Goal: Task Accomplishment & Management: Use online tool/utility

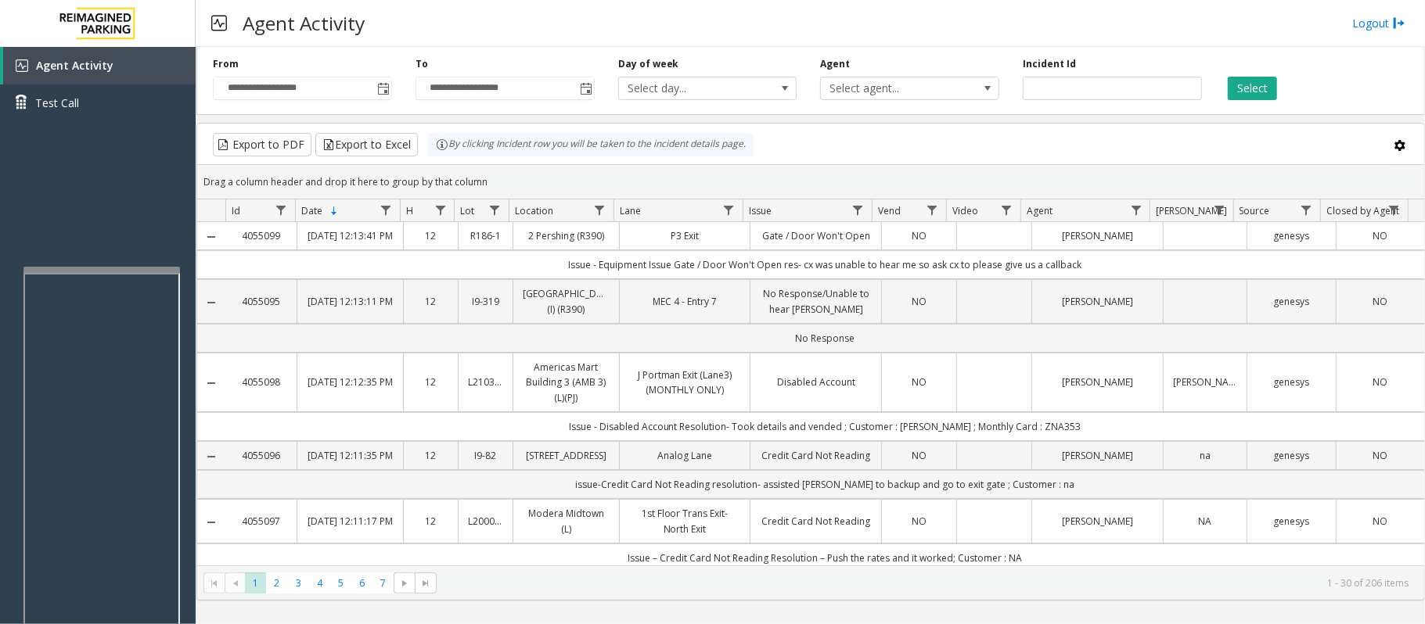
click at [92, 273] on div at bounding box center [101, 270] width 156 height 6
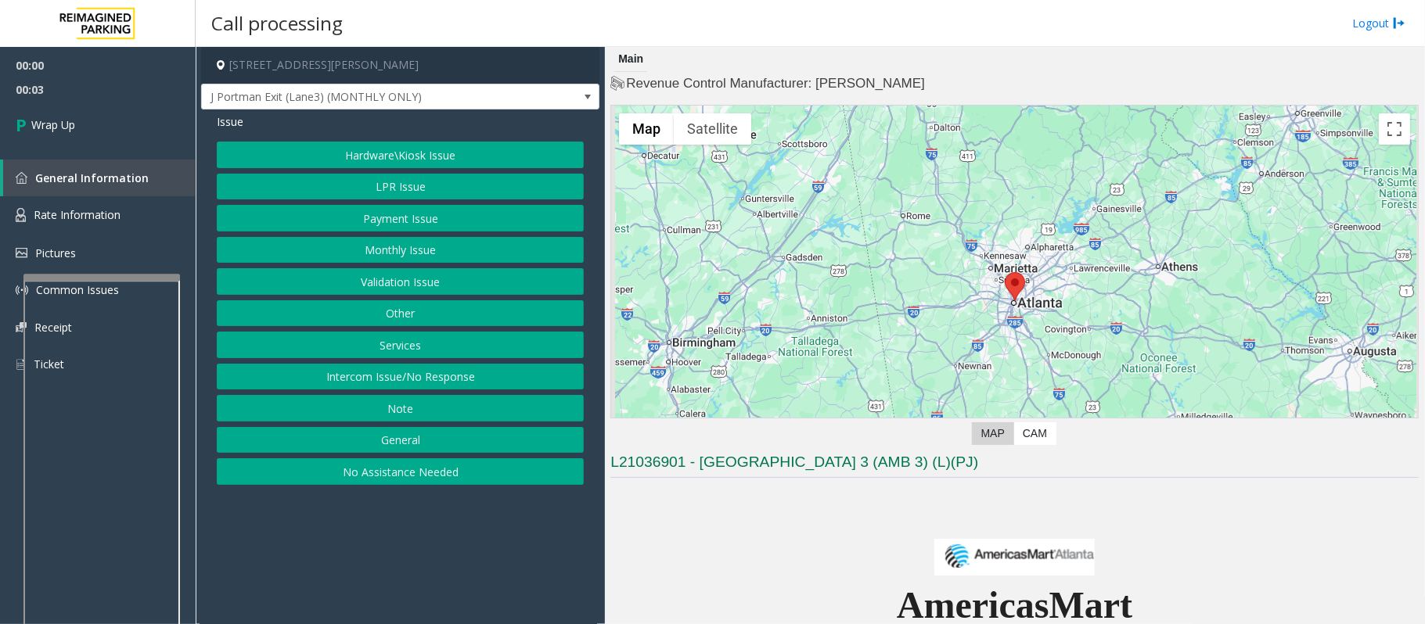
click at [383, 252] on button "Monthly Issue" at bounding box center [400, 250] width 367 height 27
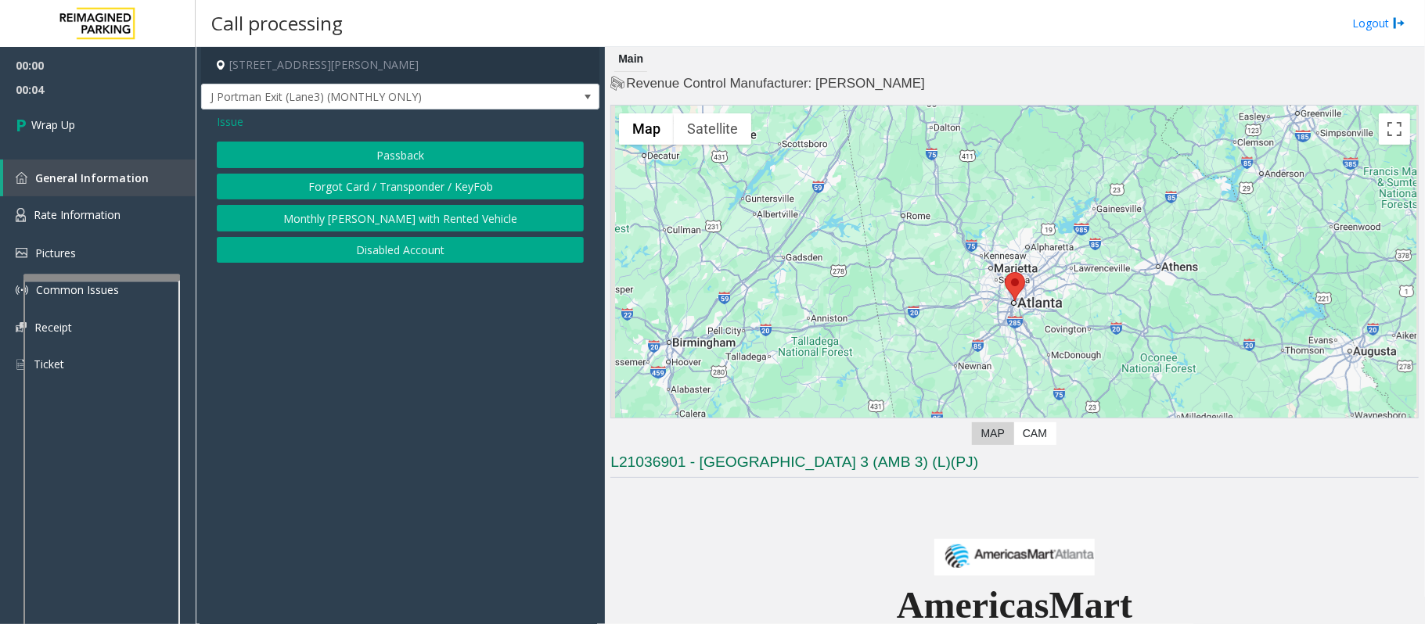
click at [371, 263] on button "Disabled Account" at bounding box center [400, 250] width 367 height 27
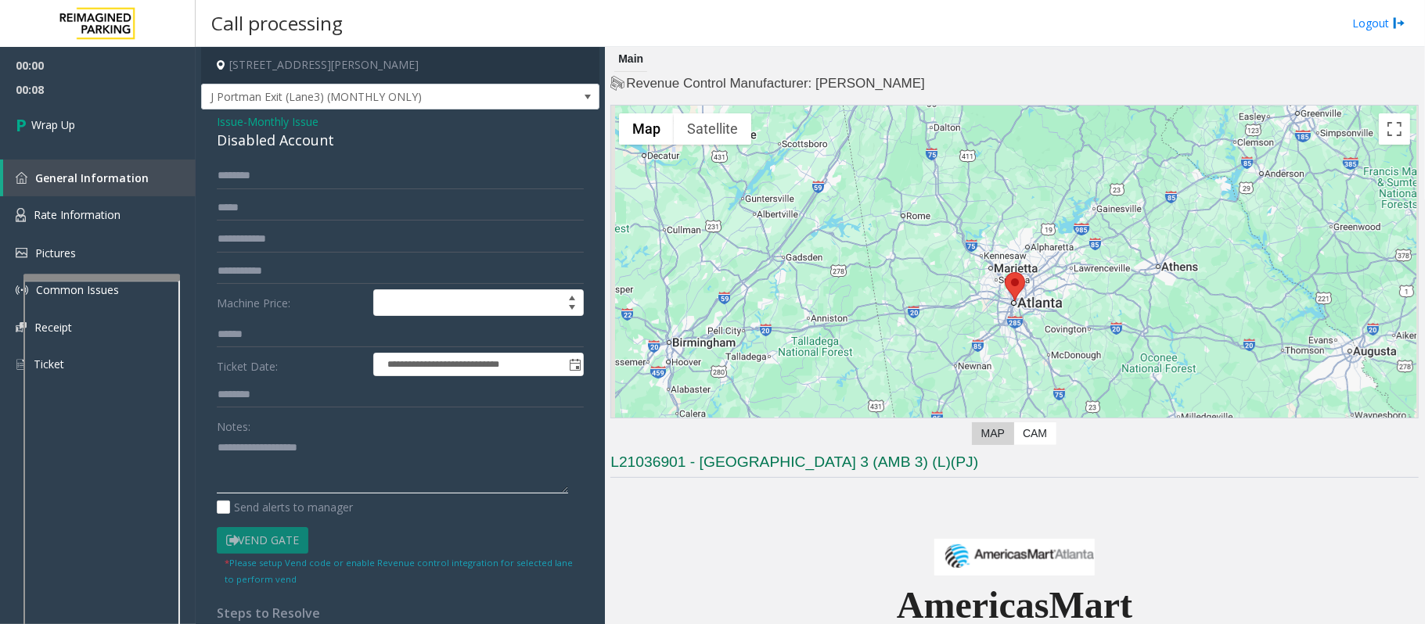
click at [255, 445] on textarea at bounding box center [392, 464] width 351 height 59
drag, startPoint x: 342, startPoint y: 148, endPoint x: 213, endPoint y: 139, distance: 129.4
click at [213, 139] on div "**********" at bounding box center [400, 434] width 398 height 648
drag, startPoint x: 505, startPoint y: 477, endPoint x: 282, endPoint y: 473, distance: 223.8
click at [282, 473] on textarea at bounding box center [392, 464] width 351 height 59
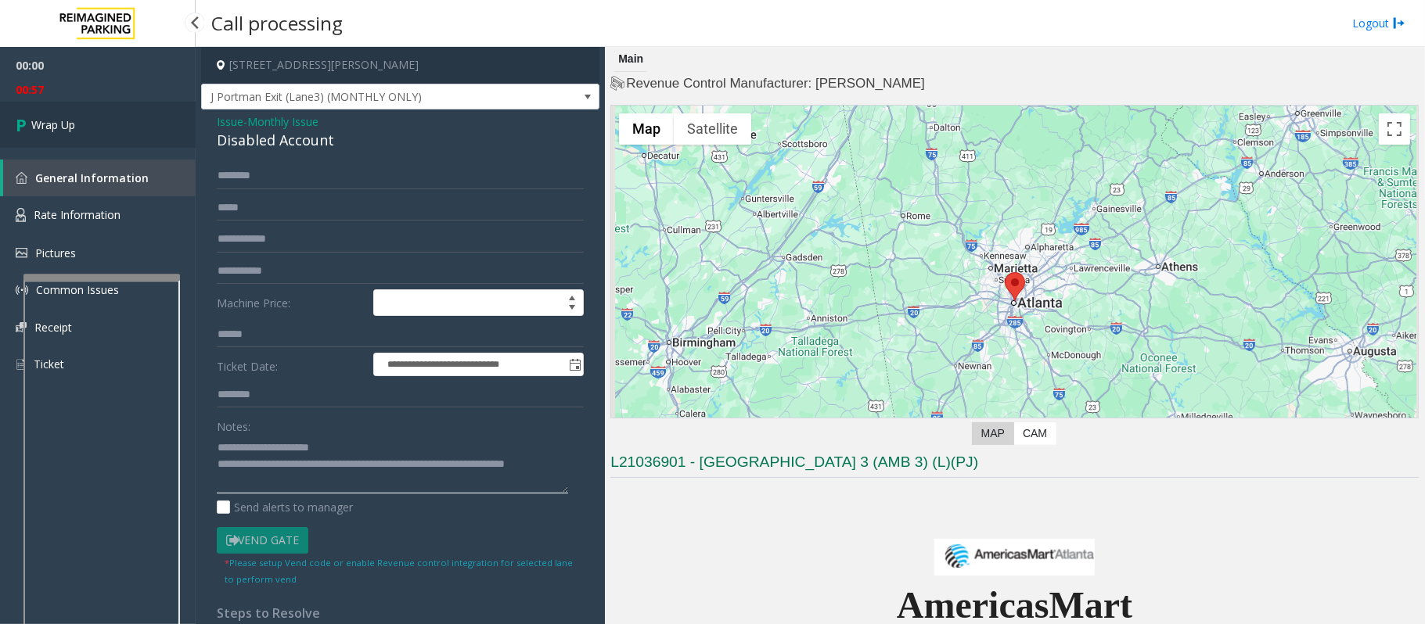
type textarea "**********"
click at [69, 120] on span "Wrap Up" at bounding box center [53, 125] width 44 height 16
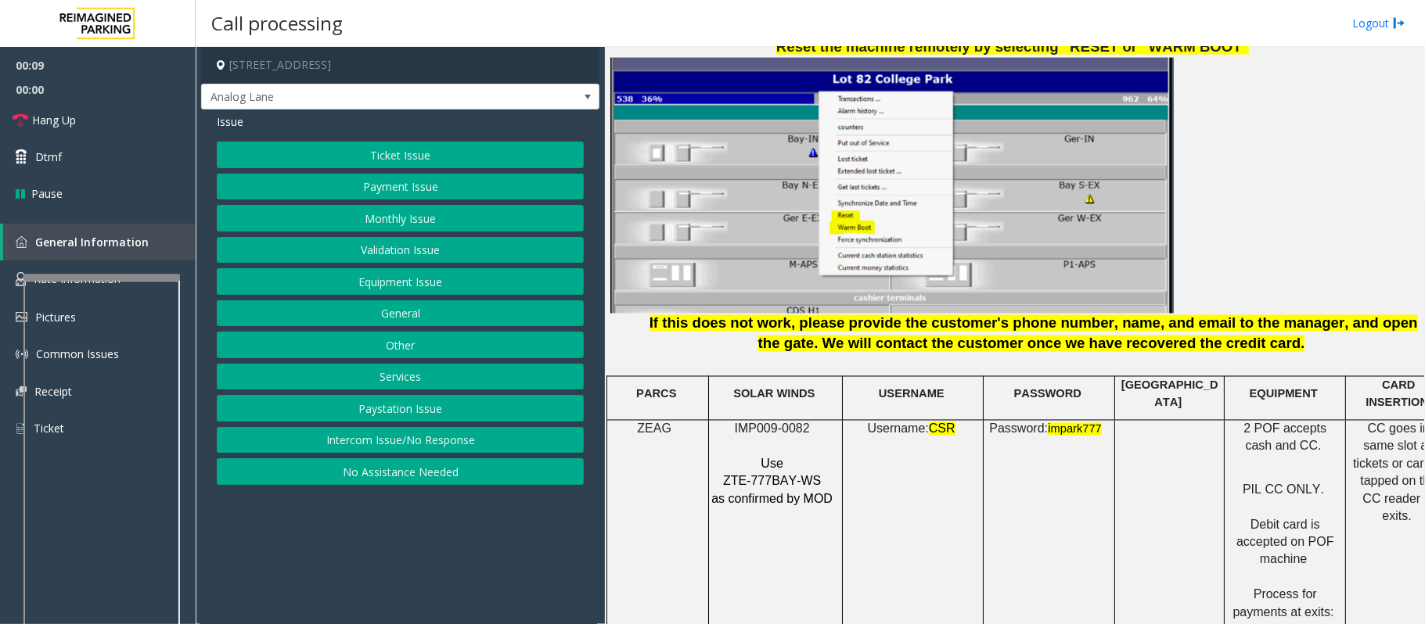
scroll to position [1878, 44]
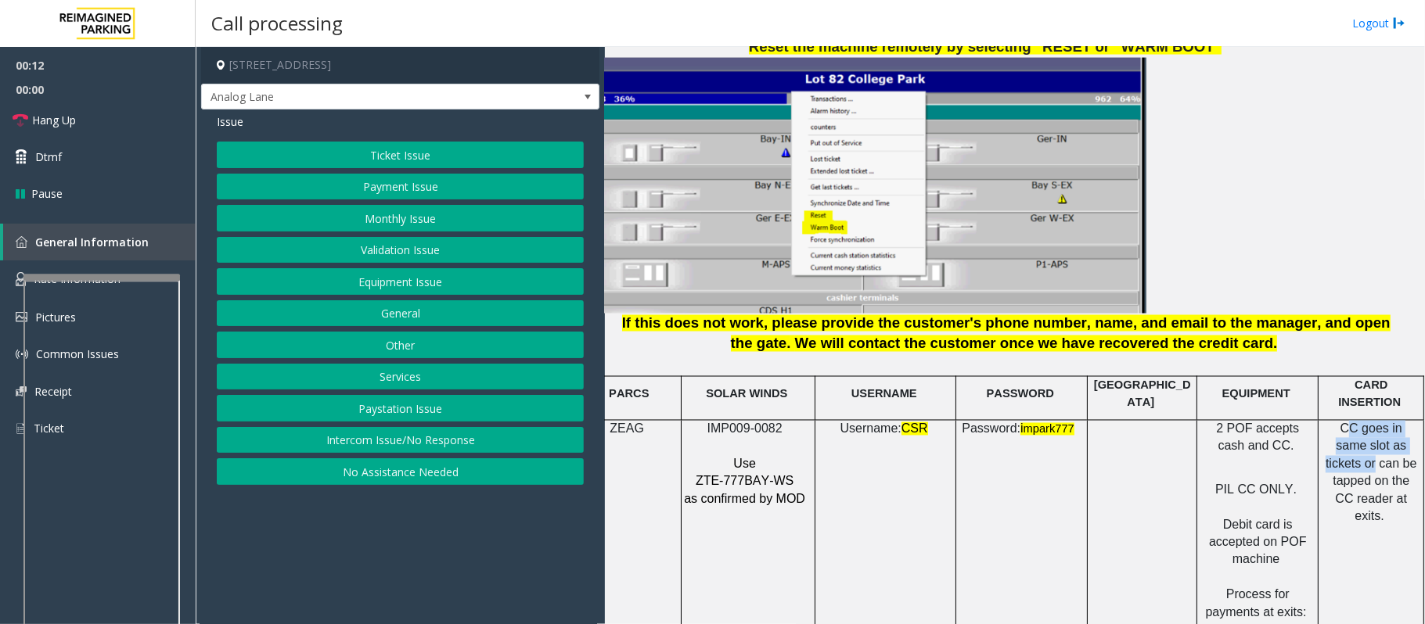
drag, startPoint x: 1318, startPoint y: 427, endPoint x: 1399, endPoint y: 442, distance: 82.7
click at [1399, 442] on p "CC goes in same slot as tickets or can be tapped on the CC reader at exits." at bounding box center [1371, 473] width 94 height 105
click at [1389, 451] on span "CC goes in same slot as tickets or can be tapped on the CC reader at exits." at bounding box center [1371, 472] width 92 height 101
click at [345, 189] on button "Payment Issue" at bounding box center [400, 187] width 367 height 27
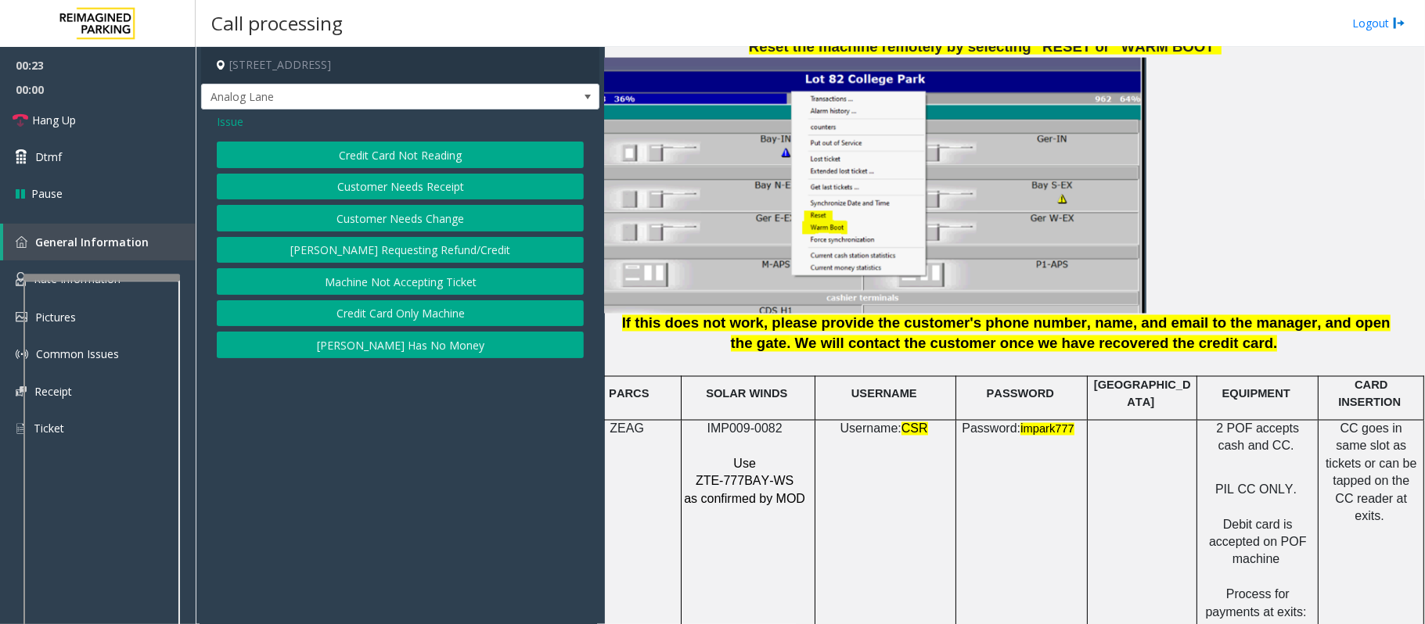
click at [330, 156] on button "Credit Card Not Reading" at bounding box center [400, 155] width 367 height 27
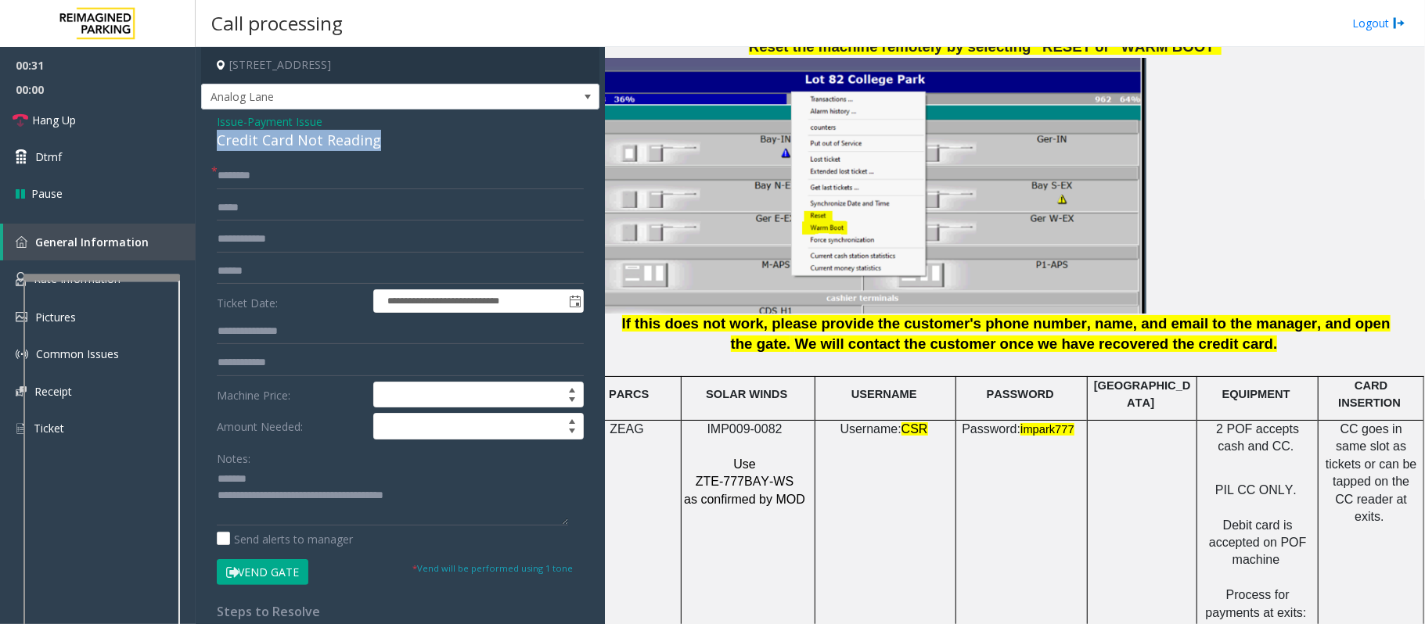
drag, startPoint x: 401, startPoint y: 142, endPoint x: 207, endPoint y: 139, distance: 194.0
click at [207, 139] on div "**********" at bounding box center [400, 482] width 398 height 745
click at [280, 476] on textarea at bounding box center [392, 496] width 351 height 59
type textarea "**********"
click at [245, 172] on input "text" at bounding box center [400, 176] width 367 height 27
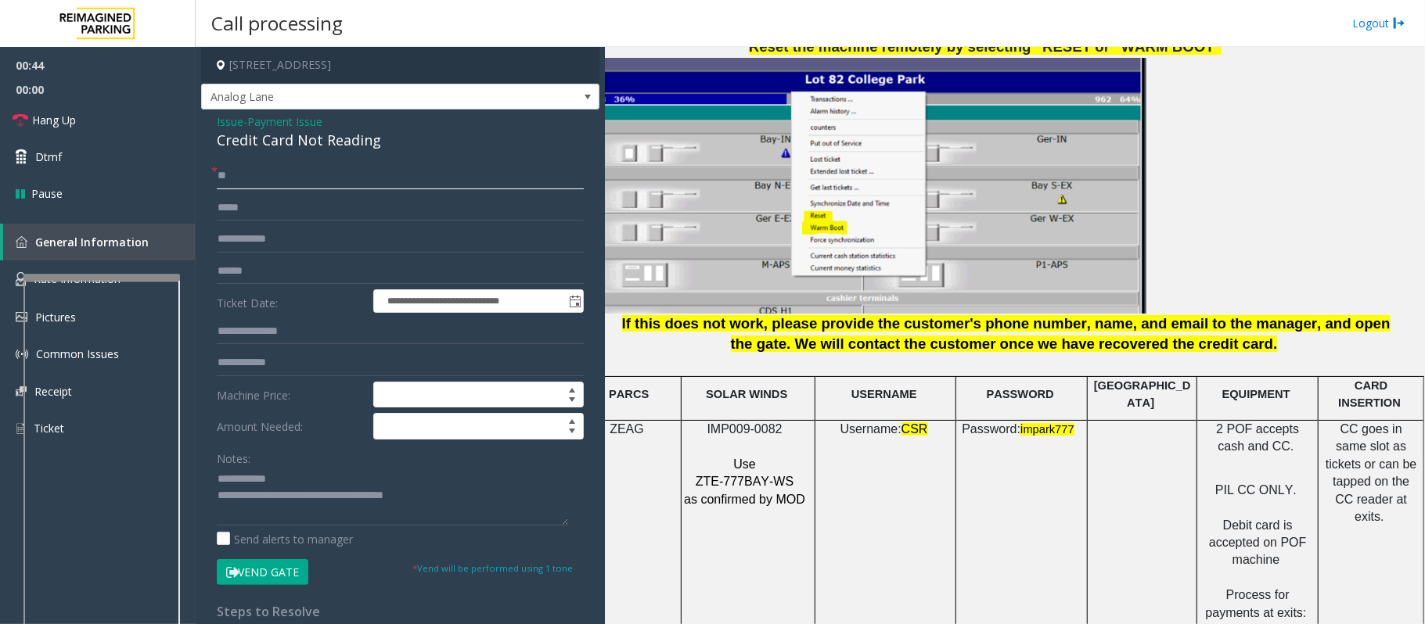
type input "**"
click at [305, 484] on textarea at bounding box center [392, 496] width 351 height 59
type textarea "**********"
click at [2, 282] on link "Rate Information" at bounding box center [98, 280] width 196 height 38
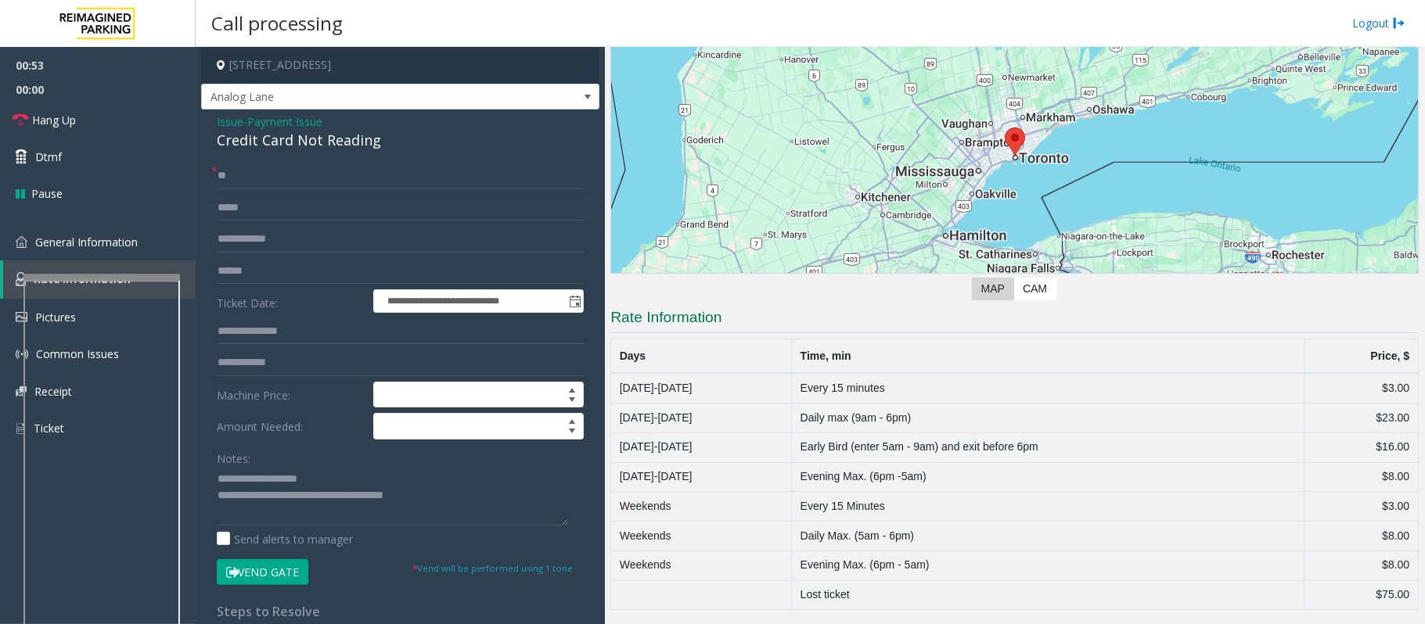
scroll to position [147, 0]
click at [336, 476] on textarea at bounding box center [392, 496] width 351 height 59
drag, startPoint x: 793, startPoint y: 426, endPoint x: 1399, endPoint y: 418, distance: 605.6
click at [1399, 418] on tr "Monday-Friday Daily max (9am - 6pm) $23.00" at bounding box center [1014, 419] width 807 height 30
click at [1380, 445] on td "$16.00" at bounding box center [1361, 448] width 113 height 30
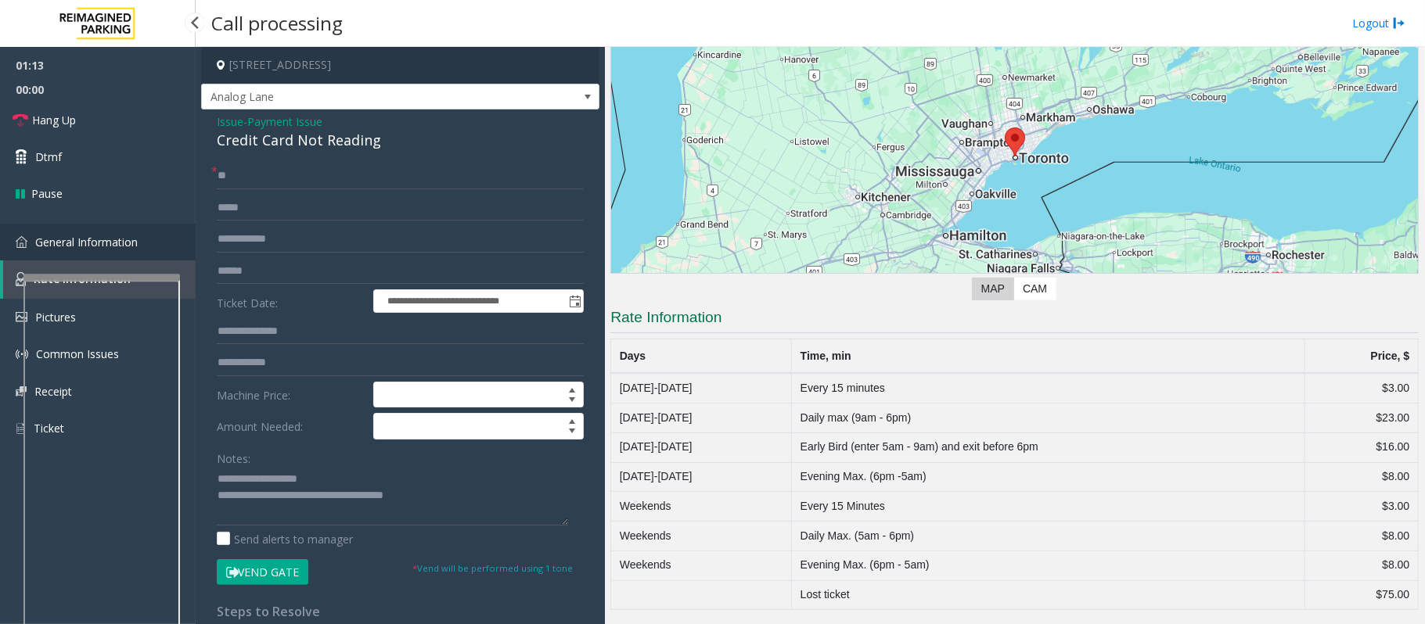
click at [102, 248] on link "General Information" at bounding box center [98, 242] width 196 height 37
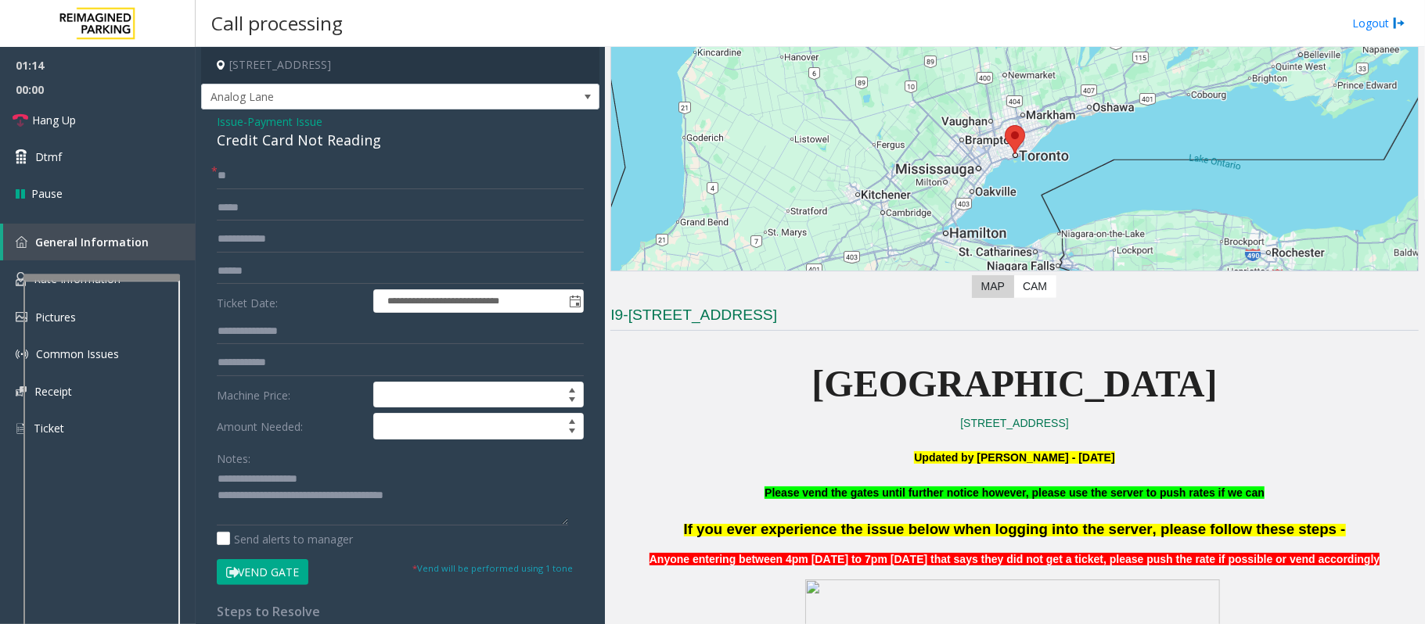
scroll to position [1878, 0]
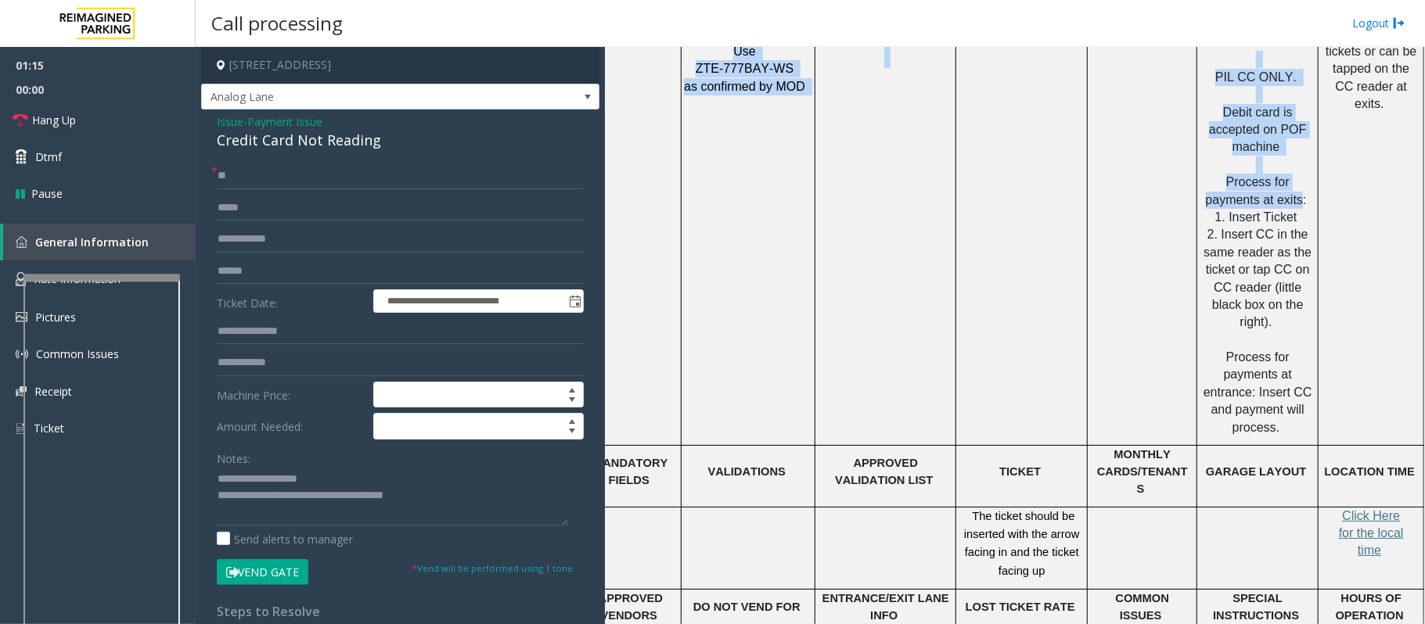
drag, startPoint x: 1327, startPoint y: 608, endPoint x: 1424, endPoint y: 609, distance: 97.0
click at [1424, 609] on div "Main Revenue Control Manufacturer: ZEAG ← Move left → Move right ↑ Move up ↓ Mo…" at bounding box center [1014, 335] width 819 height 577
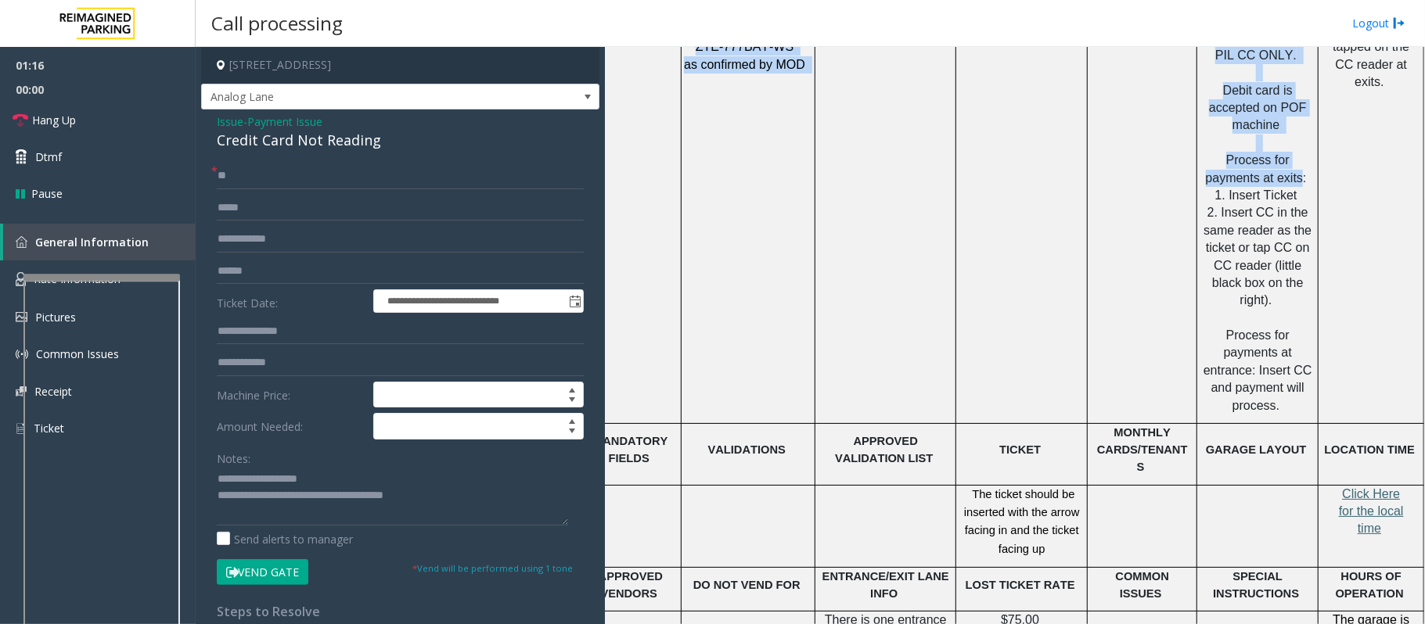
click at [1339, 487] on span "Click Here for the local time" at bounding box center [1371, 511] width 65 height 49
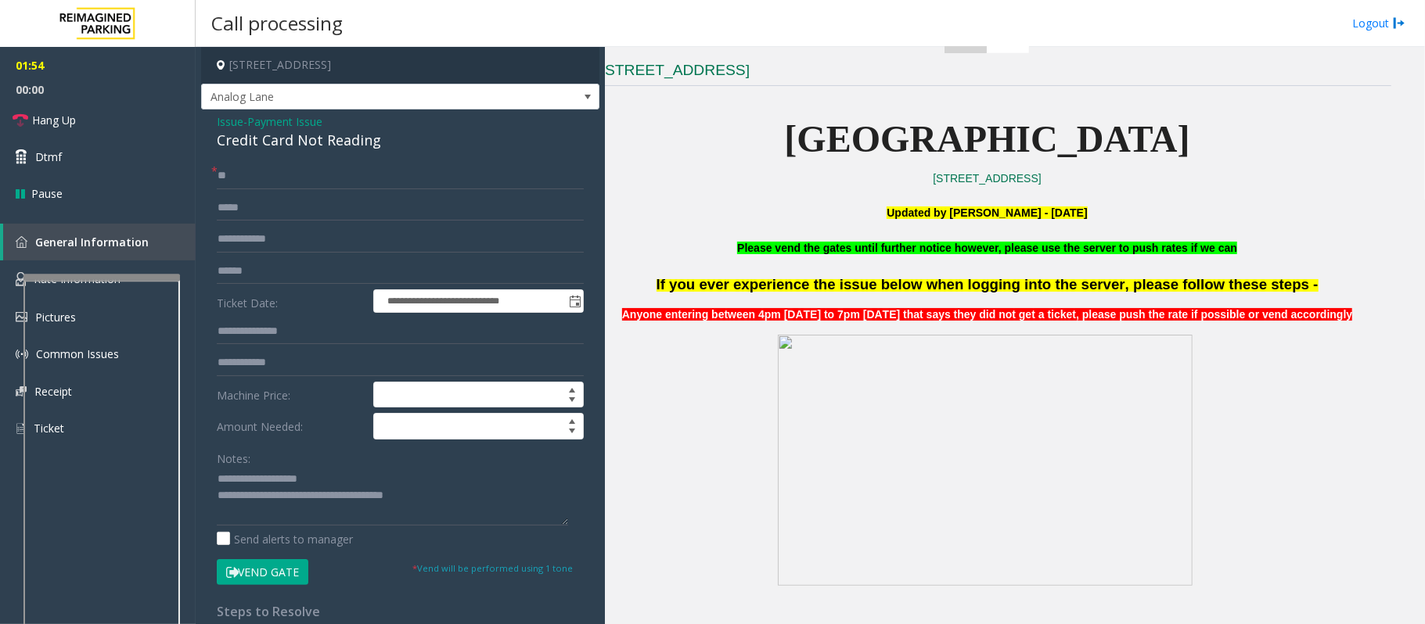
scroll to position [417, 44]
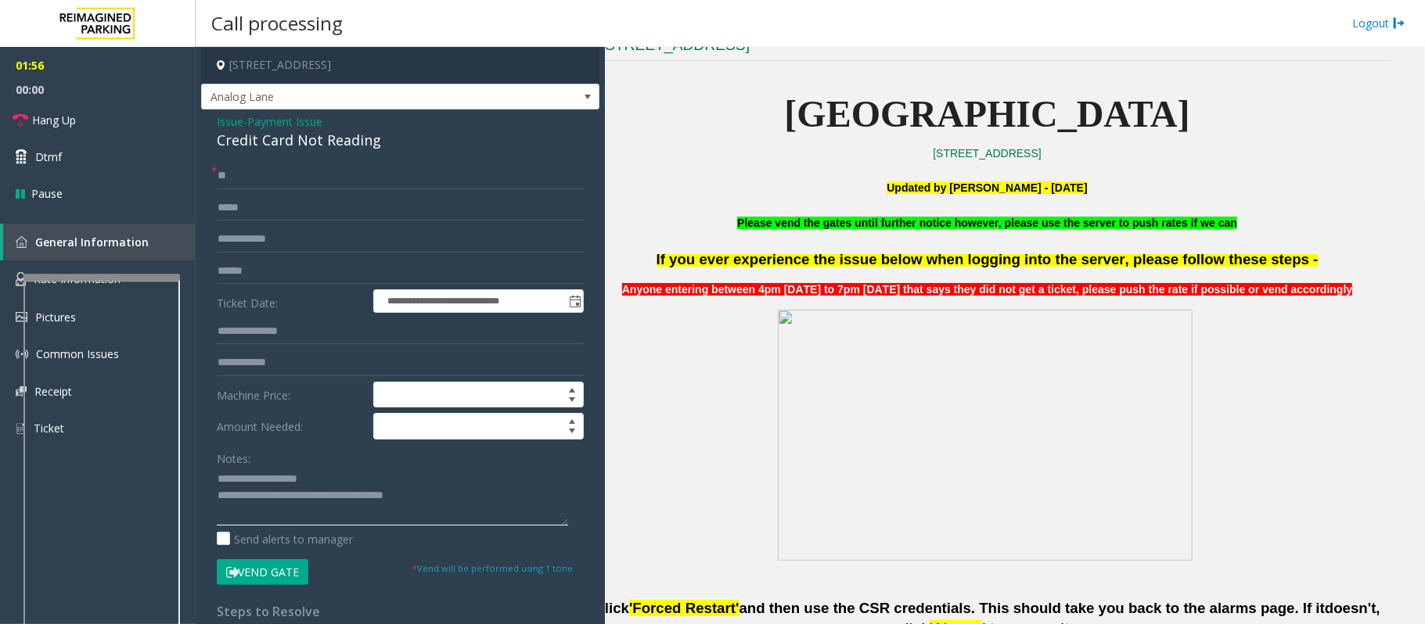
click at [321, 486] on textarea at bounding box center [392, 496] width 351 height 59
click at [260, 179] on input "**" at bounding box center [400, 176] width 367 height 27
type input "*"
click at [223, 176] on input "text" at bounding box center [400, 176] width 367 height 27
type input "*******"
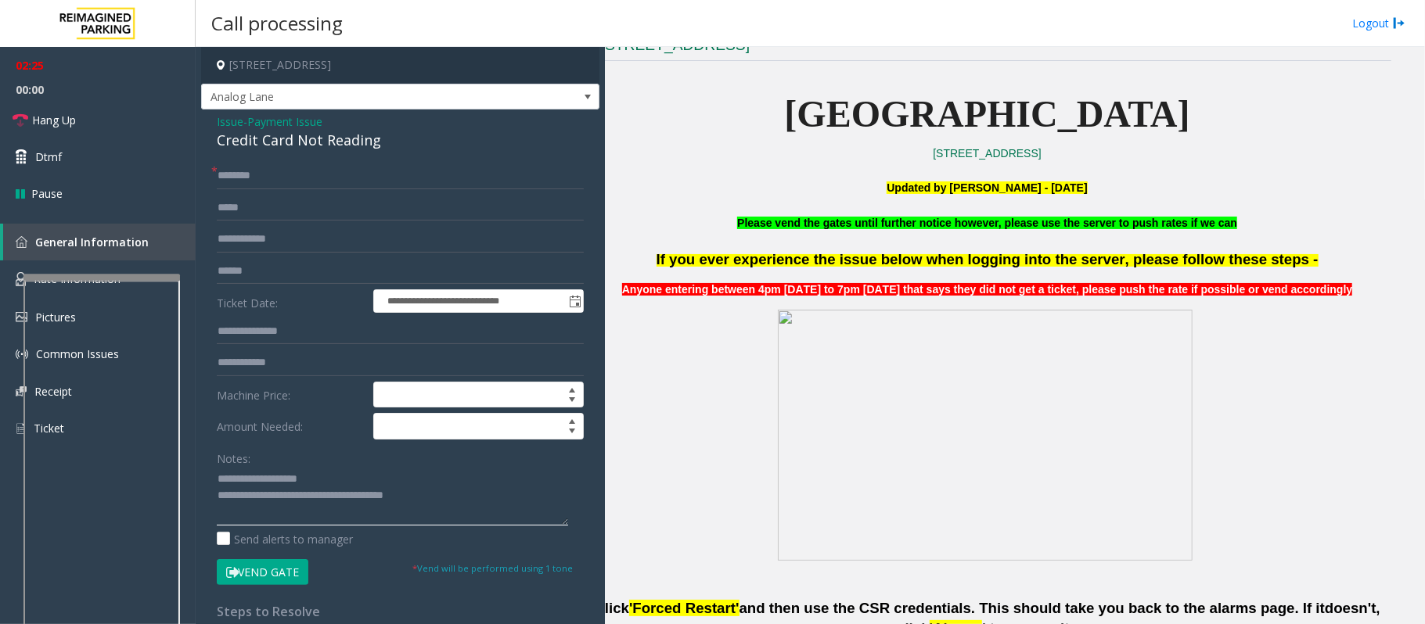
click at [346, 484] on textarea at bounding box center [392, 496] width 351 height 59
click at [327, 482] on textarea at bounding box center [392, 496] width 351 height 59
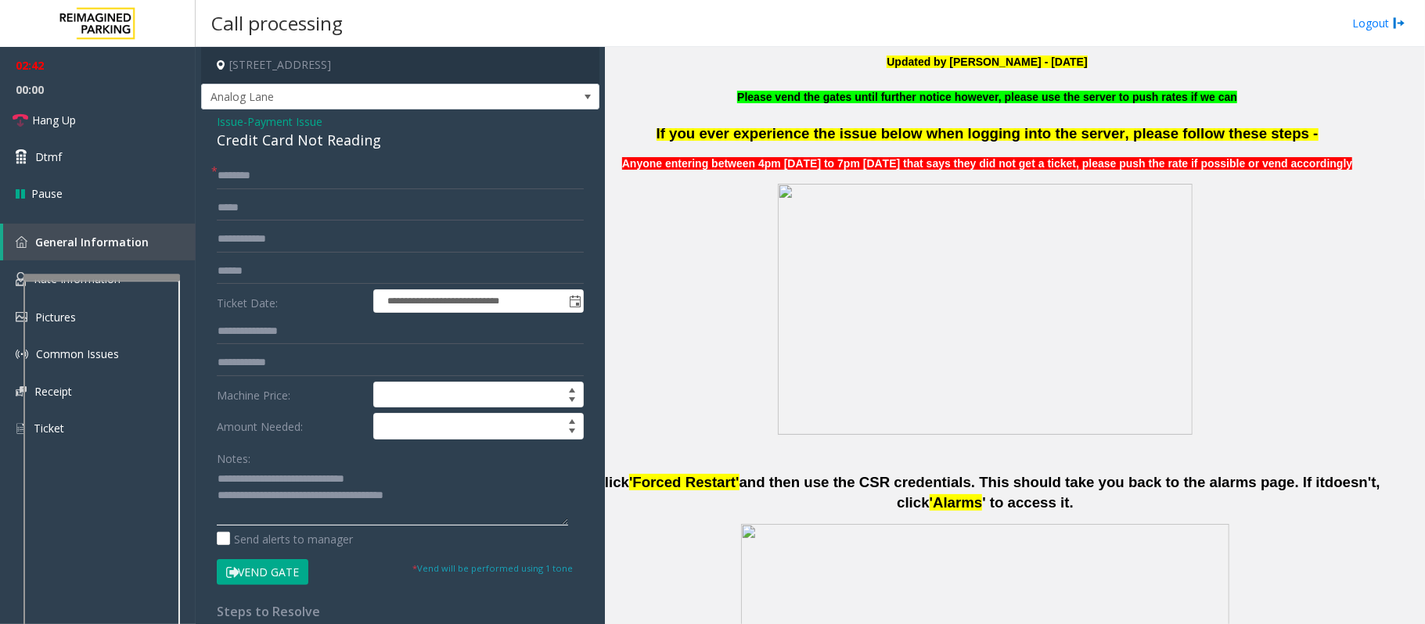
scroll to position [730, 44]
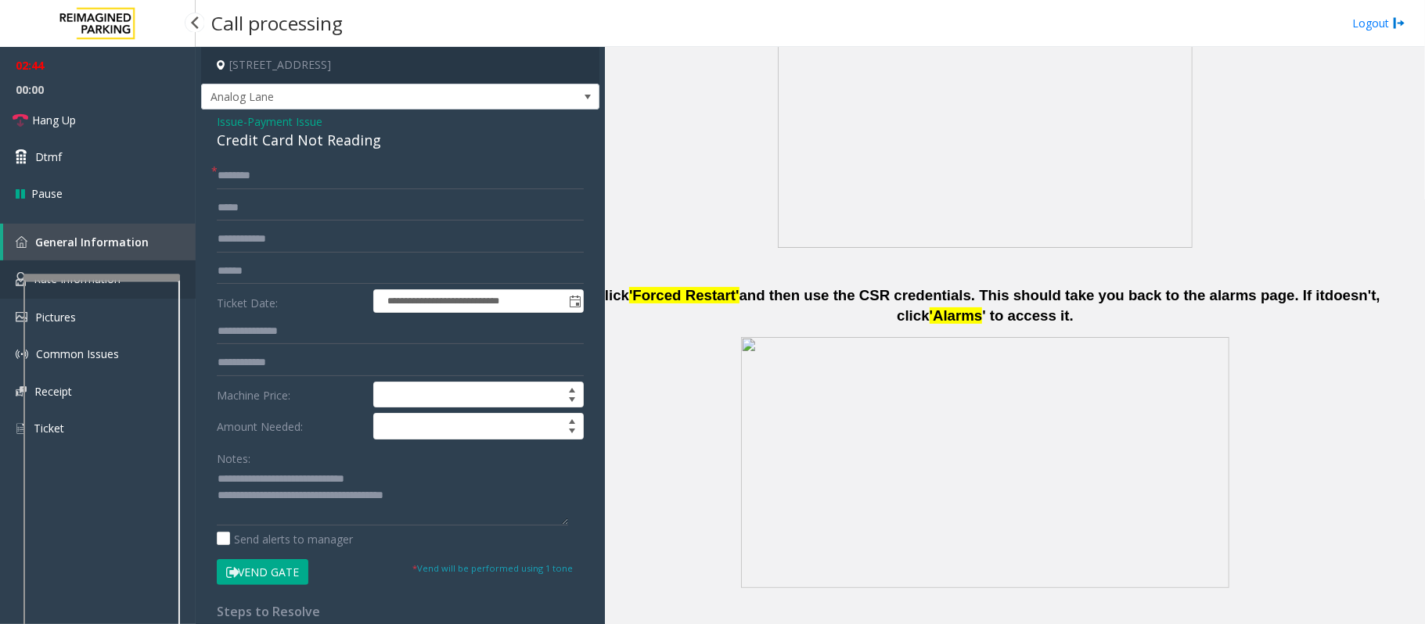
click at [6, 282] on link "Rate Information" at bounding box center [98, 280] width 196 height 38
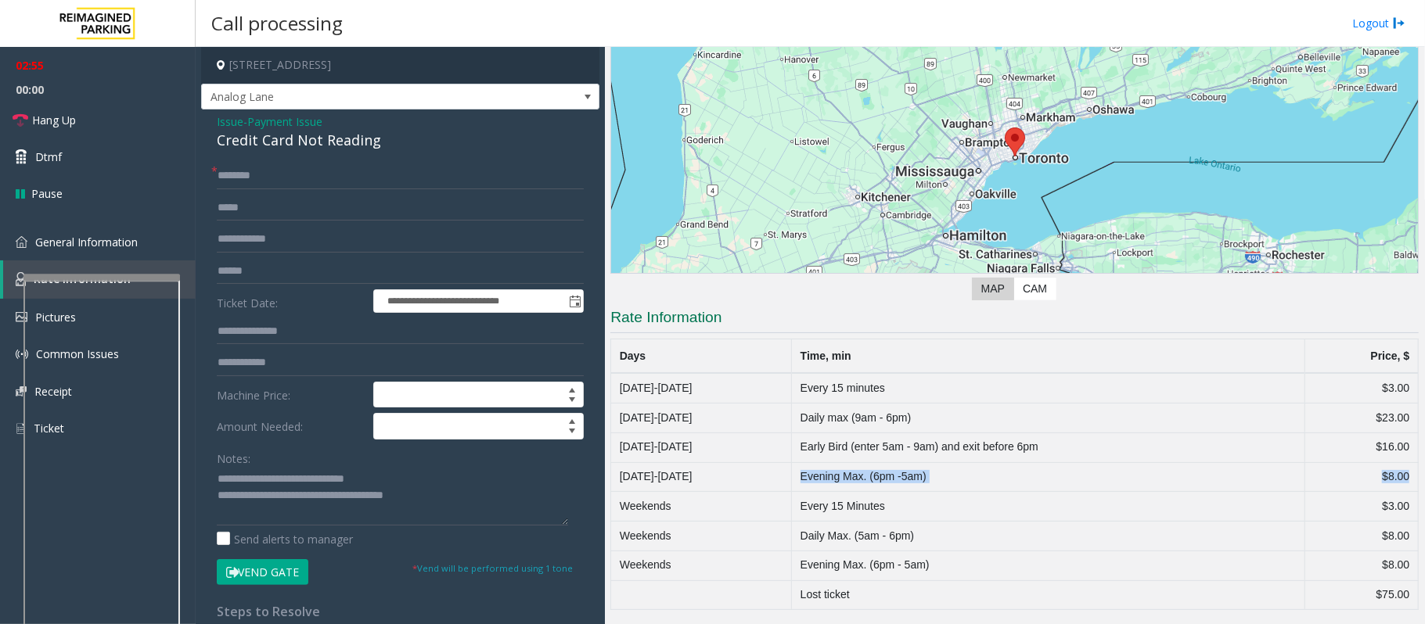
drag, startPoint x: 789, startPoint y: 480, endPoint x: 1399, endPoint y: 471, distance: 609.5
click at [1399, 471] on tr "Monday-Friday Evening Max. (6pm -5am) $8.00" at bounding box center [1014, 477] width 807 height 30
click at [304, 568] on button "Vend Gate" at bounding box center [263, 572] width 92 height 27
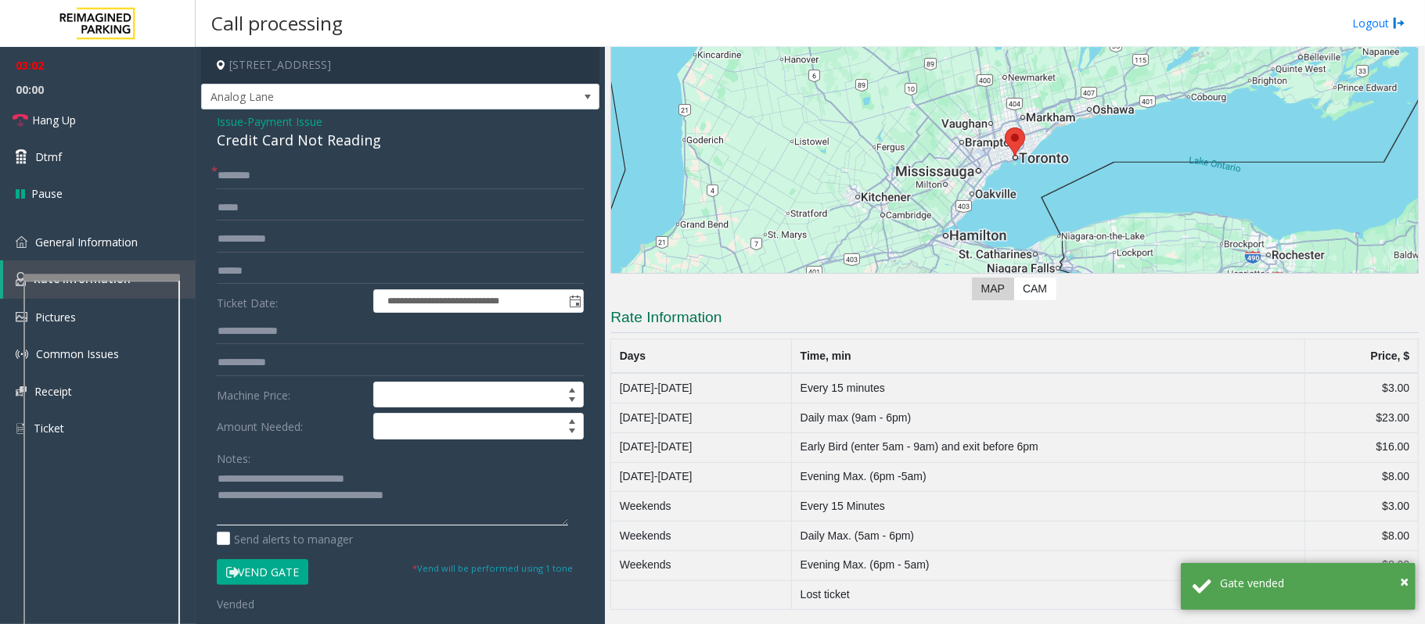
click at [448, 490] on textarea at bounding box center [392, 496] width 351 height 59
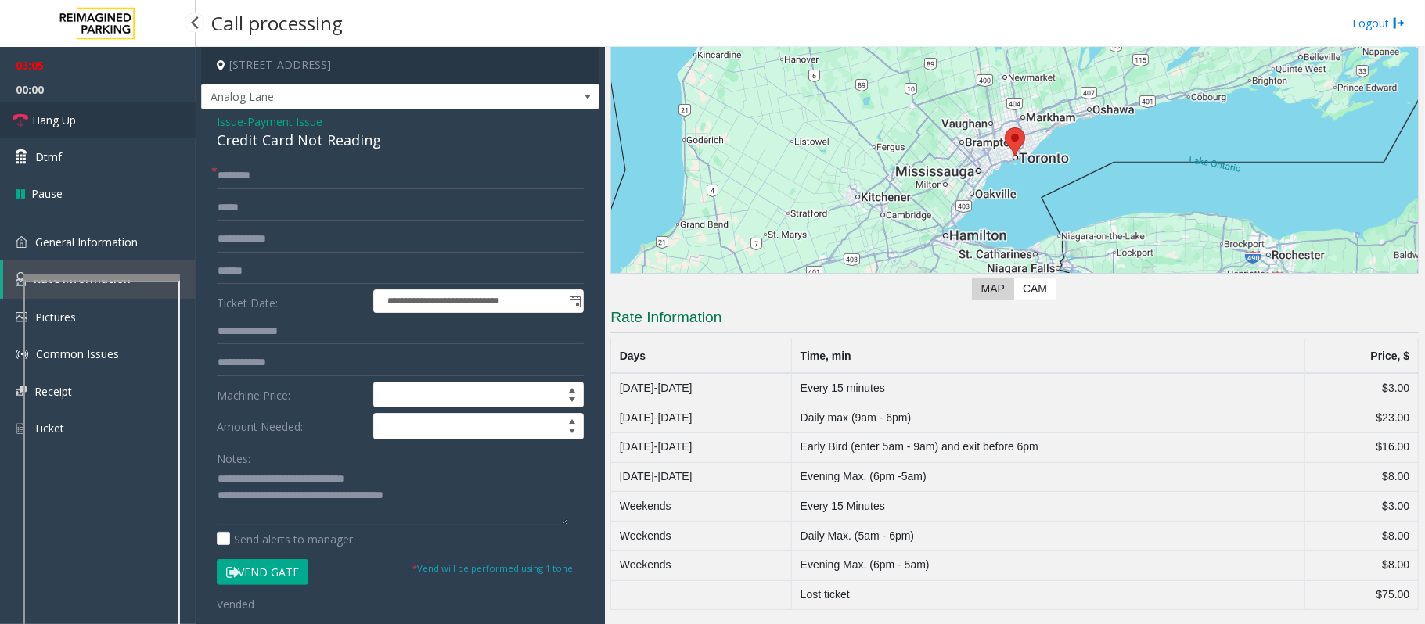
click at [63, 116] on span "Hang Up" at bounding box center [54, 120] width 44 height 16
click at [379, 482] on textarea at bounding box center [392, 496] width 351 height 59
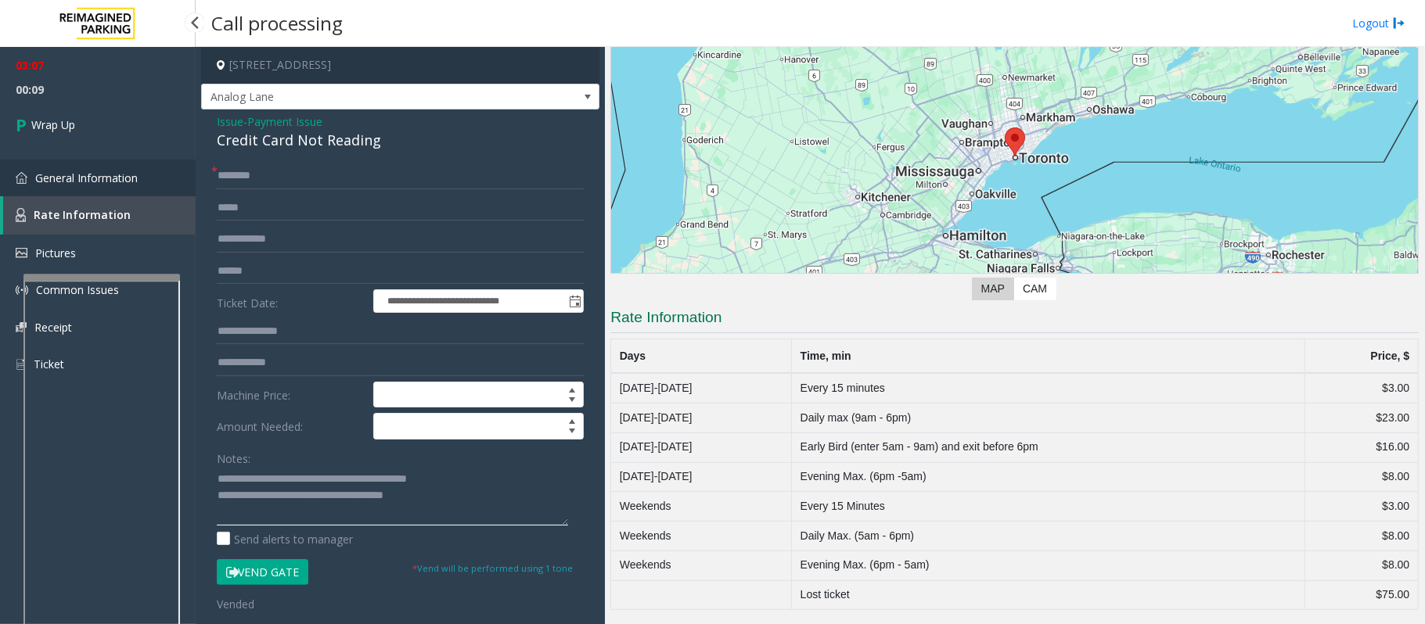
type textarea "**********"
click at [76, 179] on span "General Information" at bounding box center [86, 178] width 102 height 15
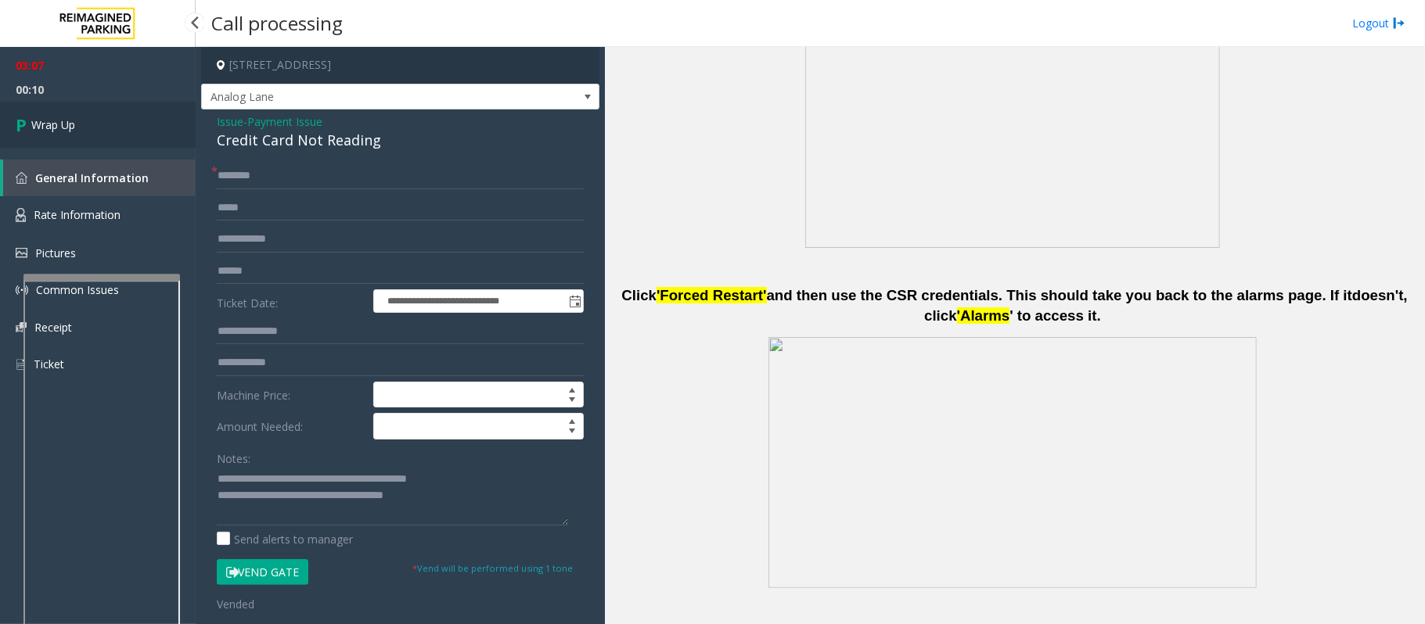
click at [47, 106] on link "Wrap Up" at bounding box center [98, 125] width 196 height 46
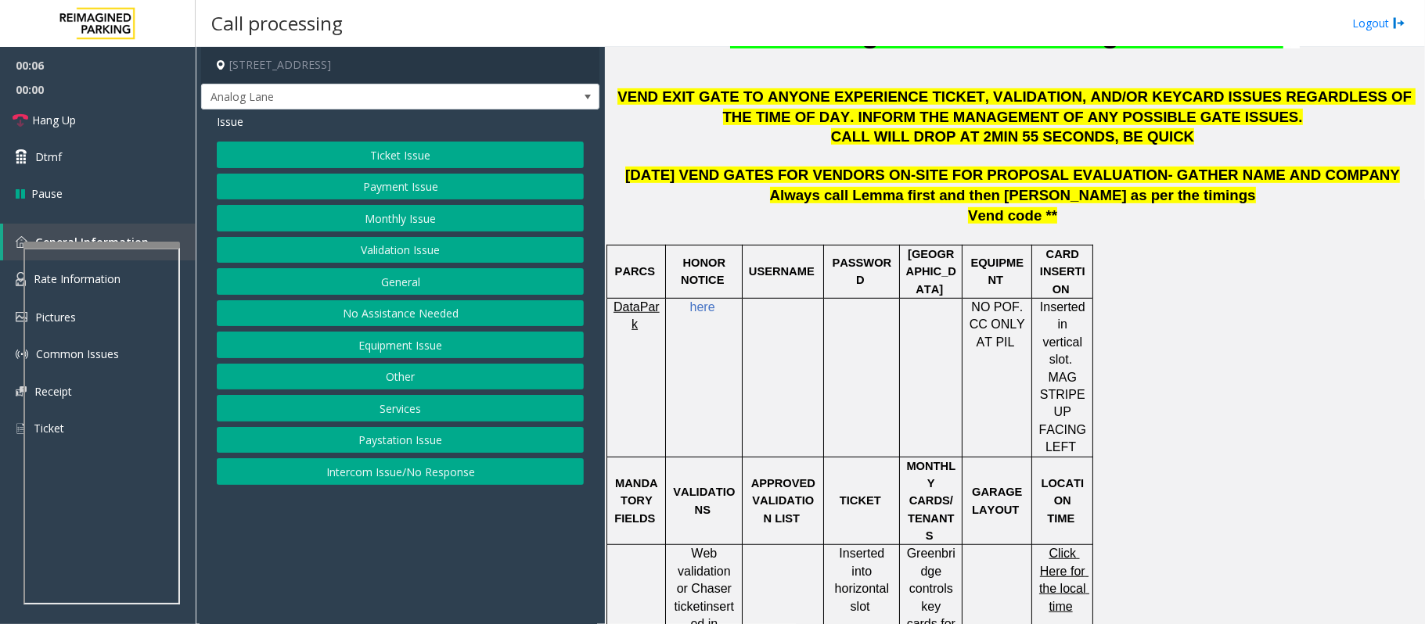
scroll to position [626, 0]
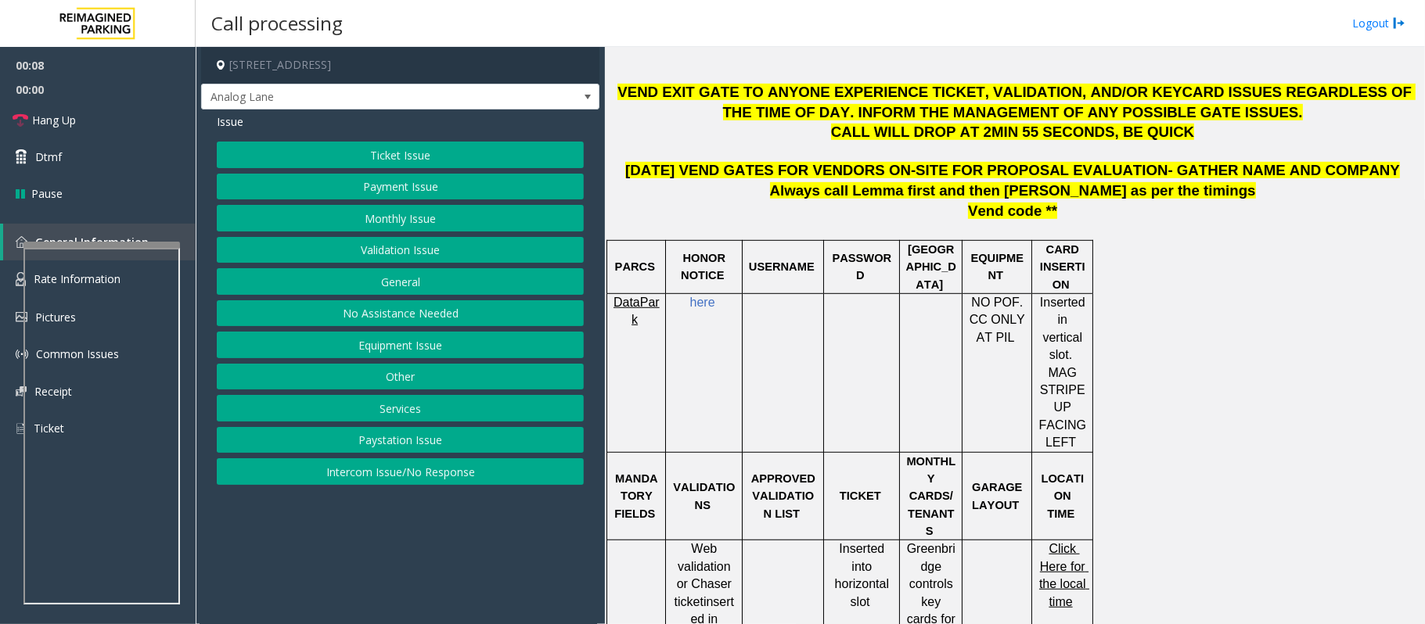
click at [424, 150] on button "Ticket Issue" at bounding box center [400, 155] width 367 height 27
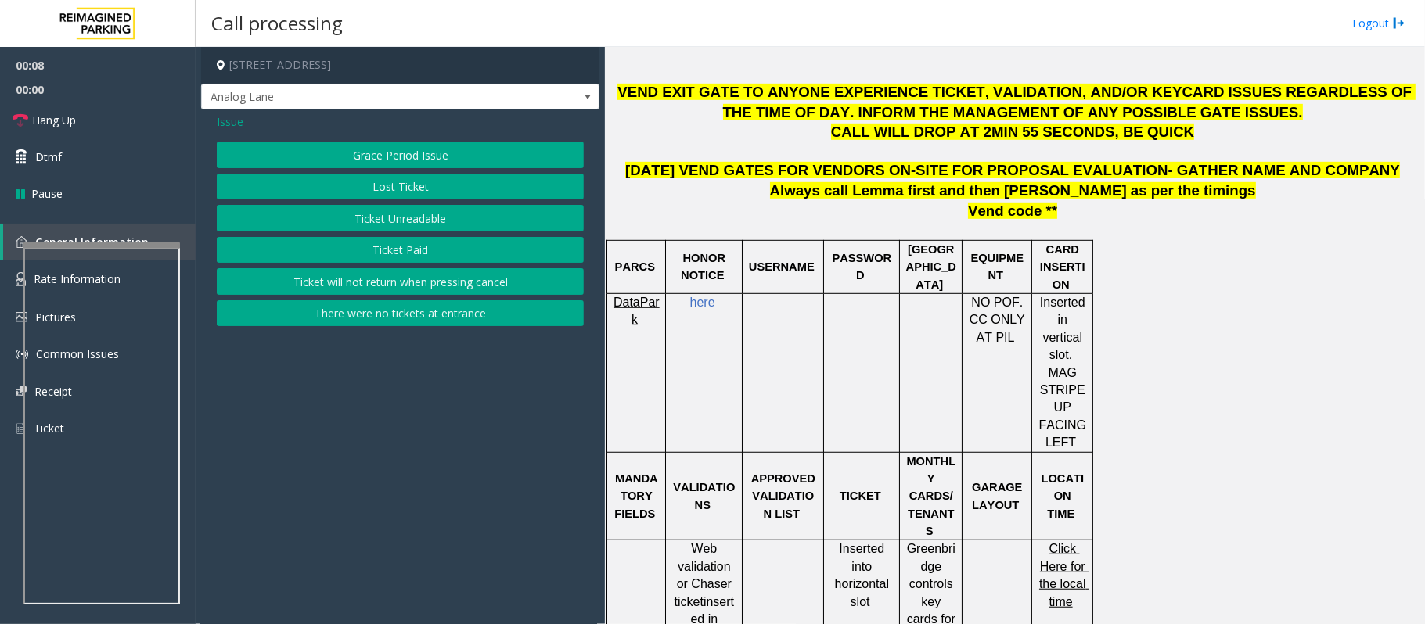
click at [426, 219] on button "Ticket Unreadable" at bounding box center [400, 218] width 367 height 27
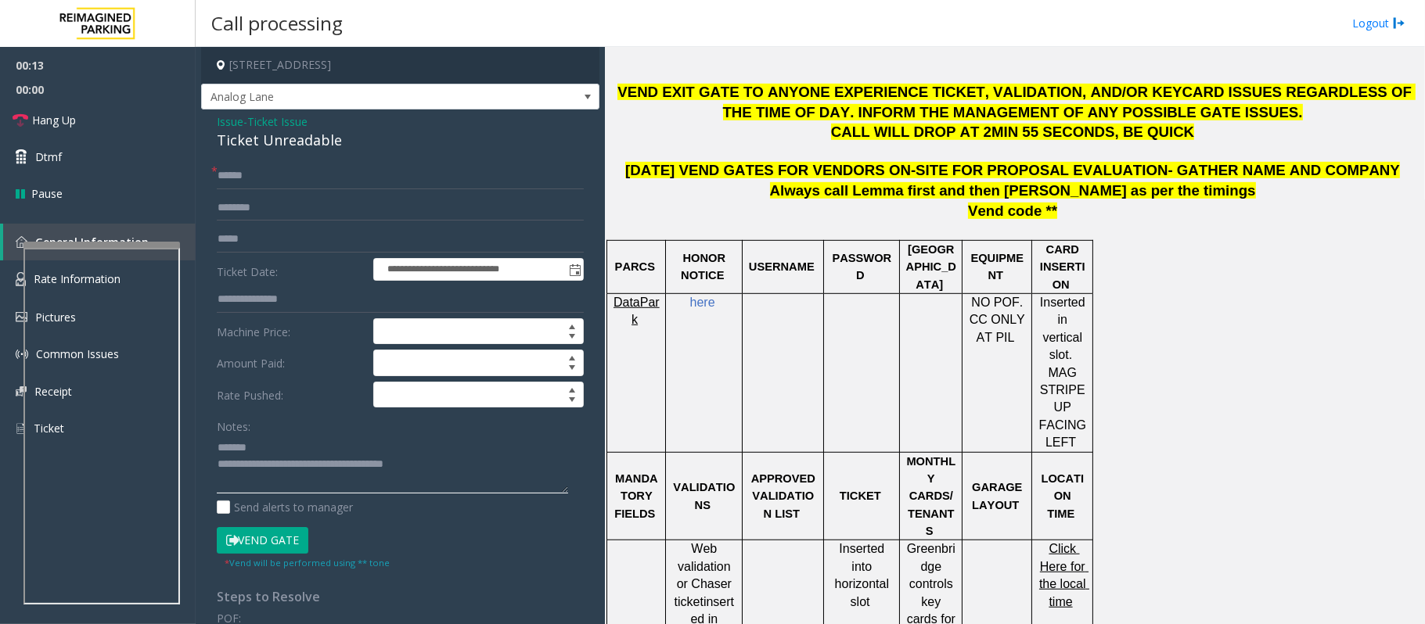
type textarea "**********"
click at [228, 125] on span "Issue" at bounding box center [230, 121] width 27 height 16
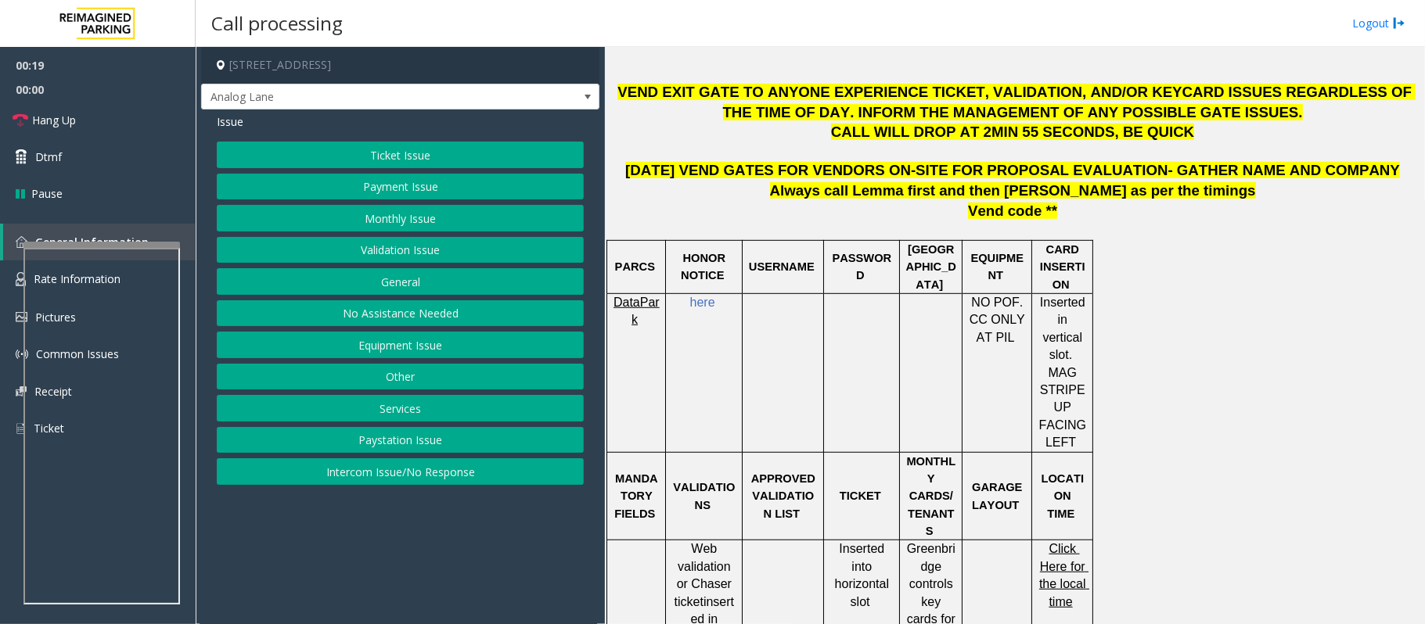
click at [370, 179] on button "Payment Issue" at bounding box center [400, 187] width 367 height 27
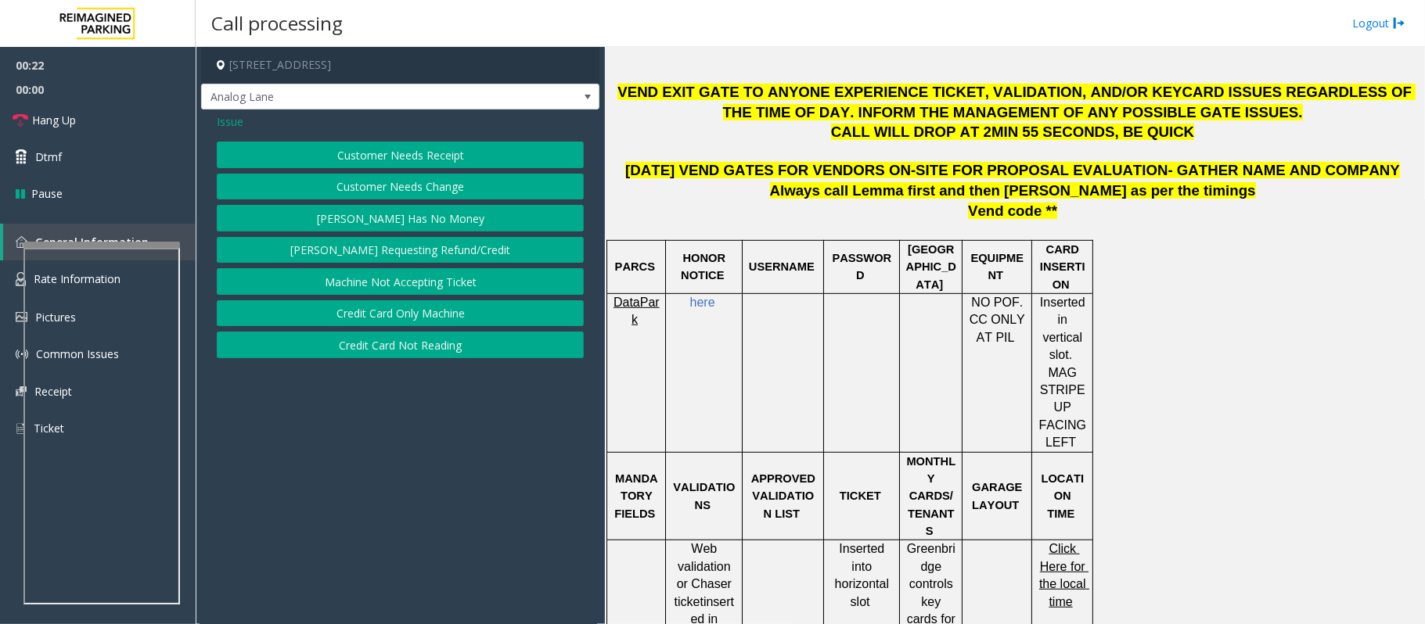
click at [435, 346] on button "Credit Card Not Reading" at bounding box center [400, 345] width 367 height 27
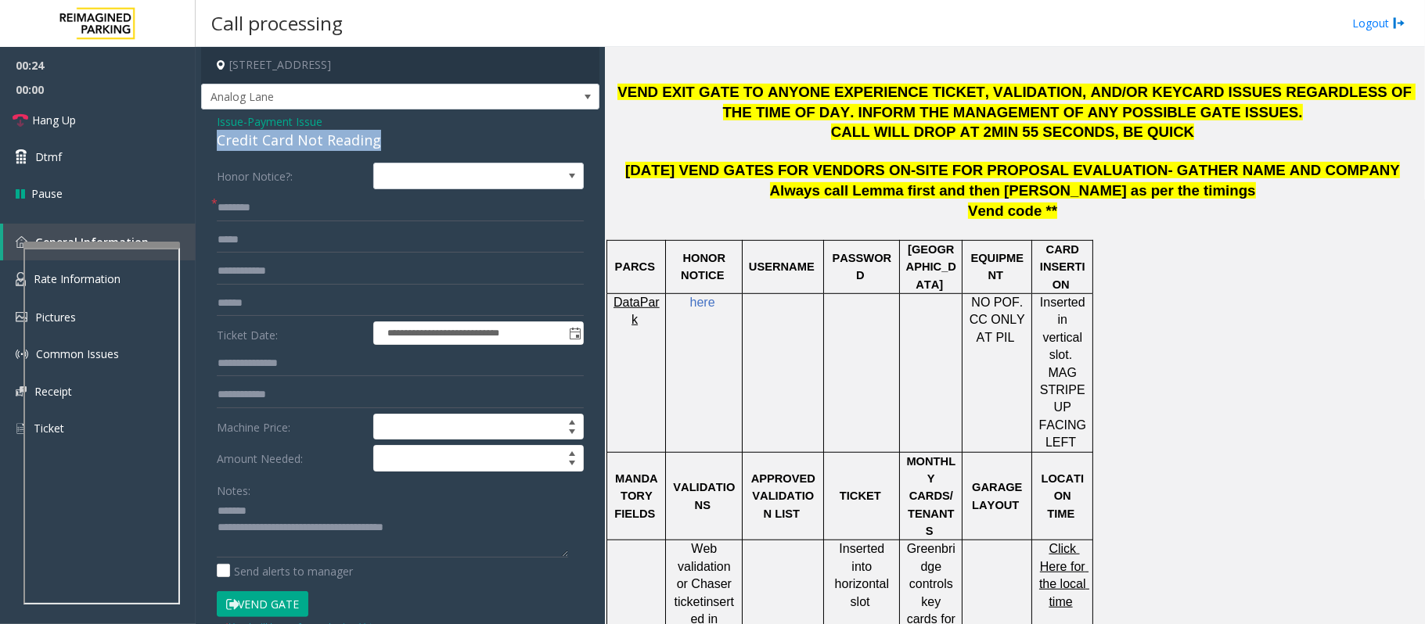
drag, startPoint x: 394, startPoint y: 144, endPoint x: 214, endPoint y: 142, distance: 180.0
click at [214, 142] on div "**********" at bounding box center [400, 506] width 398 height 793
click at [233, 307] on input "text" at bounding box center [400, 303] width 367 height 27
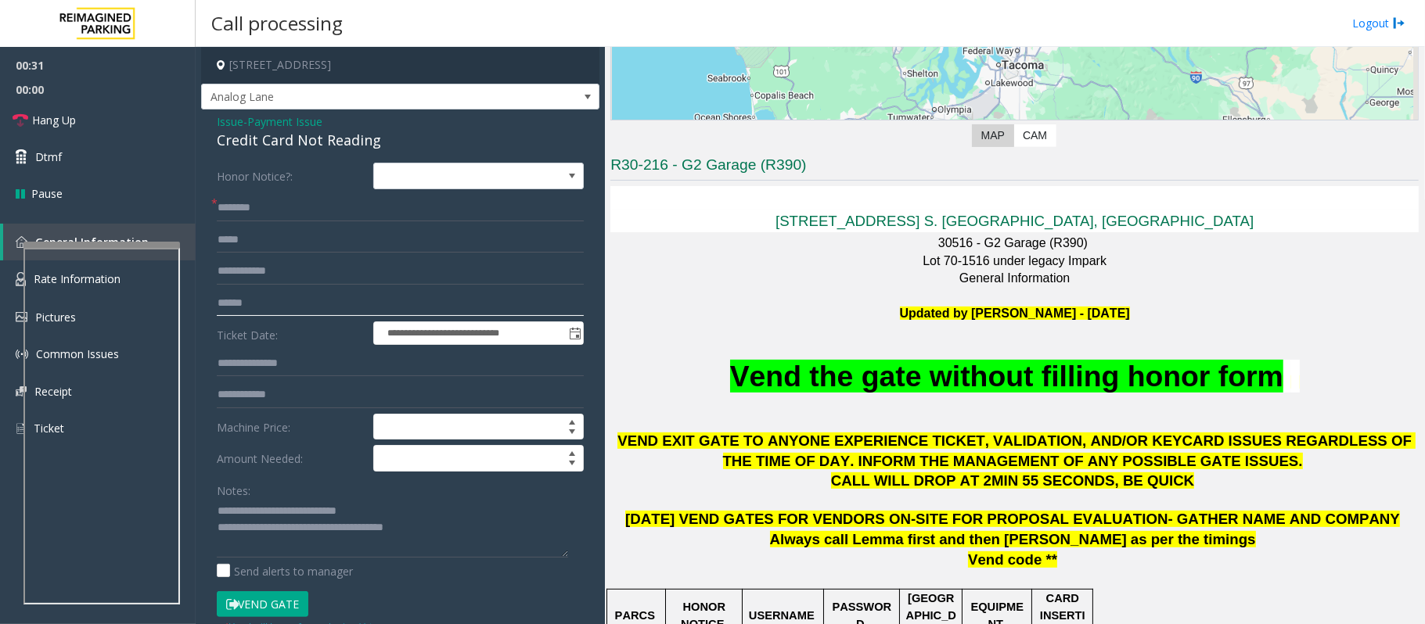
scroll to position [208, 0]
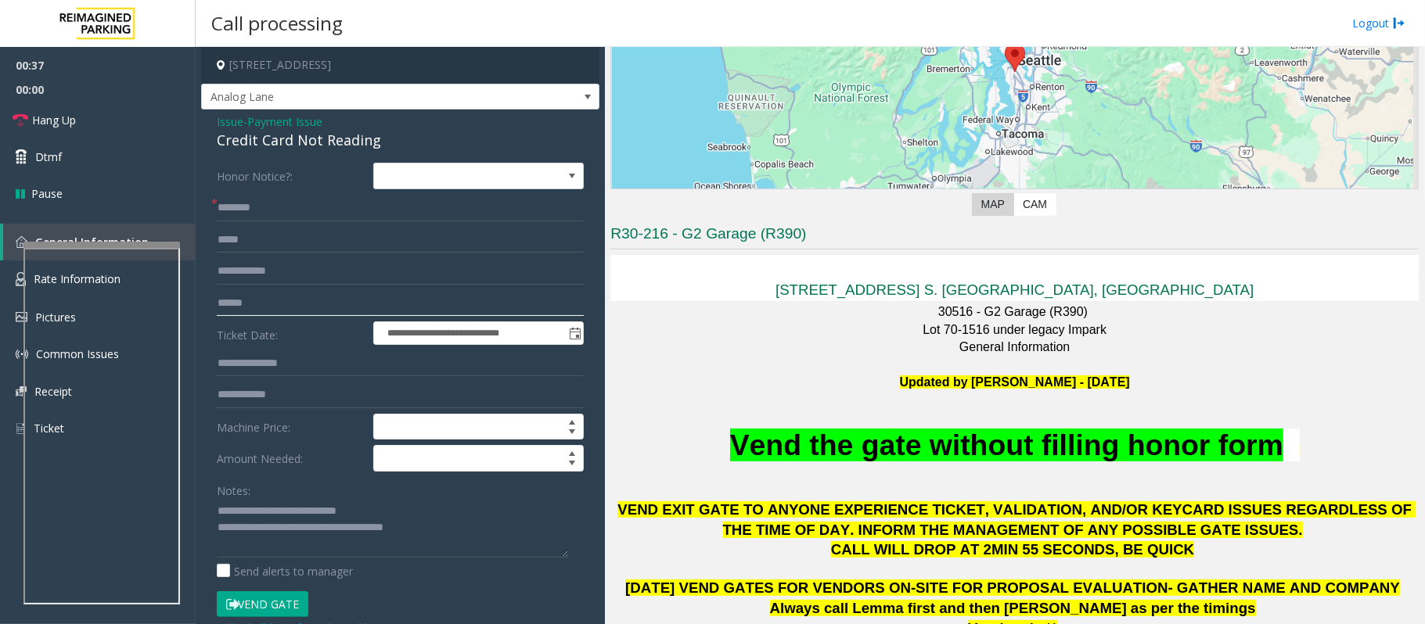
type textarea "**********"
click at [232, 124] on span "Issue" at bounding box center [230, 121] width 27 height 16
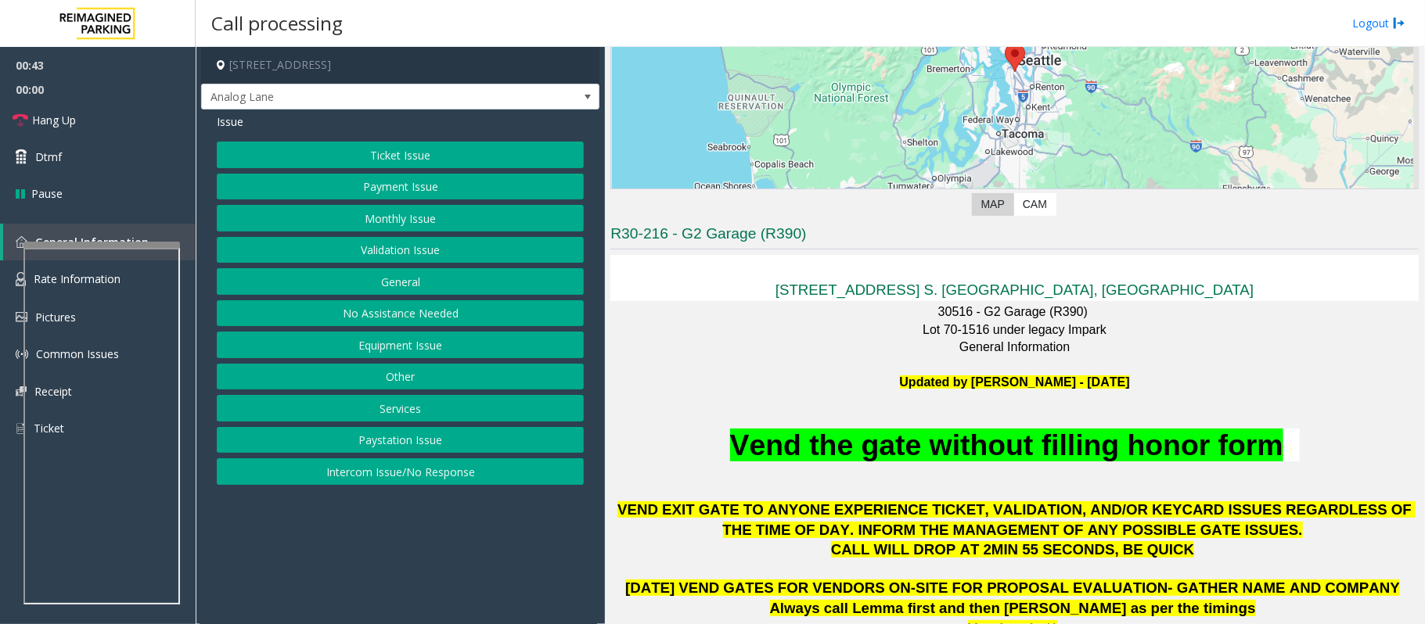
click at [395, 217] on button "Monthly Issue" at bounding box center [400, 218] width 367 height 27
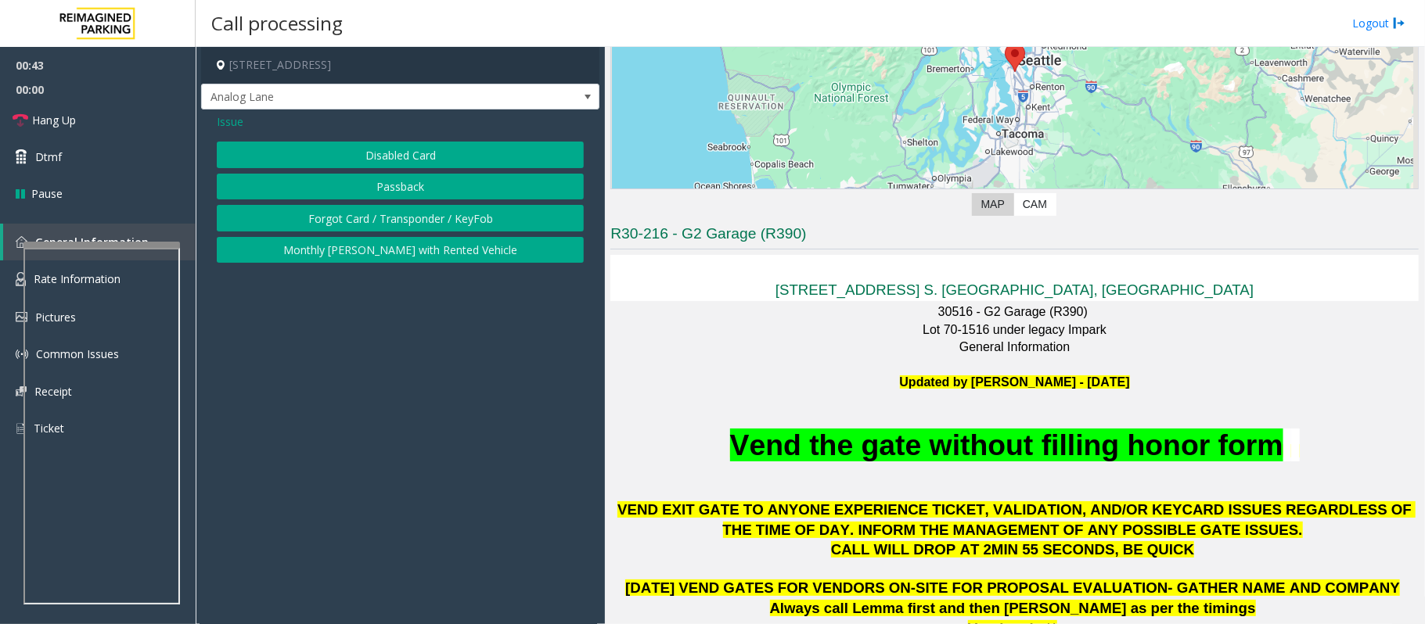
click at [388, 150] on button "Disabled Card" at bounding box center [400, 155] width 367 height 27
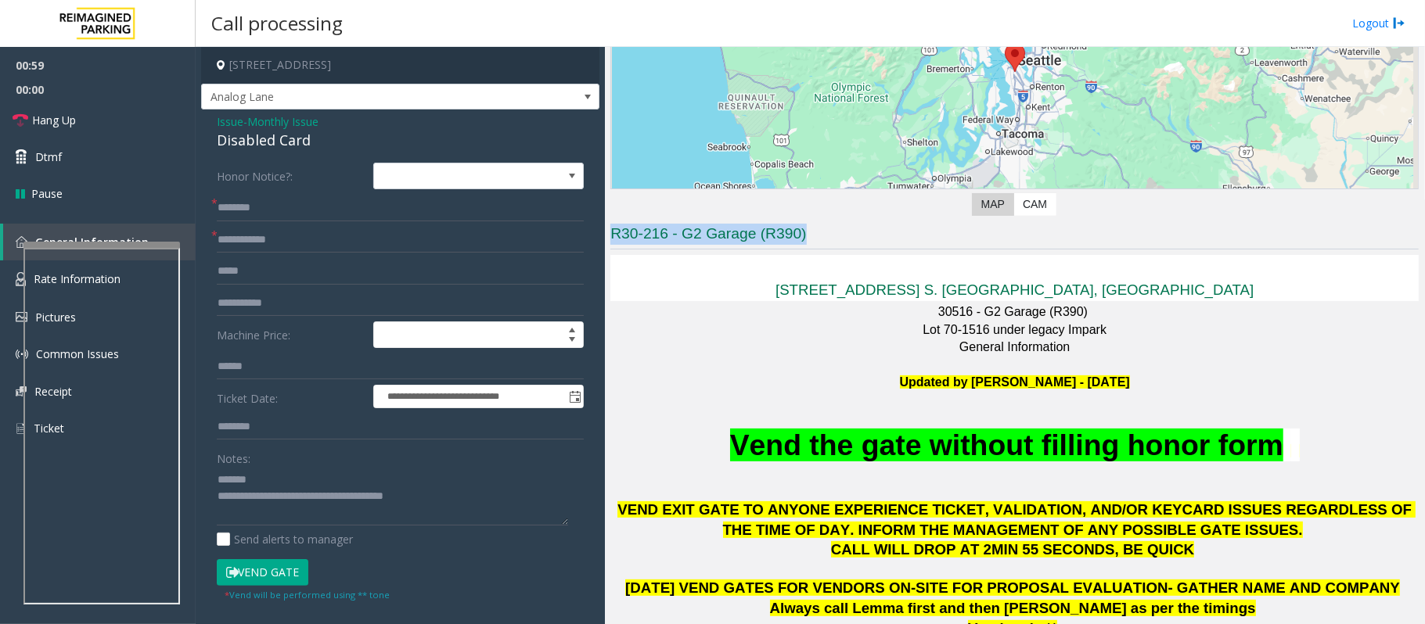
drag, startPoint x: 821, startPoint y: 238, endPoint x: 607, endPoint y: 242, distance: 213.6
click at [607, 242] on div "Main ← Move left → Move right ↑ Move up ↓ Move down + Zoom in - Zoom out Home J…" at bounding box center [1014, 335] width 819 height 577
click at [637, 315] on p "30516 - G2 Garage (R390)" at bounding box center [1014, 312] width 808 height 17
click at [232, 120] on span "Issue" at bounding box center [230, 121] width 27 height 16
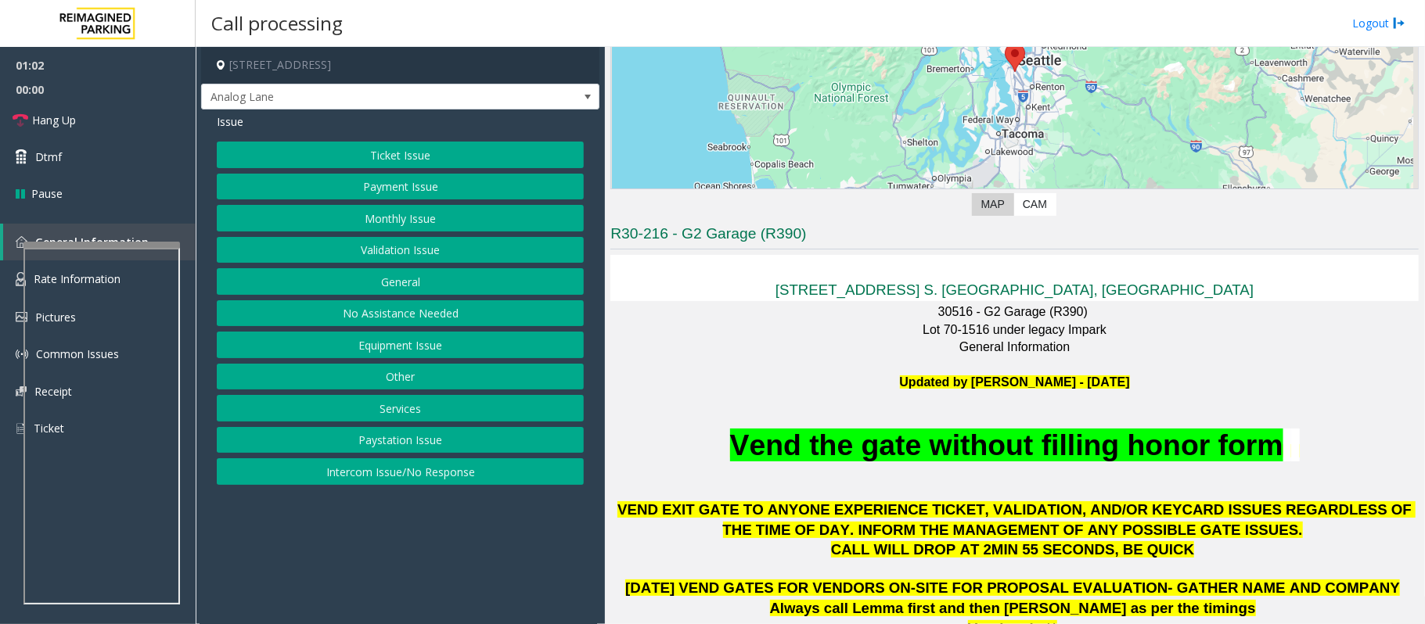
click at [383, 186] on button "Payment Issue" at bounding box center [400, 187] width 367 height 27
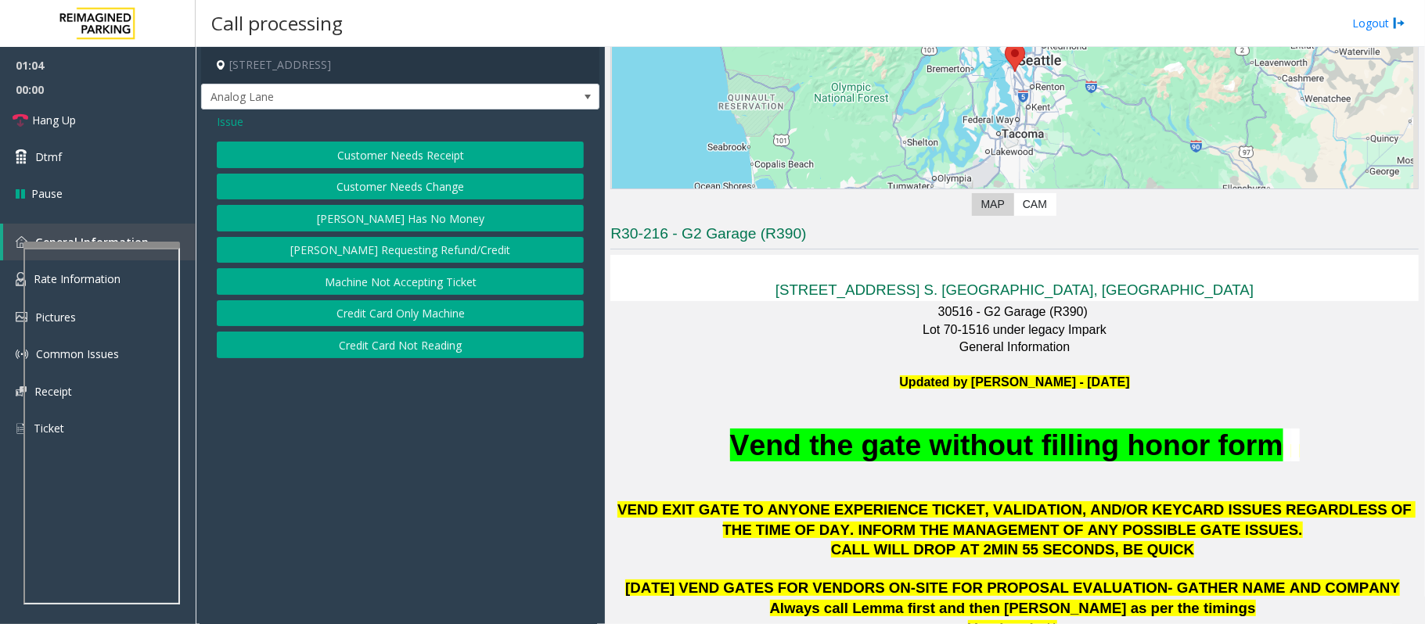
click at [411, 321] on button "Credit Card Only Machine" at bounding box center [400, 313] width 367 height 27
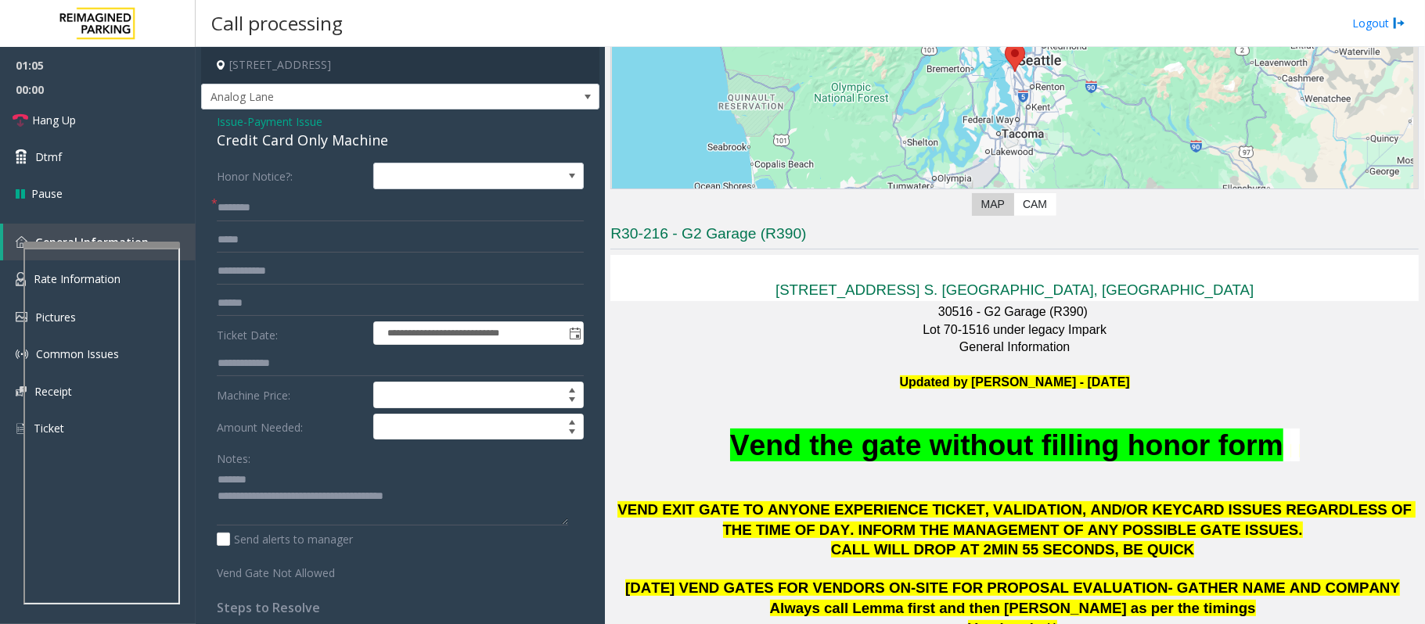
click at [308, 125] on span "Payment Issue" at bounding box center [284, 121] width 75 height 16
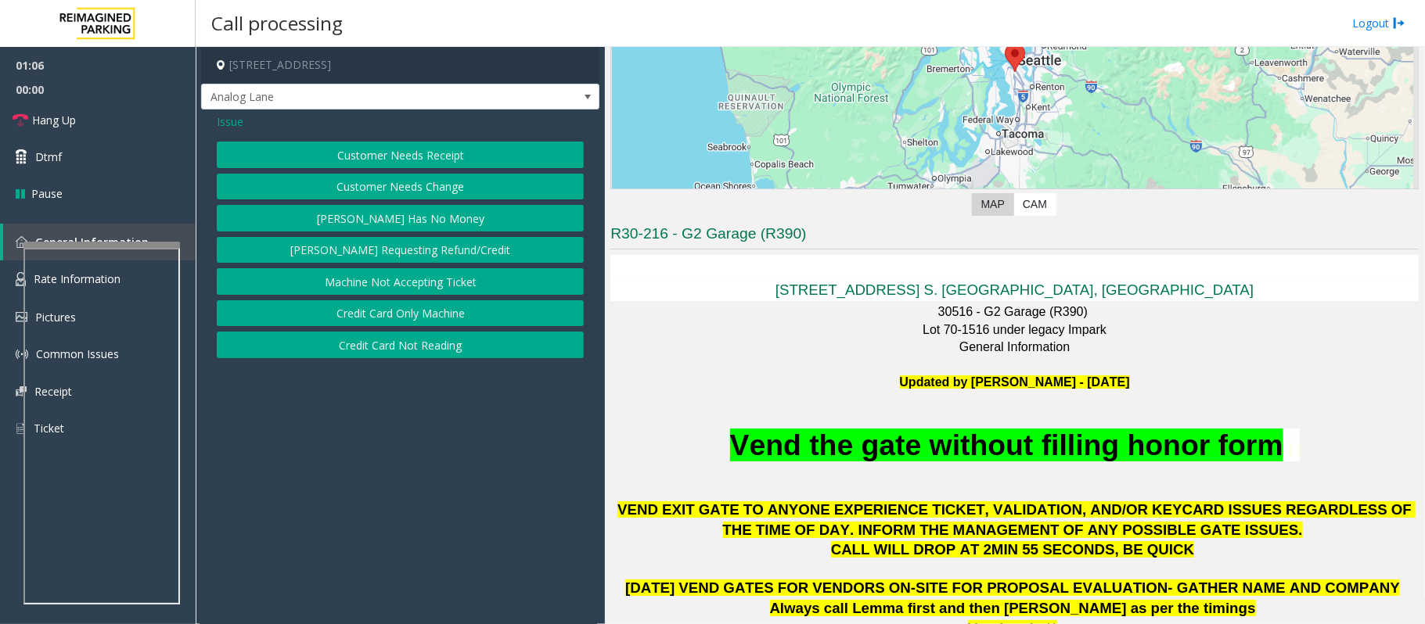
click at [399, 351] on button "Credit Card Not Reading" at bounding box center [400, 345] width 367 height 27
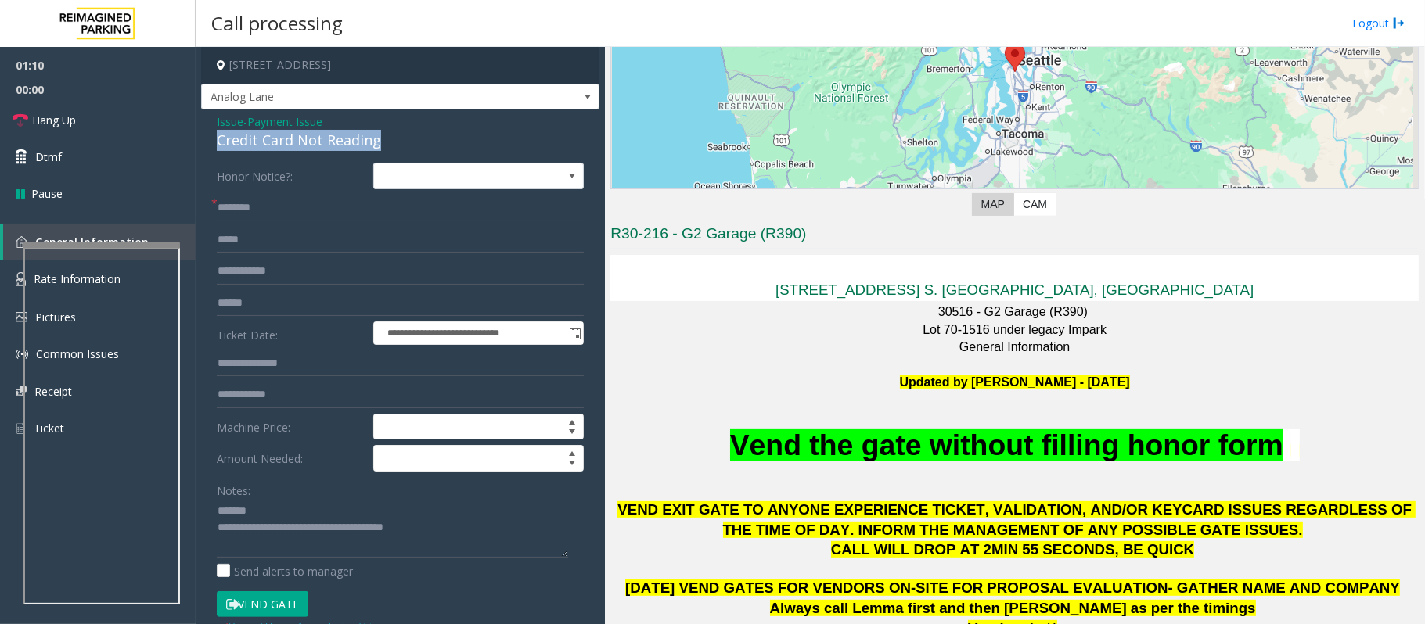
drag, startPoint x: 388, startPoint y: 142, endPoint x: 214, endPoint y: 142, distance: 173.7
click at [214, 142] on div "**********" at bounding box center [400, 506] width 398 height 793
type textarea "**********"
click at [279, 307] on input "text" at bounding box center [400, 303] width 367 height 27
click at [279, 304] on input "text" at bounding box center [400, 303] width 367 height 27
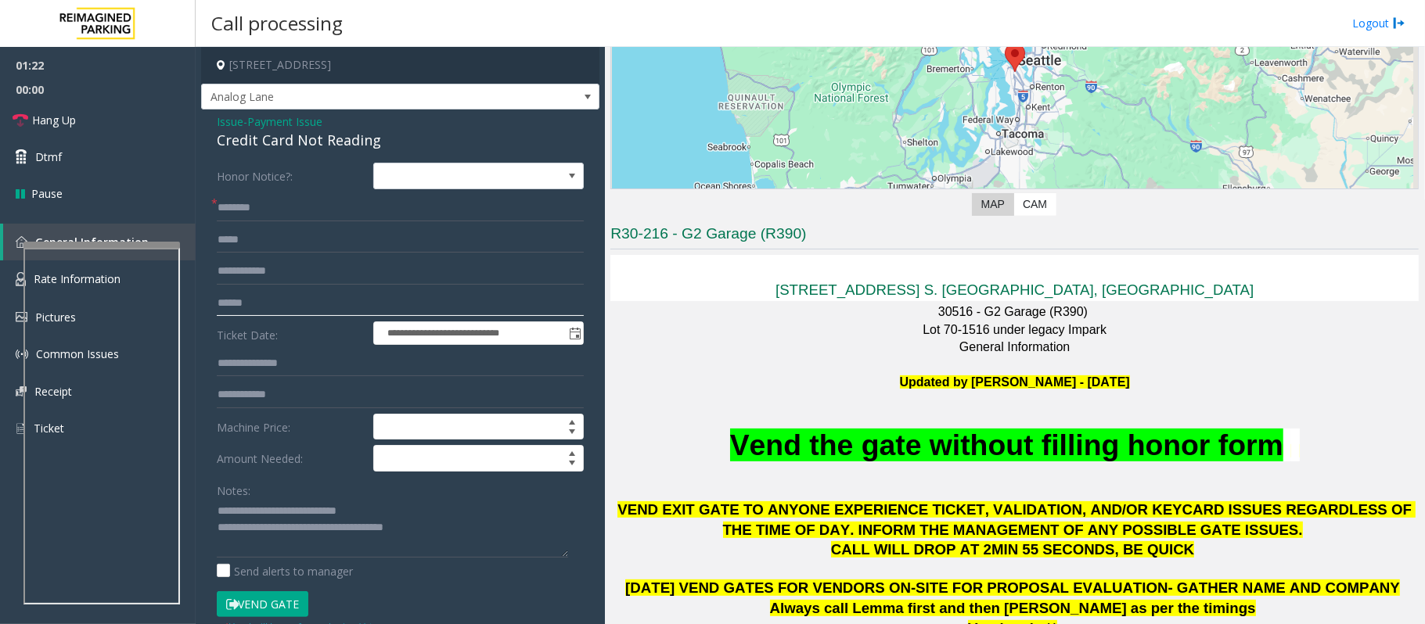
type input "******"
click at [239, 219] on input "text" at bounding box center [400, 208] width 367 height 27
type input "*****"
click at [264, 605] on button "Vend Gate" at bounding box center [263, 604] width 92 height 27
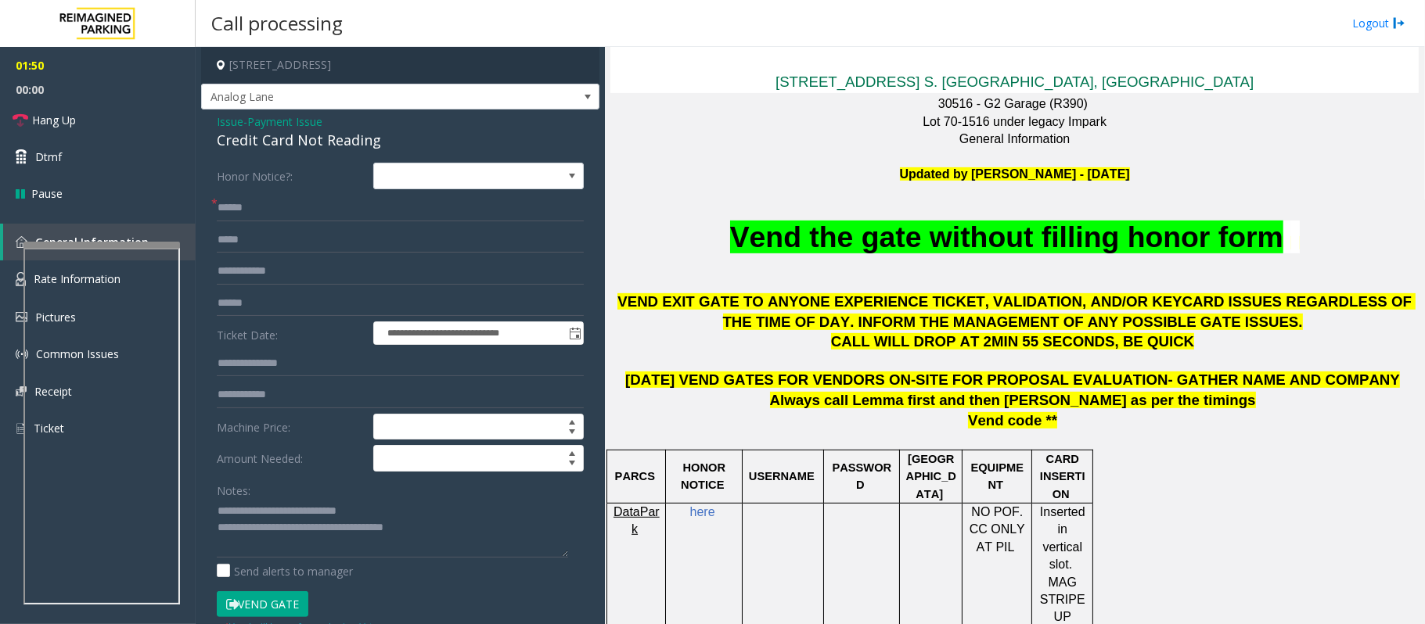
scroll to position [417, 0]
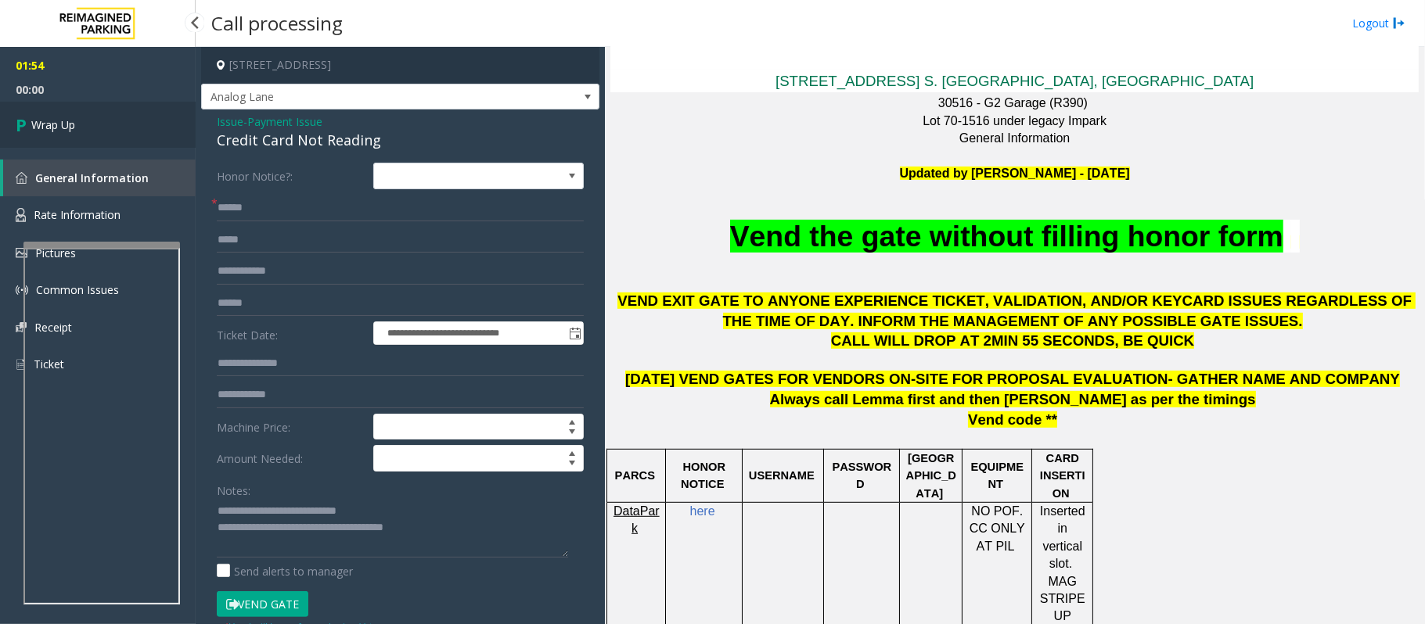
click at [23, 114] on icon at bounding box center [24, 125] width 16 height 26
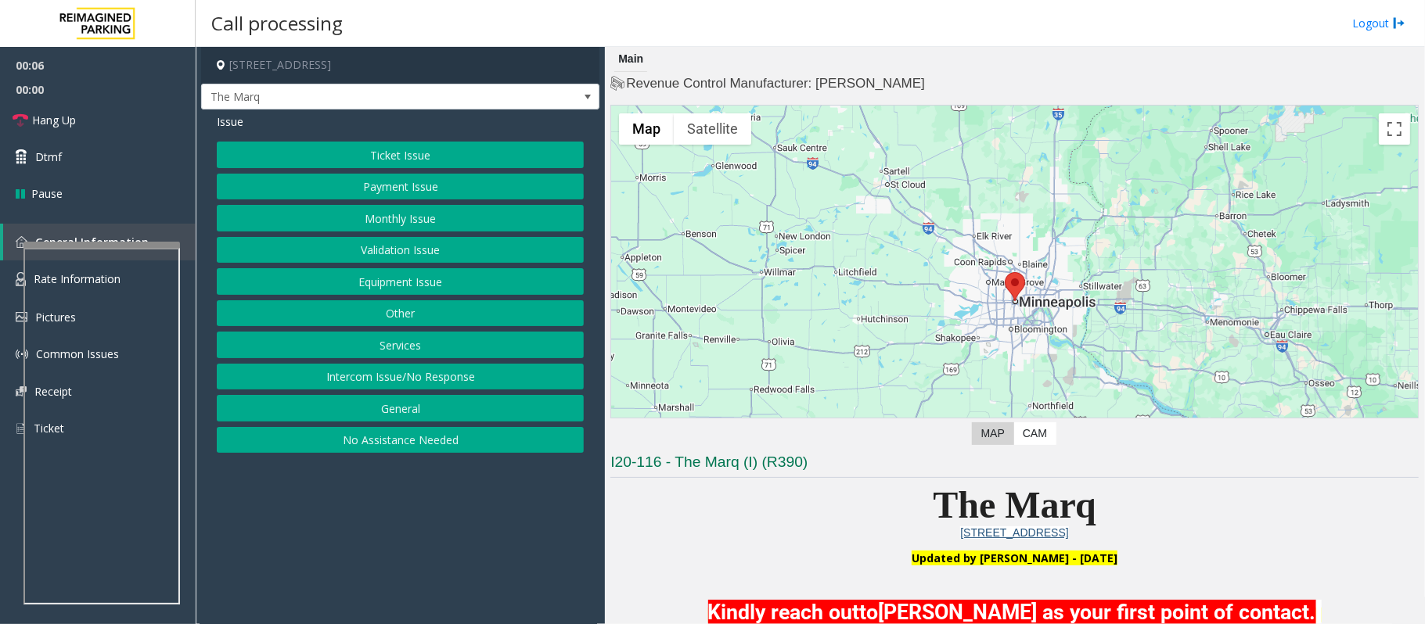
click at [389, 376] on button "Intercom Issue/No Response" at bounding box center [400, 377] width 367 height 27
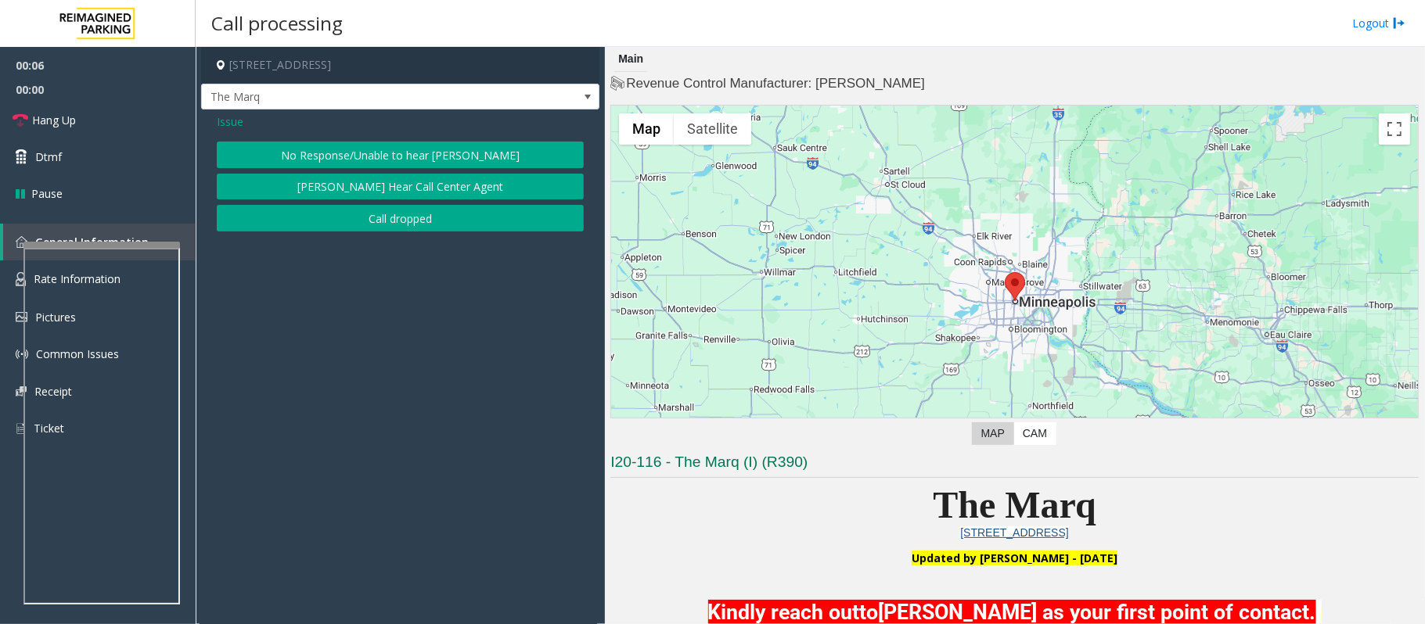
click at [320, 150] on button "No Response/Unable to hear [PERSON_NAME]" at bounding box center [400, 155] width 367 height 27
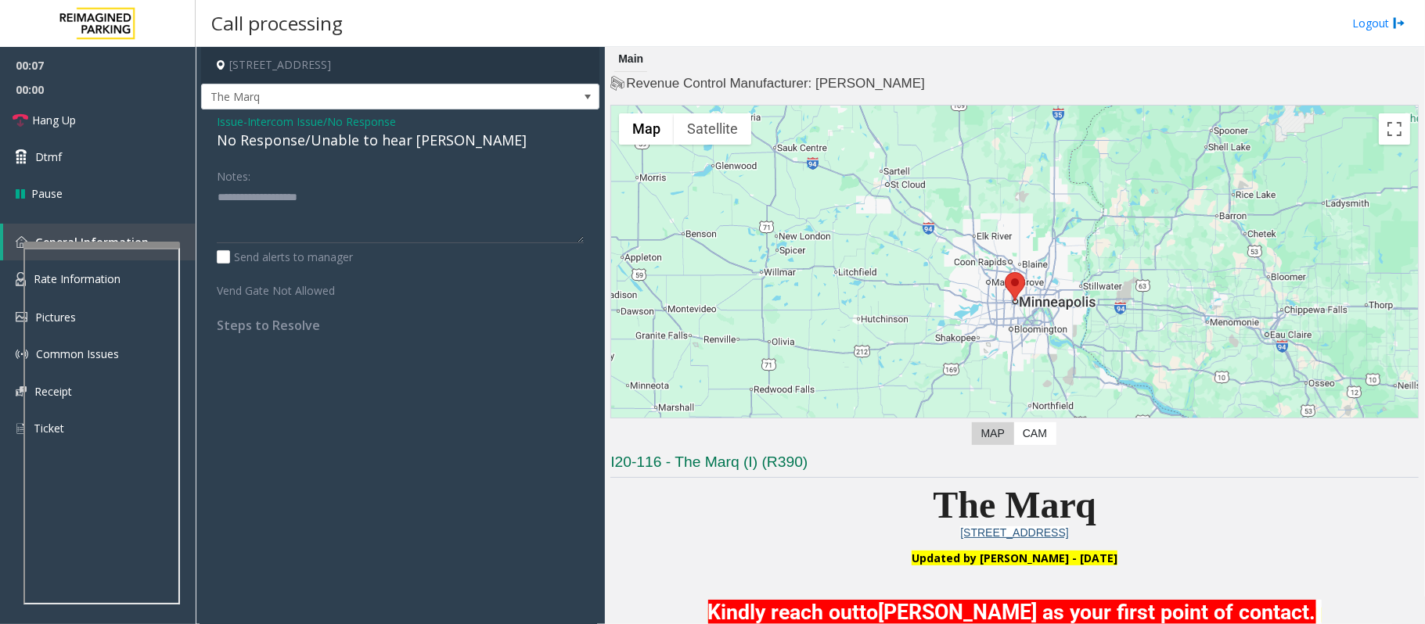
click at [316, 142] on div "No Response/Unable to hear [PERSON_NAME]" at bounding box center [400, 140] width 367 height 21
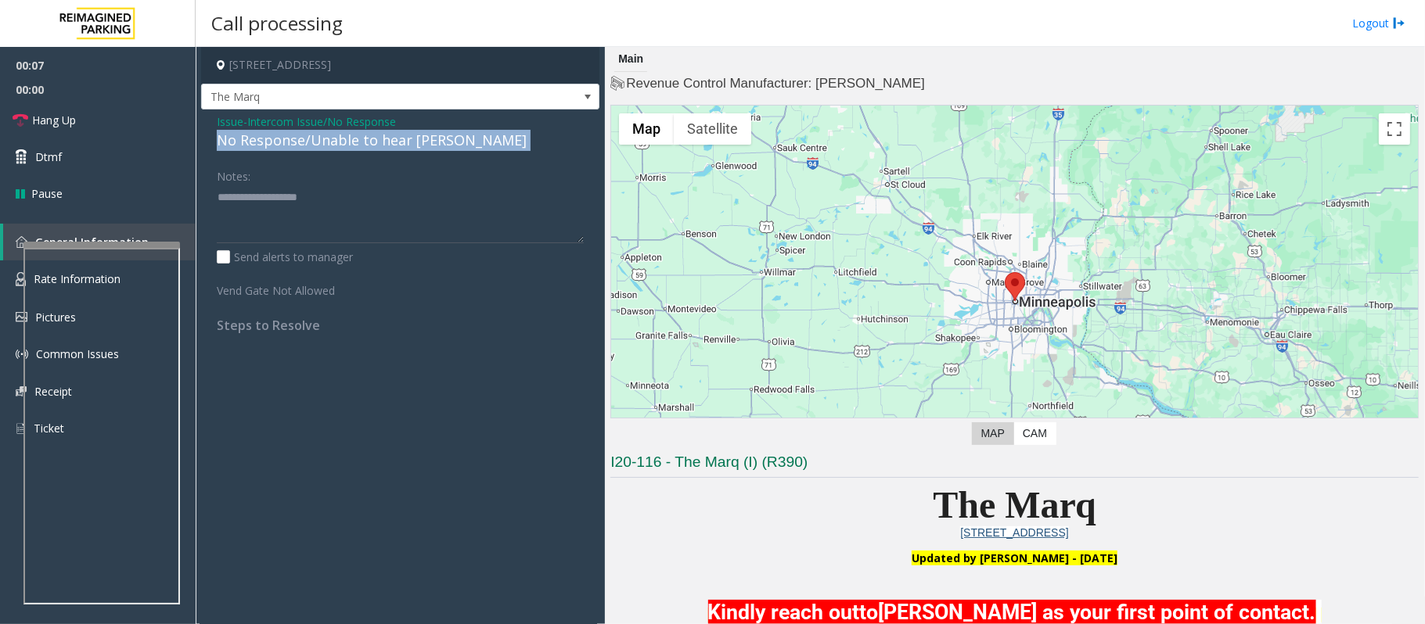
click at [316, 142] on div "No Response/Unable to hear [PERSON_NAME]" at bounding box center [400, 140] width 367 height 21
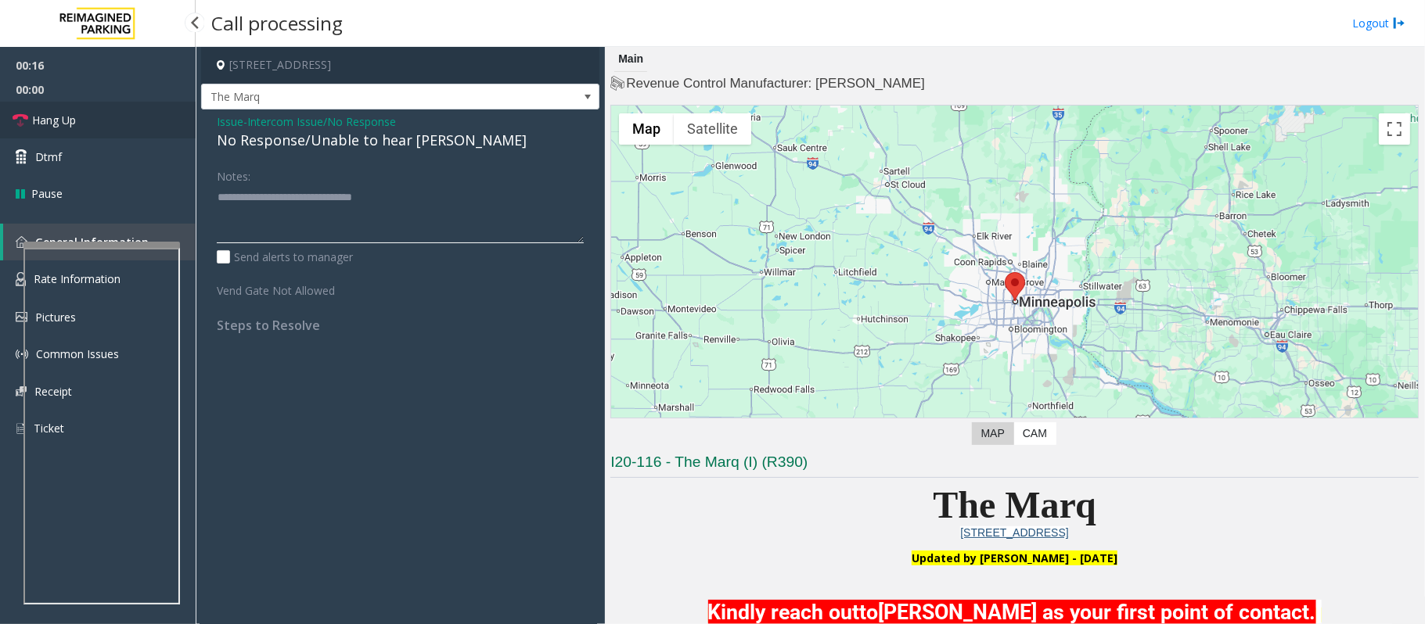
type textarea "**********"
click at [41, 125] on span "Hang Up" at bounding box center [54, 120] width 44 height 16
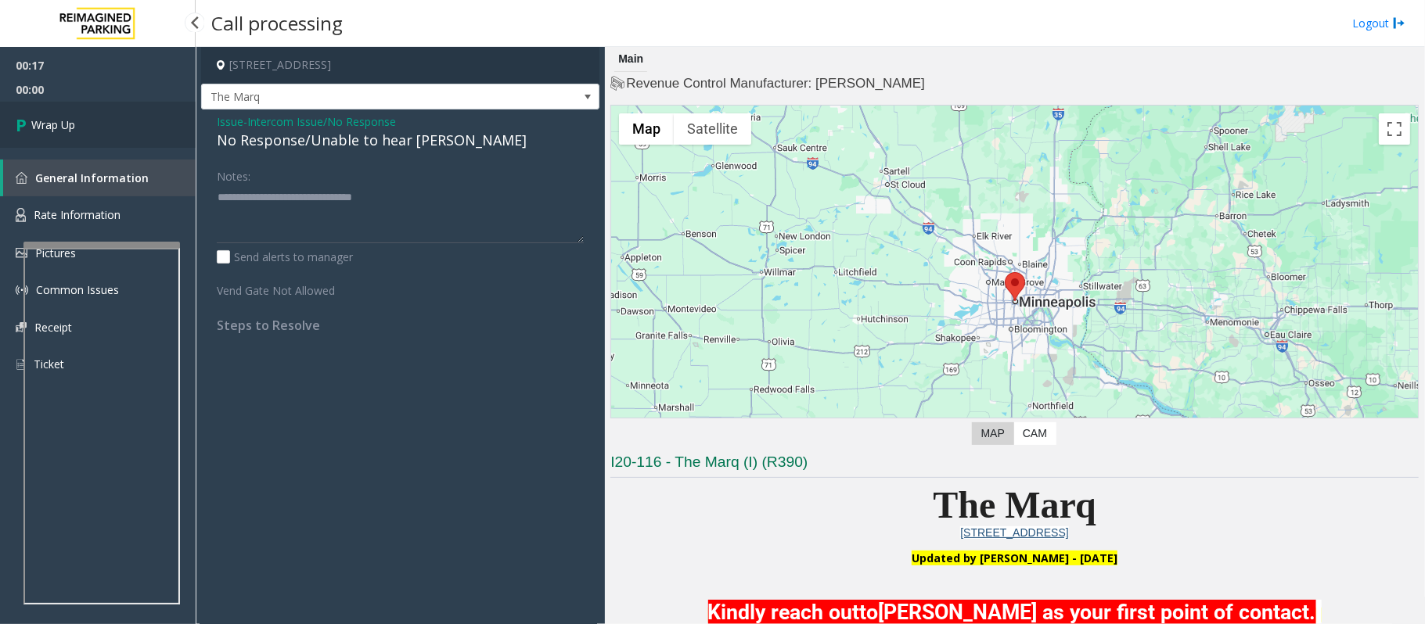
click at [41, 125] on span "Wrap Up" at bounding box center [53, 125] width 44 height 16
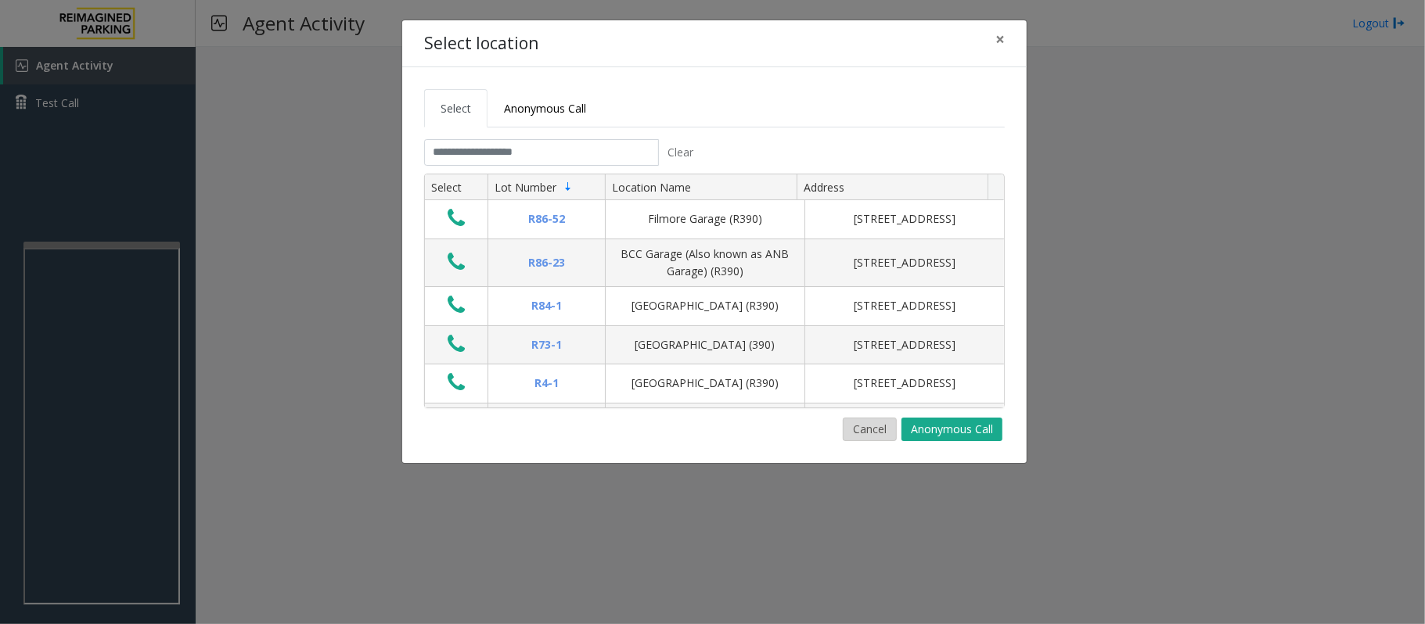
click at [874, 426] on button "Cancel" at bounding box center [870, 429] width 54 height 23
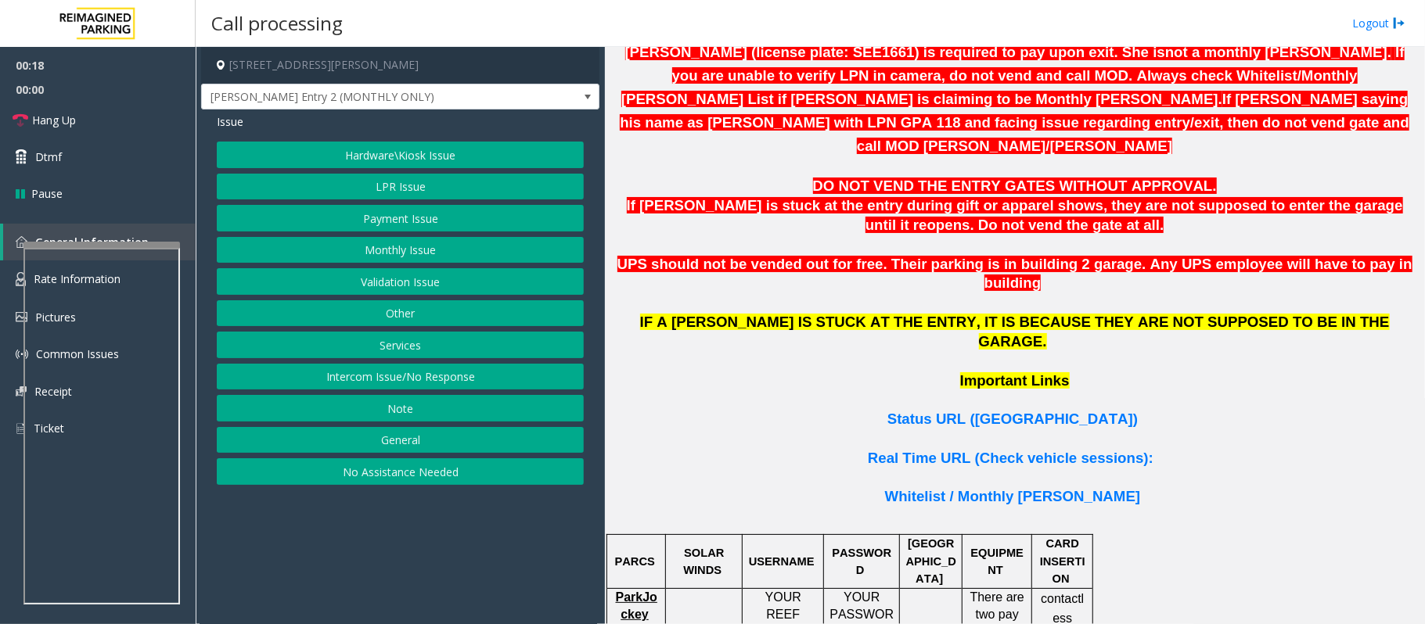
scroll to position [521, 0]
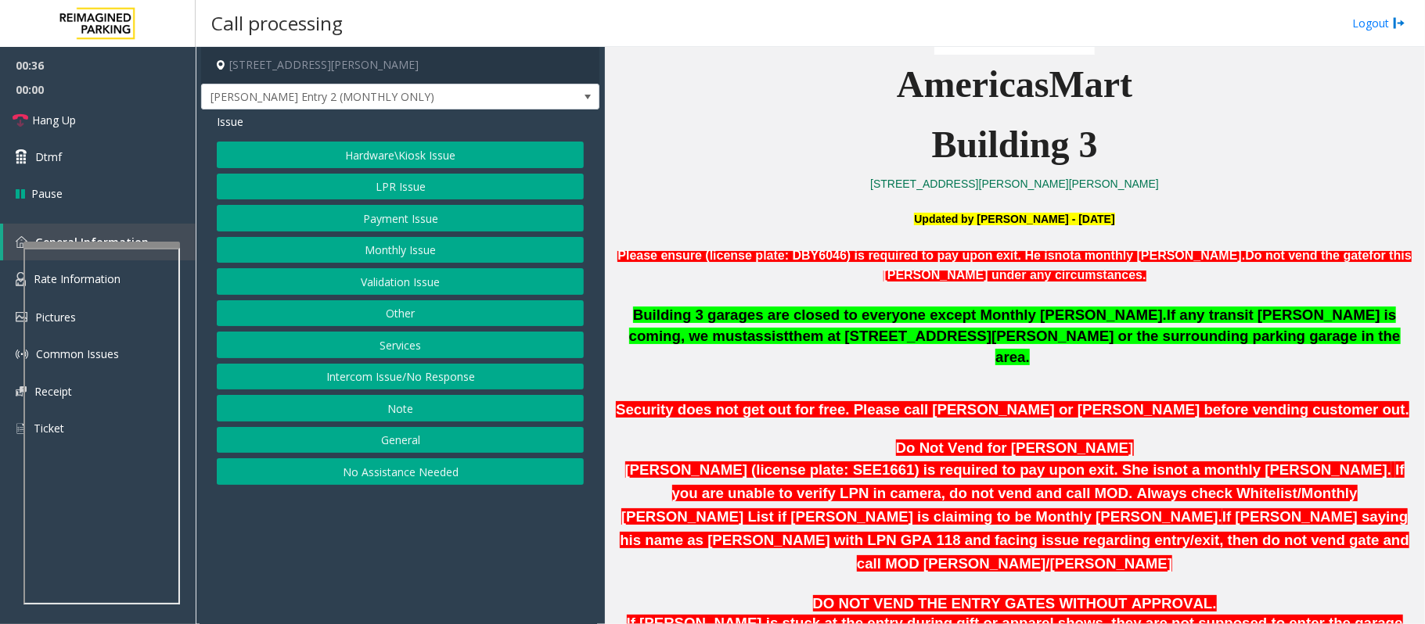
click at [363, 282] on button "Validation Issue" at bounding box center [400, 281] width 367 height 27
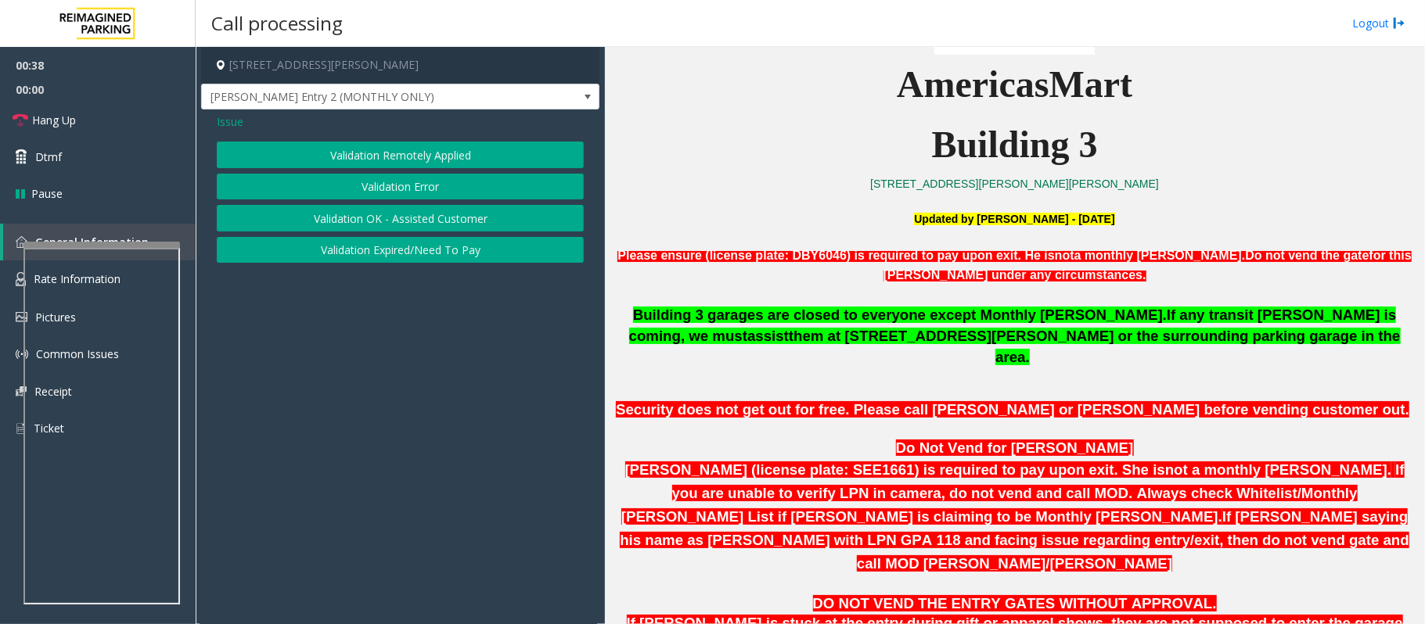
click at [233, 120] on span "Issue" at bounding box center [230, 121] width 27 height 16
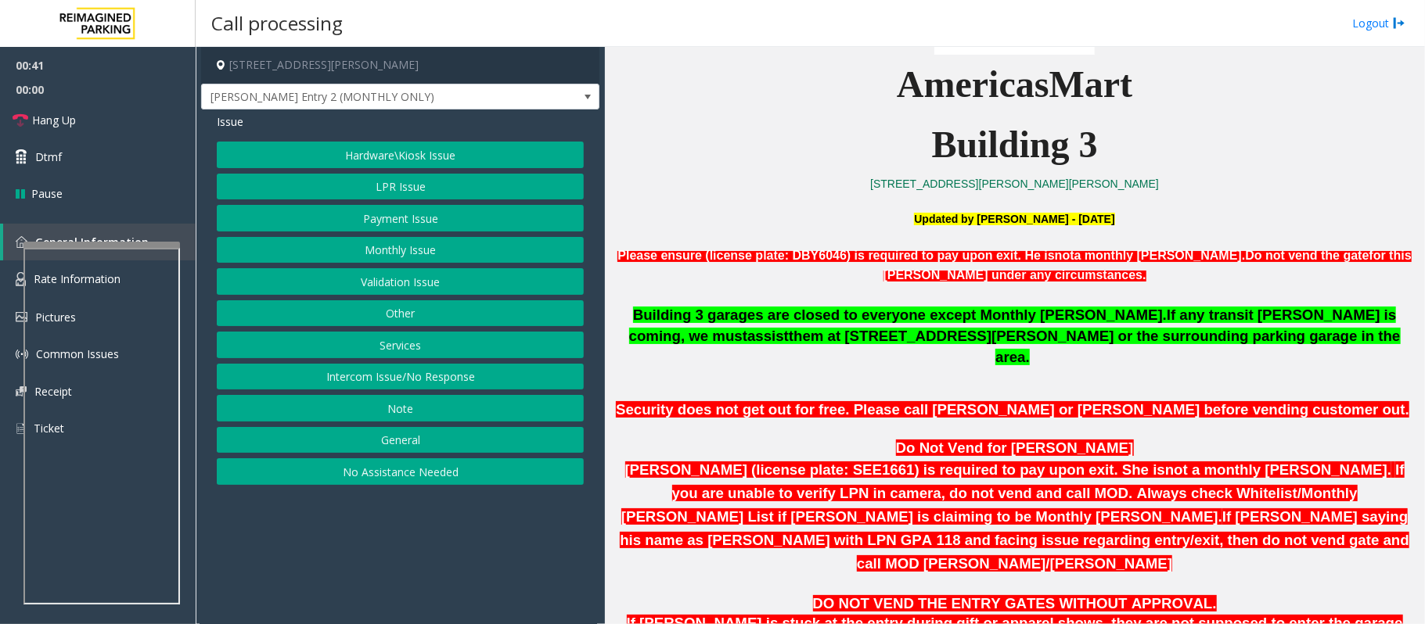
click at [401, 307] on button "Other" at bounding box center [400, 313] width 367 height 27
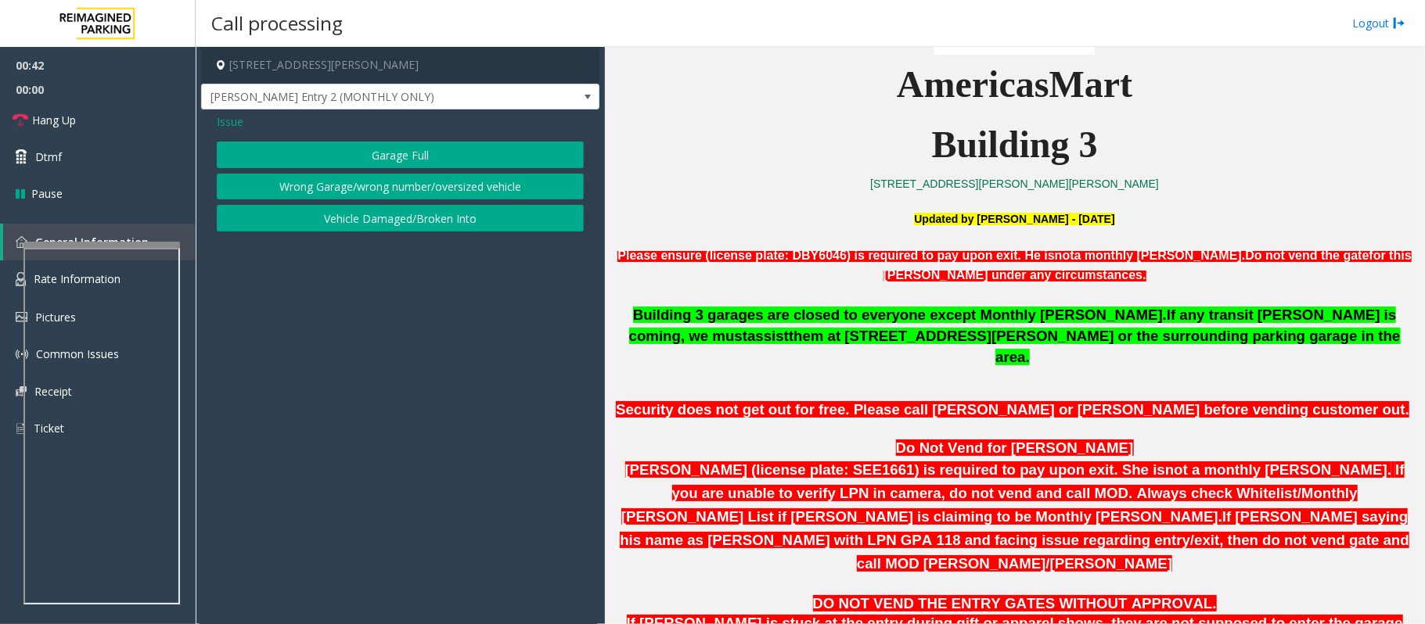
click at [232, 127] on span "Issue" at bounding box center [230, 121] width 27 height 16
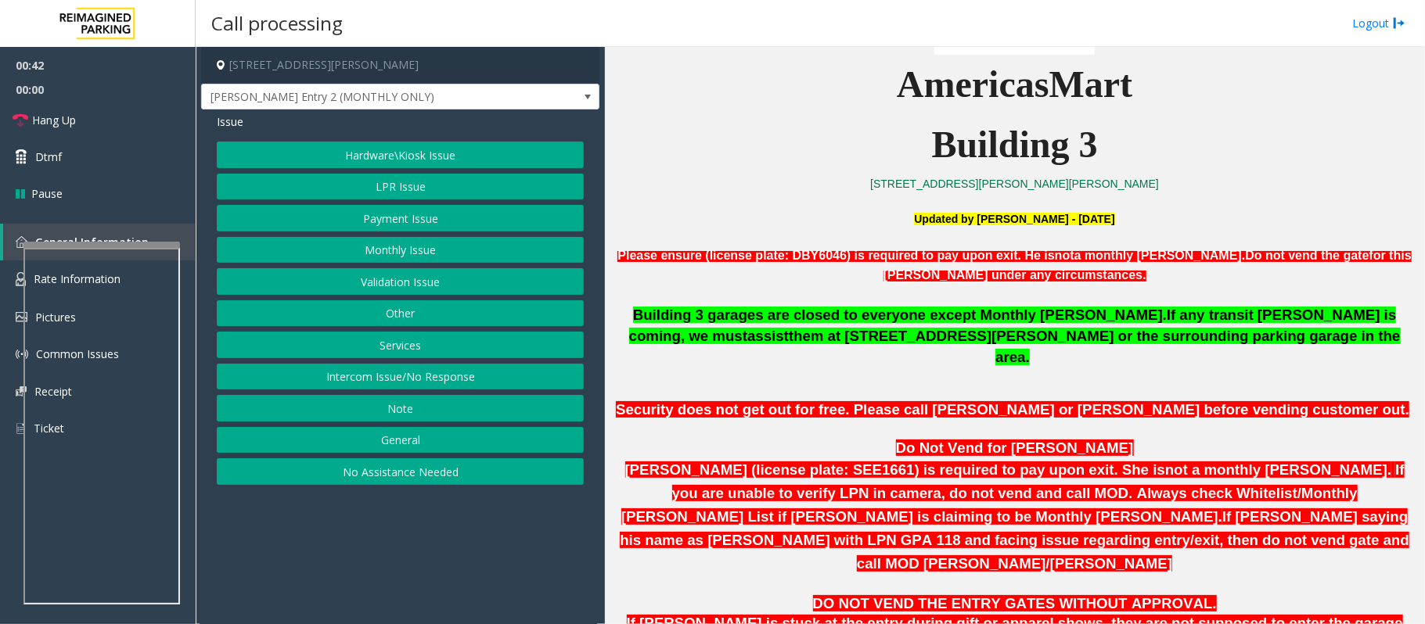
click at [358, 153] on button "Hardware\Kiosk Issue" at bounding box center [400, 155] width 367 height 27
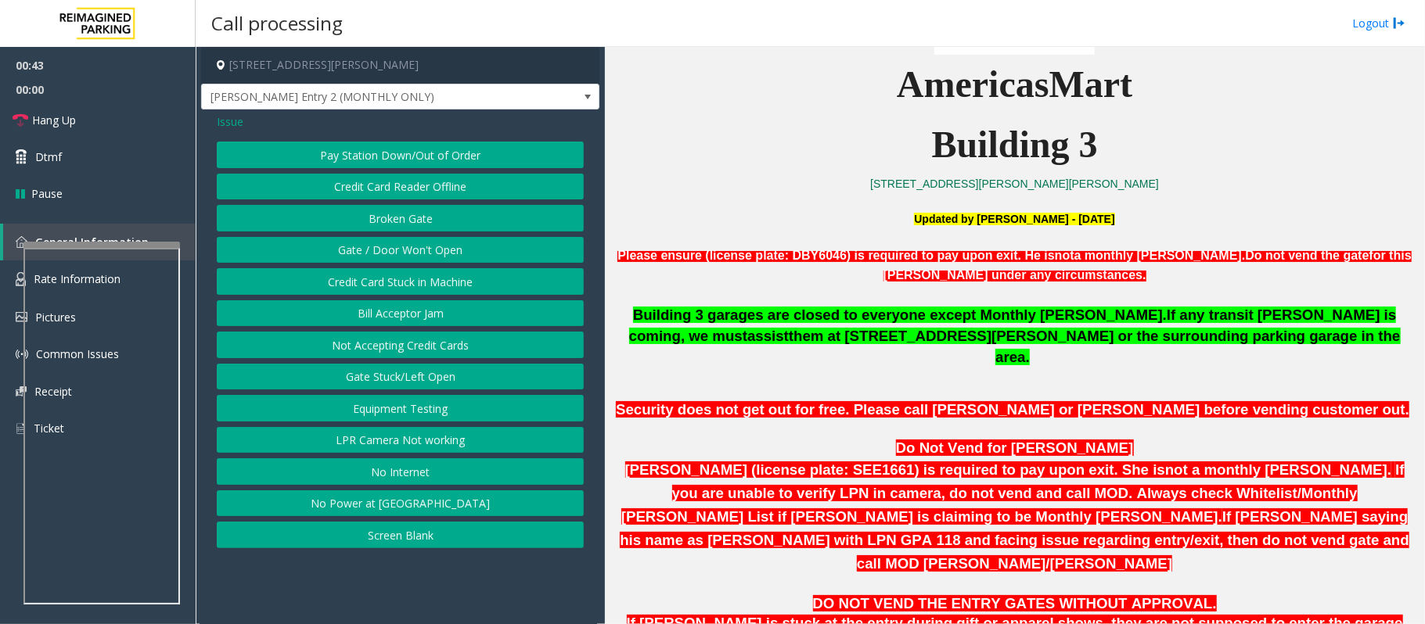
click at [395, 250] on button "Gate / Door Won't Open" at bounding box center [400, 250] width 367 height 27
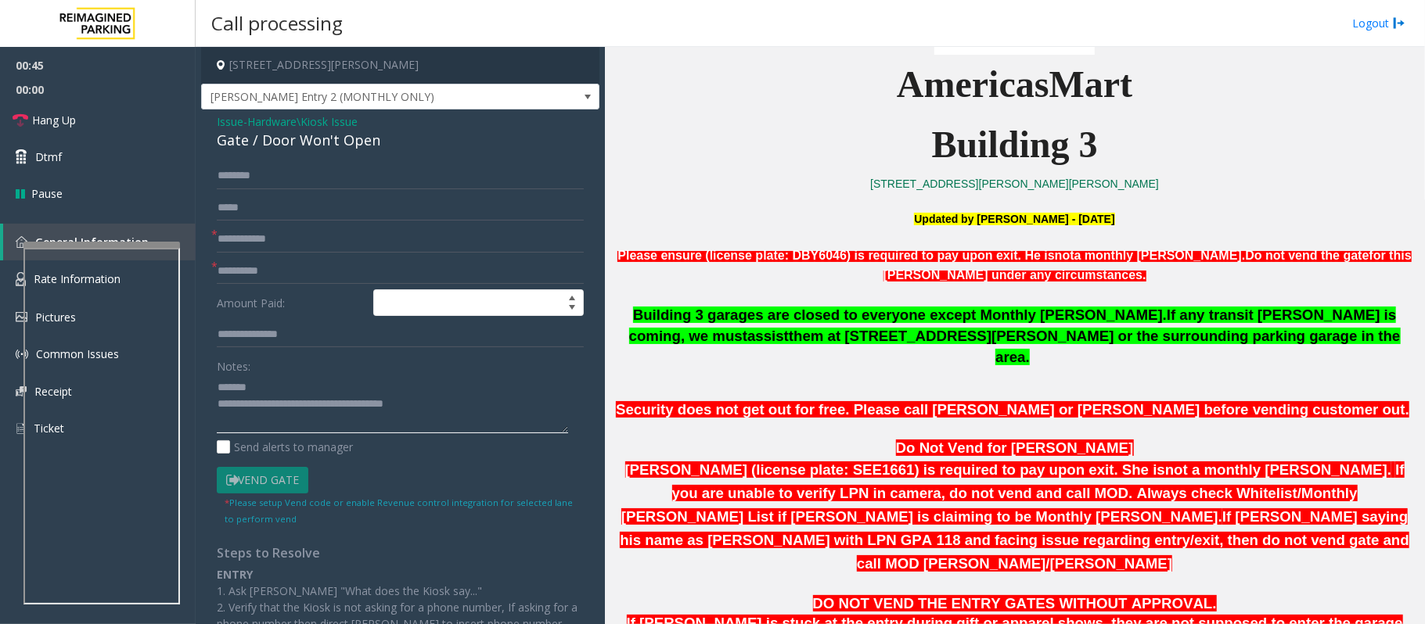
click at [273, 389] on textarea at bounding box center [392, 404] width 351 height 59
type textarea "**********"
click at [292, 274] on input "text" at bounding box center [400, 271] width 367 height 27
type input "**"
click at [277, 239] on input "text" at bounding box center [400, 239] width 367 height 27
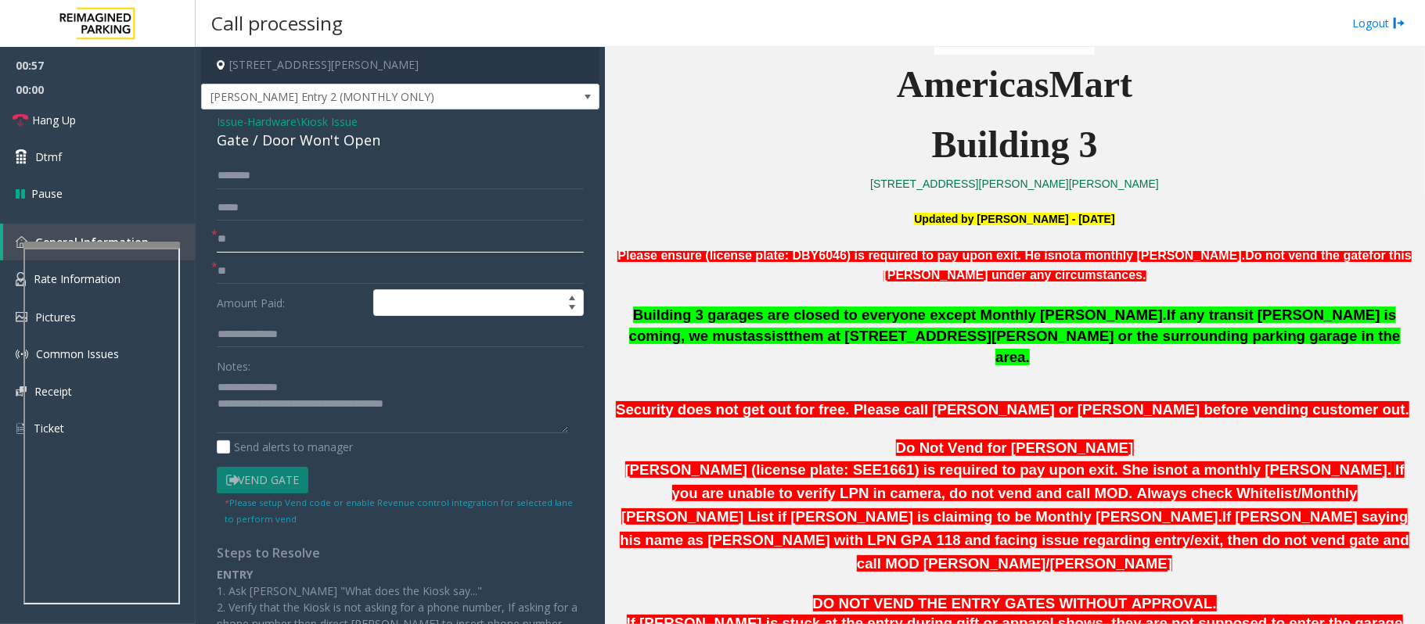
type input "**"
click at [304, 389] on textarea at bounding box center [392, 404] width 351 height 59
click at [382, 390] on textarea at bounding box center [392, 404] width 351 height 59
drag, startPoint x: 443, startPoint y: 408, endPoint x: 282, endPoint y: 402, distance: 161.3
click at [282, 402] on textarea at bounding box center [392, 404] width 351 height 59
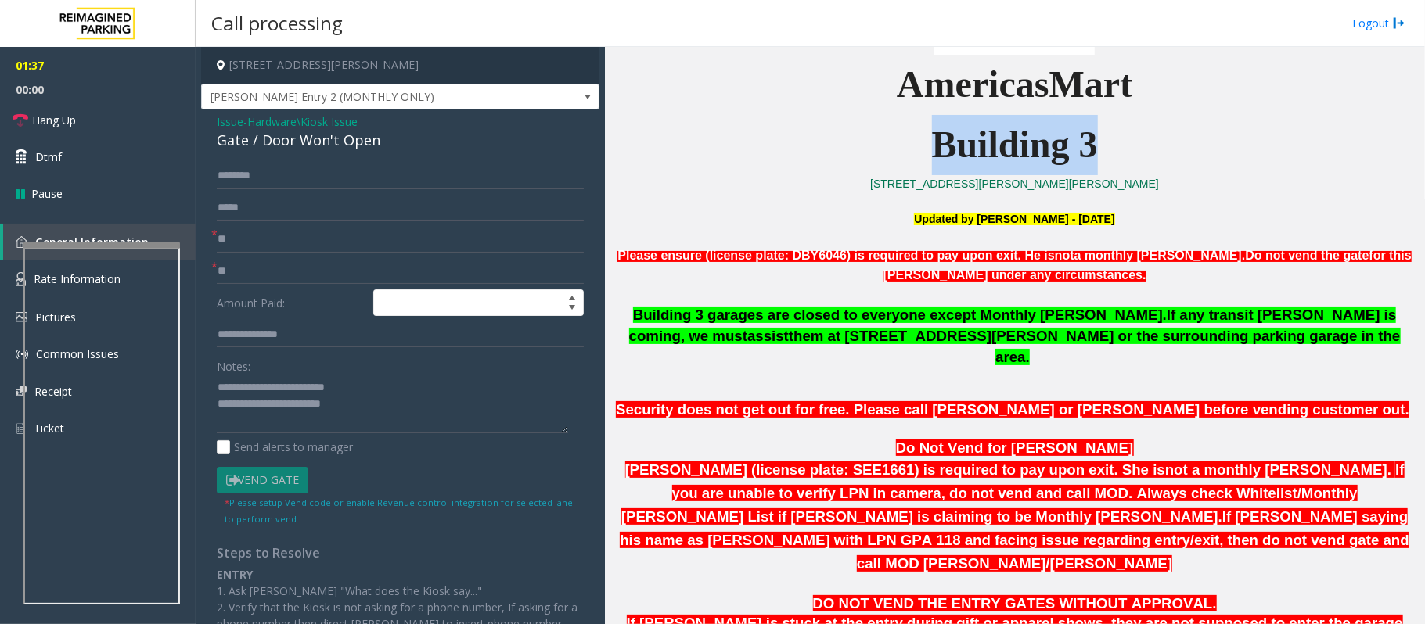
drag, startPoint x: 906, startPoint y: 146, endPoint x: 1102, endPoint y: 146, distance: 195.6
click at [1102, 146] on p "Building 3" at bounding box center [1014, 145] width 808 height 60
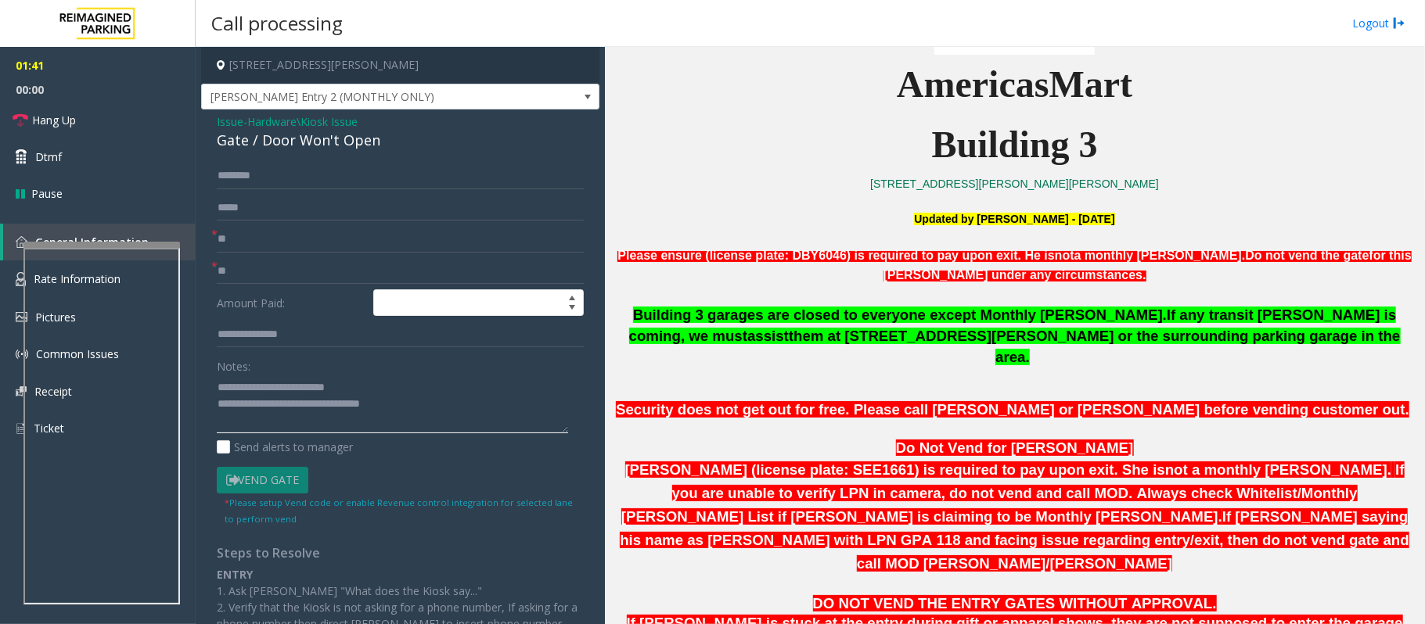
click at [404, 412] on textarea at bounding box center [392, 404] width 351 height 59
click at [52, 108] on link "Hang Up" at bounding box center [98, 120] width 196 height 37
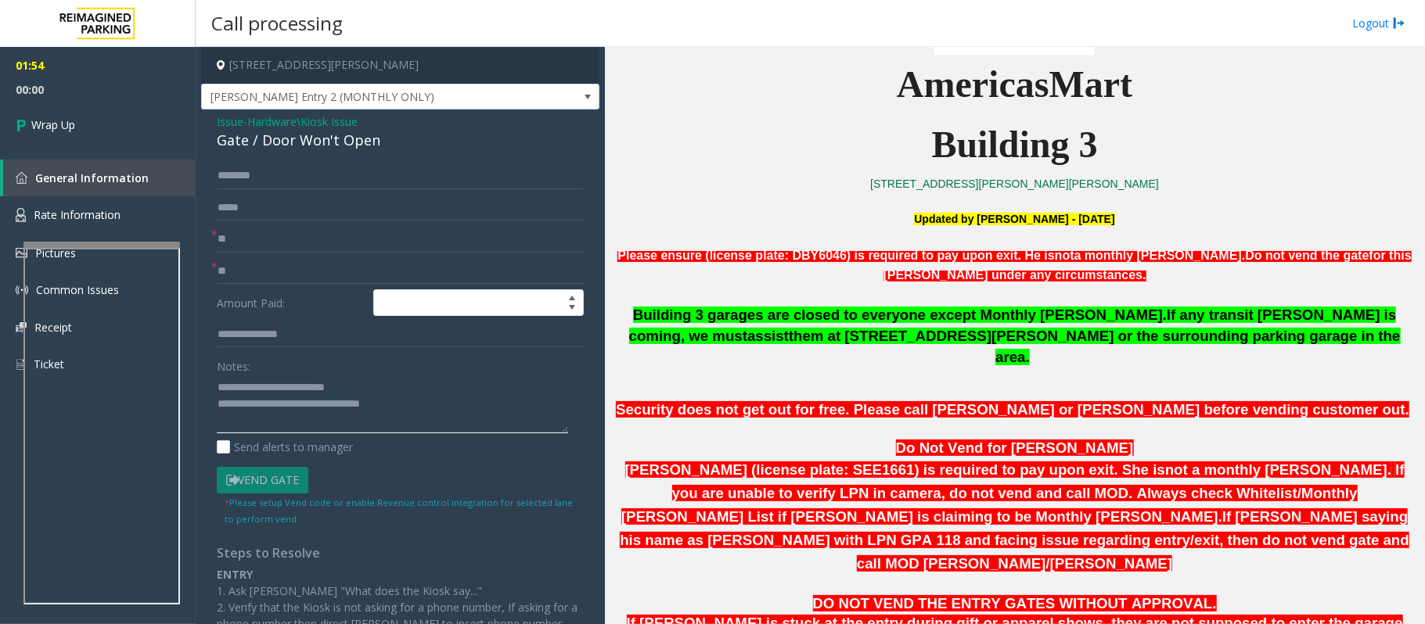
click at [438, 413] on textarea at bounding box center [392, 404] width 351 height 59
type textarea "**********"
click at [106, 98] on span "00:15" at bounding box center [98, 89] width 196 height 24
click at [111, 119] on link "Wrap Up" at bounding box center [98, 125] width 196 height 46
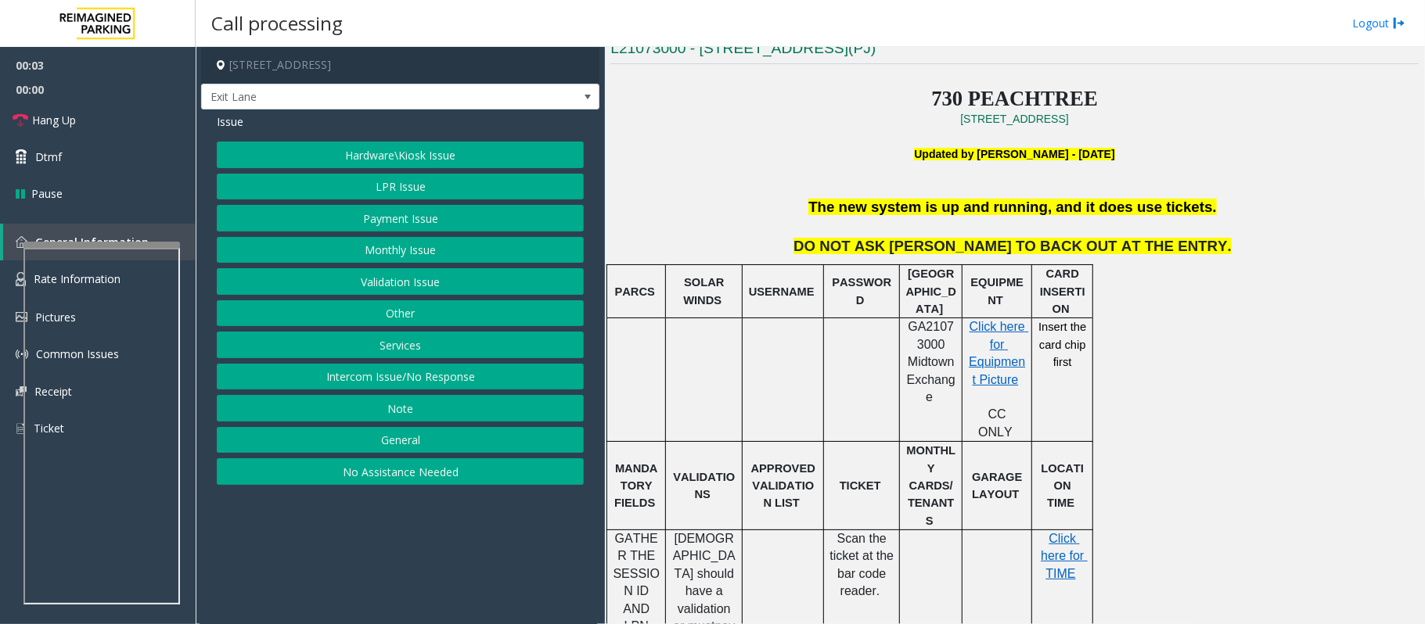
scroll to position [417, 0]
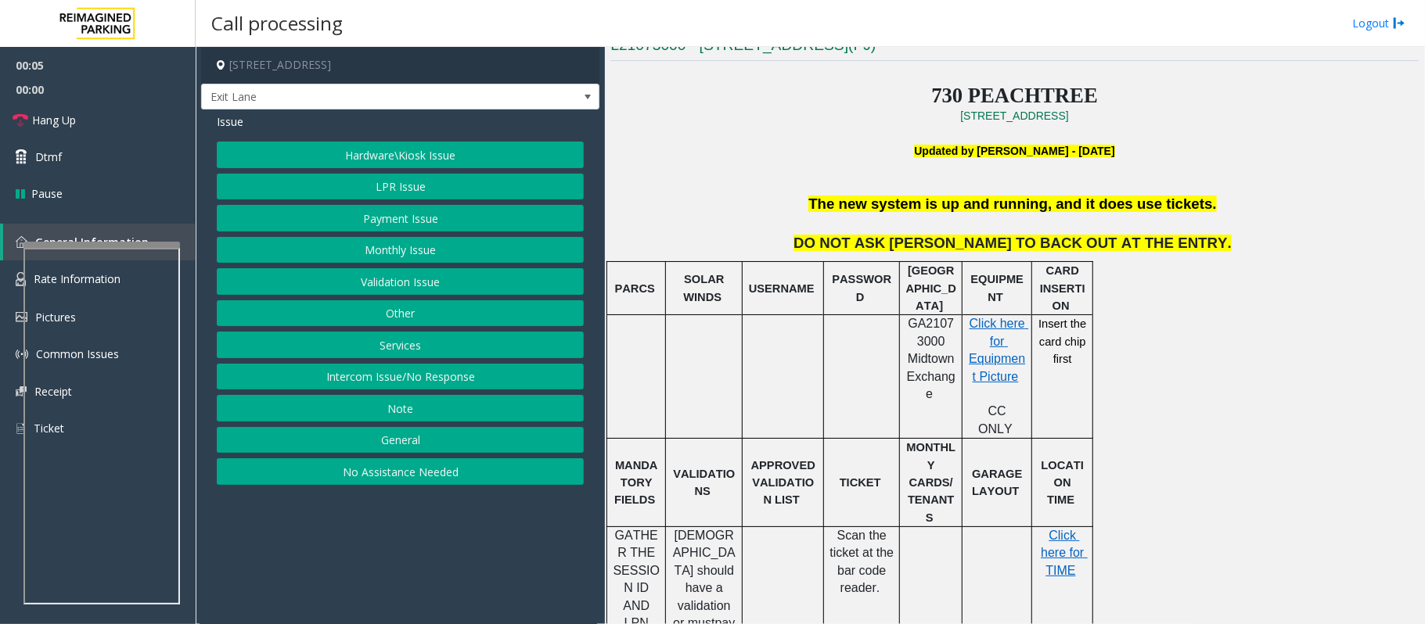
click at [415, 379] on button "Intercom Issue/No Response" at bounding box center [400, 377] width 367 height 27
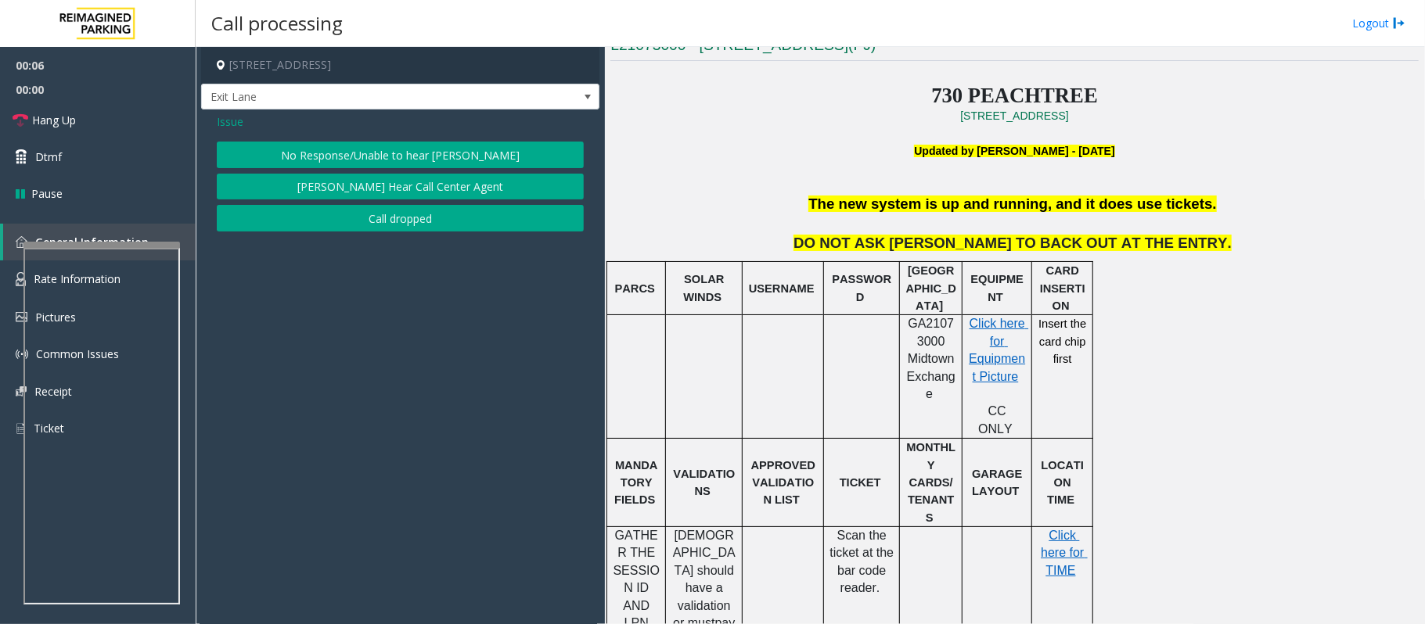
click at [289, 154] on button "No Response/Unable to hear parker" at bounding box center [400, 155] width 367 height 27
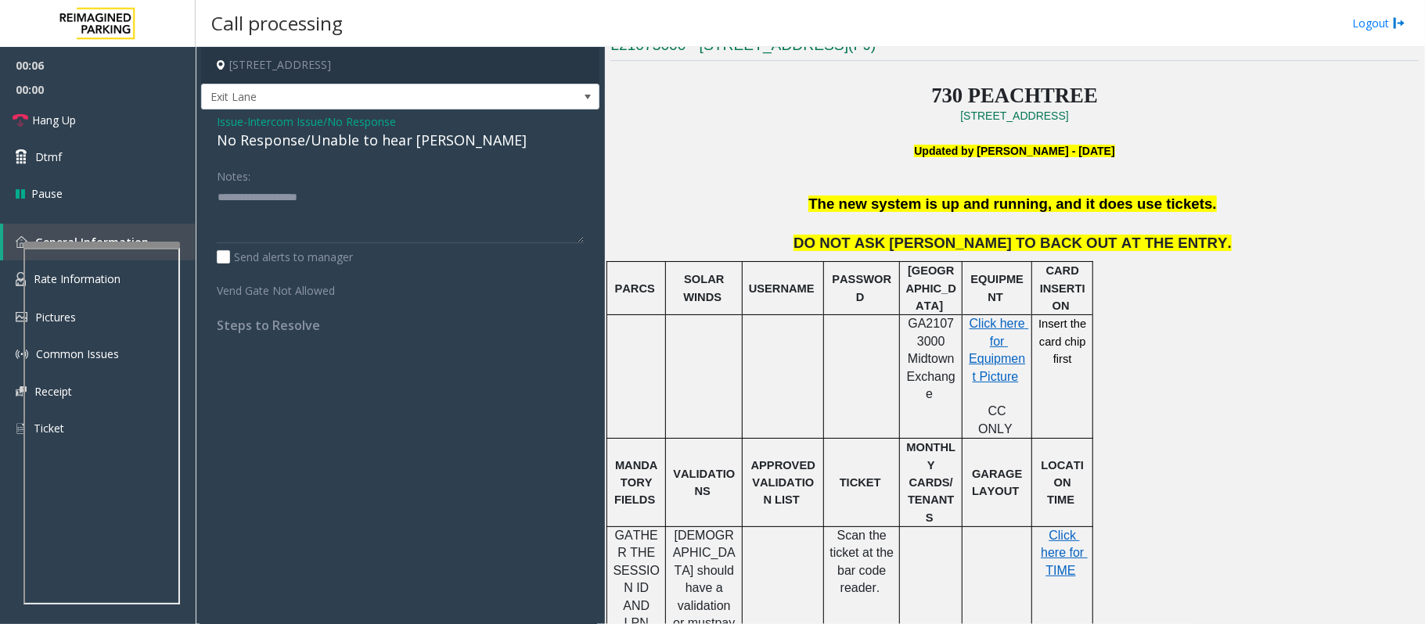
click at [298, 141] on div "No Response/Unable to hear parker" at bounding box center [400, 140] width 367 height 21
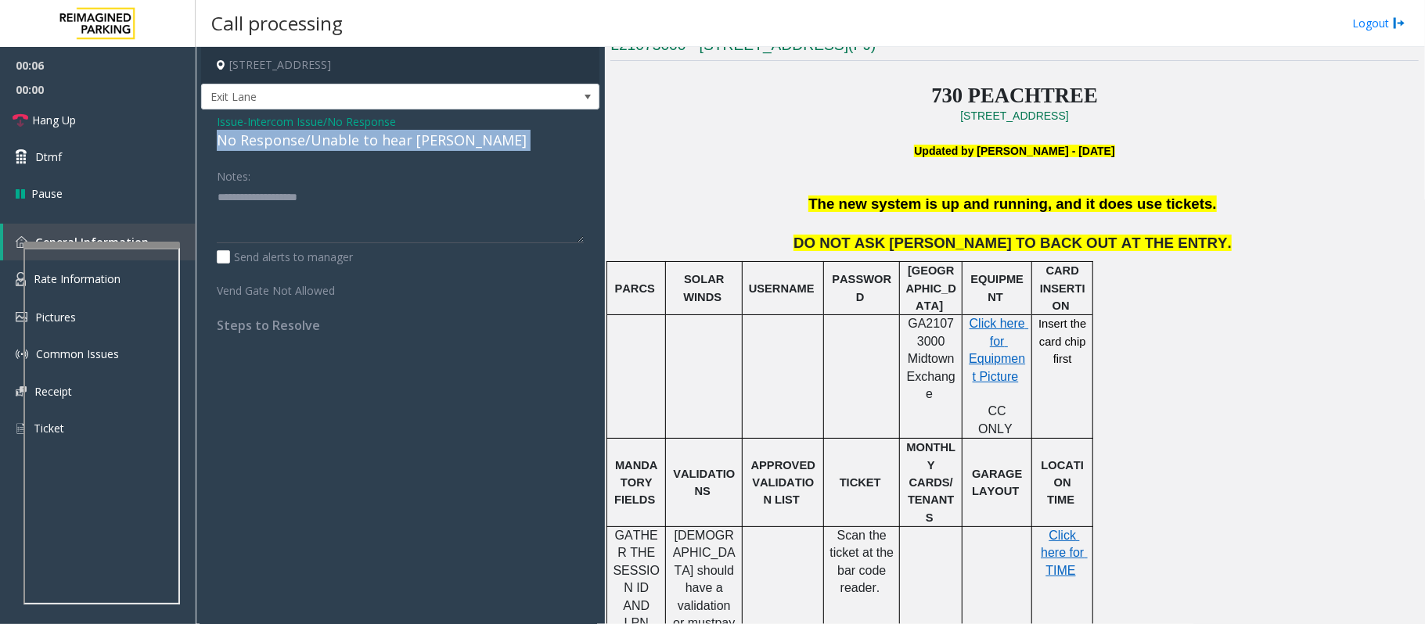
click at [298, 141] on div "No Response/Unable to hear parker" at bounding box center [400, 140] width 367 height 21
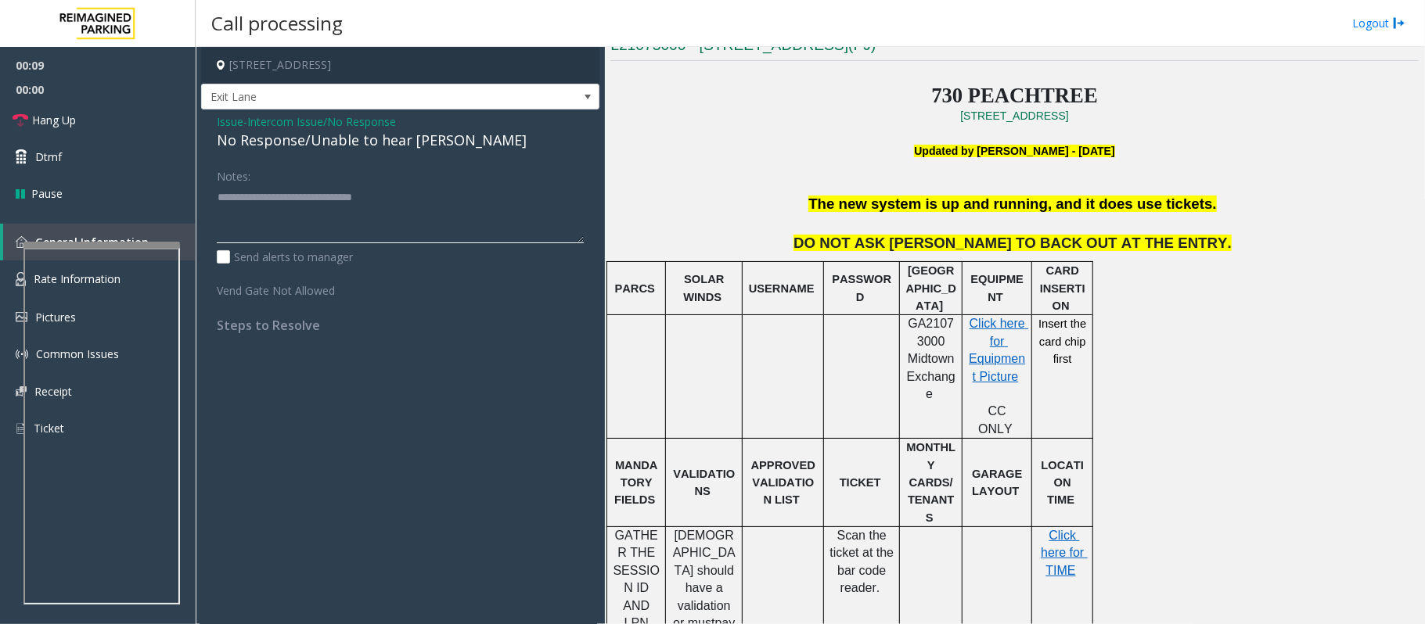
type textarea "**********"
drag, startPoint x: 820, startPoint y: 216, endPoint x: 1014, endPoint y: 217, distance: 194.0
click at [1014, 217] on p at bounding box center [1014, 224] width 811 height 20
click at [1199, 214] on p "The new system is up and running, and it does use tickets." at bounding box center [1014, 205] width 808 height 20
click at [336, 204] on textarea at bounding box center [400, 214] width 367 height 59
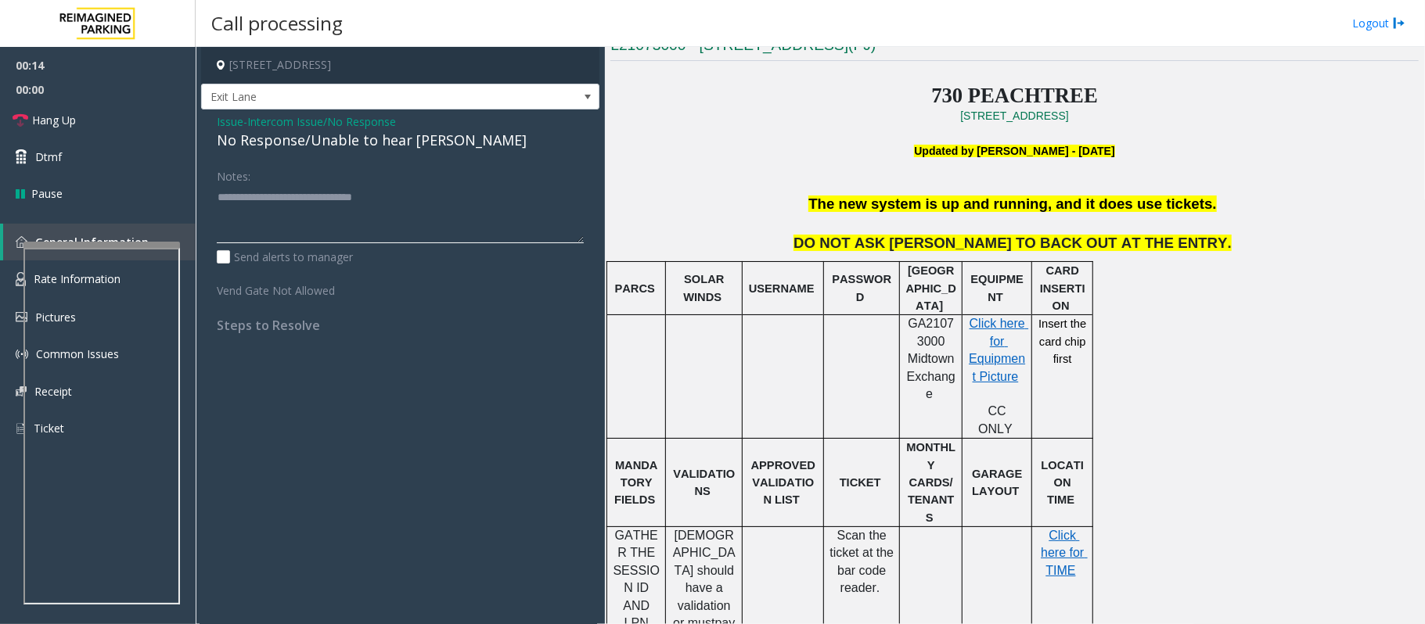
click at [336, 204] on textarea at bounding box center [400, 214] width 367 height 59
click at [217, 119] on span "Issue" at bounding box center [230, 121] width 27 height 16
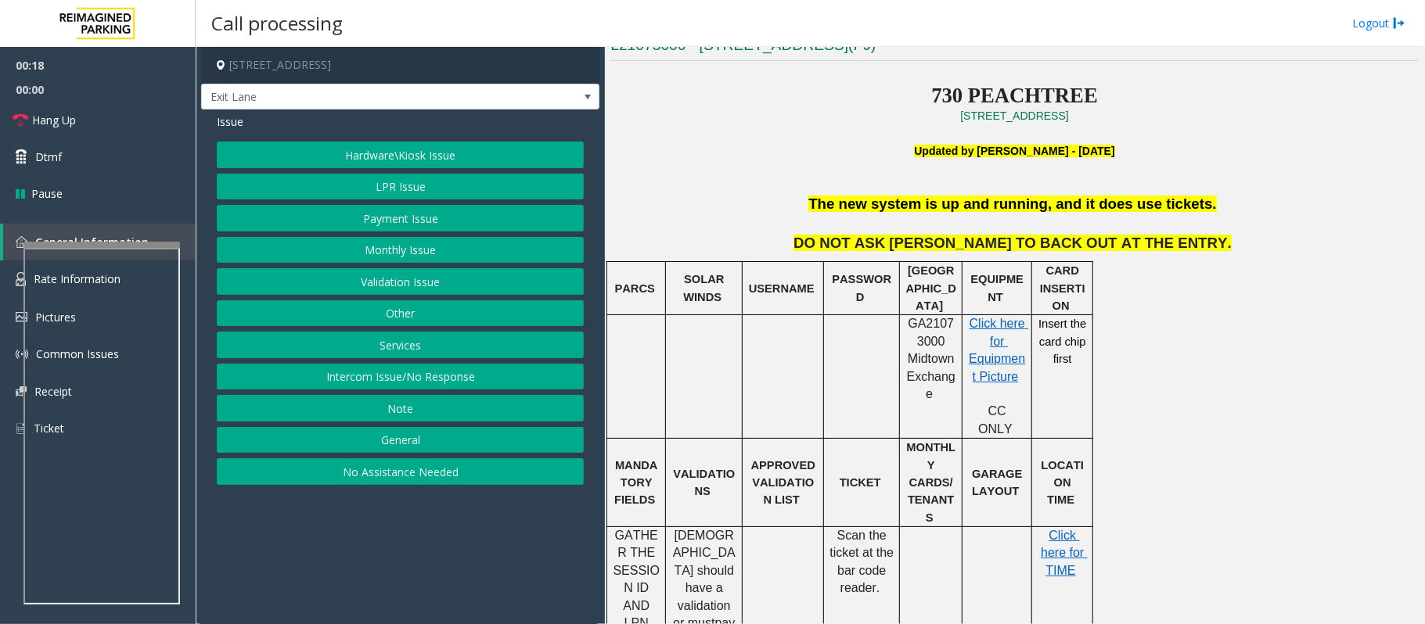
click at [376, 155] on button "Hardware\Kiosk Issue" at bounding box center [400, 155] width 367 height 27
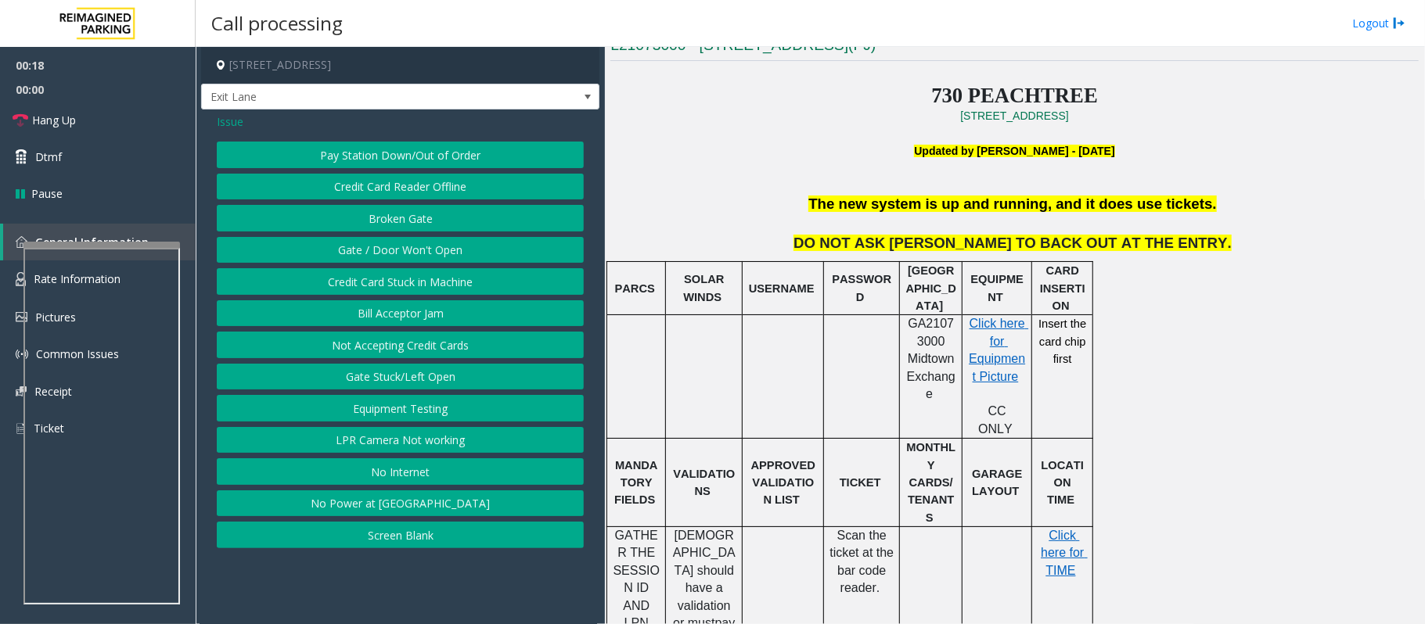
click at [368, 251] on button "Gate / Door Won't Open" at bounding box center [400, 250] width 367 height 27
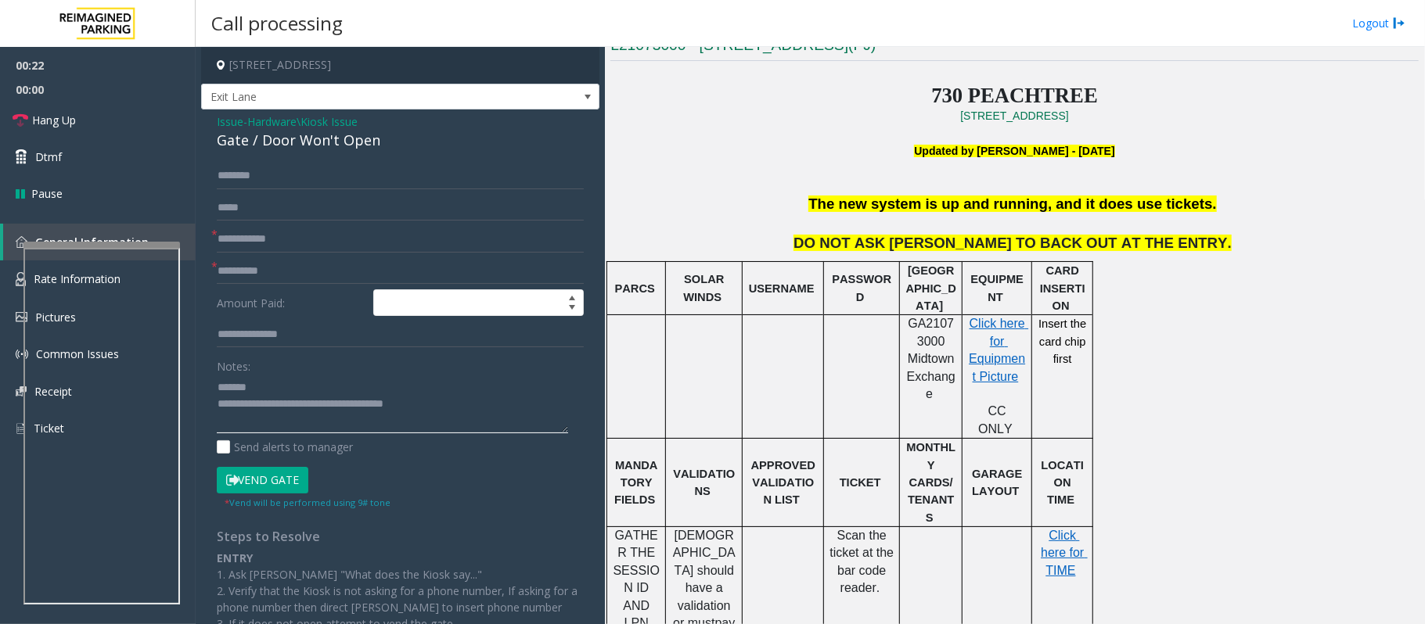
type textarea "**********"
click at [245, 272] on input "text" at bounding box center [400, 271] width 367 height 27
type input "**"
click at [252, 236] on input "text" at bounding box center [400, 239] width 367 height 27
type input "**"
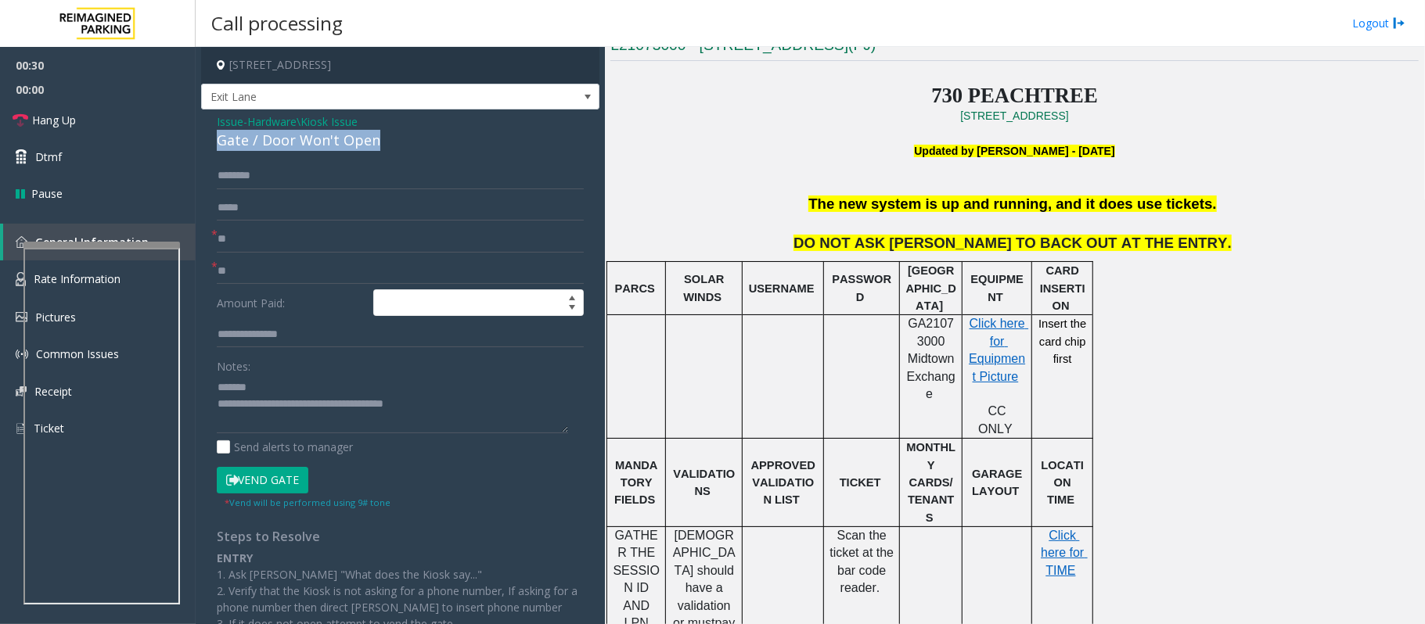
drag, startPoint x: 396, startPoint y: 135, endPoint x: 207, endPoint y: 135, distance: 188.6
click at [207, 135] on div "Issue - Hardware\Kiosk Issue Gate / Door Won't Open * ** * ** Amount Paid: Note…" at bounding box center [400, 445] width 398 height 670
drag, startPoint x: 454, startPoint y: 401, endPoint x: 282, endPoint y: 407, distance: 172.2
click at [282, 407] on textarea at bounding box center [392, 404] width 351 height 59
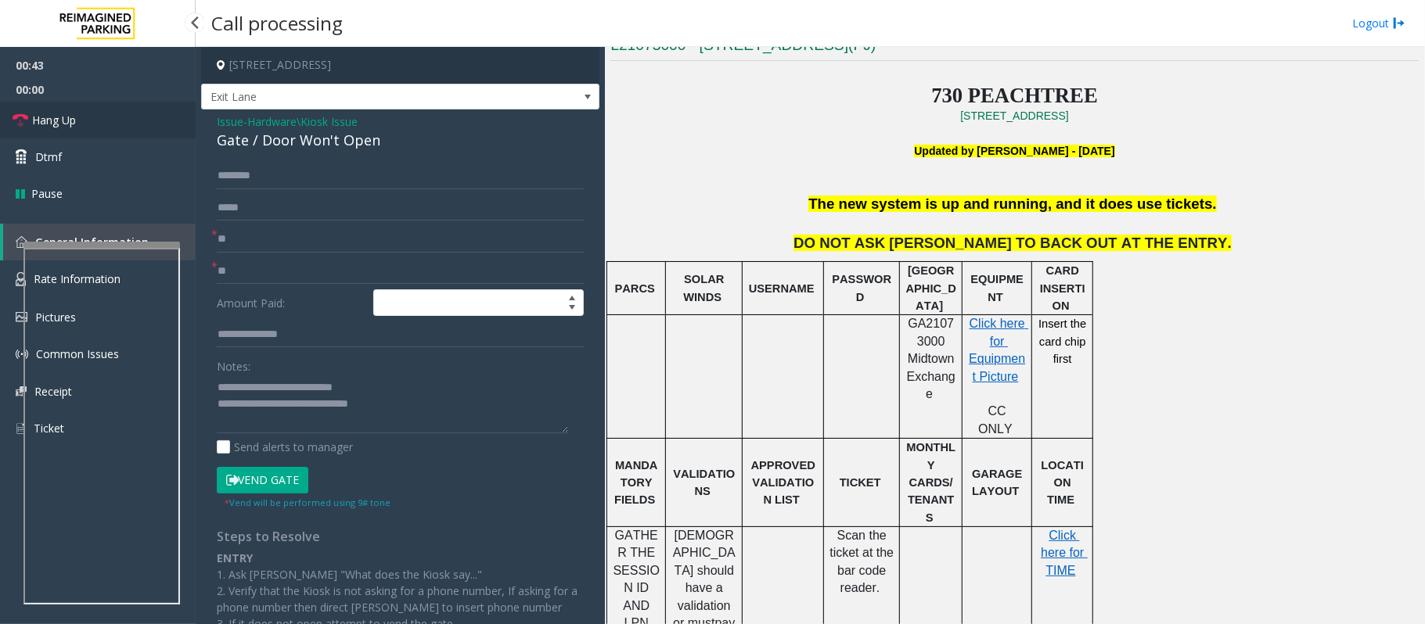
click at [80, 110] on link "Hang Up" at bounding box center [98, 120] width 196 height 37
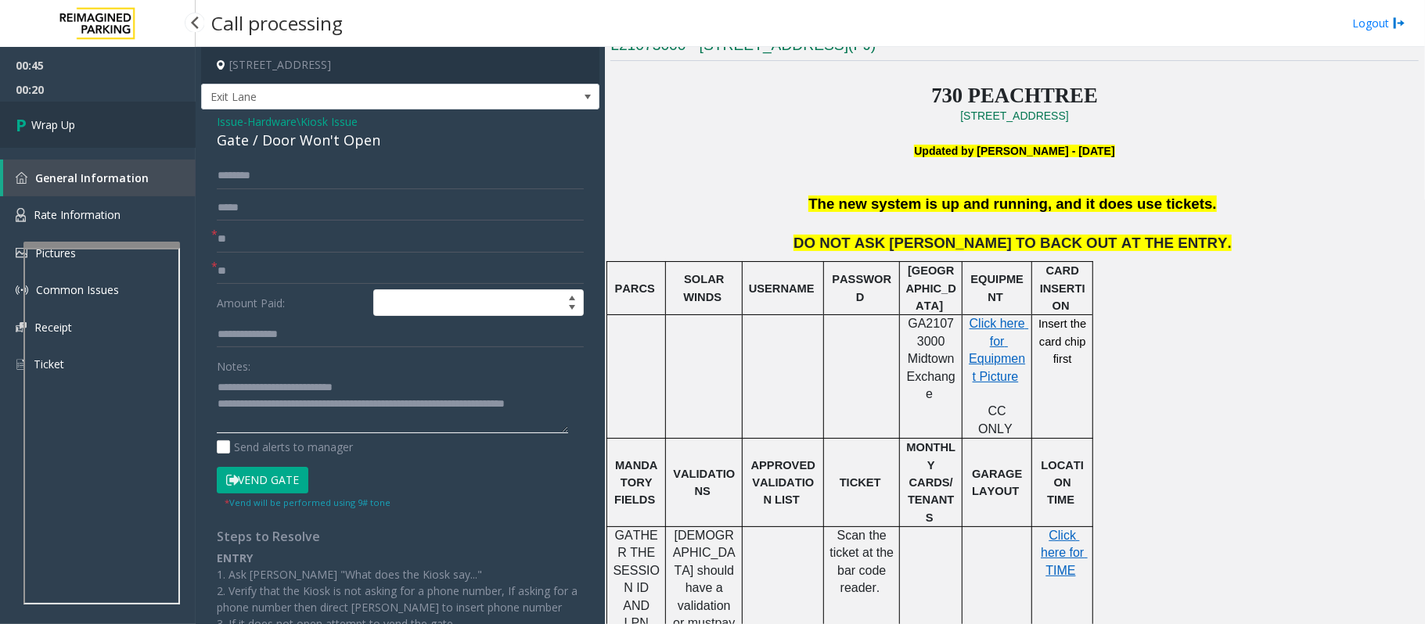
type textarea "**********"
click at [53, 132] on span "Wrap Up" at bounding box center [53, 125] width 44 height 16
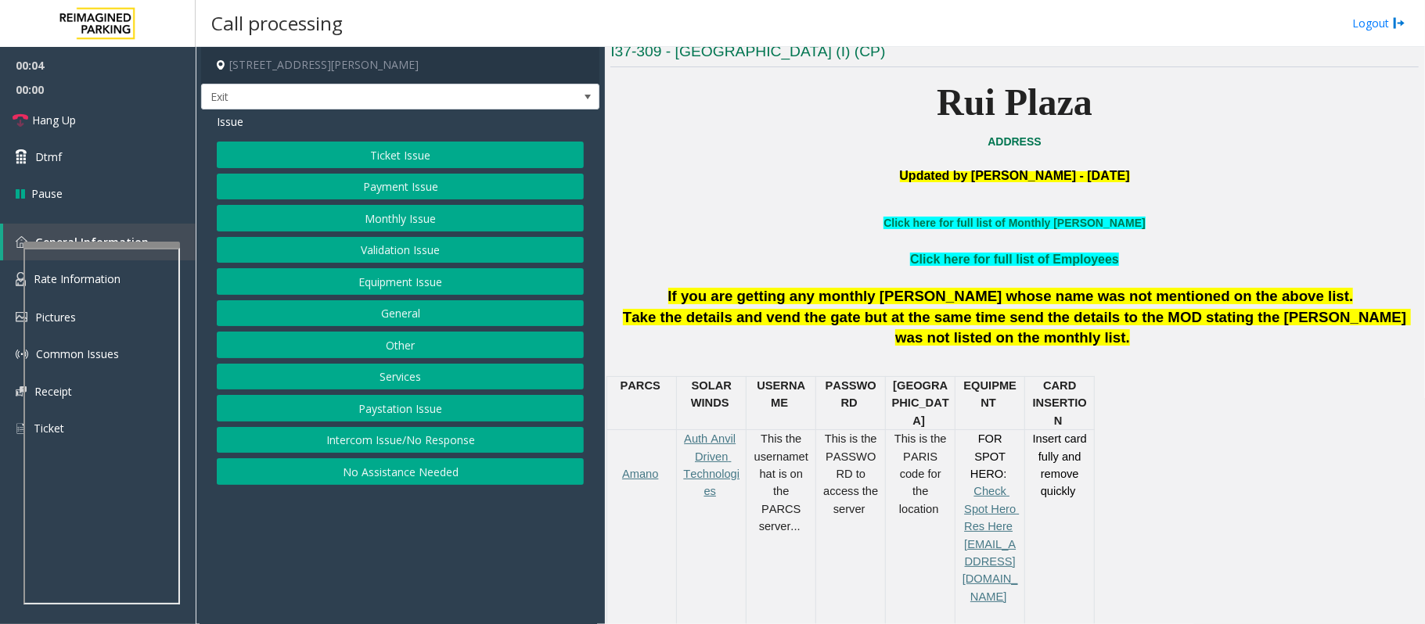
scroll to position [417, 0]
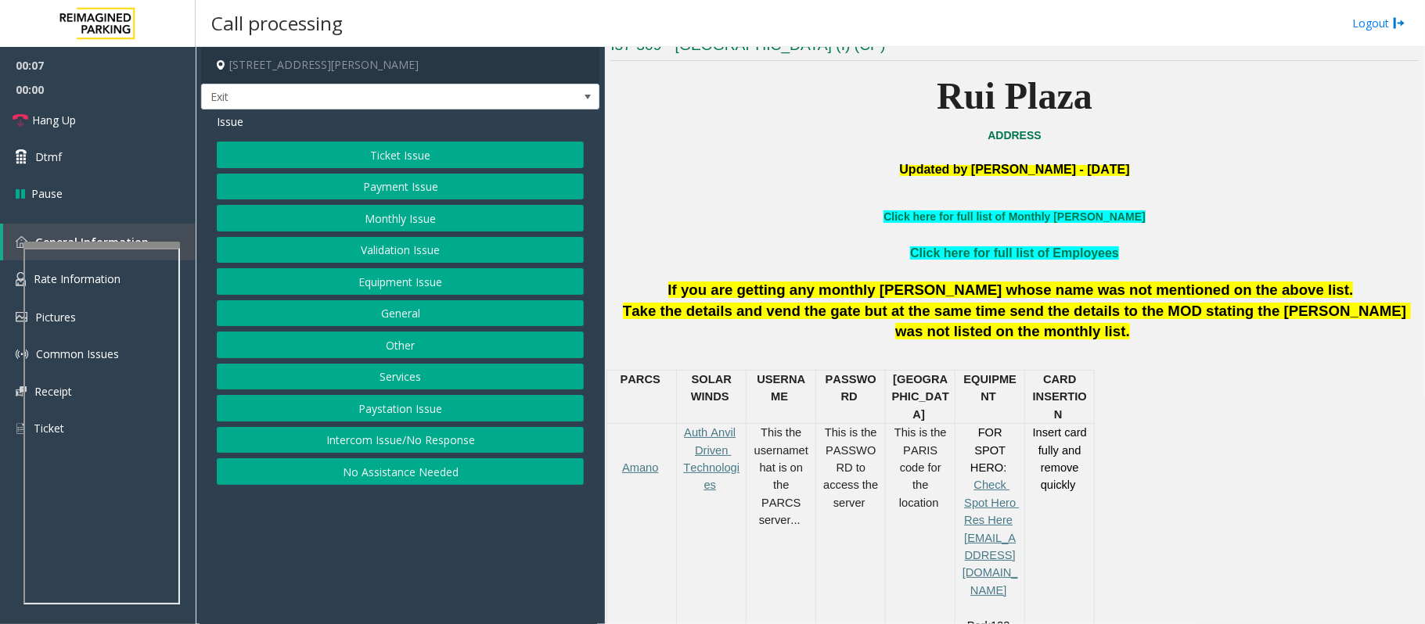
click at [391, 289] on button "Equipment Issue" at bounding box center [400, 281] width 367 height 27
click at [383, 285] on button "Gate / Door Won't Open" at bounding box center [400, 281] width 367 height 27
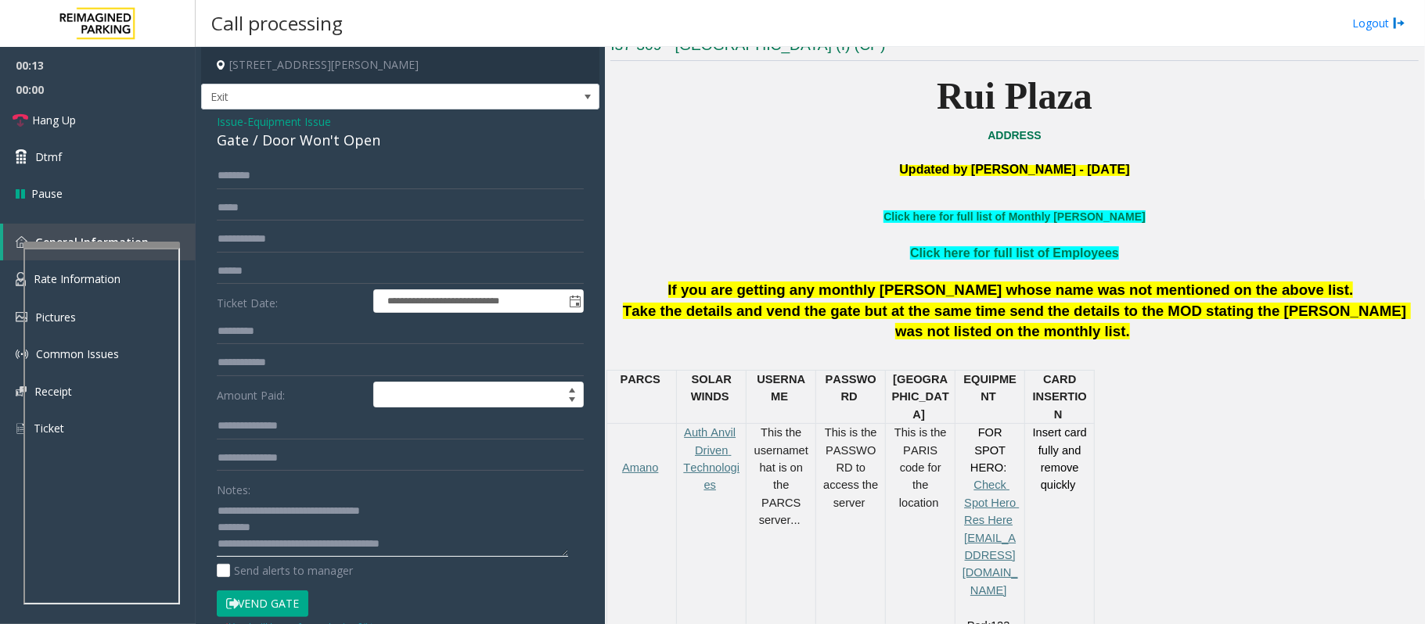
type textarea "**********"
click at [229, 119] on span "Issue" at bounding box center [230, 121] width 27 height 16
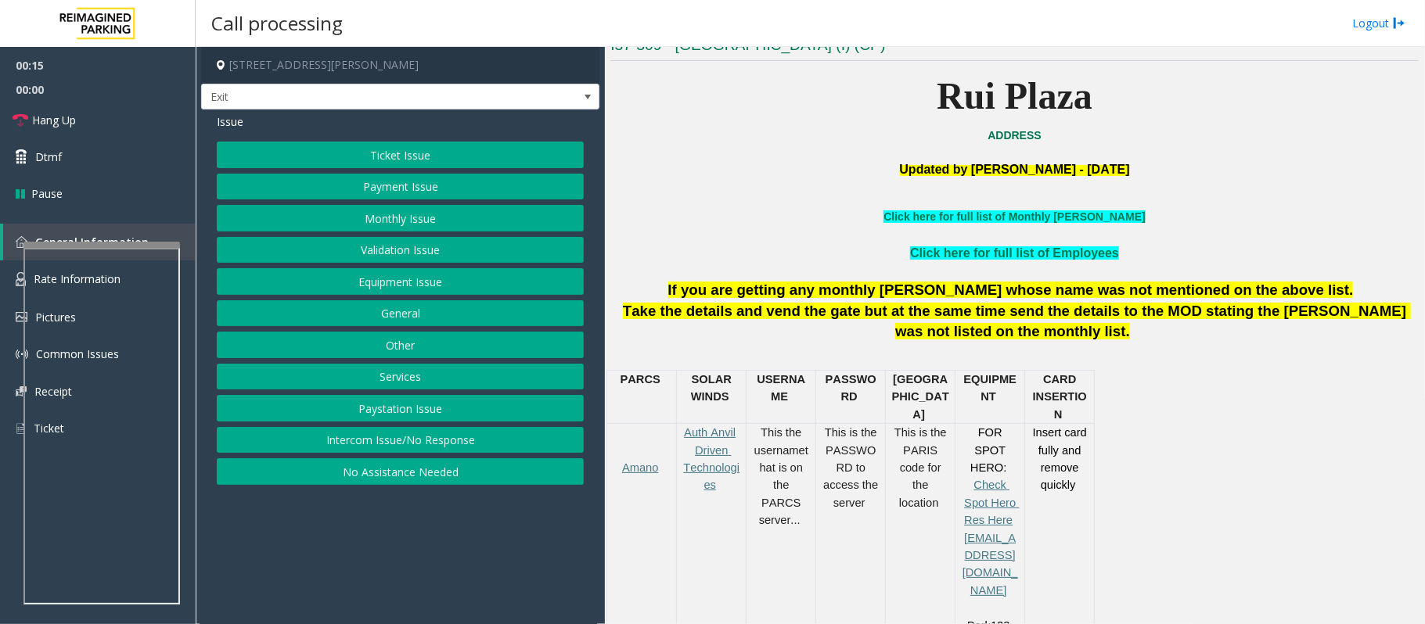
click at [401, 383] on button "Services" at bounding box center [400, 377] width 367 height 27
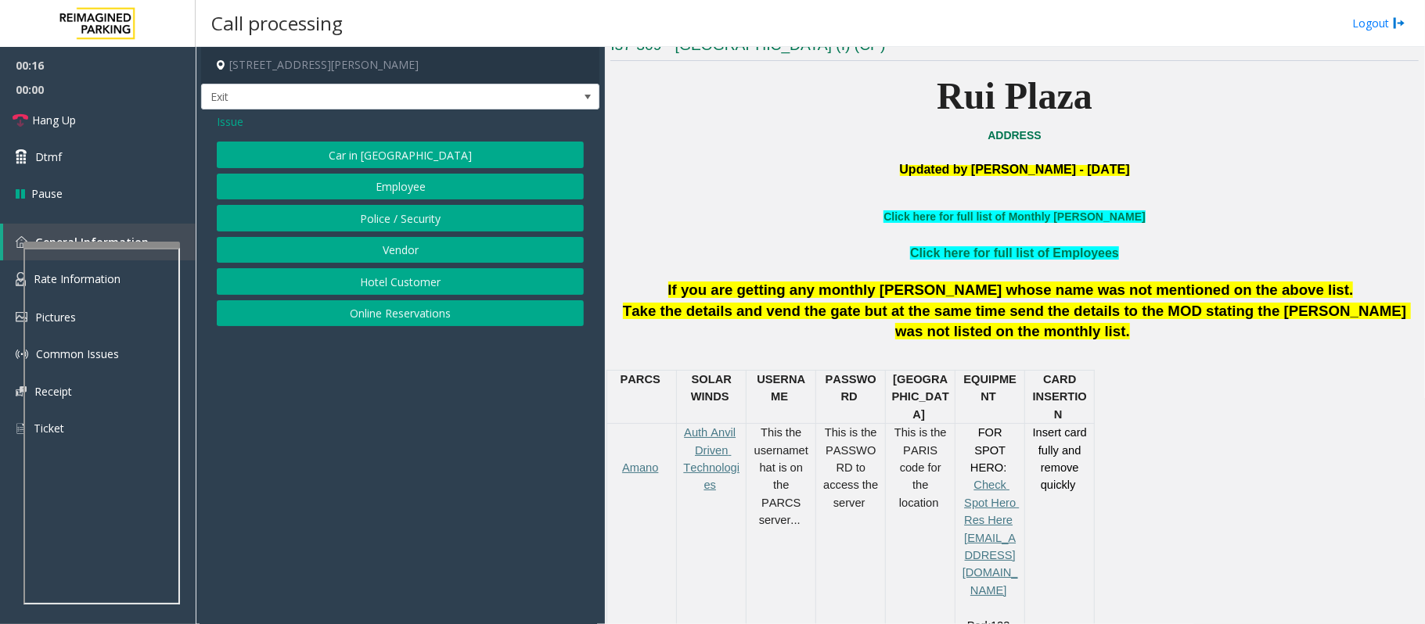
click at [397, 320] on button "Online Reservations" at bounding box center [400, 313] width 367 height 27
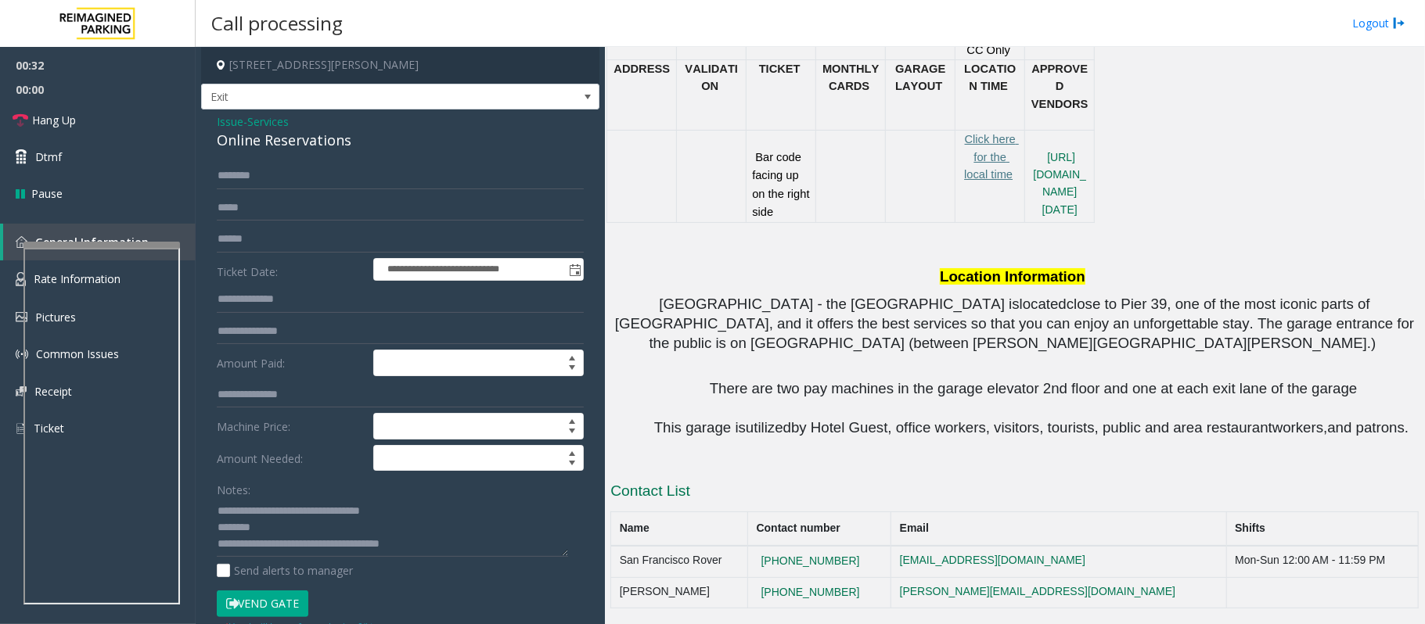
scroll to position [1064, 0]
click at [315, 508] on textarea at bounding box center [392, 527] width 351 height 59
drag, startPoint x: 455, startPoint y: 546, endPoint x: 208, endPoint y: 493, distance: 252.1
click at [208, 493] on div "**********" at bounding box center [400, 582] width 390 height 839
click at [268, 504] on textarea at bounding box center [392, 527] width 351 height 59
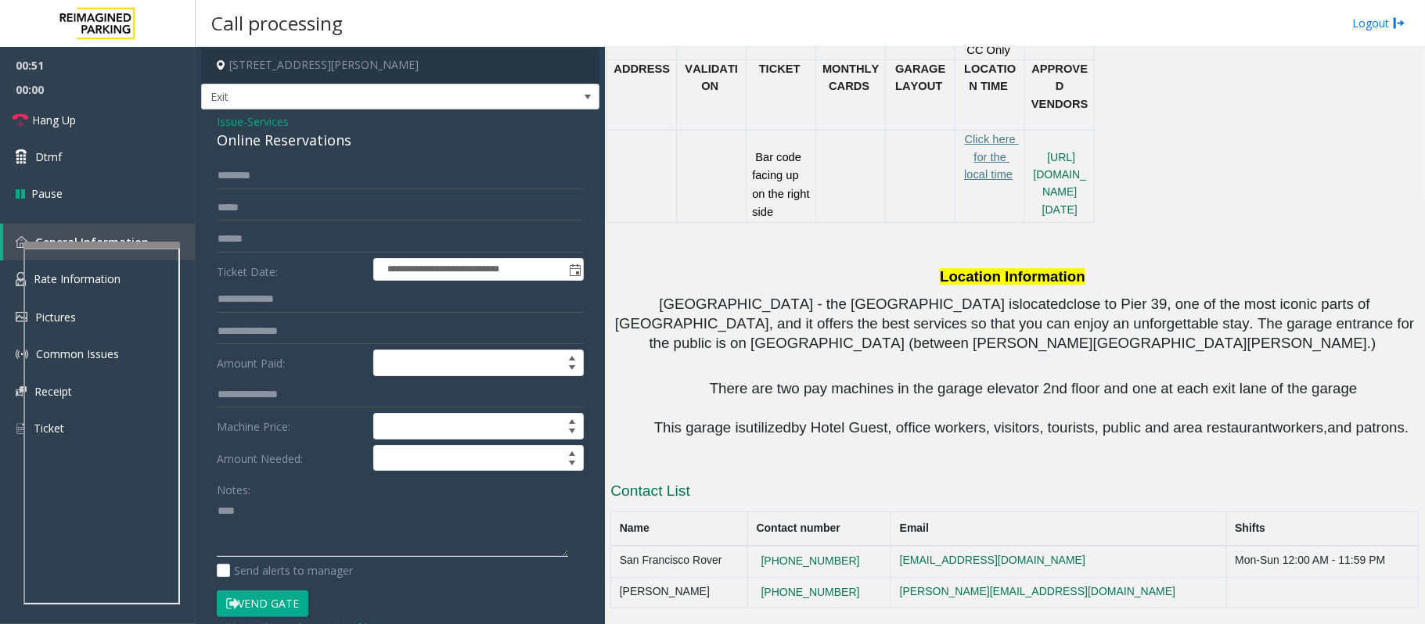
type textarea "****"
click at [219, 126] on span "Issue" at bounding box center [230, 121] width 27 height 16
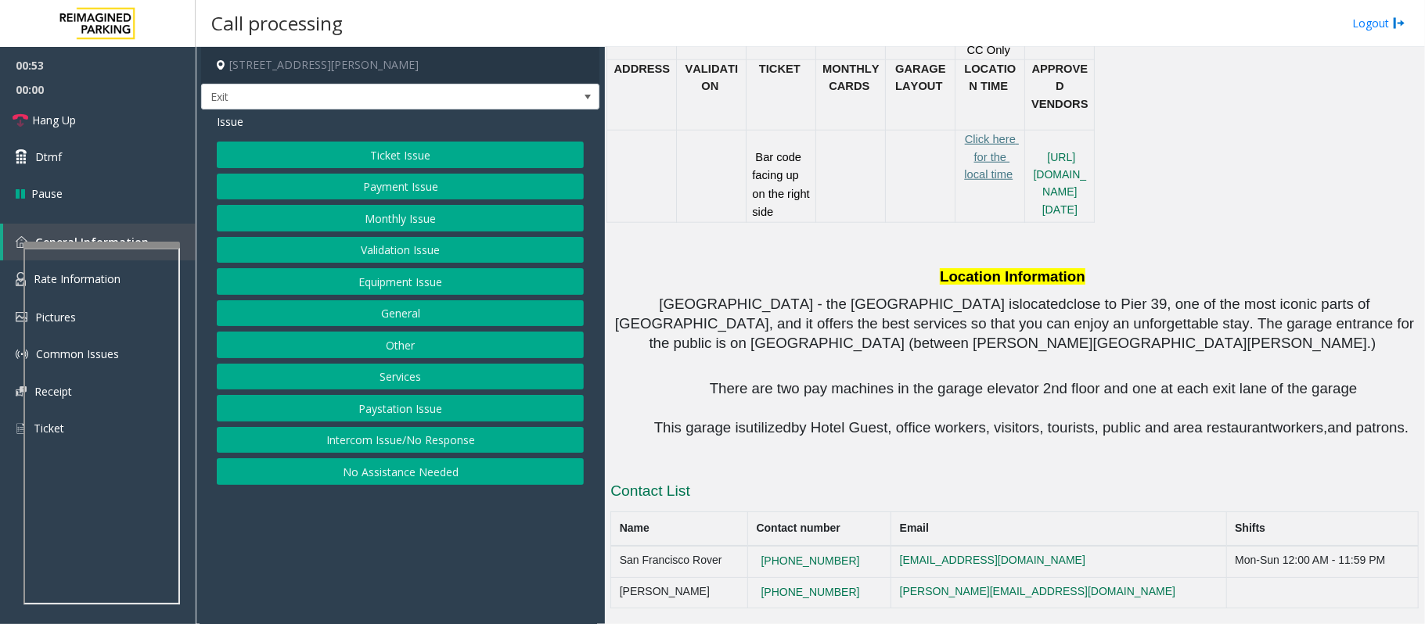
click at [412, 383] on button "Services" at bounding box center [400, 377] width 367 height 27
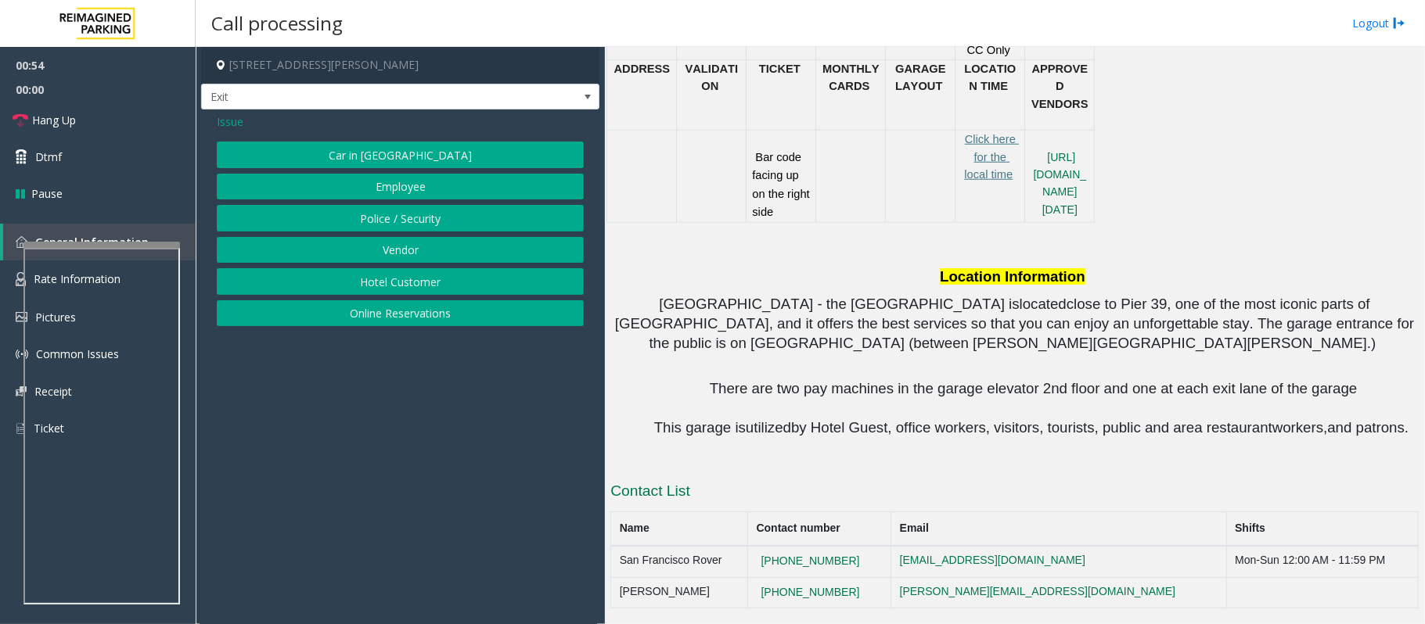
click at [382, 289] on button "Hotel Customer" at bounding box center [400, 281] width 367 height 27
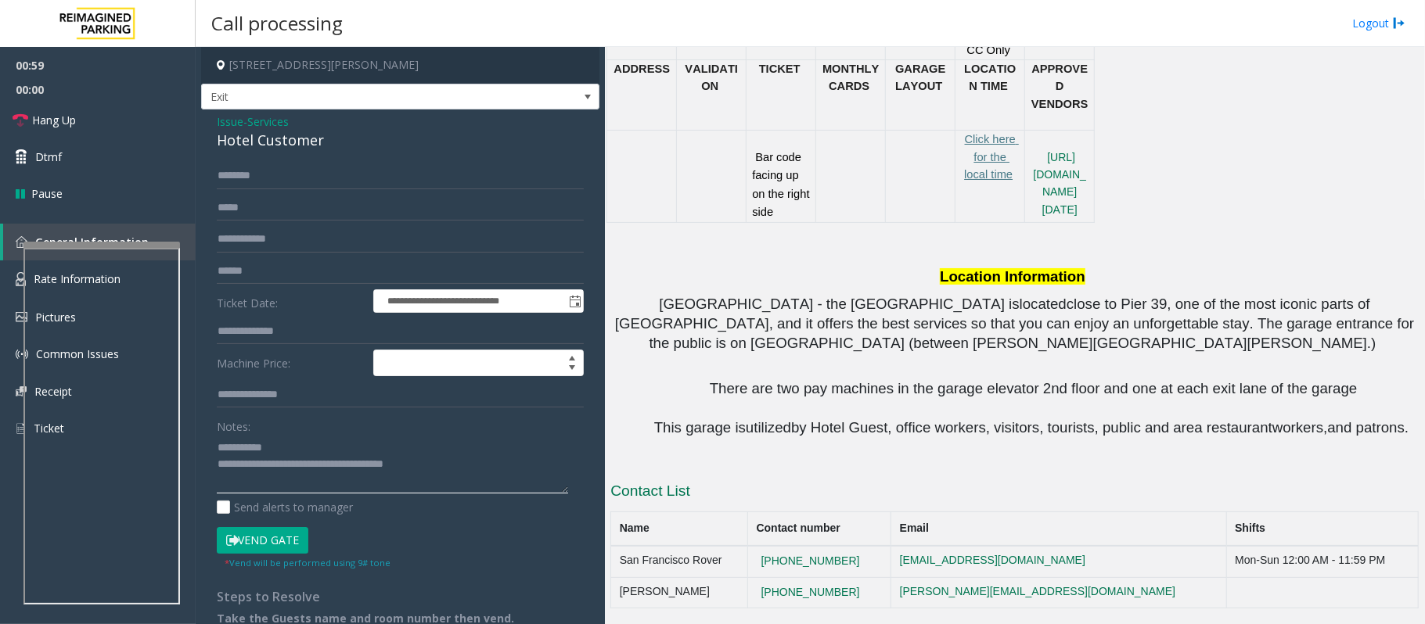
click at [221, 449] on textarea at bounding box center [392, 464] width 351 height 59
click at [233, 451] on textarea at bounding box center [392, 464] width 351 height 59
click at [225, 442] on textarea at bounding box center [392, 464] width 351 height 59
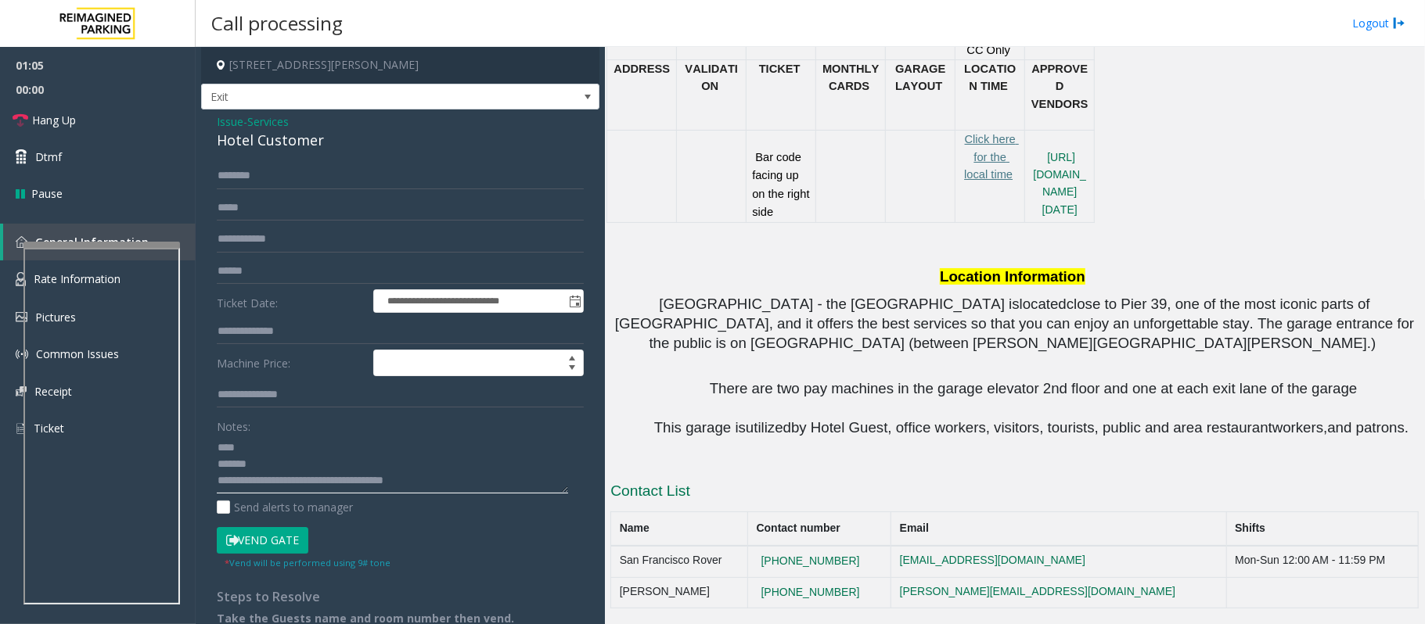
type textarea "**********"
type input "****"
click at [257, 161] on div "**********" at bounding box center [400, 393] width 398 height 566
click at [245, 185] on input "text" at bounding box center [400, 176] width 367 height 27
type input "*****"
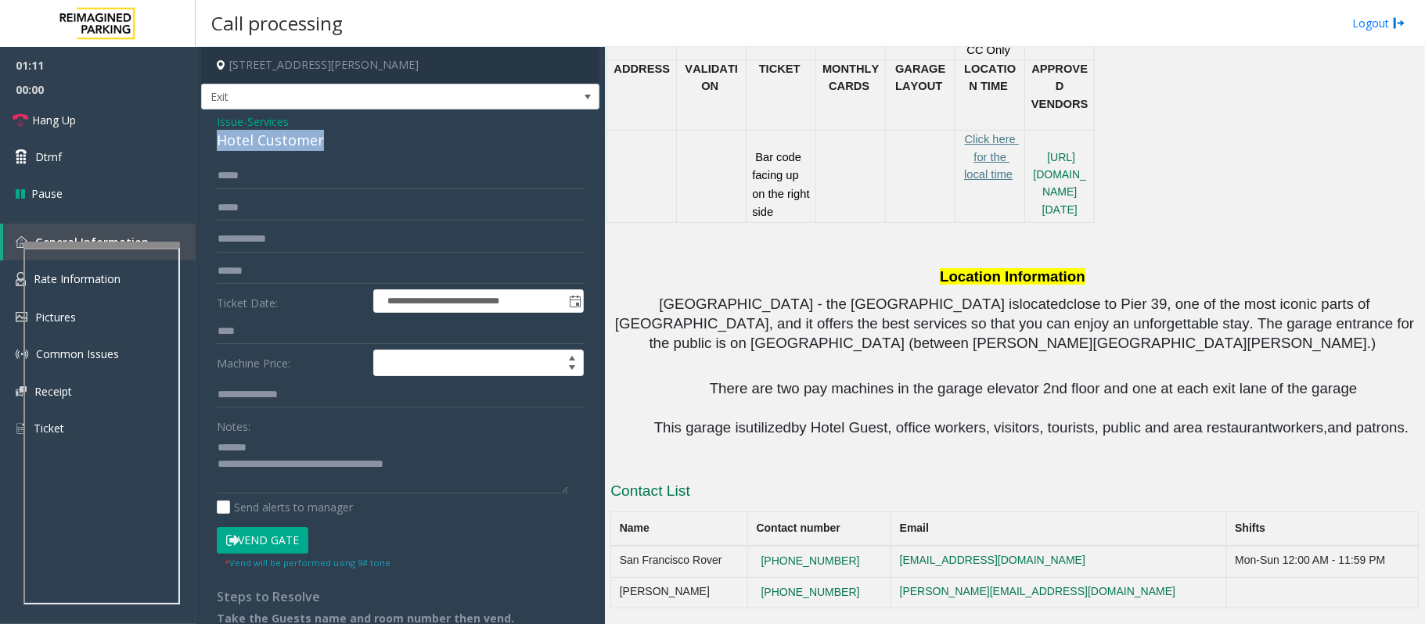
drag, startPoint x: 335, startPoint y: 138, endPoint x: 195, endPoint y: 139, distance: 140.1
click at [196, 139] on div "**********" at bounding box center [810, 335] width 1229 height 577
type textarea "**********"
click at [266, 542] on button "Vend Gate" at bounding box center [263, 540] width 92 height 27
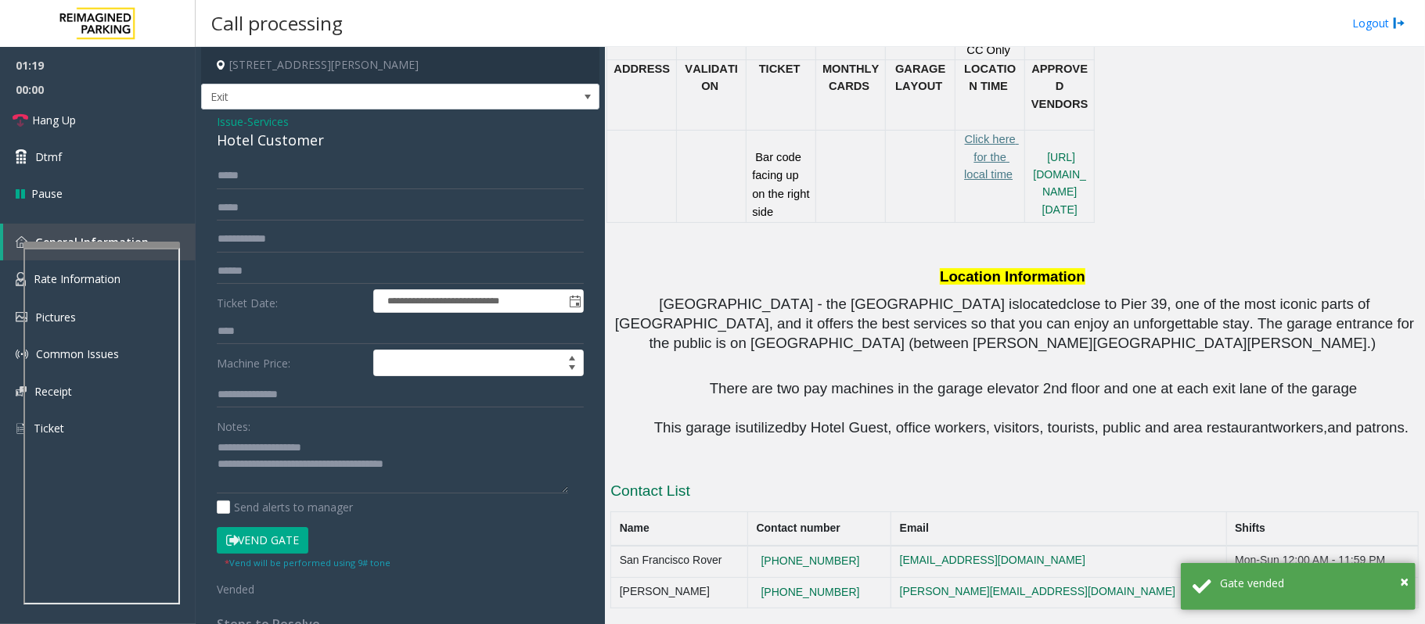
scroll to position [1147, 0]
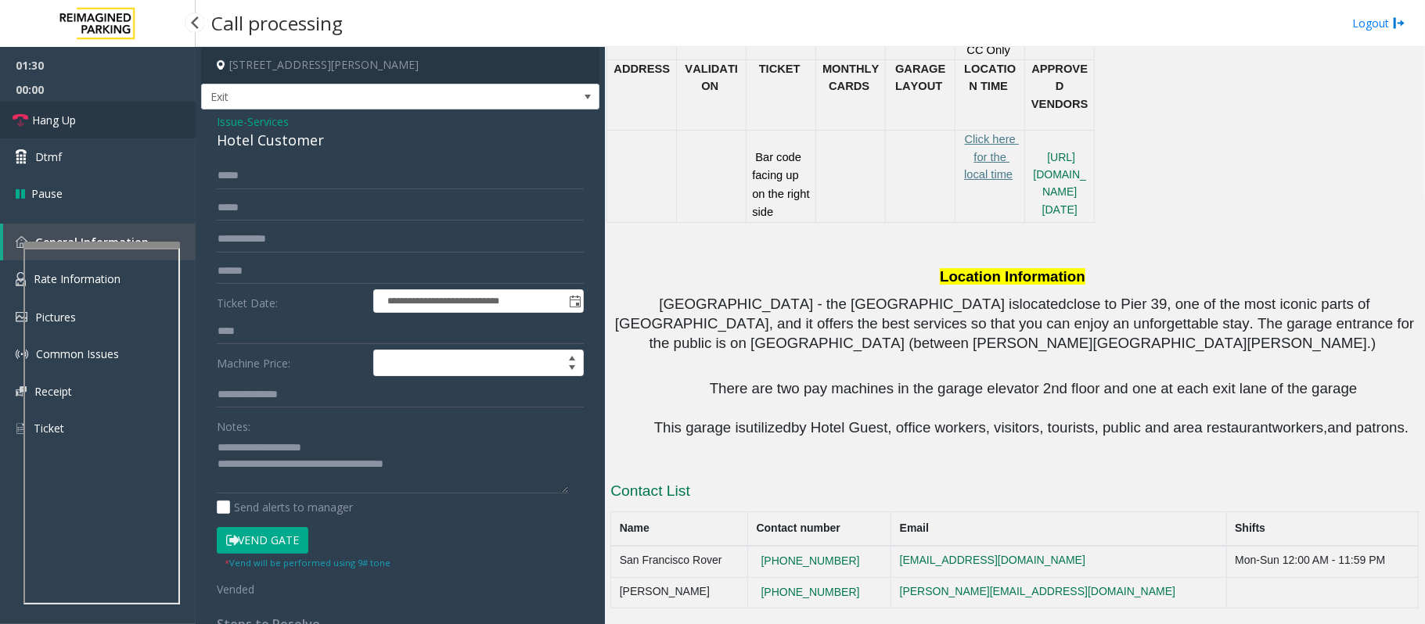
click at [61, 117] on span "Hang Up" at bounding box center [54, 120] width 44 height 16
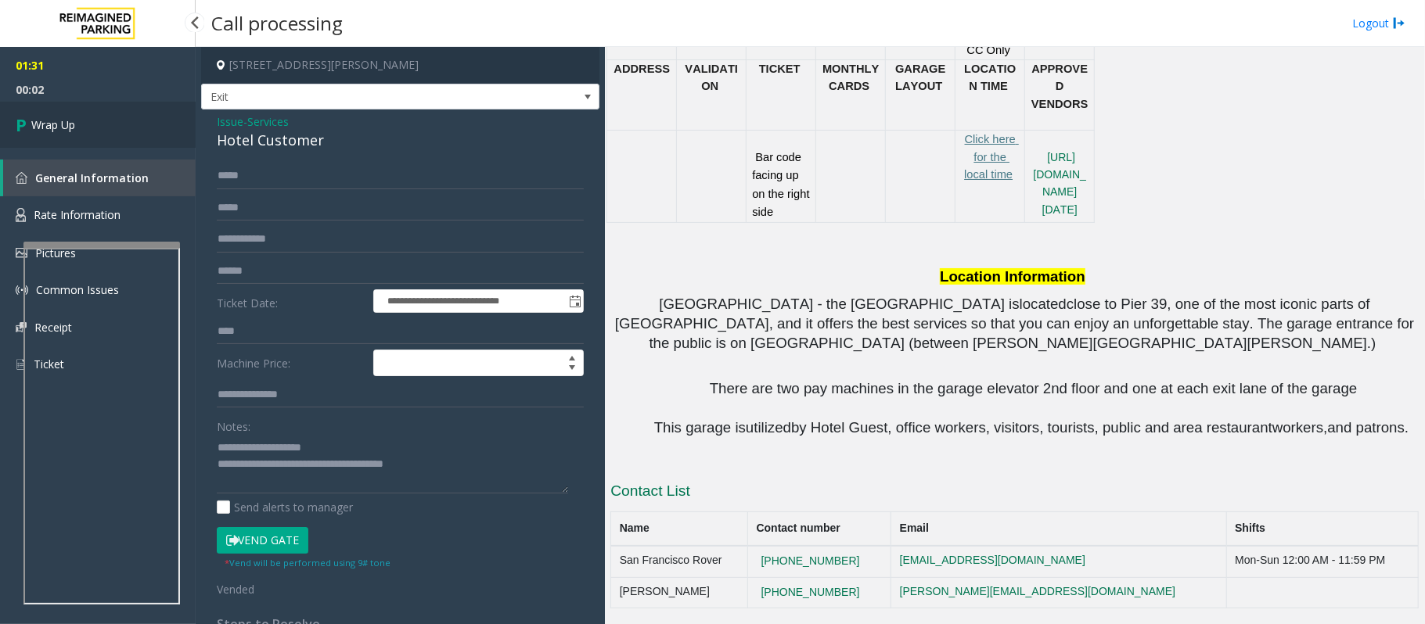
click at [80, 133] on link "Wrap Up" at bounding box center [98, 125] width 196 height 46
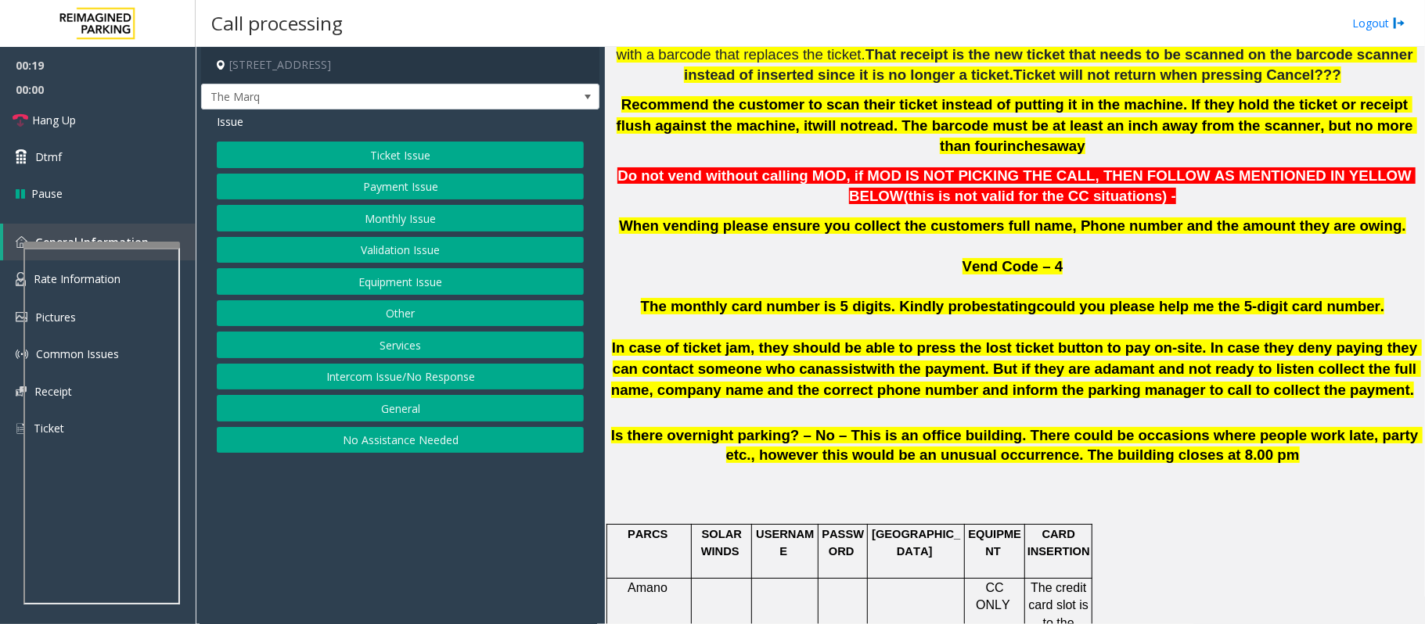
scroll to position [730, 0]
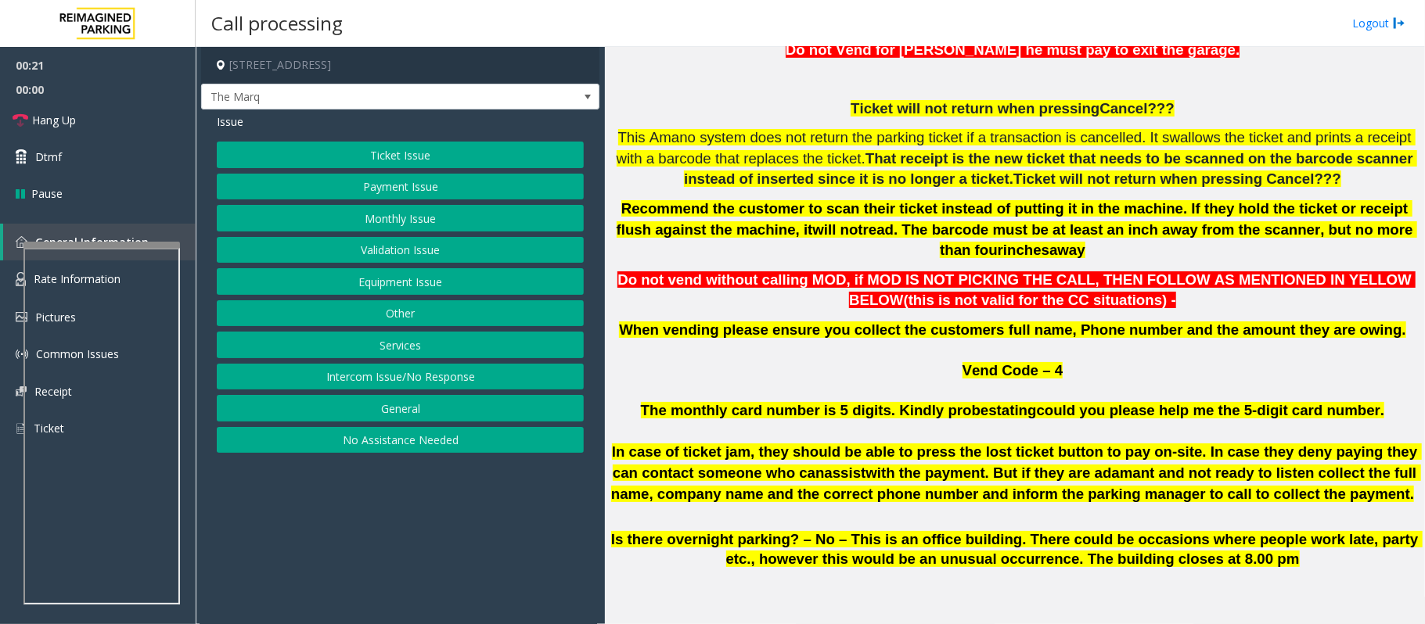
click at [414, 147] on button "Ticket Issue" at bounding box center [400, 155] width 367 height 27
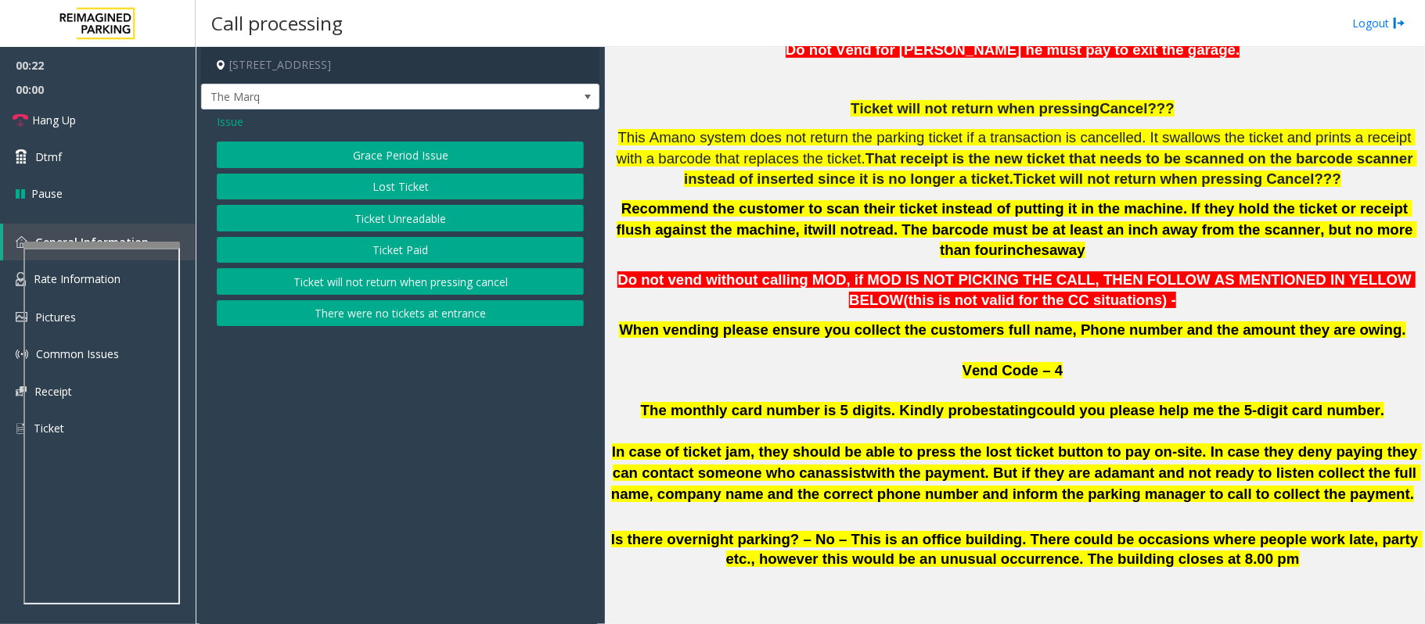
click at [405, 249] on button "Ticket Paid" at bounding box center [400, 250] width 367 height 27
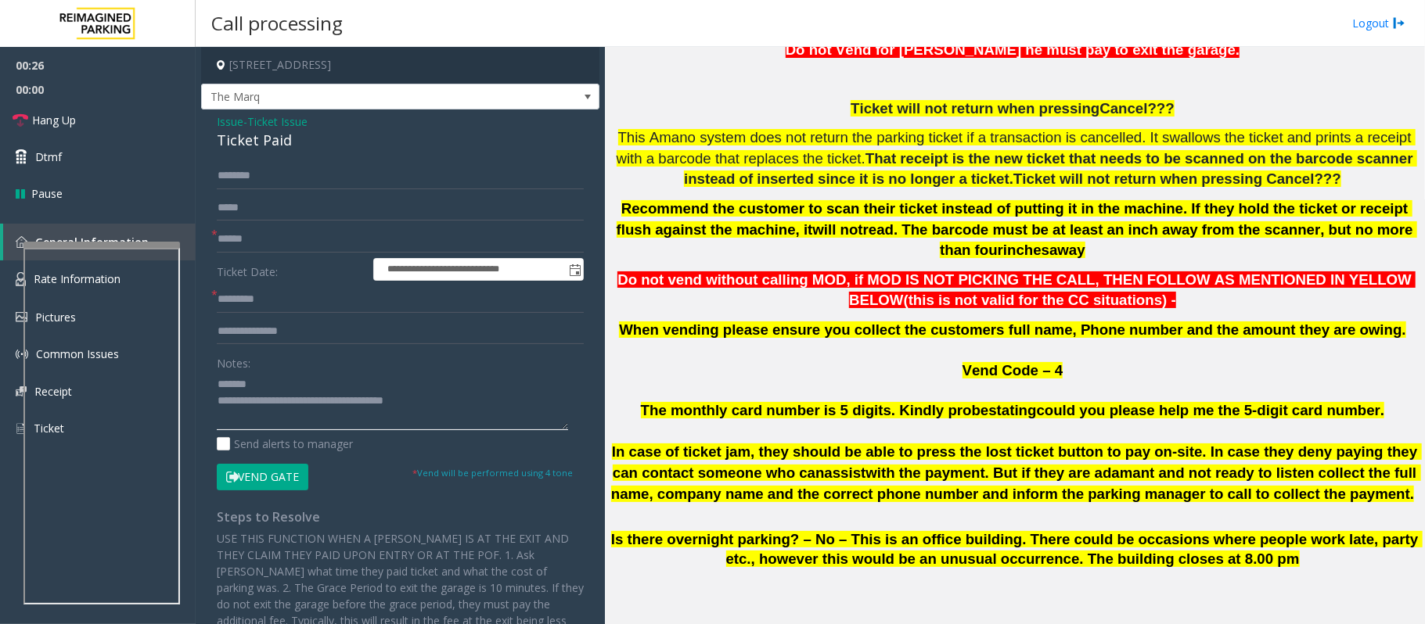
type textarea "**********"
click at [307, 128] on span "Ticket Issue" at bounding box center [277, 121] width 60 height 16
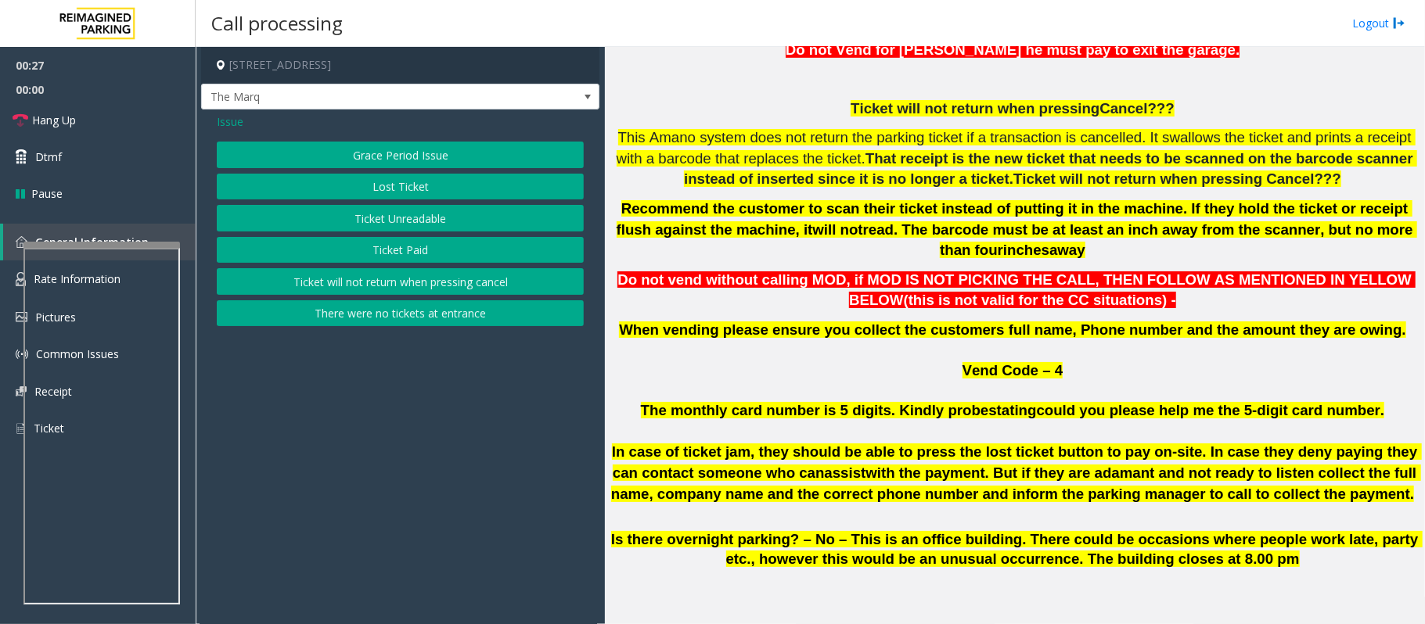
click at [417, 254] on button "Ticket Paid" at bounding box center [400, 250] width 367 height 27
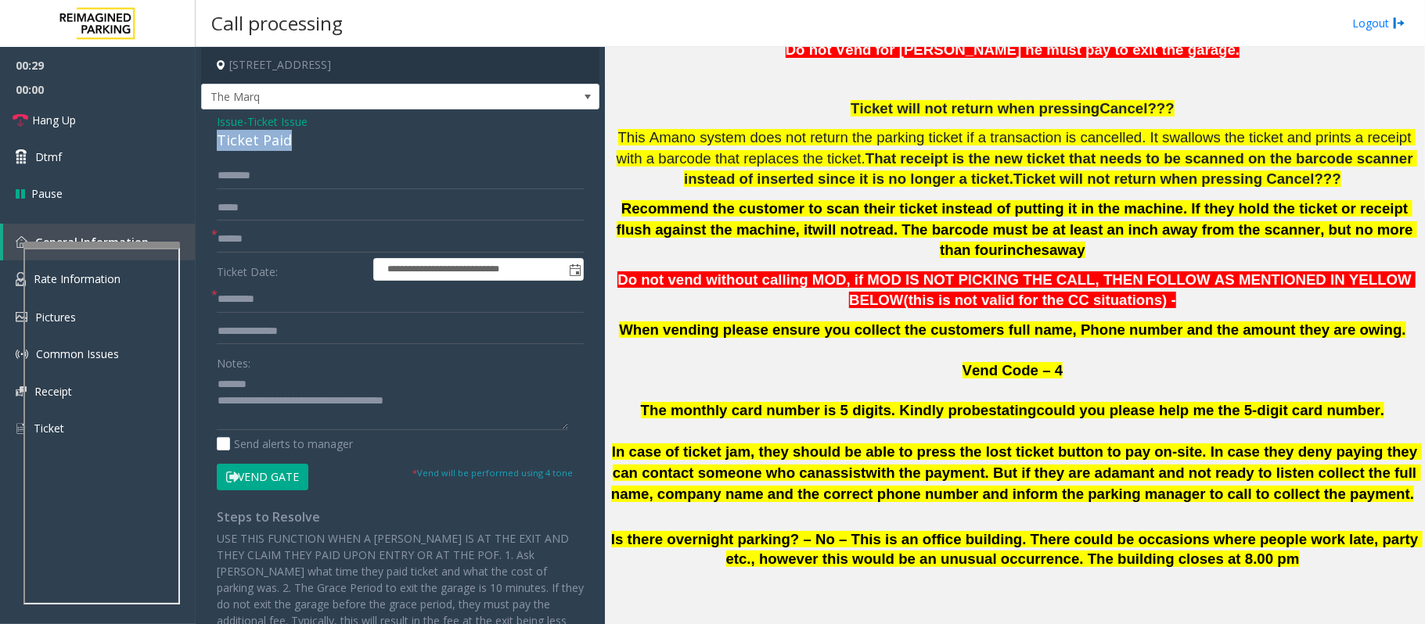
drag, startPoint x: 300, startPoint y: 150, endPoint x: 232, endPoint y: 145, distance: 68.3
click at [203, 145] on div "**********" at bounding box center [400, 410] width 398 height 601
click at [324, 377] on textarea at bounding box center [392, 401] width 351 height 59
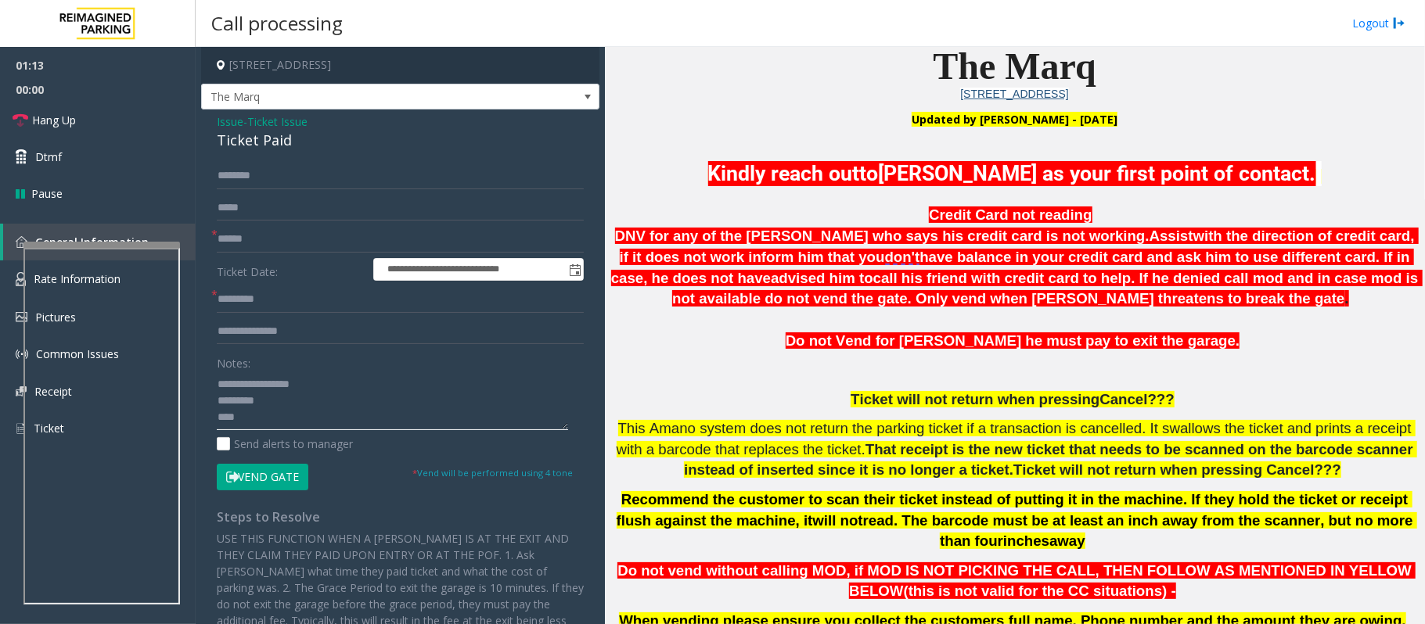
scroll to position [417, 0]
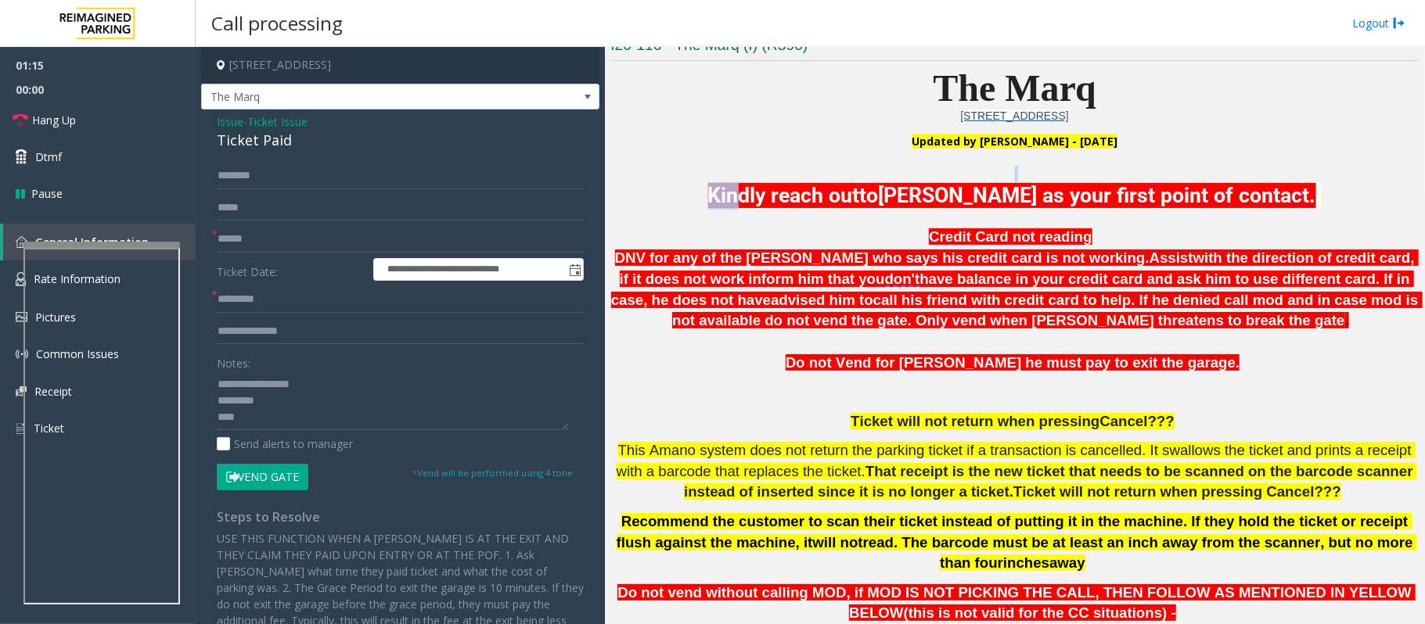
drag, startPoint x: 731, startPoint y: 189, endPoint x: 1327, endPoint y: 192, distance: 596.2
click at [1350, 180] on div "Updated by Pranav Babbar - 13th Jan'25 Kindly reach out to Marcia Simning as yo…" at bounding box center [1014, 534] width 808 height 798
click at [1325, 192] on p "Kindly reach out to Marcia Simning as your first point of contact." at bounding box center [1014, 195] width 808 height 27
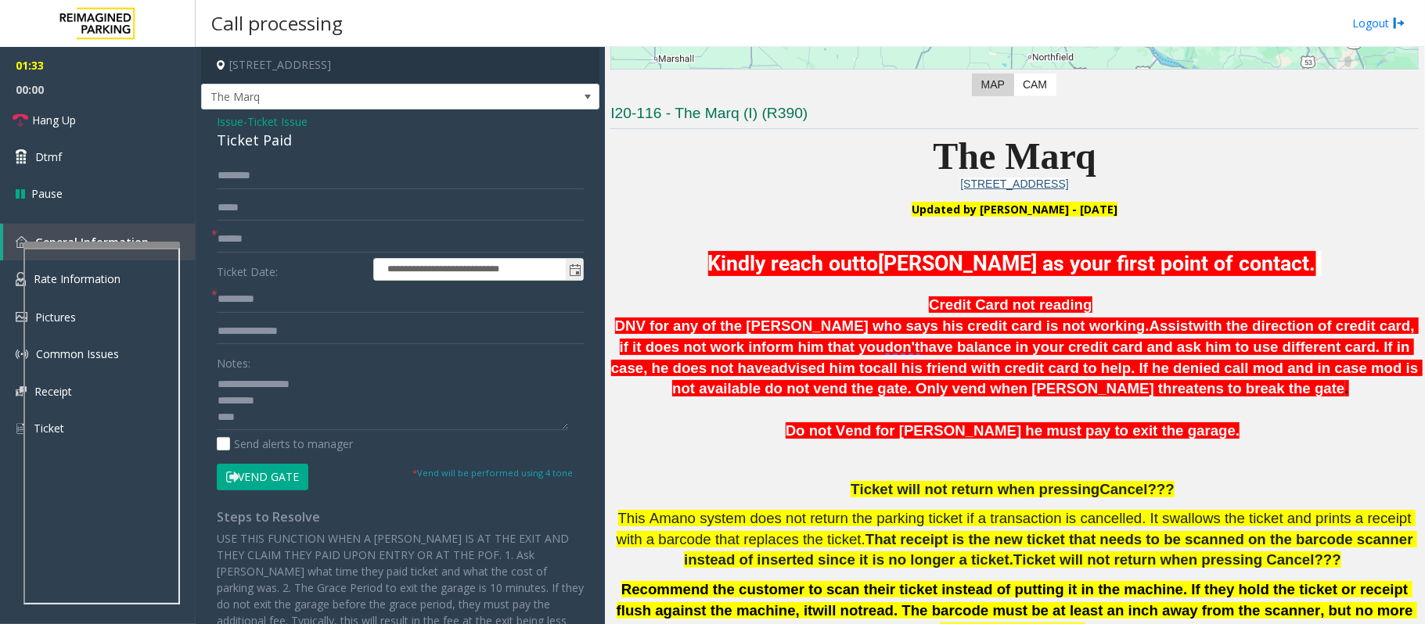
scroll to position [313, 0]
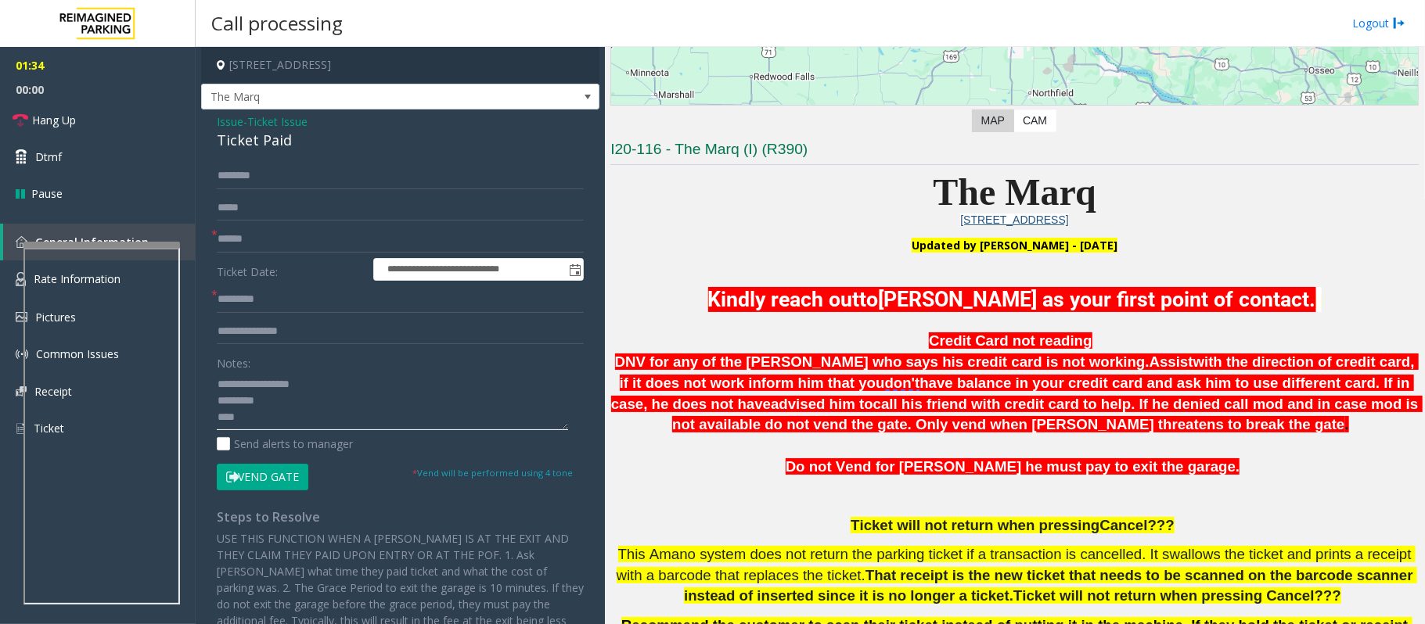
click at [250, 417] on textarea at bounding box center [392, 401] width 351 height 59
type textarea "**********"
click at [674, 276] on p at bounding box center [1014, 279] width 808 height 16
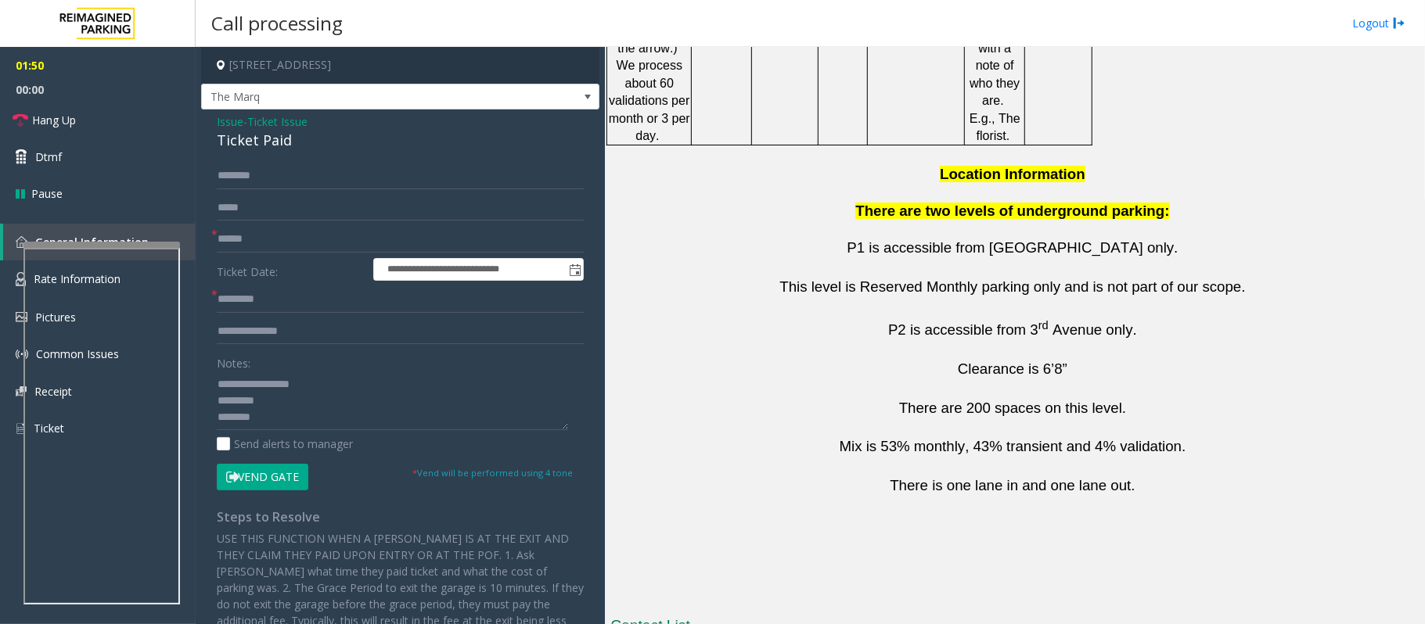
scroll to position [2818, 0]
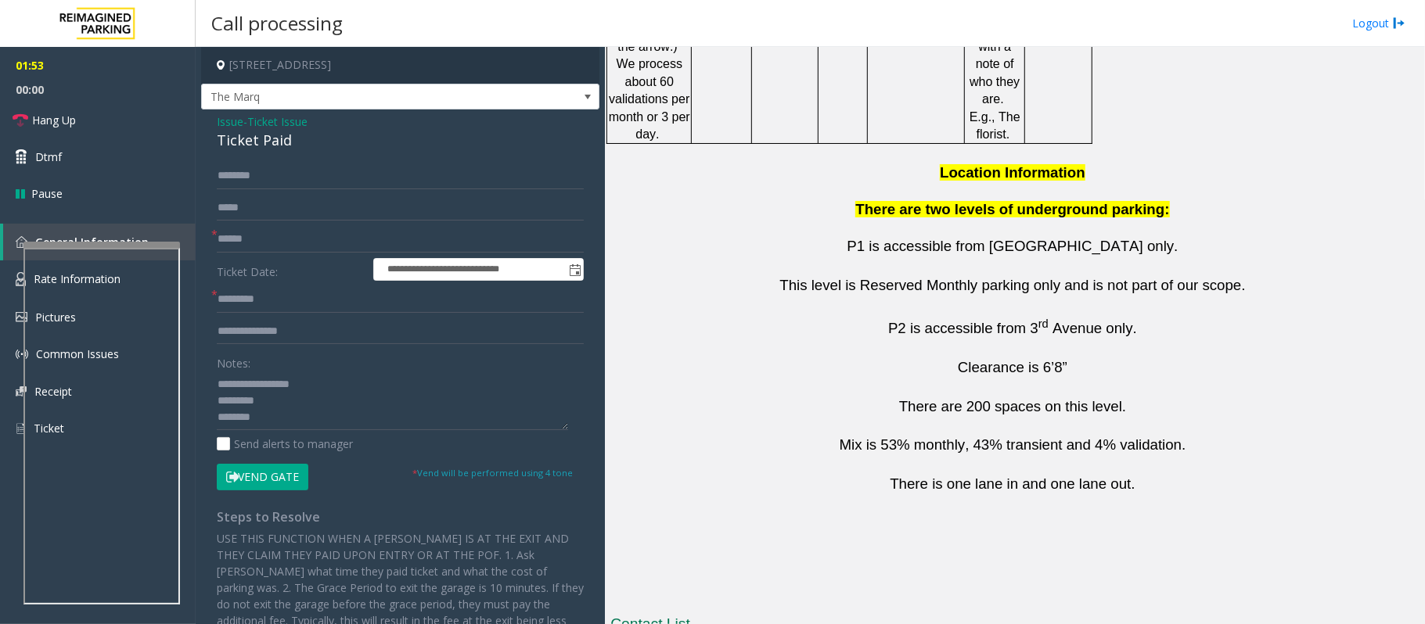
drag, startPoint x: 834, startPoint y: 533, endPoint x: 742, endPoint y: 527, distance: 92.5
copy button "763-349-3883"
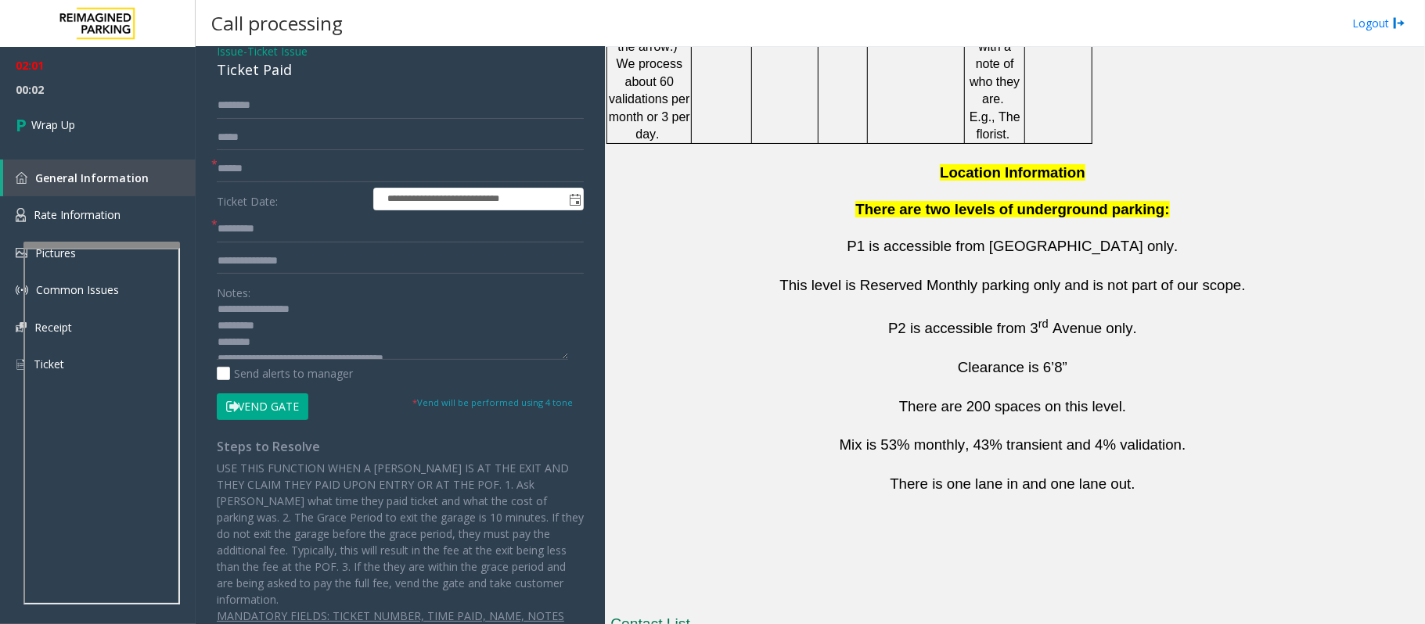
scroll to position [0, 0]
click at [225, 167] on input "text" at bounding box center [400, 169] width 367 height 27
type input "**"
click at [249, 227] on input "text" at bounding box center [400, 229] width 367 height 27
type input "**"
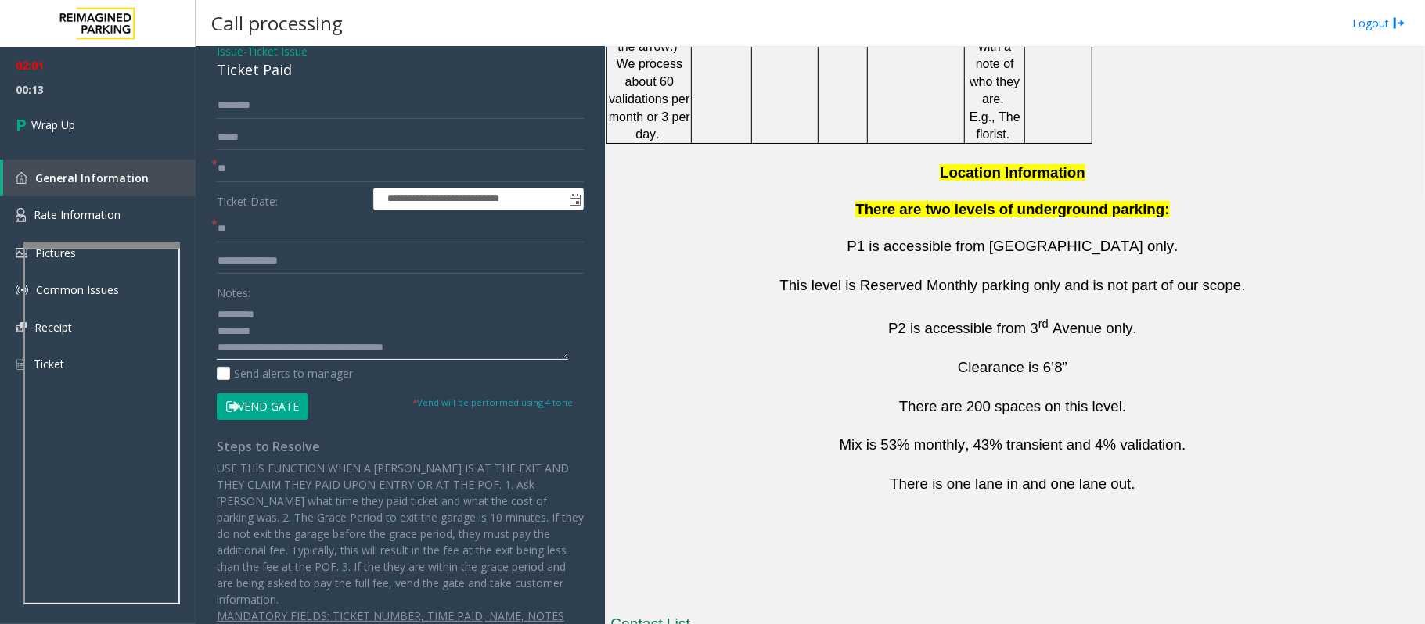
scroll to position [16, 0]
drag, startPoint x: 444, startPoint y: 347, endPoint x: 282, endPoint y: 347, distance: 162.7
click at [282, 347] on textarea at bounding box center [392, 330] width 351 height 59
paste textarea
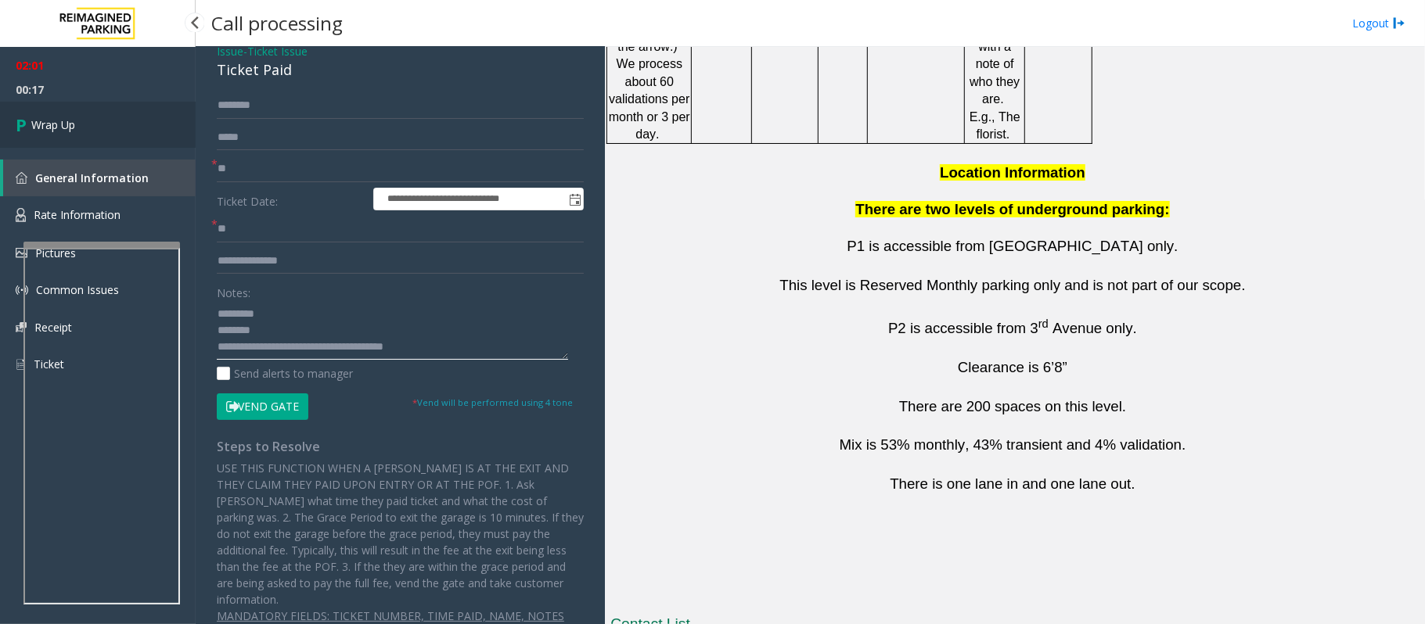
type textarea "**********"
click at [52, 127] on span "Wrap Up" at bounding box center [53, 125] width 44 height 16
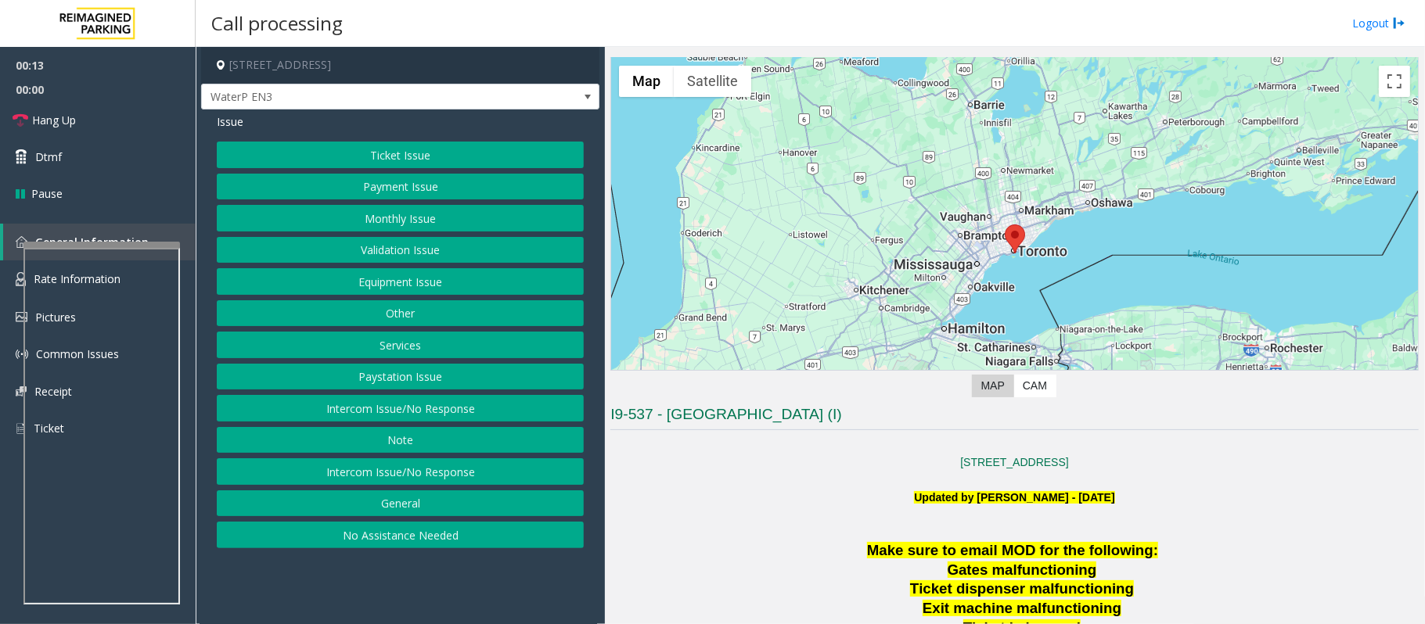
scroll to position [47, 0]
click at [777, 492] on p "Updated by Pranav Babbar - 10th August 2024" at bounding box center [1014, 507] width 808 height 35
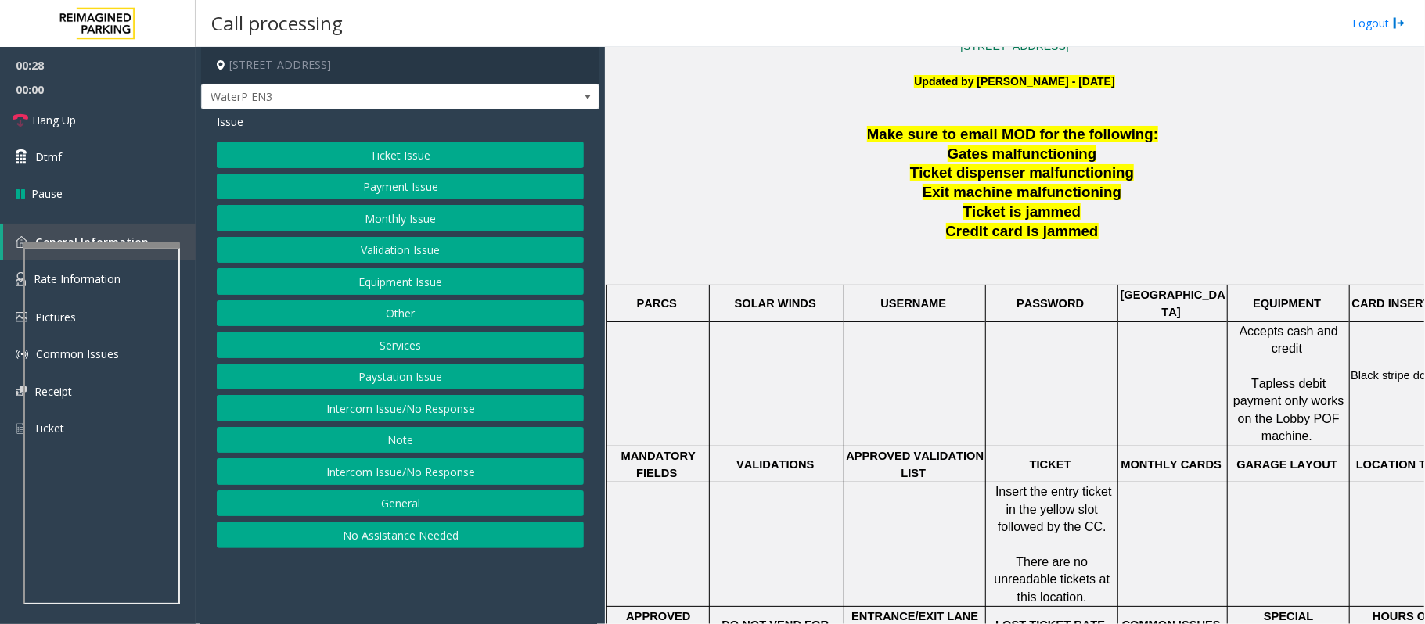
click at [404, 279] on button "Equipment Issue" at bounding box center [400, 281] width 367 height 27
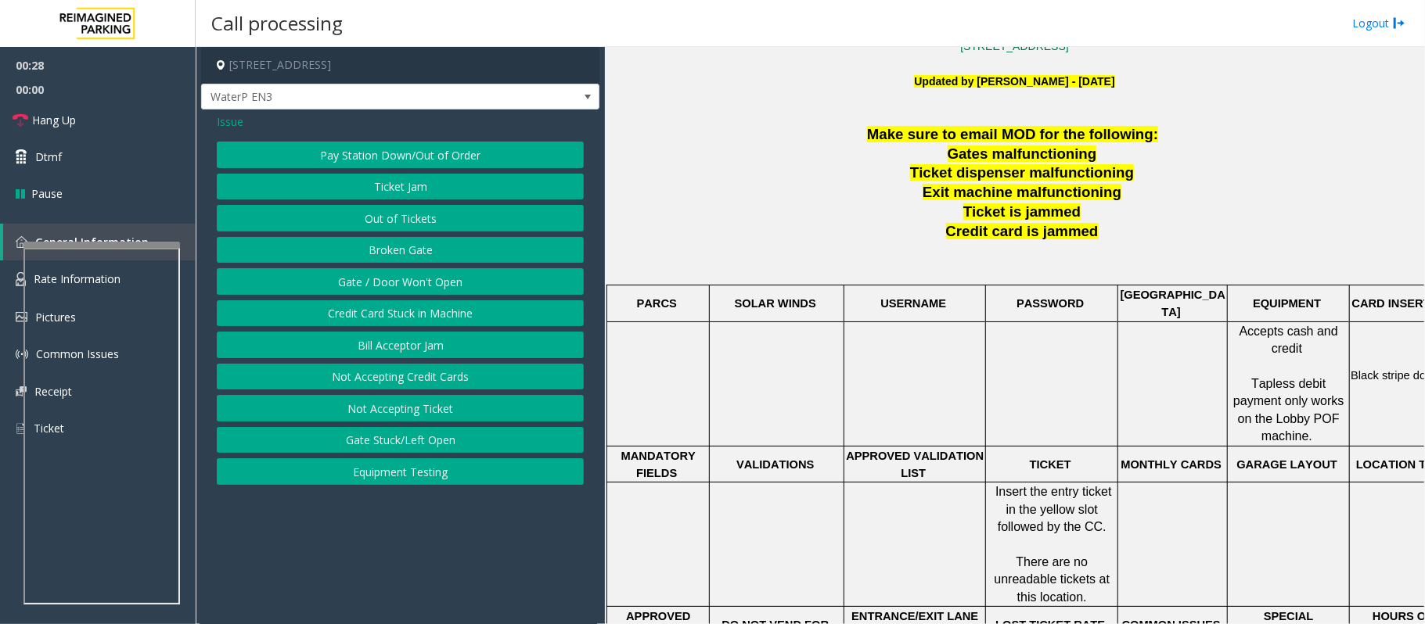
click at [394, 286] on button "Gate / Door Won't Open" at bounding box center [400, 281] width 367 height 27
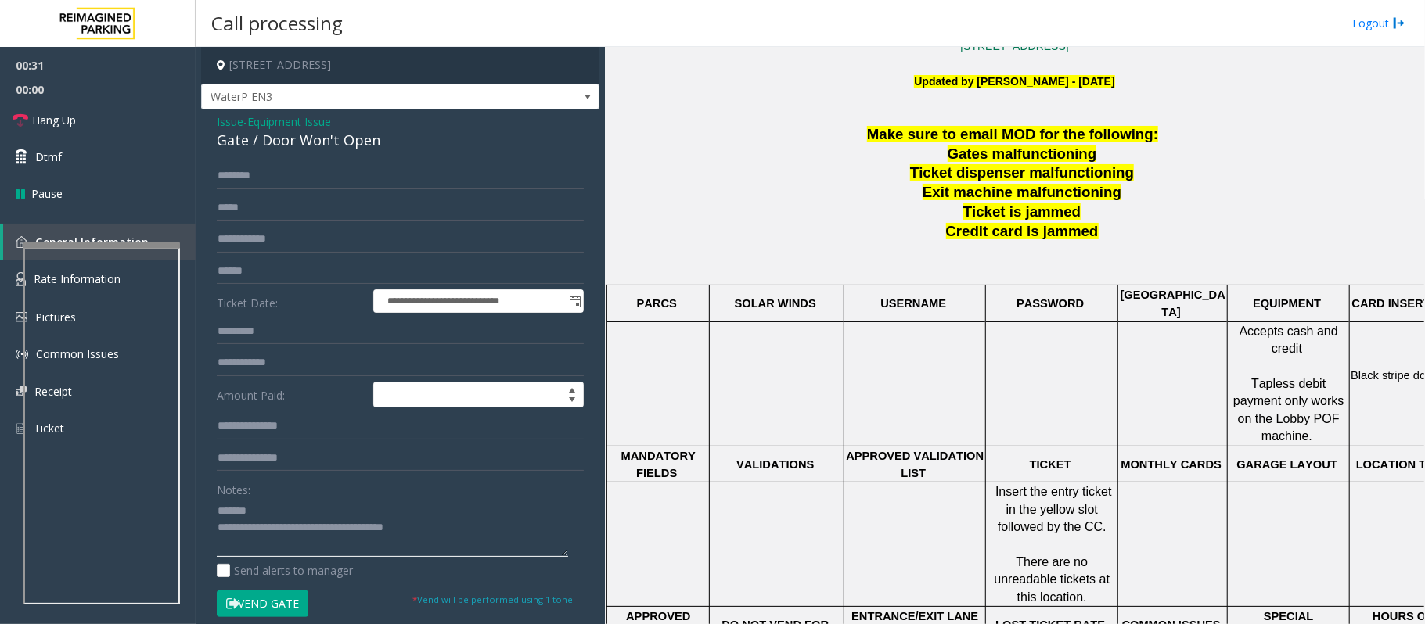
type textarea "**********"
click at [764, 163] on p "Gates malfunctioning" at bounding box center [1023, 155] width 789 height 20
click at [313, 123] on span "Equipment Issue" at bounding box center [289, 121] width 84 height 16
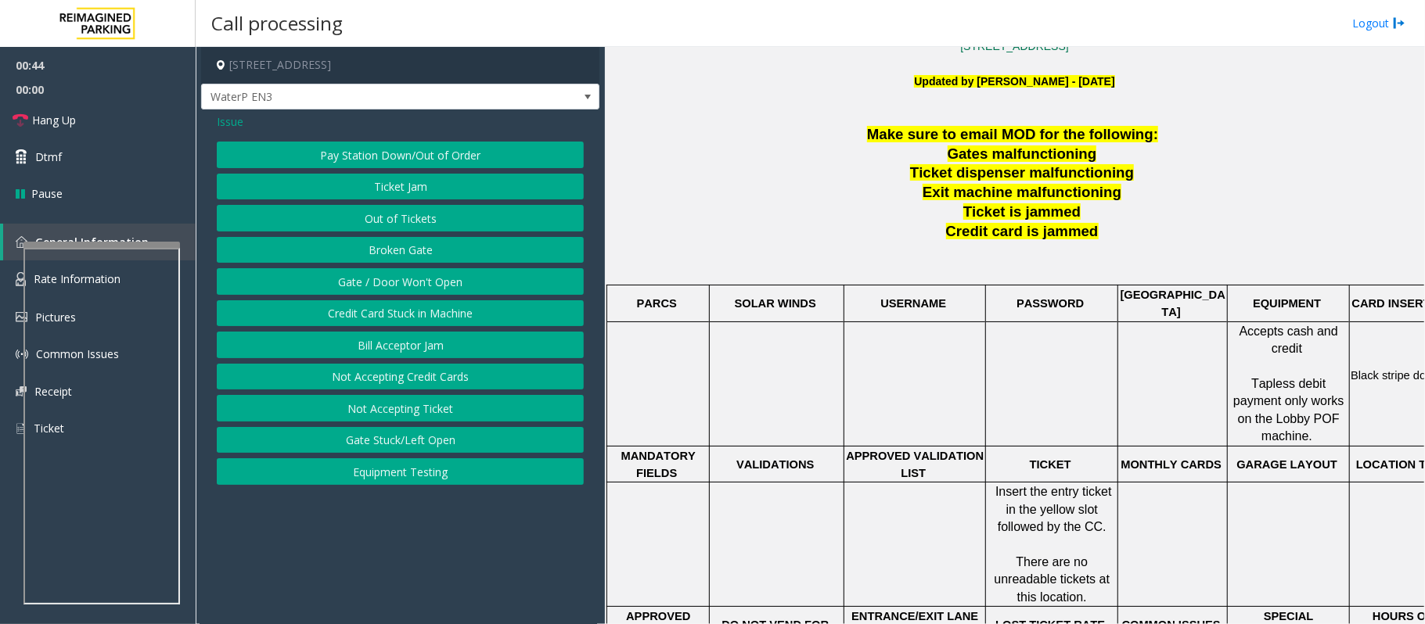
click at [396, 216] on button "Out of Tickets" at bounding box center [400, 218] width 367 height 27
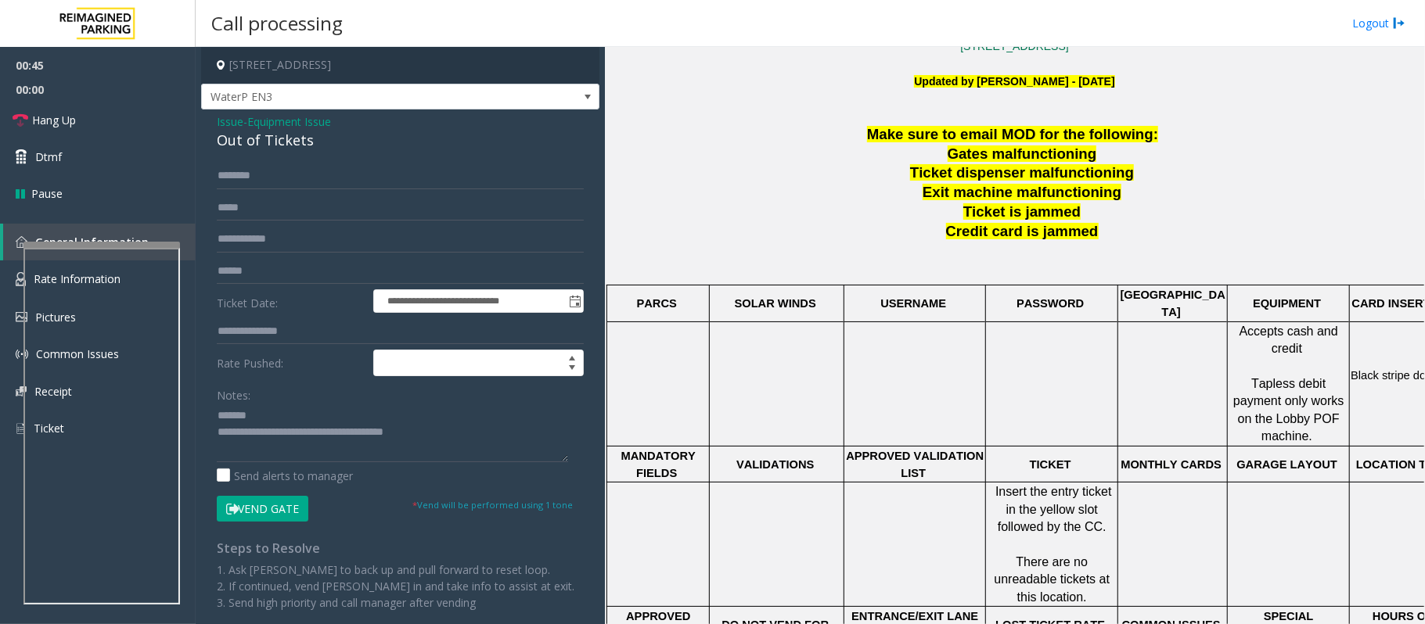
click at [228, 189] on form "**********" at bounding box center [400, 342] width 367 height 359
click at [238, 178] on input "text" at bounding box center [400, 176] width 367 height 27
type input "******"
drag, startPoint x: 313, startPoint y: 141, endPoint x: 214, endPoint y: 138, distance: 98.6
click at [214, 138] on div "**********" at bounding box center [400, 393] width 398 height 566
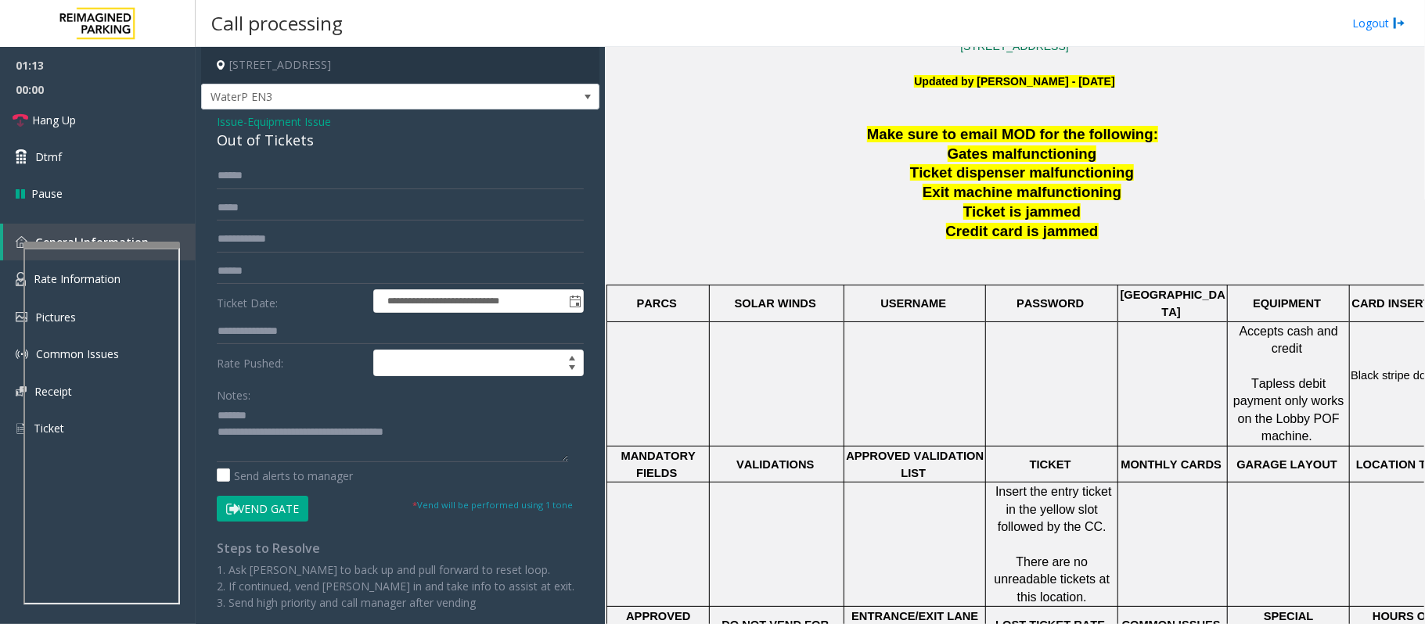
click at [235, 117] on span "Issue" at bounding box center [230, 121] width 27 height 16
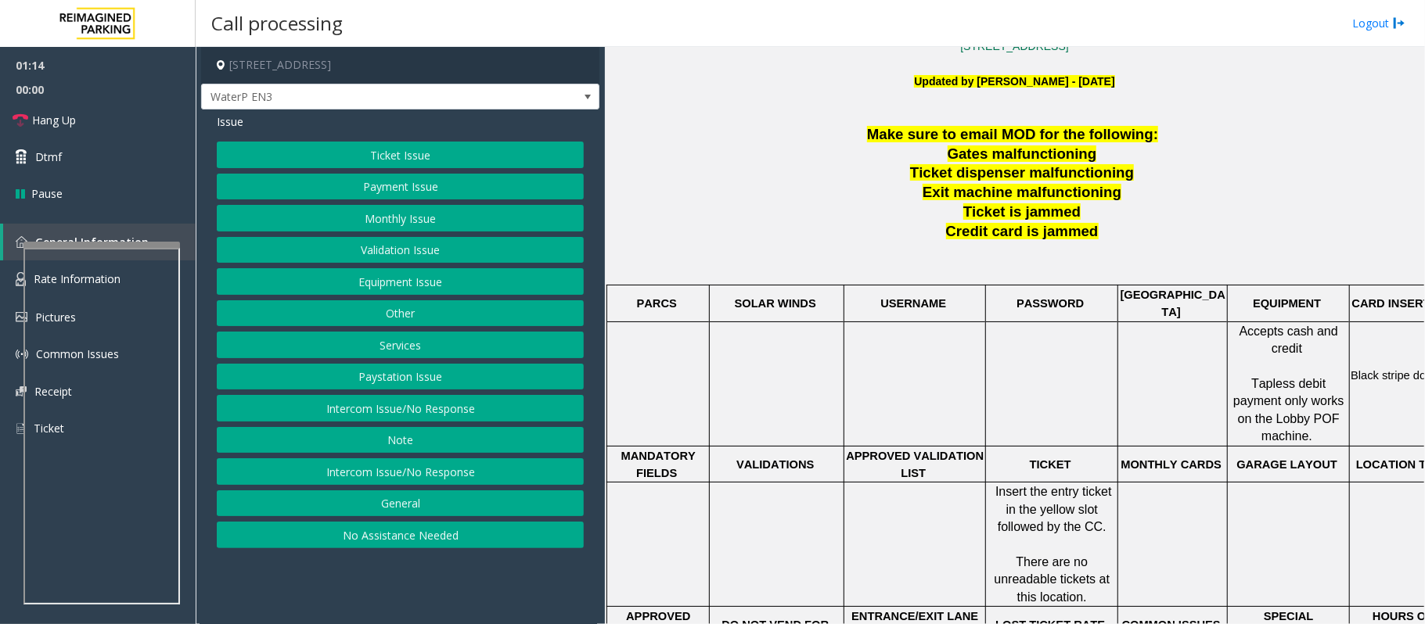
click at [388, 220] on button "Monthly Issue" at bounding box center [400, 218] width 367 height 27
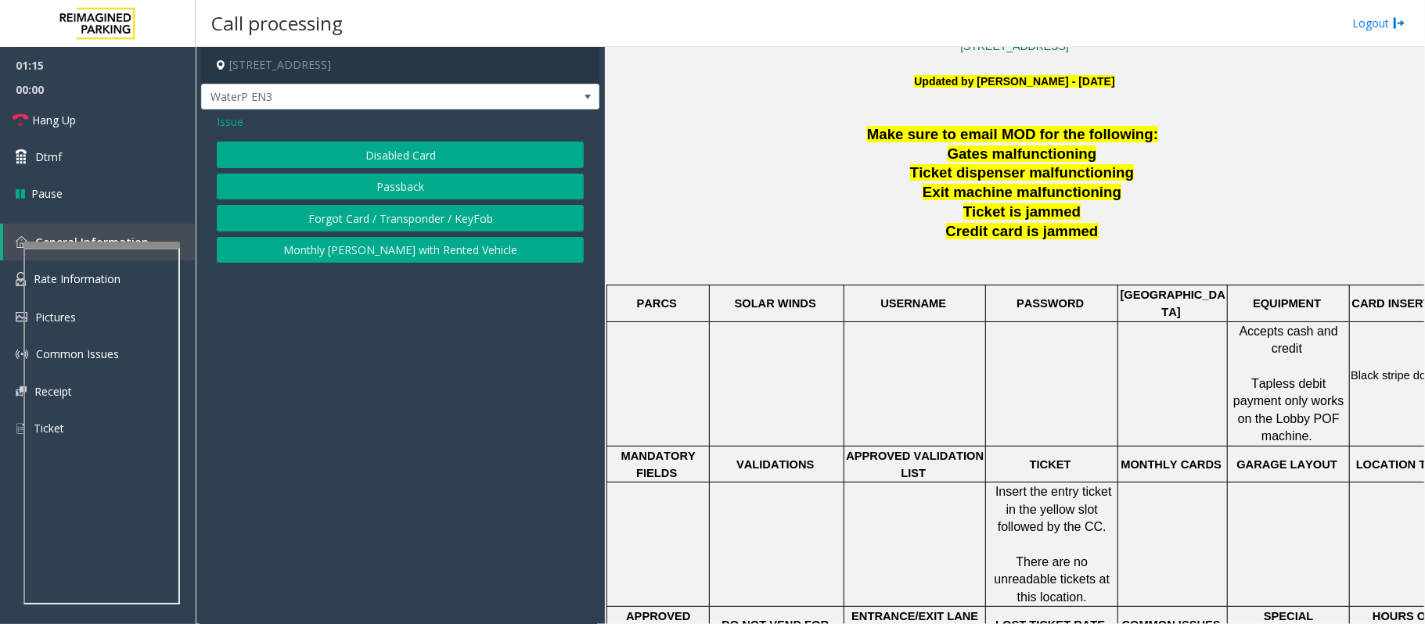
click at [365, 148] on button "Disabled Card" at bounding box center [400, 155] width 367 height 27
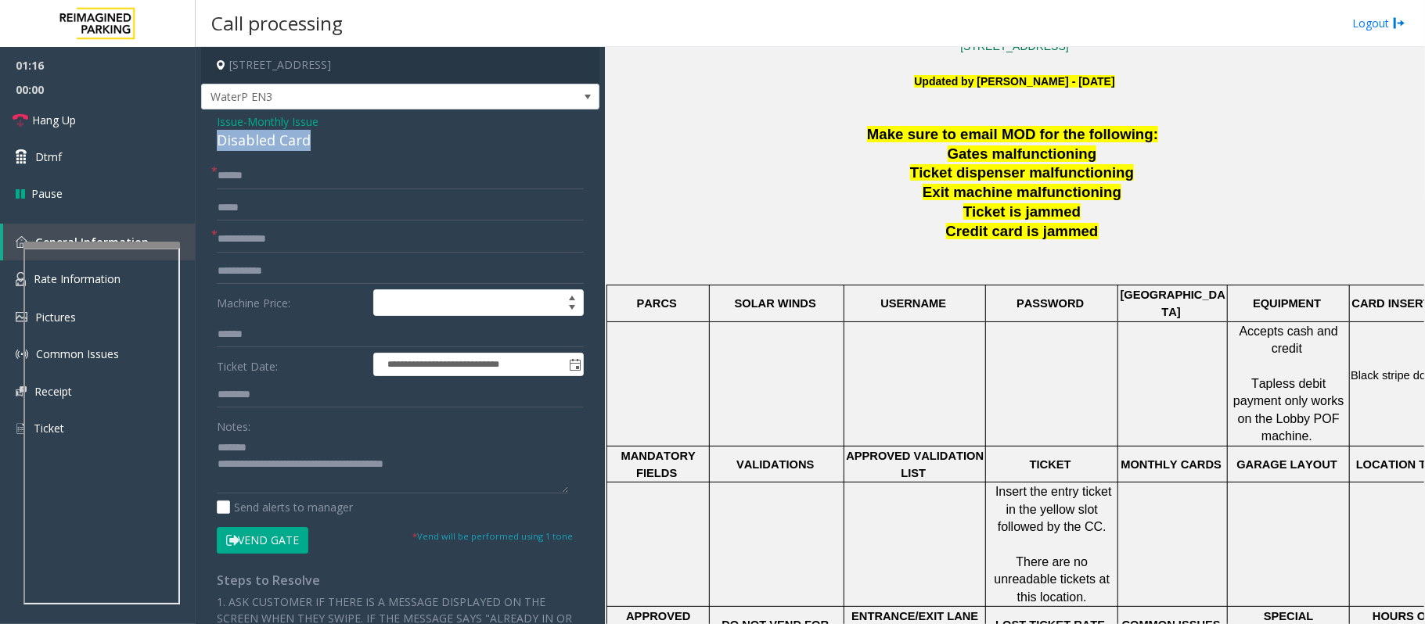
drag, startPoint x: 327, startPoint y: 138, endPoint x: 214, endPoint y: 141, distance: 113.5
click at [214, 141] on div "**********" at bounding box center [400, 524] width 398 height 829
type textarea "**********"
click at [233, 246] on input "text" at bounding box center [400, 239] width 367 height 27
type input "**"
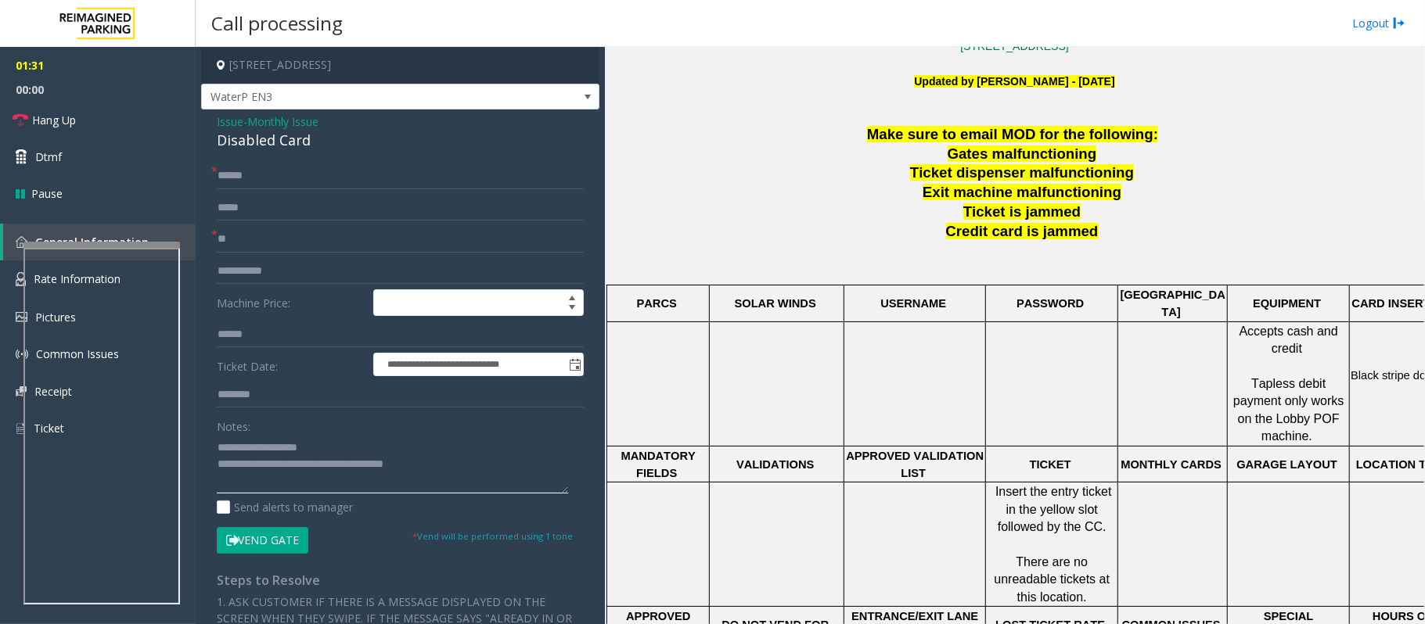
drag, startPoint x: 445, startPoint y: 469, endPoint x: 298, endPoint y: 468, distance: 147.1
click at [291, 467] on textarea at bounding box center [392, 464] width 351 height 59
type textarea "**********"
click at [76, 120] on span "Hang Up" at bounding box center [54, 120] width 44 height 16
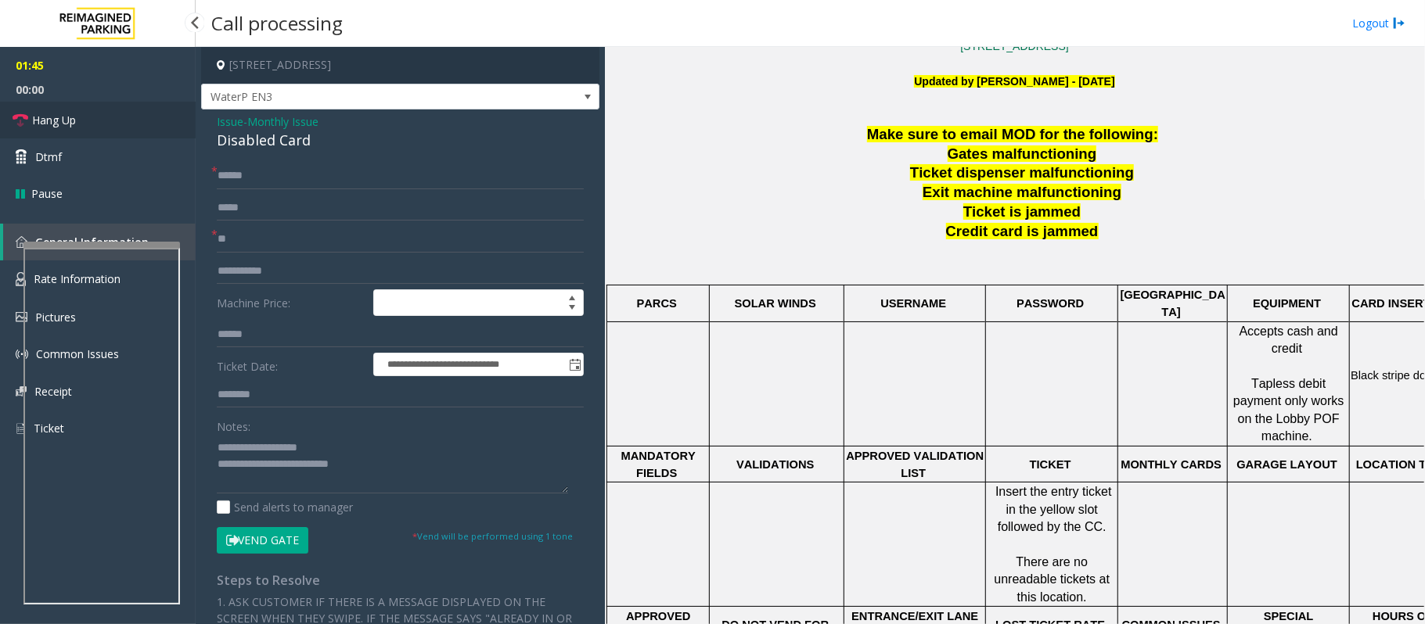
click at [76, 120] on span "Hang Up" at bounding box center [54, 120] width 44 height 16
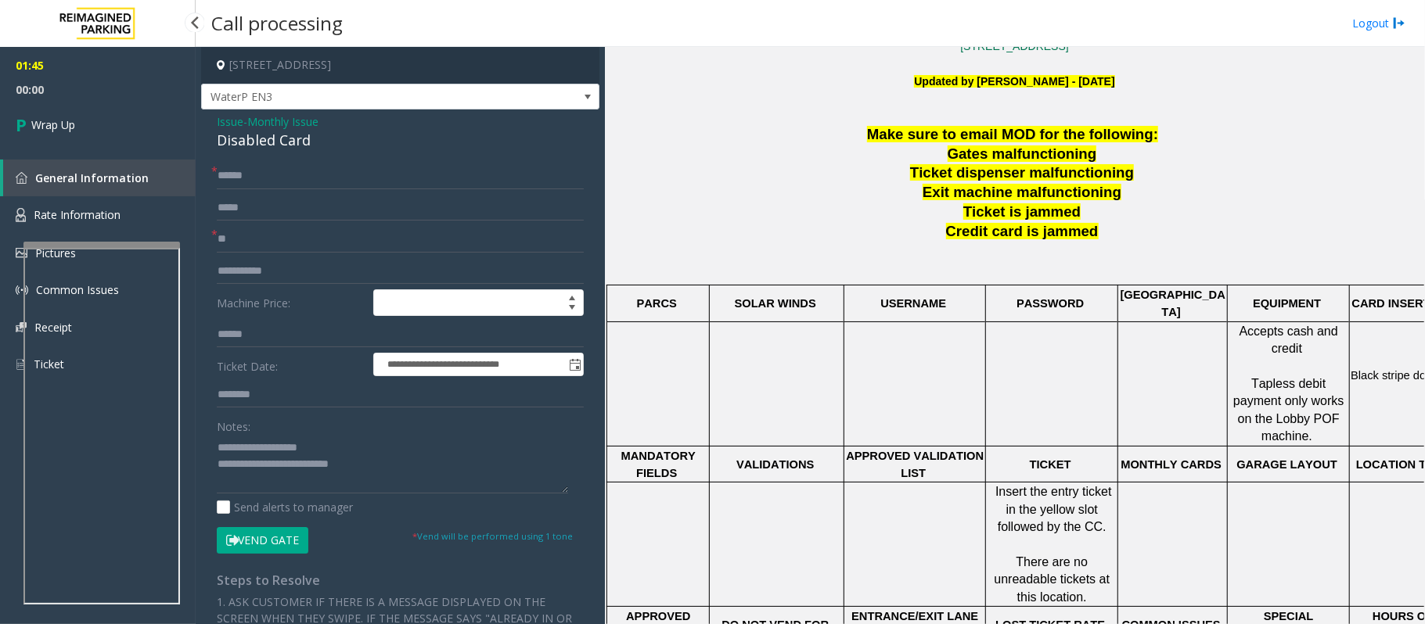
click at [75, 120] on span "Wrap Up" at bounding box center [53, 125] width 44 height 16
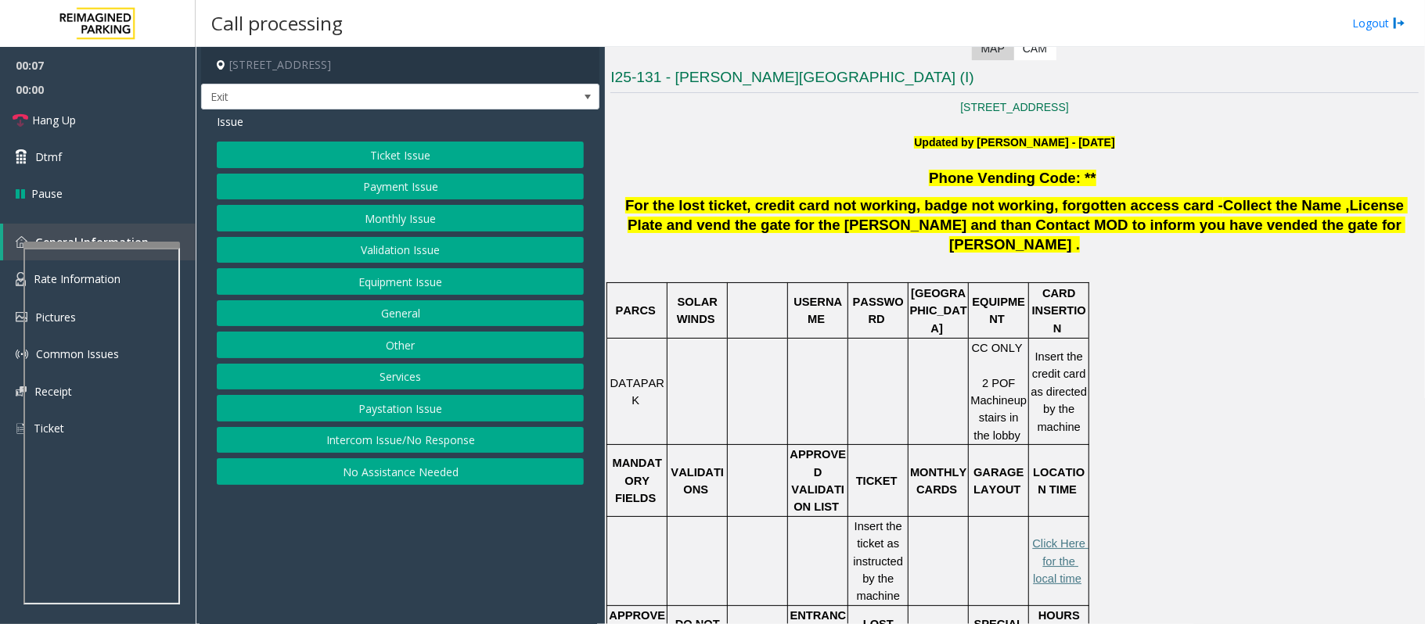
scroll to position [417, 0]
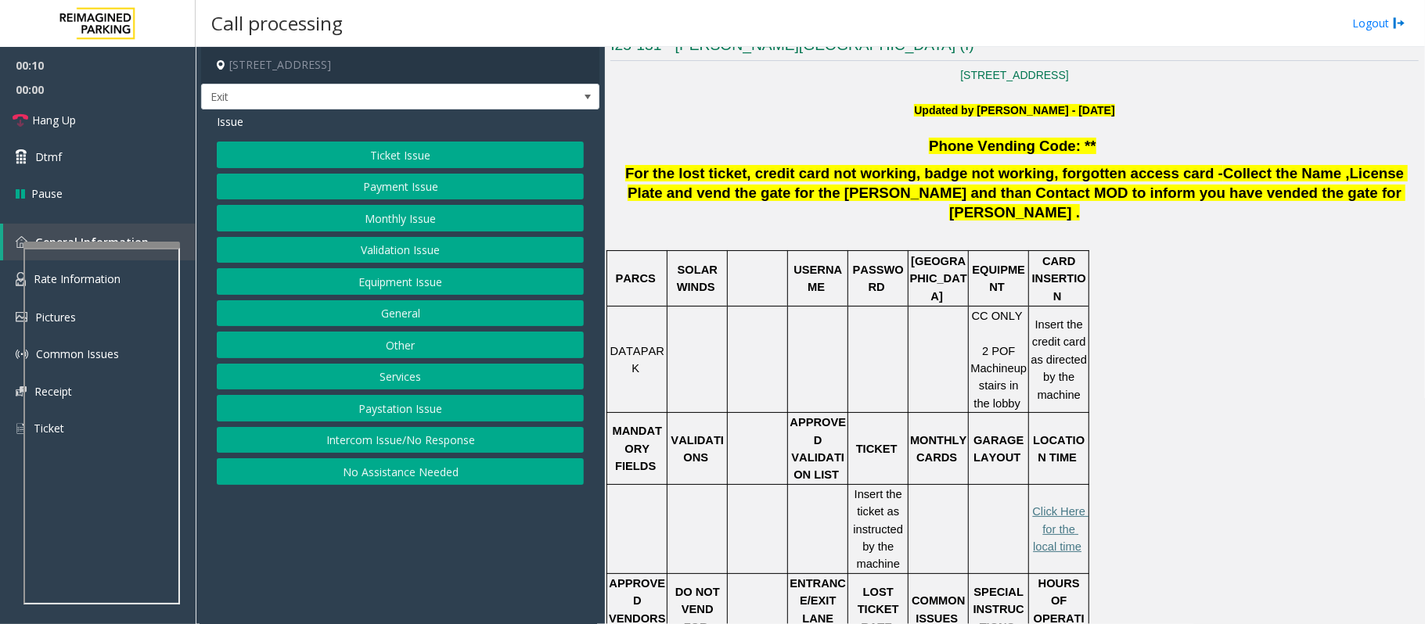
click at [313, 282] on button "Equipment Issue" at bounding box center [400, 281] width 367 height 27
click at [314, 282] on button "Gate / Door Won't Open" at bounding box center [400, 281] width 367 height 27
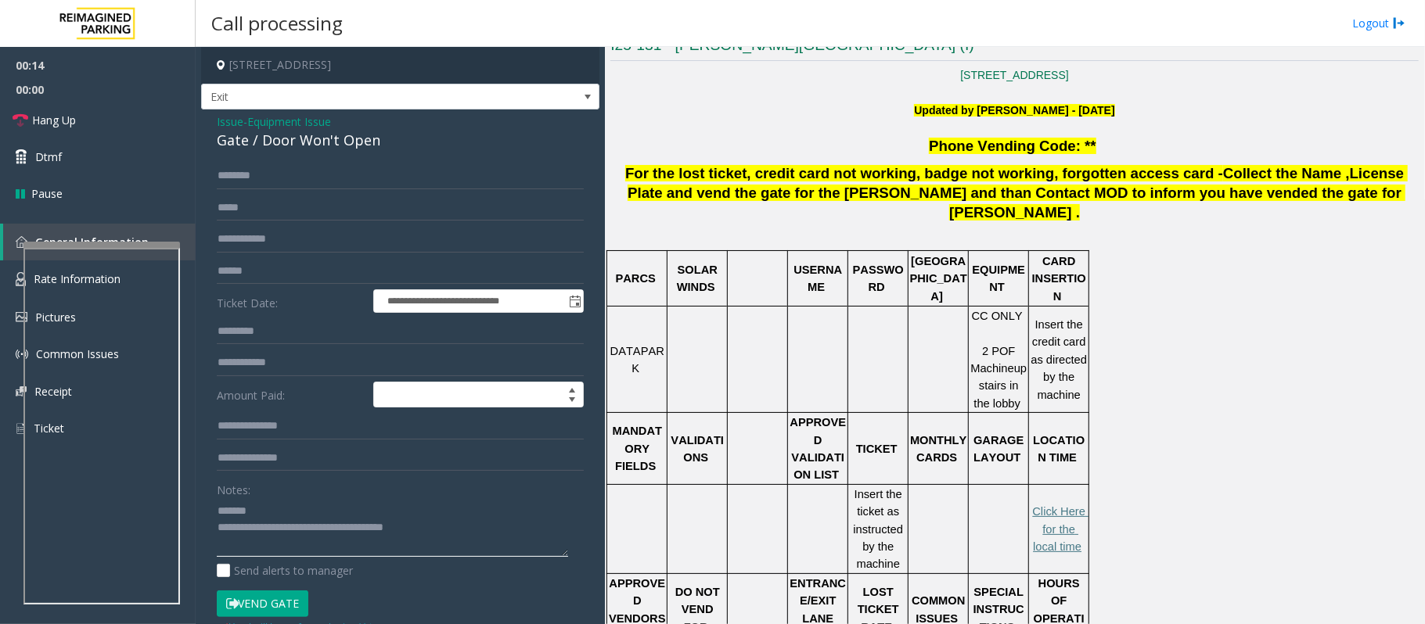
type textarea "**********"
click at [245, 139] on div "Gate / Door Won't Open" at bounding box center [400, 140] width 367 height 21
click at [236, 120] on span "Issue" at bounding box center [230, 121] width 27 height 16
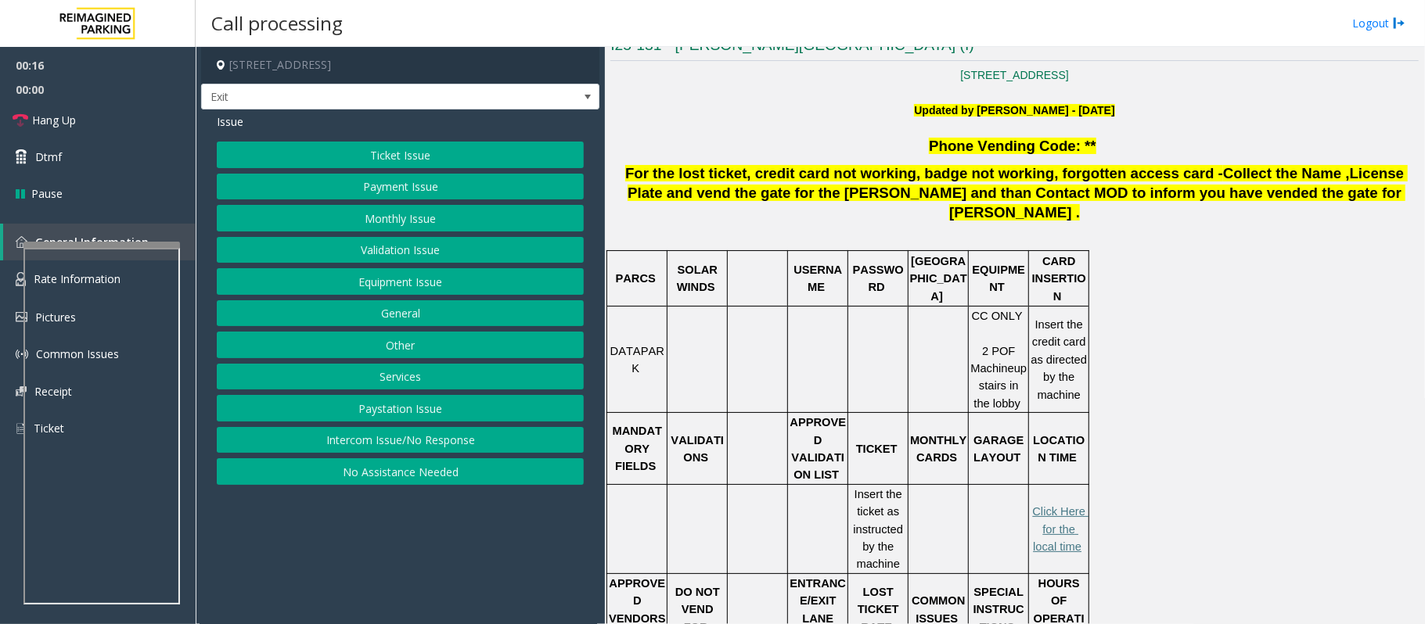
click at [324, 160] on button "Ticket Issue" at bounding box center [400, 155] width 367 height 27
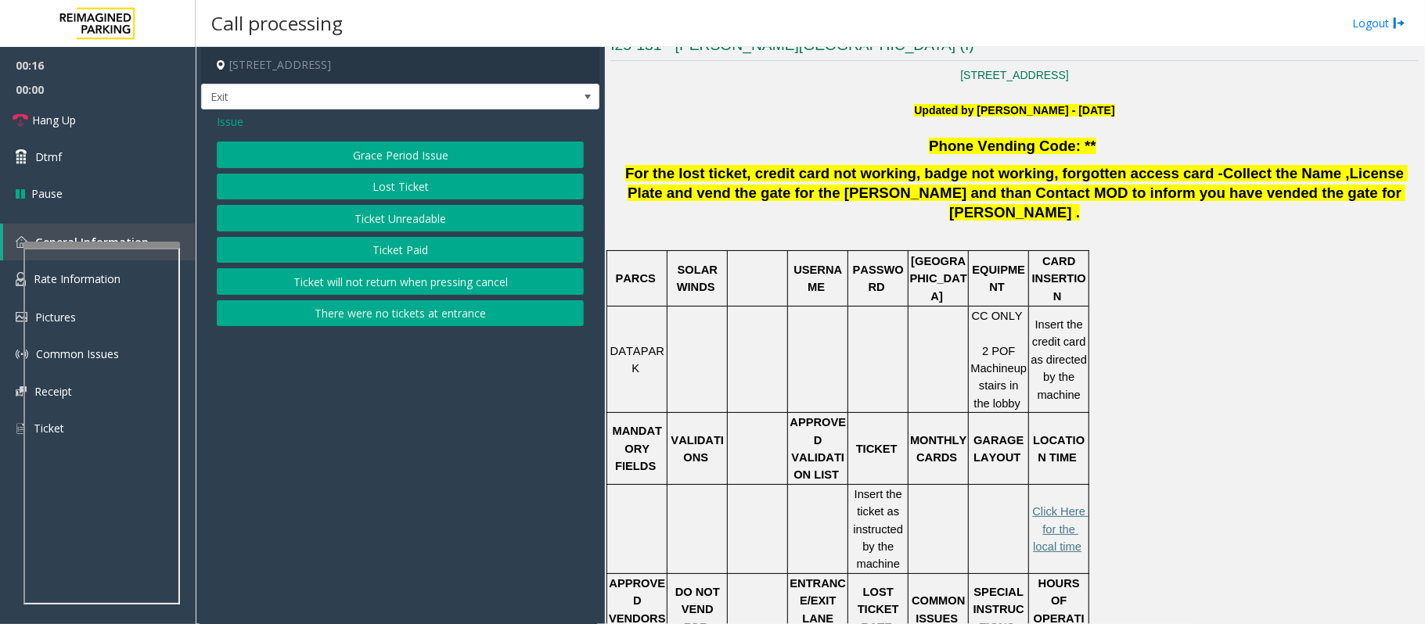
click at [358, 230] on button "Ticket Unreadable" at bounding box center [400, 218] width 367 height 27
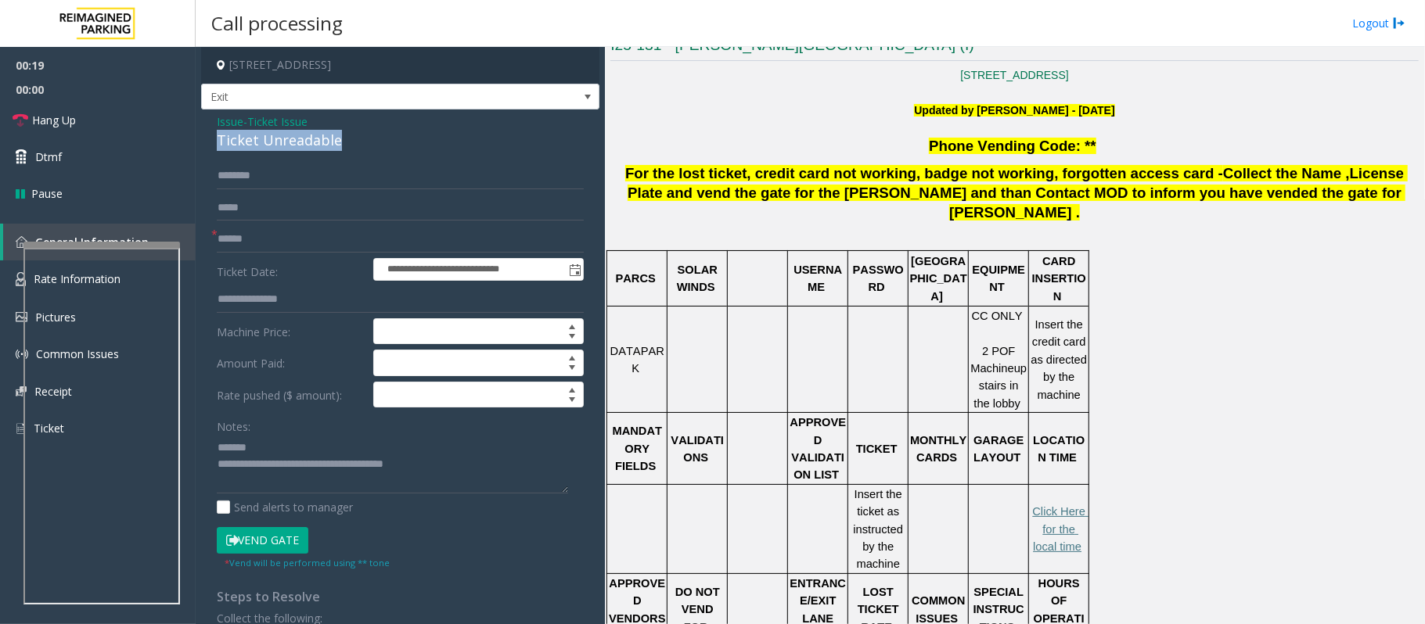
drag, startPoint x: 372, startPoint y: 136, endPoint x: 220, endPoint y: 147, distance: 153.0
click at [220, 147] on div "Ticket Unreadable" at bounding box center [400, 140] width 367 height 21
type textarea "**********"
click at [730, 186] on span "Collect the Name ,License Plate and vend the gate for the parker and than Conta…" at bounding box center [1017, 193] width 780 height 56
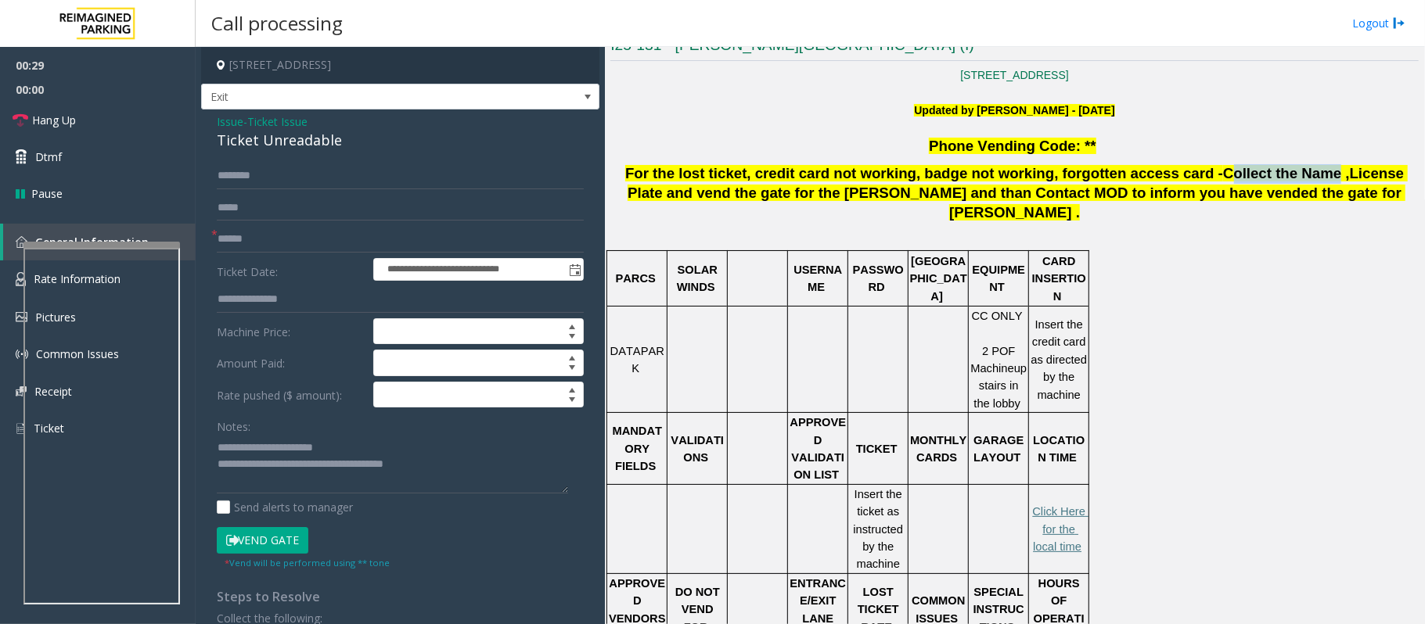
drag, startPoint x: 1244, startPoint y: 170, endPoint x: 1149, endPoint y: 166, distance: 95.5
click at [1149, 166] on span "Collect the Name ,License Plate and vend the gate for the parker and than Conta…" at bounding box center [1017, 193] width 780 height 56
click at [408, 235] on input "text" at bounding box center [400, 239] width 367 height 27
type input "*****"
click at [1225, 172] on span "Collect the Name ,License Plate and vend the gate for the parker and than Conta…" at bounding box center [1017, 193] width 780 height 56
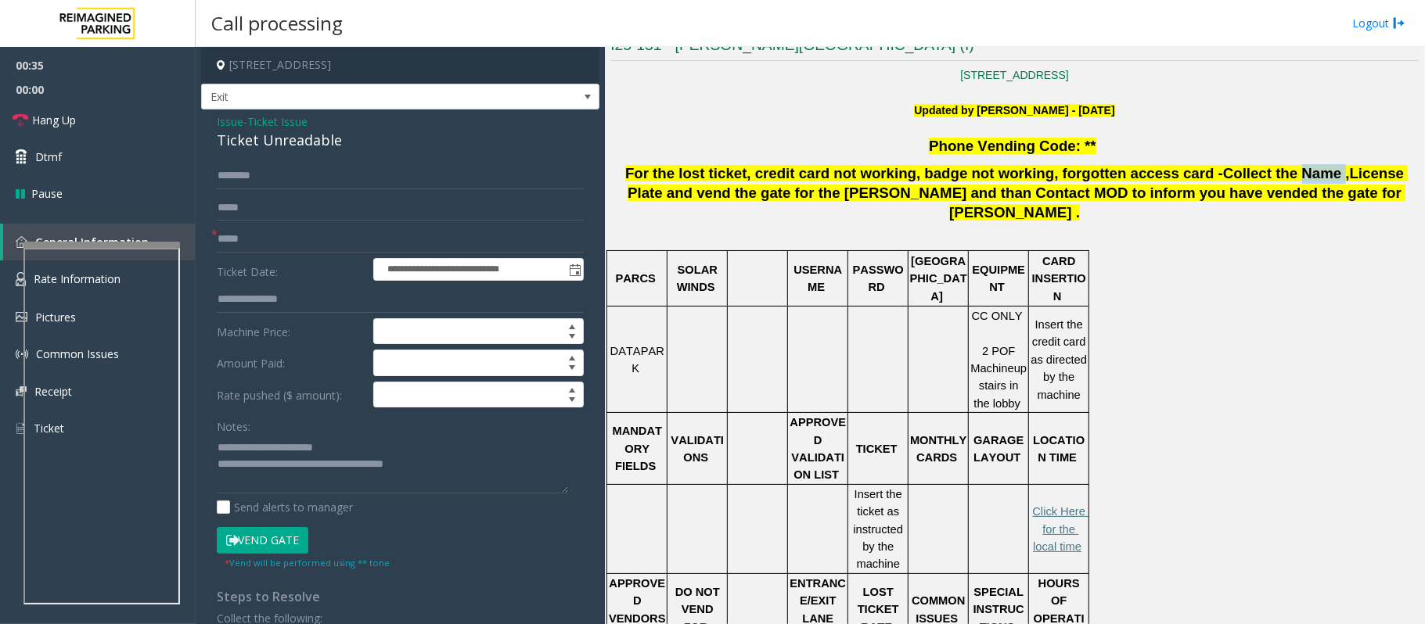
click at [1225, 172] on span "Collect the Name ,License Plate and vend the gate for the parker and than Conta…" at bounding box center [1017, 193] width 780 height 56
click at [361, 173] on input "text" at bounding box center [400, 176] width 367 height 27
type input "****"
click at [388, 462] on textarea at bounding box center [392, 464] width 351 height 59
click at [376, 448] on textarea at bounding box center [392, 464] width 351 height 59
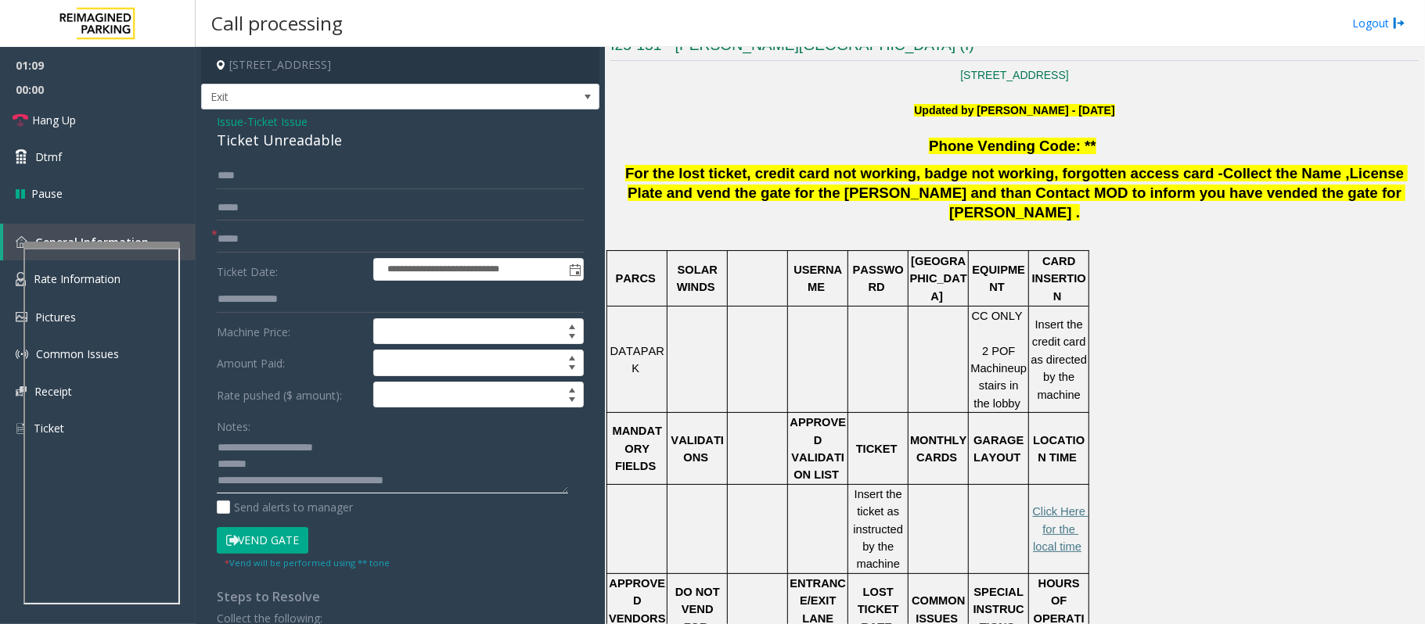
click at [219, 466] on textarea at bounding box center [392, 464] width 351 height 59
click at [269, 471] on textarea at bounding box center [392, 464] width 351 height 59
type textarea "**********"
click at [248, 542] on button "Vend Gate" at bounding box center [263, 540] width 92 height 27
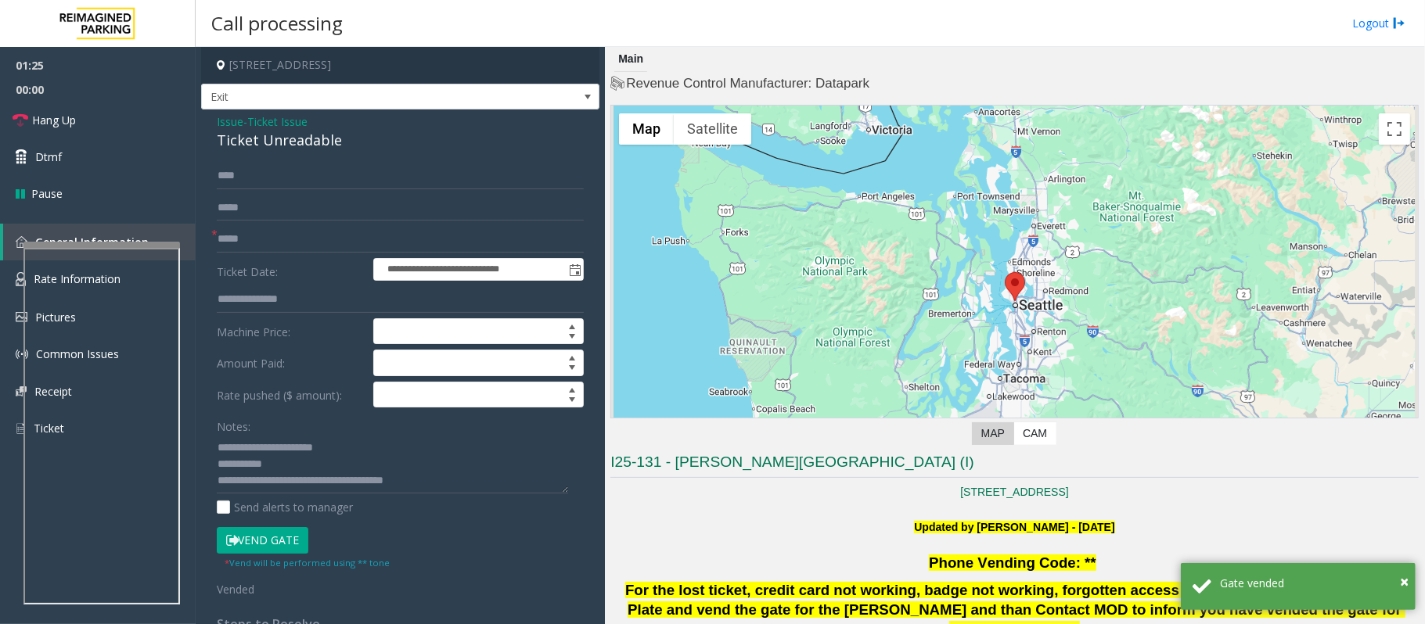
scroll to position [521, 0]
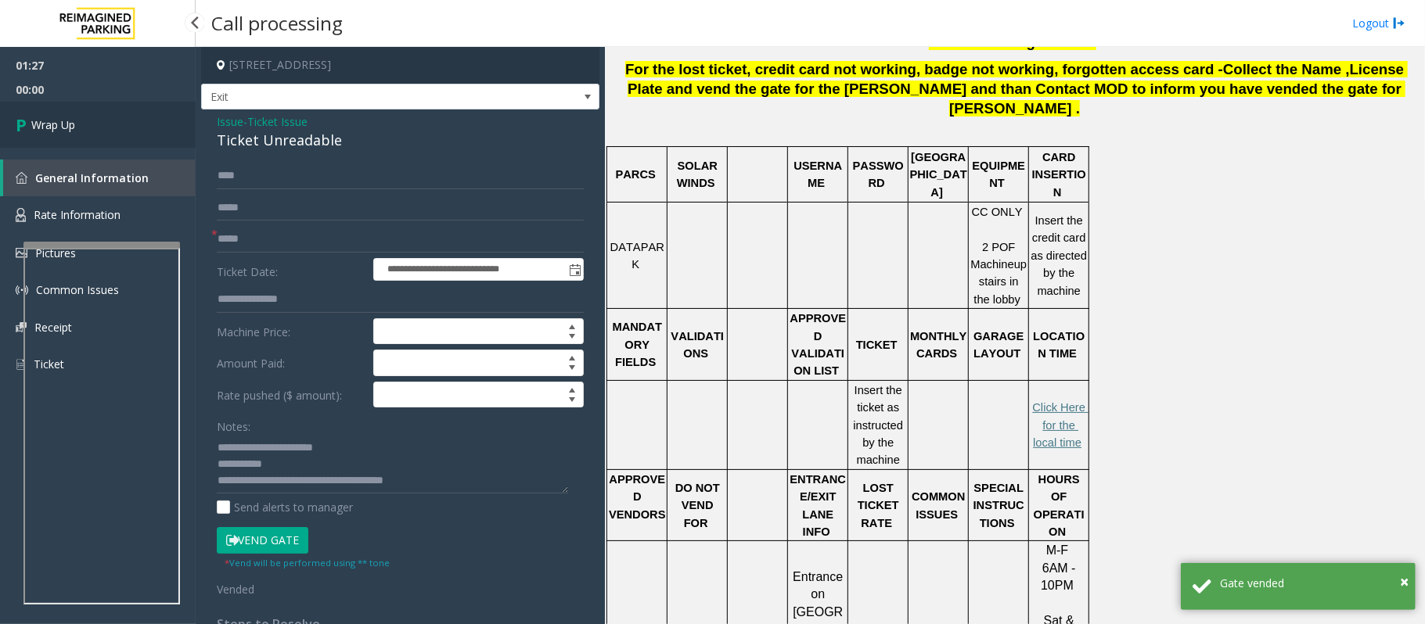
click at [82, 128] on link "Wrap Up" at bounding box center [98, 125] width 196 height 46
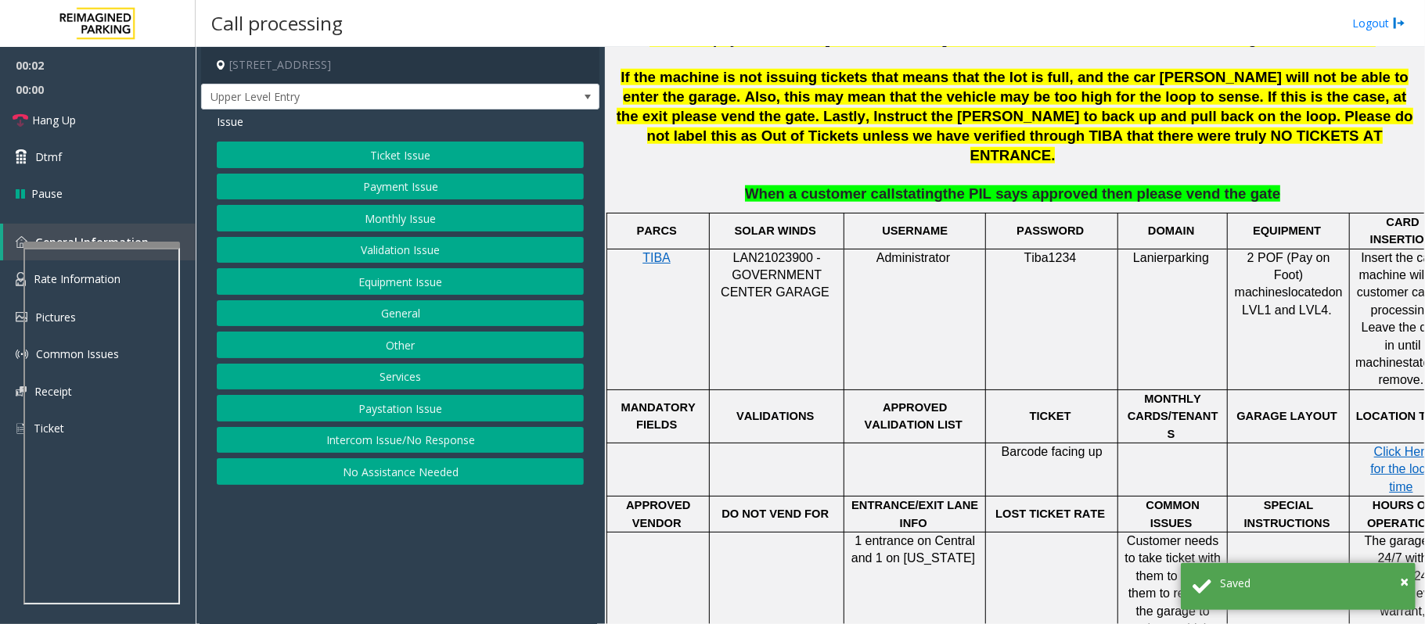
scroll to position [939, 0]
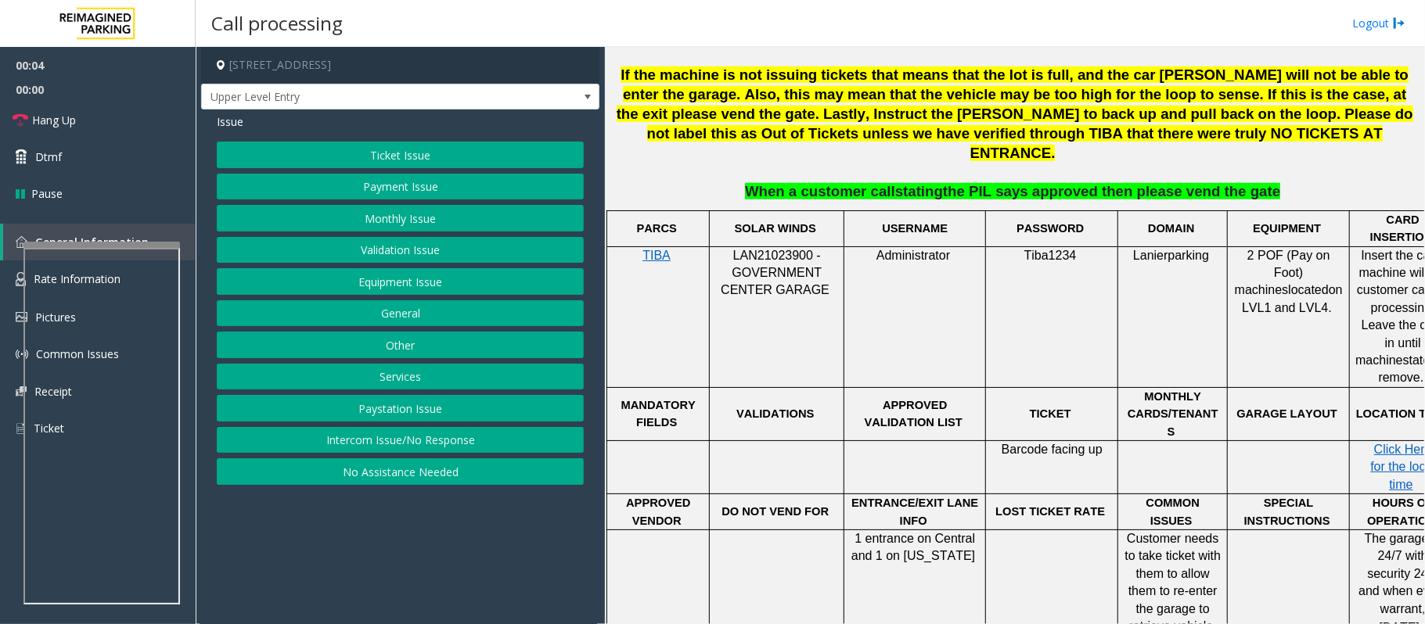
click at [383, 440] on button "Intercom Issue/No Response" at bounding box center [400, 440] width 367 height 27
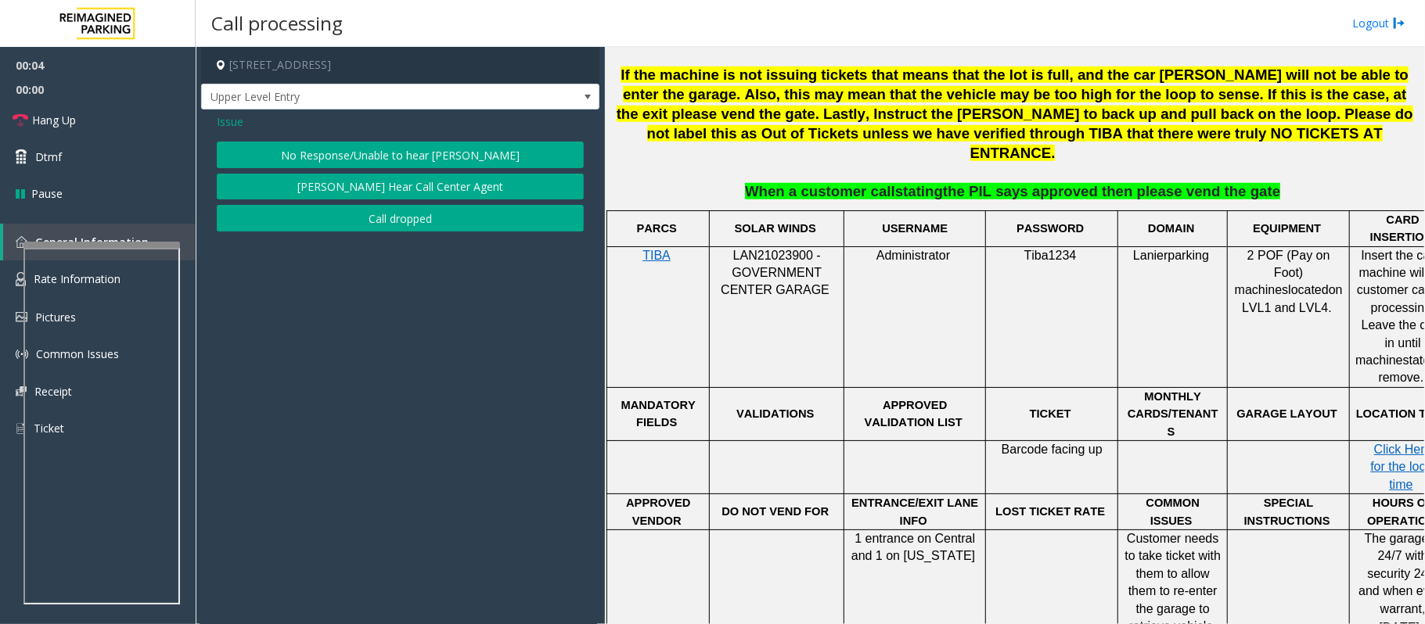
click at [327, 138] on div "Issue No Response/Unable to hear parker Parker Cannot Hear Call Center Agent Ca…" at bounding box center [400, 175] width 398 height 130
click at [326, 147] on button "No Response/Unable to hear parker" at bounding box center [400, 155] width 367 height 27
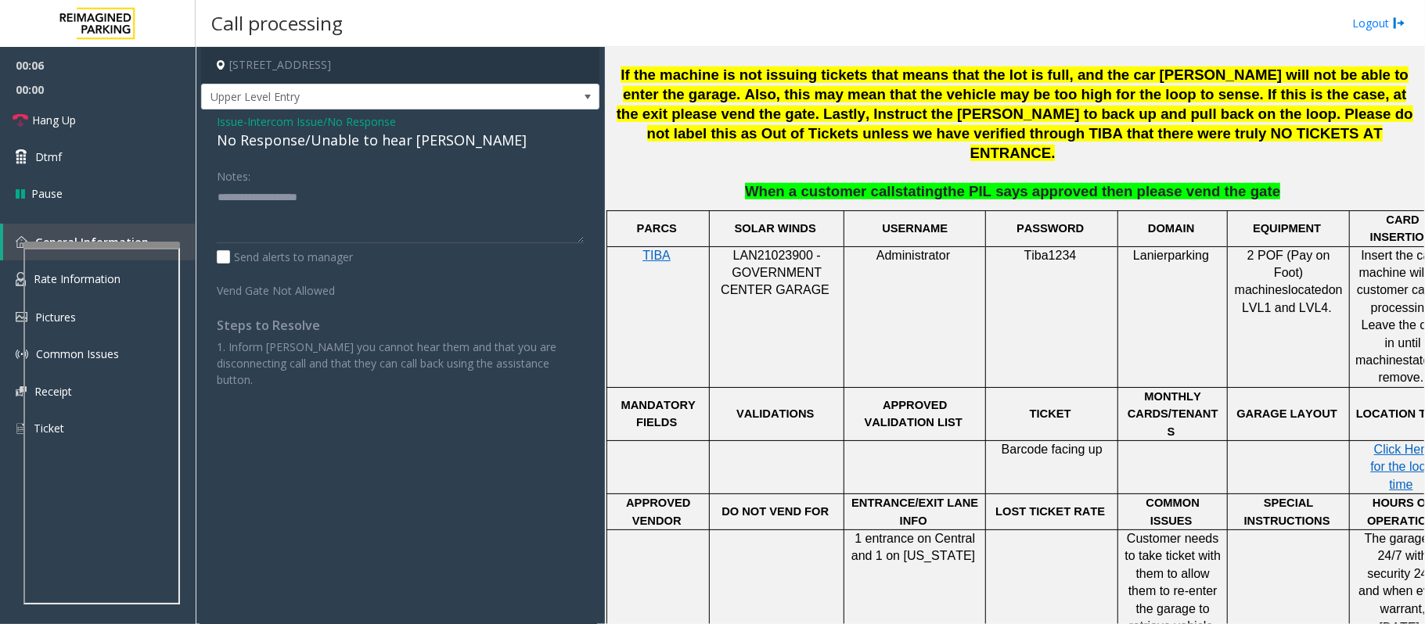
click at [322, 136] on div "No Response/Unable to hear parker" at bounding box center [400, 140] width 367 height 21
click at [322, 136] on div "No Response/Unable to hear [PERSON_NAME]" at bounding box center [400, 140] width 367 height 21
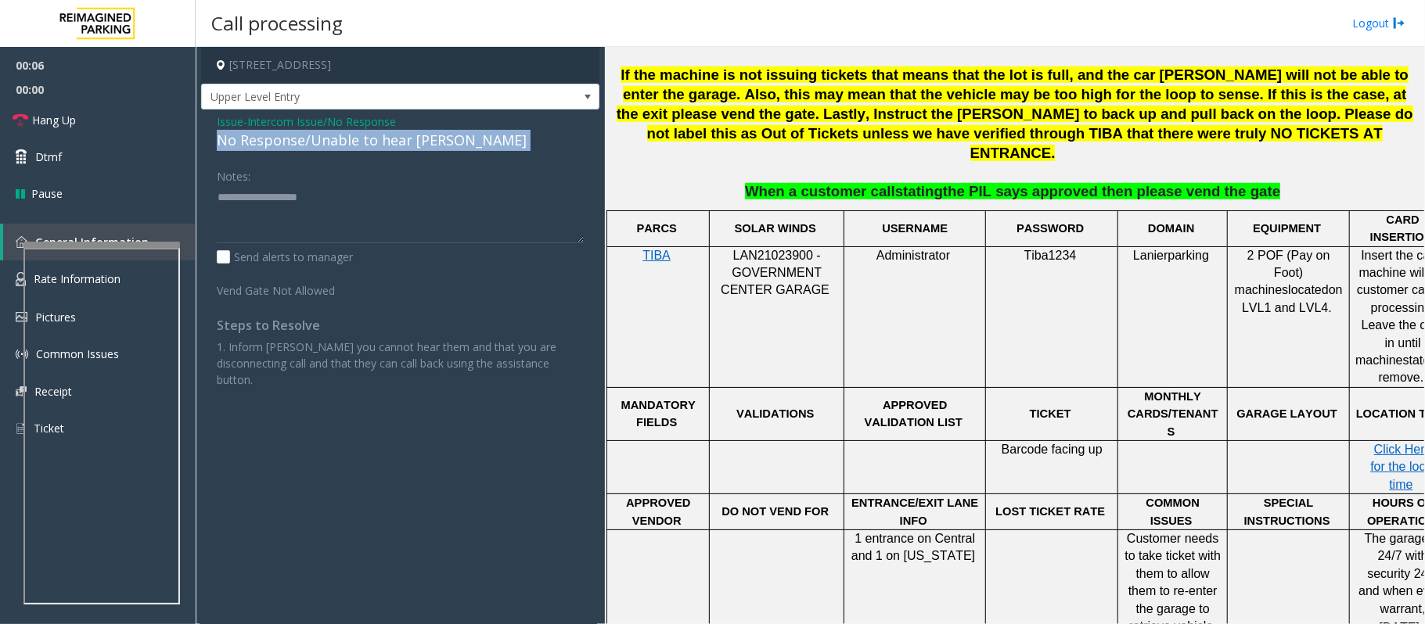
click at [322, 136] on div "No Response/Unable to hear [PERSON_NAME]" at bounding box center [400, 140] width 367 height 21
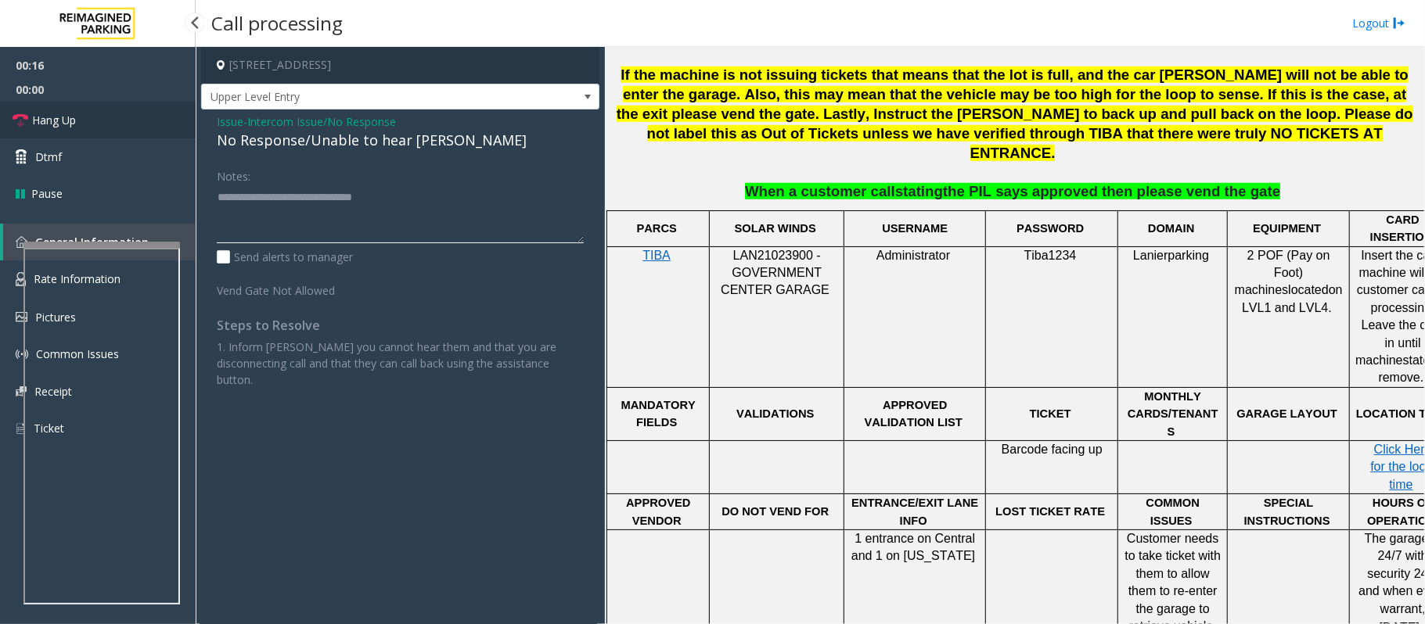
type textarea "**********"
click at [74, 124] on span "Hang Up" at bounding box center [54, 120] width 44 height 16
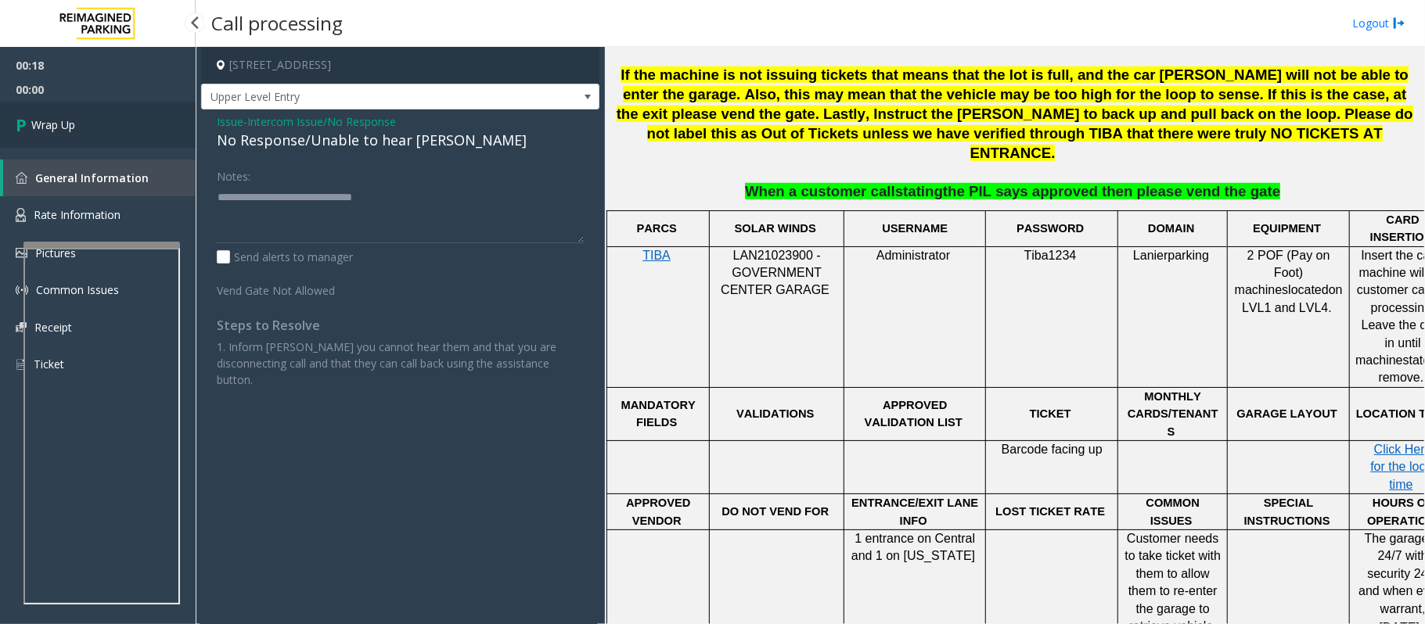
click at [74, 124] on span "Wrap Up" at bounding box center [53, 125] width 44 height 16
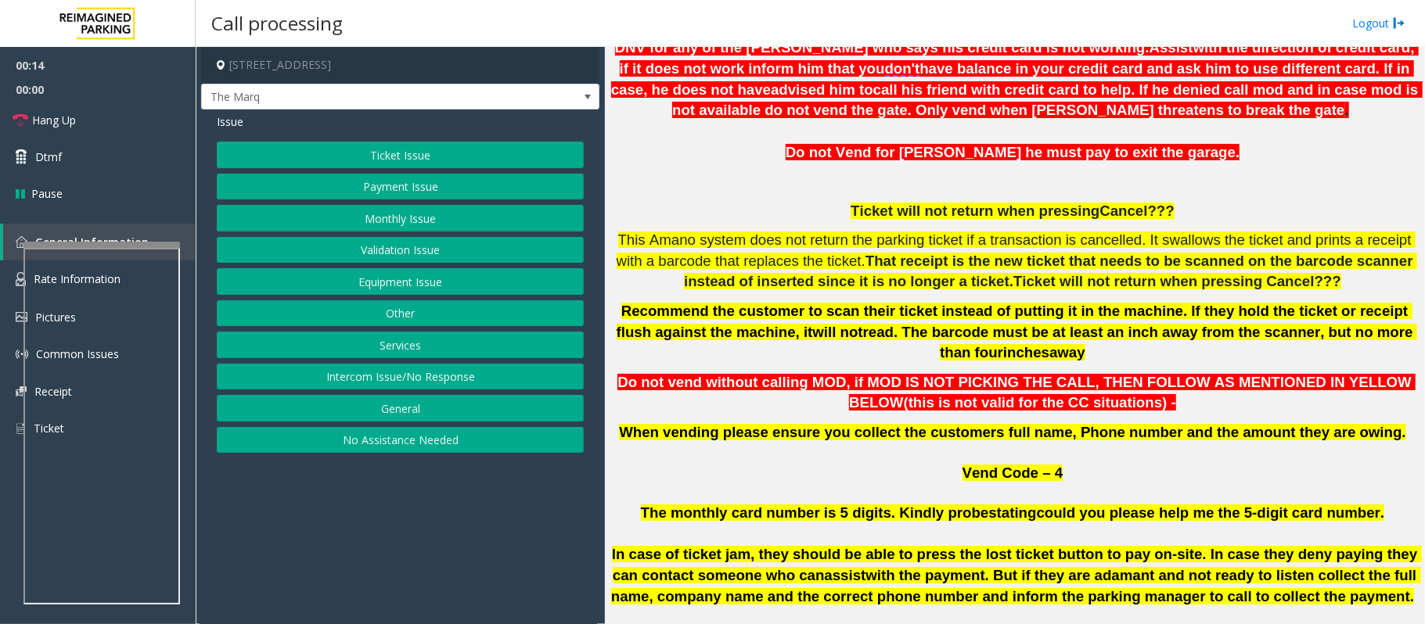
scroll to position [315, 0]
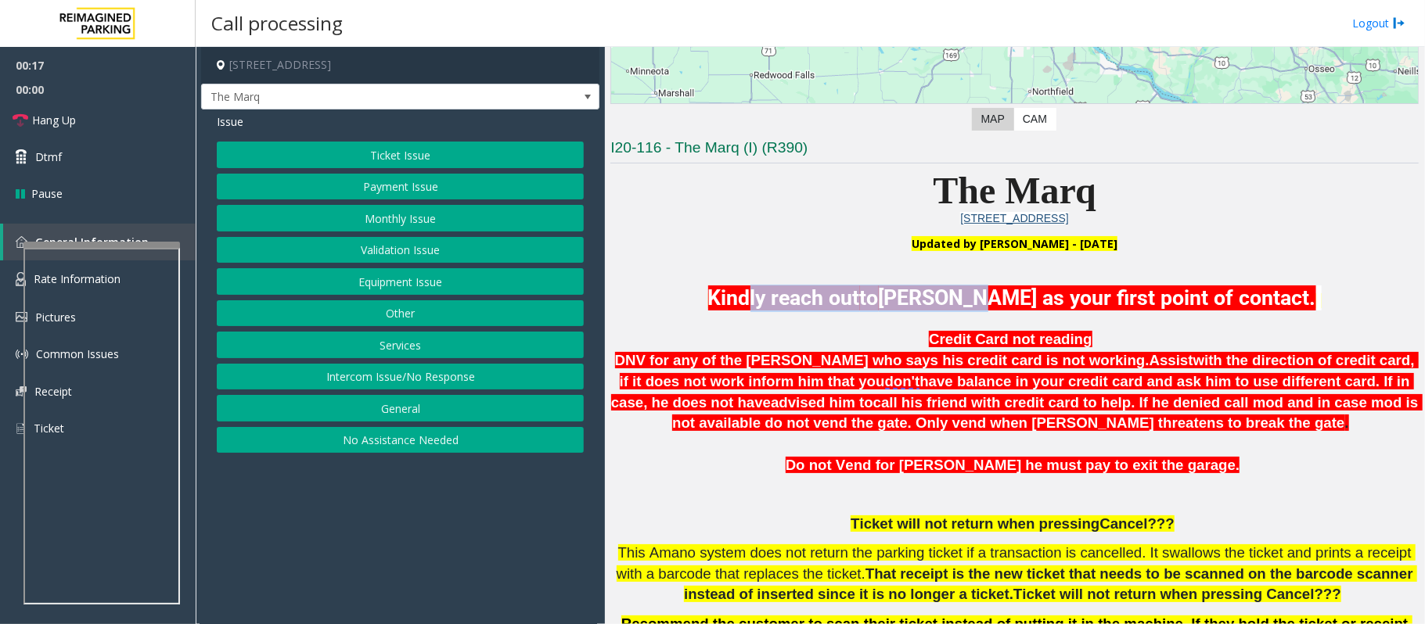
drag, startPoint x: 739, startPoint y: 301, endPoint x: 968, endPoint y: 291, distance: 228.7
click at [968, 291] on span "Kindly reach out to Marcia Simning as your first point of contact." at bounding box center [1012, 298] width 608 height 25
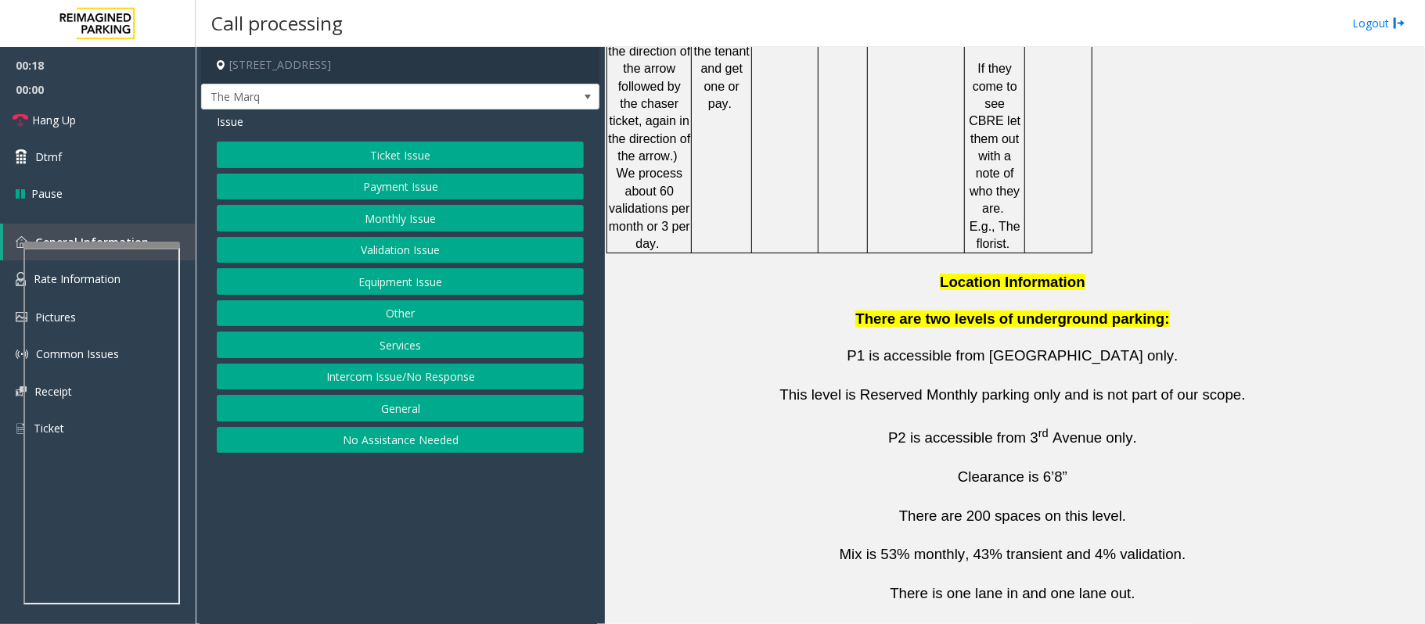
scroll to position [2818, 0]
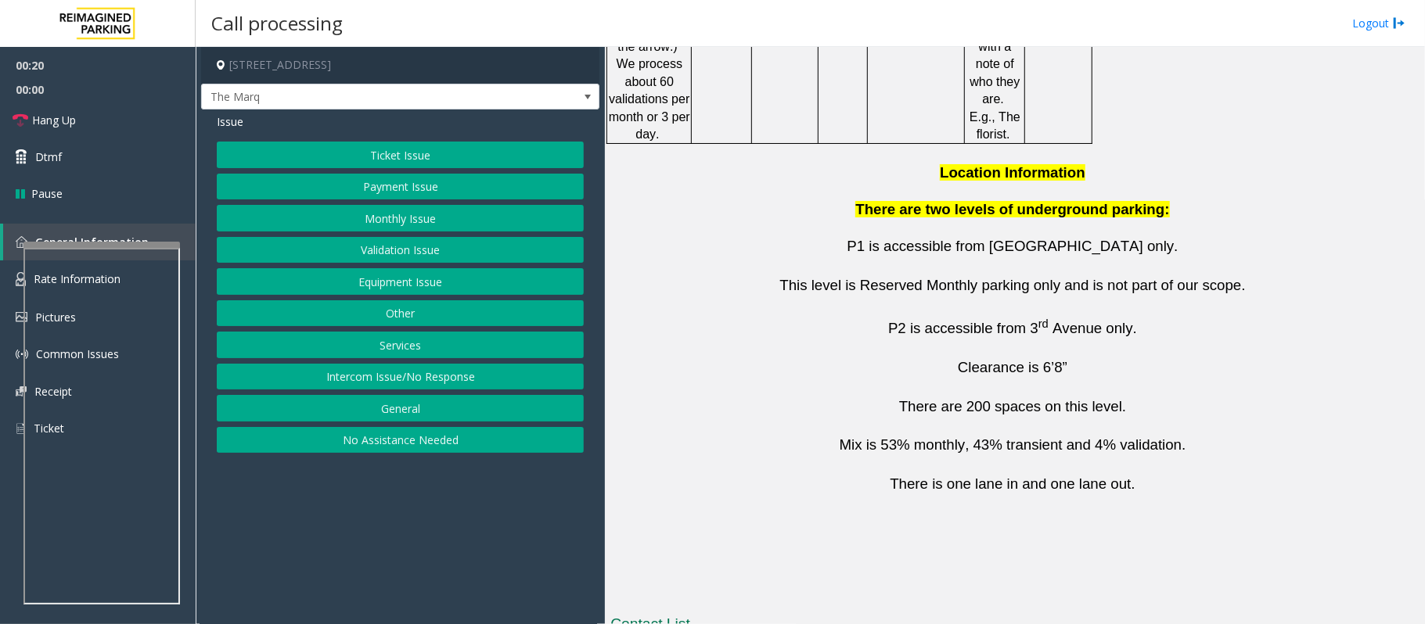
drag, startPoint x: 851, startPoint y: 527, endPoint x: 746, endPoint y: 534, distance: 105.9
copy button "763-349-3883"
click at [360, 154] on button "Ticket Issue" at bounding box center [400, 155] width 367 height 27
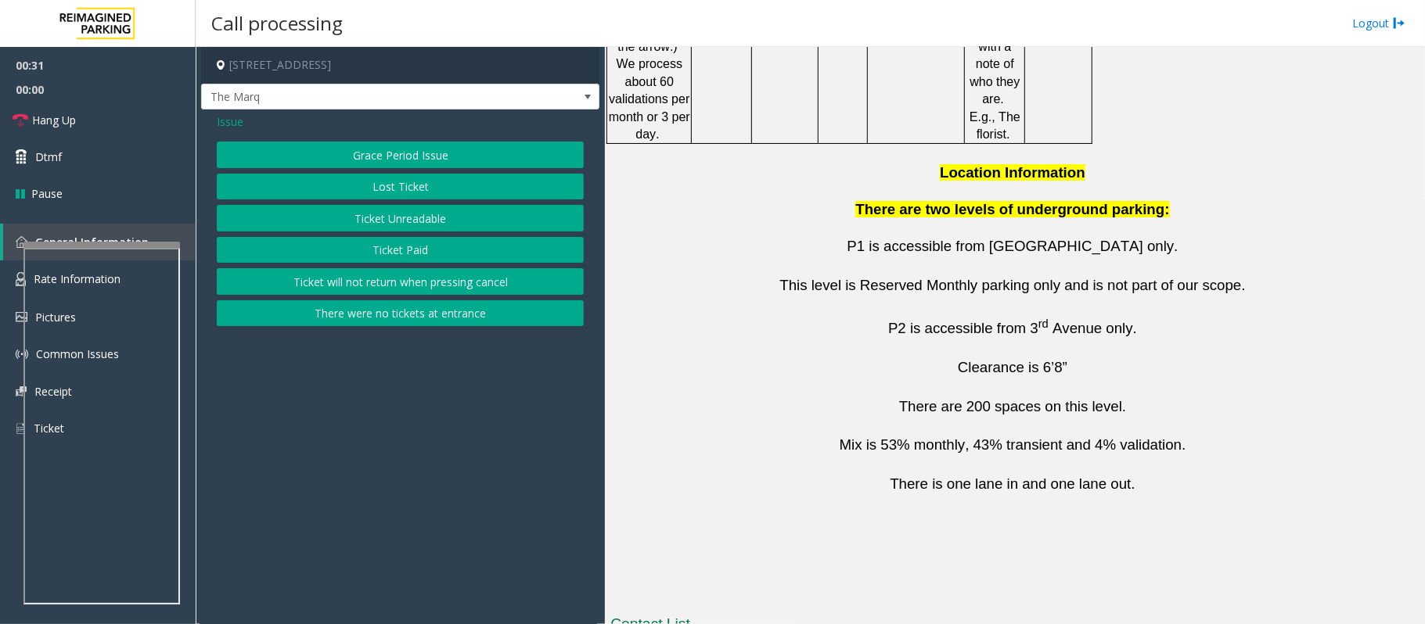
click at [410, 261] on button "Ticket Paid" at bounding box center [400, 250] width 367 height 27
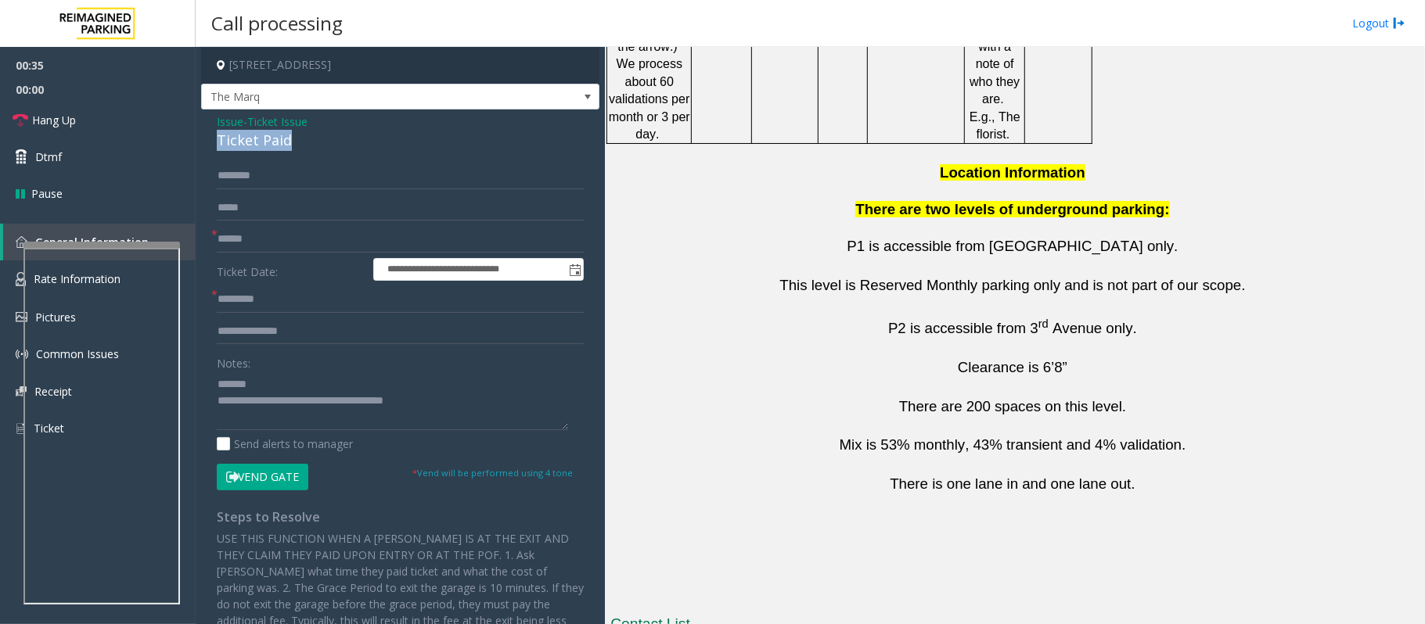
drag, startPoint x: 320, startPoint y: 138, endPoint x: 216, endPoint y: 138, distance: 104.1
click at [216, 138] on div "**********" at bounding box center [400, 410] width 398 height 601
type textarea "**********"
click at [253, 302] on input "text" at bounding box center [400, 299] width 367 height 27
type input "**"
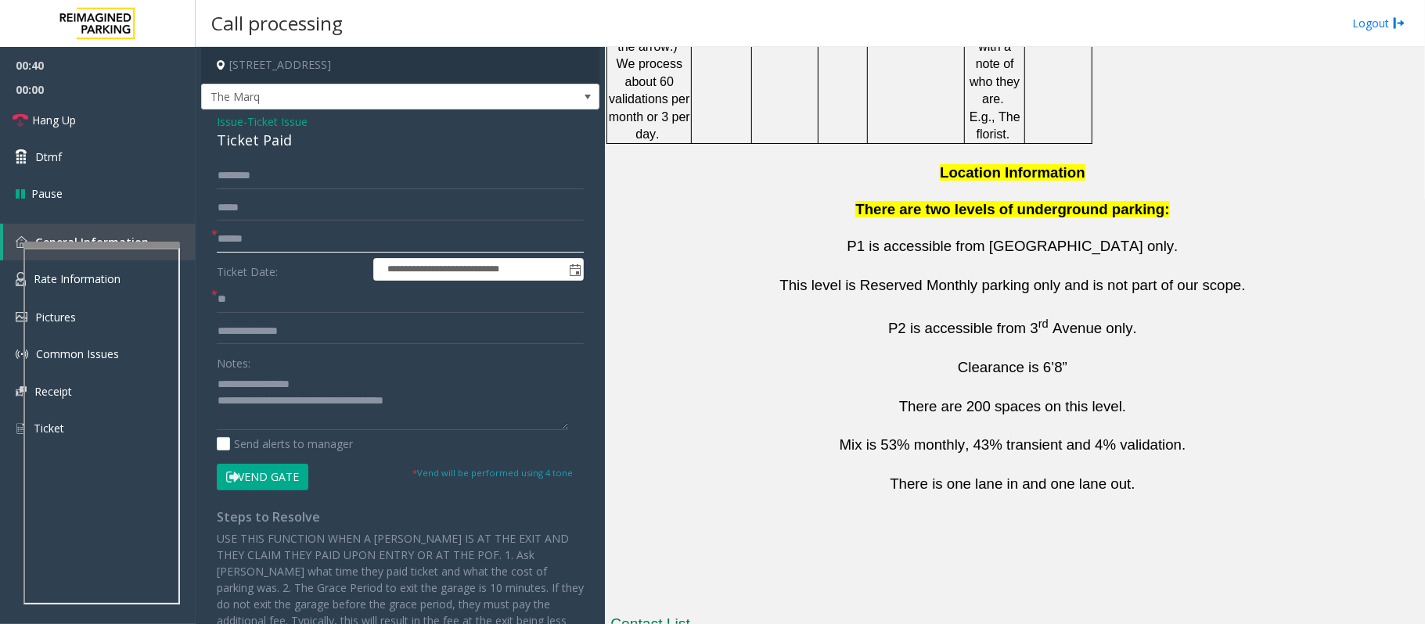
click at [235, 232] on input "text" at bounding box center [400, 239] width 367 height 27
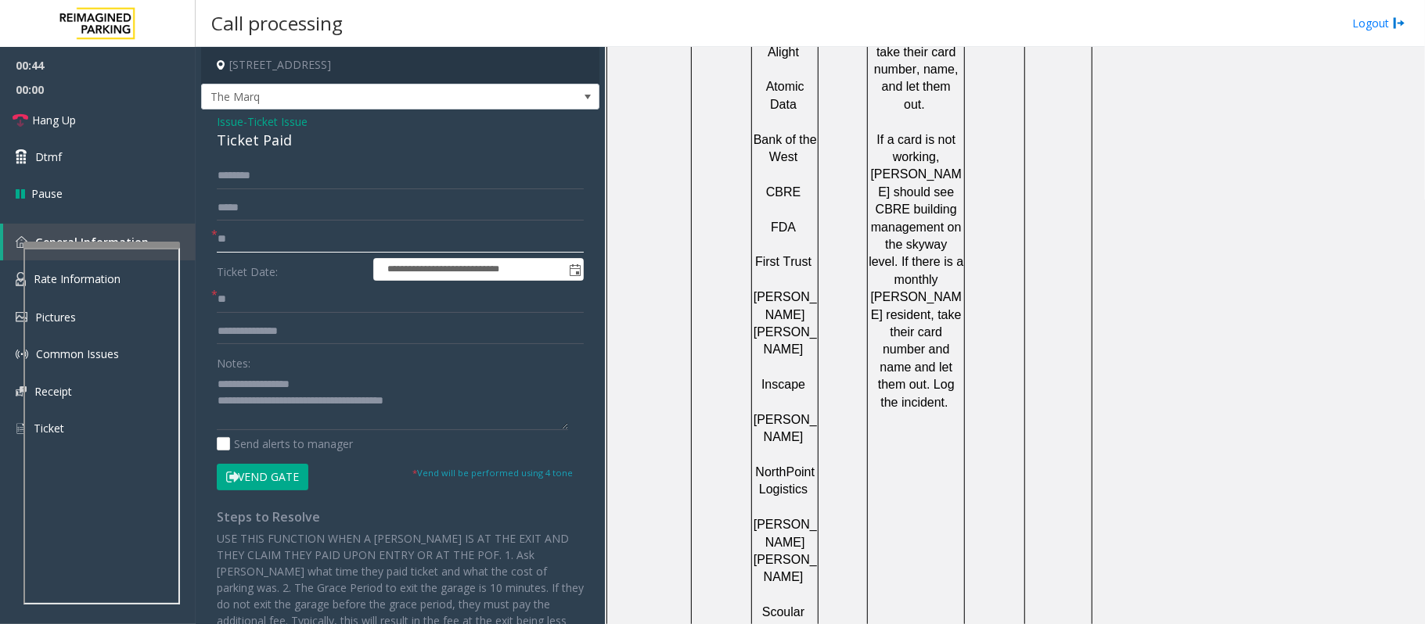
scroll to position [1253, 0]
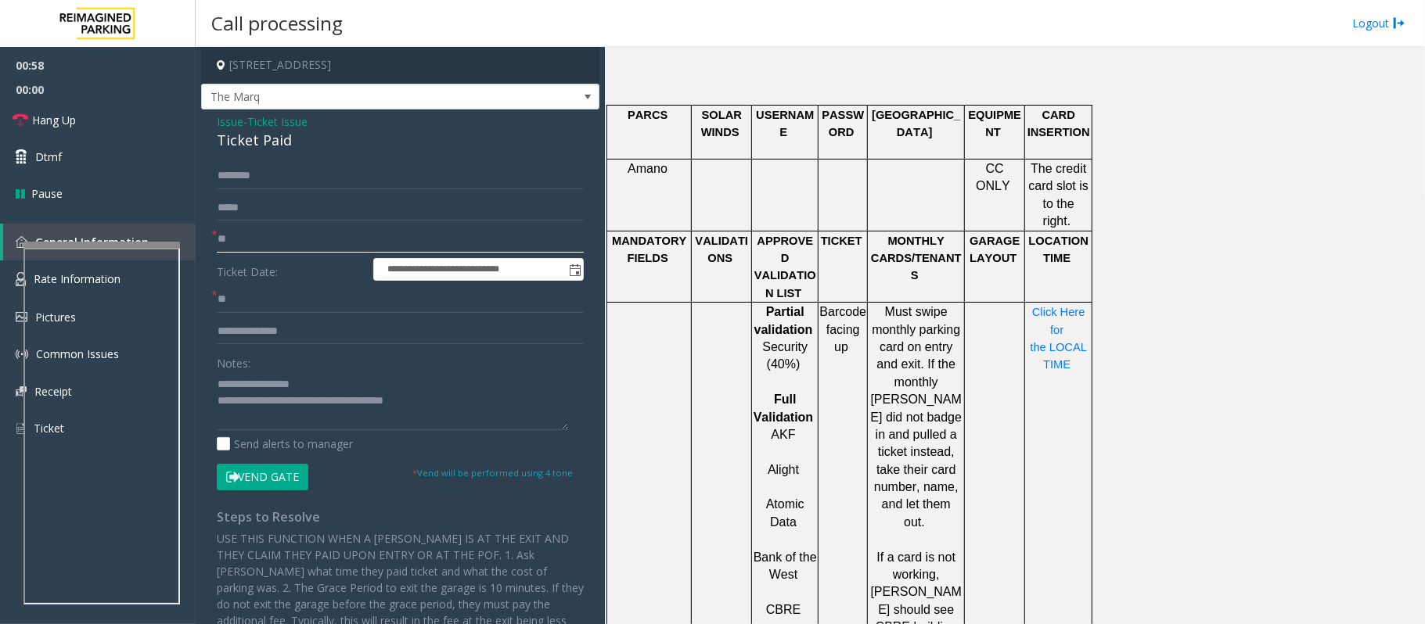
type input "**"
drag, startPoint x: 443, startPoint y: 404, endPoint x: 280, endPoint y: 402, distance: 162.8
click at [280, 402] on textarea at bounding box center [392, 401] width 351 height 59
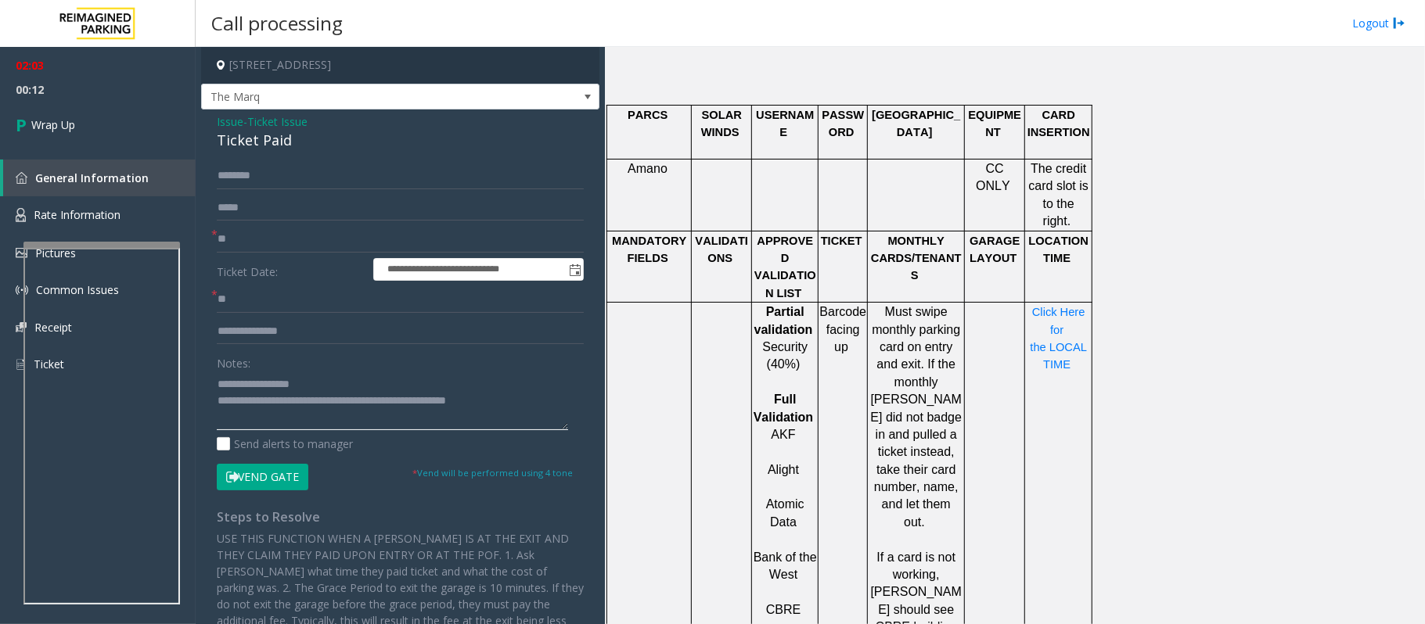
click at [282, 397] on textarea at bounding box center [392, 401] width 351 height 59
click at [535, 401] on textarea at bounding box center [392, 401] width 351 height 59
click at [229, 420] on textarea at bounding box center [392, 401] width 351 height 59
click at [260, 415] on textarea at bounding box center [392, 401] width 351 height 59
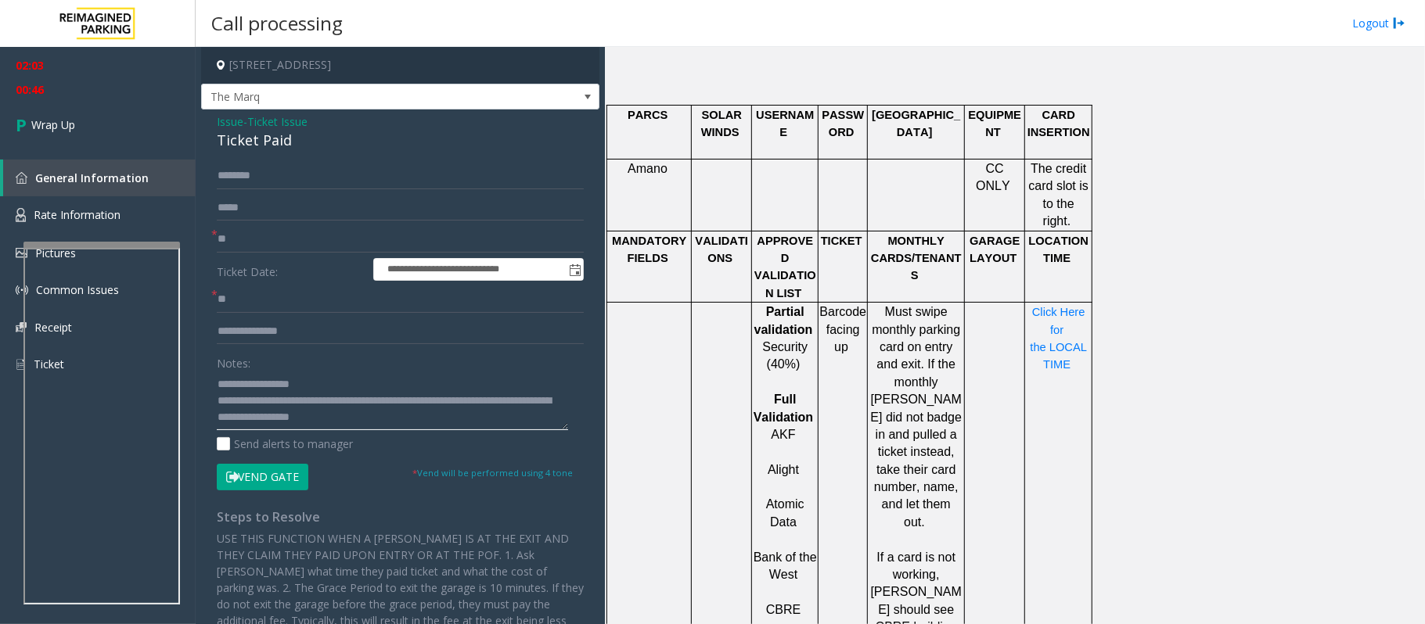
click at [426, 424] on textarea at bounding box center [392, 401] width 351 height 59
type textarea "**********"
click at [50, 131] on span "Wrap Up" at bounding box center [53, 125] width 44 height 16
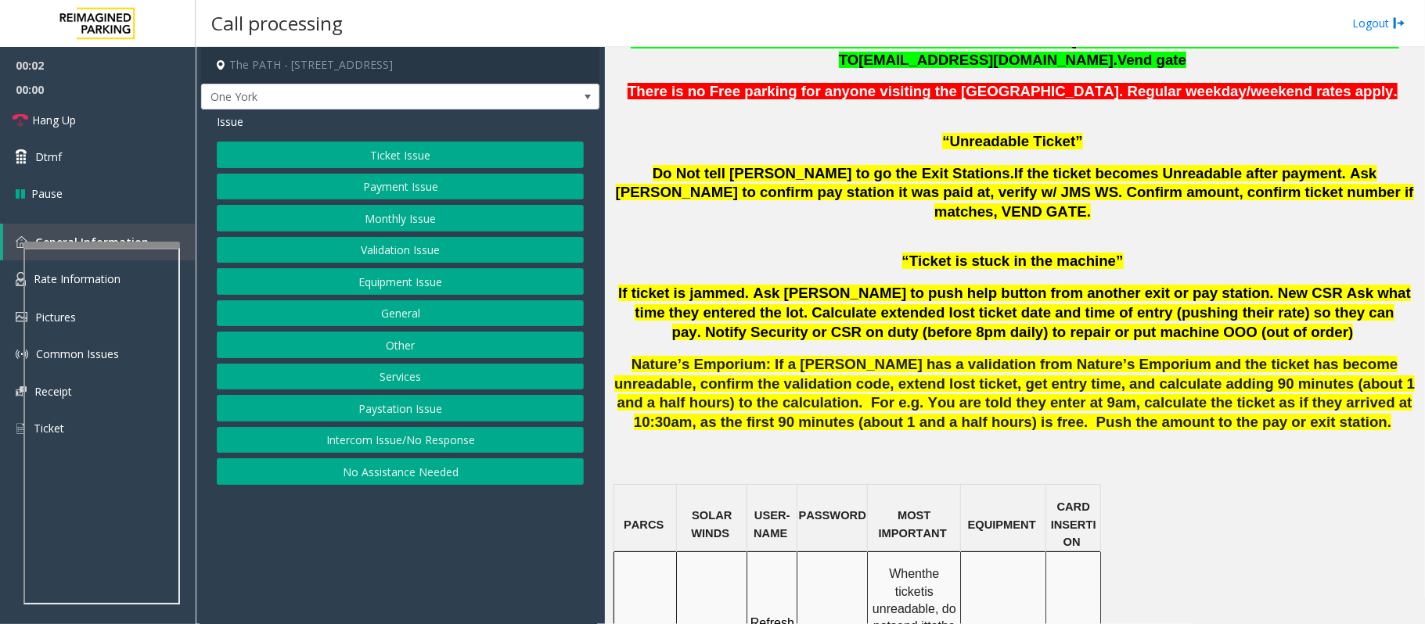
scroll to position [1043, 0]
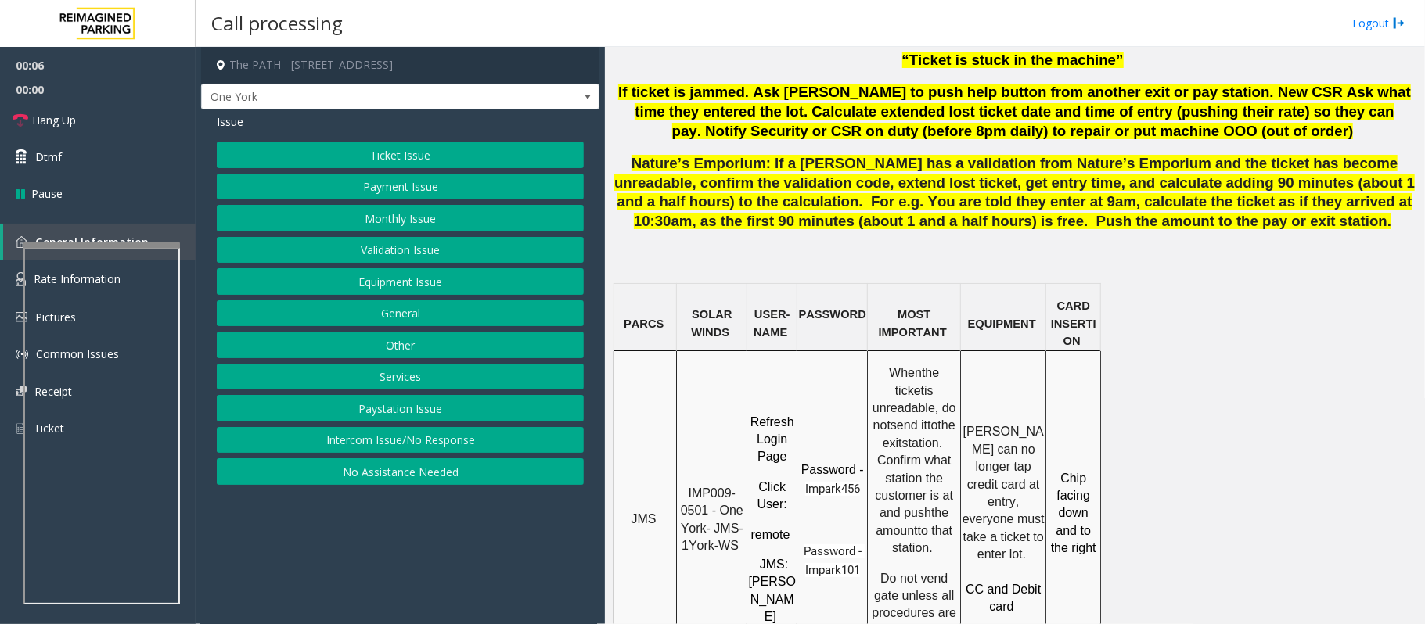
click at [360, 189] on button "Payment Issue" at bounding box center [400, 187] width 367 height 27
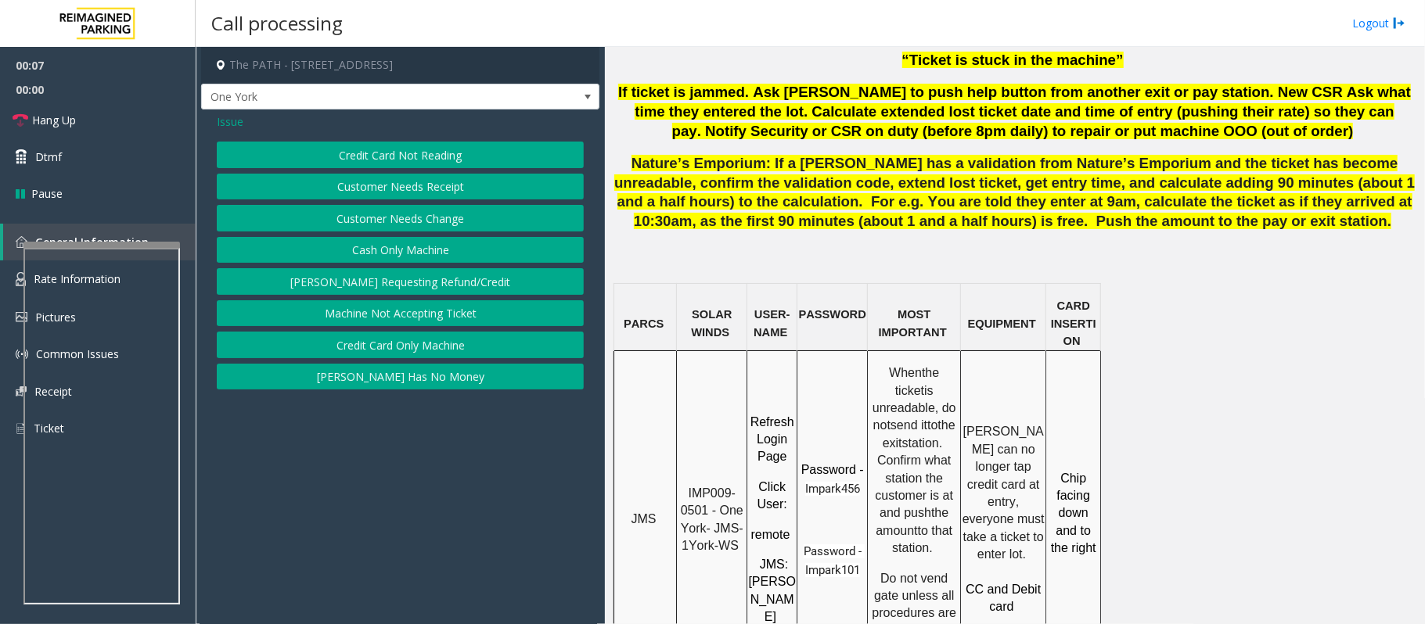
click at [354, 154] on button "Credit Card Not Reading" at bounding box center [400, 155] width 367 height 27
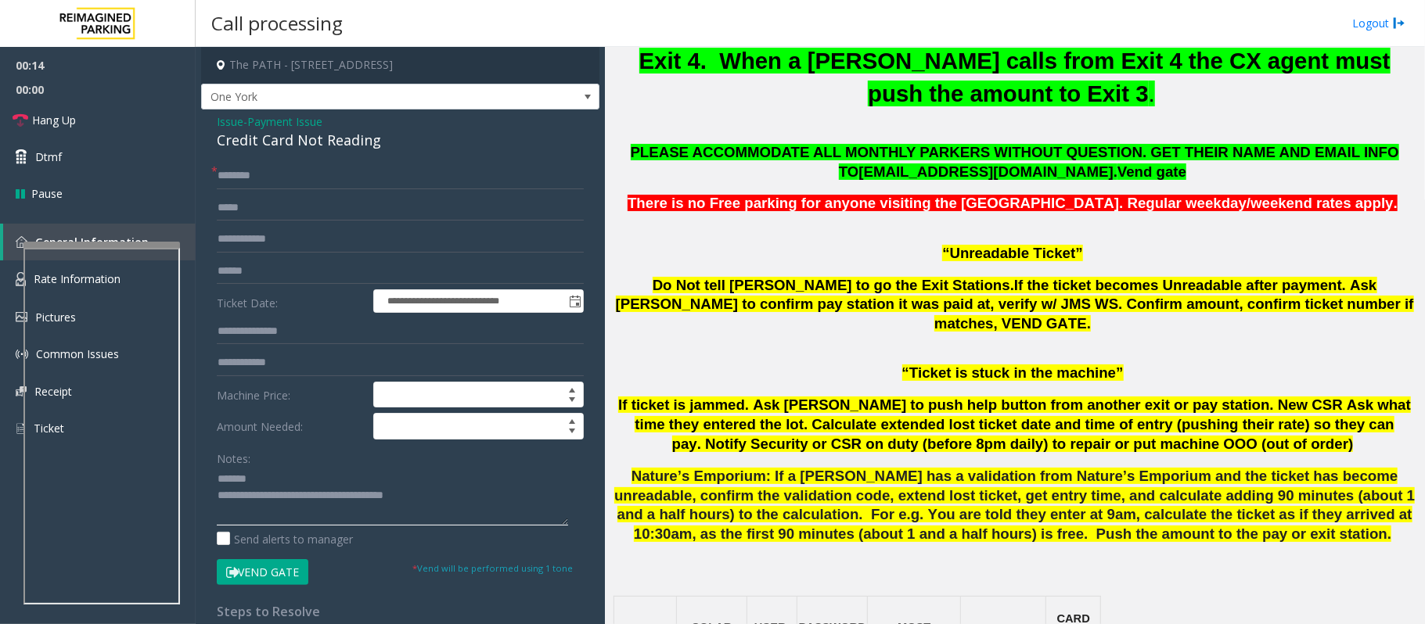
scroll to position [626, 0]
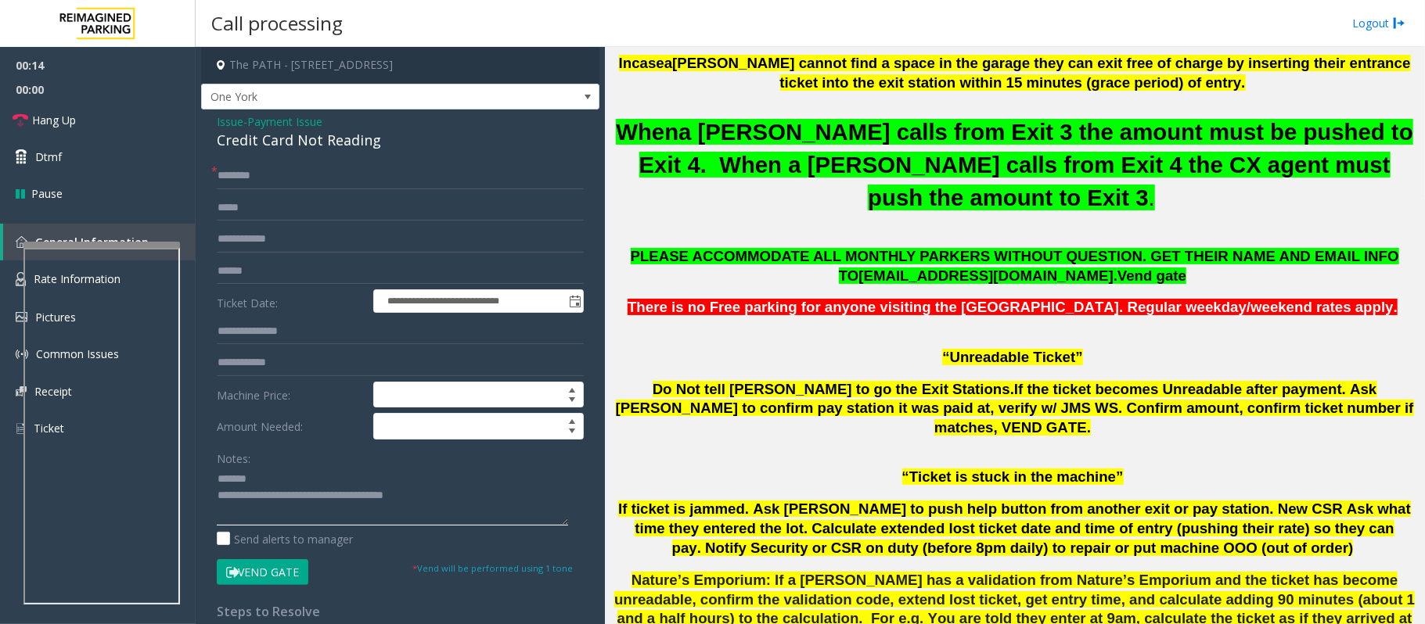
type textarea "**********"
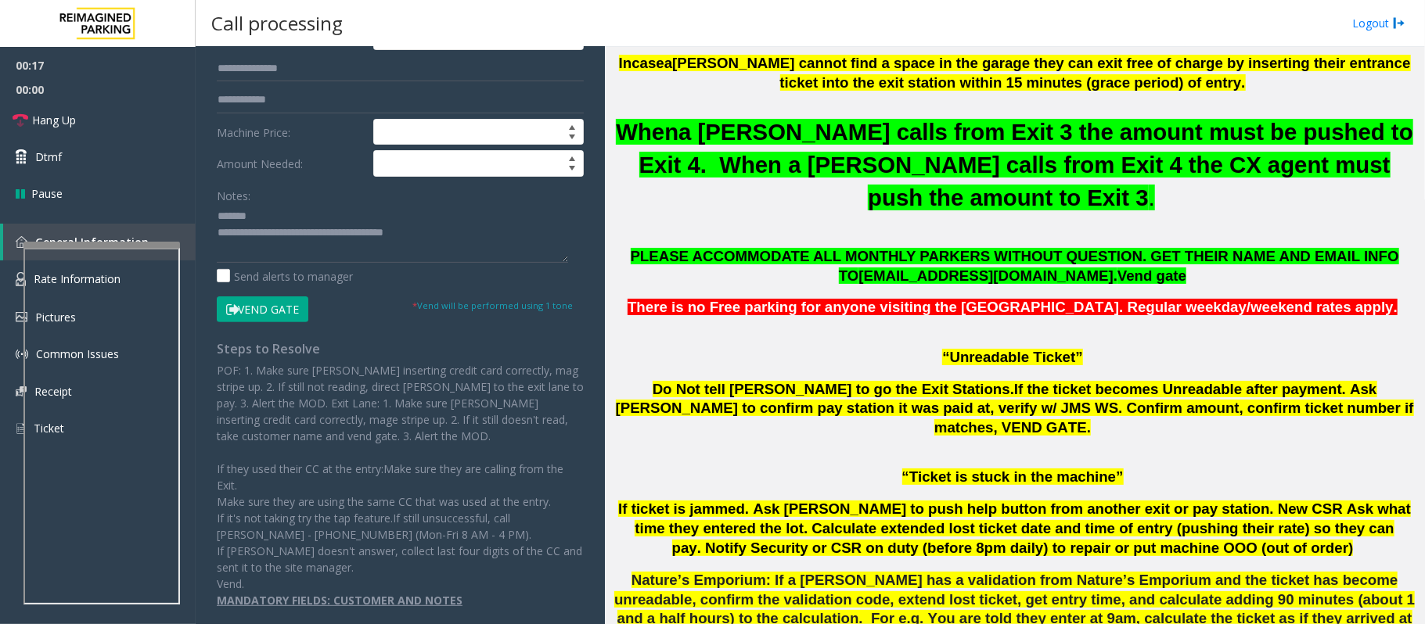
scroll to position [1141, 0]
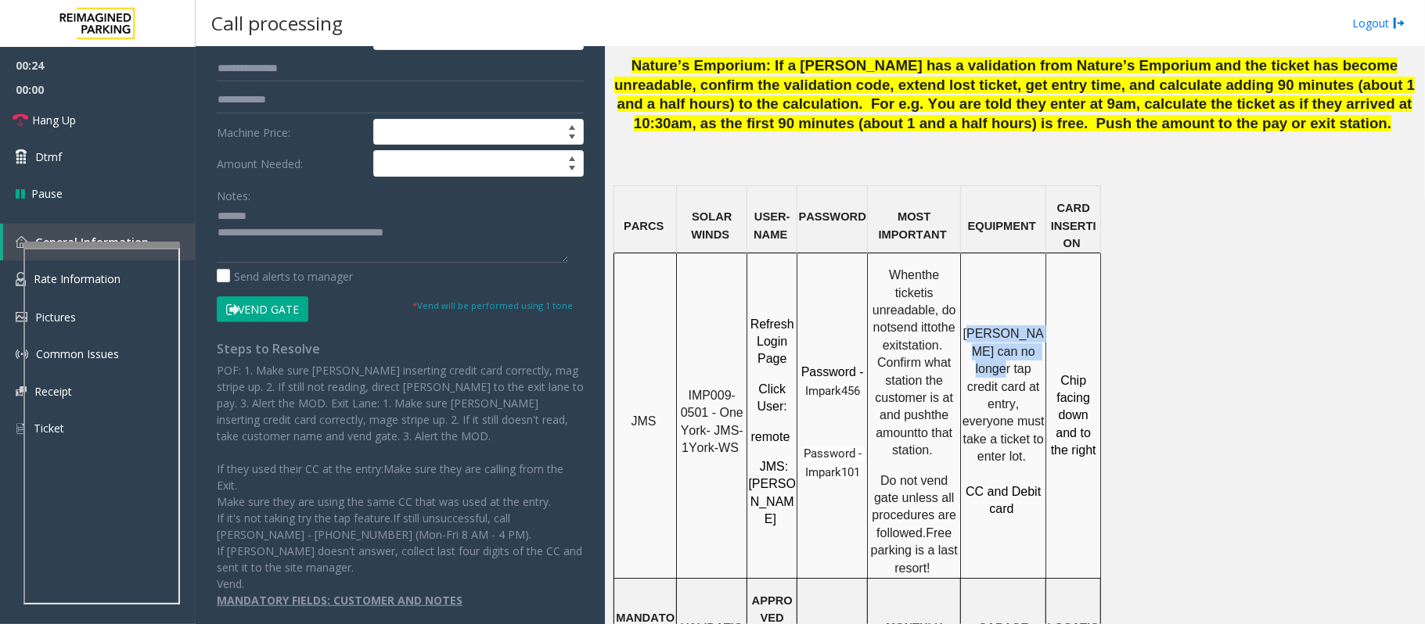
drag, startPoint x: 973, startPoint y: 285, endPoint x: 1033, endPoint y: 294, distance: 60.2
click at [1033, 325] on p "Parkers can no longer tap credit card at entry, everyone must take a ticket to …" at bounding box center [1003, 395] width 83 height 140
click at [1026, 336] on span "Parkers can no longer tap credit card at entry, everyone must take a ticket to …" at bounding box center [1004, 395] width 85 height 136
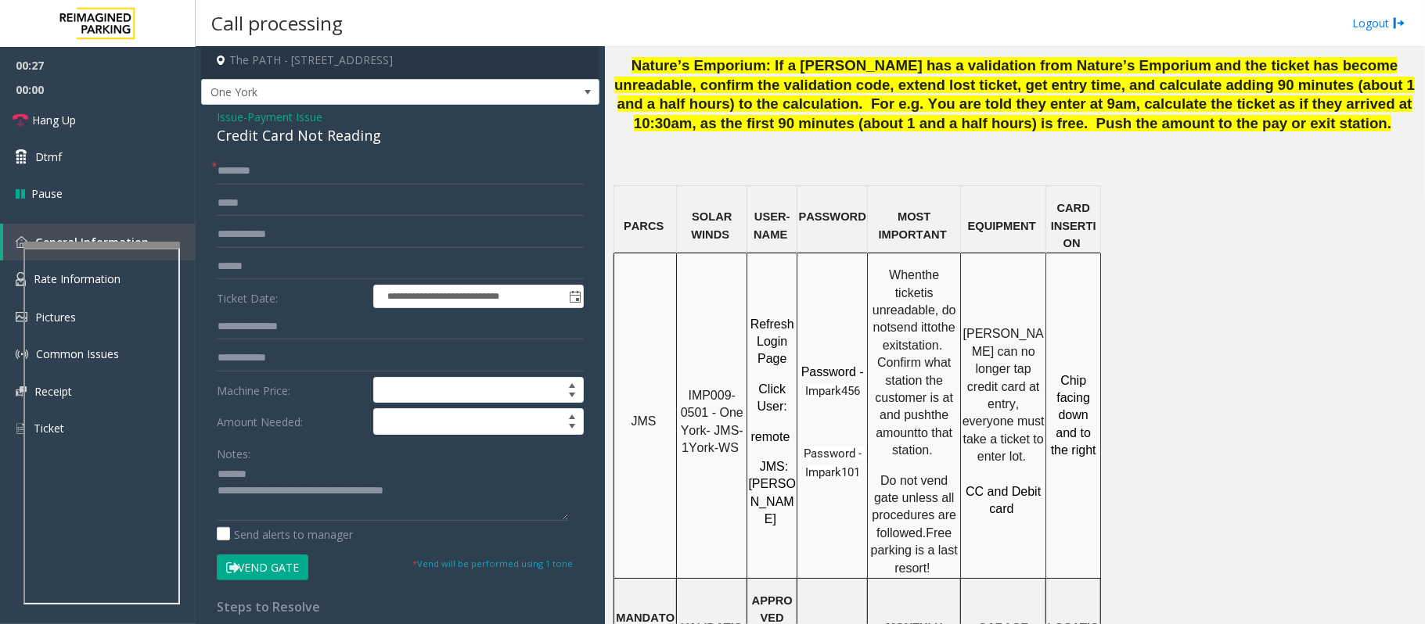
scroll to position [0, 0]
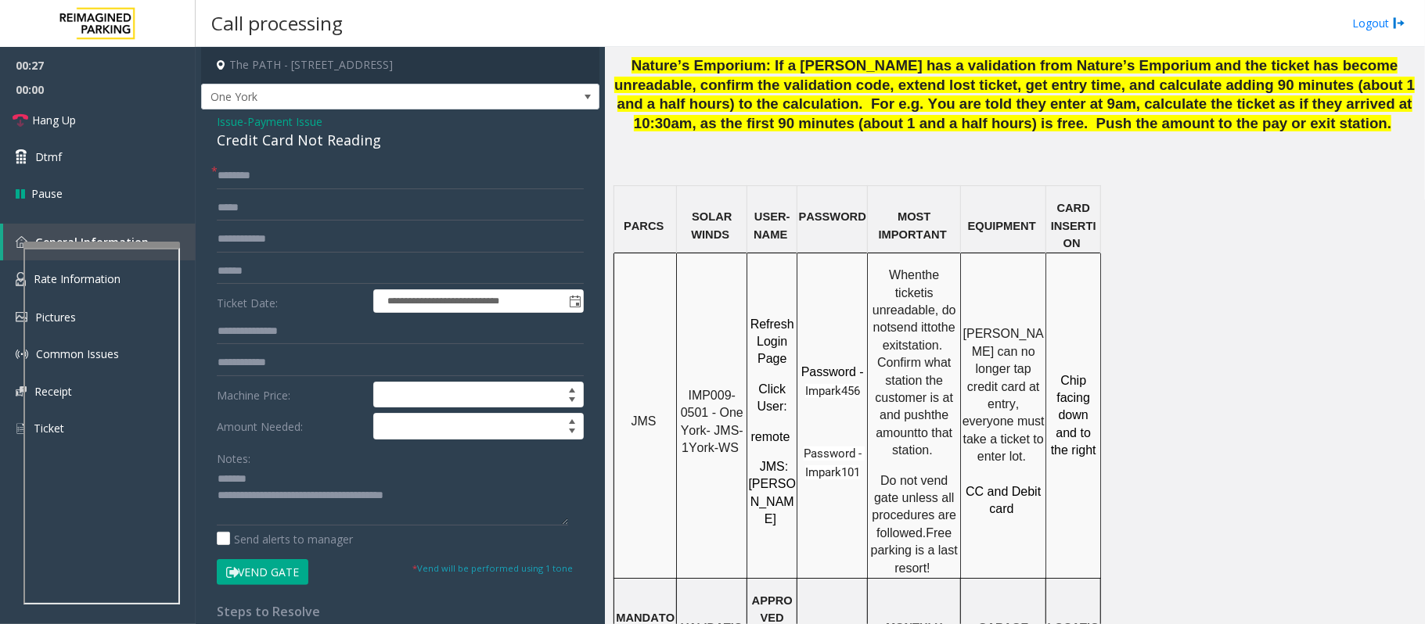
click at [307, 117] on span "Payment Issue" at bounding box center [284, 121] width 75 height 16
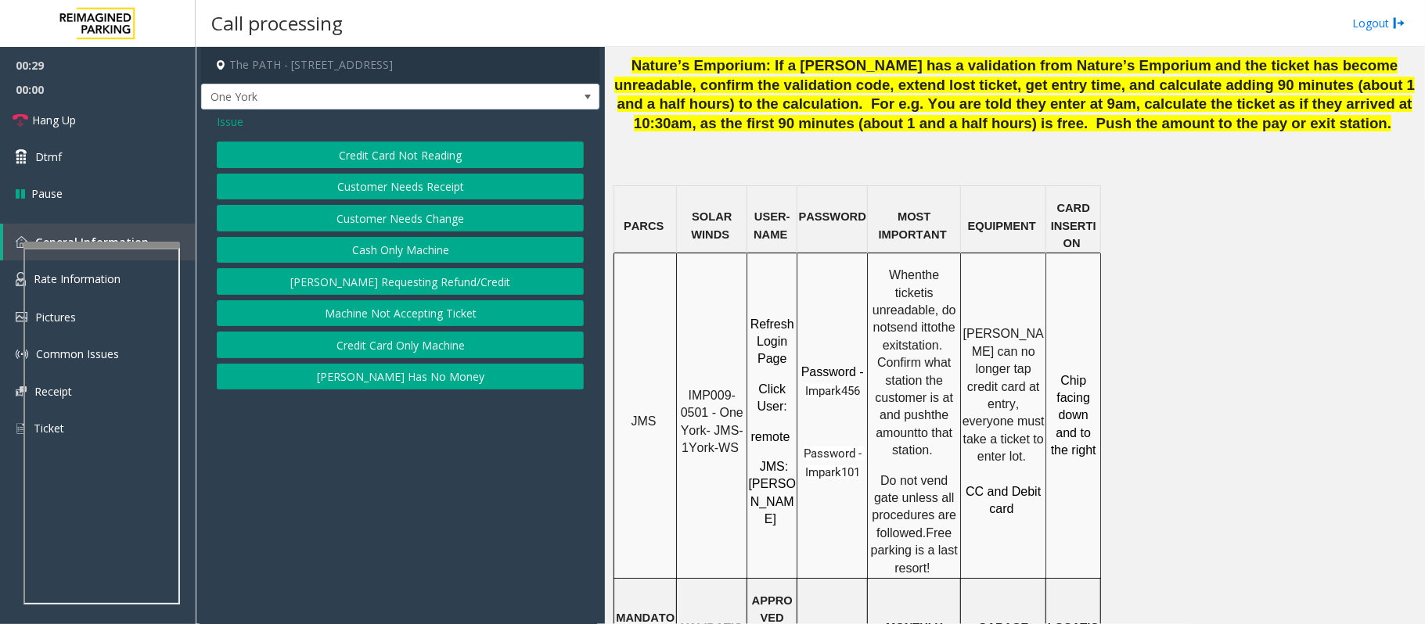
click at [232, 124] on span "Issue" at bounding box center [230, 121] width 27 height 16
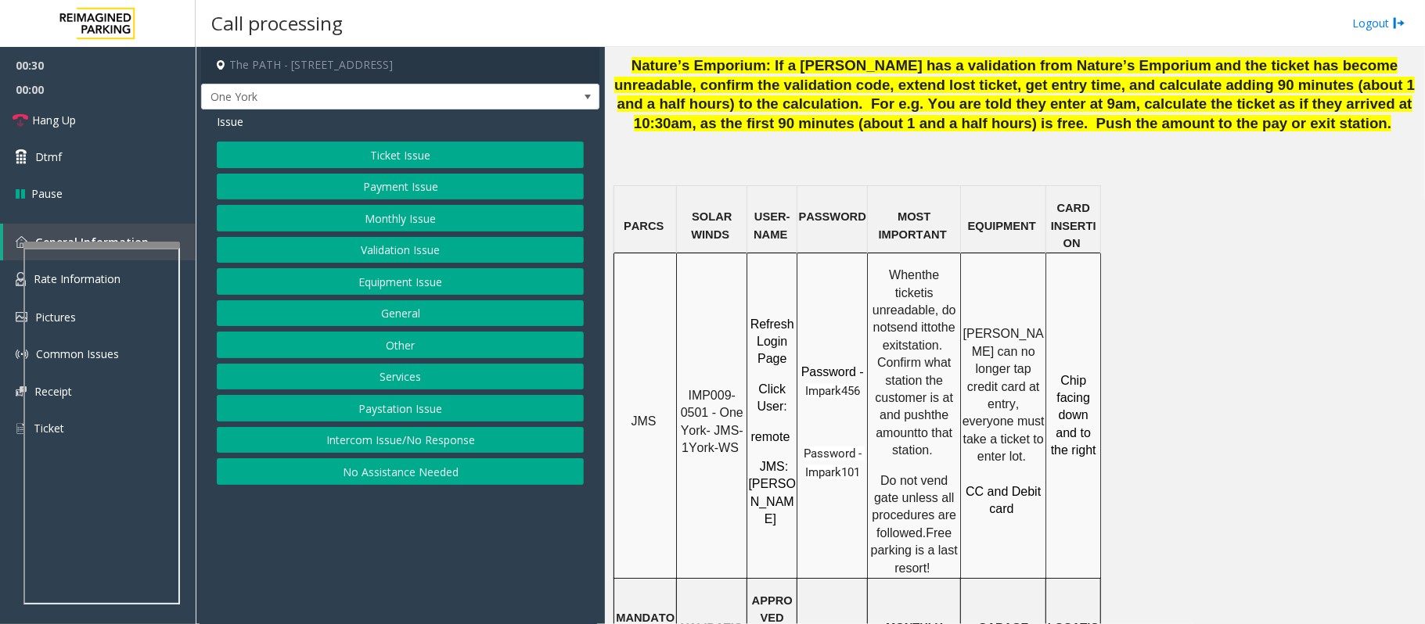
click at [404, 286] on button "Equipment Issue" at bounding box center [400, 281] width 367 height 27
click at [407, 223] on button "Out of Tickets" at bounding box center [400, 218] width 367 height 27
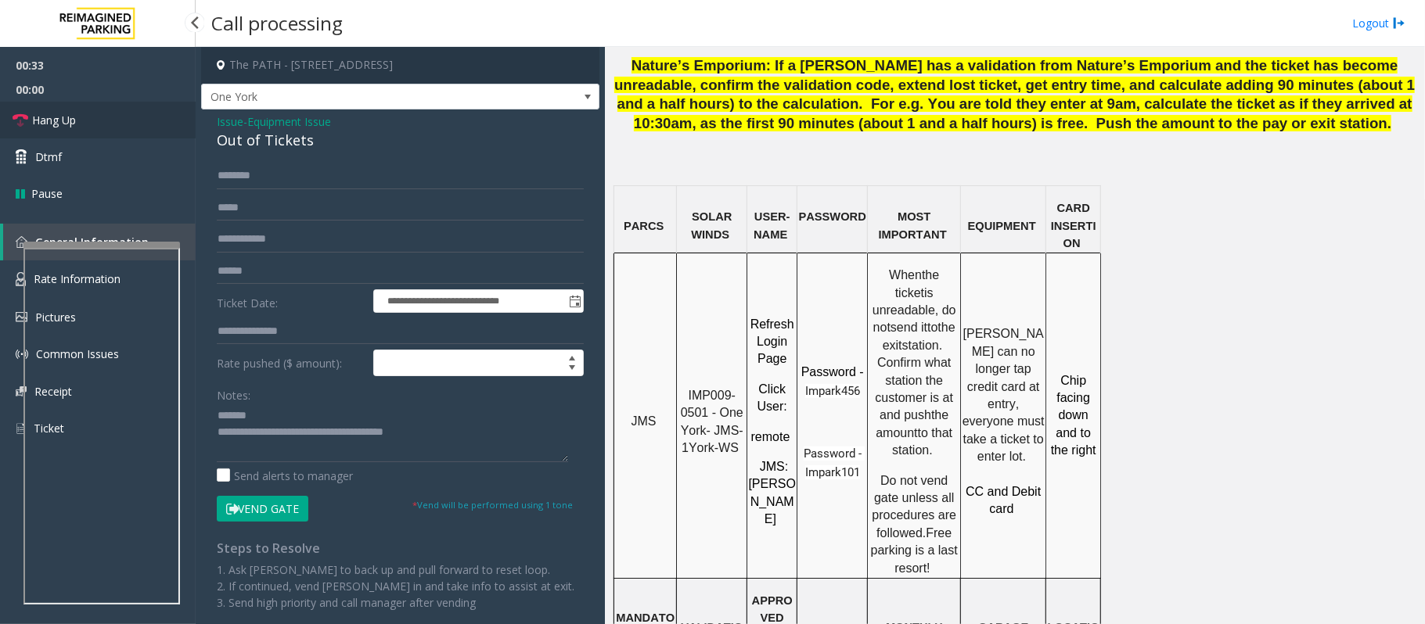
click at [63, 116] on span "Hang Up" at bounding box center [54, 120] width 44 height 16
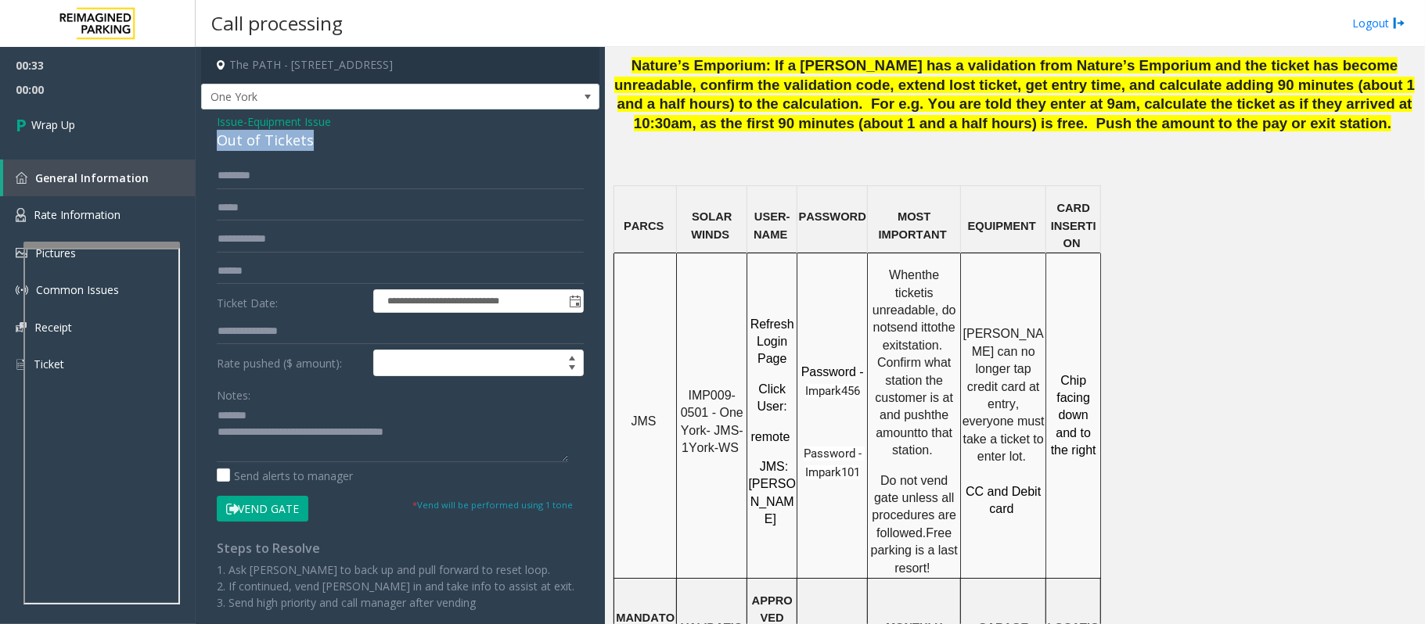
drag, startPoint x: 335, startPoint y: 142, endPoint x: 207, endPoint y: 144, distance: 128.3
click at [207, 144] on div "**********" at bounding box center [400, 393] width 398 height 566
click at [437, 433] on textarea at bounding box center [392, 433] width 351 height 59
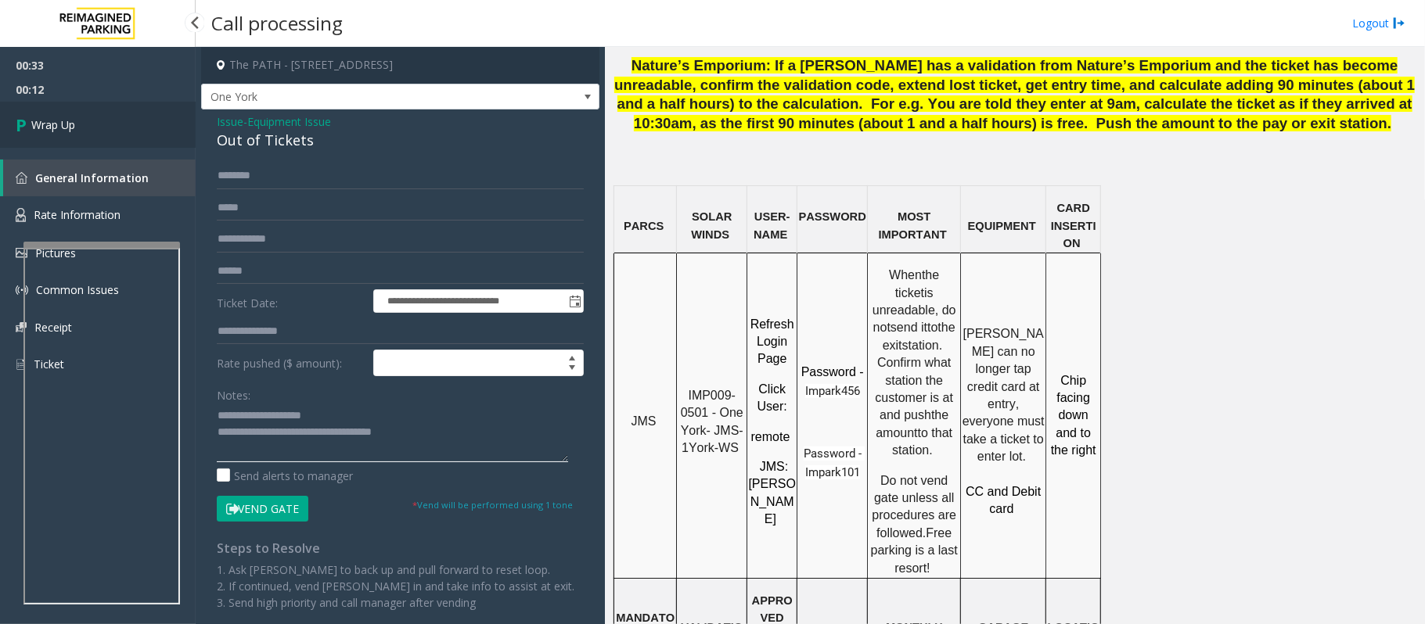
type textarea "**********"
click at [120, 138] on link "Wrap Up" at bounding box center [98, 125] width 196 height 46
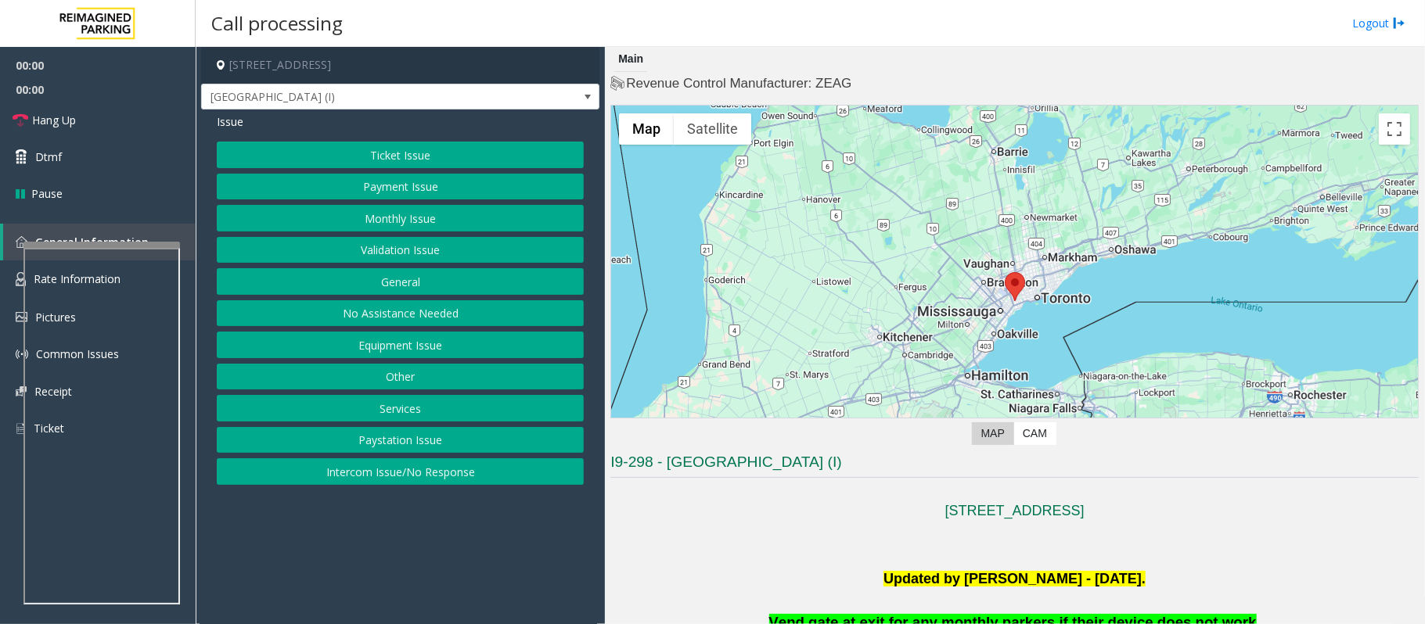
scroll to position [208, 0]
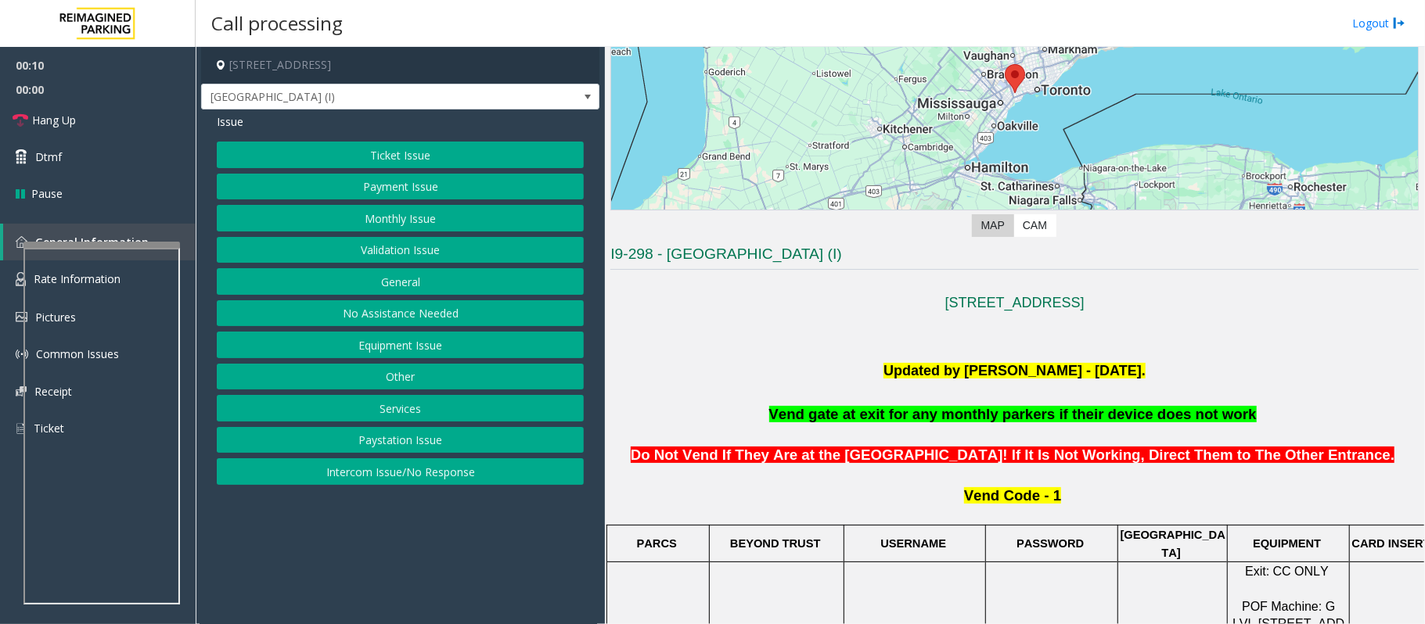
click at [407, 479] on button "Intercom Issue/No Response" at bounding box center [400, 471] width 367 height 27
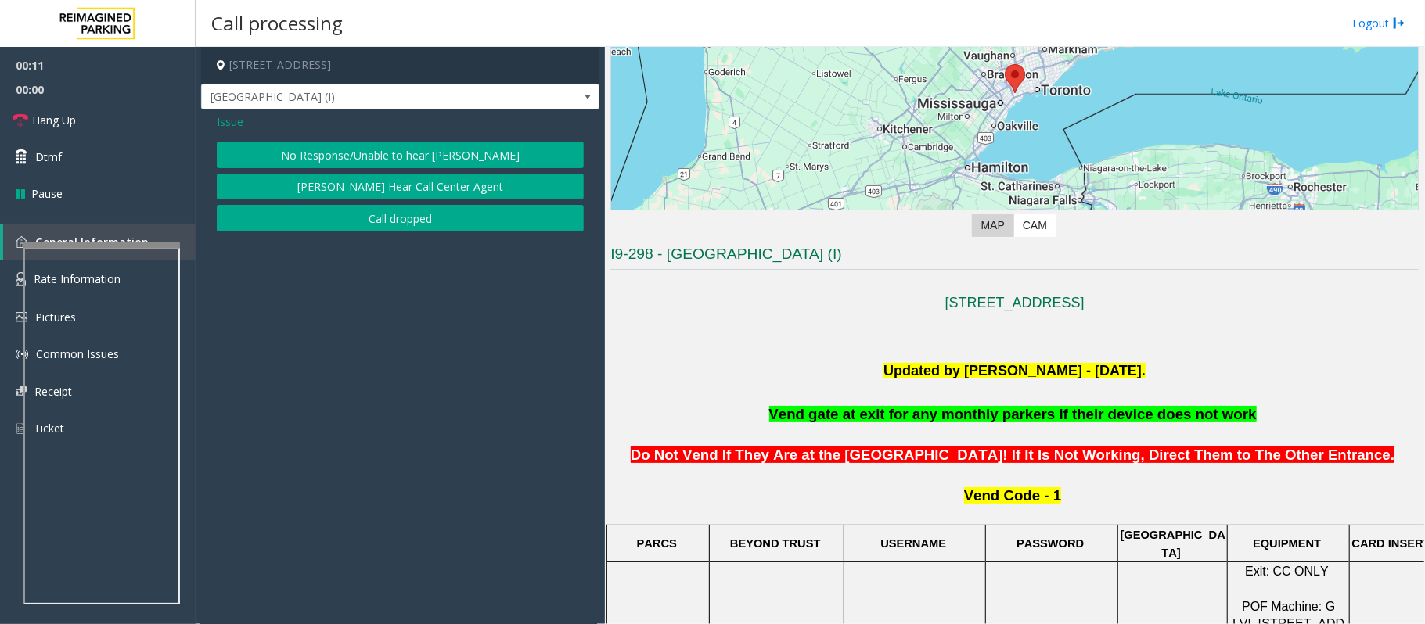
click at [311, 158] on button "No Response/Unable to hear [PERSON_NAME]" at bounding box center [400, 155] width 367 height 27
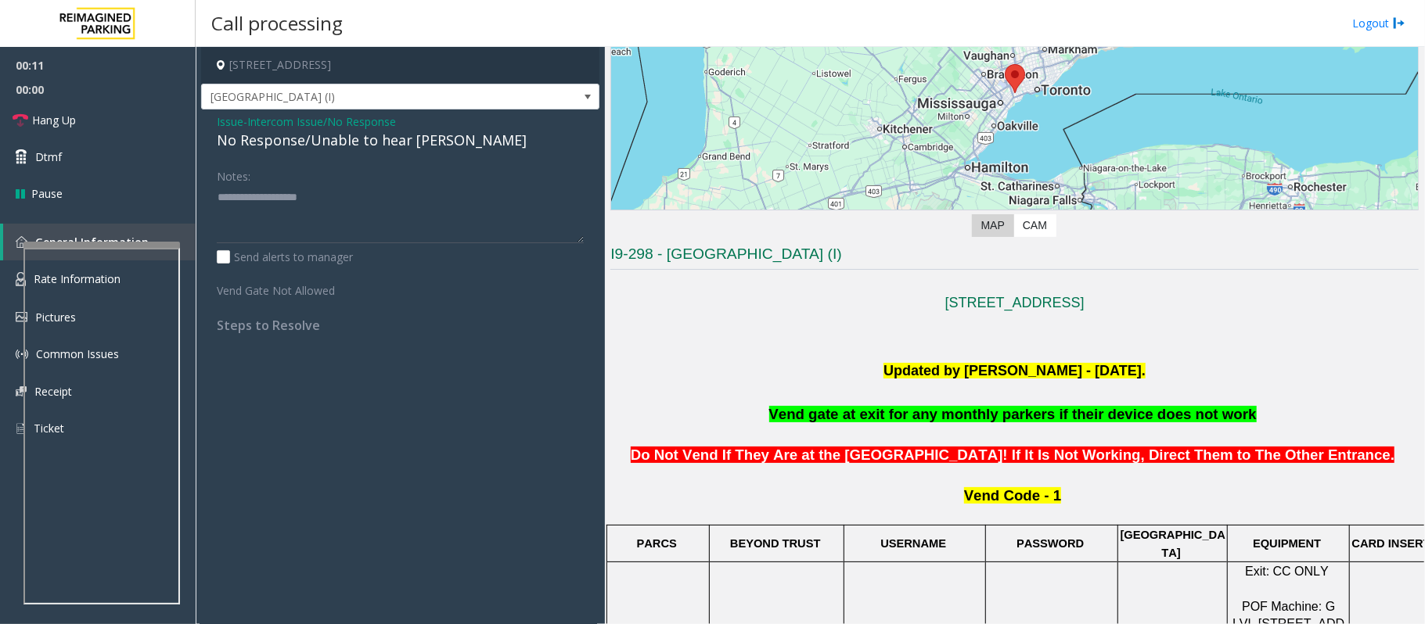
click at [304, 151] on div "No Response/Unable to hear [PERSON_NAME]" at bounding box center [400, 140] width 367 height 21
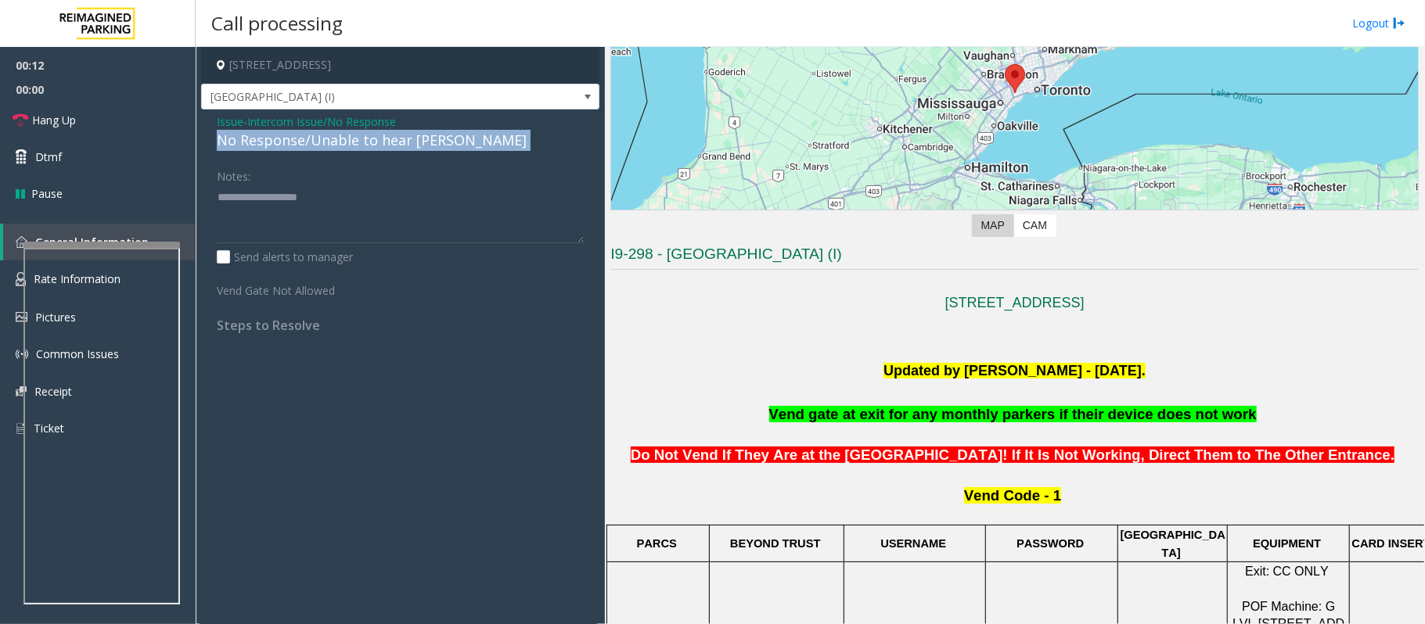
click at [304, 151] on div "No Response/Unable to hear [PERSON_NAME]" at bounding box center [400, 140] width 367 height 21
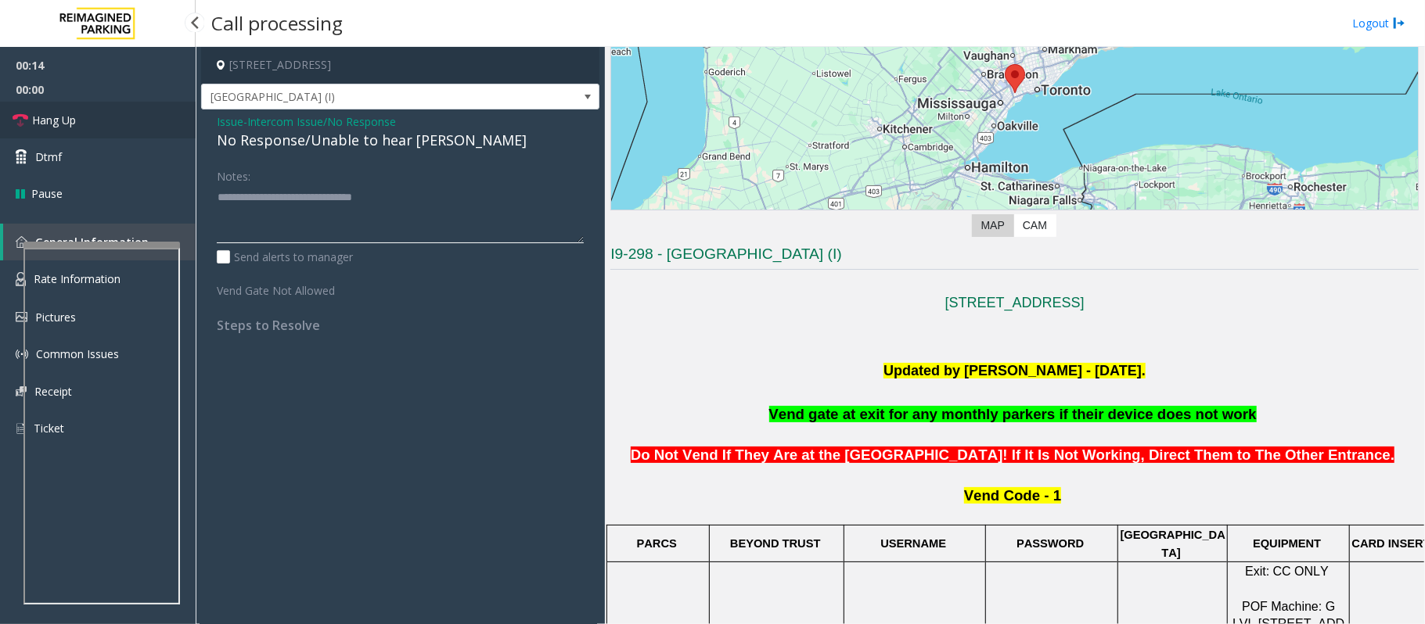
type textarea "**********"
click at [56, 108] on link "Hang Up" at bounding box center [98, 120] width 196 height 37
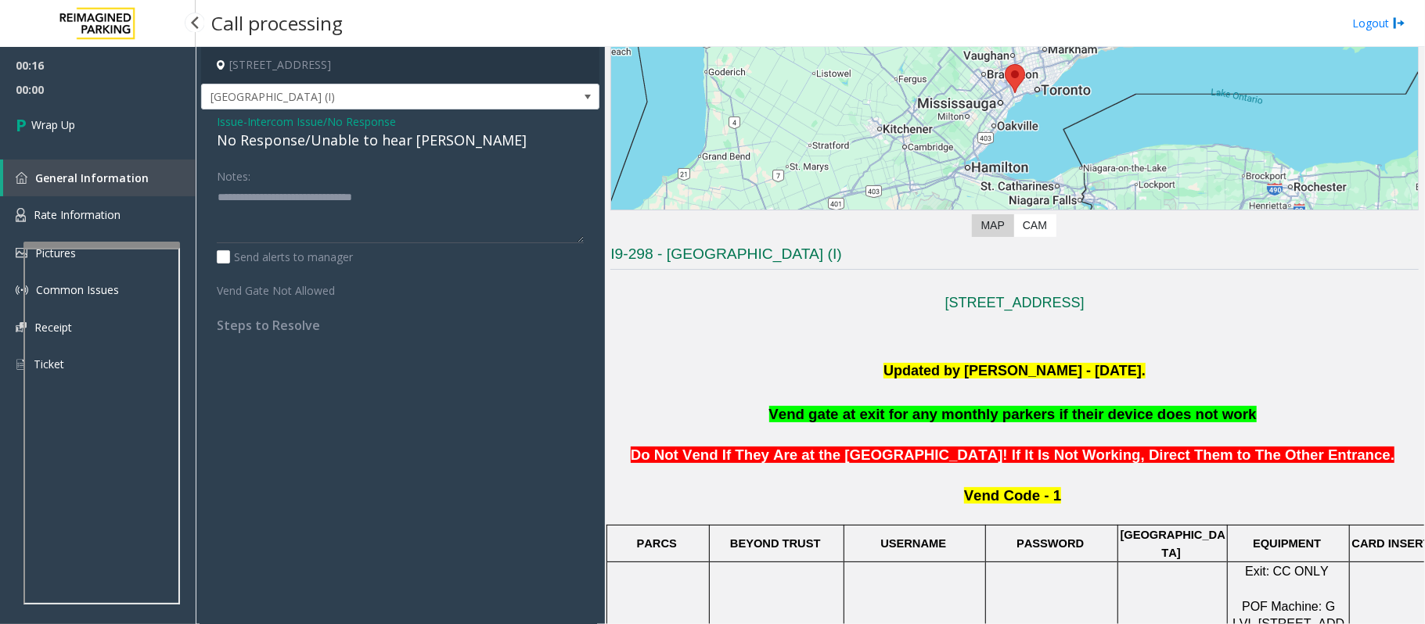
click at [66, 120] on span "Wrap Up" at bounding box center [53, 125] width 44 height 16
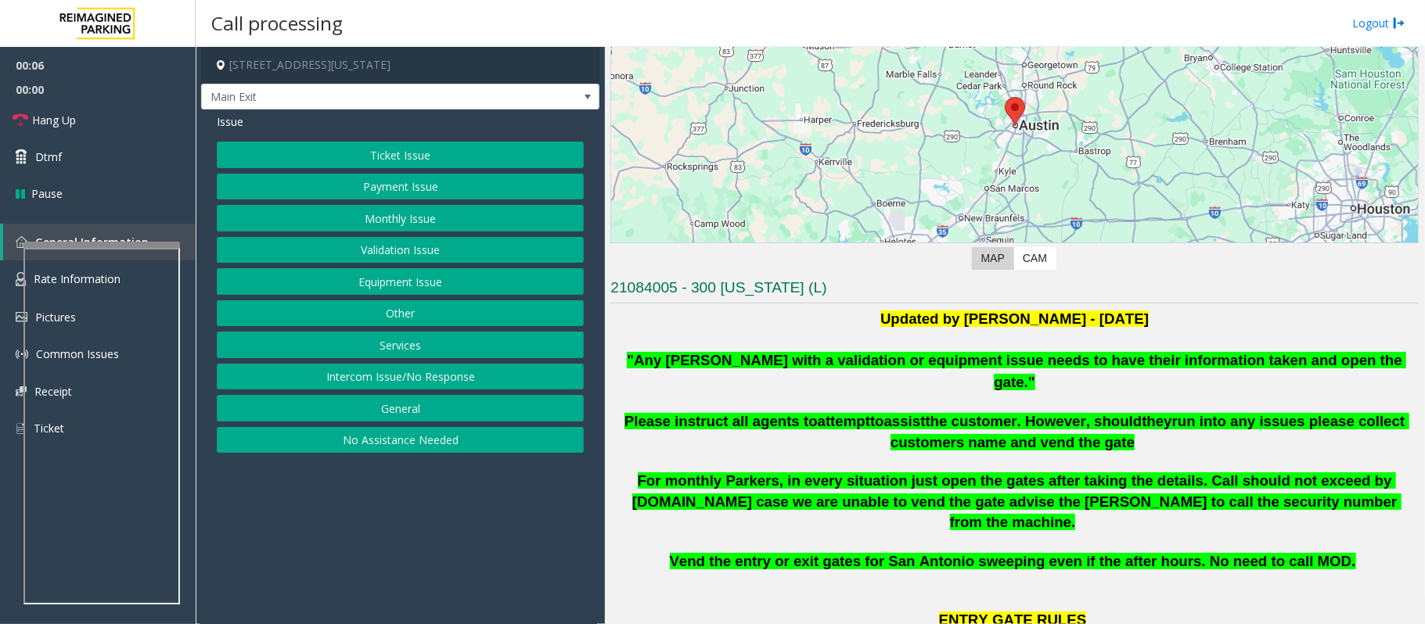
scroll to position [104, 0]
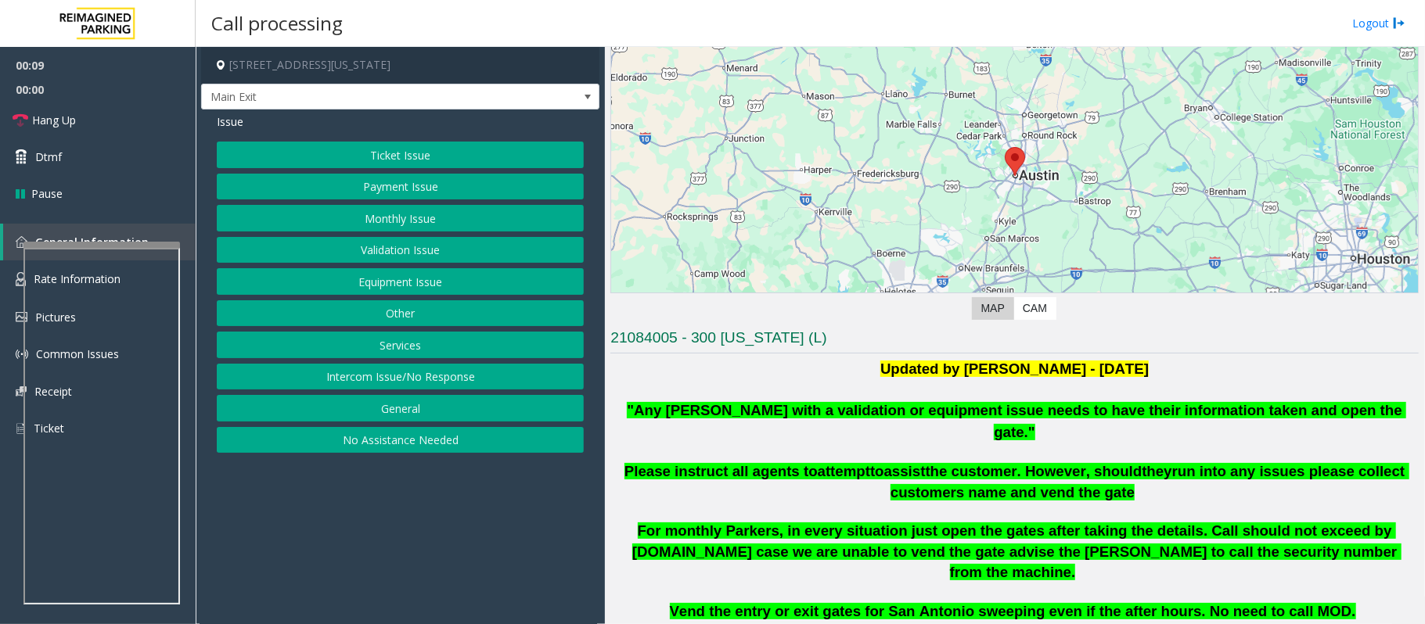
click at [407, 282] on button "Equipment Issue" at bounding box center [400, 281] width 367 height 27
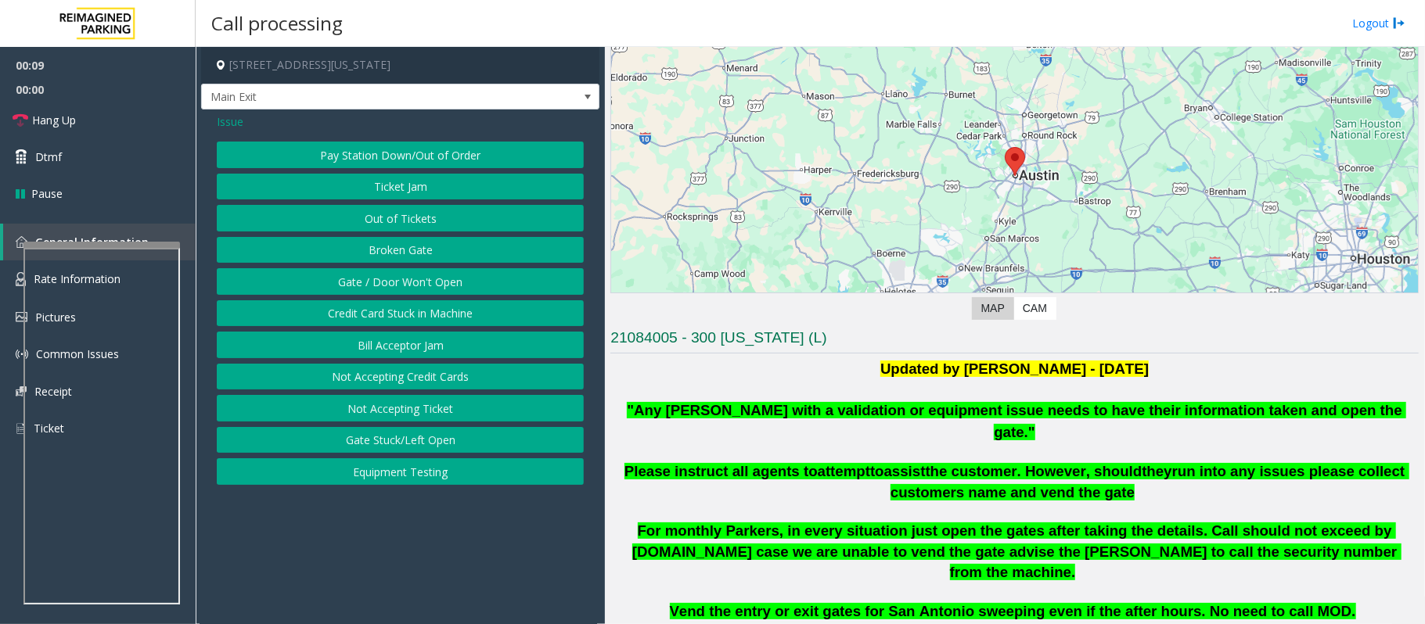
click at [402, 282] on button "Gate / Door Won't Open" at bounding box center [400, 281] width 367 height 27
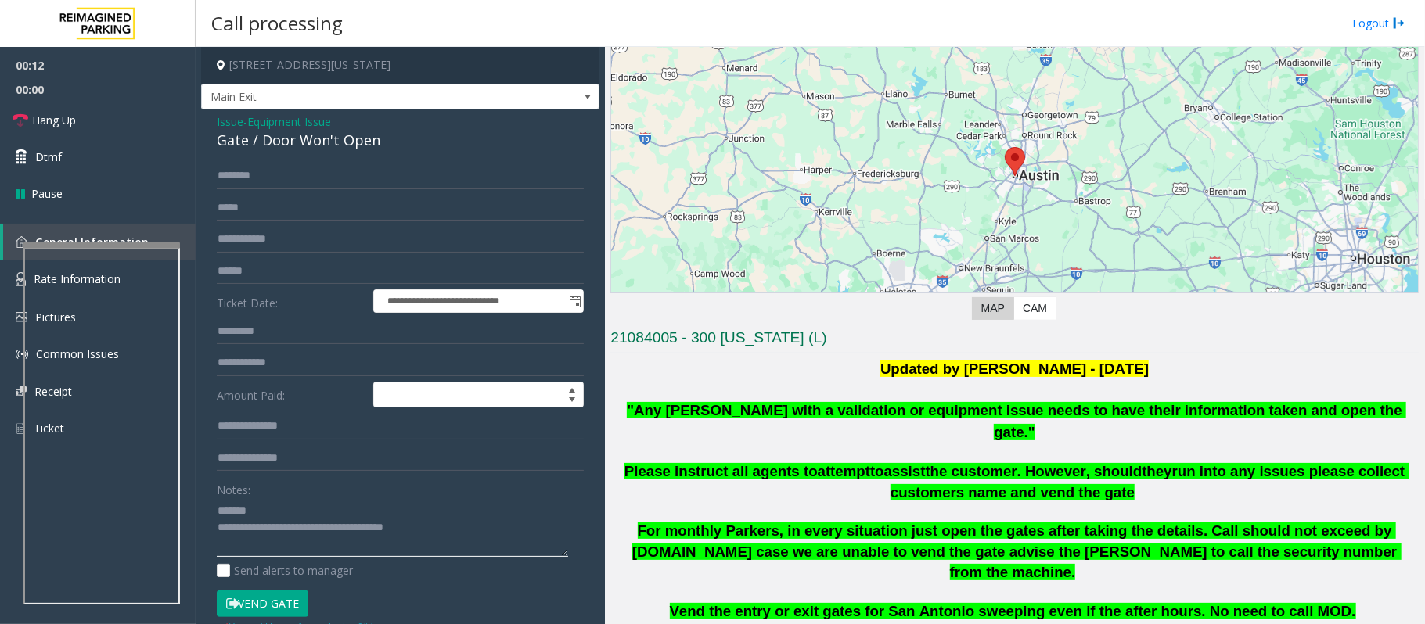
type textarea "**********"
click at [887, 482] on p "Please instruct all agents to attempt to assist the customer. However, should t…" at bounding box center [1015, 482] width 796 height 41
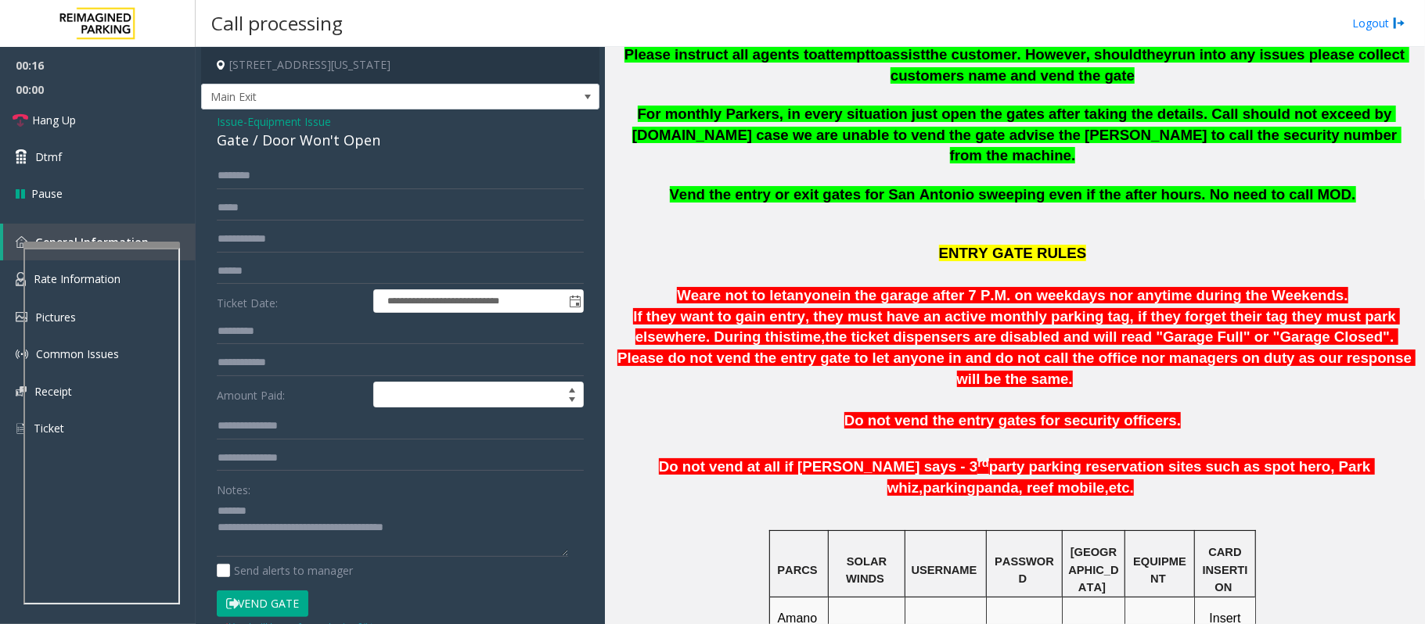
scroll to position [626, 0]
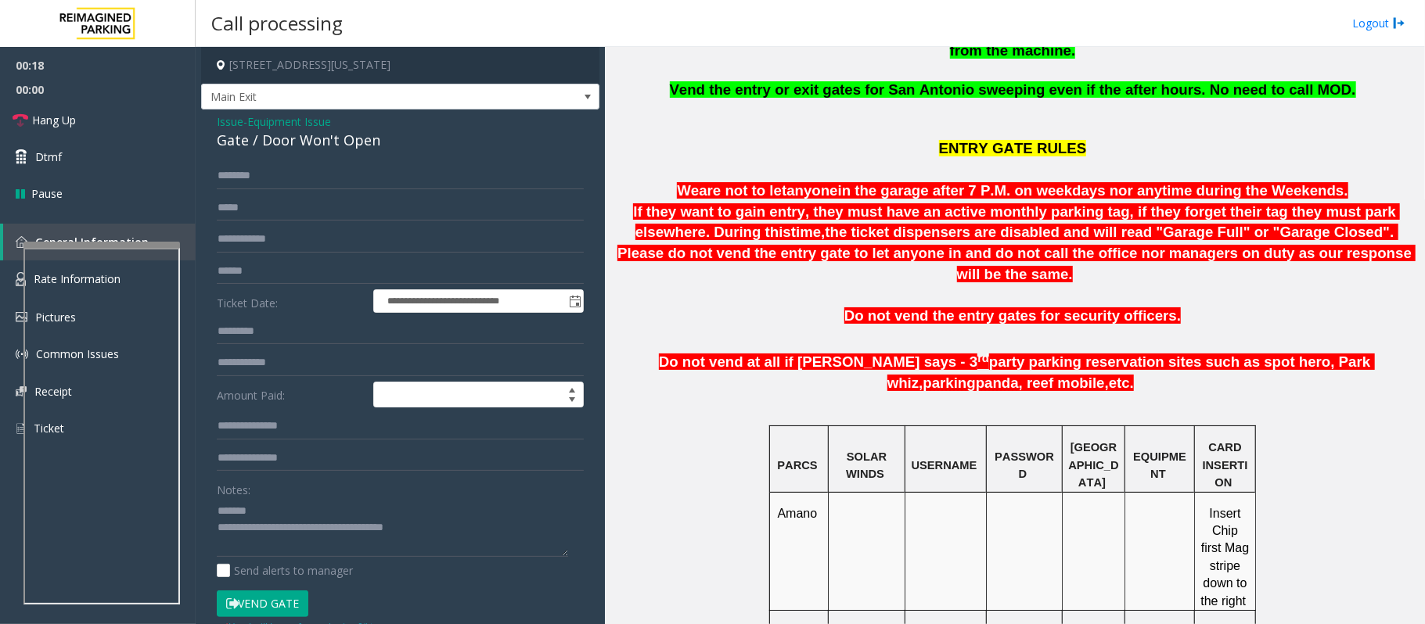
click at [227, 124] on span "Issue" at bounding box center [230, 121] width 27 height 16
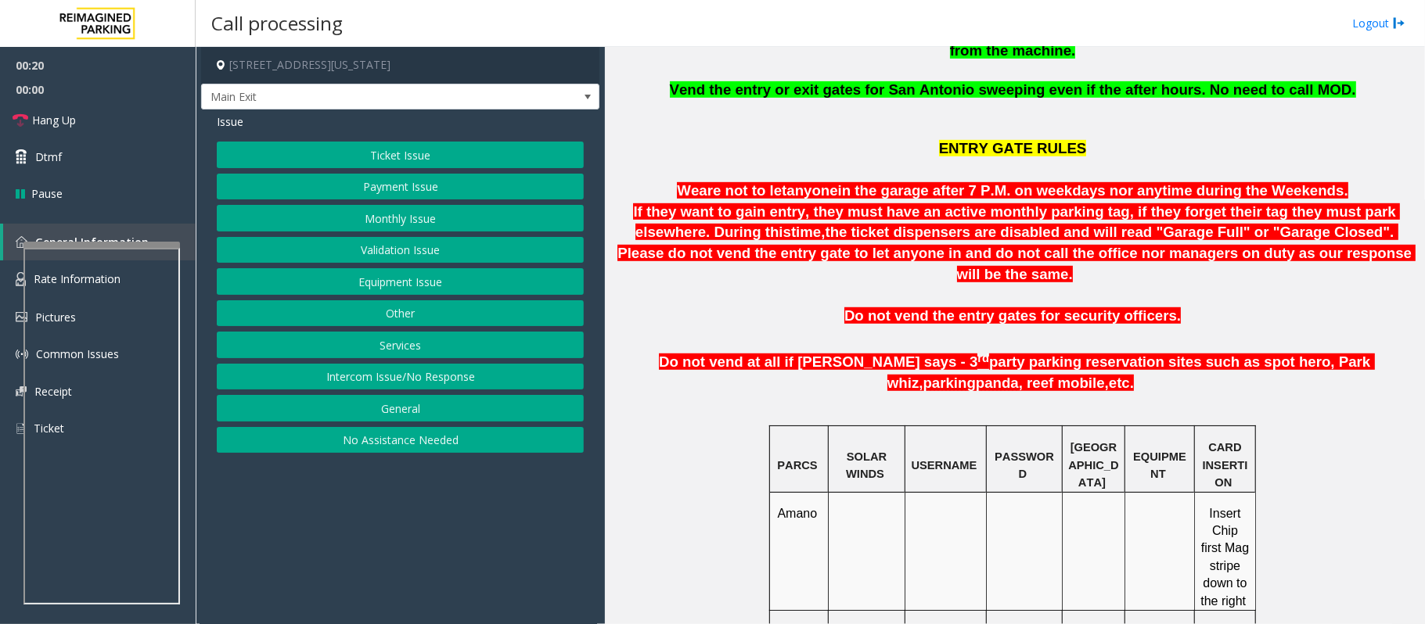
click at [408, 220] on button "Monthly Issue" at bounding box center [400, 218] width 367 height 27
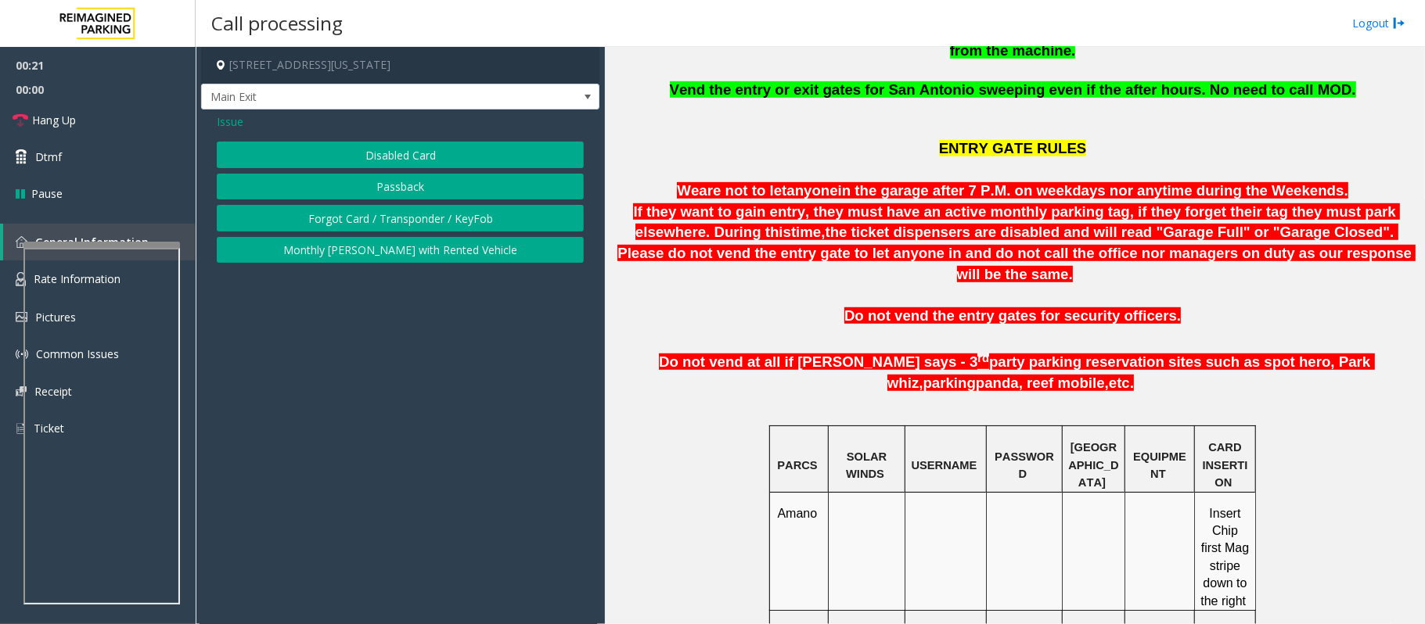
click at [417, 248] on button "Monthly Parker with Rented Vehicle" at bounding box center [400, 250] width 367 height 27
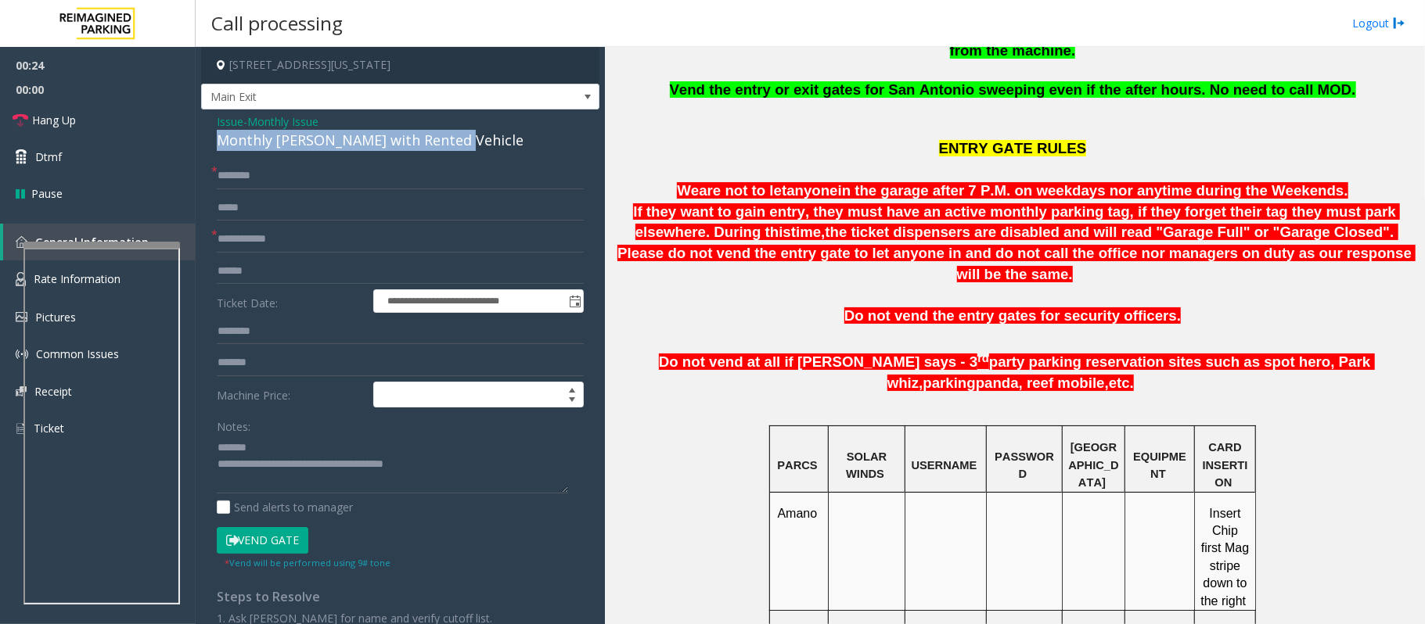
drag, startPoint x: 476, startPoint y: 142, endPoint x: 216, endPoint y: 144, distance: 259.8
click at [216, 144] on div "**********" at bounding box center [400, 425] width 398 height 631
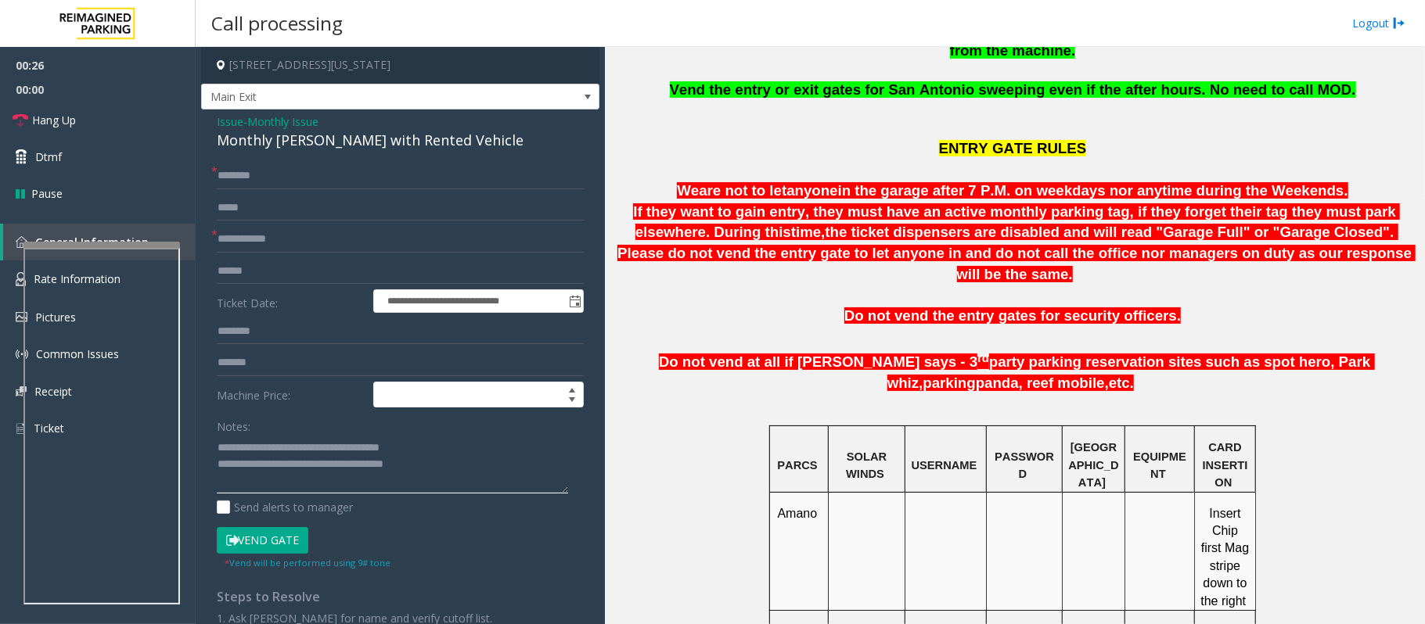
click at [371, 441] on textarea at bounding box center [392, 464] width 351 height 59
type textarea "**********"
click at [232, 236] on input "text" at bounding box center [400, 239] width 367 height 27
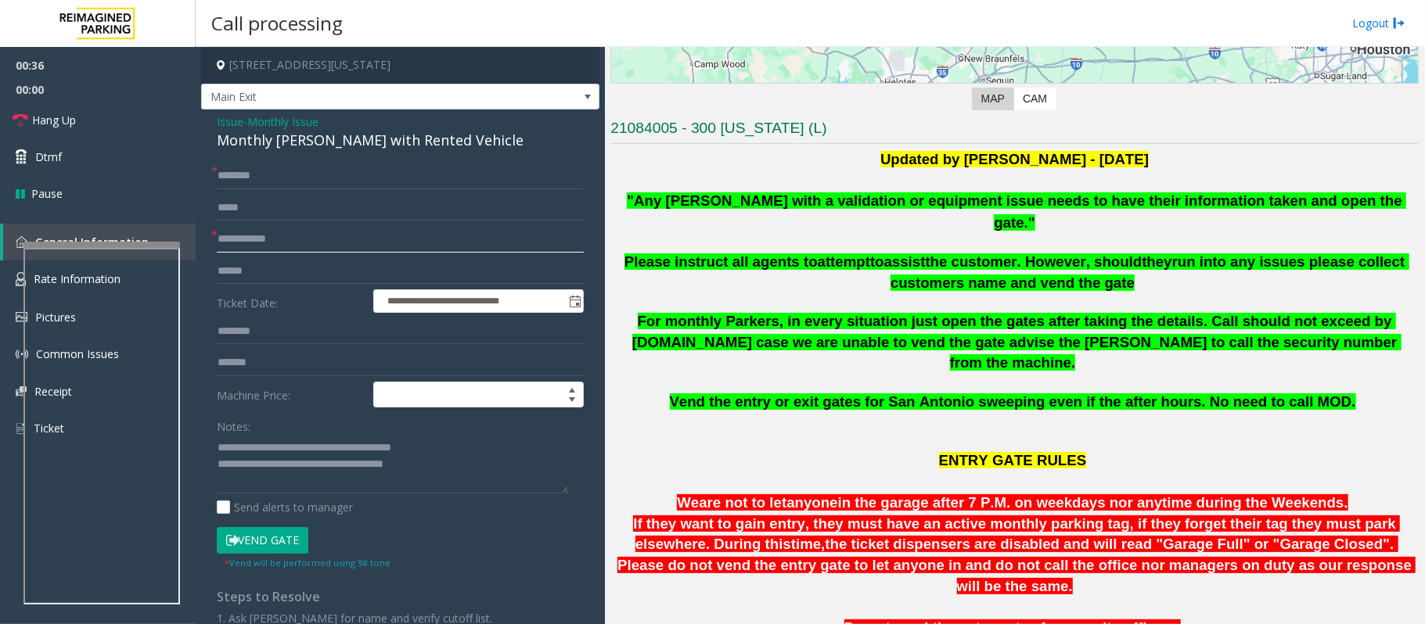
scroll to position [313, 0]
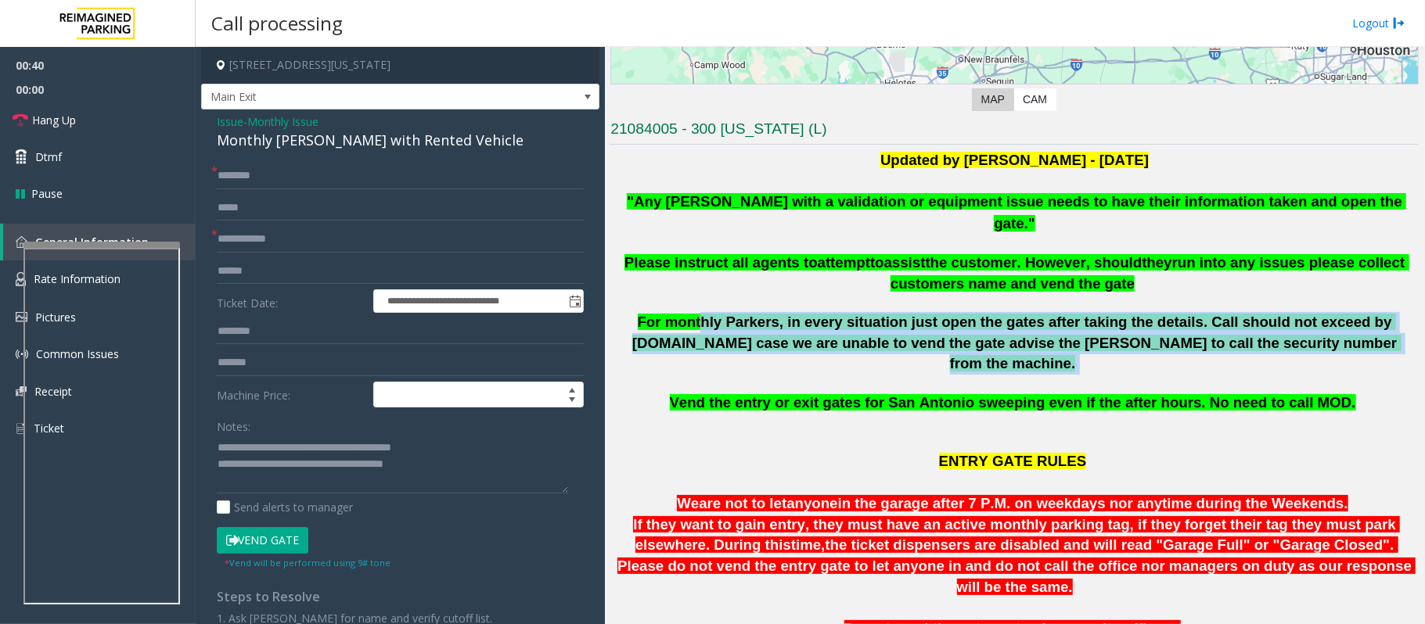
drag, startPoint x: 679, startPoint y: 299, endPoint x: 1311, endPoint y: 321, distance: 632.5
click at [1311, 321] on p "For monthly Parkers, in every situation just open the gates after taking the de…" at bounding box center [1015, 343] width 796 height 63
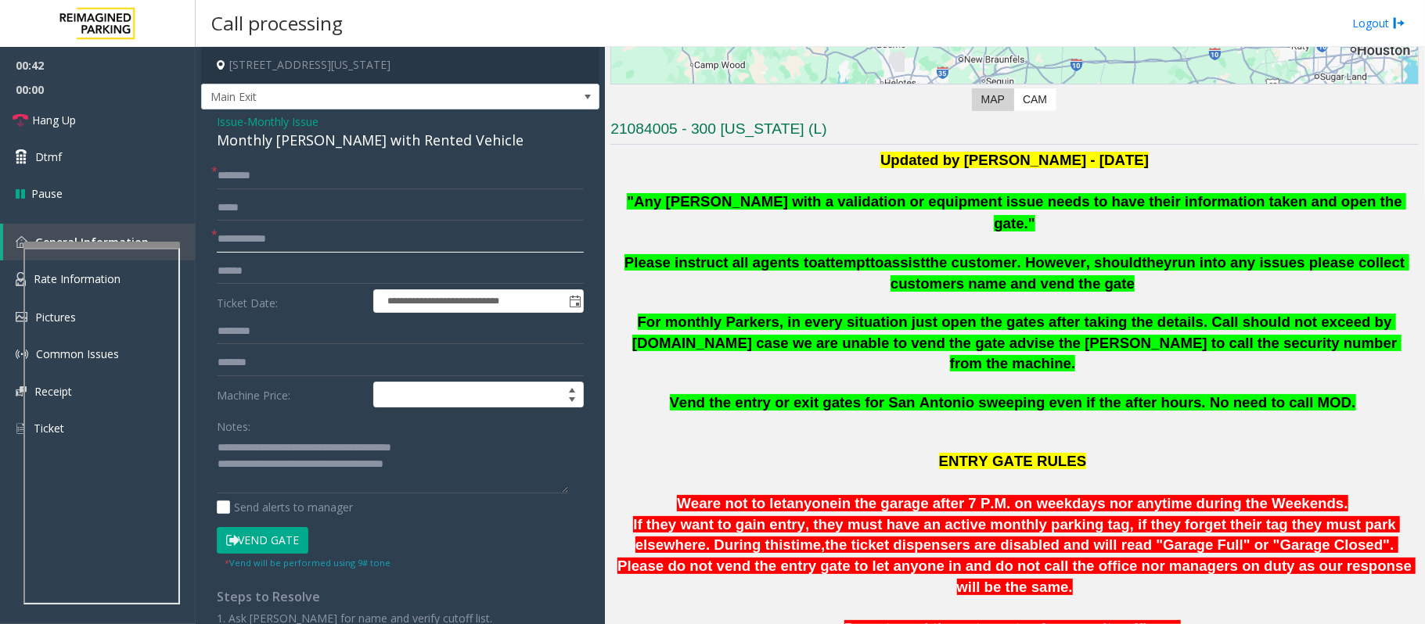
click at [264, 242] on input "text" at bounding box center [400, 239] width 367 height 27
type input "**"
click at [228, 175] on input "text" at bounding box center [400, 176] width 367 height 27
type input "******"
click at [263, 541] on button "Vend Gate" at bounding box center [263, 540] width 92 height 27
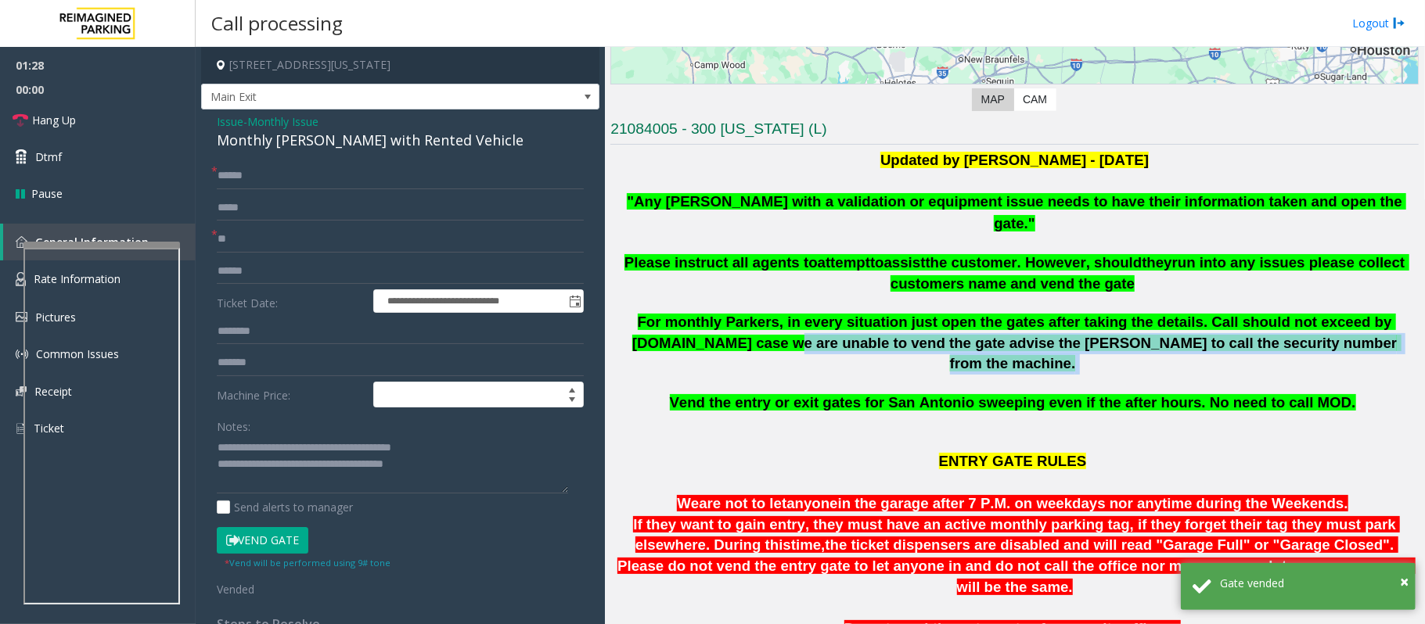
drag, startPoint x: 731, startPoint y: 313, endPoint x: 1310, endPoint y: 330, distance: 579.2
click at [1308, 330] on p "For monthly Parkers, in every situation just open the gates after taking the de…" at bounding box center [1015, 343] width 796 height 63
click at [1311, 332] on p "For monthly Parkers, in every situation just open the gates after taking the de…" at bounding box center [1015, 343] width 796 height 63
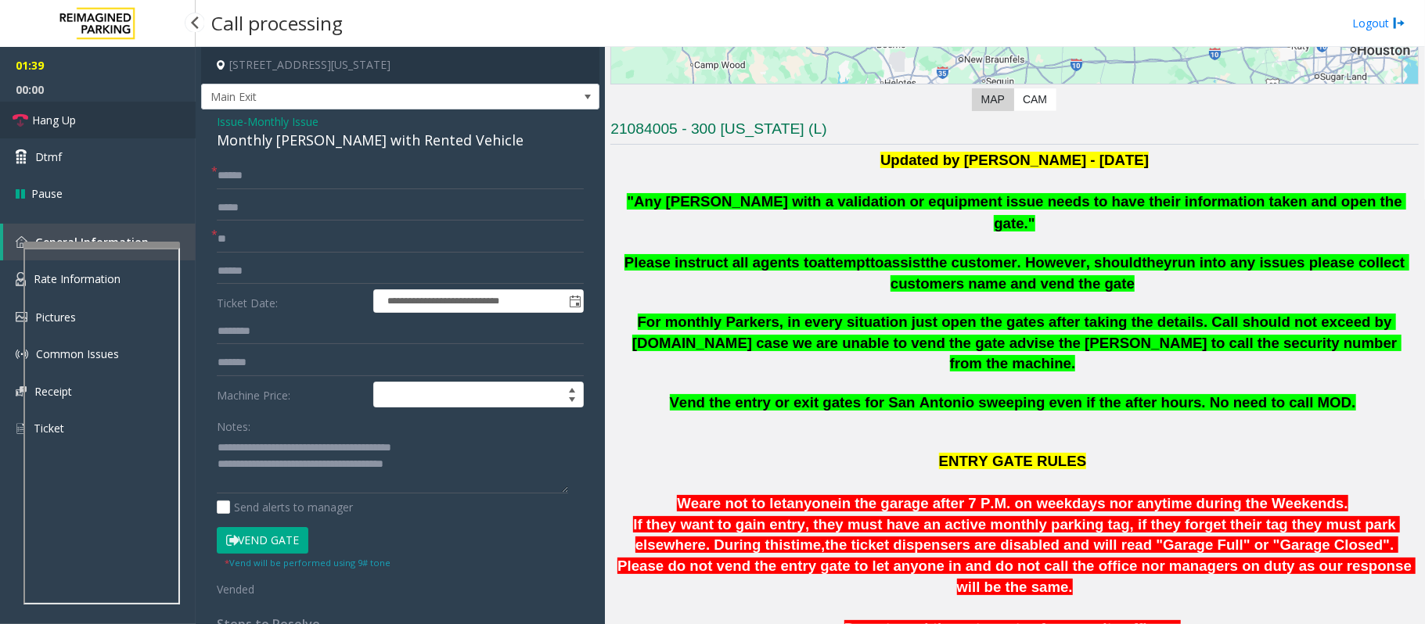
click at [42, 128] on link "Hang Up" at bounding box center [98, 120] width 196 height 37
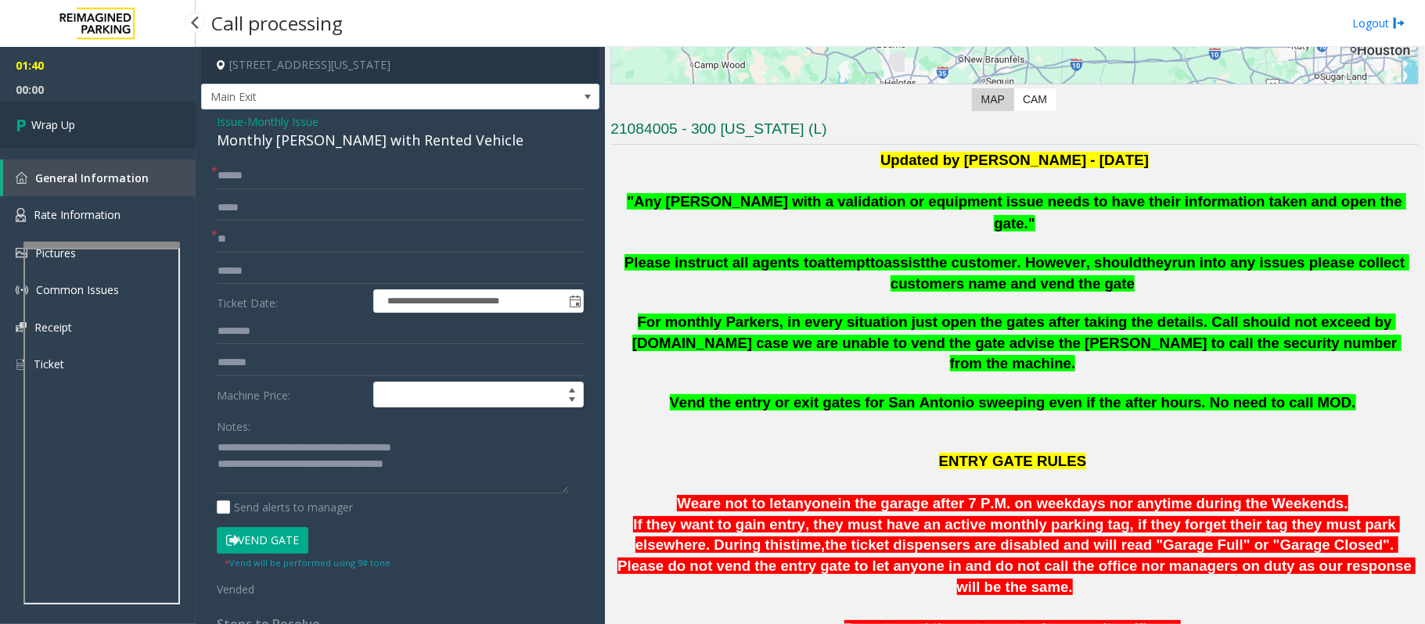
click at [42, 128] on span "Wrap Up" at bounding box center [53, 125] width 44 height 16
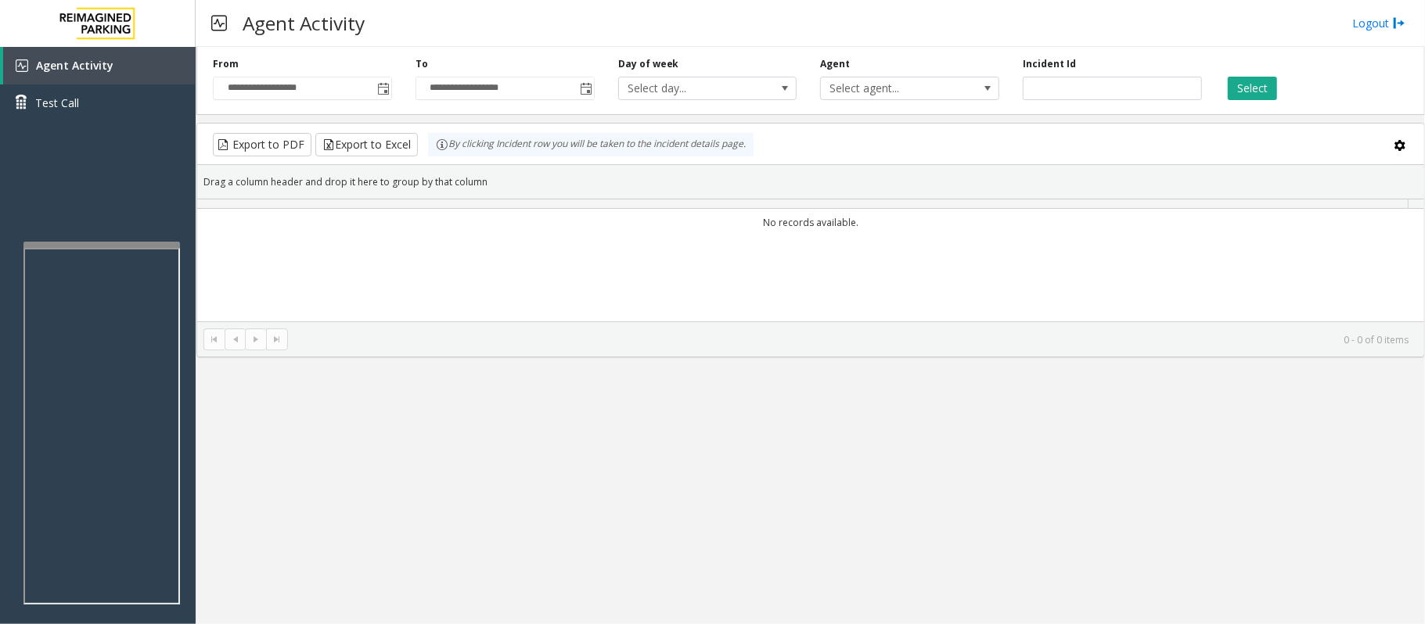
click at [424, 393] on div "**********" at bounding box center [810, 335] width 1229 height 577
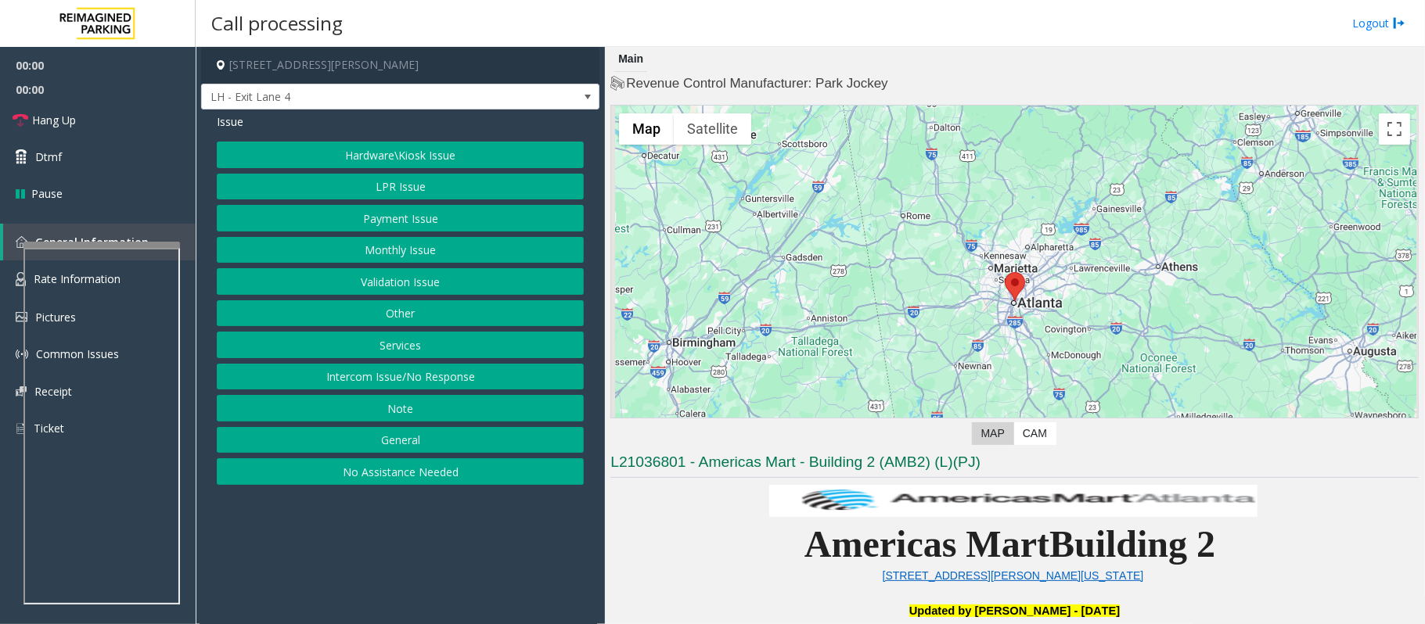
scroll to position [313, 0]
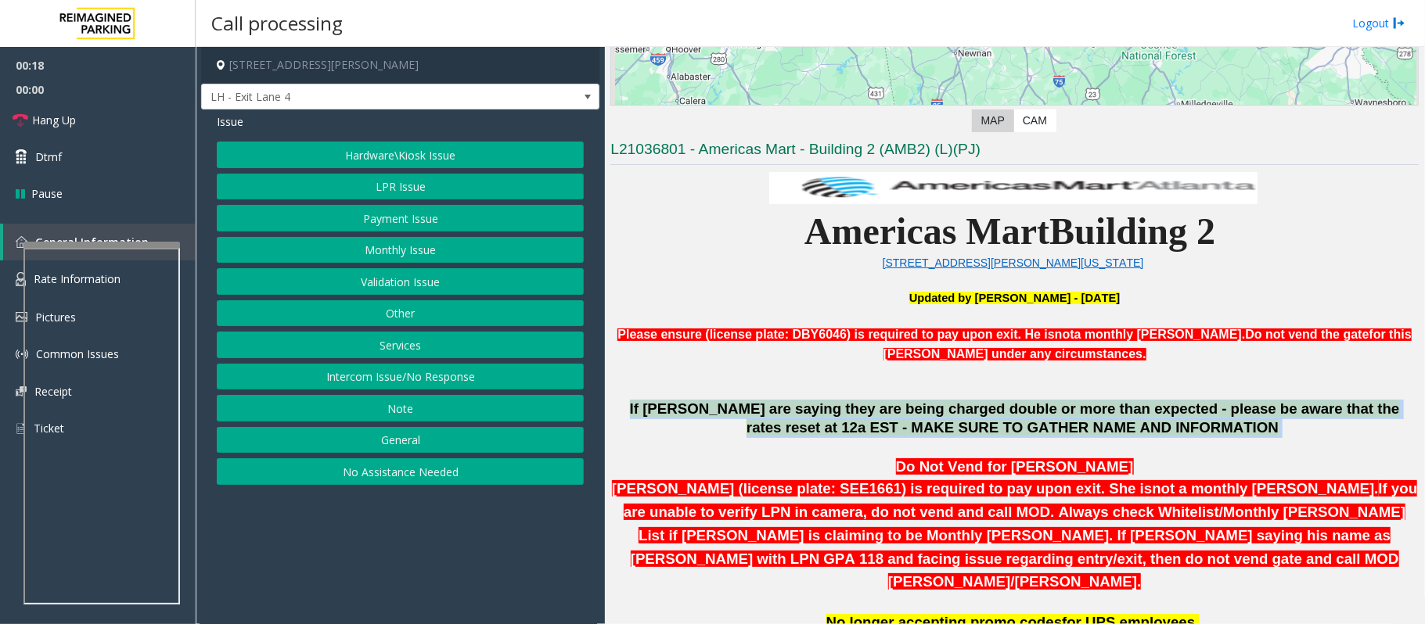
drag, startPoint x: 630, startPoint y: 408, endPoint x: 1186, endPoint y: 442, distance: 557.3
click at [1196, 441] on p at bounding box center [1014, 448] width 808 height 20
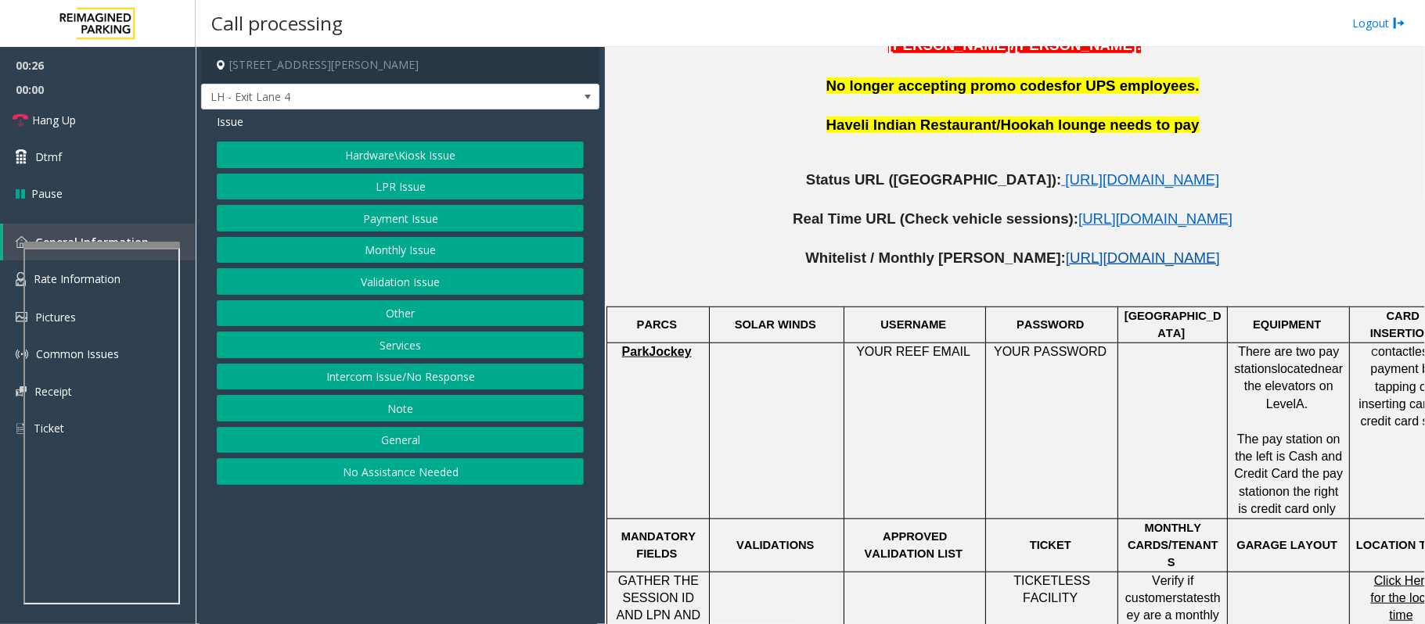
scroll to position [939, 0]
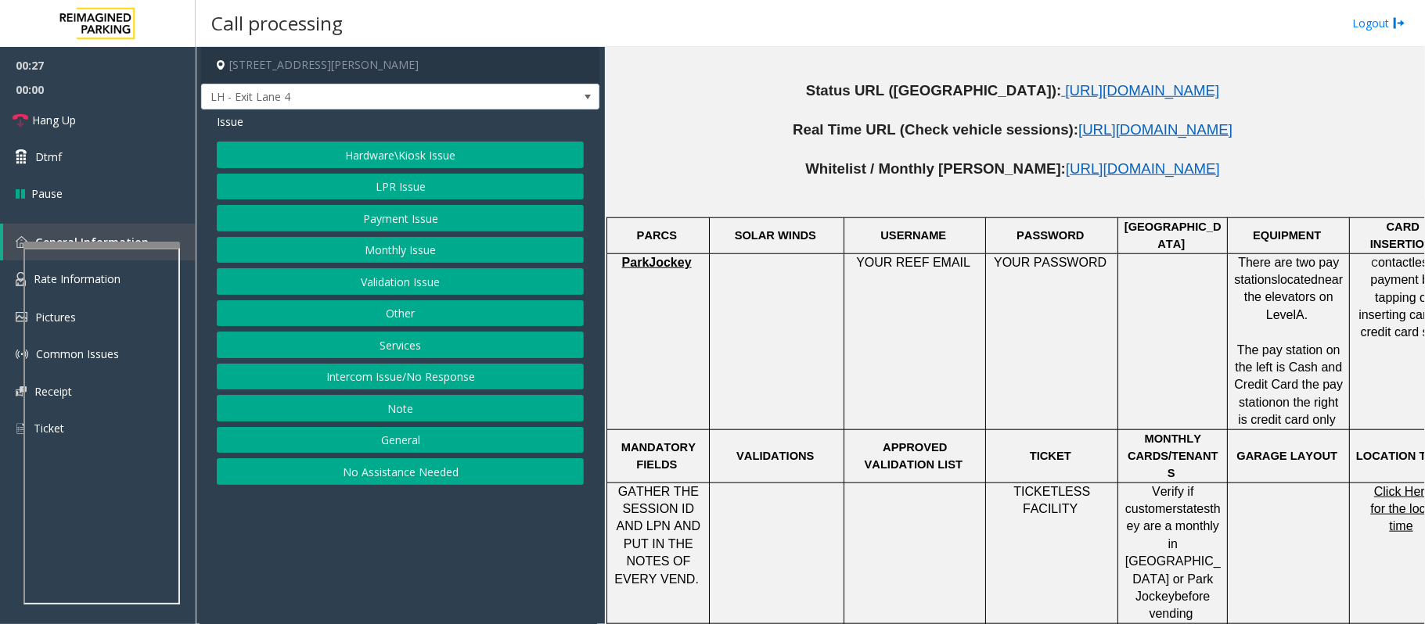
click at [368, 216] on button "Payment Issue" at bounding box center [400, 218] width 367 height 27
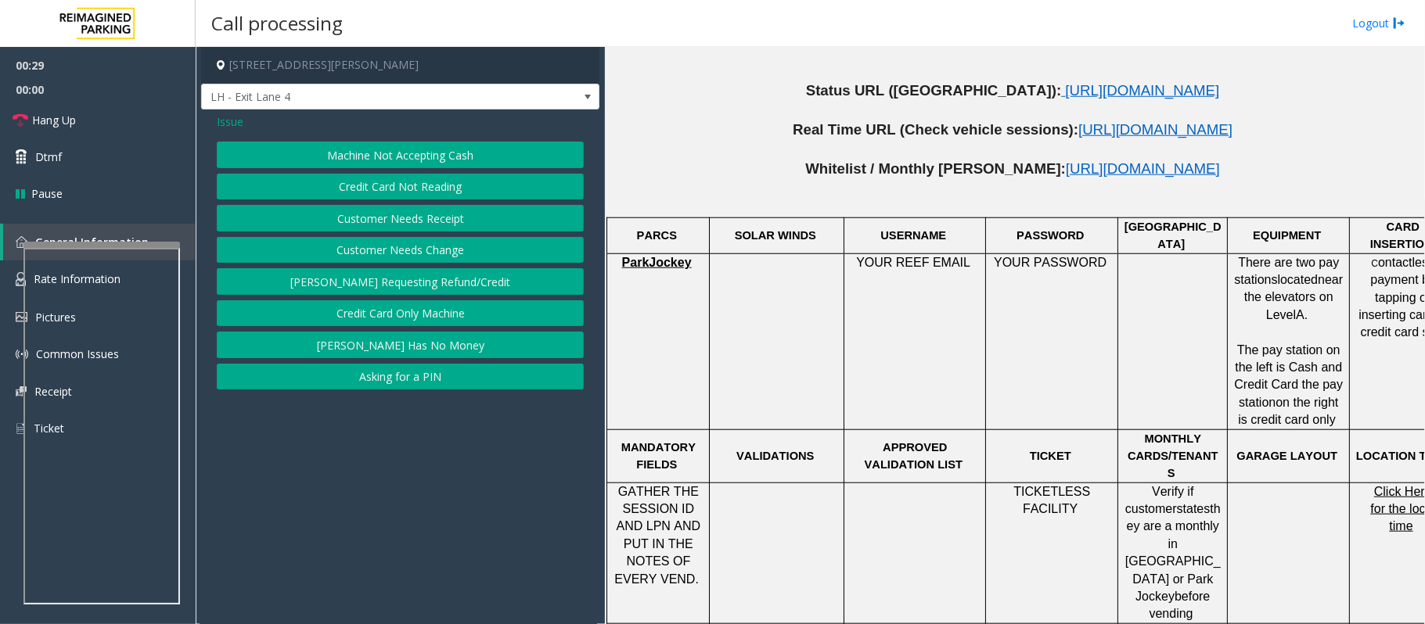
click at [369, 186] on button "Credit Card Not Reading" at bounding box center [400, 187] width 367 height 27
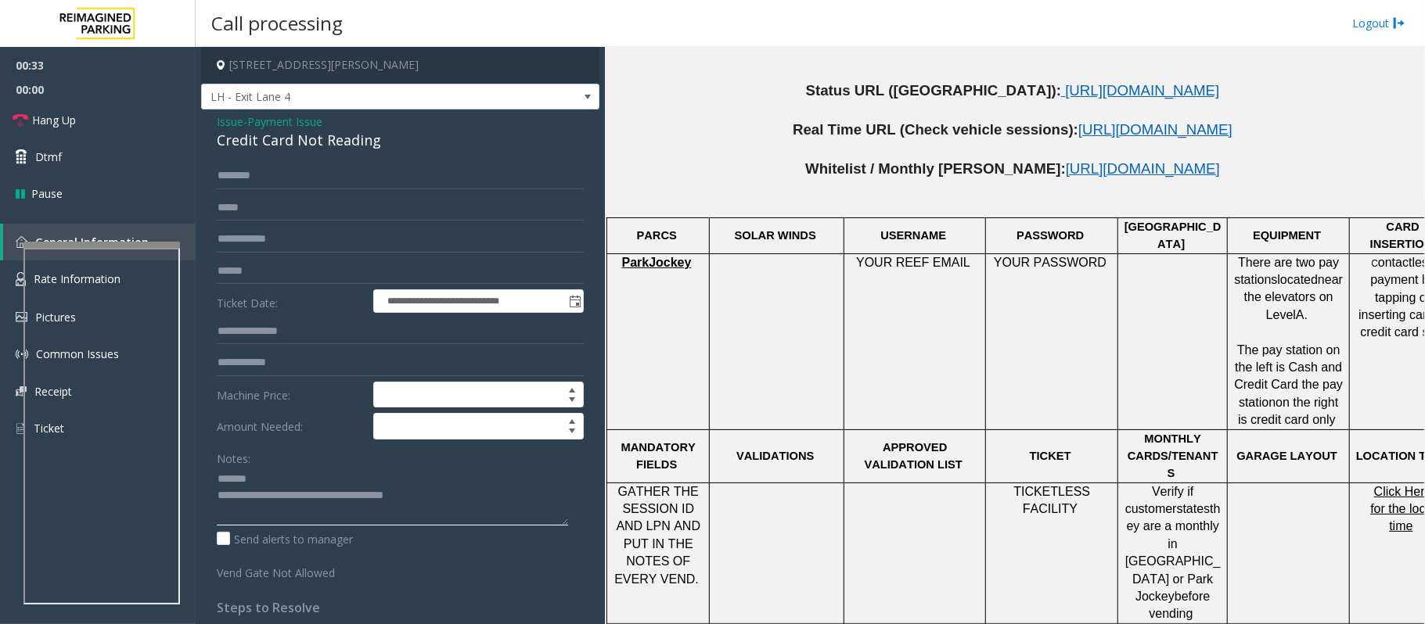
scroll to position [939, 55]
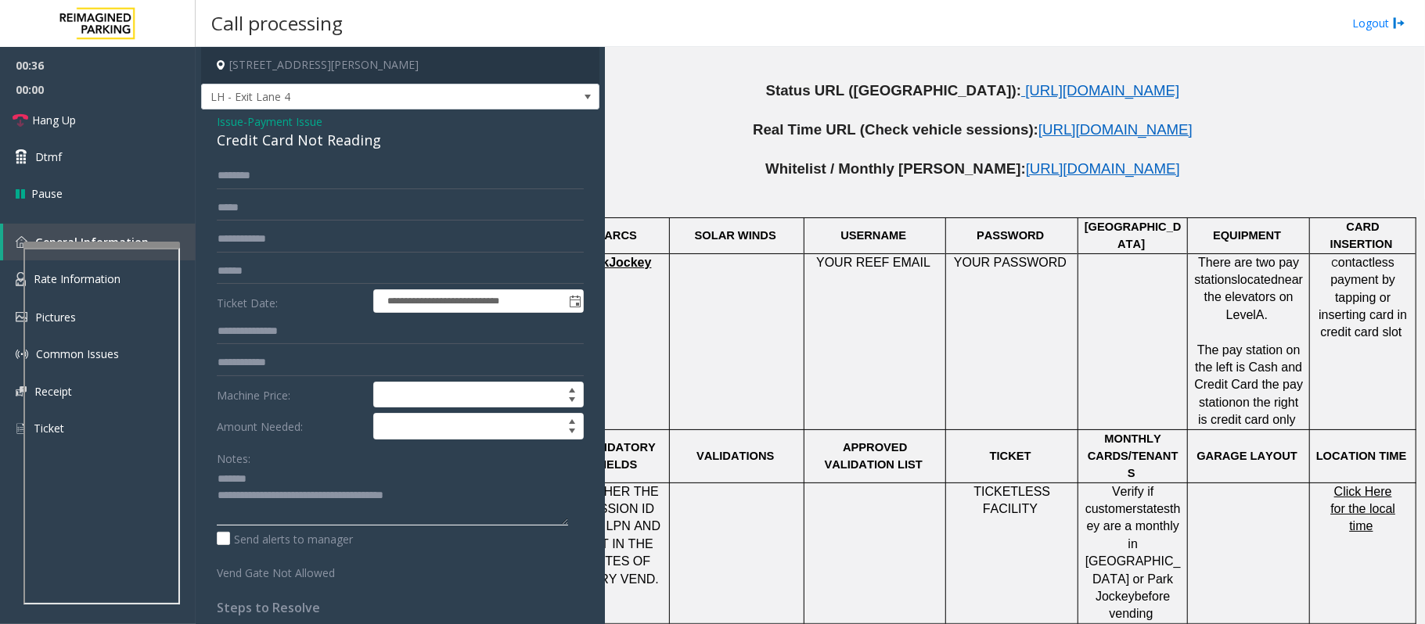
type textarea "**********"
click at [228, 117] on span "Issue" at bounding box center [230, 121] width 27 height 16
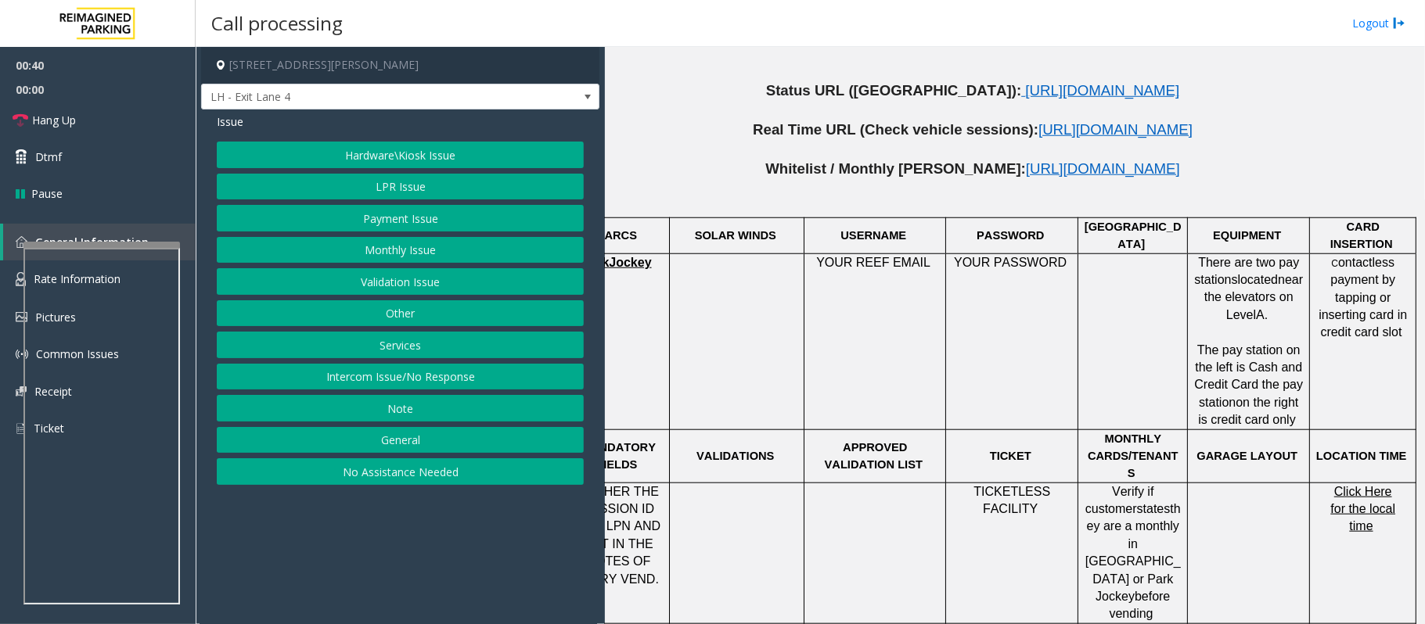
click at [404, 160] on button "Hardware\Kiosk Issue" at bounding box center [400, 155] width 367 height 27
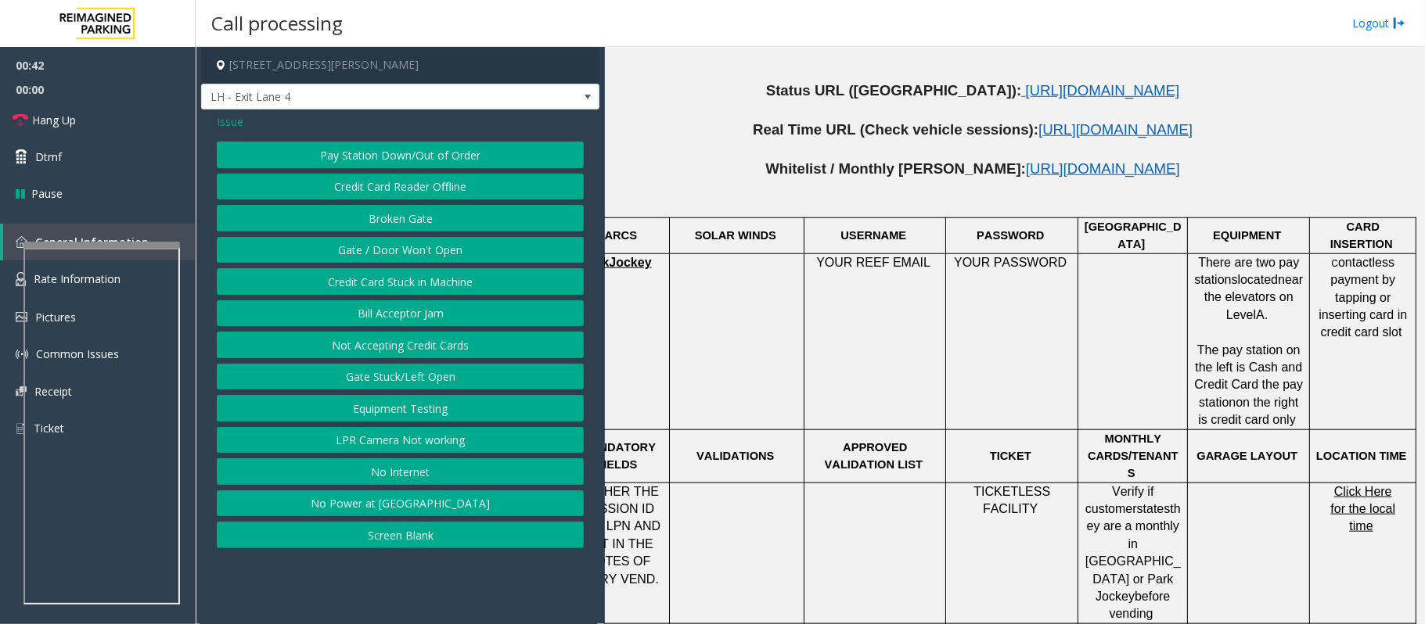
click at [383, 285] on button "Credit Card Stuck in Machine" at bounding box center [400, 281] width 367 height 27
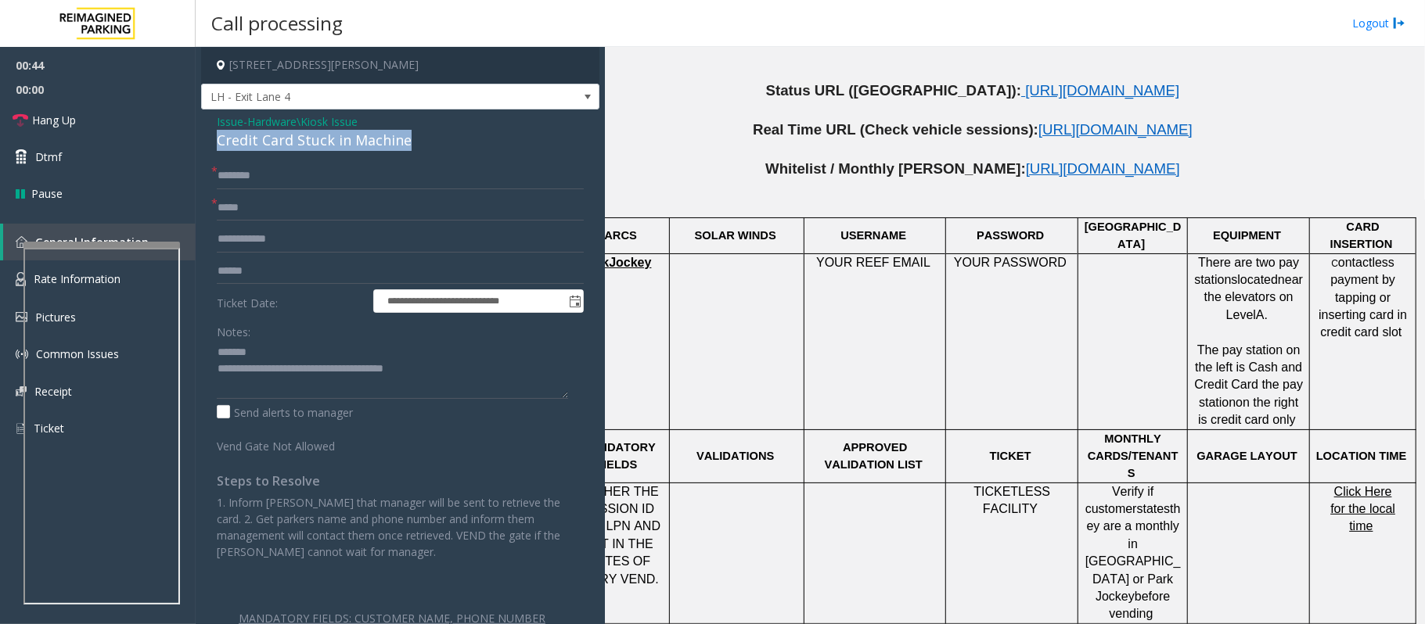
drag, startPoint x: 429, startPoint y: 135, endPoint x: 210, endPoint y: 138, distance: 219.1
click at [210, 138] on div "**********" at bounding box center [400, 401] width 398 height 582
type textarea "**********"
click at [244, 214] on input "text" at bounding box center [400, 208] width 367 height 27
type input "**"
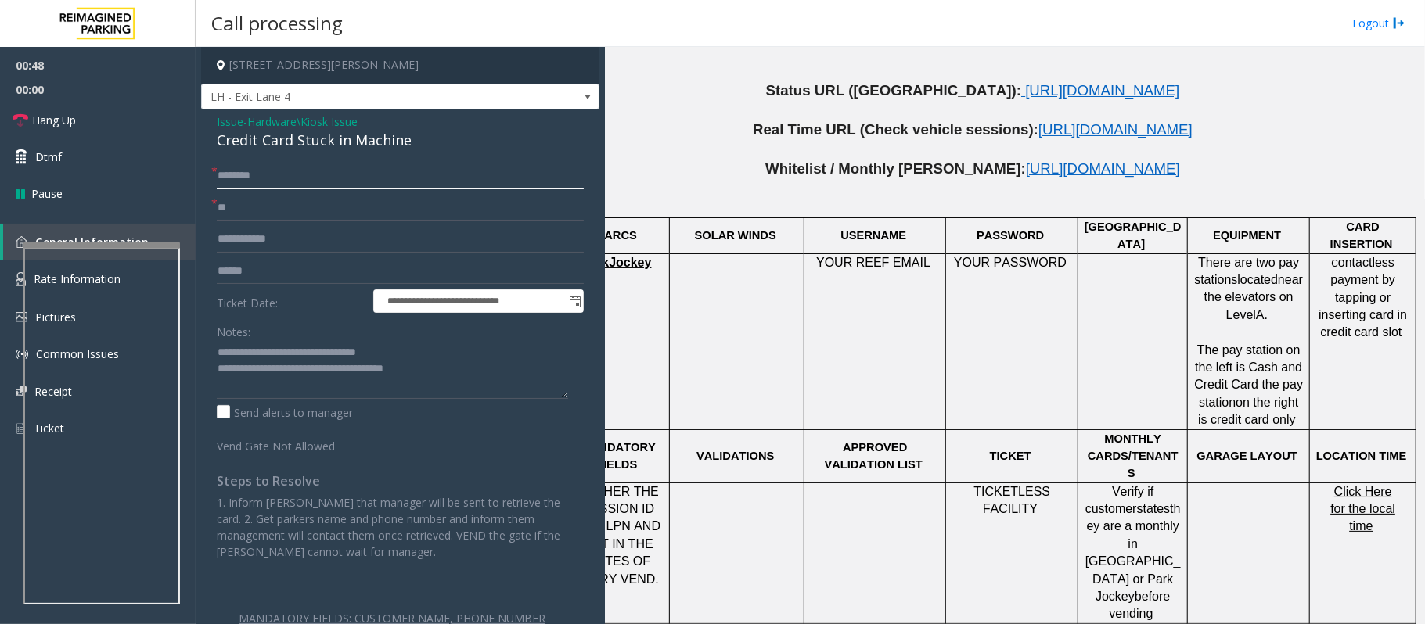
click at [239, 171] on input "text" at bounding box center [400, 176] width 367 height 27
type input "**"
drag, startPoint x: 476, startPoint y: 379, endPoint x: 279, endPoint y: 370, distance: 197.3
click at [279, 370] on textarea at bounding box center [392, 369] width 351 height 59
type textarea "**********"
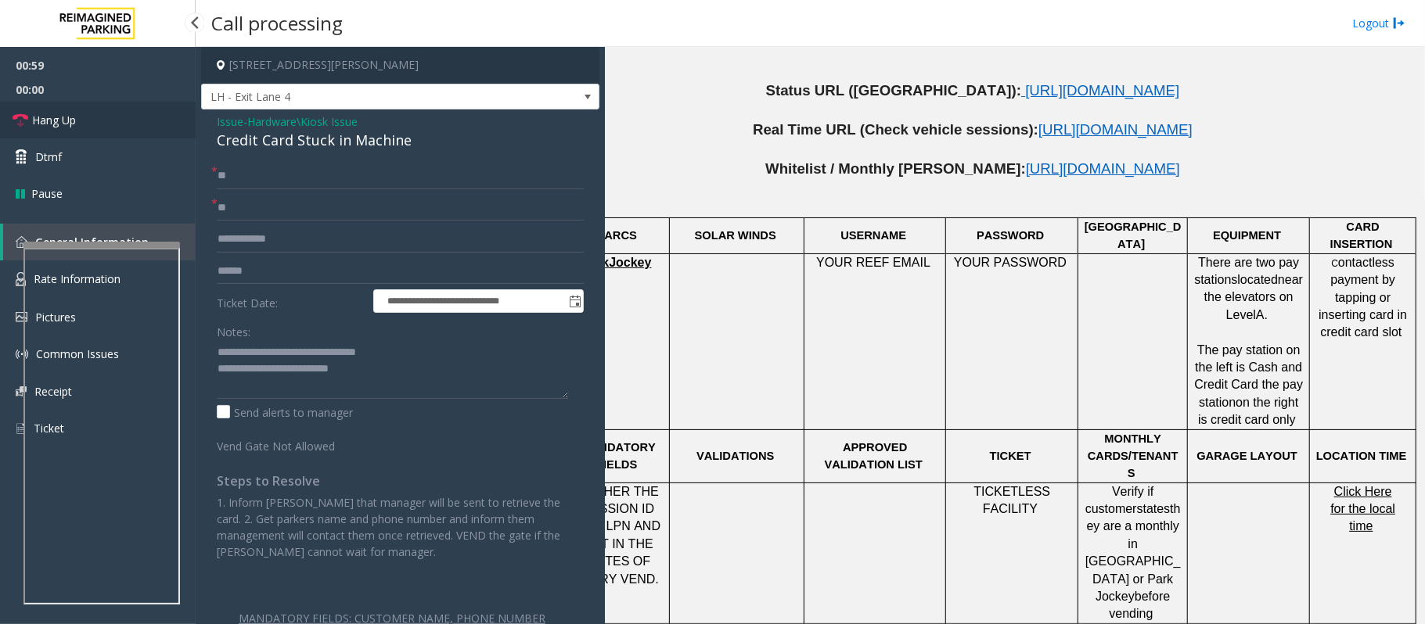
click at [104, 110] on link "Hang Up" at bounding box center [98, 120] width 196 height 37
click at [88, 125] on link "Hang Up" at bounding box center [98, 120] width 196 height 37
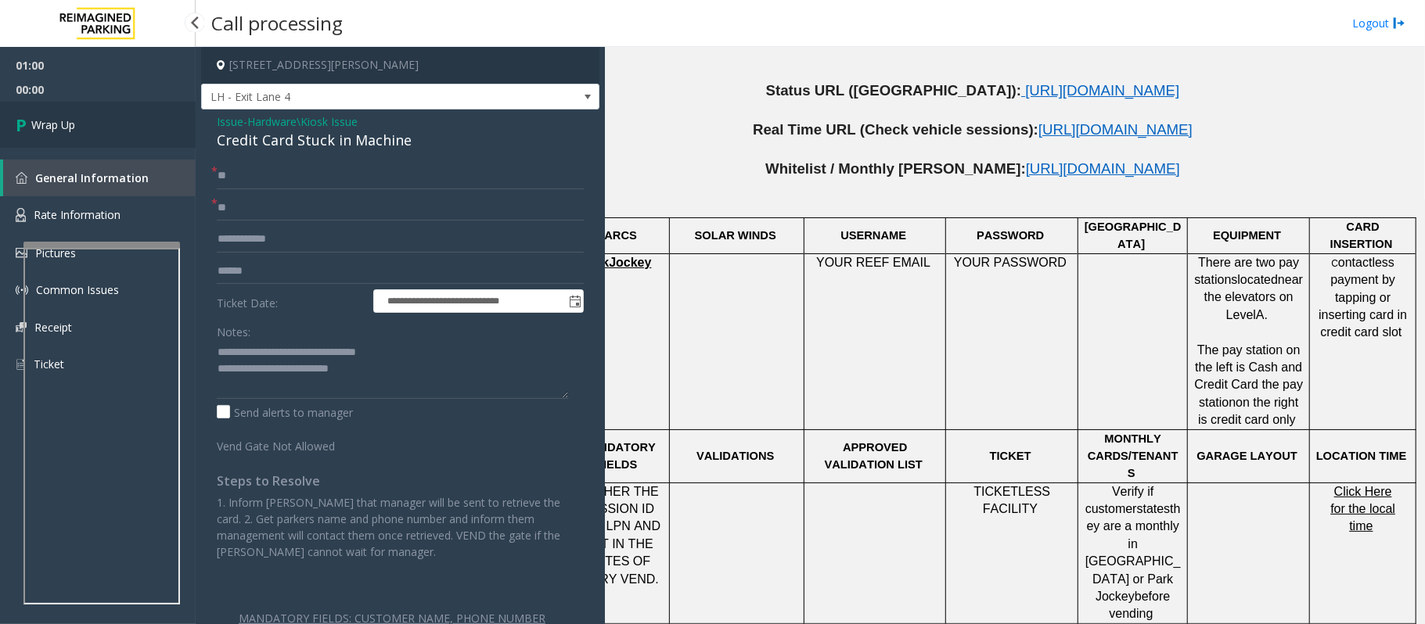
click at [88, 125] on link "Wrap Up" at bounding box center [98, 125] width 196 height 46
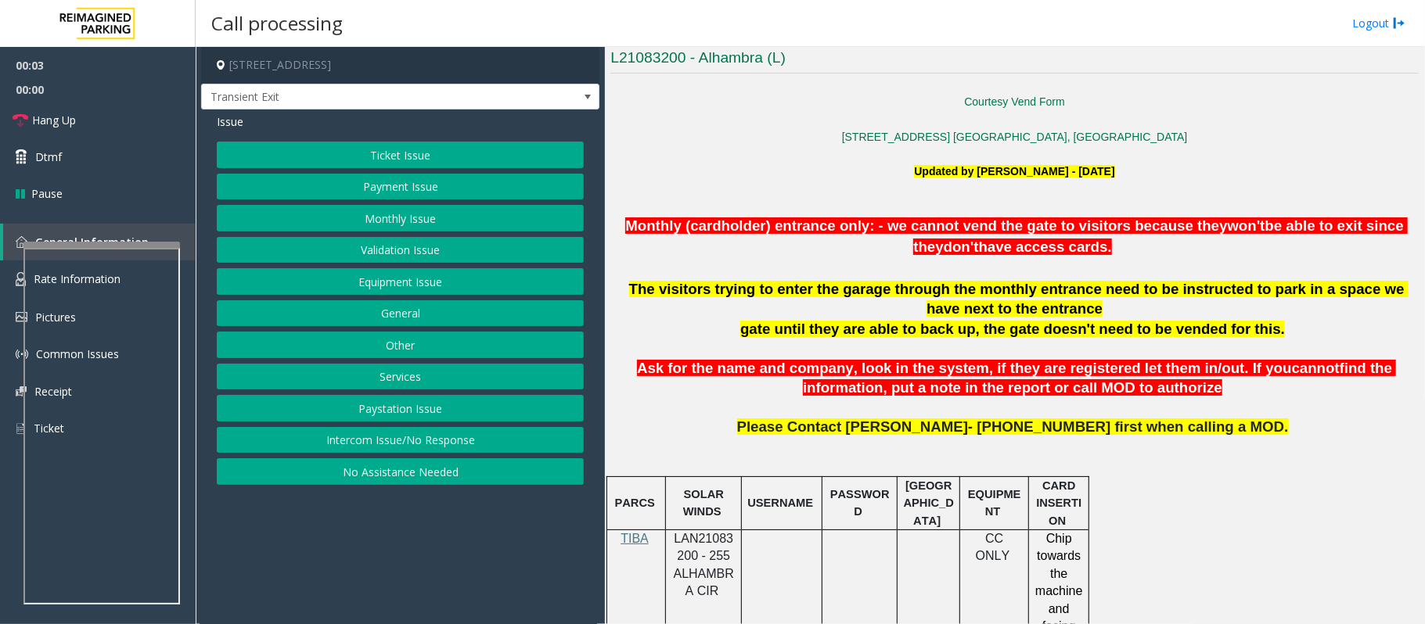
scroll to position [521, 0]
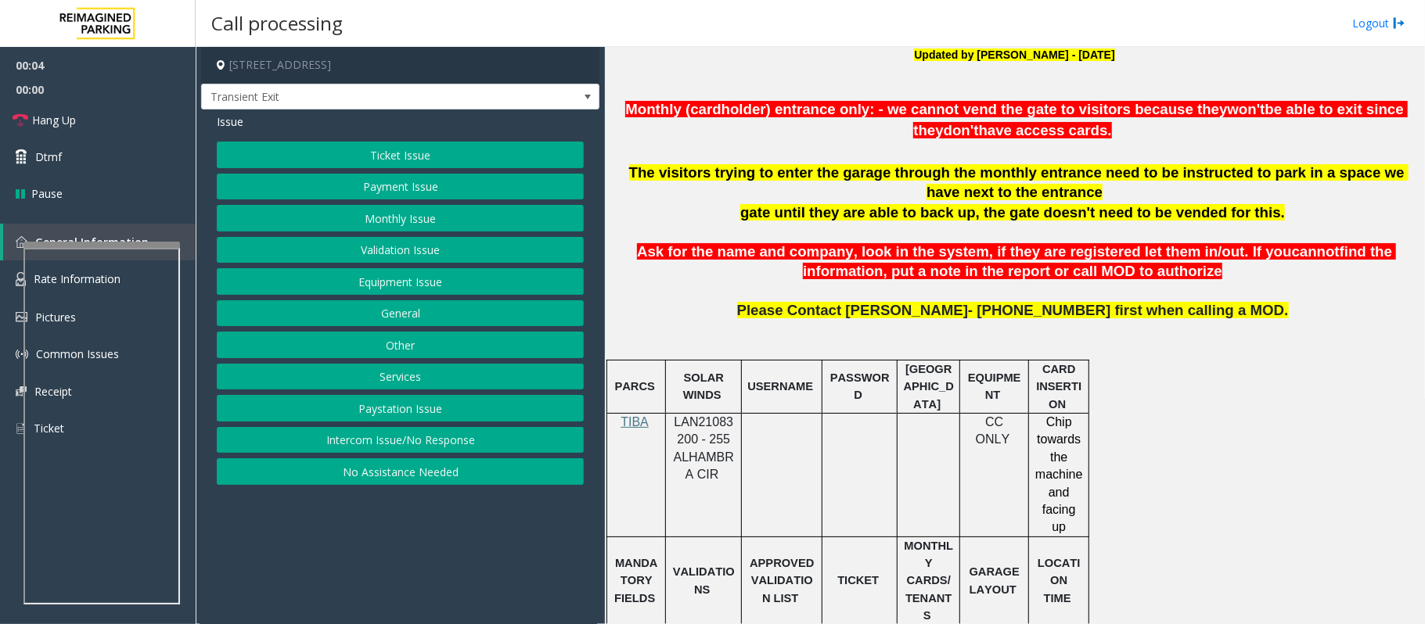
click at [706, 427] on span "LAN21083200 - 255 ALHAMBRA CIR" at bounding box center [704, 448] width 60 height 66
copy span "LAN21083200"
drag, startPoint x: 878, startPoint y: 315, endPoint x: 977, endPoint y: 318, distance: 99.4
click at [977, 318] on span "Please Contact Lisandra Alfonso- 786-447-3289 first when calling a MOD." at bounding box center [1013, 310] width 552 height 16
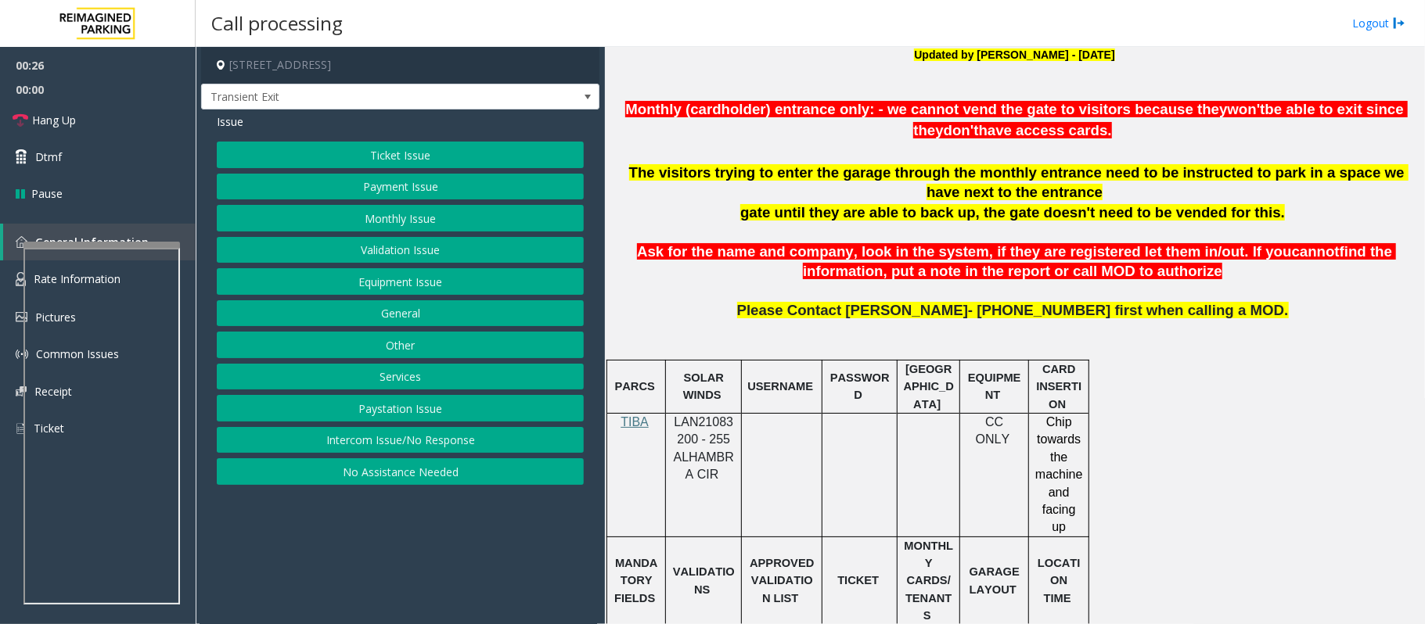
click at [950, 336] on p "Please Contact Lisandra Alfonso- 786-447-3289 first when calling a MOD." at bounding box center [1014, 329] width 808 height 57
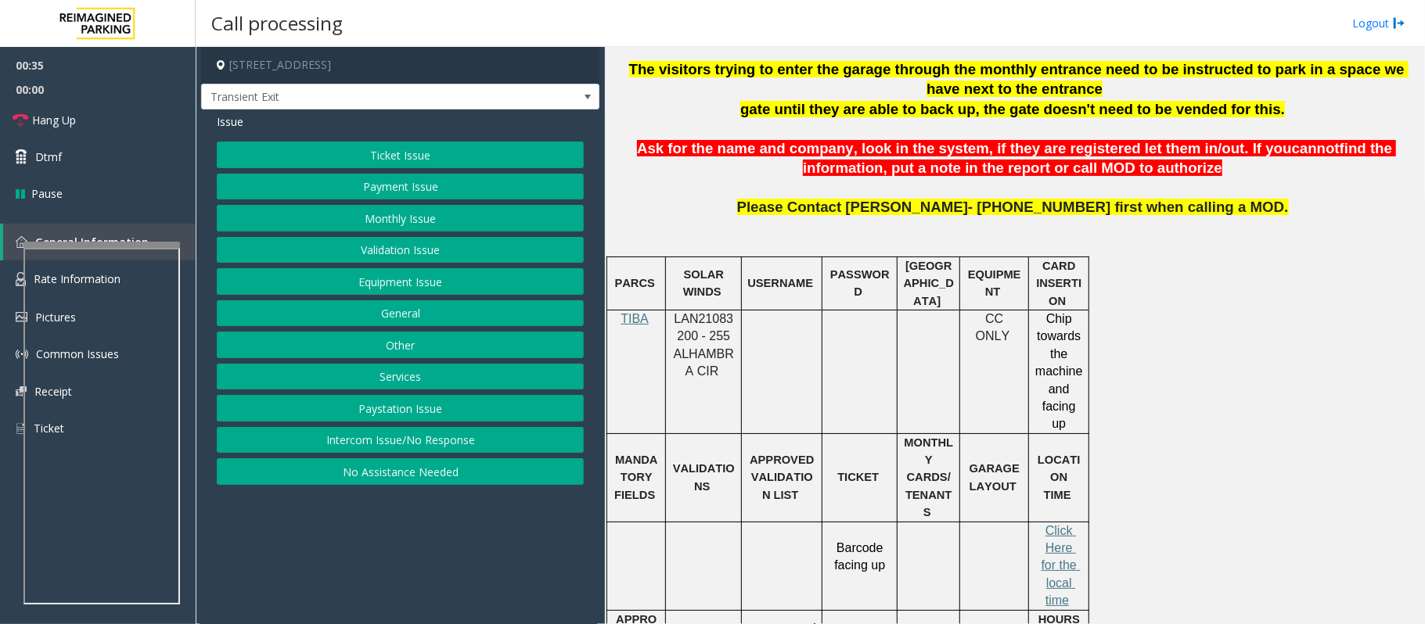
scroll to position [626, 0]
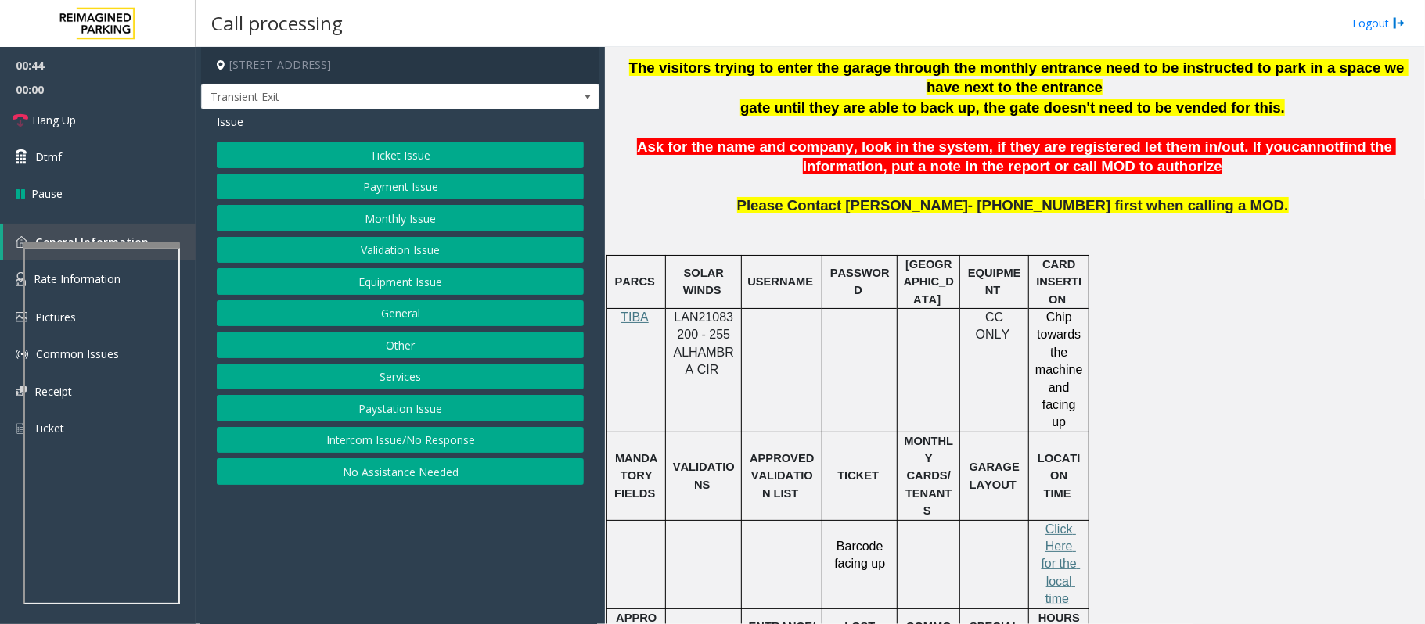
click at [430, 217] on button "Monthly Issue" at bounding box center [400, 218] width 367 height 27
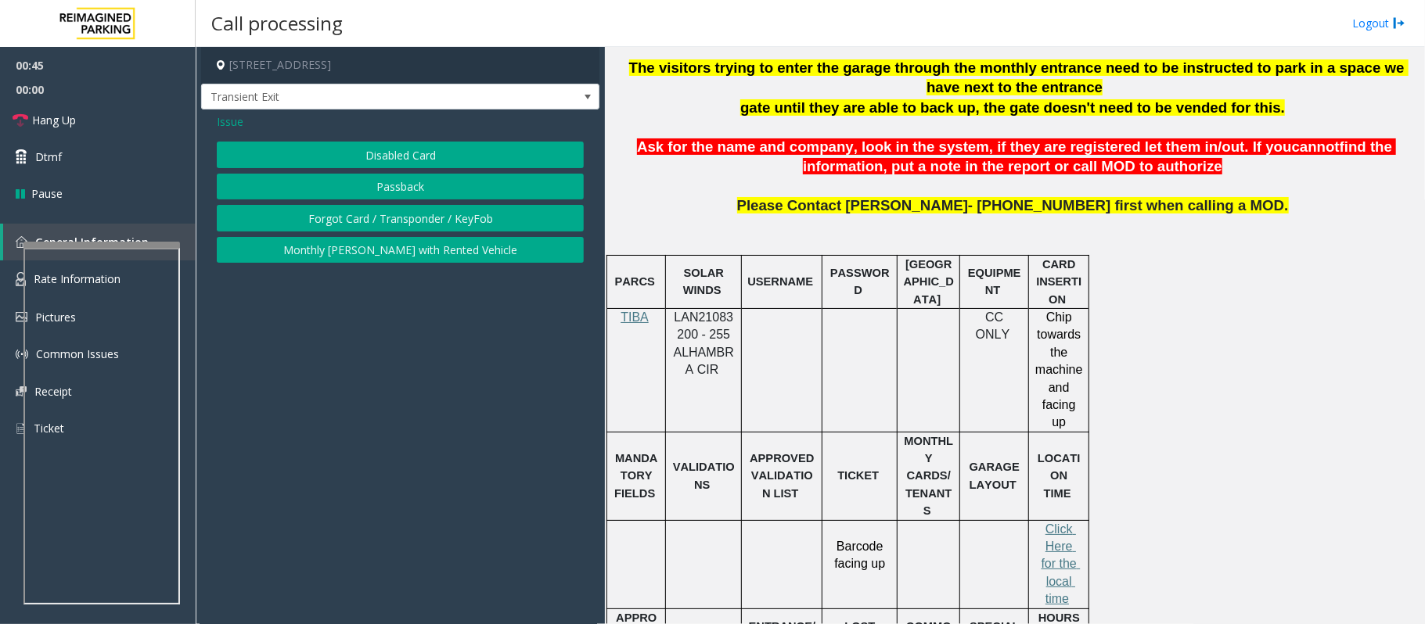
click at [420, 164] on button "Disabled Card" at bounding box center [400, 155] width 367 height 27
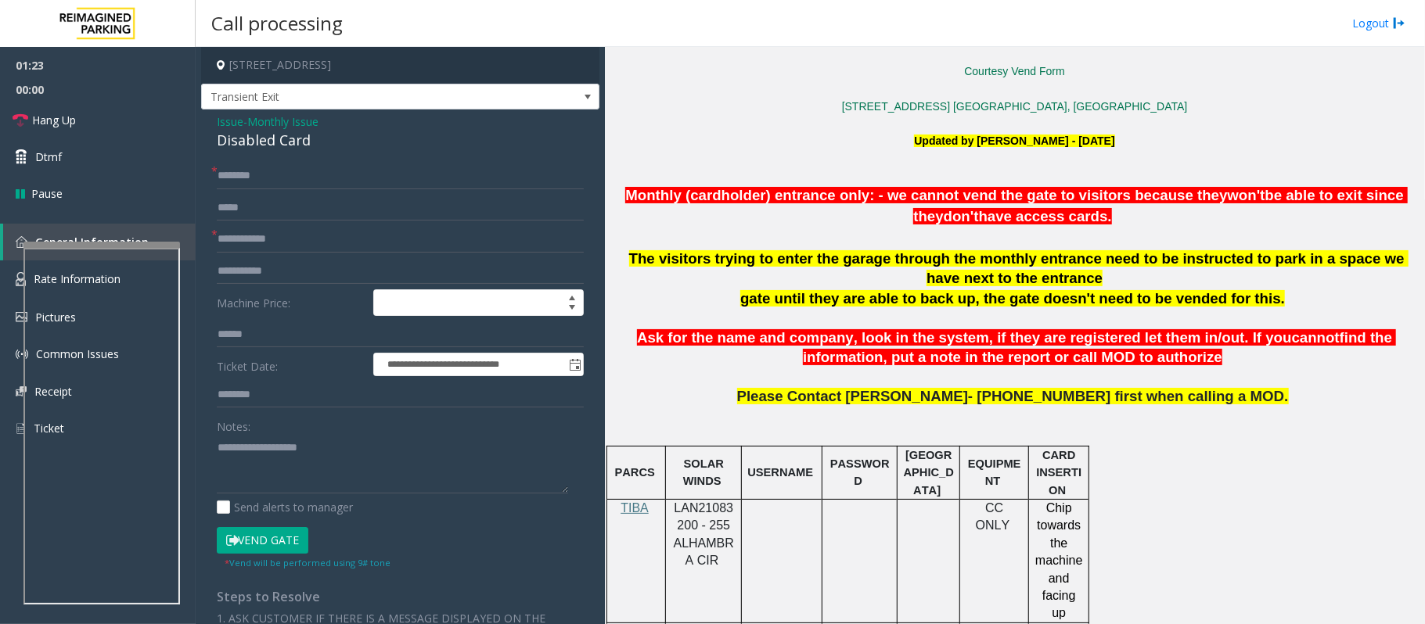
scroll to position [417, 0]
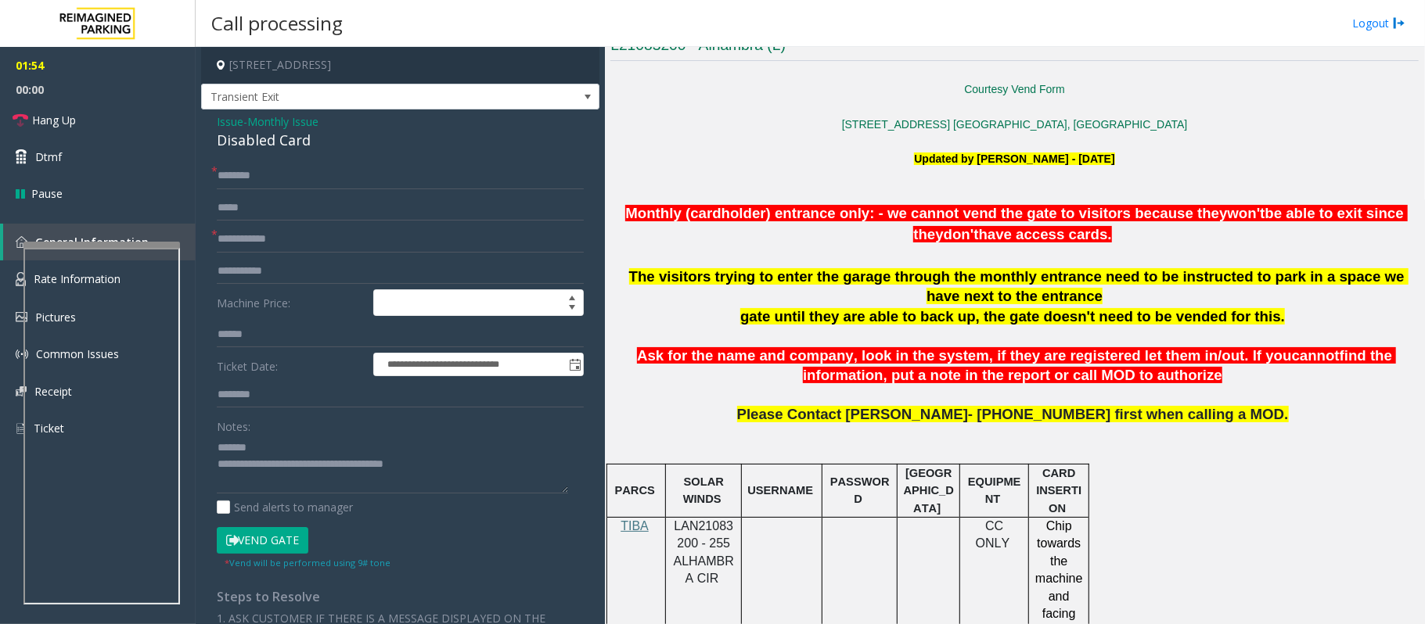
click at [286, 145] on div "Disabled Card" at bounding box center [400, 140] width 367 height 21
drag, startPoint x: 318, startPoint y: 141, endPoint x: 203, endPoint y: 138, distance: 114.3
click at [203, 138] on div "**********" at bounding box center [400, 532] width 398 height 845
type textarea "**********"
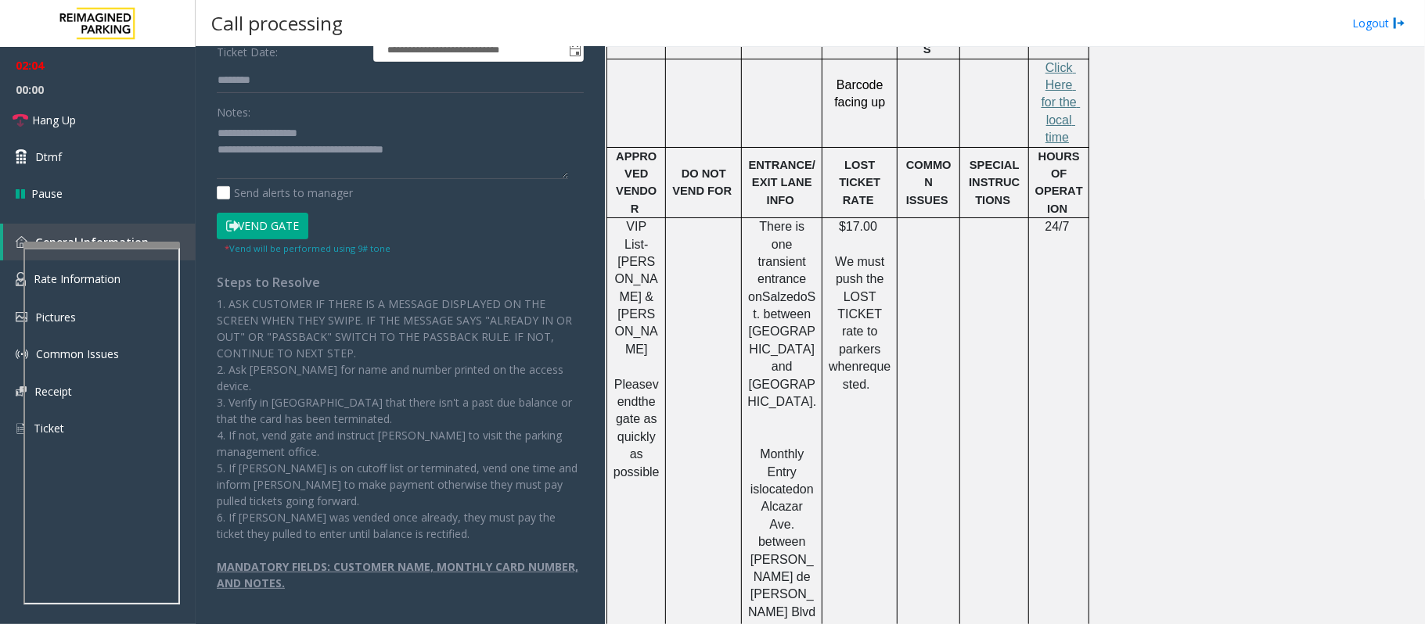
scroll to position [295, 0]
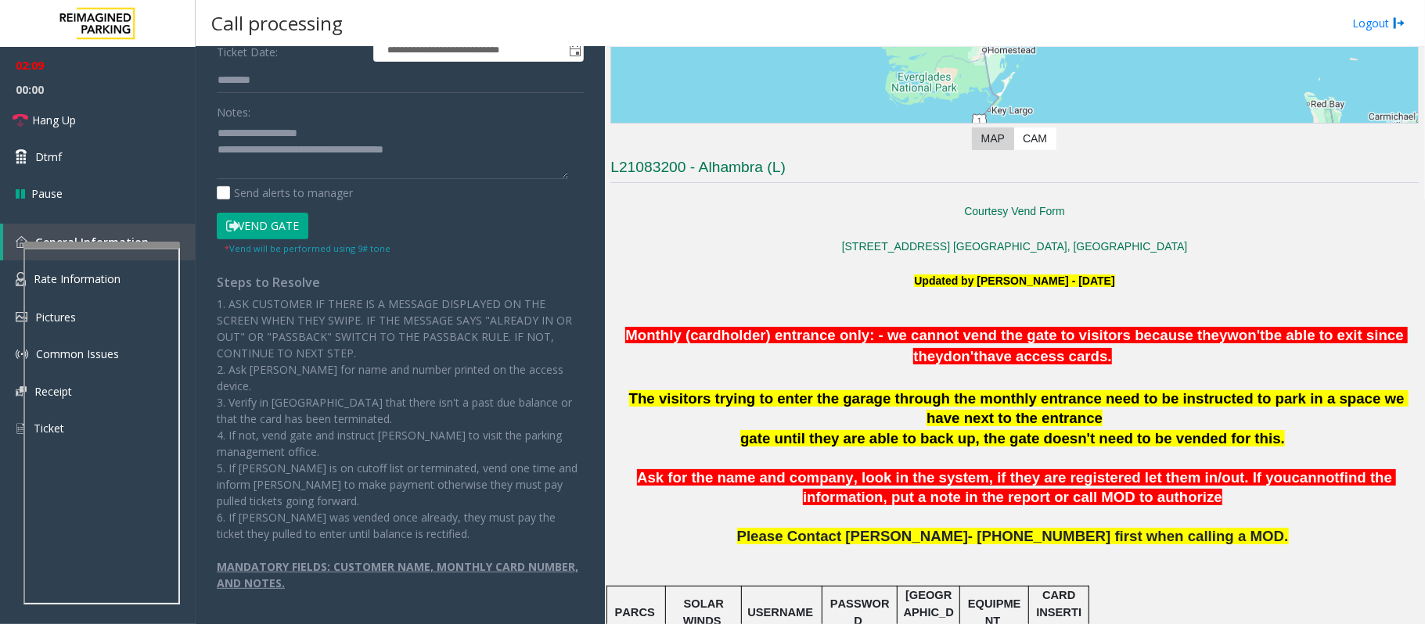
click at [264, 236] on button "Vend Gate" at bounding box center [263, 226] width 92 height 27
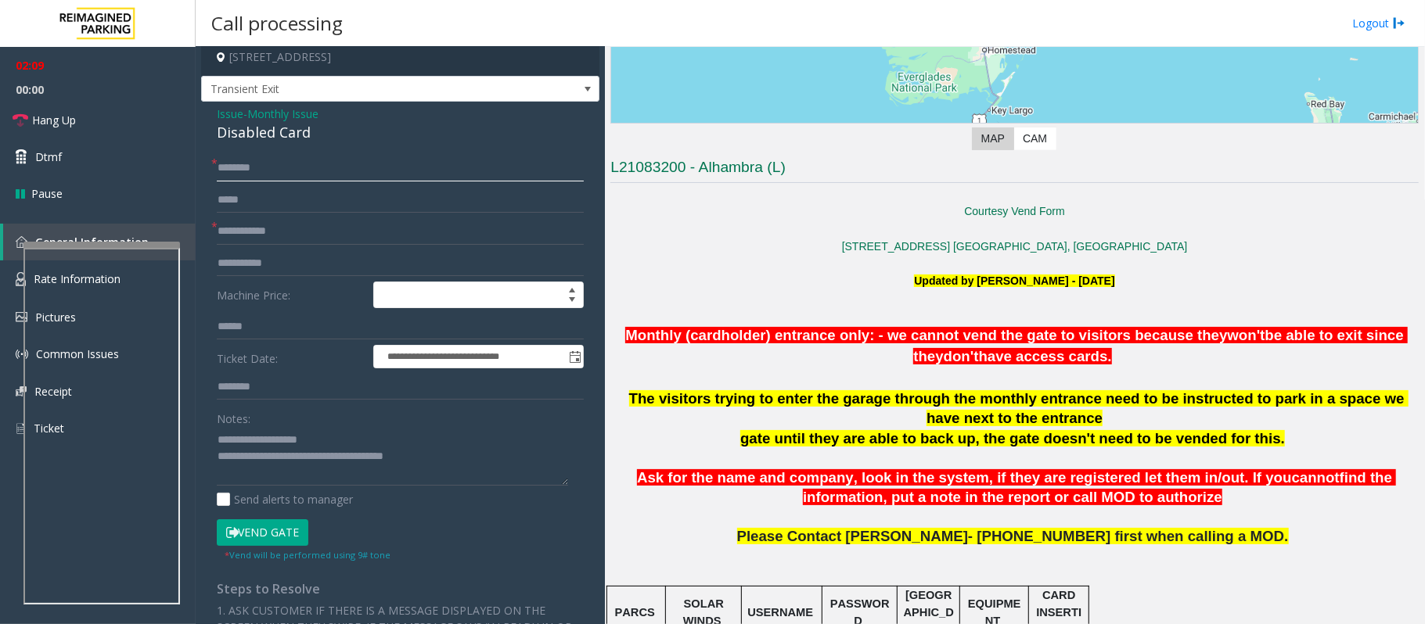
scroll to position [0, 0]
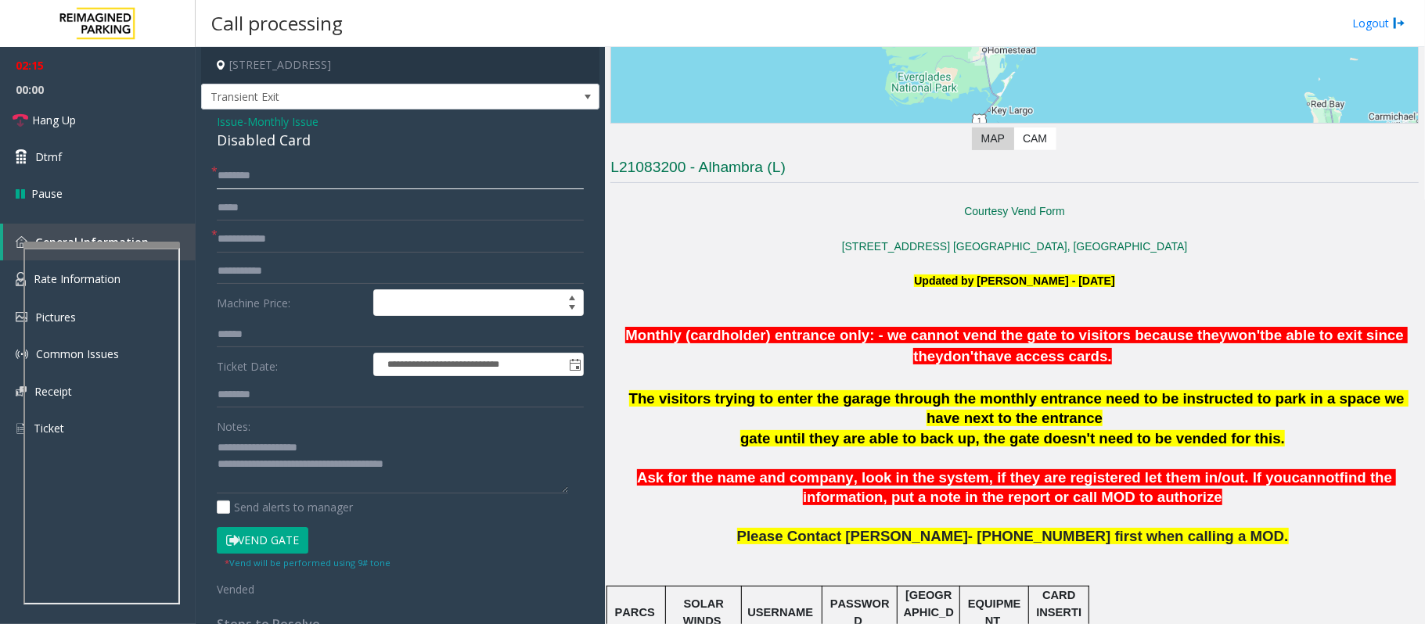
click at [277, 176] on input "text" at bounding box center [400, 176] width 367 height 27
paste input "*******"
click at [56, 117] on span "Hang Up" at bounding box center [54, 120] width 44 height 16
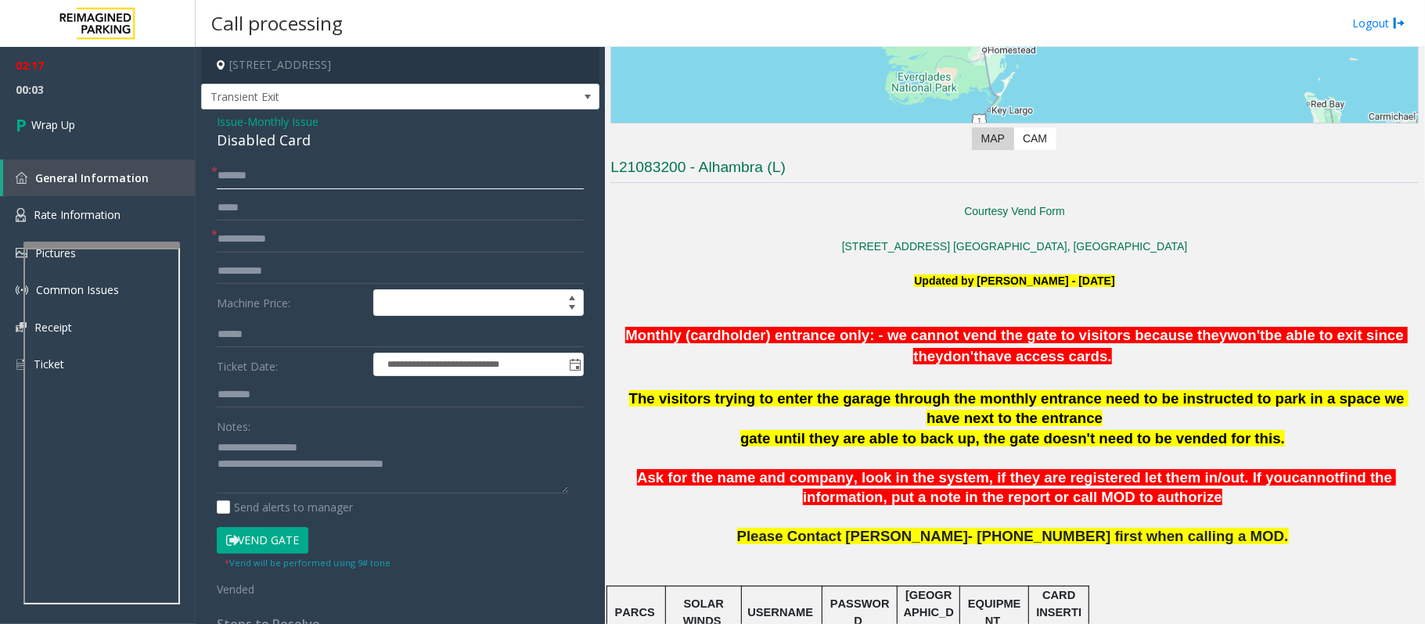
click at [217, 176] on input "*******" at bounding box center [400, 176] width 367 height 27
paste input "********"
type input "**********"
click at [286, 238] on input "text" at bounding box center [400, 239] width 367 height 27
paste input "****"
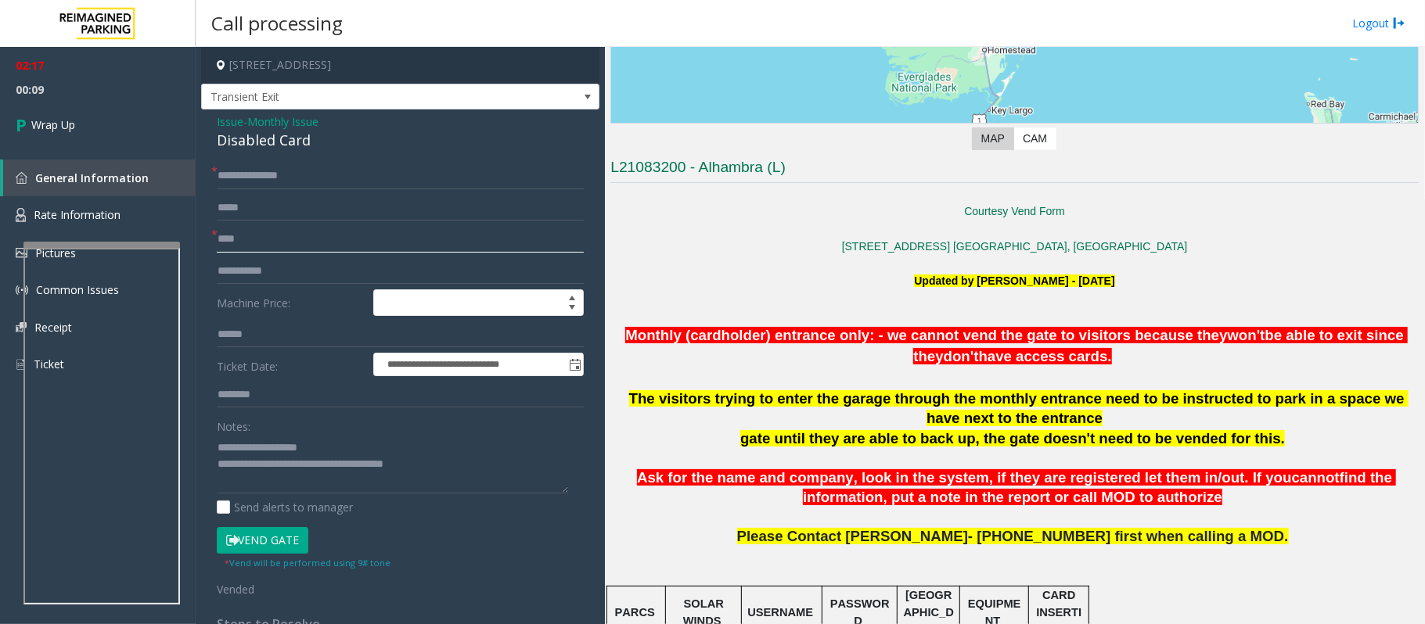
type input "****"
click at [293, 465] on textarea at bounding box center [392, 464] width 351 height 59
type textarea "**********"
click at [60, 120] on span "Wrap Up" at bounding box center [53, 125] width 44 height 16
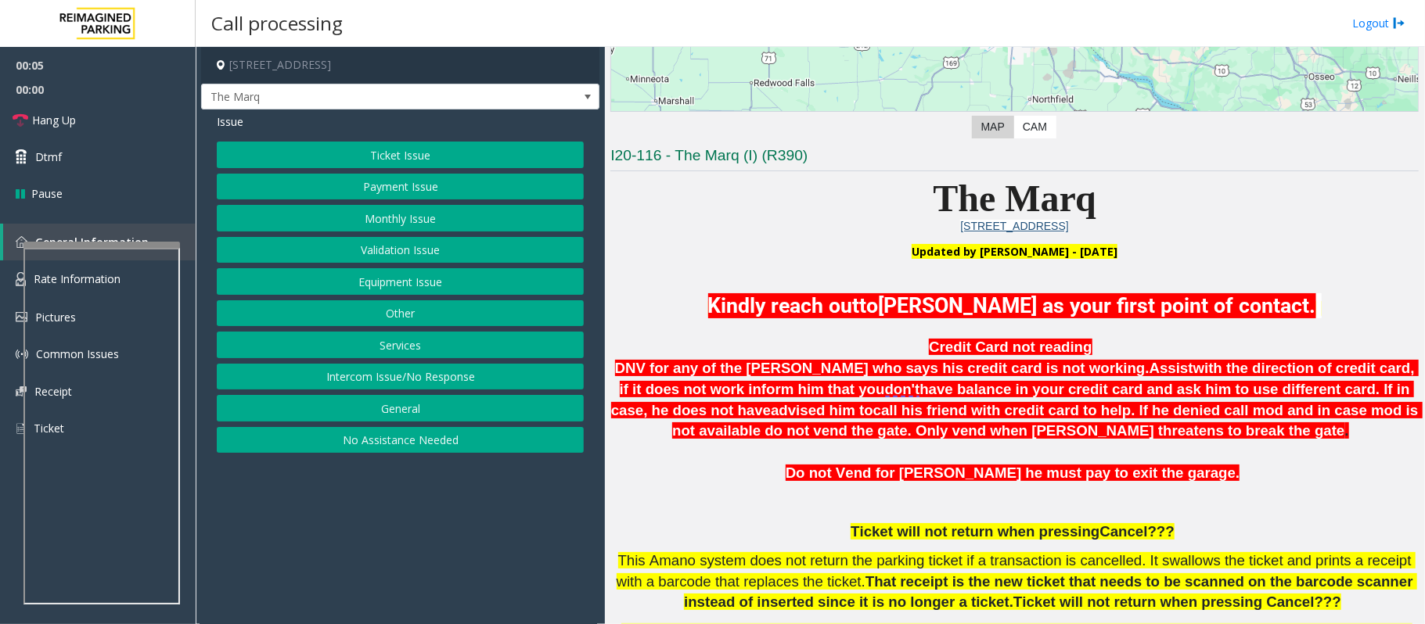
scroll to position [313, 0]
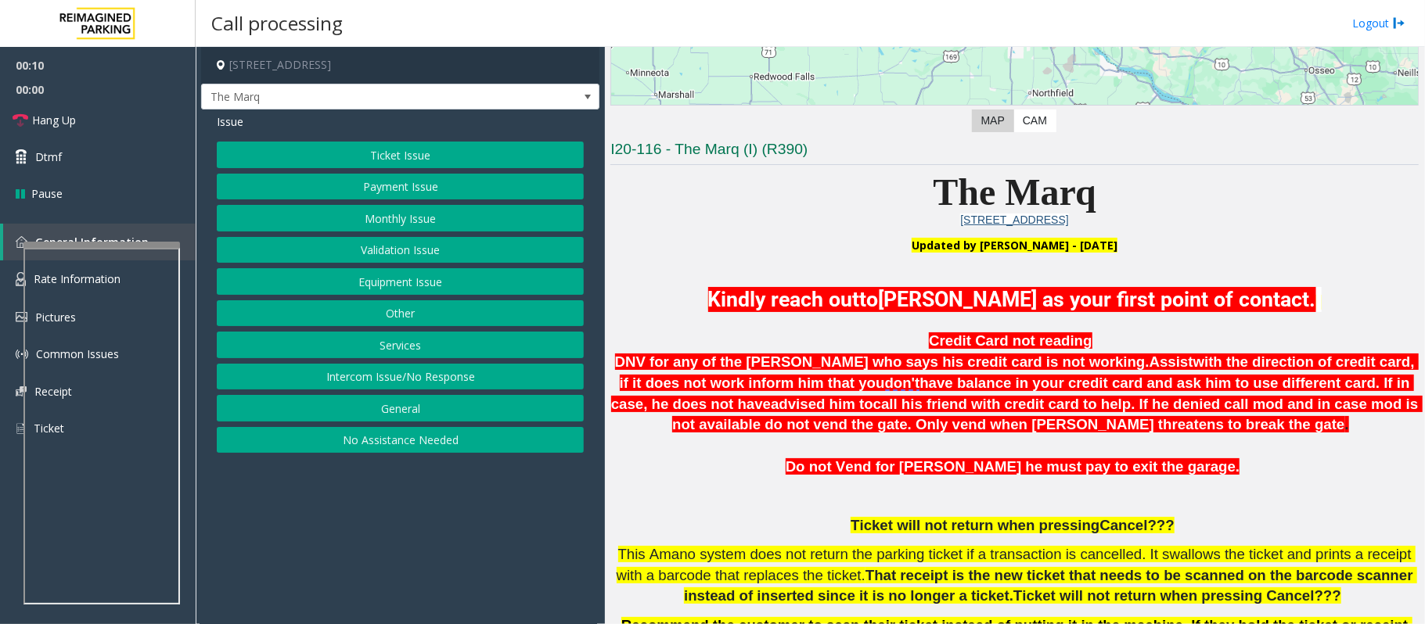
click at [467, 380] on button "Intercom Issue/No Response" at bounding box center [400, 377] width 367 height 27
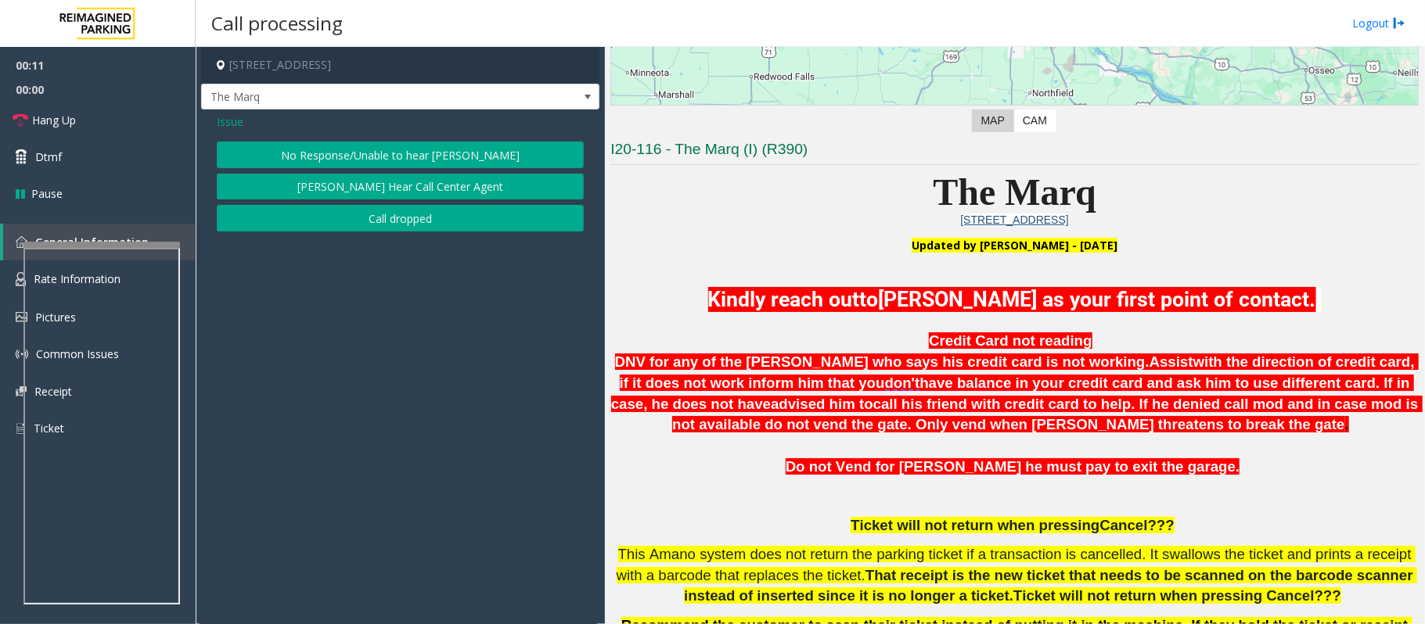
click at [327, 150] on button "No Response/Unable to hear [PERSON_NAME]" at bounding box center [400, 155] width 367 height 27
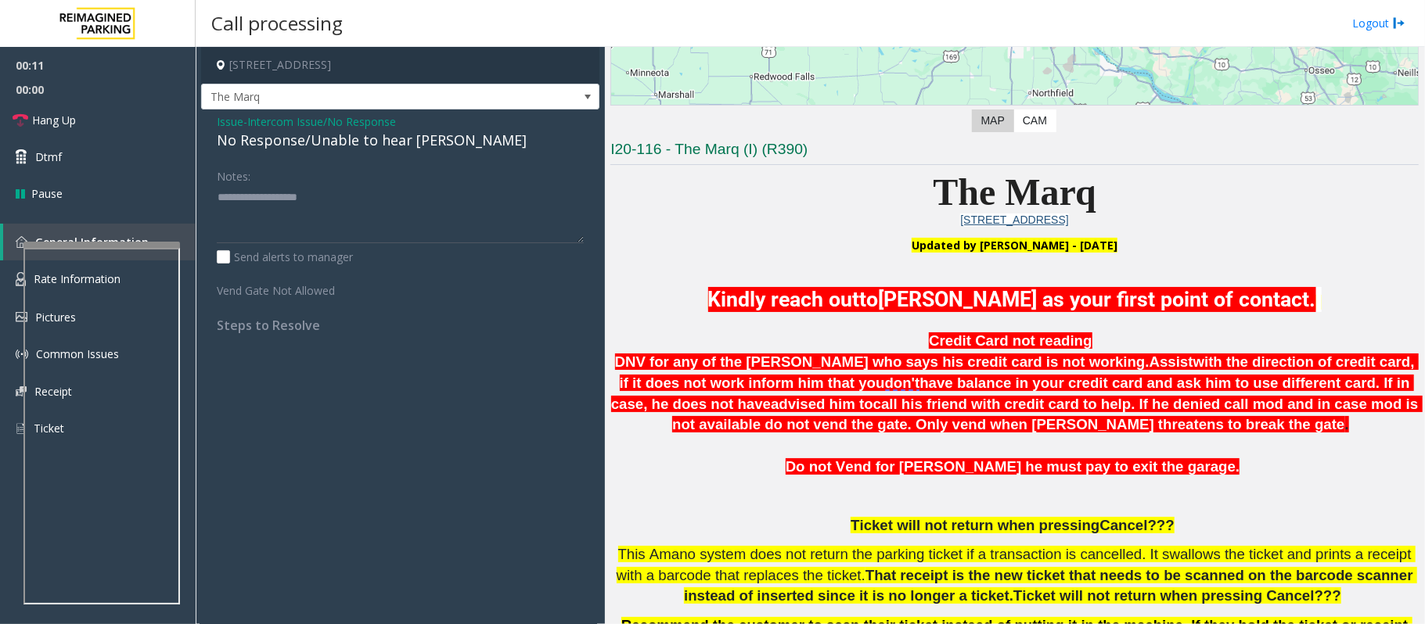
click at [326, 142] on div "No Response/Unable to hear [PERSON_NAME]" at bounding box center [400, 140] width 367 height 21
click at [325, 142] on div "No Response/Unable to hear [PERSON_NAME]" at bounding box center [400, 140] width 367 height 21
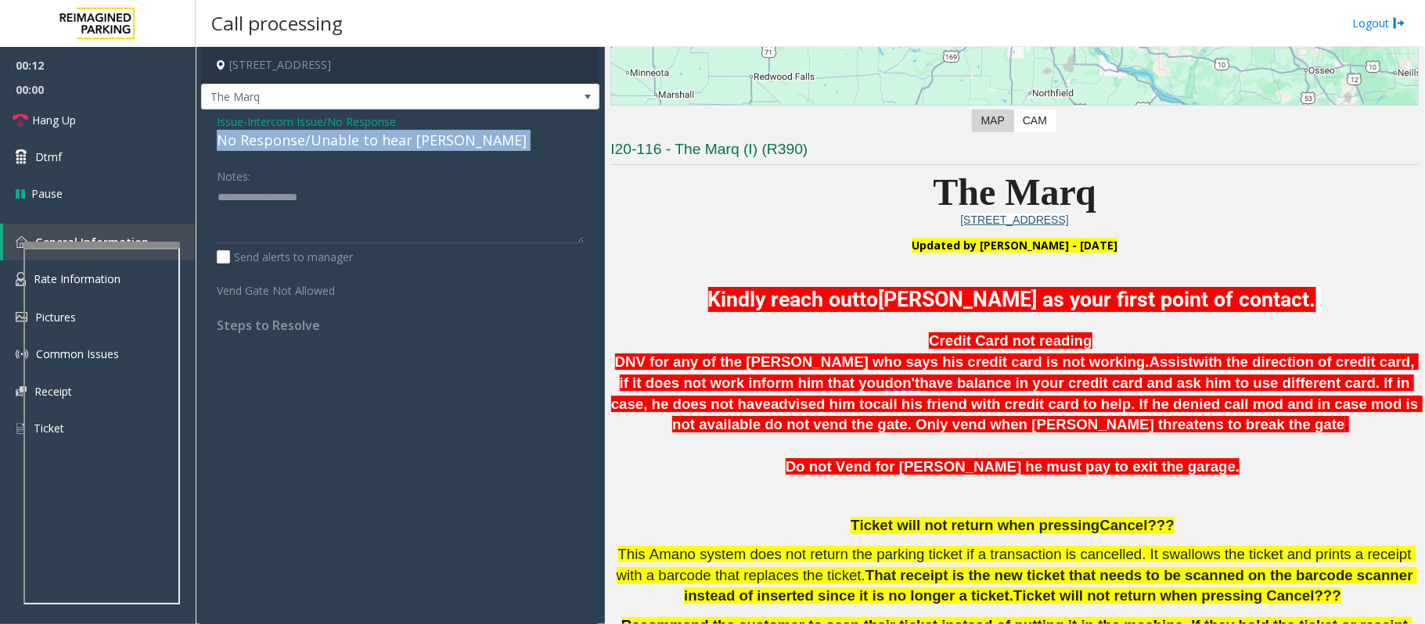
click at [325, 142] on div "No Response/Unable to hear [PERSON_NAME]" at bounding box center [400, 140] width 367 height 21
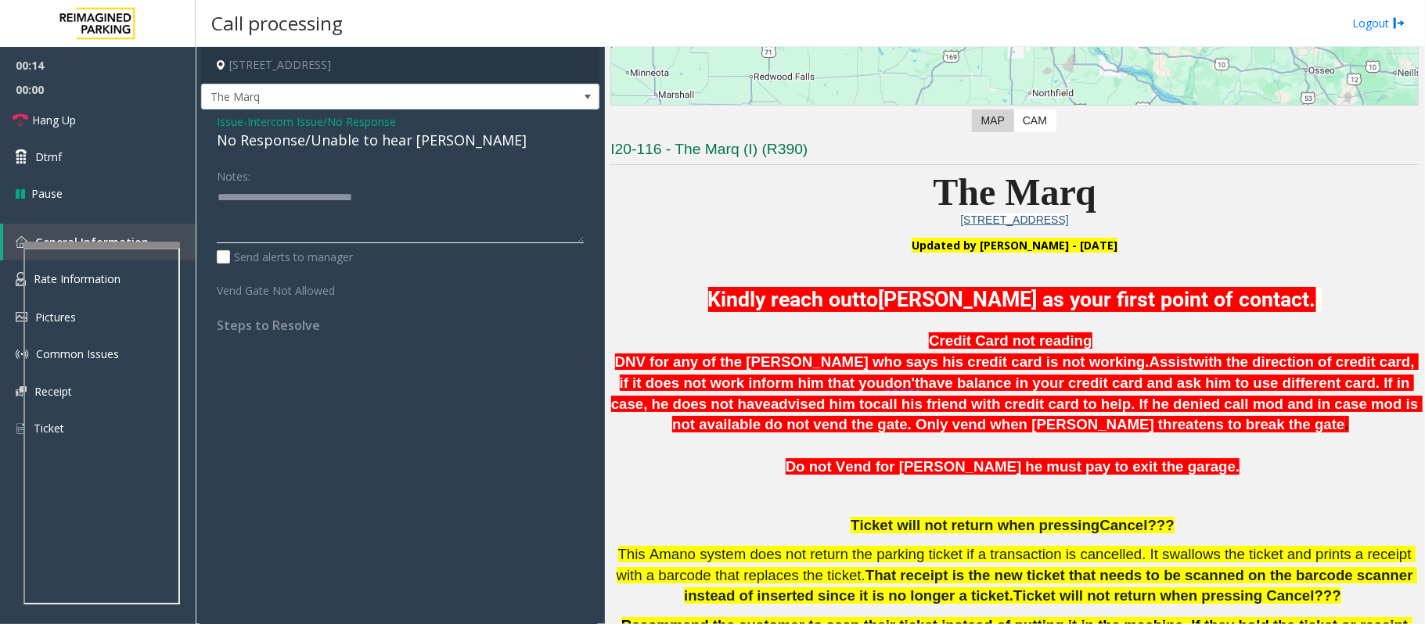
type textarea "**********"
drag, startPoint x: 808, startPoint y: 195, endPoint x: 1193, endPoint y: 185, distance: 385.1
click at [1193, 185] on p "The Marq" at bounding box center [1014, 192] width 808 height 43
click at [1190, 185] on p "The Marq" at bounding box center [1014, 192] width 808 height 43
click at [307, 200] on textarea at bounding box center [400, 214] width 367 height 59
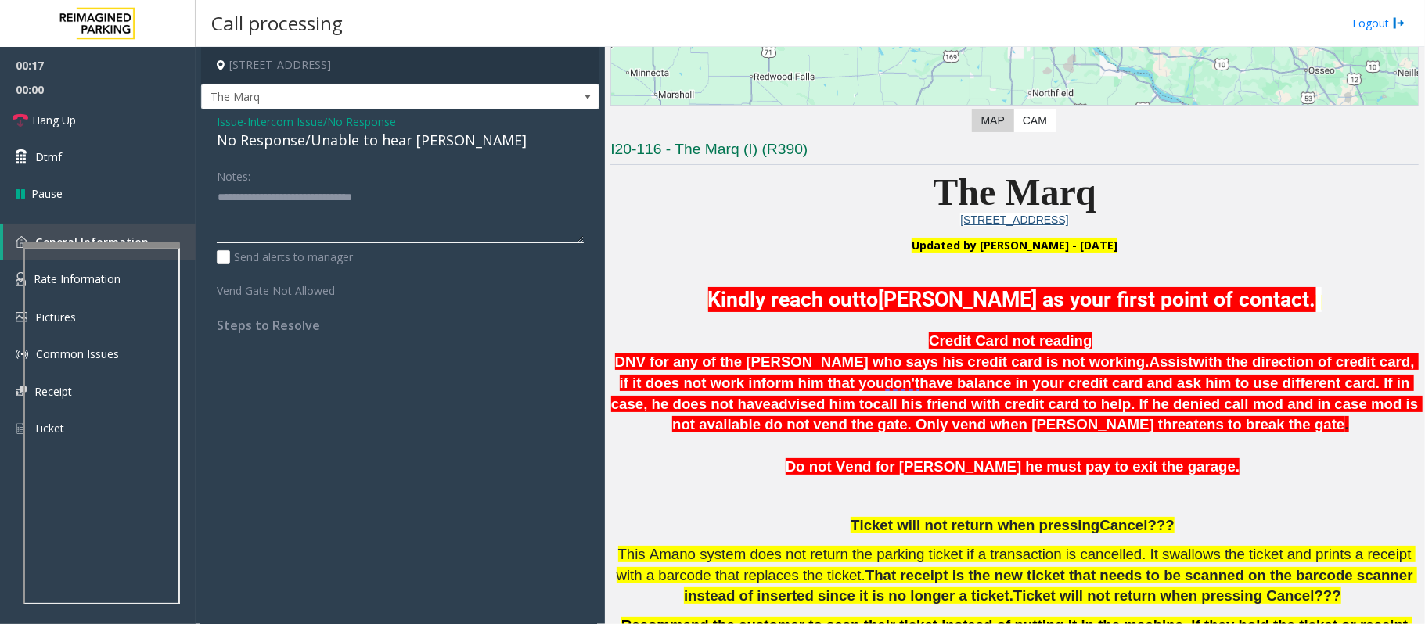
click at [307, 200] on textarea at bounding box center [400, 214] width 367 height 59
click at [222, 126] on span "Issue" at bounding box center [230, 121] width 27 height 16
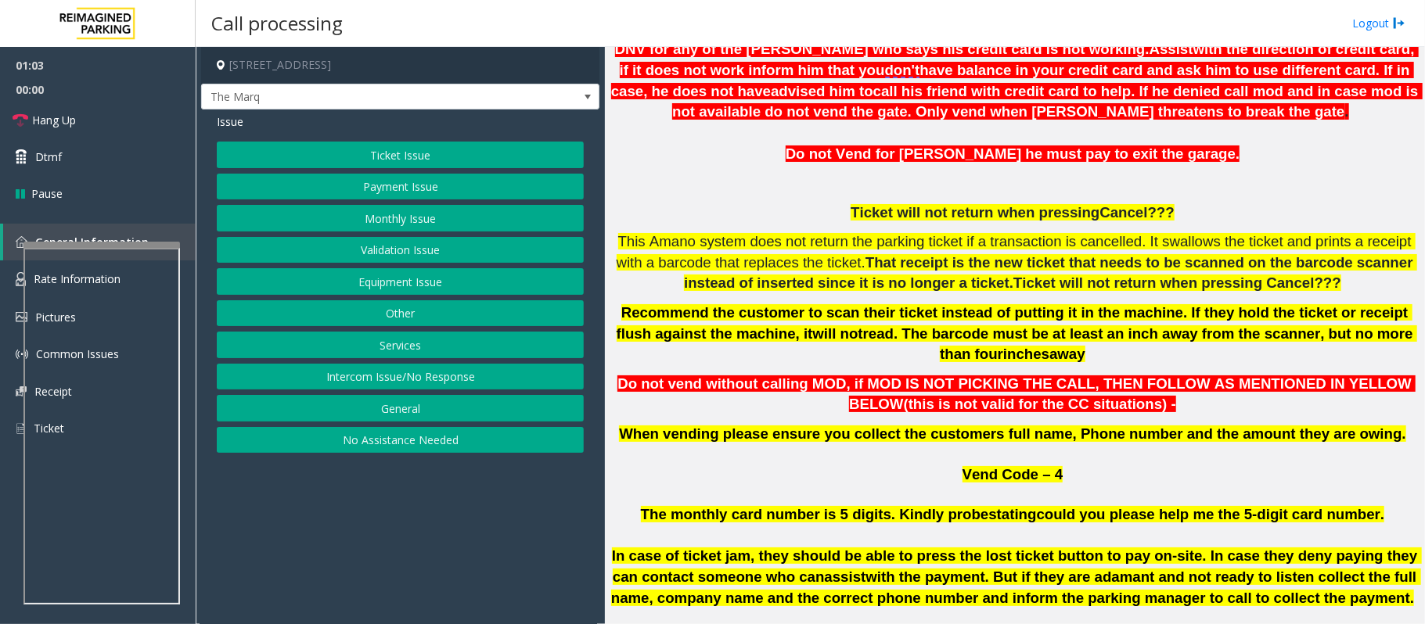
scroll to position [521, 0]
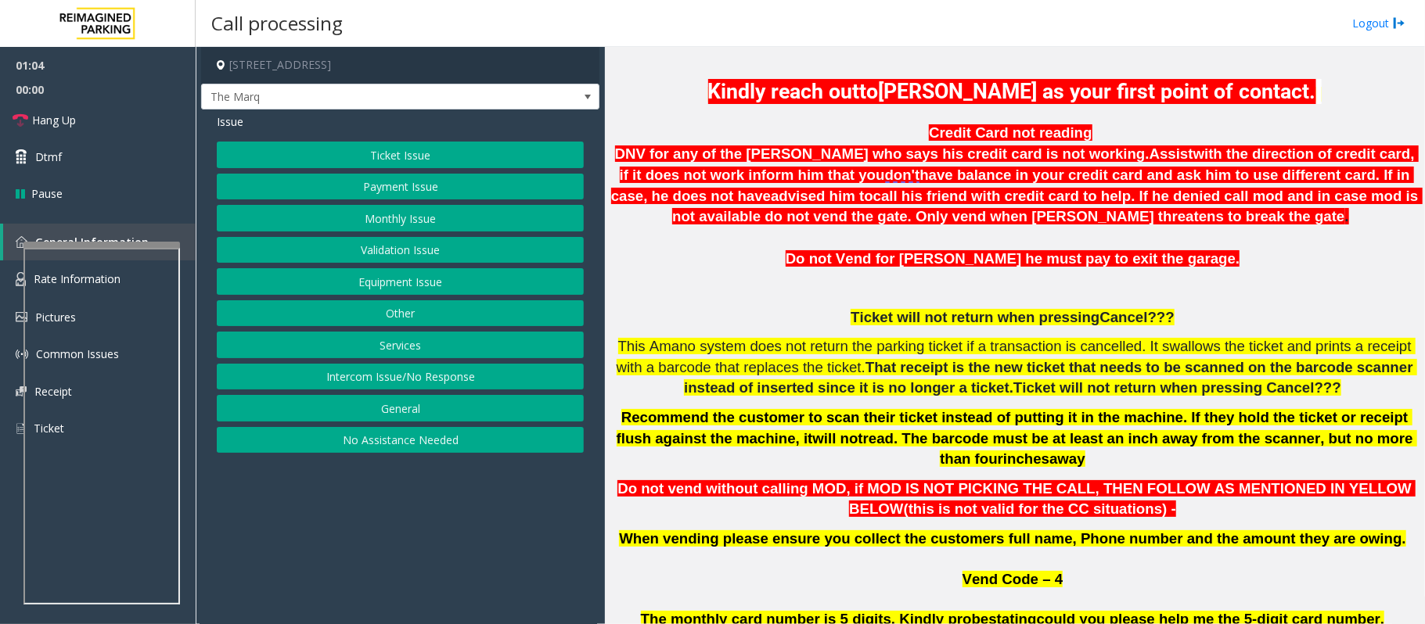
click at [423, 145] on button "Ticket Issue" at bounding box center [400, 155] width 367 height 27
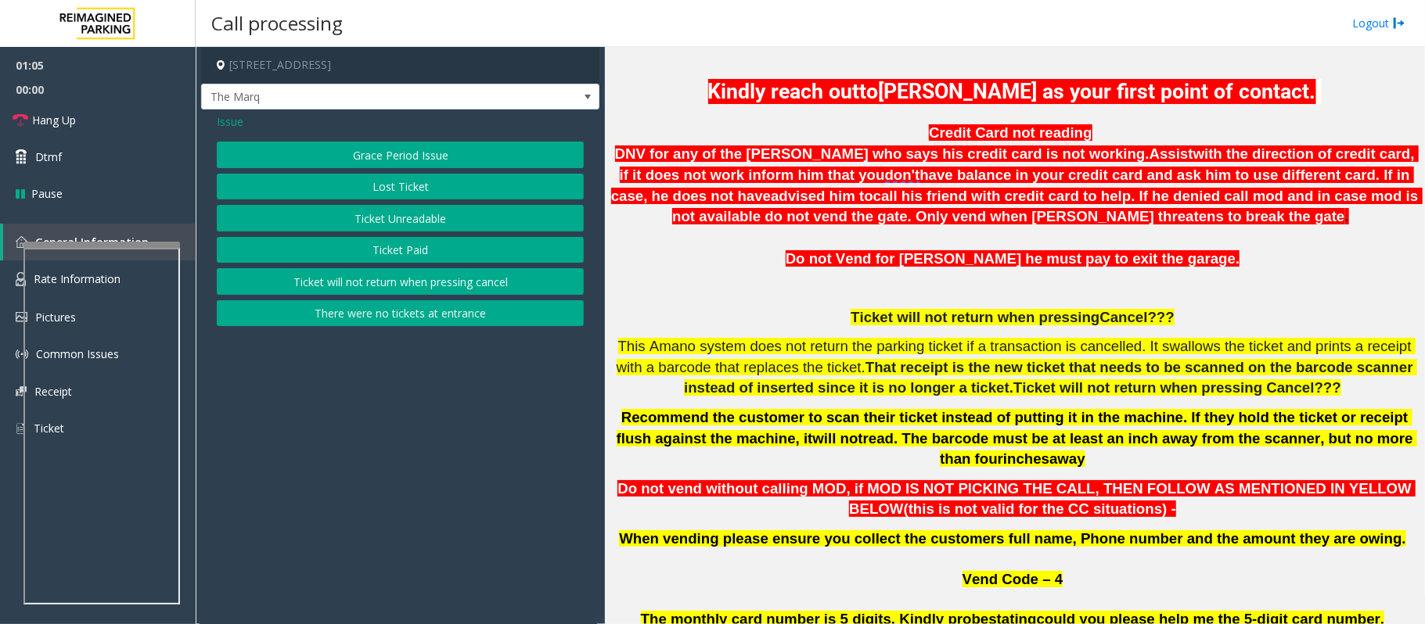
click at [429, 220] on button "Ticket Unreadable" at bounding box center [400, 218] width 367 height 27
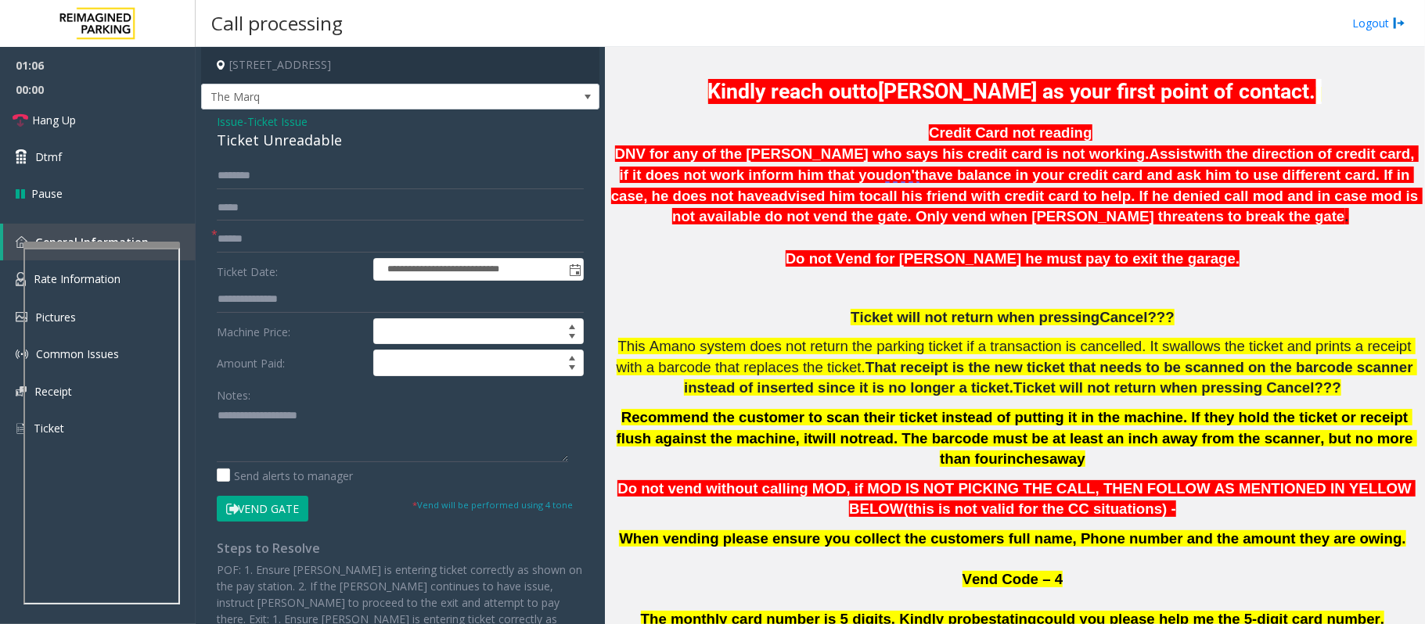
click at [226, 123] on span "Issue" at bounding box center [230, 121] width 27 height 16
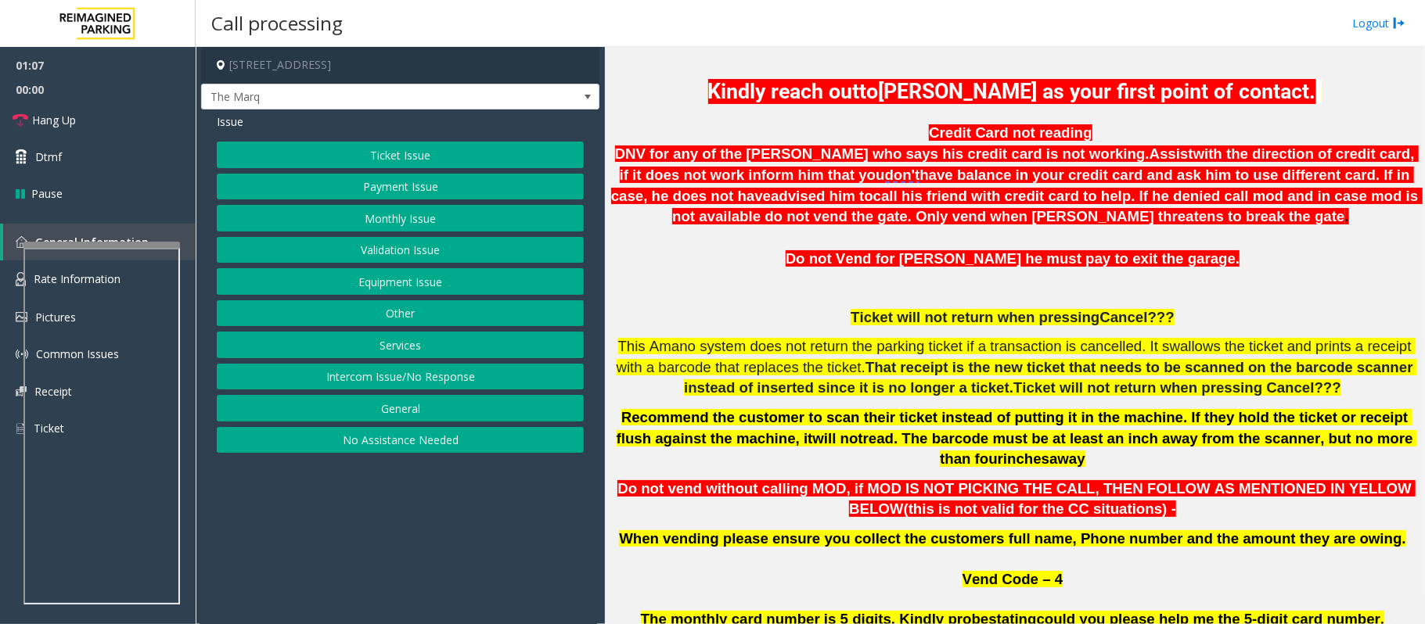
click at [404, 291] on button "Equipment Issue" at bounding box center [400, 281] width 367 height 27
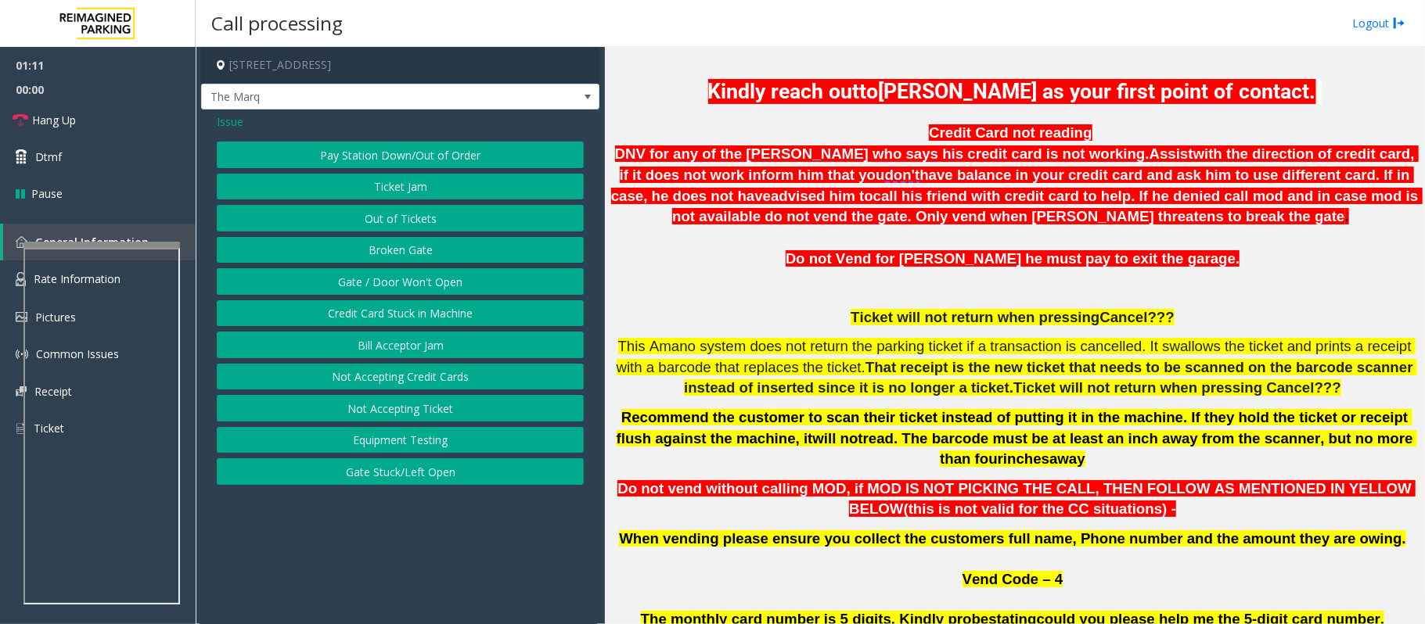
click at [379, 189] on button "Ticket Jam" at bounding box center [400, 187] width 367 height 27
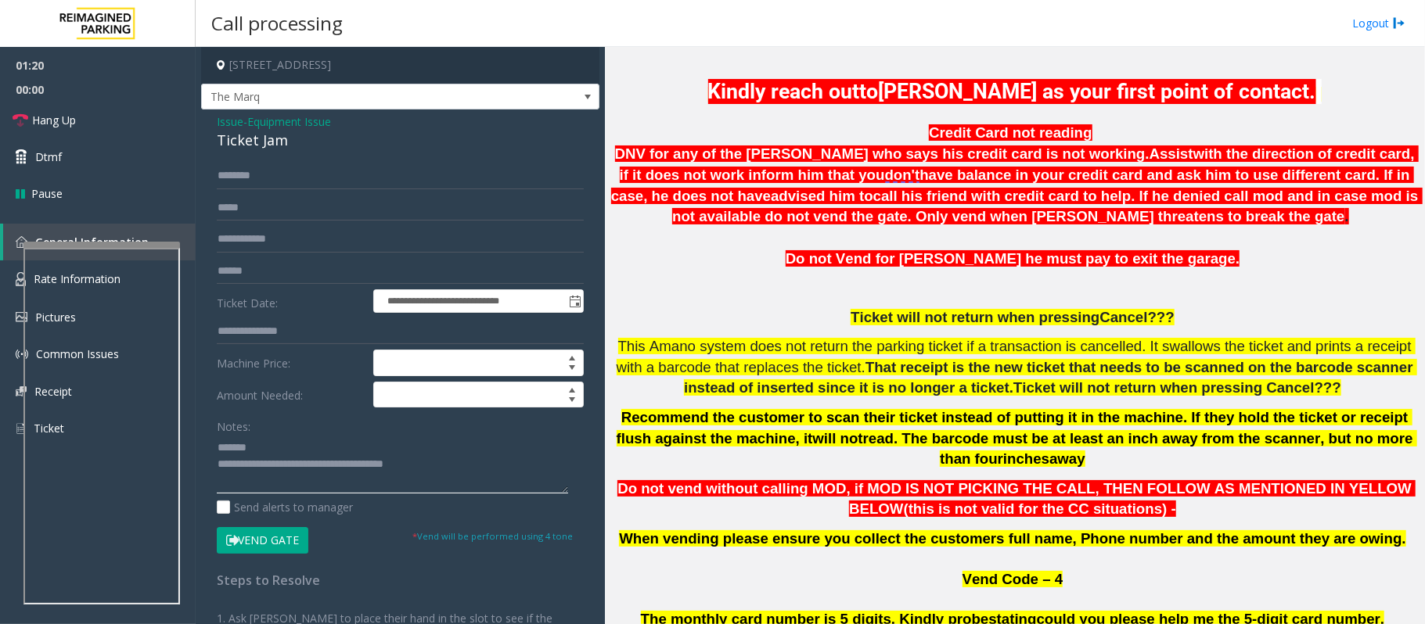
click at [433, 471] on textarea at bounding box center [392, 464] width 351 height 59
drag, startPoint x: 452, startPoint y: 464, endPoint x: 280, endPoint y: 468, distance: 172.2
click at [280, 468] on textarea at bounding box center [392, 464] width 351 height 59
drag, startPoint x: 304, startPoint y: 139, endPoint x: 213, endPoint y: 145, distance: 91.7
click at [213, 145] on div "**********" at bounding box center [400, 450] width 398 height 681
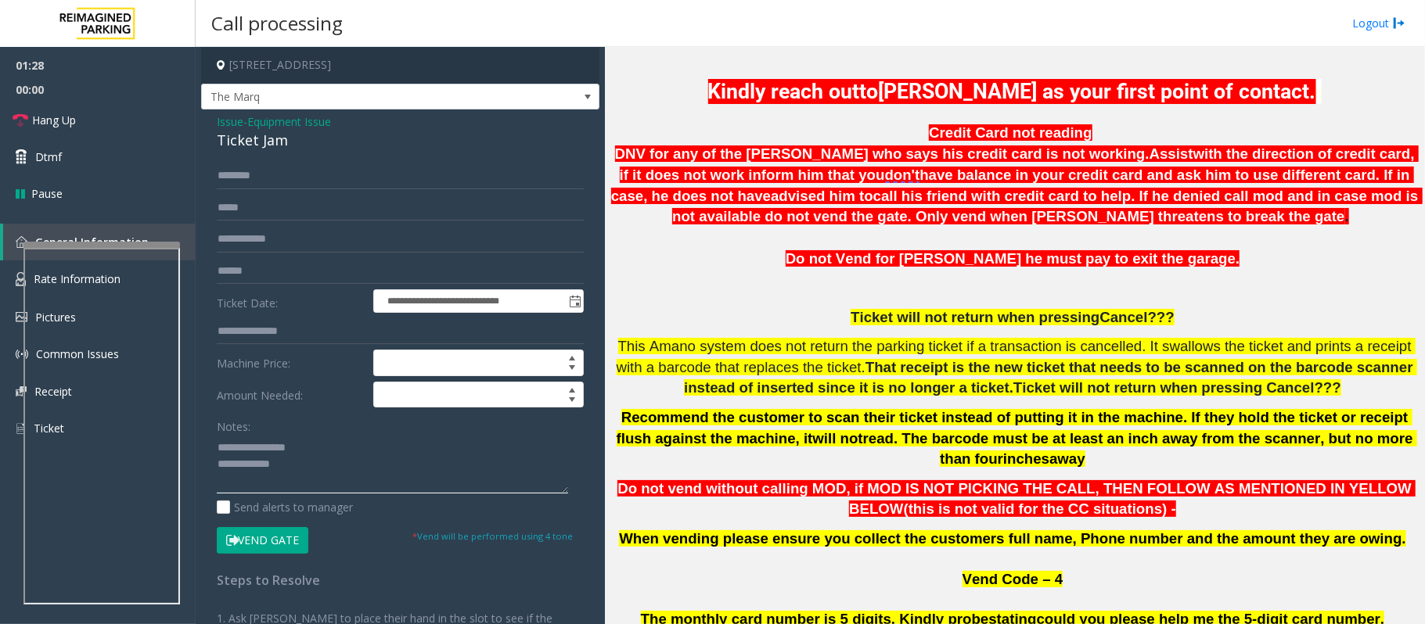
click at [396, 468] on textarea at bounding box center [392, 464] width 351 height 59
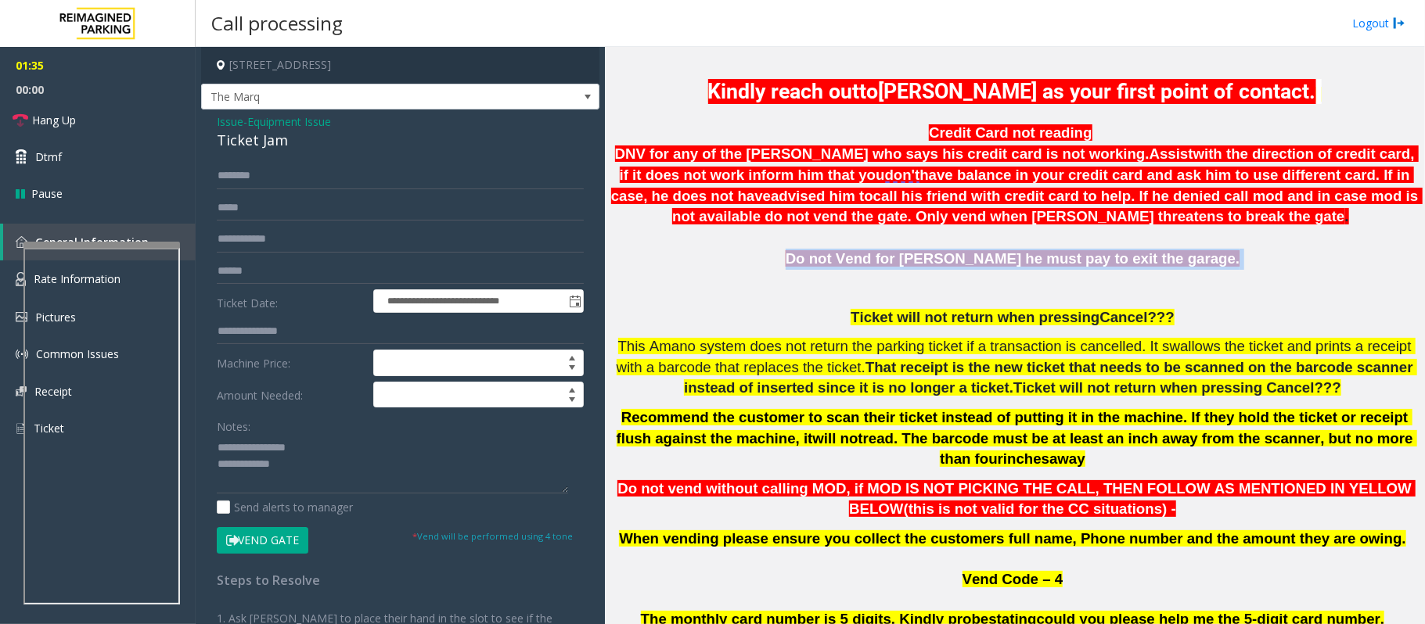
drag, startPoint x: 746, startPoint y: 257, endPoint x: 1307, endPoint y: 255, distance: 560.2
click at [1307, 255] on p "Do not Vend for Abdurahman Kadir's he must pay to exit the garage." at bounding box center [1014, 259] width 808 height 21
click at [1311, 266] on p "Do not Vend for Abdurahman Kadir's he must pay to exit the garage." at bounding box center [1014, 259] width 808 height 21
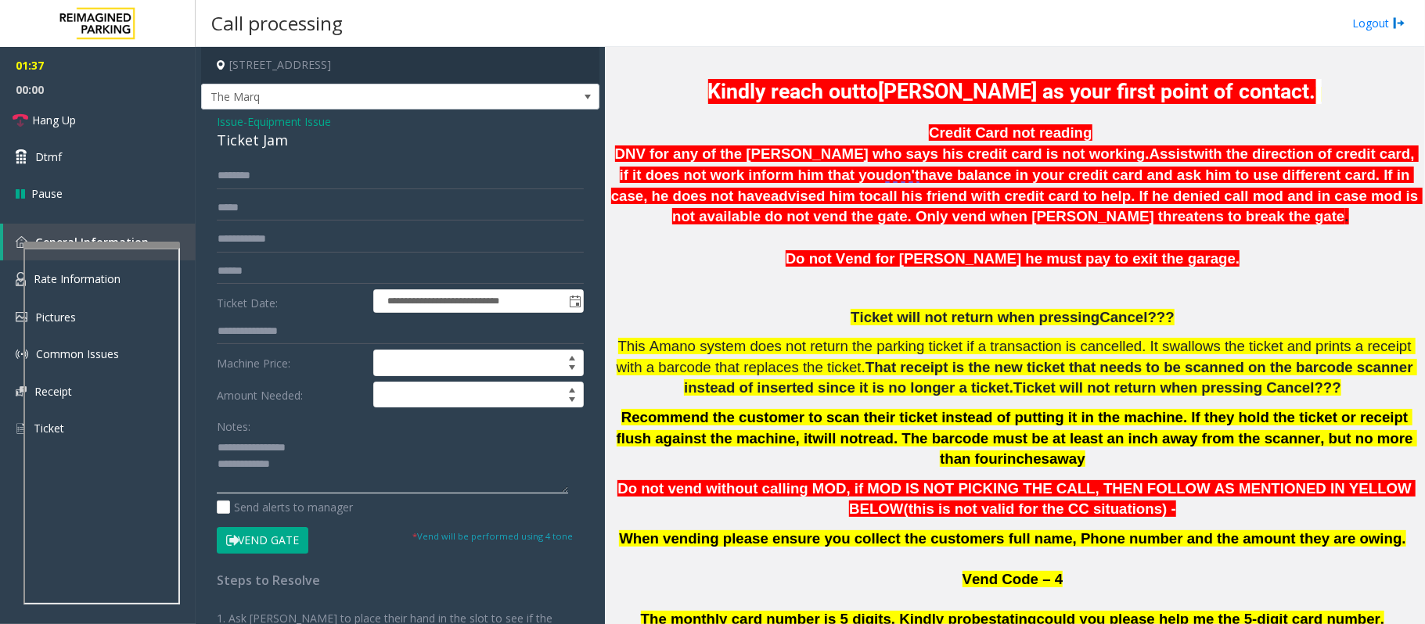
click at [292, 470] on textarea at bounding box center [392, 464] width 351 height 59
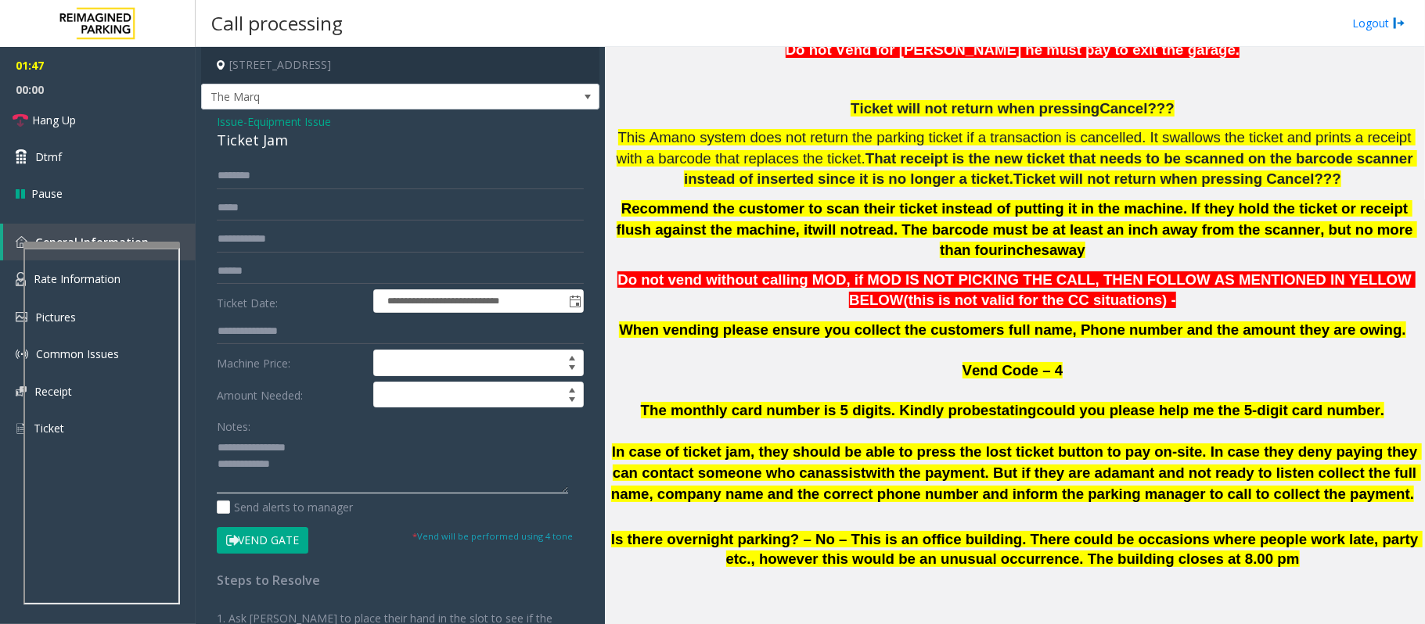
scroll to position [626, 0]
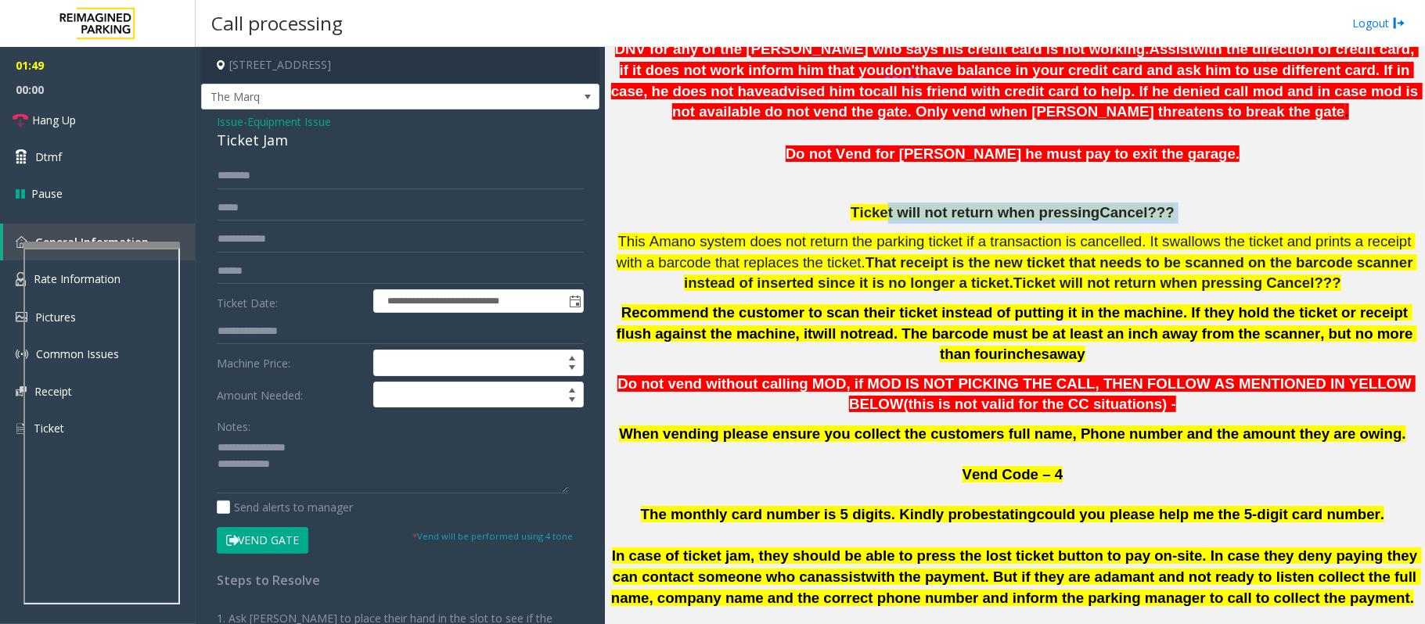
drag, startPoint x: 896, startPoint y: 203, endPoint x: 1214, endPoint y: 216, distance: 318.7
click at [1214, 216] on p "Ticket will not return when pressing Cancel???" at bounding box center [1014, 213] width 808 height 21
drag, startPoint x: 845, startPoint y: 216, endPoint x: 1240, endPoint y: 207, distance: 395.2
click at [1240, 207] on p "Ticket will not return when pressing Cancel???" at bounding box center [1014, 213] width 808 height 21
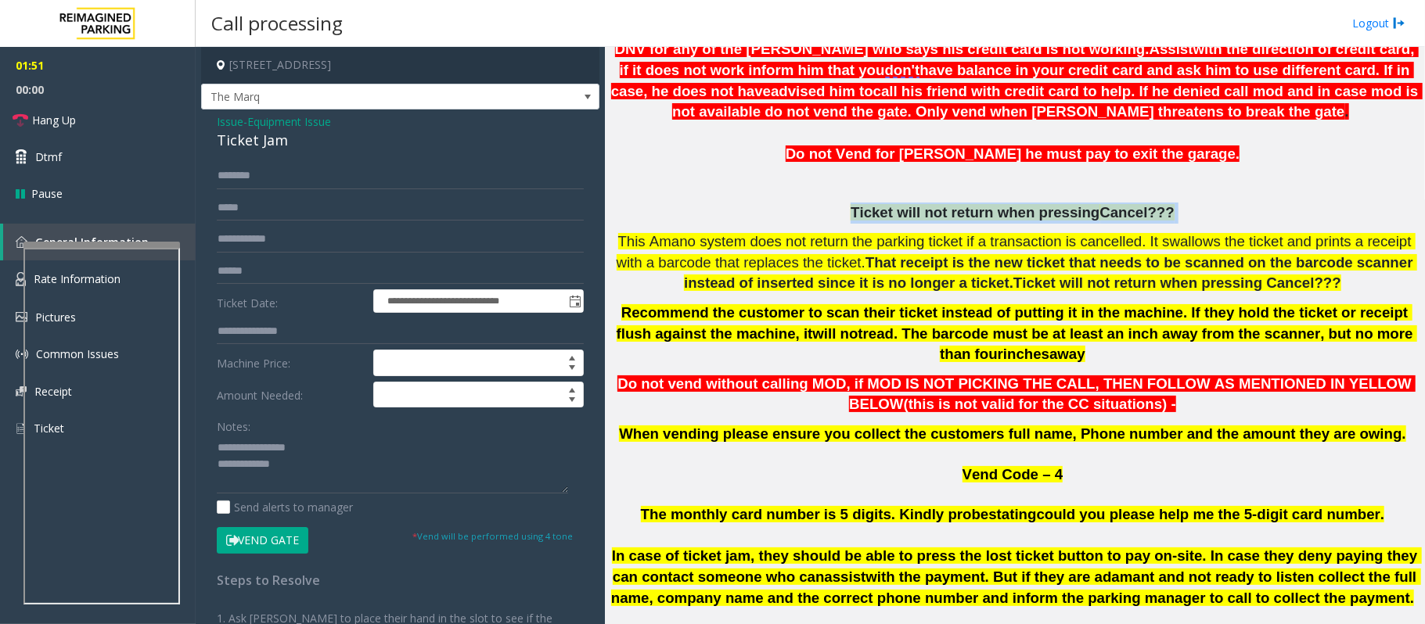
click at [1240, 207] on p "Ticket will not return when pressing Cancel???" at bounding box center [1014, 213] width 808 height 21
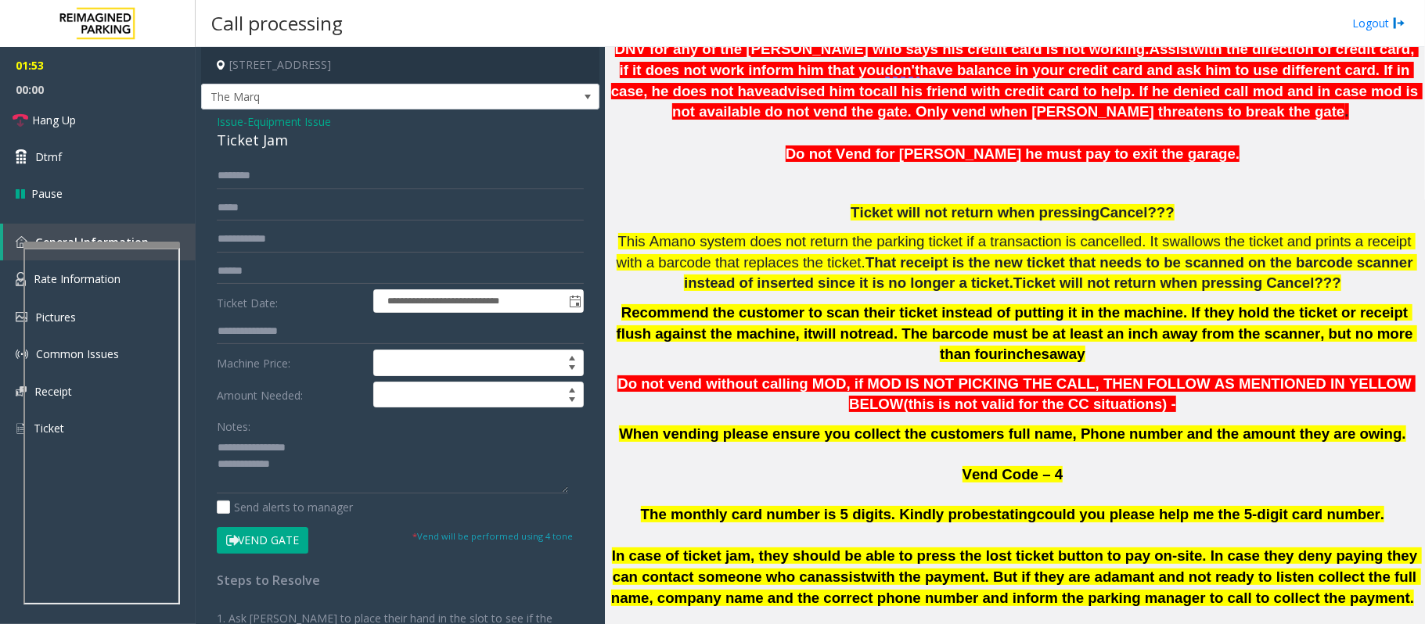
click at [681, 255] on span "This Amano system does not return the parking ticket if a transaction is cancel…" at bounding box center [1016, 252] width 799 height 38
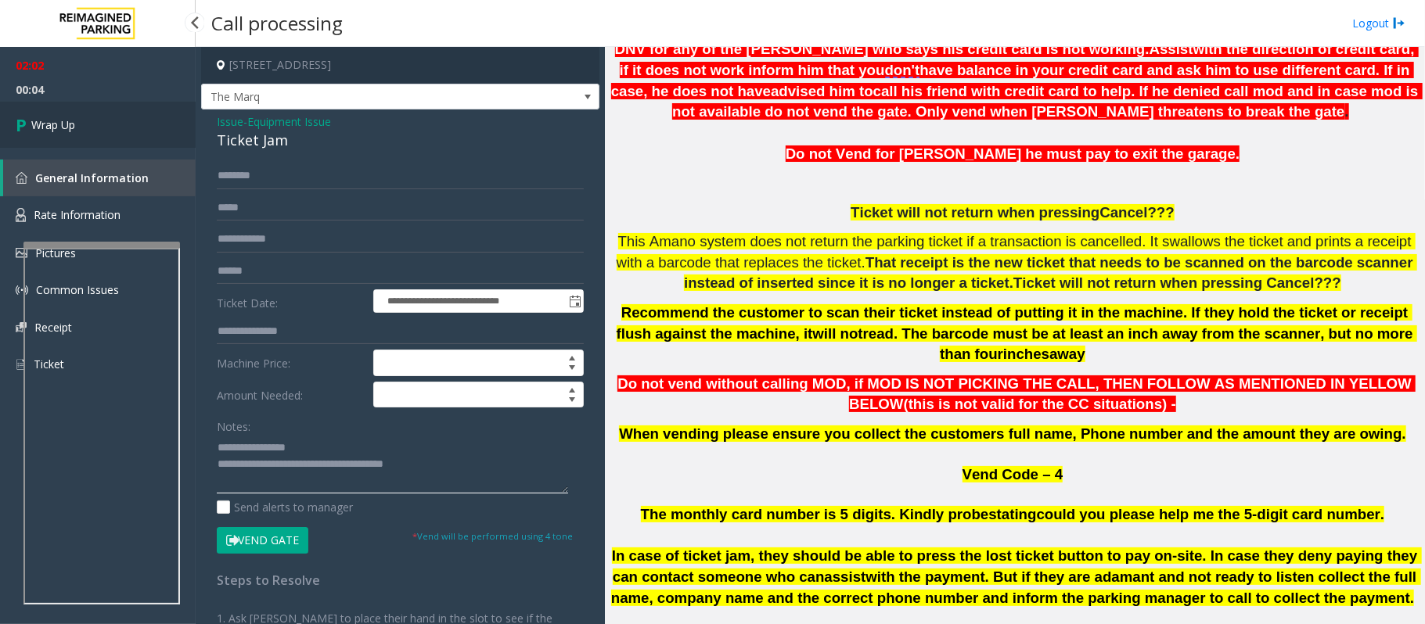
type textarea "**********"
click at [44, 128] on span "Wrap Up" at bounding box center [53, 125] width 44 height 16
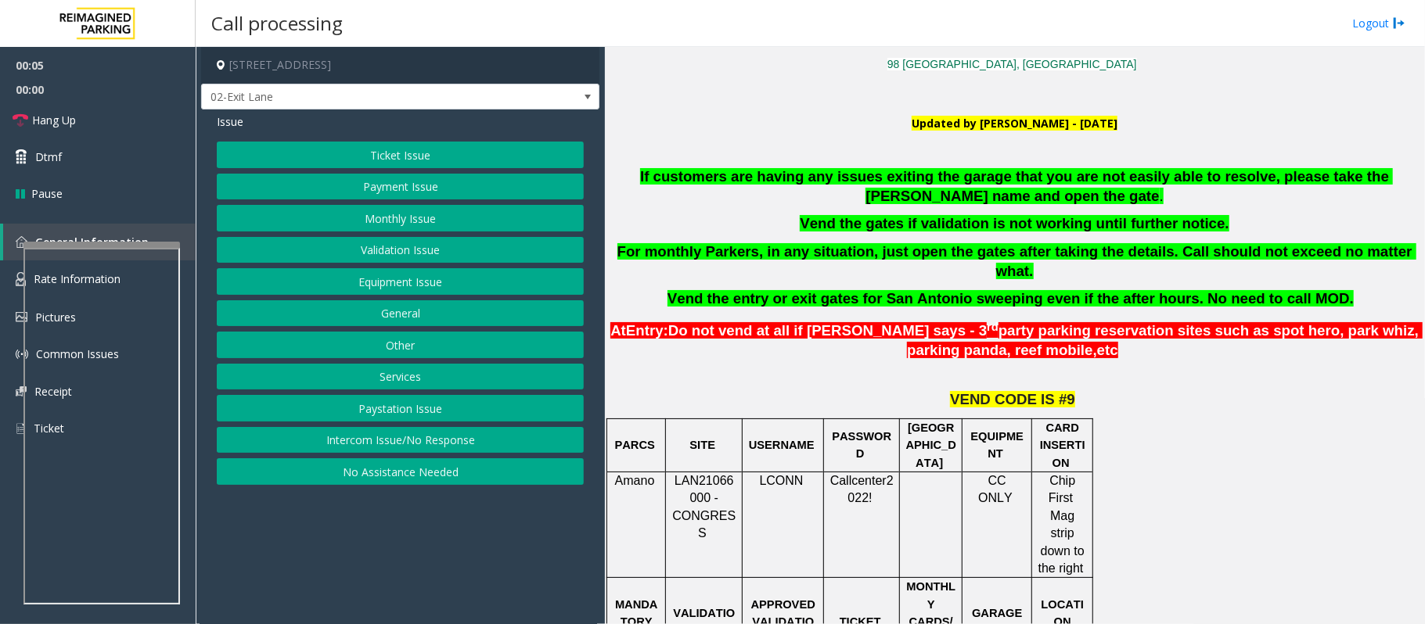
scroll to position [417, 0]
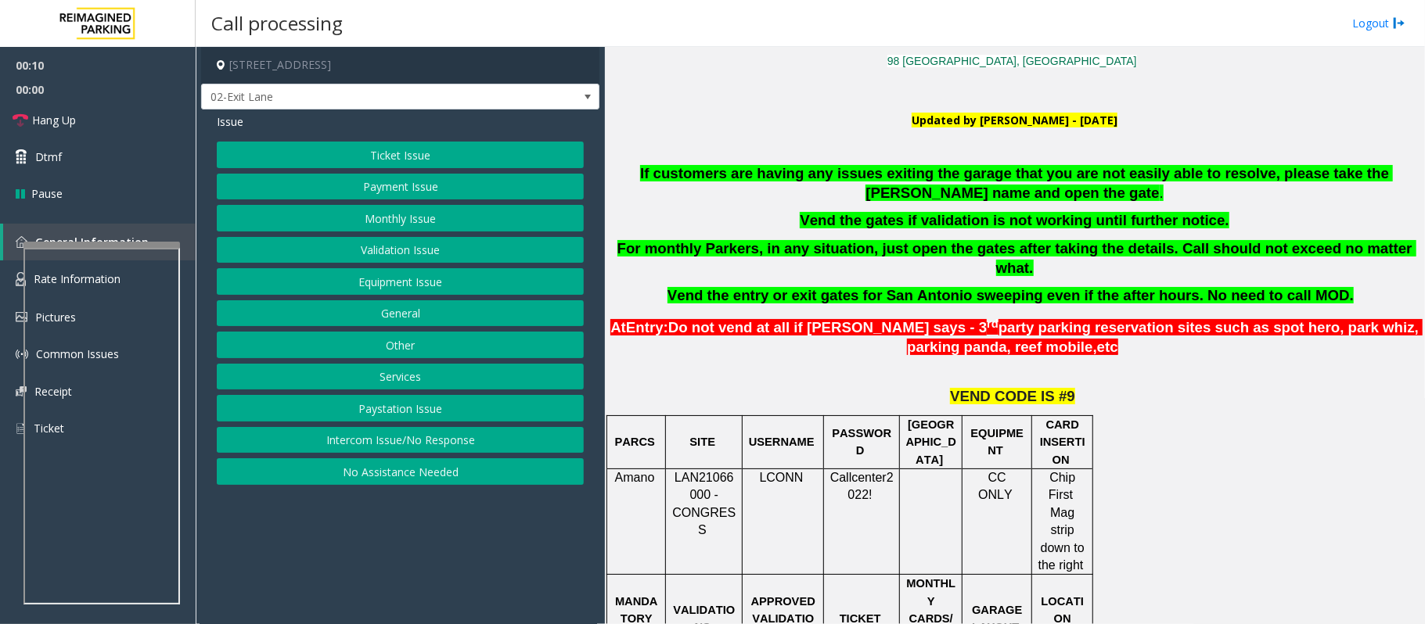
click at [389, 286] on button "Equipment Issue" at bounding box center [400, 281] width 367 height 27
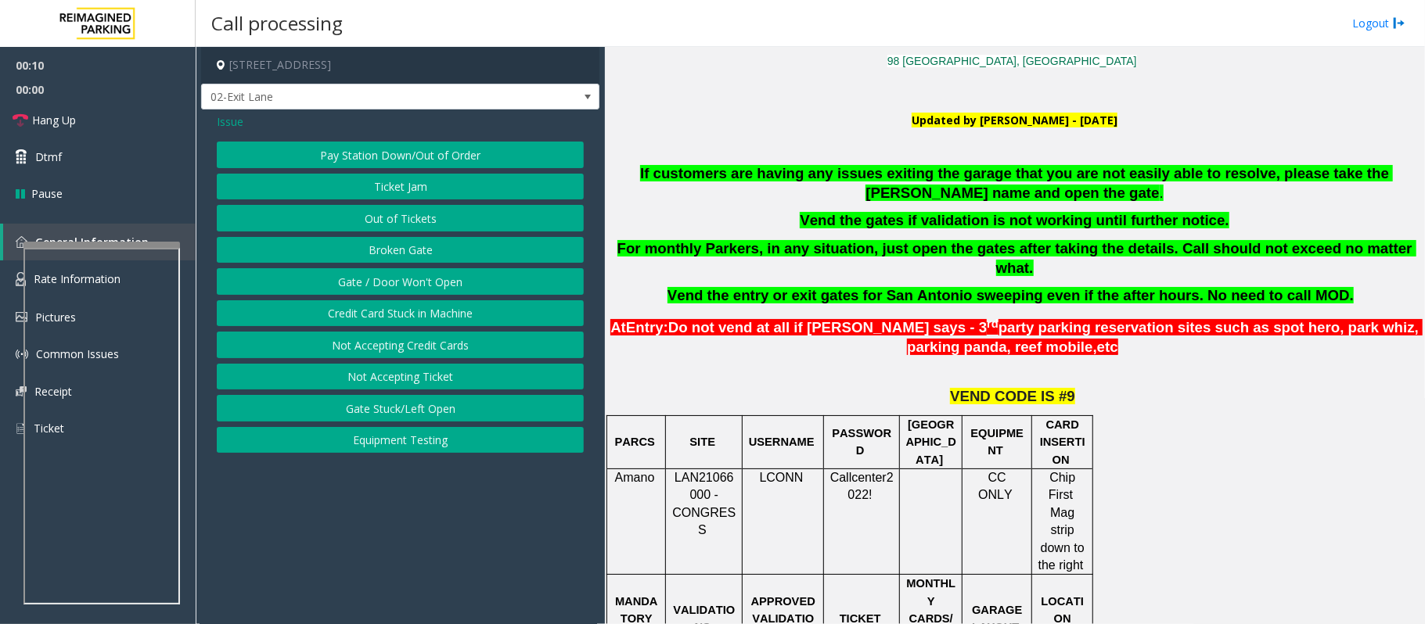
click at [369, 282] on button "Gate / Door Won't Open" at bounding box center [400, 281] width 367 height 27
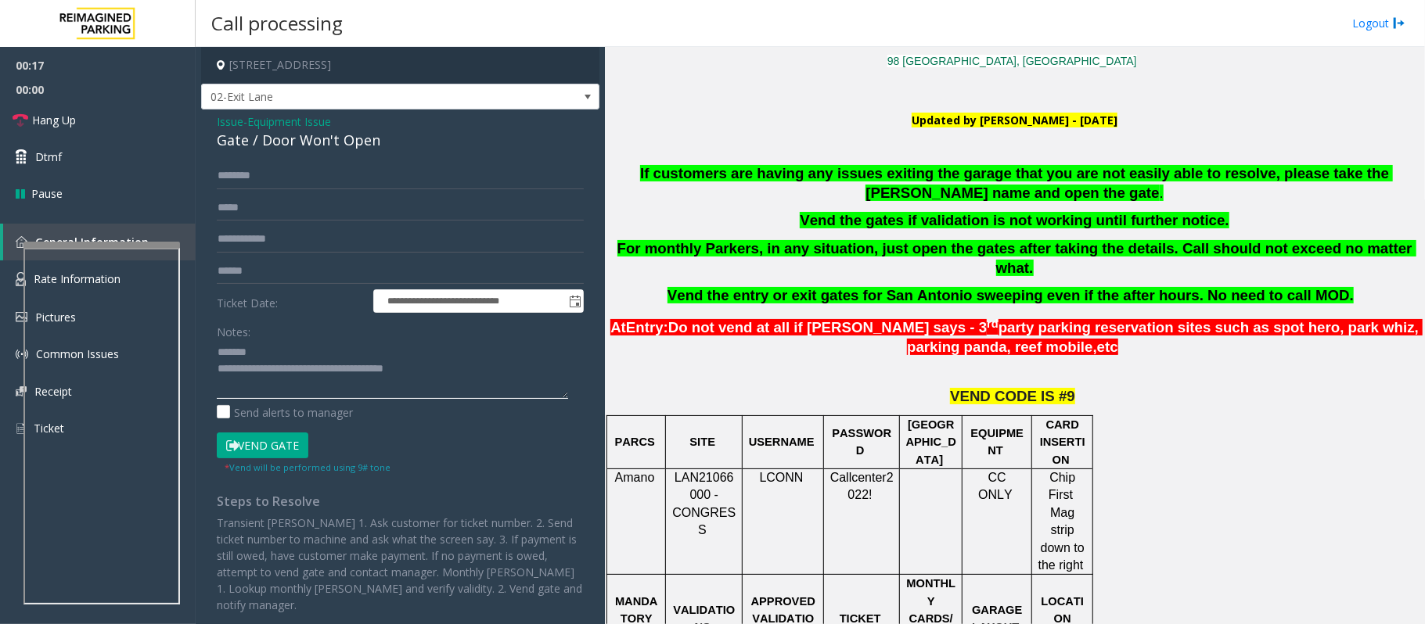
type textarea "**********"
click at [227, 122] on span "Issue" at bounding box center [230, 121] width 27 height 16
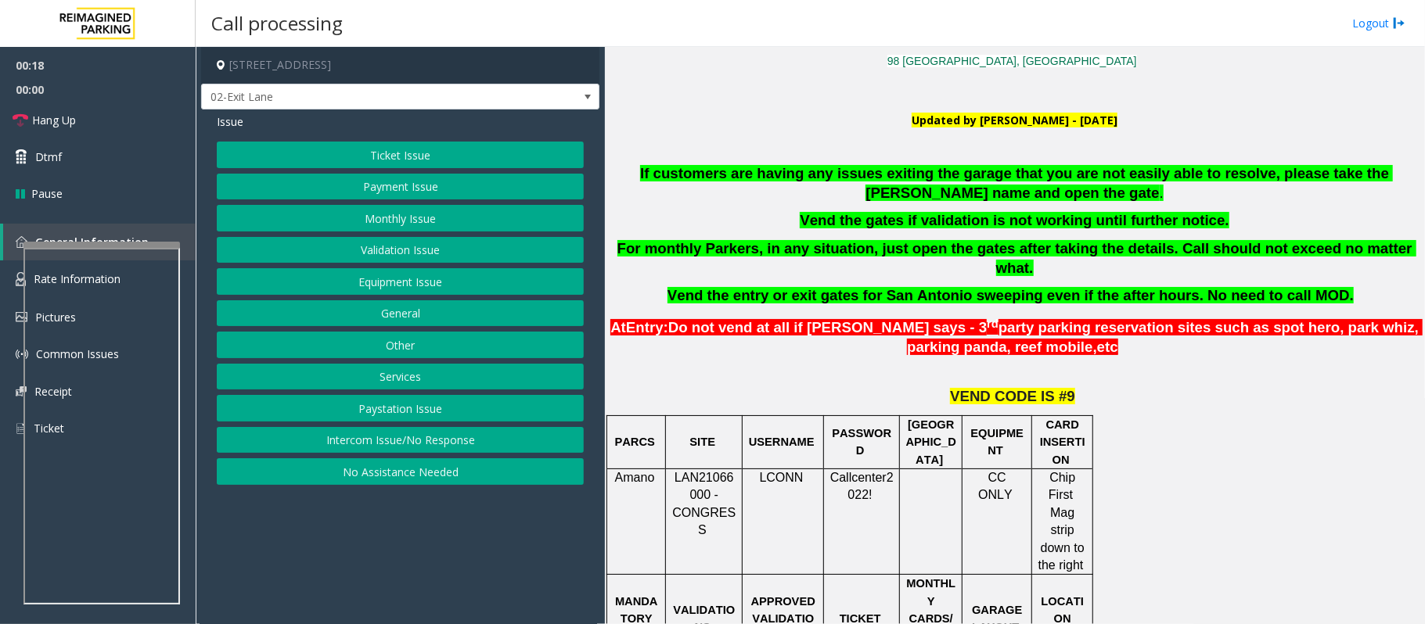
click at [401, 146] on button "Ticket Issue" at bounding box center [400, 155] width 367 height 27
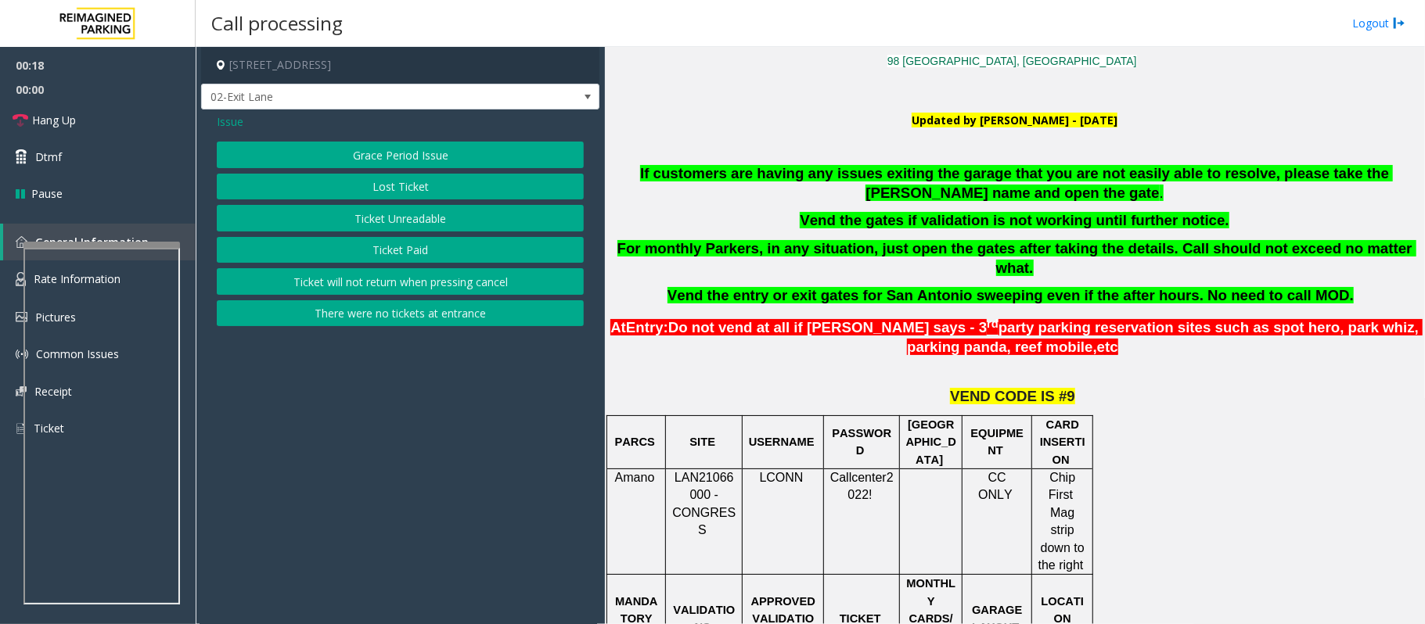
click at [412, 223] on button "Ticket Unreadable" at bounding box center [400, 218] width 367 height 27
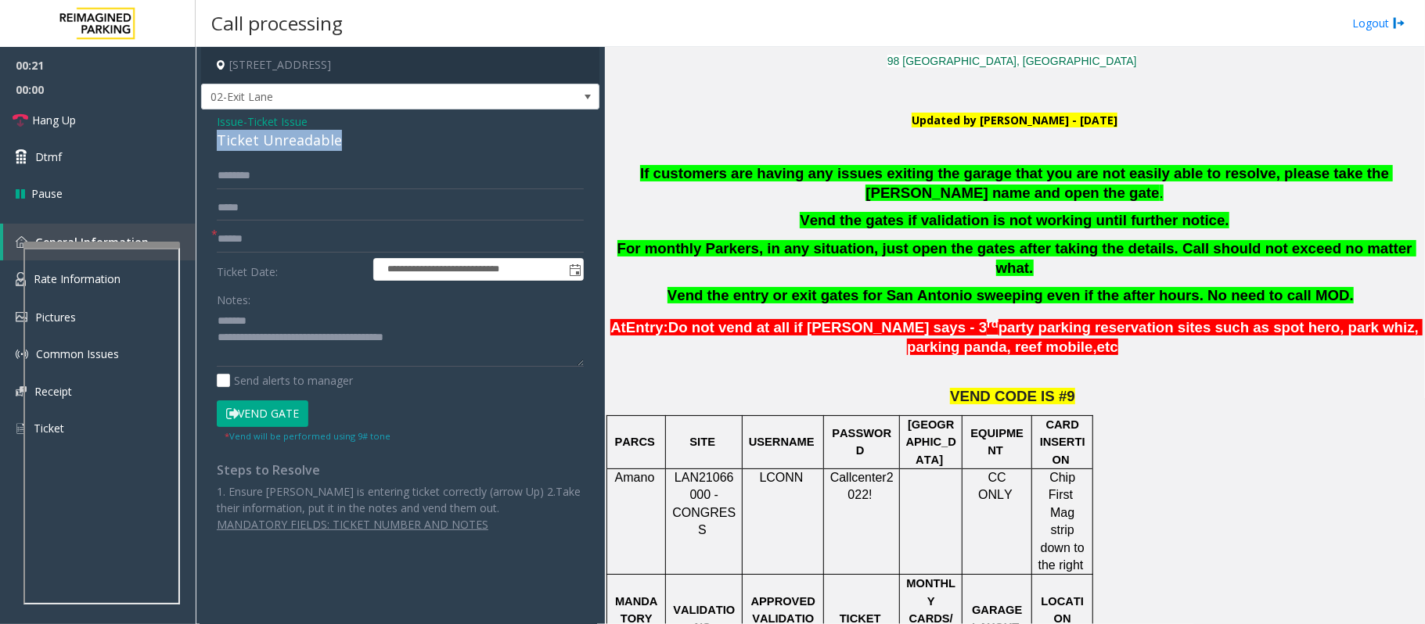
drag, startPoint x: 355, startPoint y: 145, endPoint x: 205, endPoint y: 142, distance: 150.2
click at [205, 142] on div "**********" at bounding box center [400, 329] width 398 height 439
type textarea "**********"
click at [241, 232] on input "text" at bounding box center [400, 239] width 367 height 27
type input "*"
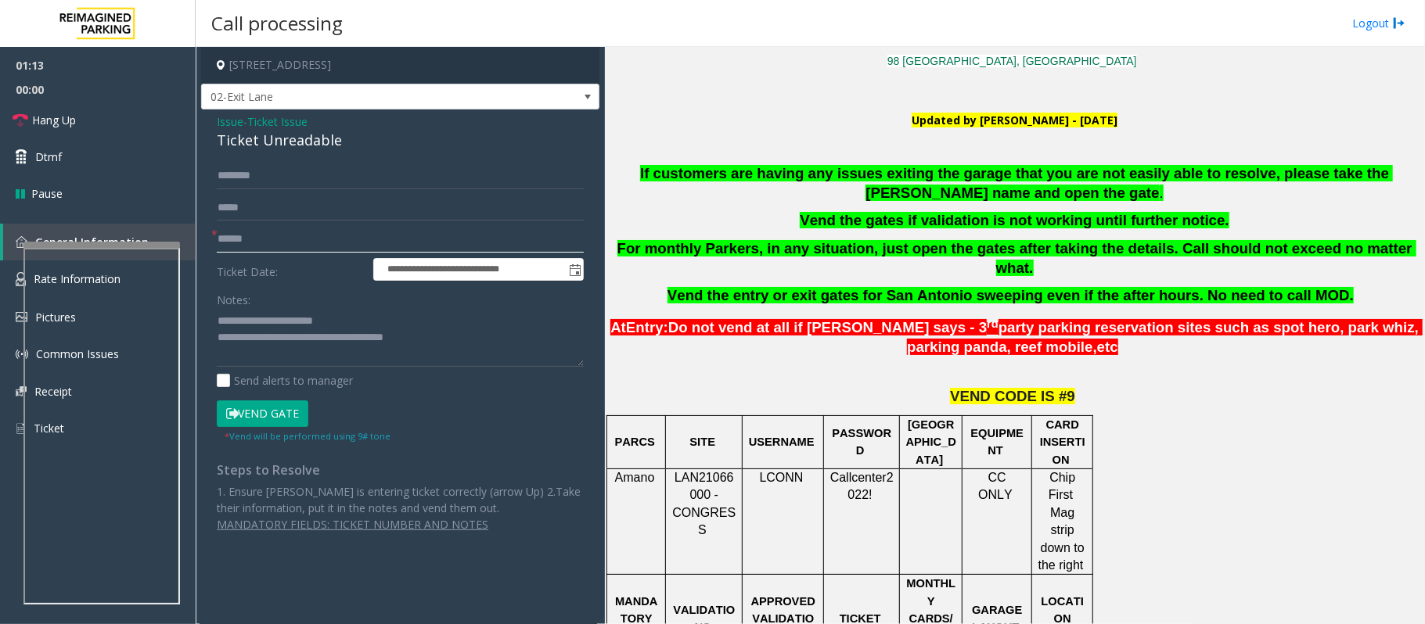
type input "******"
click at [252, 173] on input "text" at bounding box center [400, 176] width 367 height 27
click at [253, 408] on button "Vend Gate" at bounding box center [263, 414] width 92 height 27
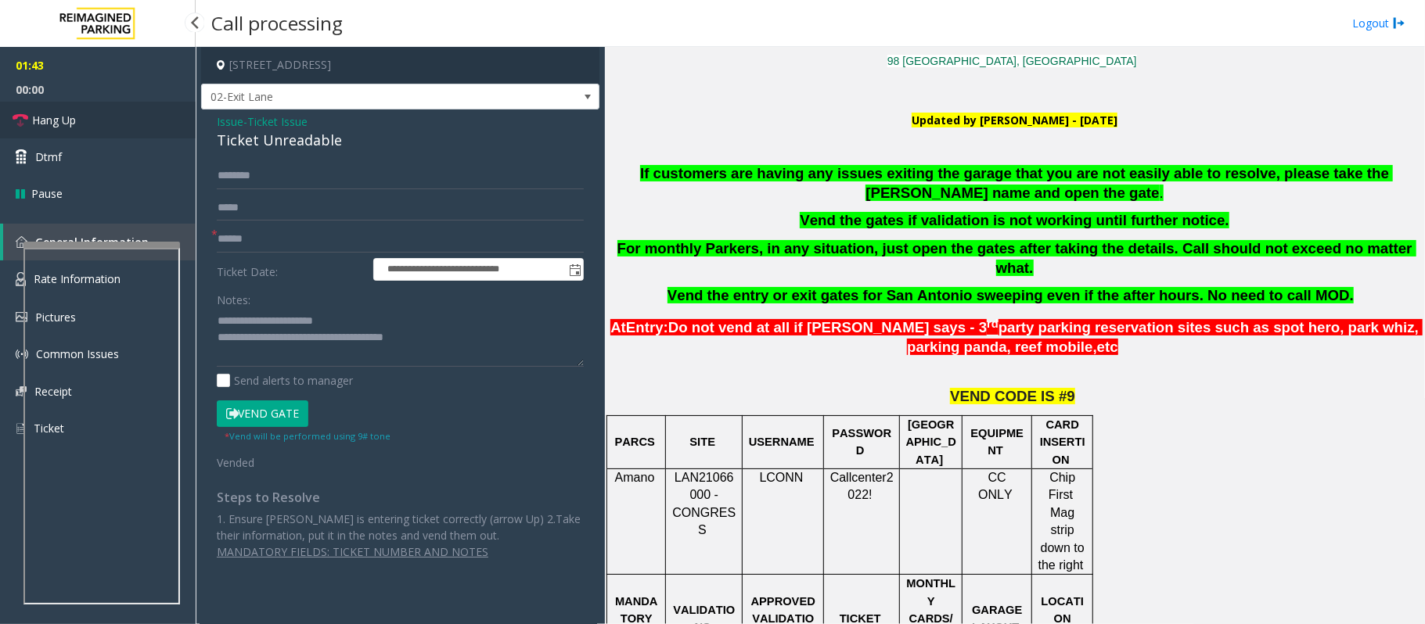
click at [63, 120] on span "Hang Up" at bounding box center [54, 120] width 44 height 16
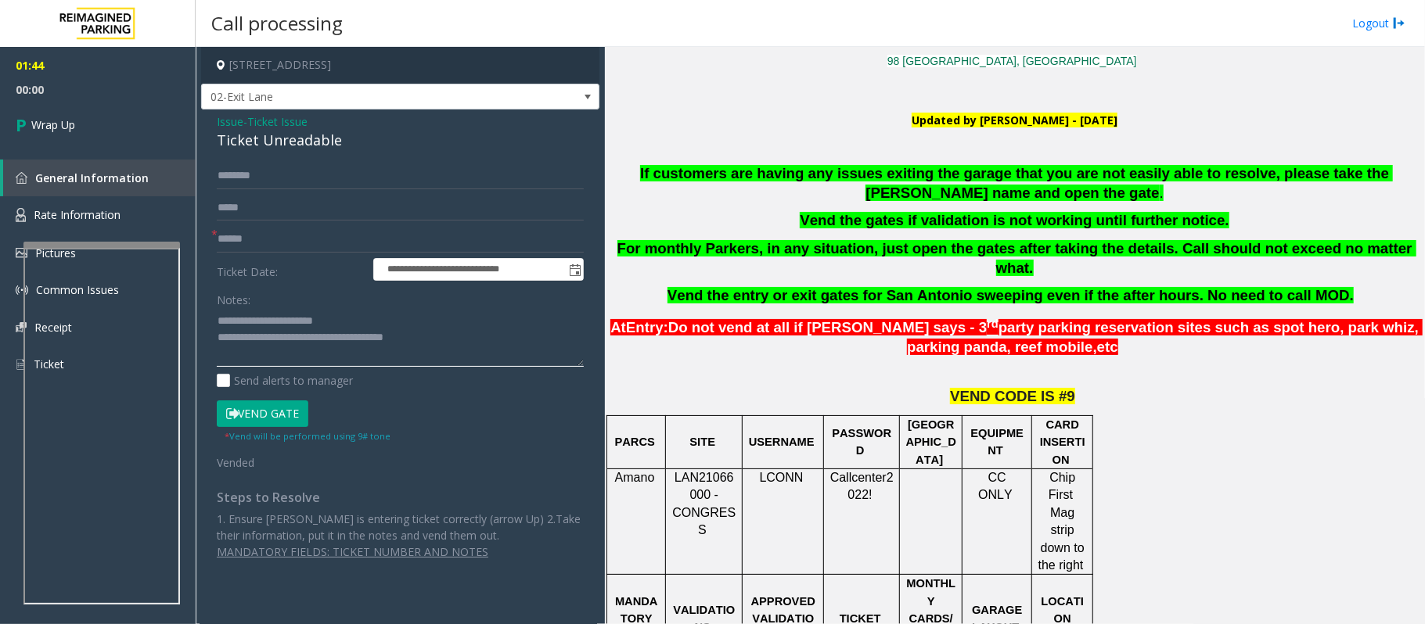
click at [455, 348] on textarea at bounding box center [400, 337] width 367 height 59
type textarea "**********"
click at [84, 110] on link "Wrap Up" at bounding box center [98, 125] width 196 height 46
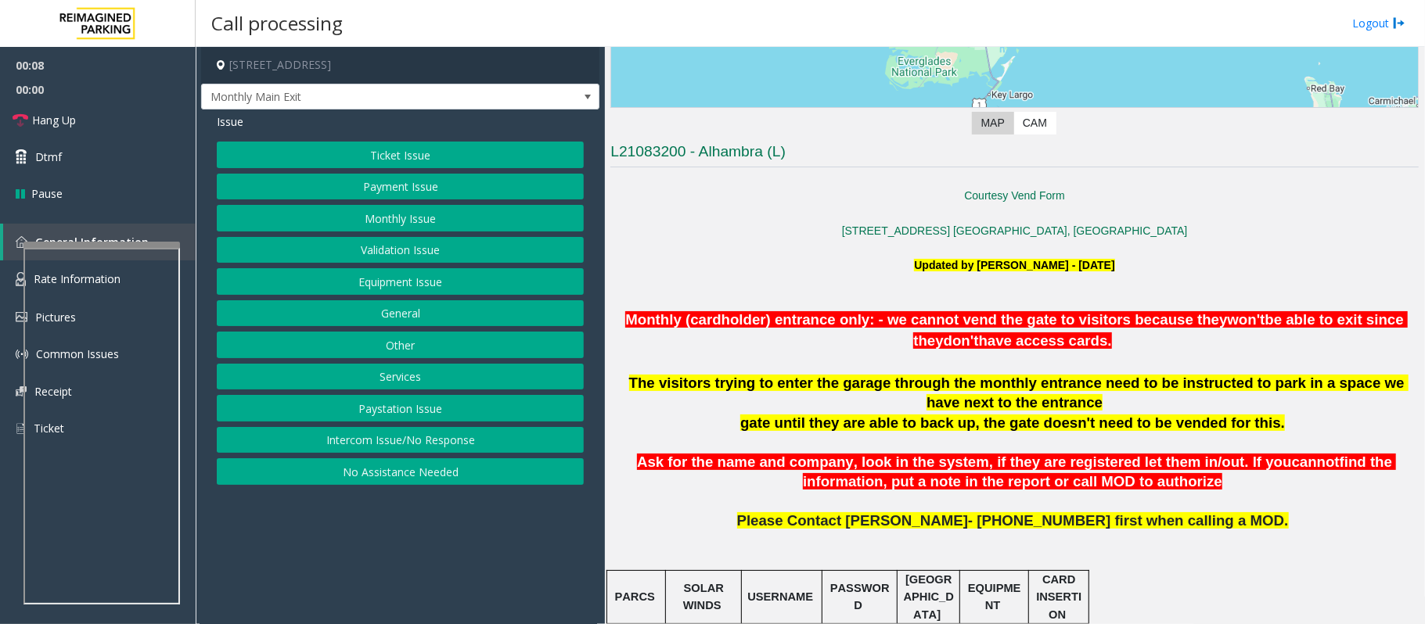
scroll to position [313, 0]
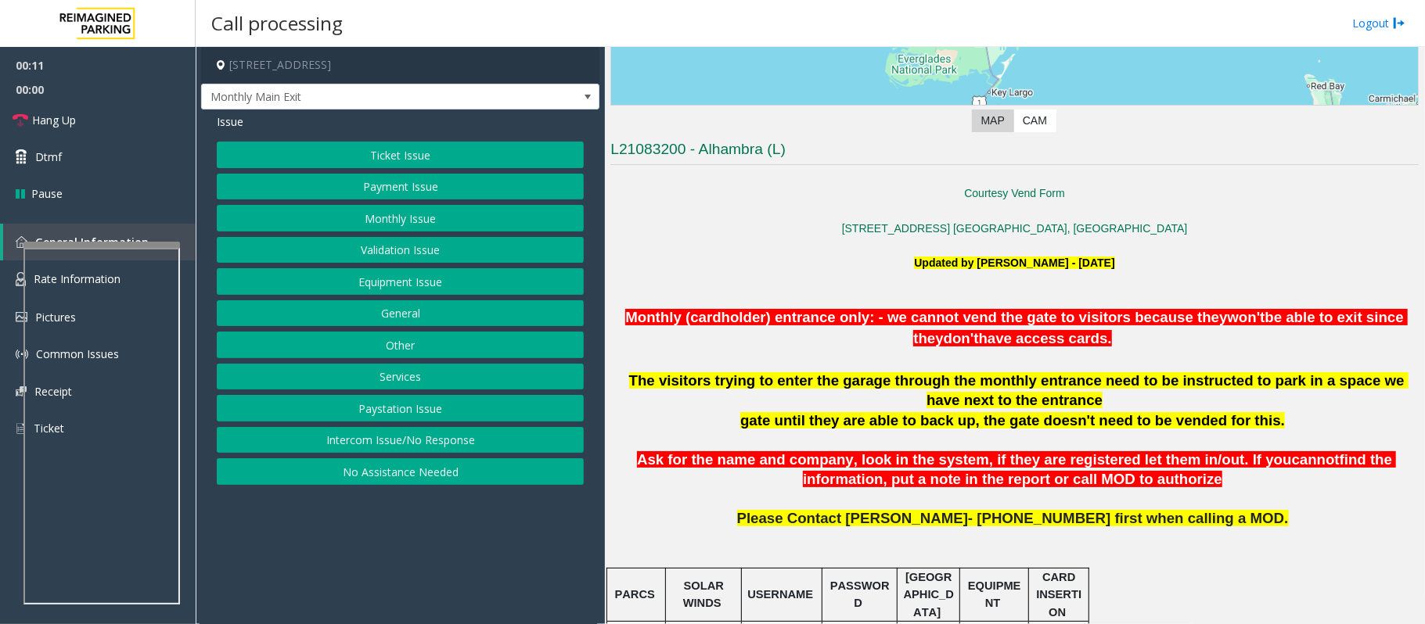
click at [347, 445] on button "Intercom Issue/No Response" at bounding box center [400, 440] width 367 height 27
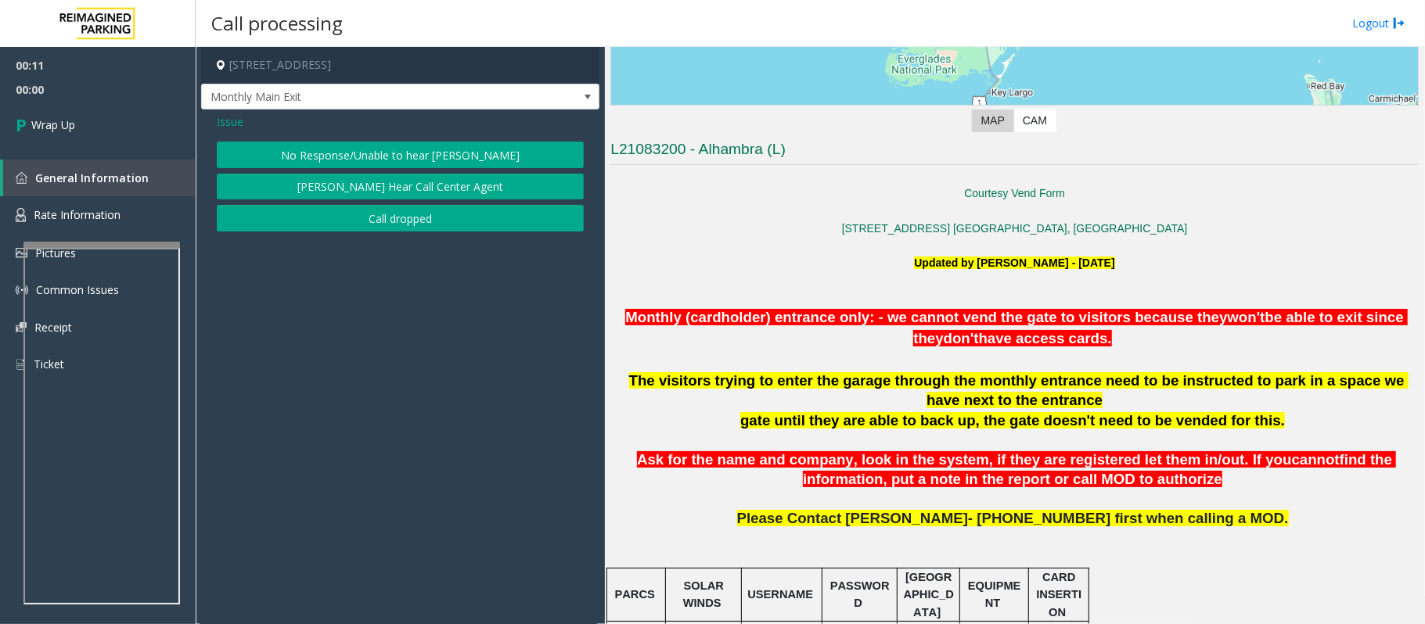
click at [343, 160] on button "No Response/Unable to hear [PERSON_NAME]" at bounding box center [400, 155] width 367 height 27
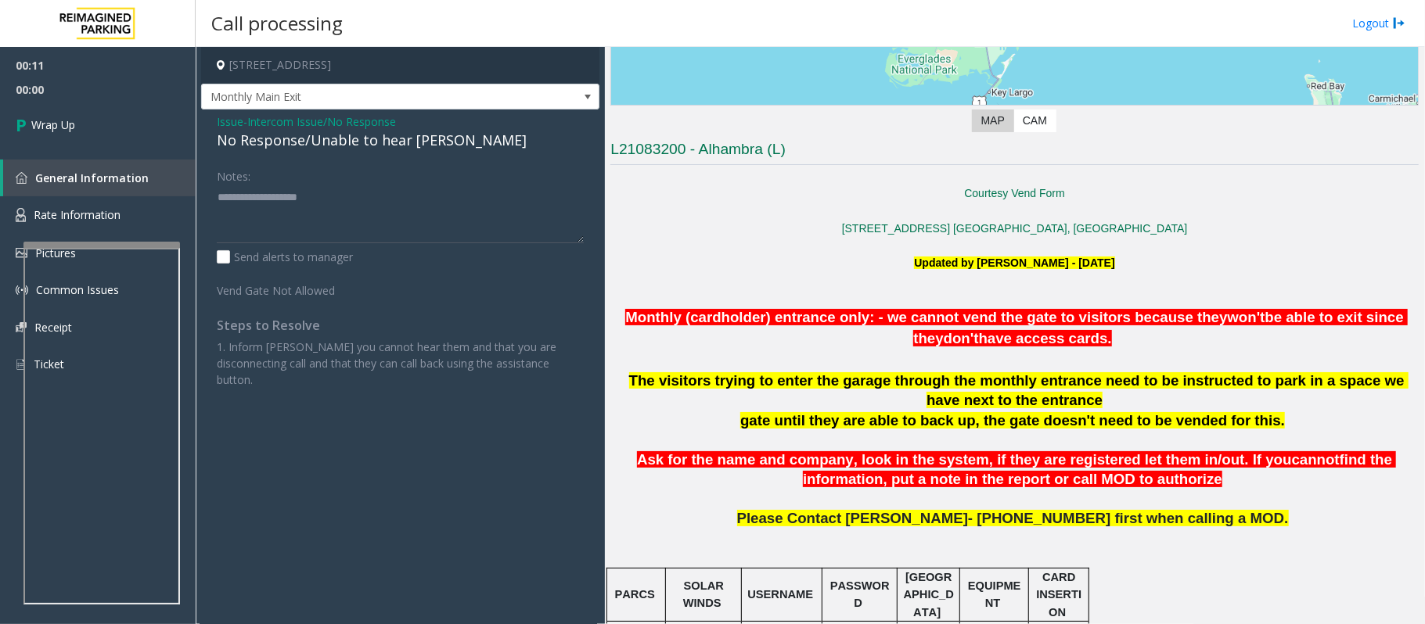
click at [351, 120] on span "Intercom Issue/No Response" at bounding box center [321, 121] width 149 height 16
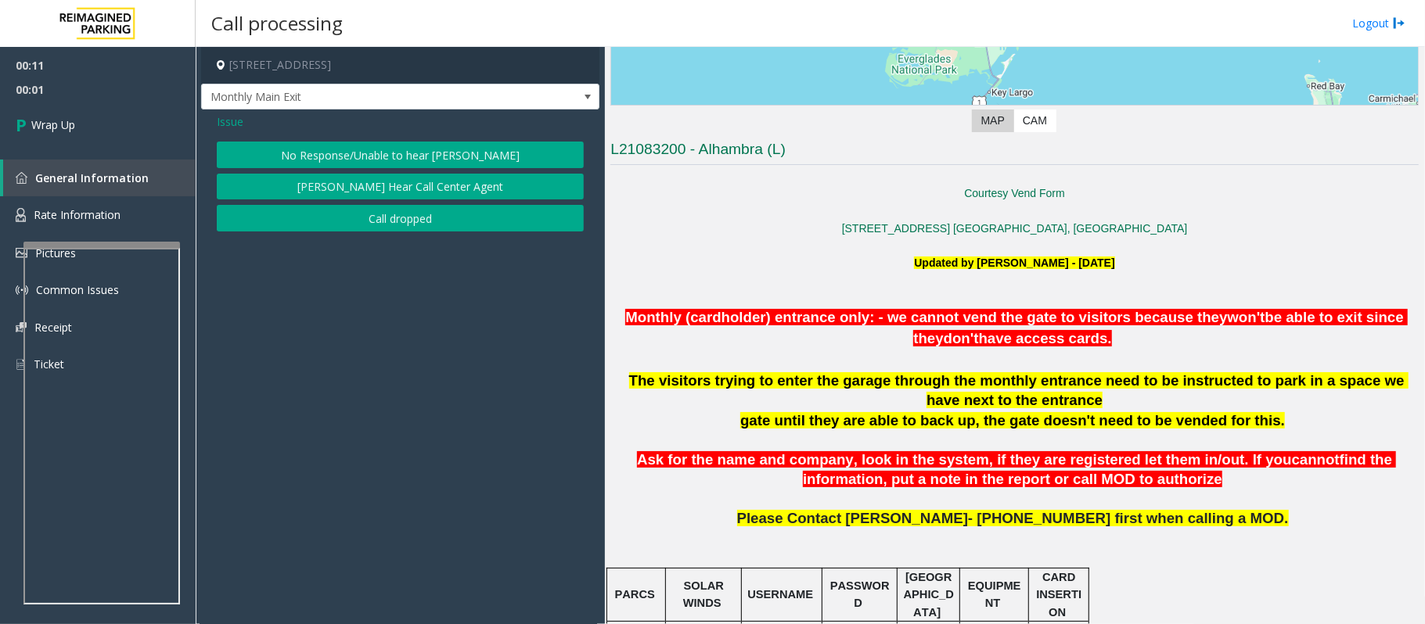
drag, startPoint x: 386, startPoint y: 233, endPoint x: 376, endPoint y: 227, distance: 11.3
click at [379, 229] on div "Issue No Response/Unable to hear parker Parker Cannot Hear Call Center Agent Ca…" at bounding box center [400, 175] width 398 height 130
click at [376, 220] on button "Call dropped" at bounding box center [400, 218] width 367 height 27
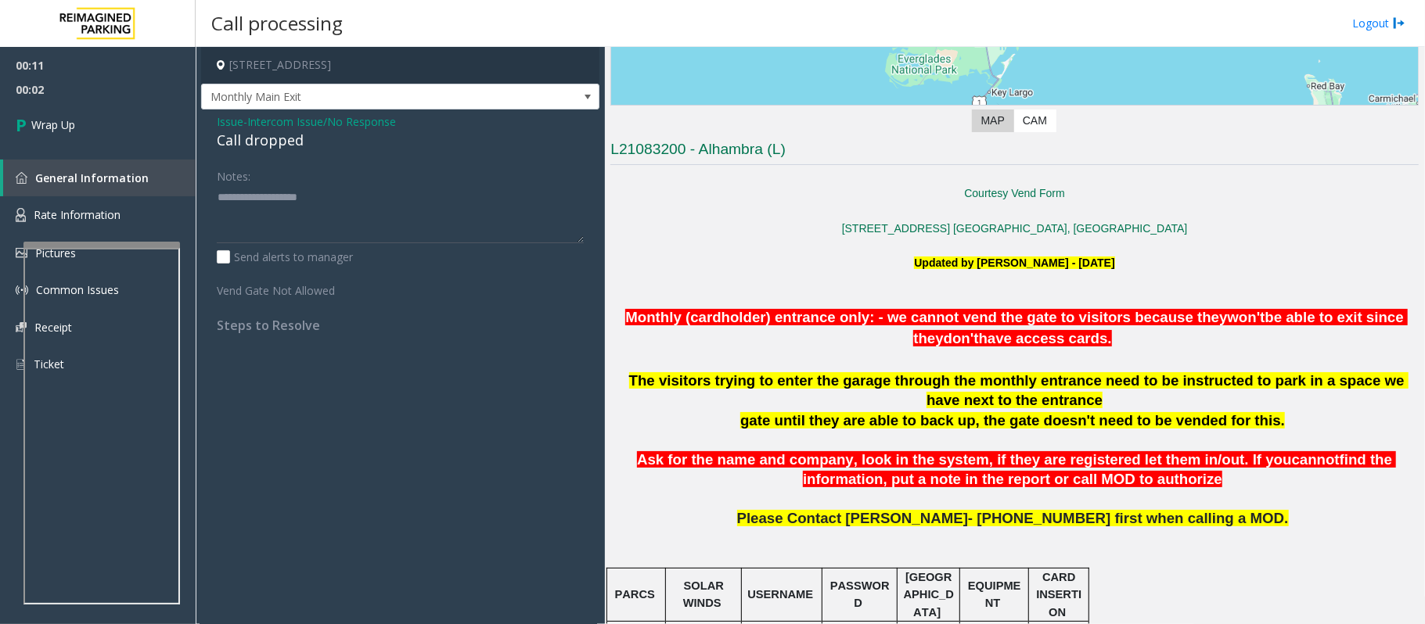
click at [254, 144] on div "Call dropped" at bounding box center [400, 140] width 367 height 21
type textarea "**********"
click at [74, 124] on span "Wrap Up" at bounding box center [53, 125] width 44 height 16
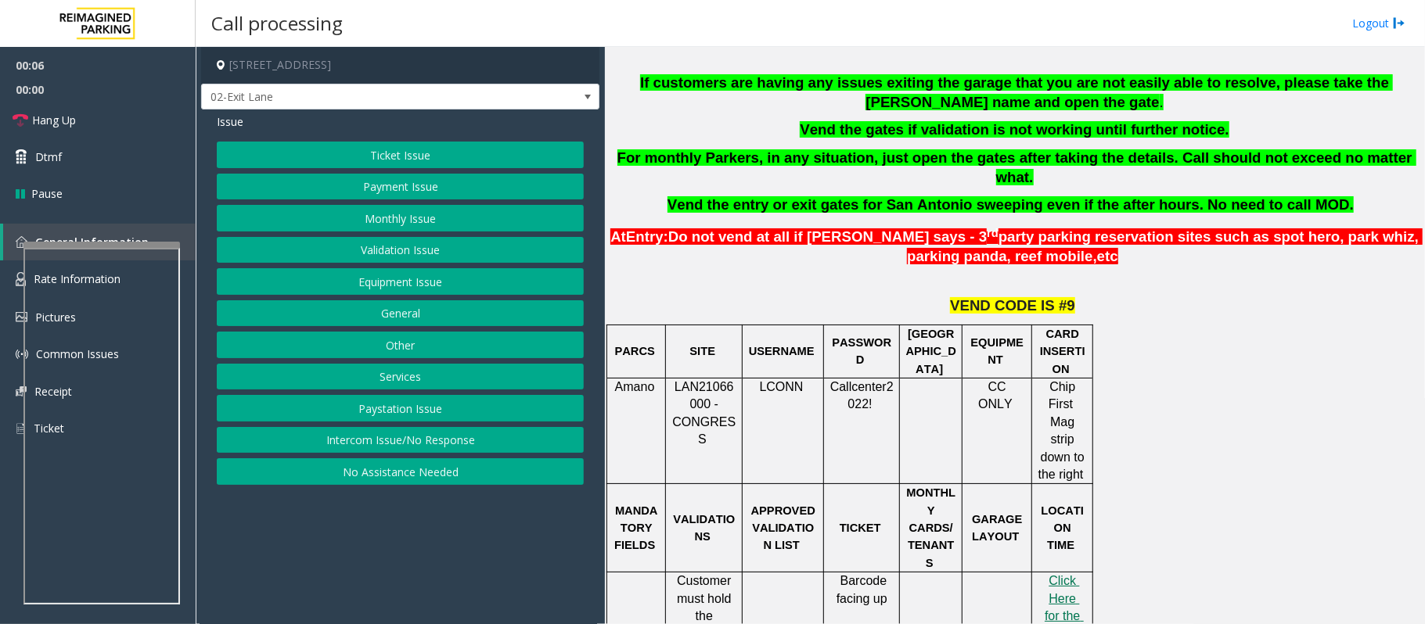
scroll to position [626, 0]
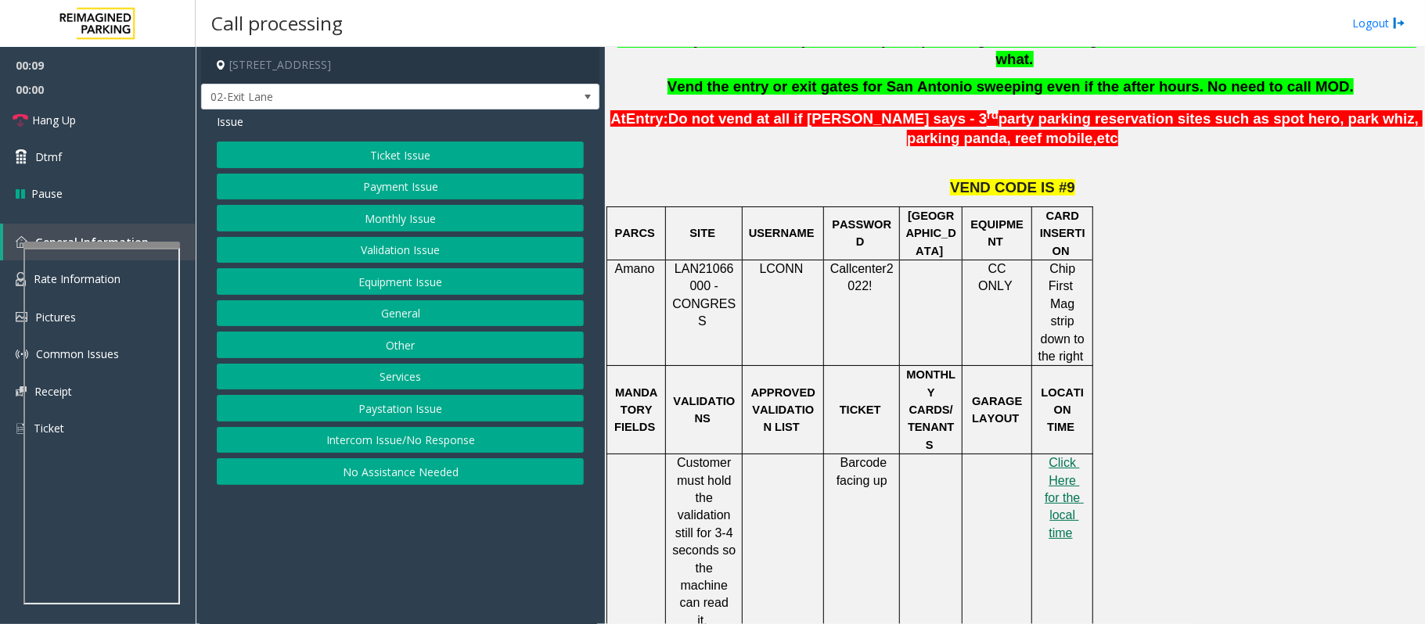
click at [363, 286] on button "Equipment Issue" at bounding box center [400, 281] width 367 height 27
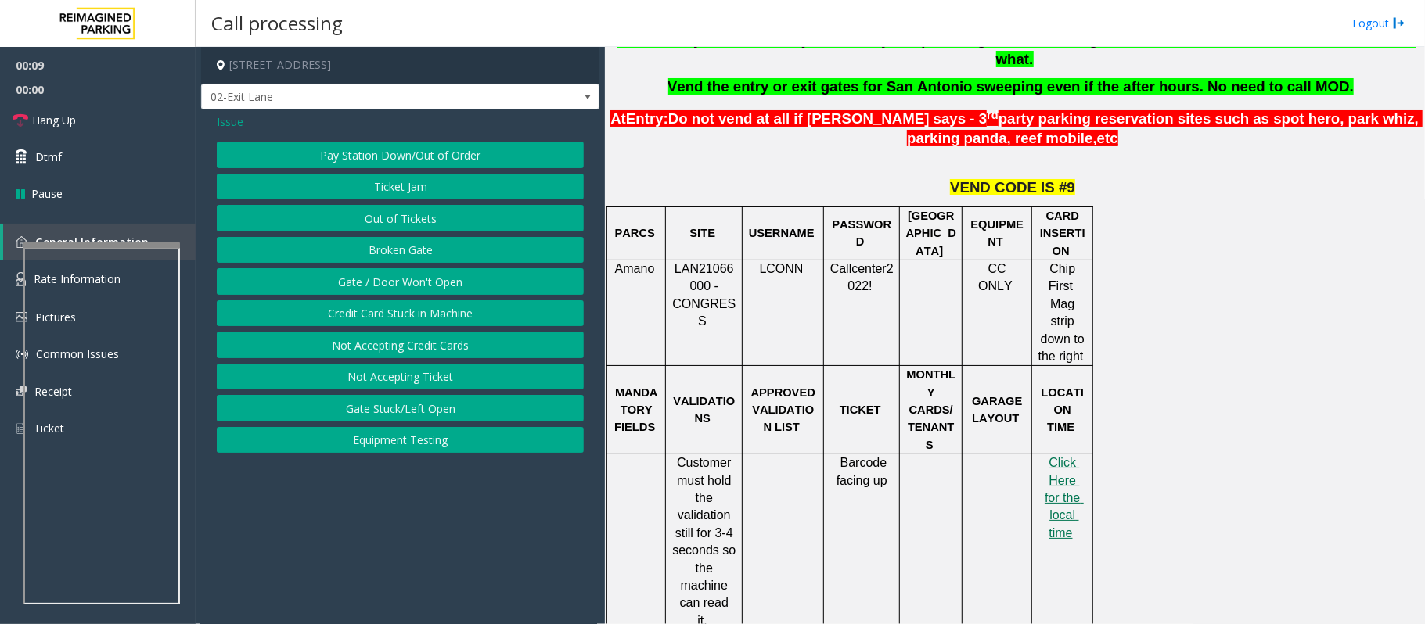
click at [363, 286] on button "Gate / Door Won't Open" at bounding box center [400, 281] width 367 height 27
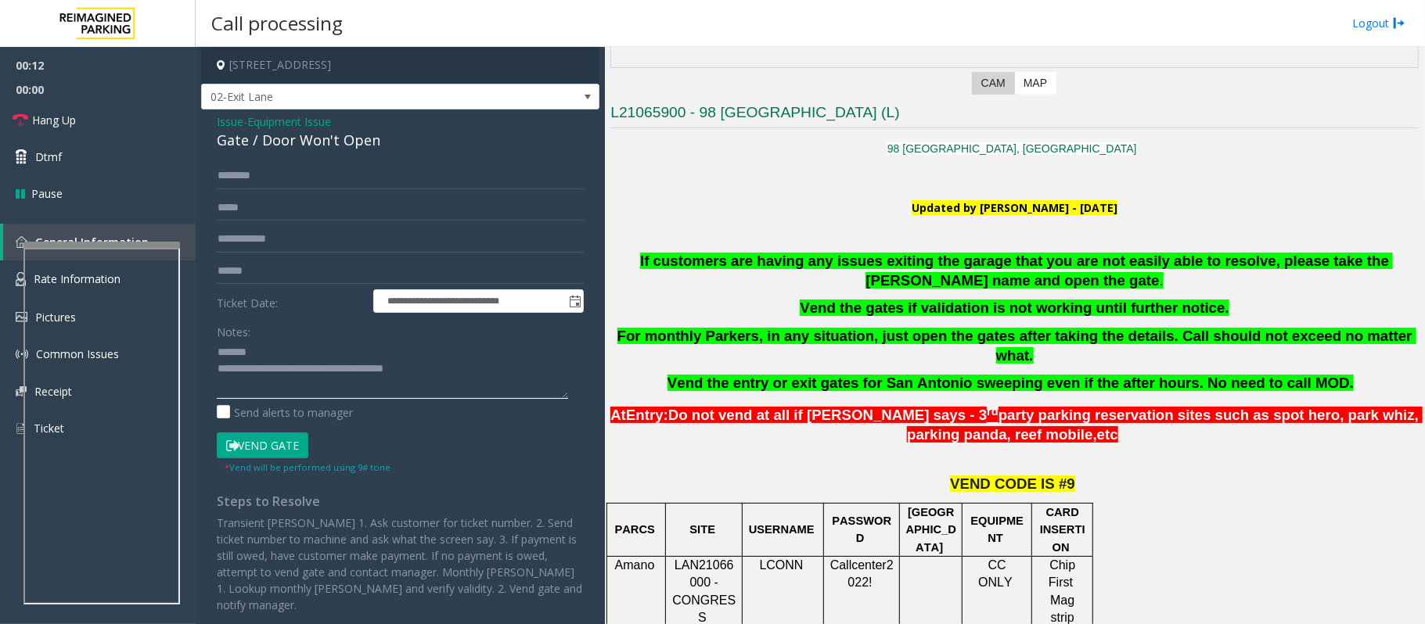
scroll to position [313, 0]
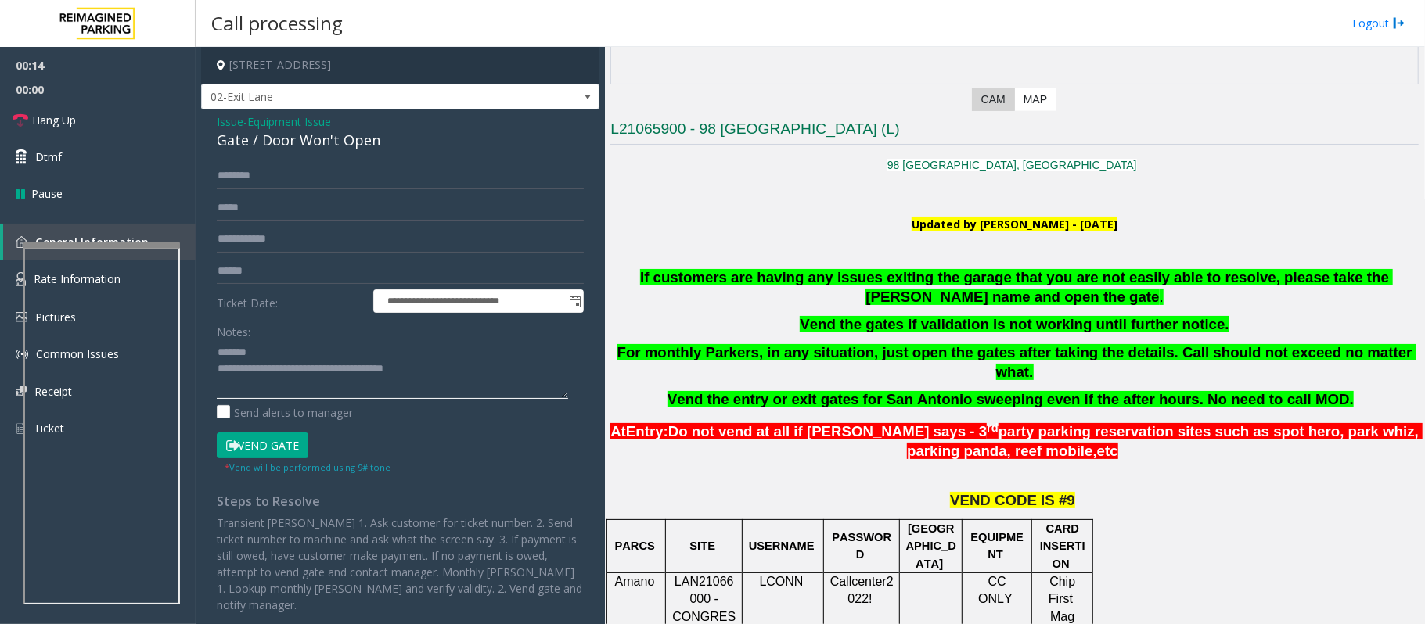
type textarea "**********"
click at [223, 120] on span "Issue" at bounding box center [230, 121] width 27 height 16
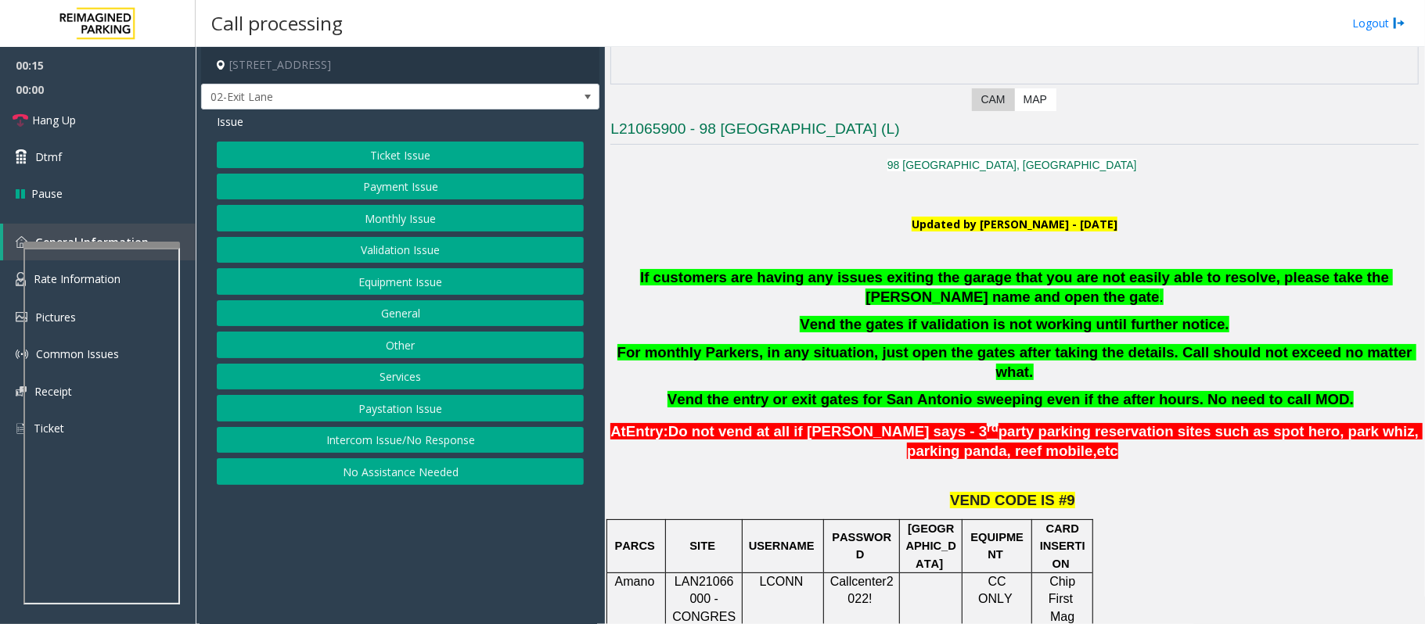
click at [354, 146] on button "Ticket Issue" at bounding box center [400, 155] width 367 height 27
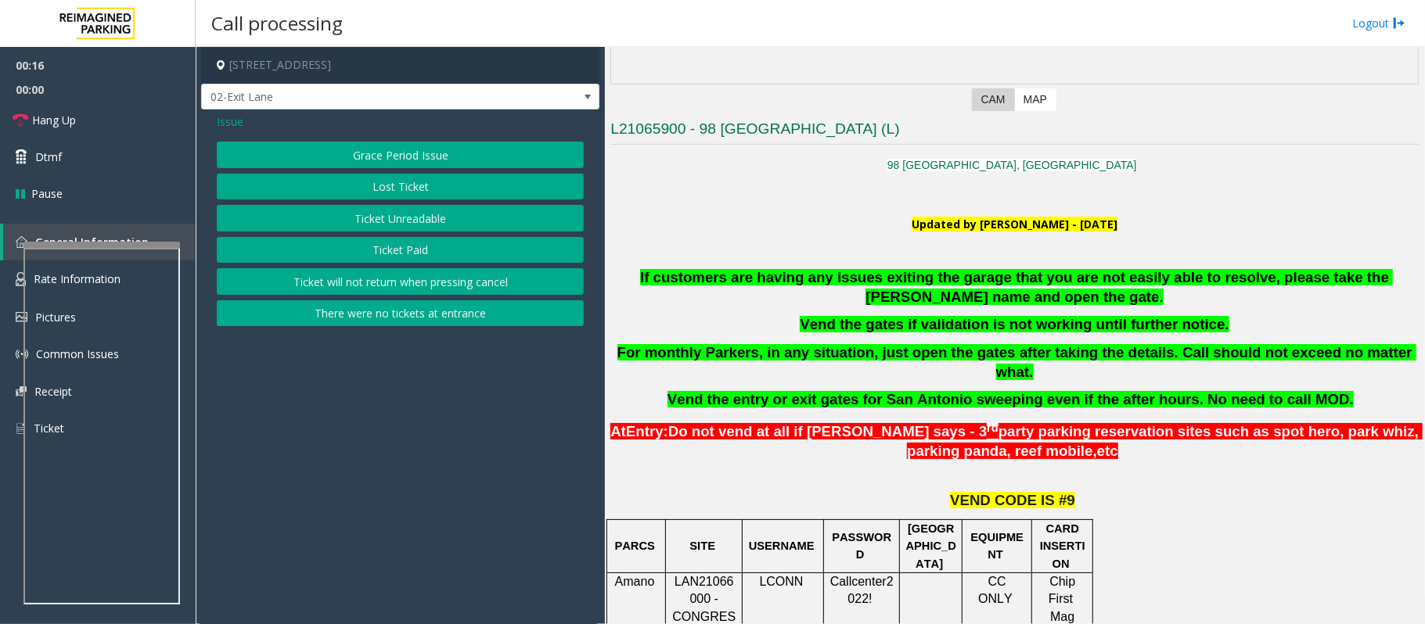
click at [438, 217] on button "Ticket Unreadable" at bounding box center [400, 218] width 367 height 27
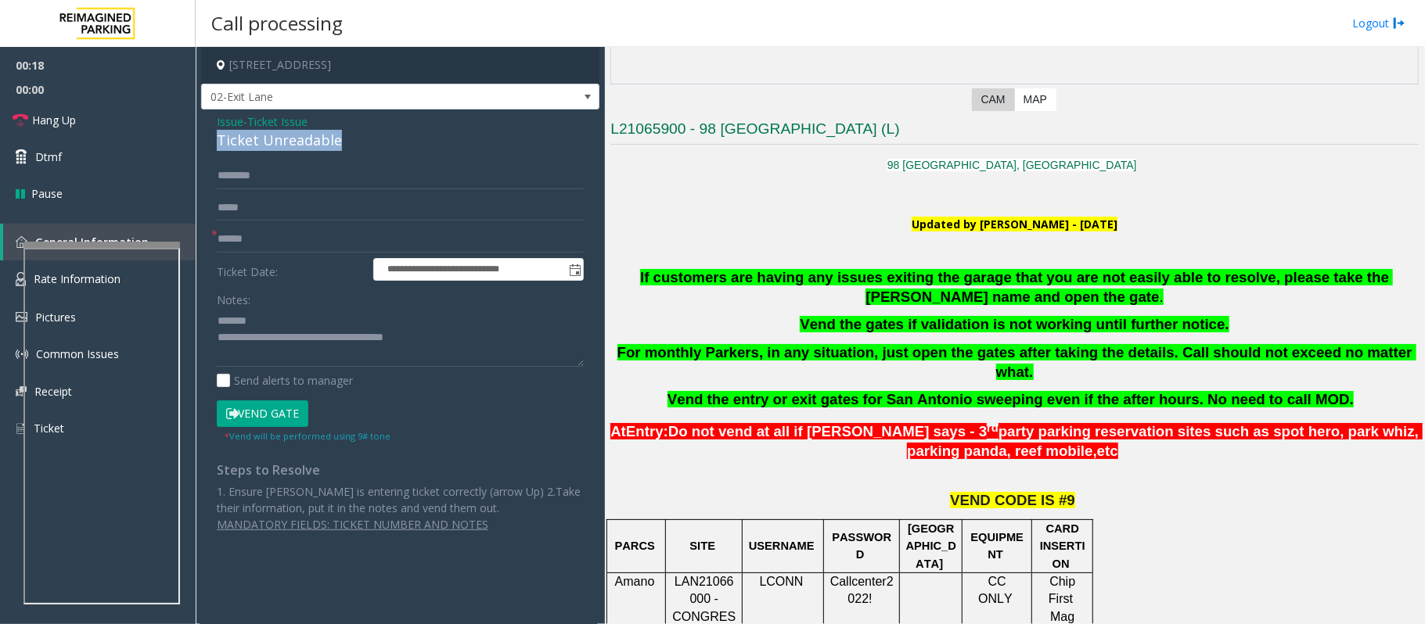
drag, startPoint x: 344, startPoint y: 141, endPoint x: 211, endPoint y: 142, distance: 133.0
click at [211, 142] on div "**********" at bounding box center [400, 329] width 398 height 439
click at [221, 120] on span "Issue" at bounding box center [230, 121] width 27 height 16
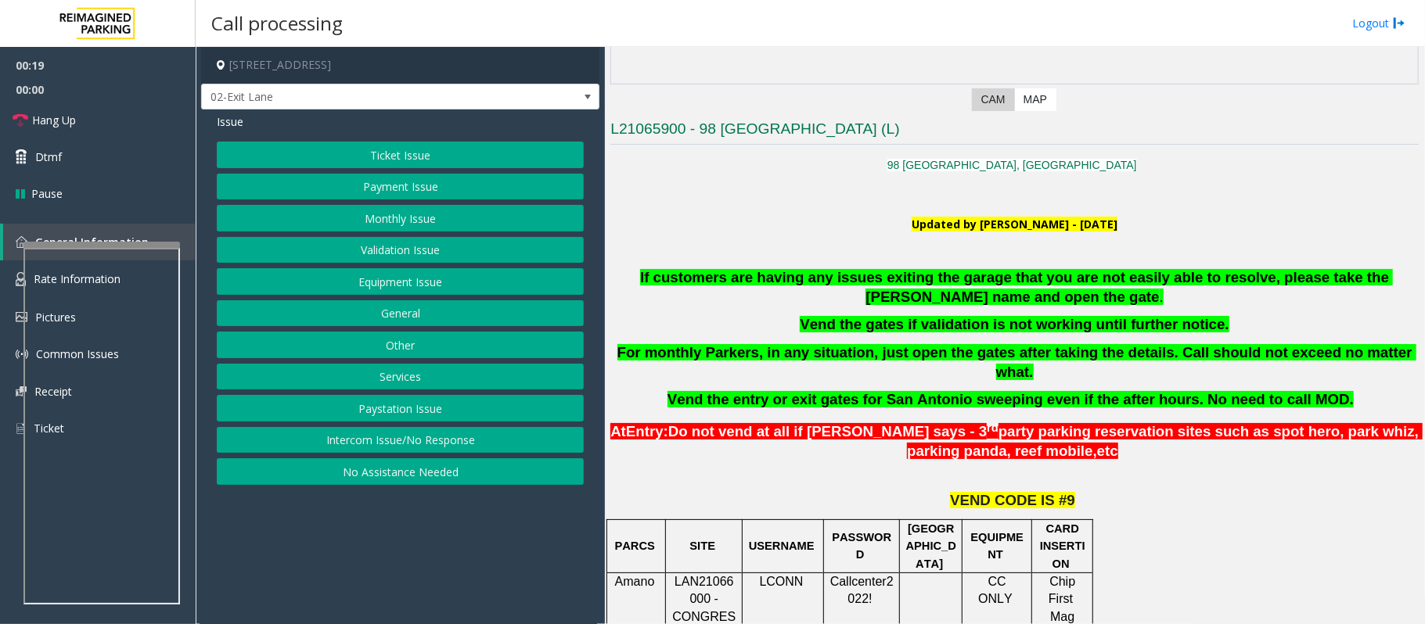
click at [395, 261] on button "Validation Issue" at bounding box center [400, 250] width 367 height 27
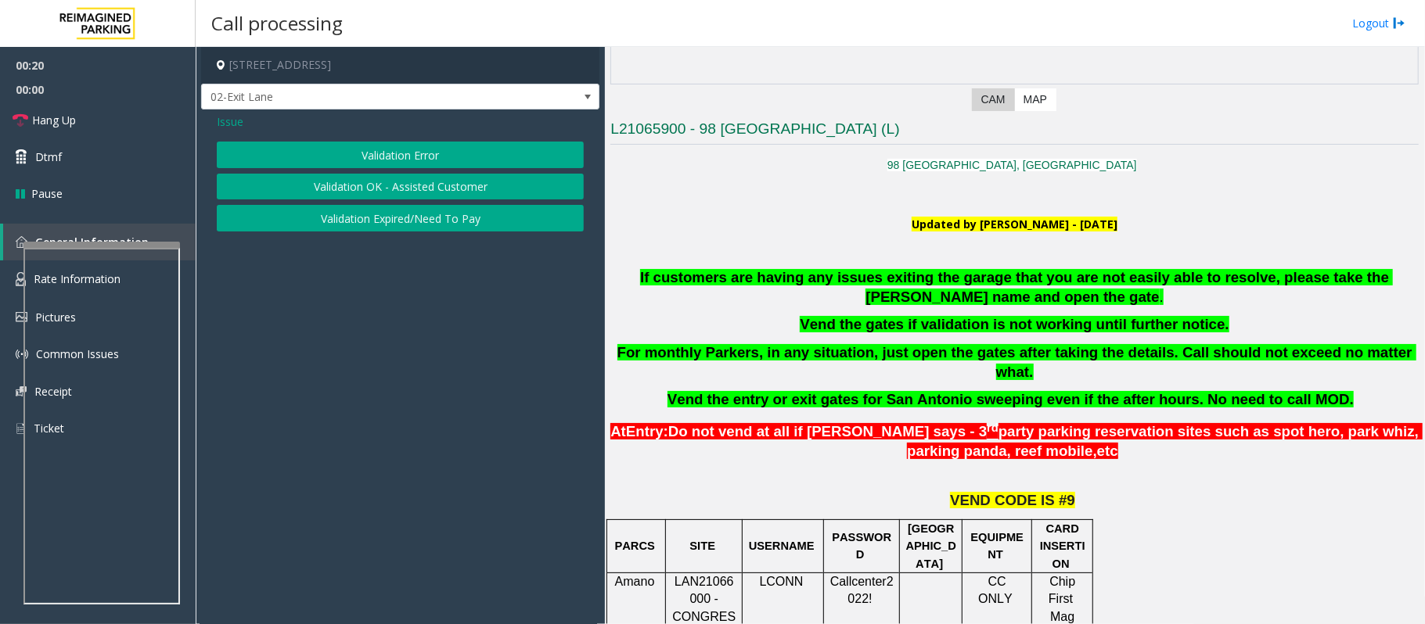
click at [354, 148] on button "Validation Error" at bounding box center [400, 155] width 367 height 27
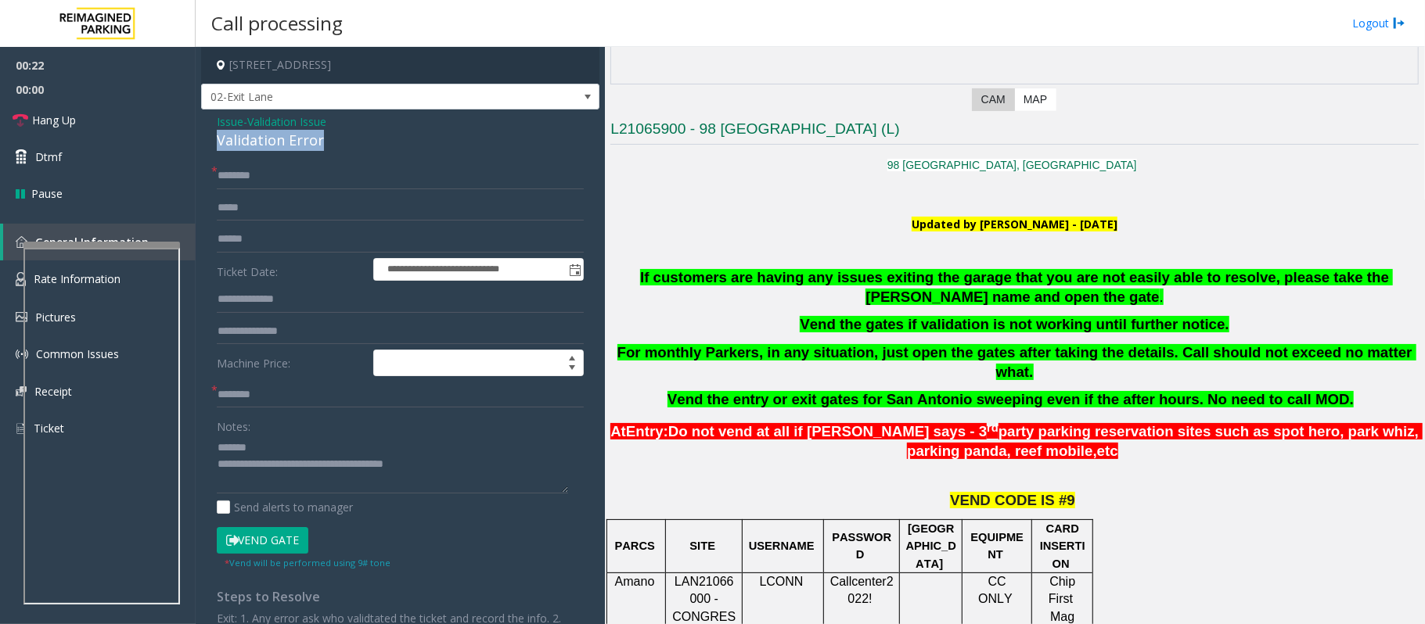
drag, startPoint x: 347, startPoint y: 139, endPoint x: 200, endPoint y: 138, distance: 147.1
click at [200, 138] on app-call-processing-form "**********" at bounding box center [400, 335] width 409 height 577
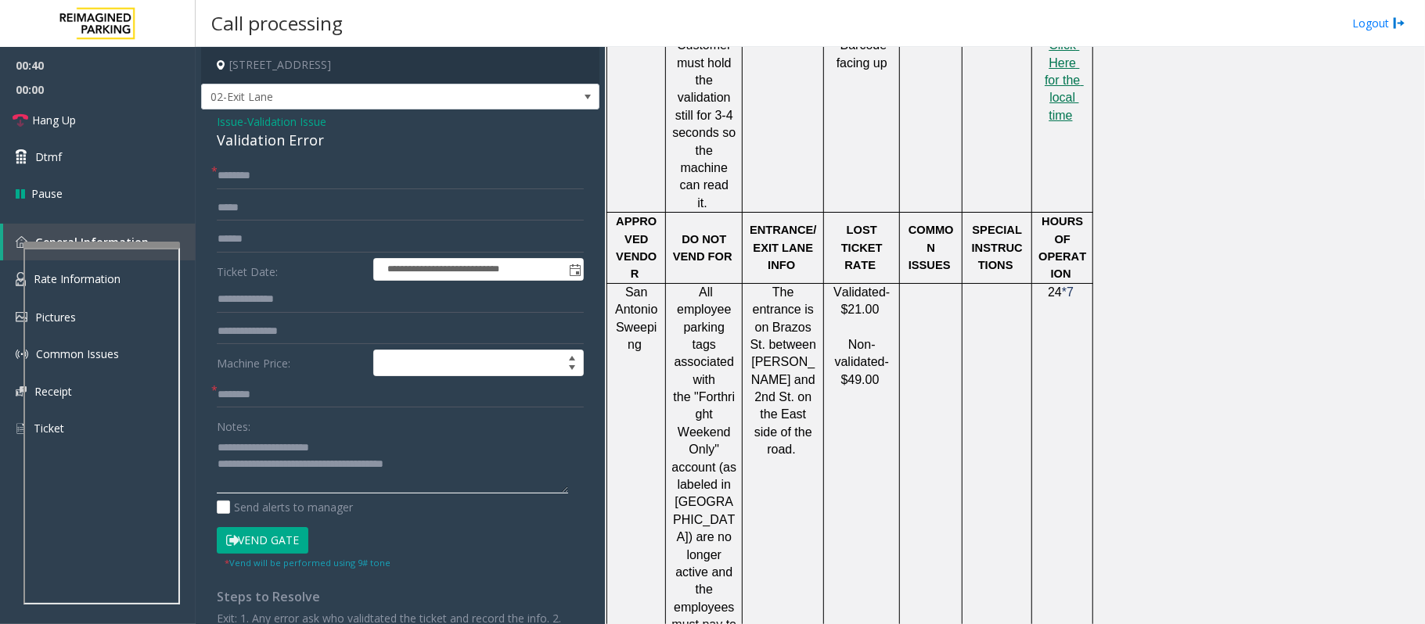
scroll to position [1043, 0]
type textarea "**********"
click at [268, 242] on input "text" at bounding box center [400, 239] width 367 height 27
type input "******"
click at [245, 182] on input "text" at bounding box center [400, 176] width 367 height 27
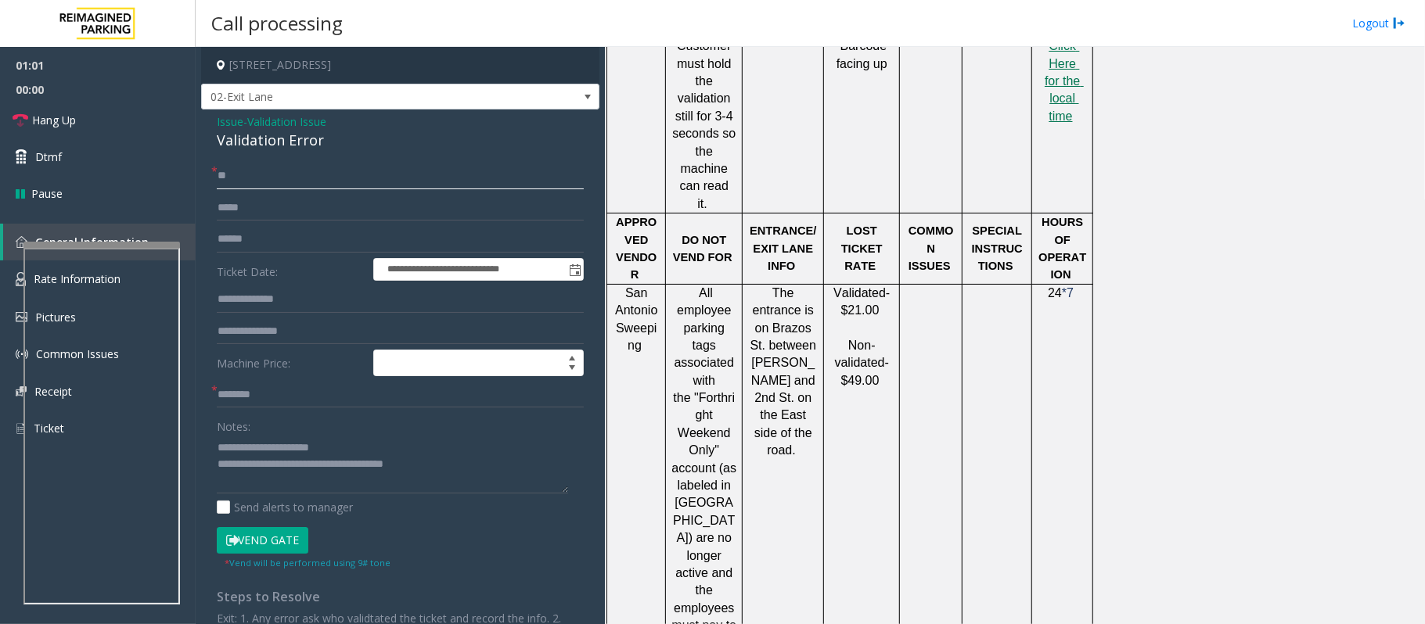
type input "*"
type input "*****"
drag, startPoint x: 698, startPoint y: 280, endPoint x: 717, endPoint y: 292, distance: 22.1
click at [717, 292] on p "All employee parking tags associated with the "Forthright Weekend Only" account…" at bounding box center [703, 469] width 65 height 368
type input "**********"
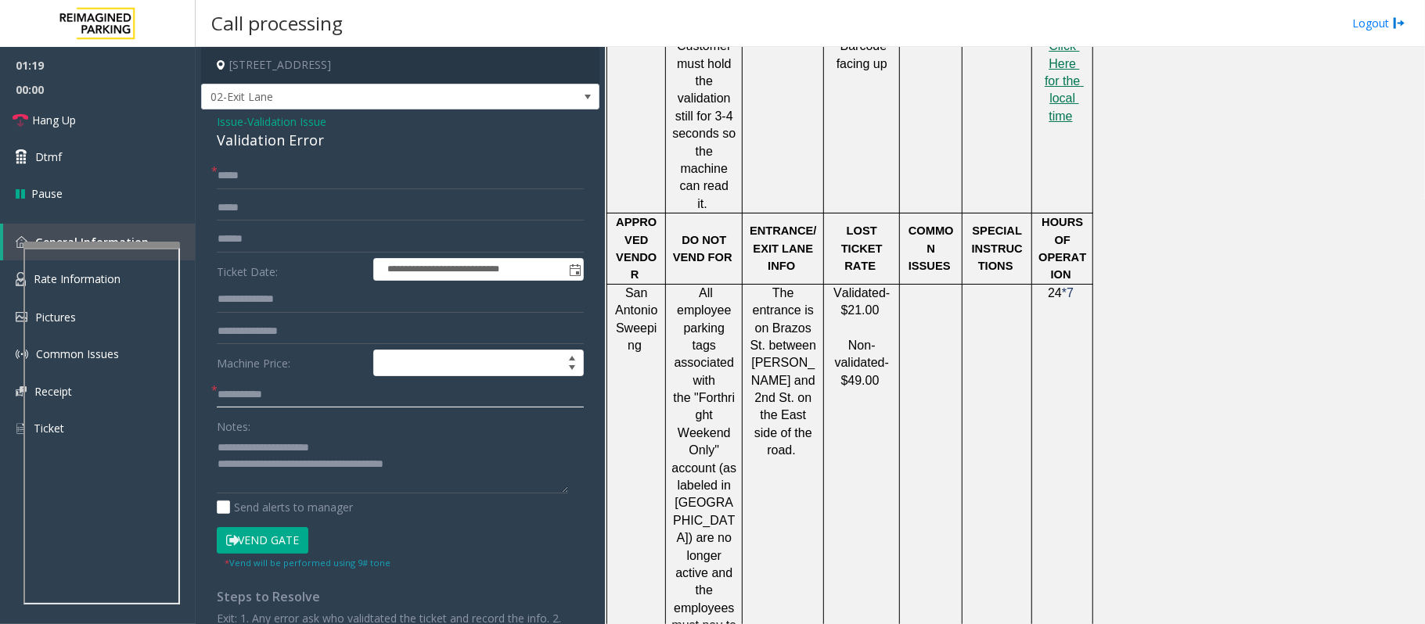
click at [239, 398] on input "**********" at bounding box center [400, 395] width 367 height 27
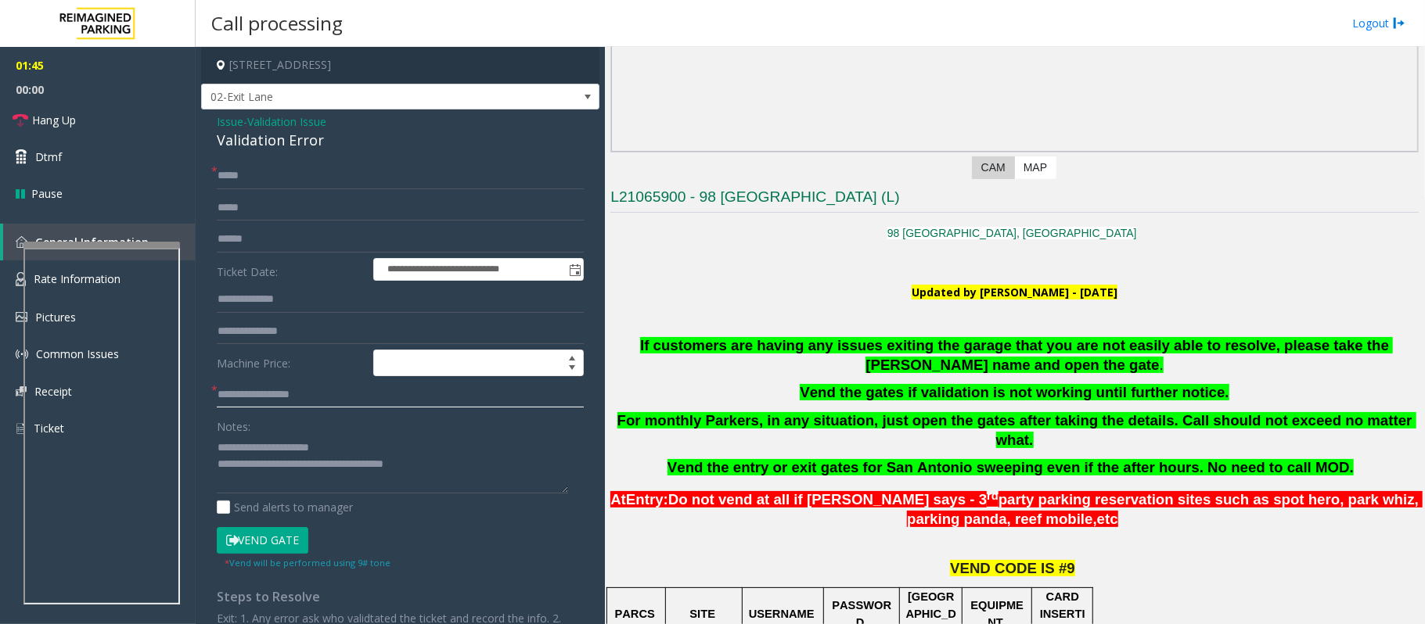
scroll to position [208, 0]
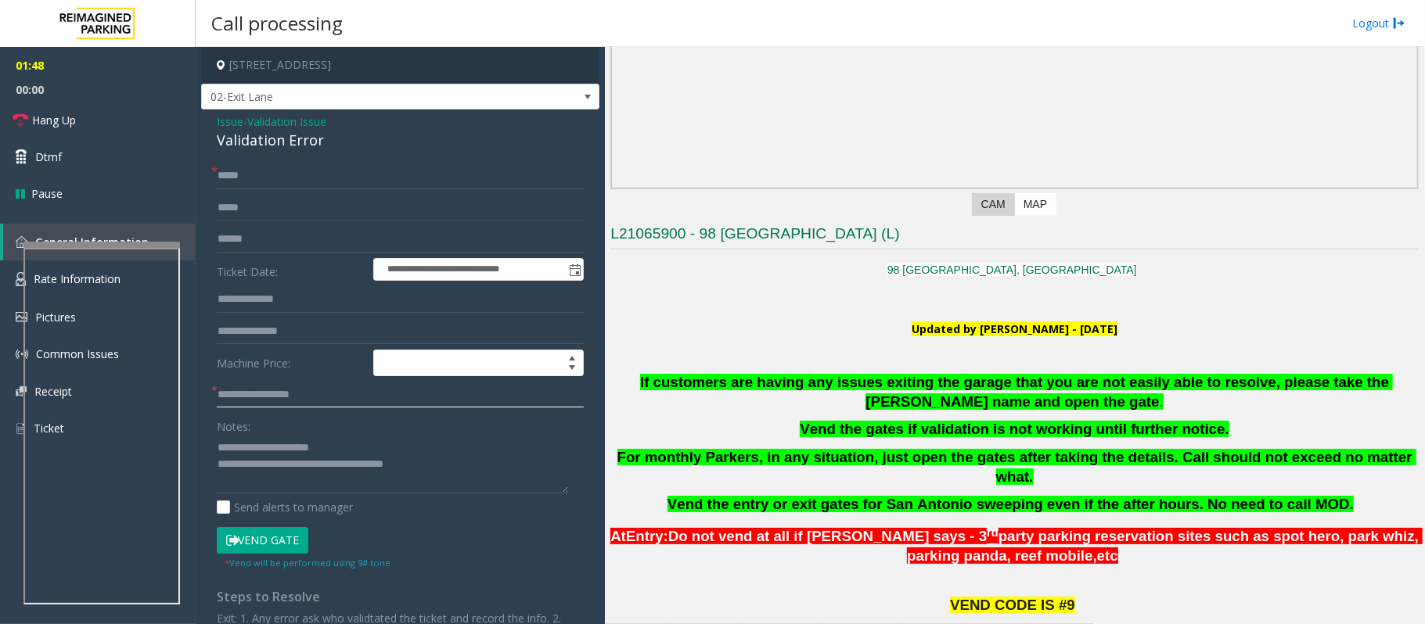
type input "**********"
click at [291, 538] on button "Vend Gate" at bounding box center [263, 540] width 92 height 27
click at [458, 464] on textarea at bounding box center [392, 464] width 351 height 59
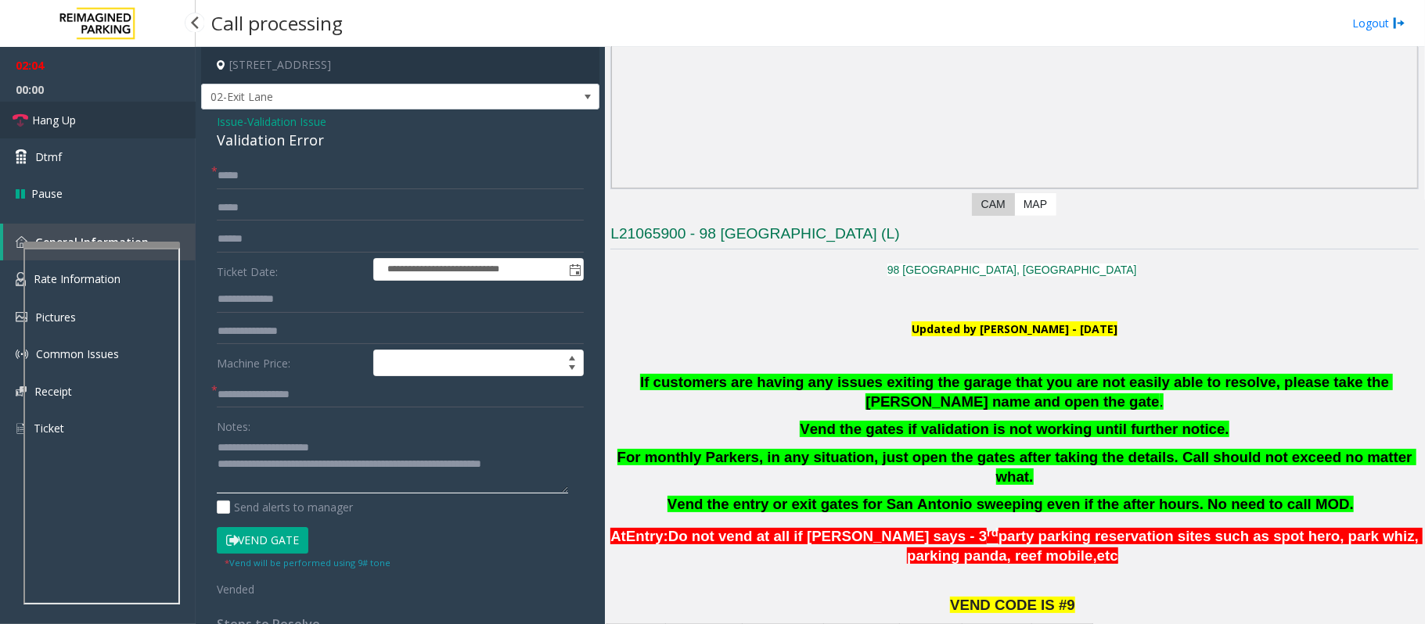
type textarea "**********"
click at [60, 133] on link "Hang Up" at bounding box center [98, 120] width 196 height 37
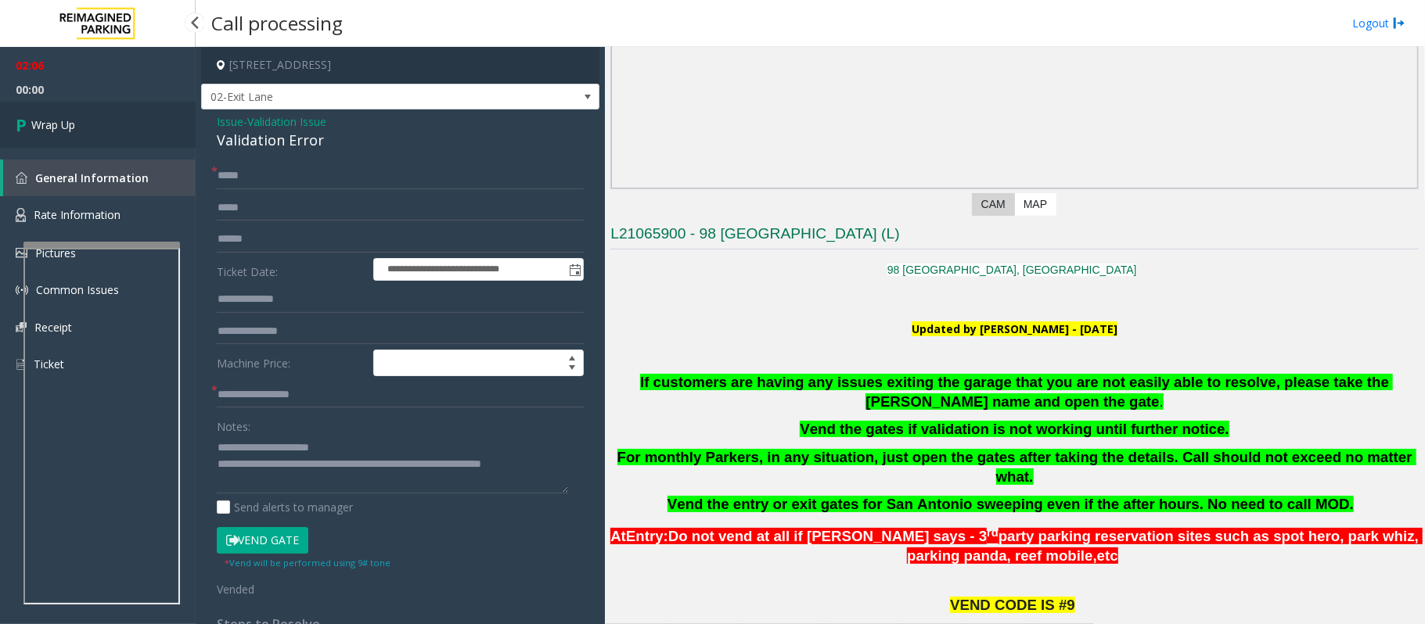
click at [66, 120] on span "Wrap Up" at bounding box center [53, 125] width 44 height 16
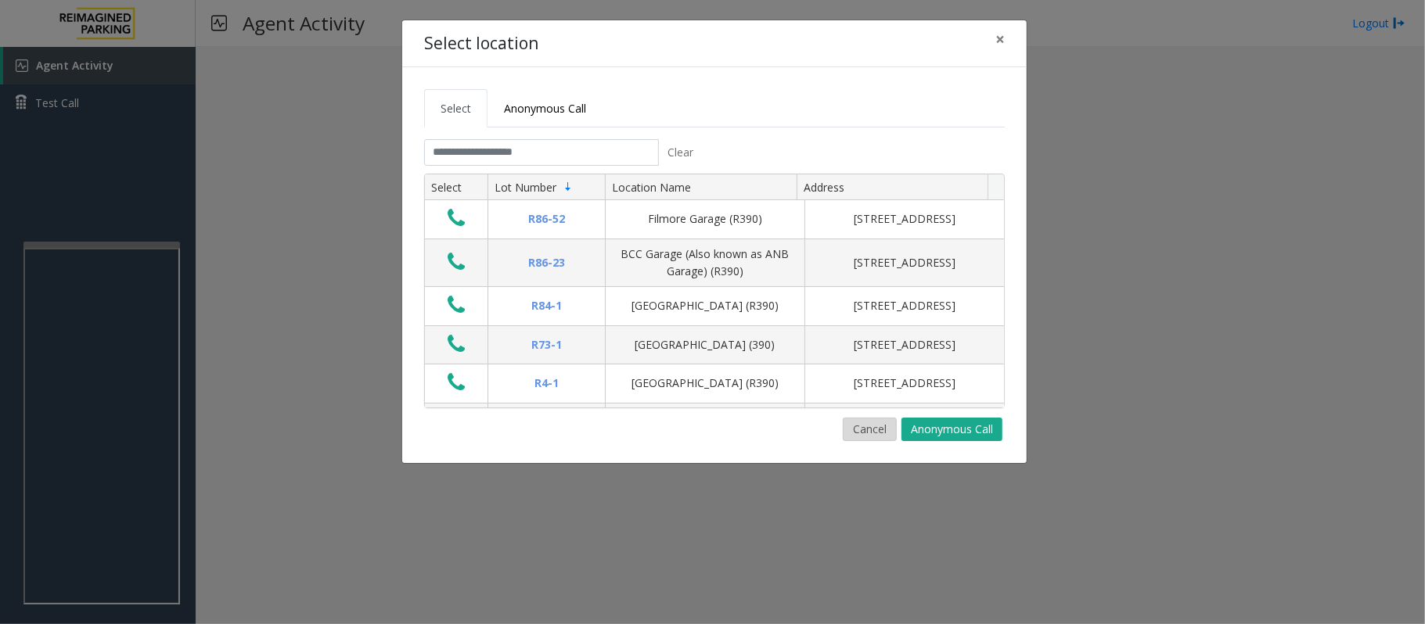
click at [881, 430] on button "Cancel" at bounding box center [870, 429] width 54 height 23
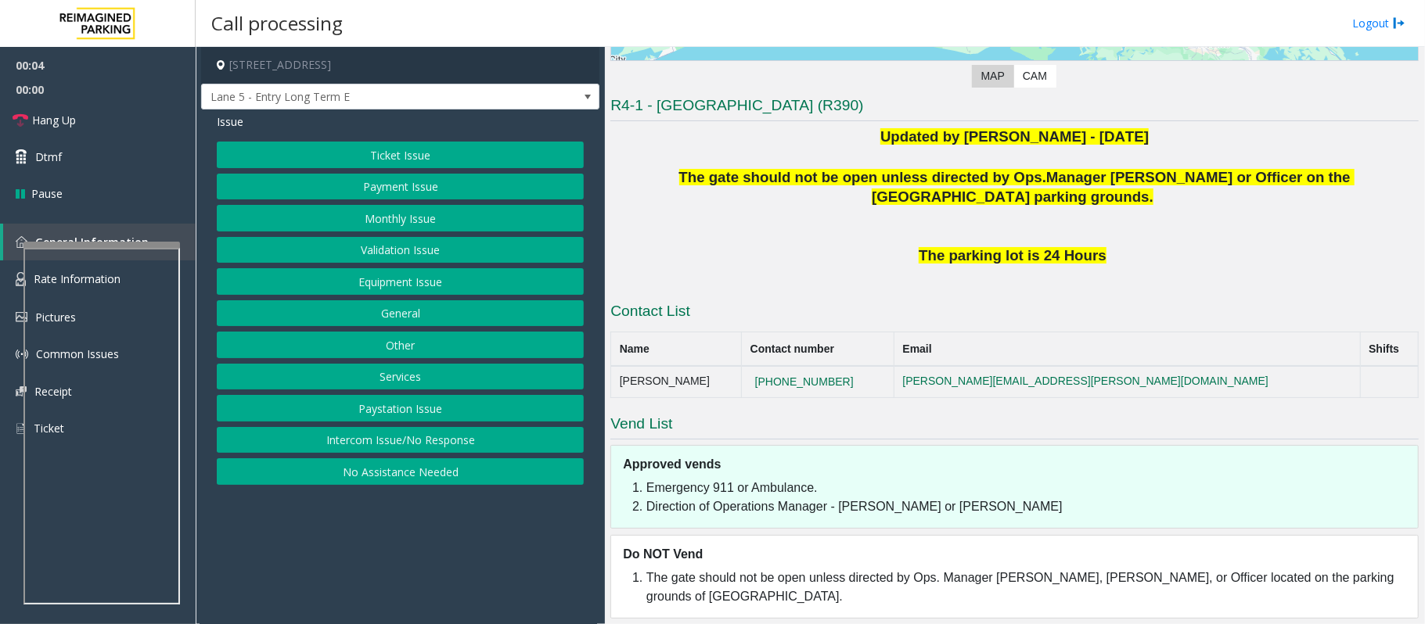
scroll to position [349, 0]
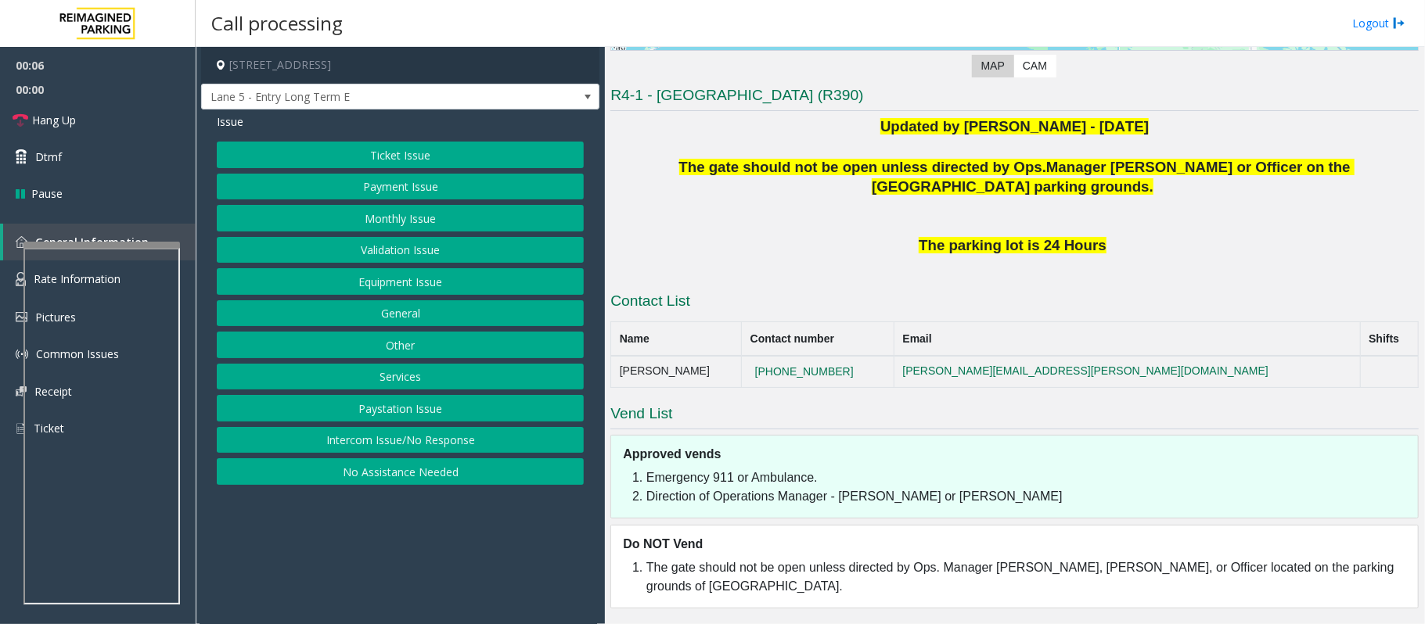
drag, startPoint x: 875, startPoint y: 376, endPoint x: 783, endPoint y: 371, distance: 91.7
click at [783, 371] on tr "Sharon A. Batiste 337-315-7398 sharon.batiste@reimaginedparking.com" at bounding box center [1014, 371] width 807 height 31
copy tr "337-315-7398"
click at [10, 279] on link "Rate Information" at bounding box center [98, 280] width 196 height 38
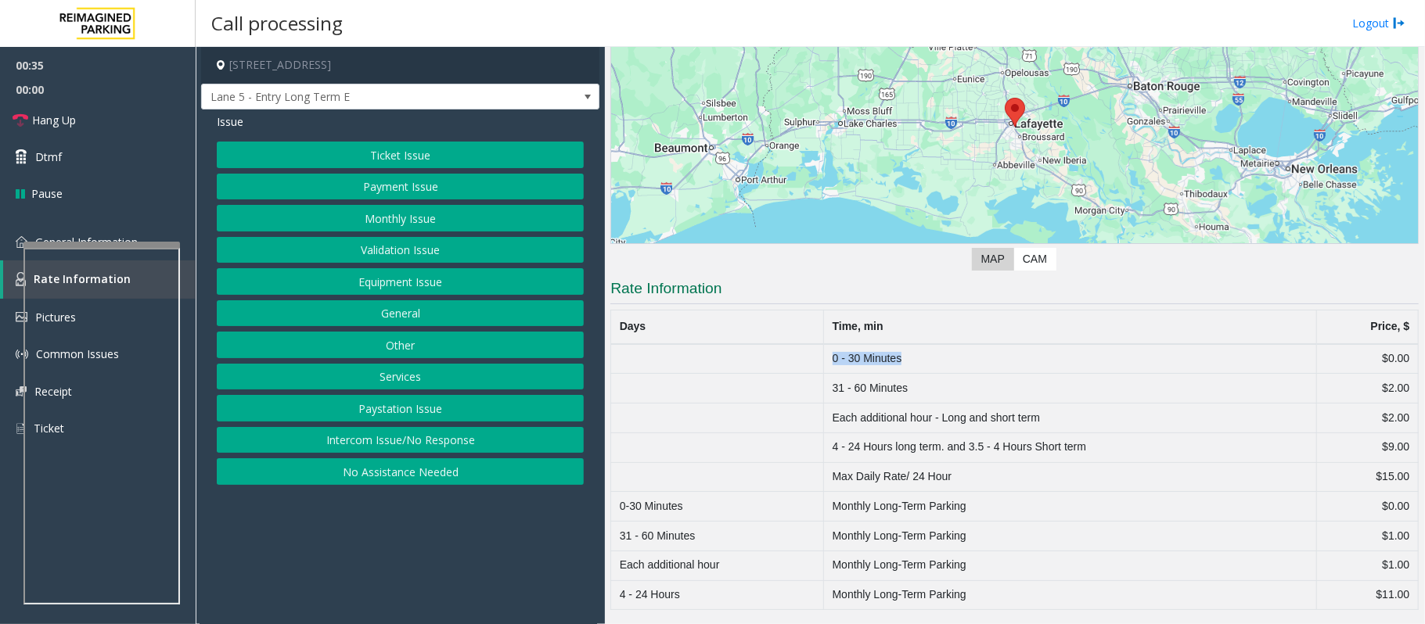
drag, startPoint x: 815, startPoint y: 355, endPoint x: 958, endPoint y: 357, distance: 142.4
click at [958, 357] on tr "0 - 30 Minutes $0.00" at bounding box center [1014, 359] width 807 height 30
click at [958, 357] on td "0 - 30 Minutes" at bounding box center [1070, 359] width 492 height 30
click at [474, 286] on button "Equipment Issue" at bounding box center [400, 281] width 367 height 27
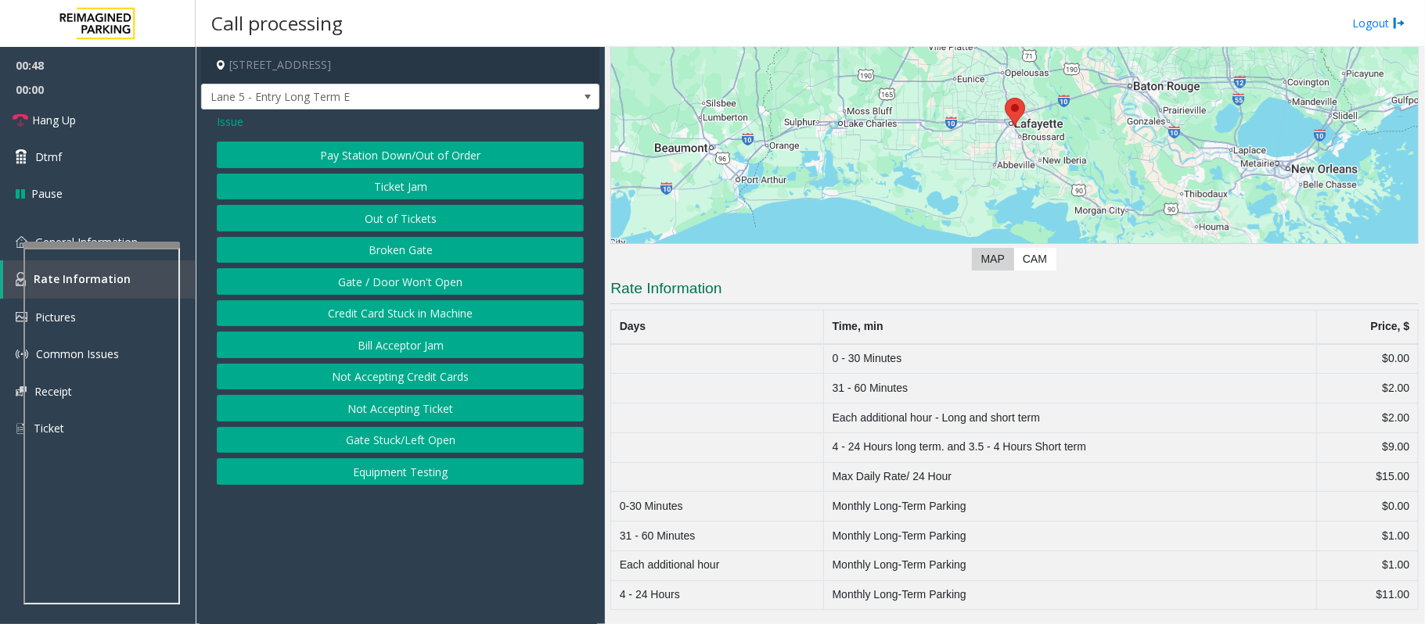
click at [440, 289] on button "Gate / Door Won't Open" at bounding box center [400, 281] width 367 height 27
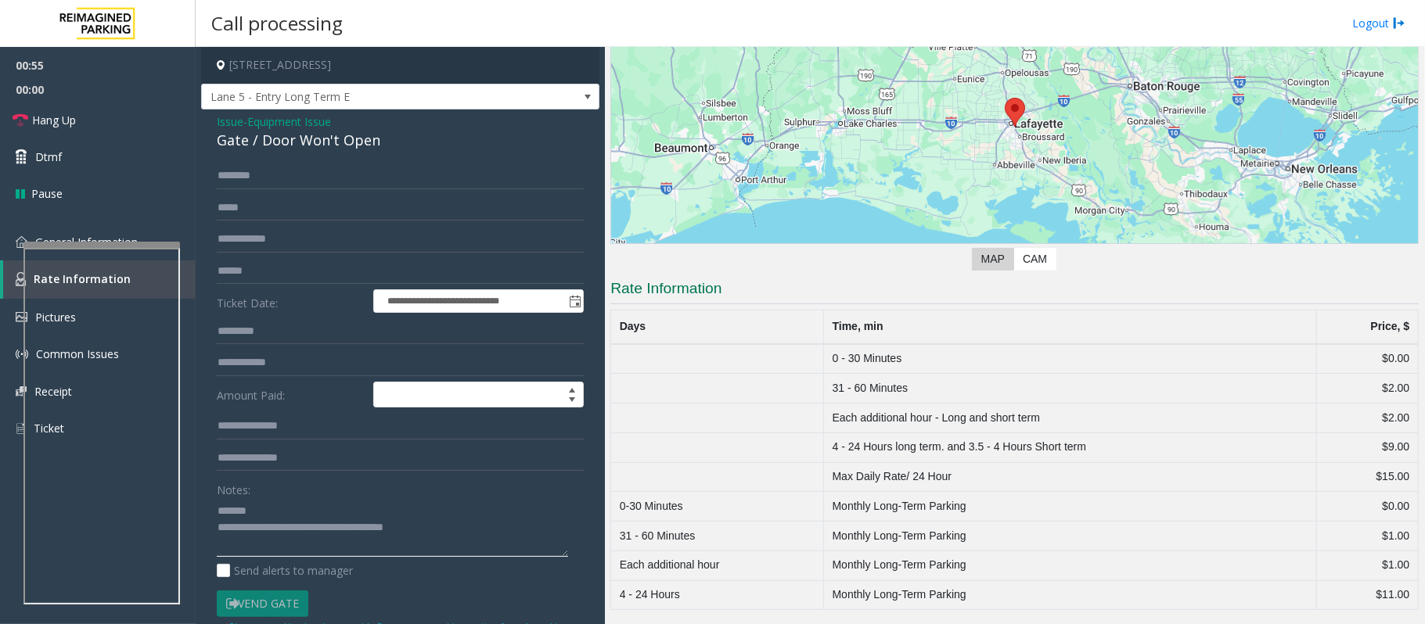
click at [280, 507] on textarea at bounding box center [392, 527] width 351 height 59
click at [56, 124] on span "Hang Up" at bounding box center [54, 120] width 44 height 16
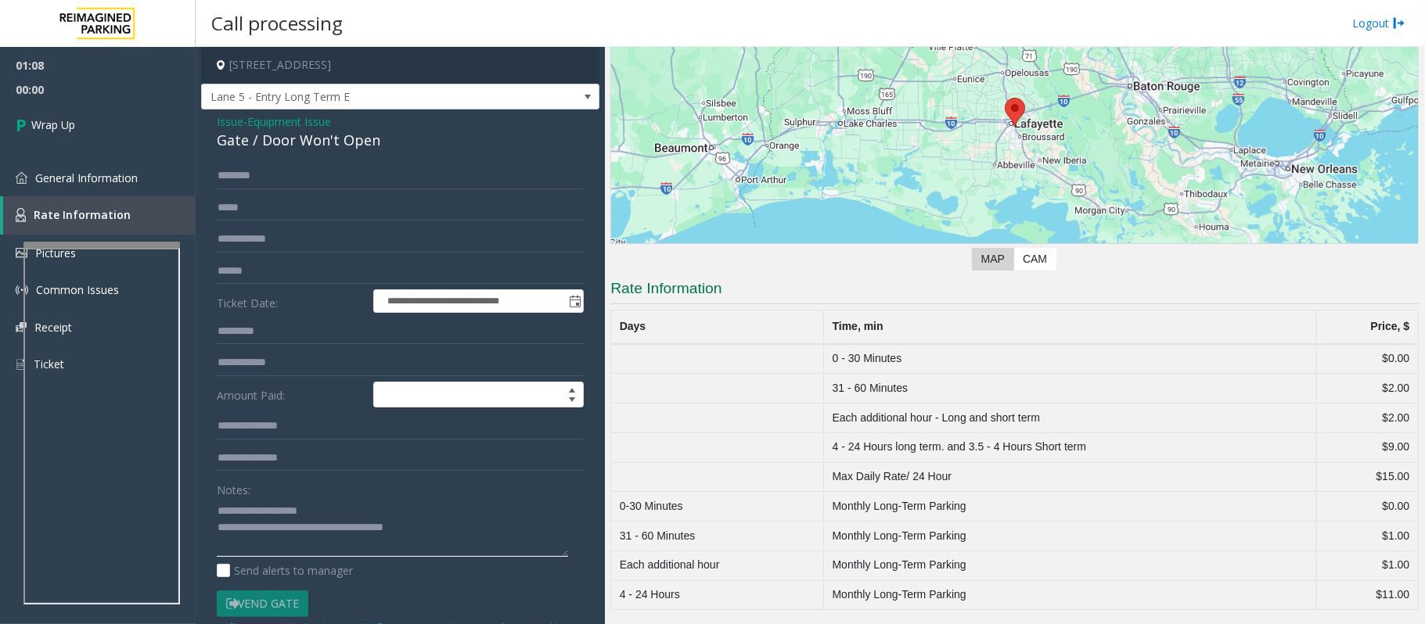
click at [345, 511] on textarea at bounding box center [392, 527] width 351 height 59
drag, startPoint x: 446, startPoint y: 530, endPoint x: 282, endPoint y: 527, distance: 163.6
click at [282, 527] on textarea at bounding box center [392, 527] width 351 height 59
type textarea "**********"
click at [36, 129] on span "Wrap Up" at bounding box center [53, 125] width 44 height 16
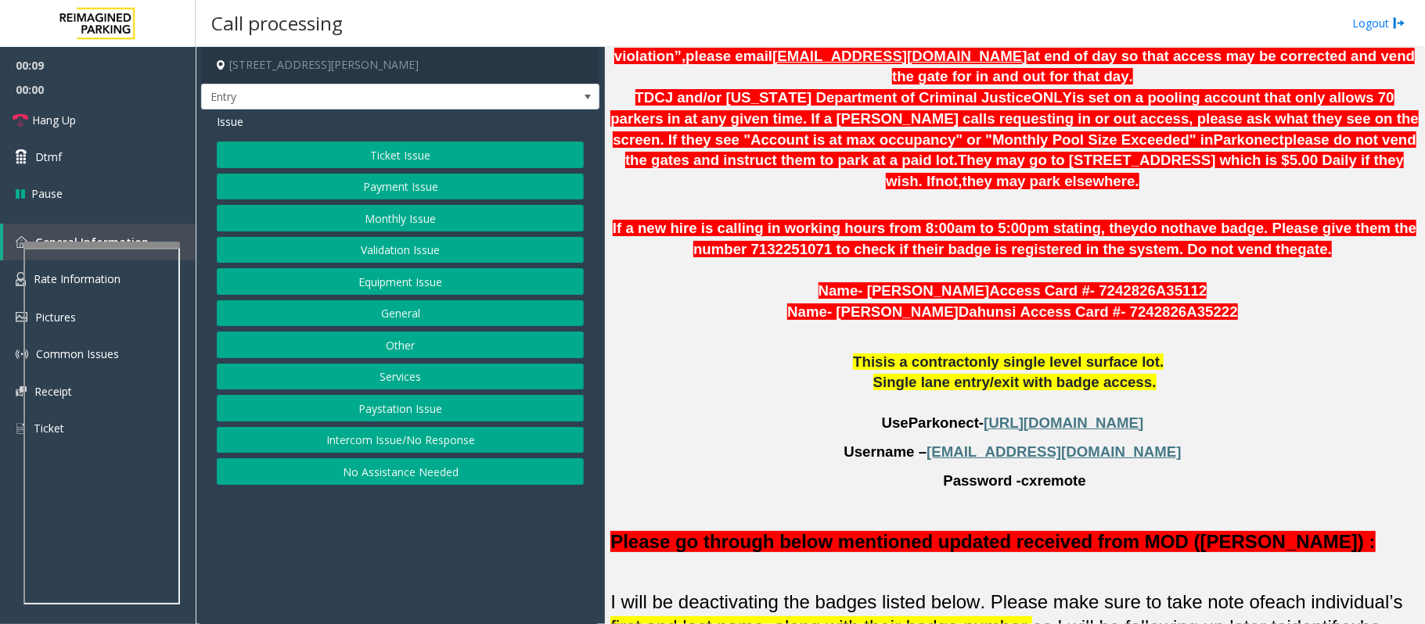
scroll to position [1043, 0]
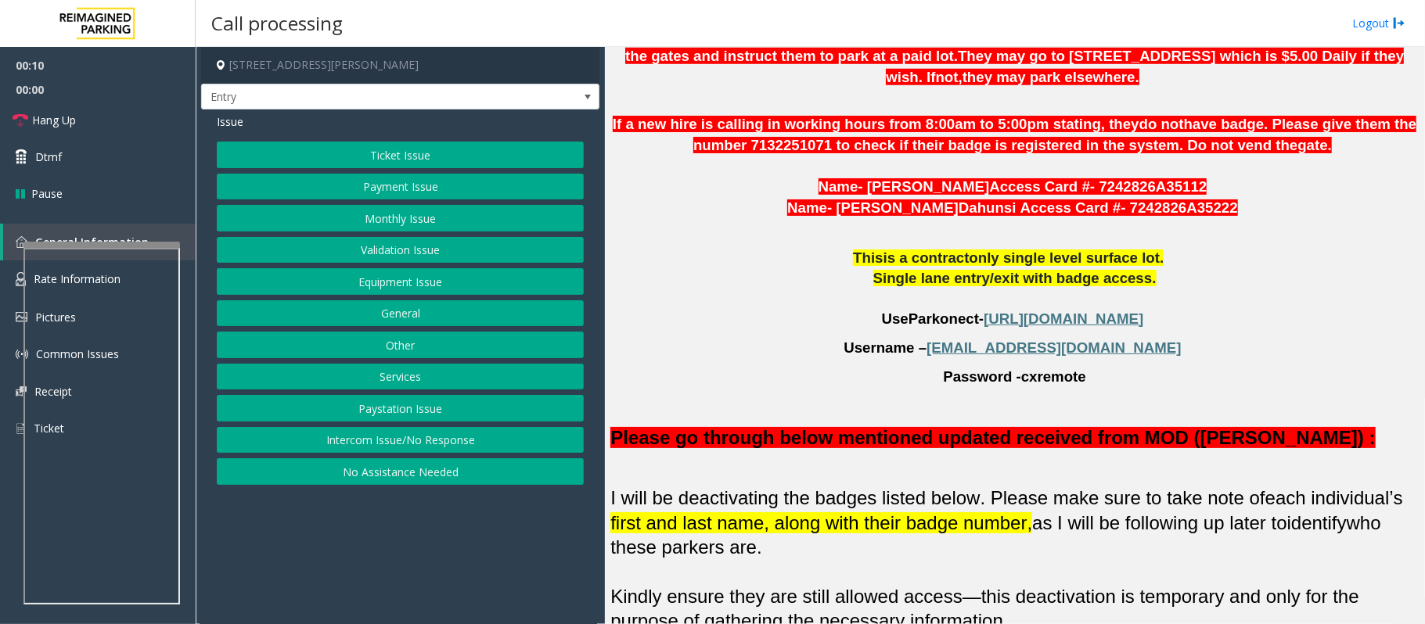
click at [696, 289] on p at bounding box center [1014, 299] width 808 height 20
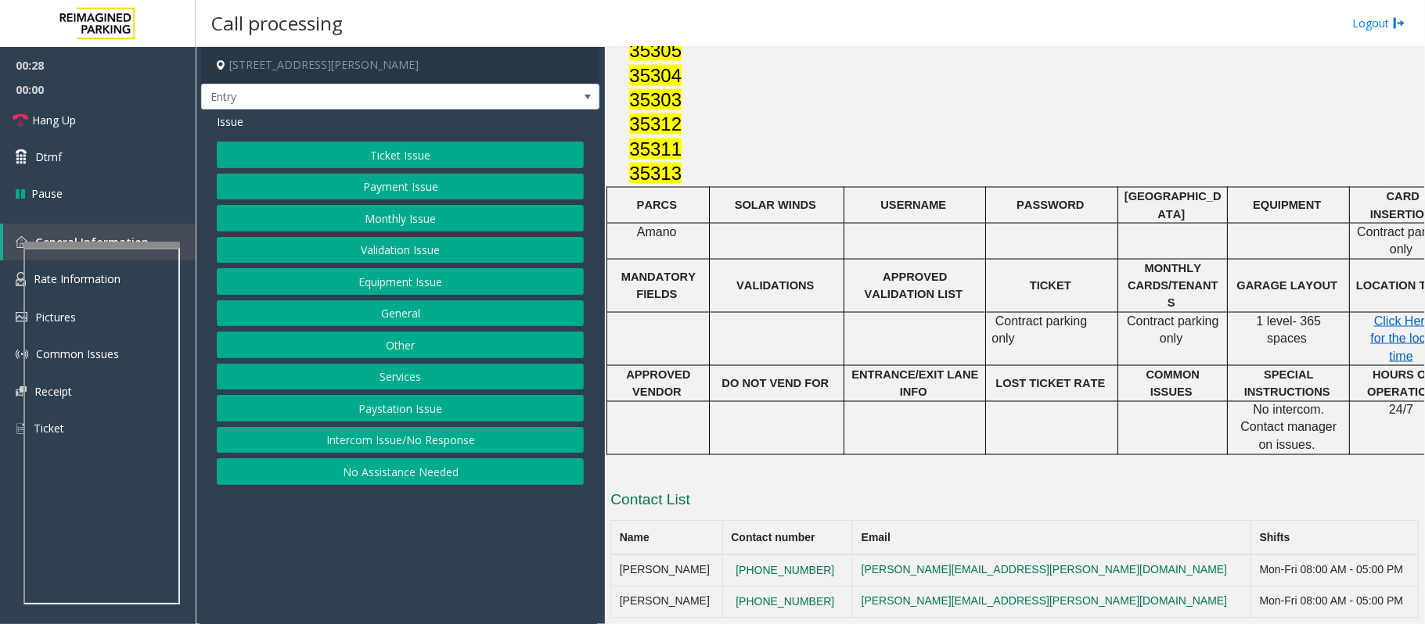
scroll to position [297, 0]
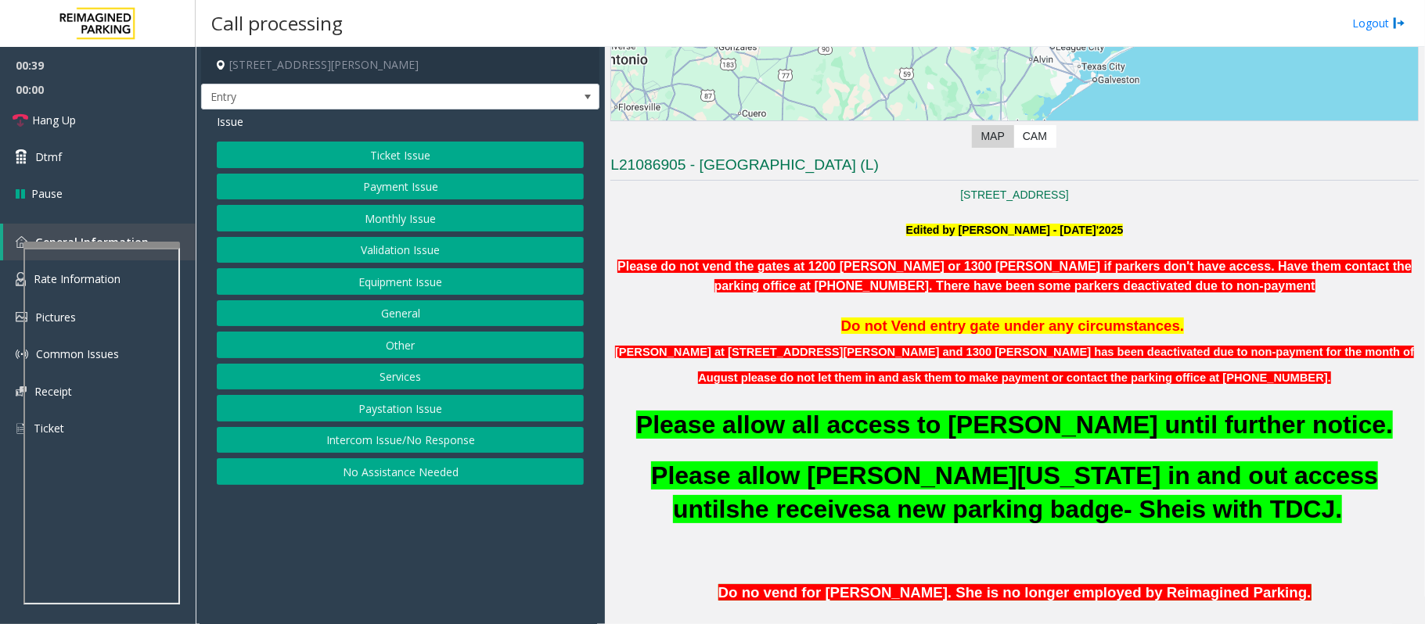
click at [377, 211] on button "Monthly Issue" at bounding box center [400, 218] width 367 height 27
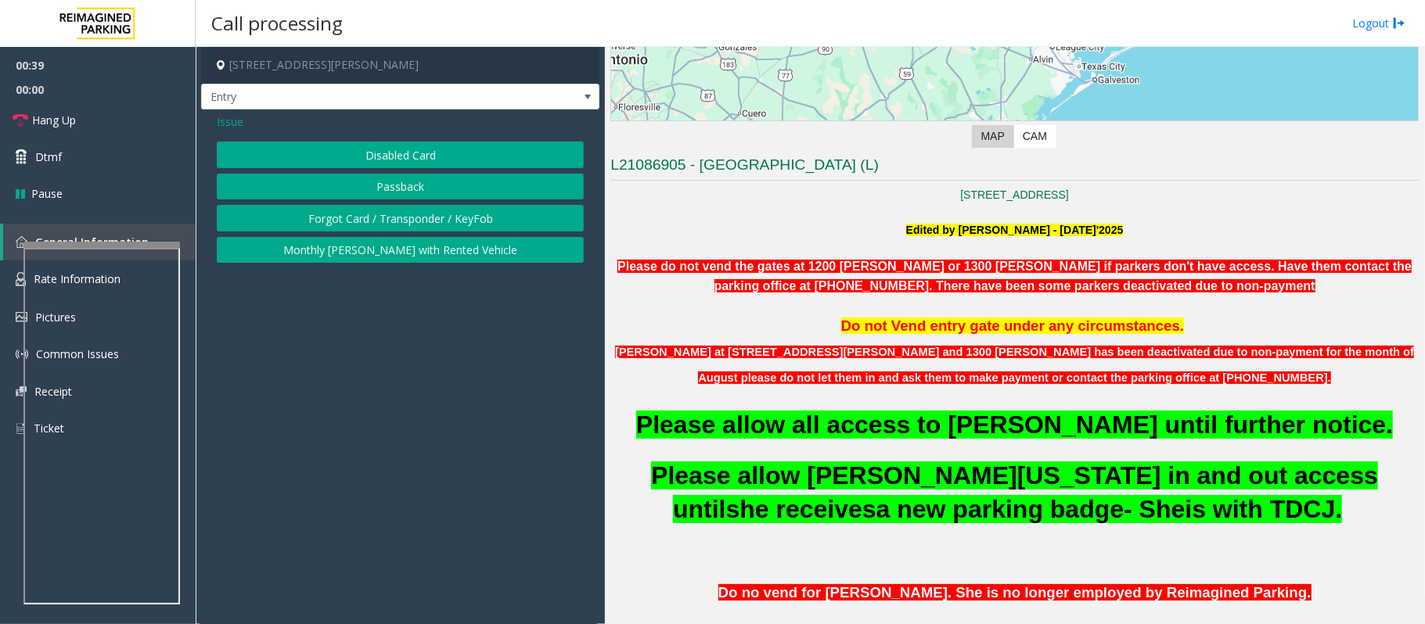
click at [370, 157] on button "Disabled Card" at bounding box center [400, 155] width 367 height 27
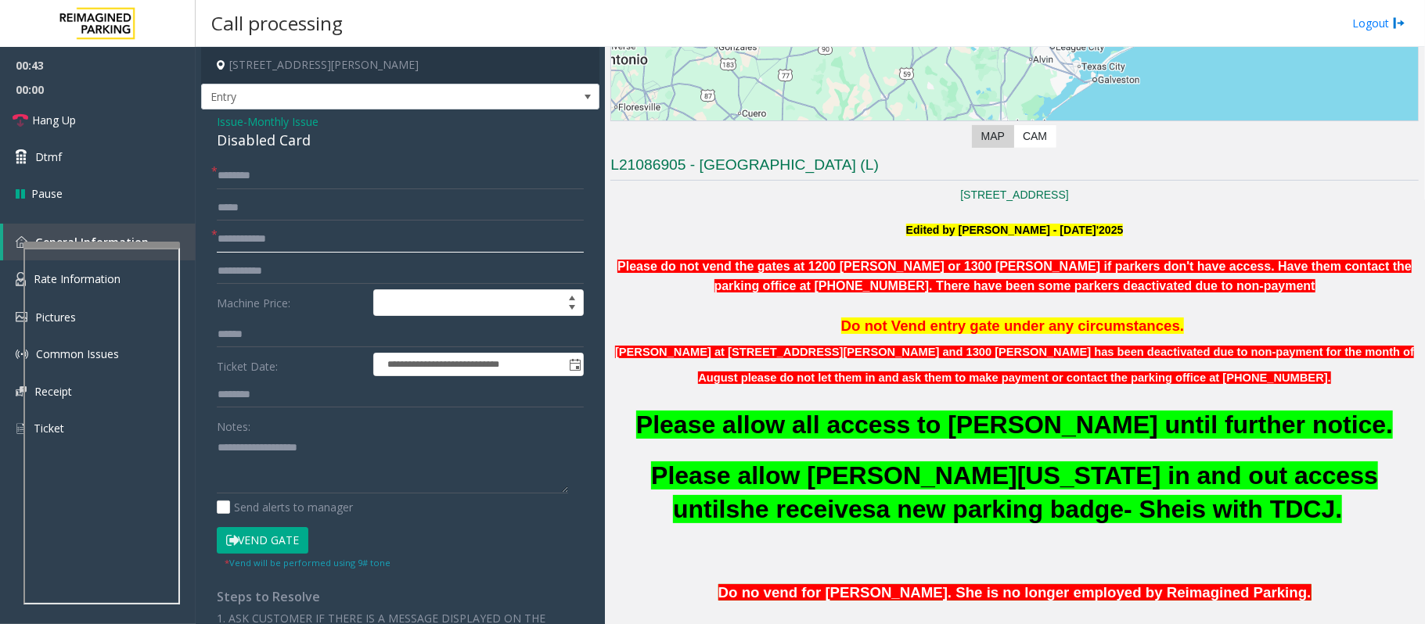
click at [320, 233] on input "text" at bounding box center [400, 239] width 367 height 27
type input "********"
drag, startPoint x: 333, startPoint y: 141, endPoint x: 204, endPoint y: 142, distance: 129.1
click at [204, 142] on div "**********" at bounding box center [400, 532] width 398 height 845
type textarea "**********"
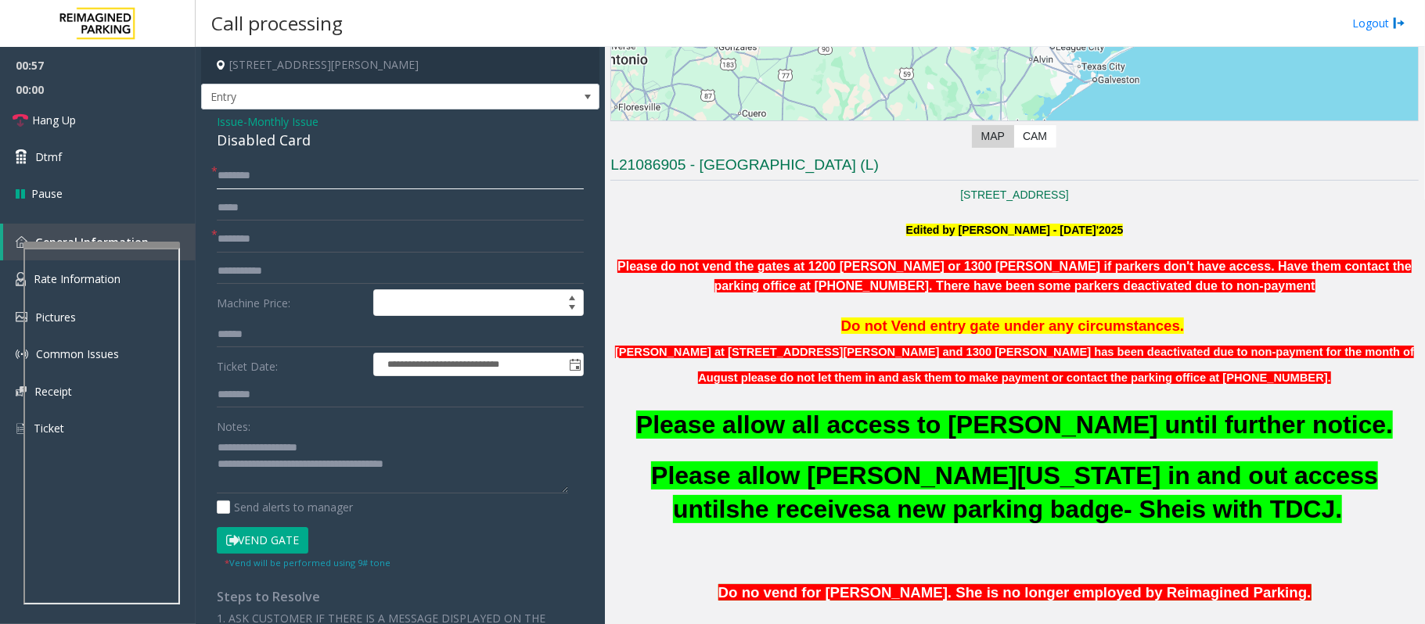
click at [228, 171] on input "text" at bounding box center [400, 176] width 367 height 27
type input "*"
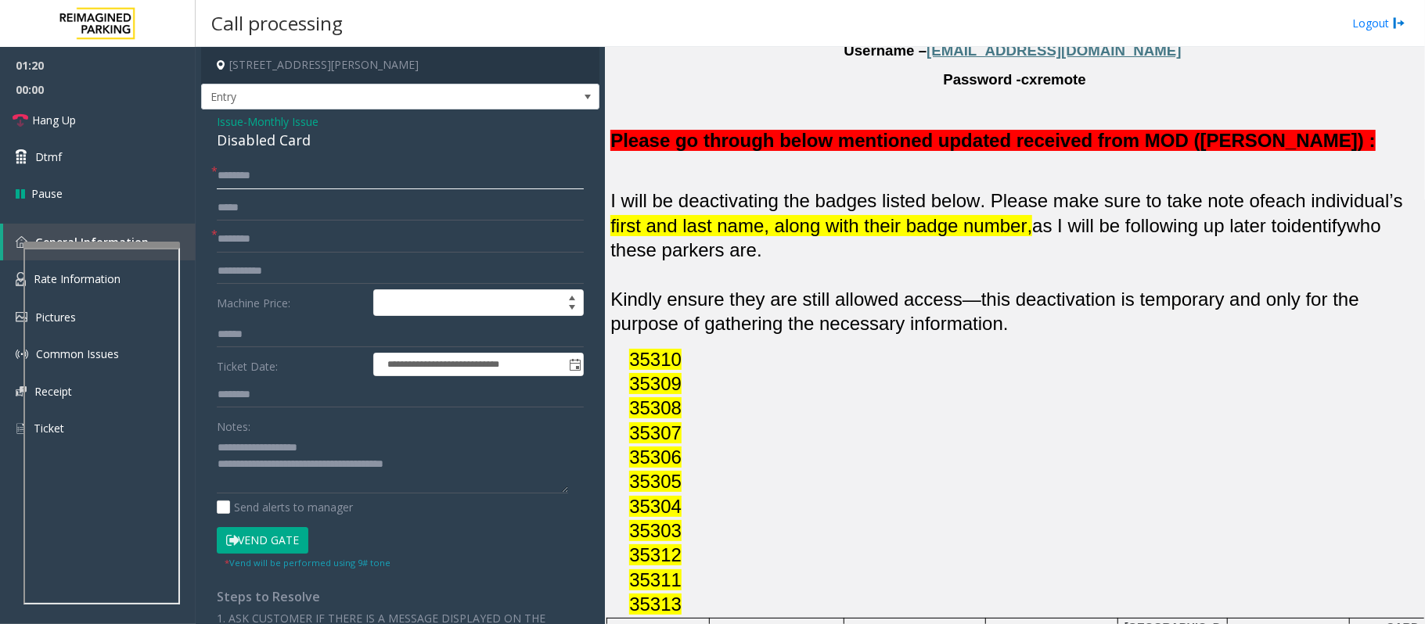
scroll to position [1844, 0]
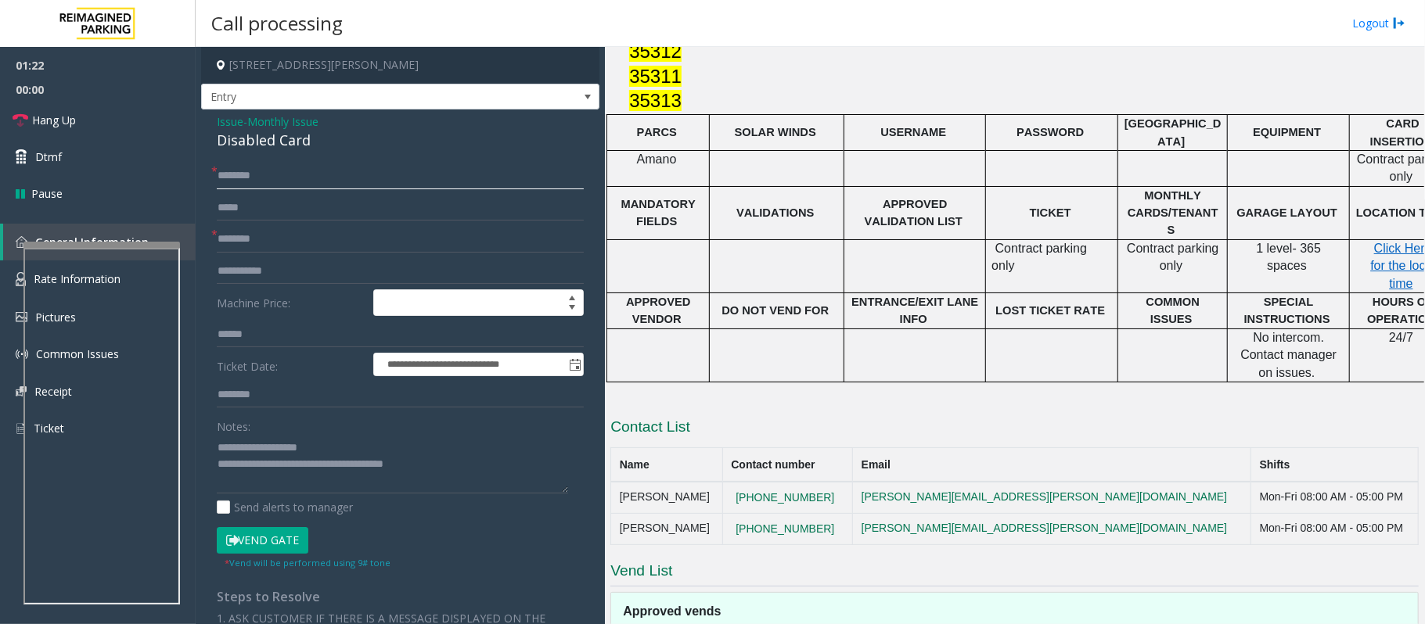
type input "********"
drag, startPoint x: 837, startPoint y: 463, endPoint x: 729, endPoint y: 455, distance: 108.3
click at [729, 514] on tr "Adrian Olivares 713 225 1071 adrian.olivares@reimaginedparking.com Mon-Fri 08:0…" at bounding box center [1014, 529] width 807 height 31
copy tr "713 225 1071"
drag, startPoint x: 845, startPoint y: 435, endPoint x: 742, endPoint y: 435, distance: 103.3
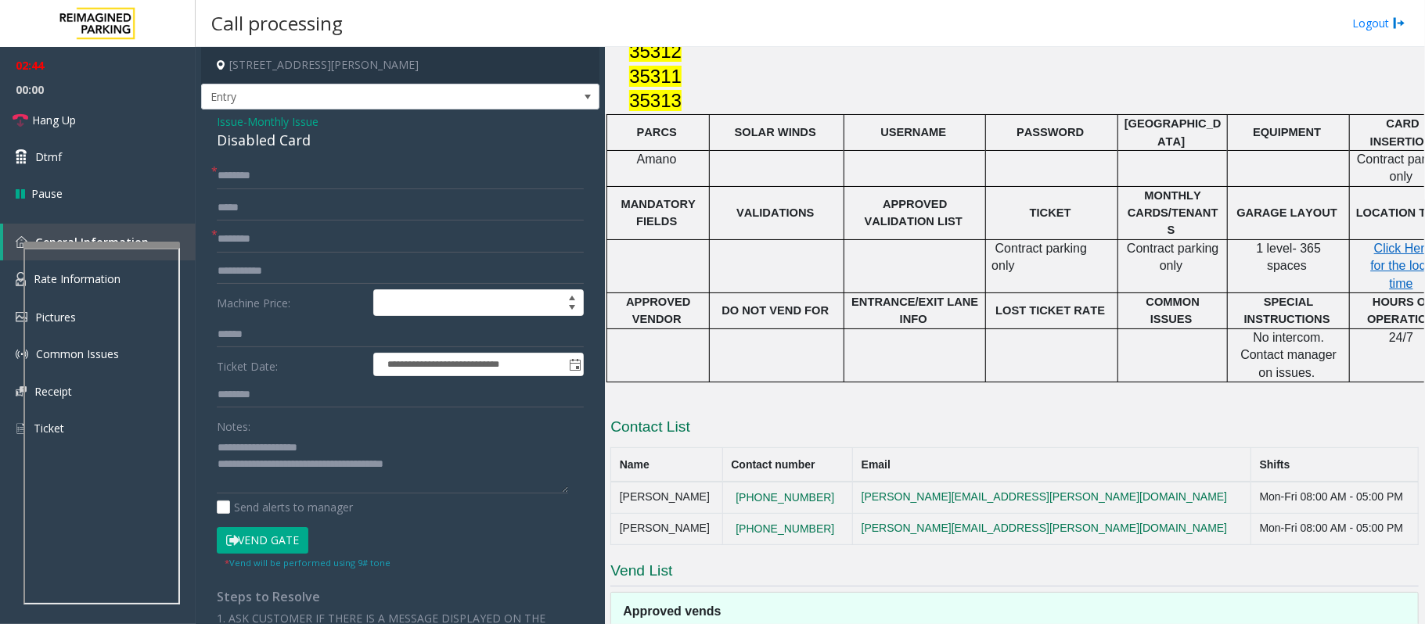
click at [742, 482] on tr "Geovanni Reyes 281-381-9315 Geovanni.Reyes@reimaginedparking.com Mon-Fri 08:00 …" at bounding box center [1014, 497] width 807 height 31
copy tr "281-381-9315"
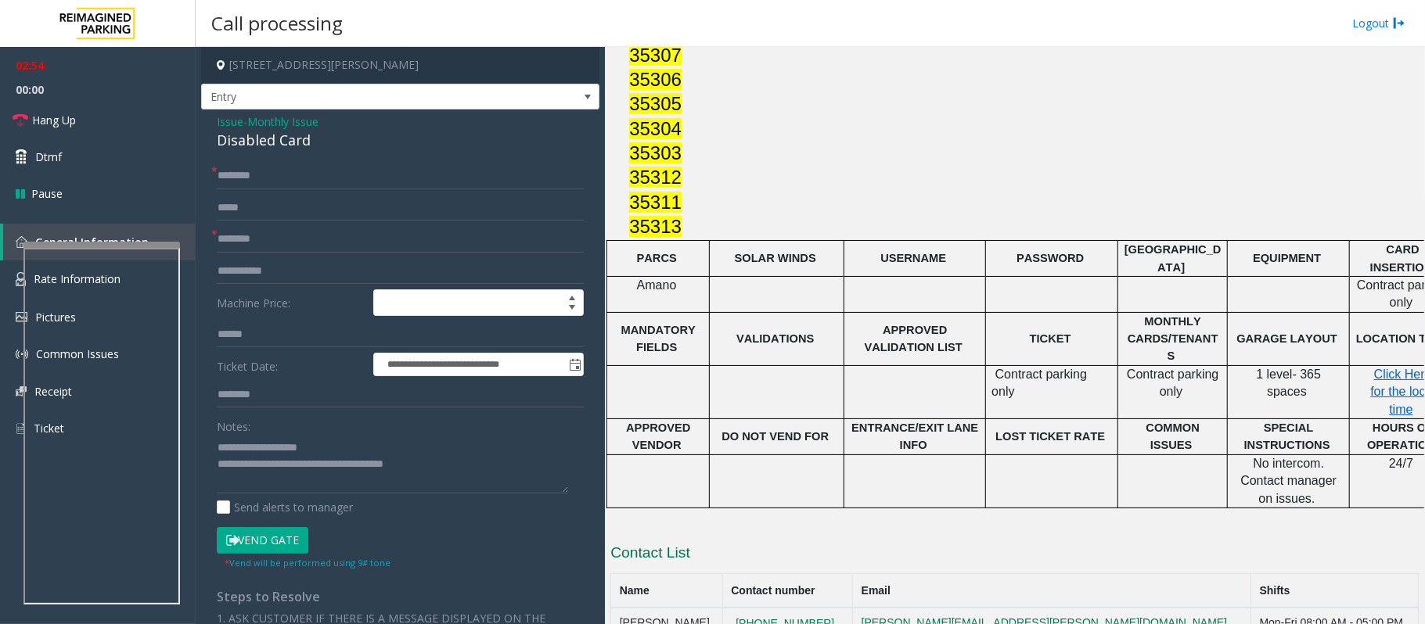
scroll to position [1427, 0]
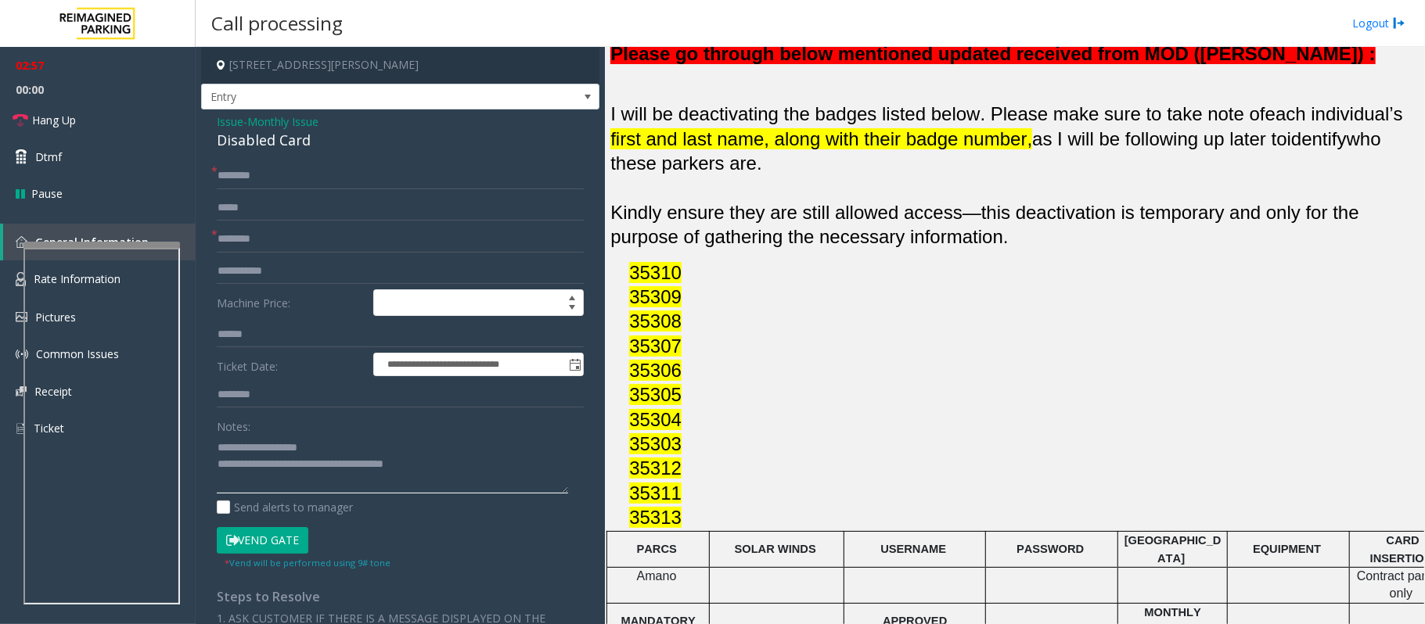
drag, startPoint x: 455, startPoint y: 463, endPoint x: 280, endPoint y: 458, distance: 174.5
click at [280, 458] on textarea at bounding box center [392, 464] width 351 height 59
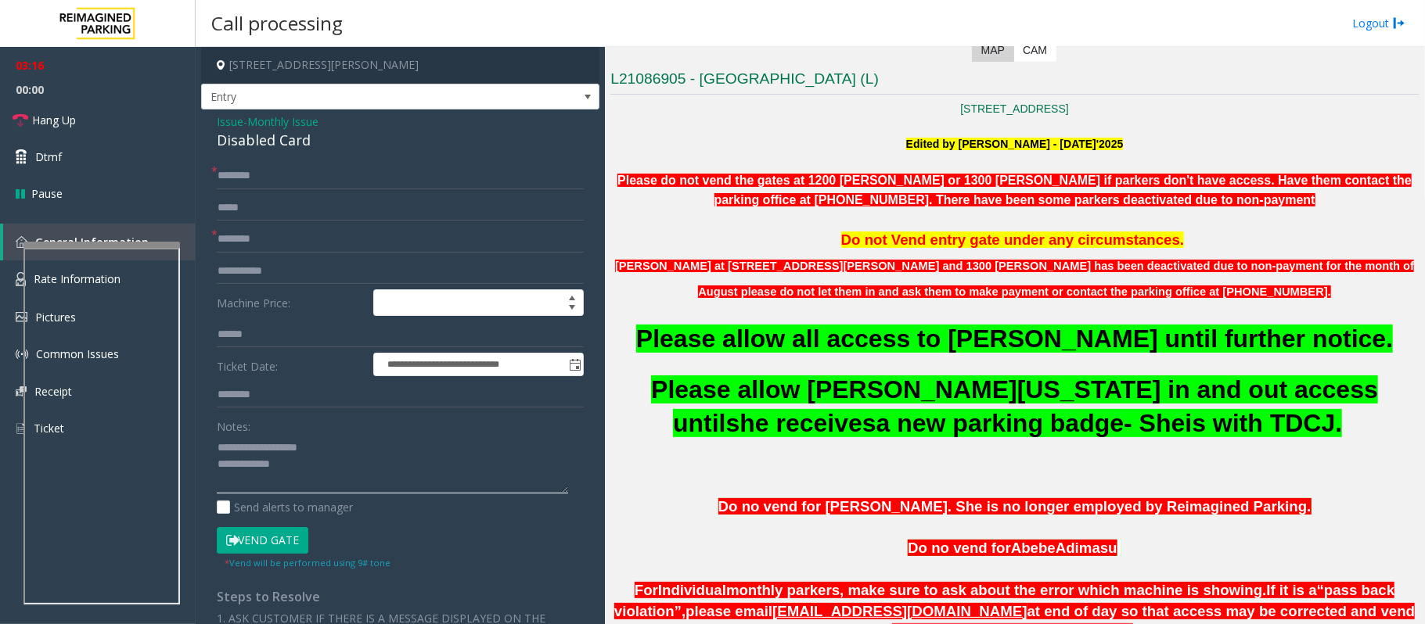
scroll to position [488, 0]
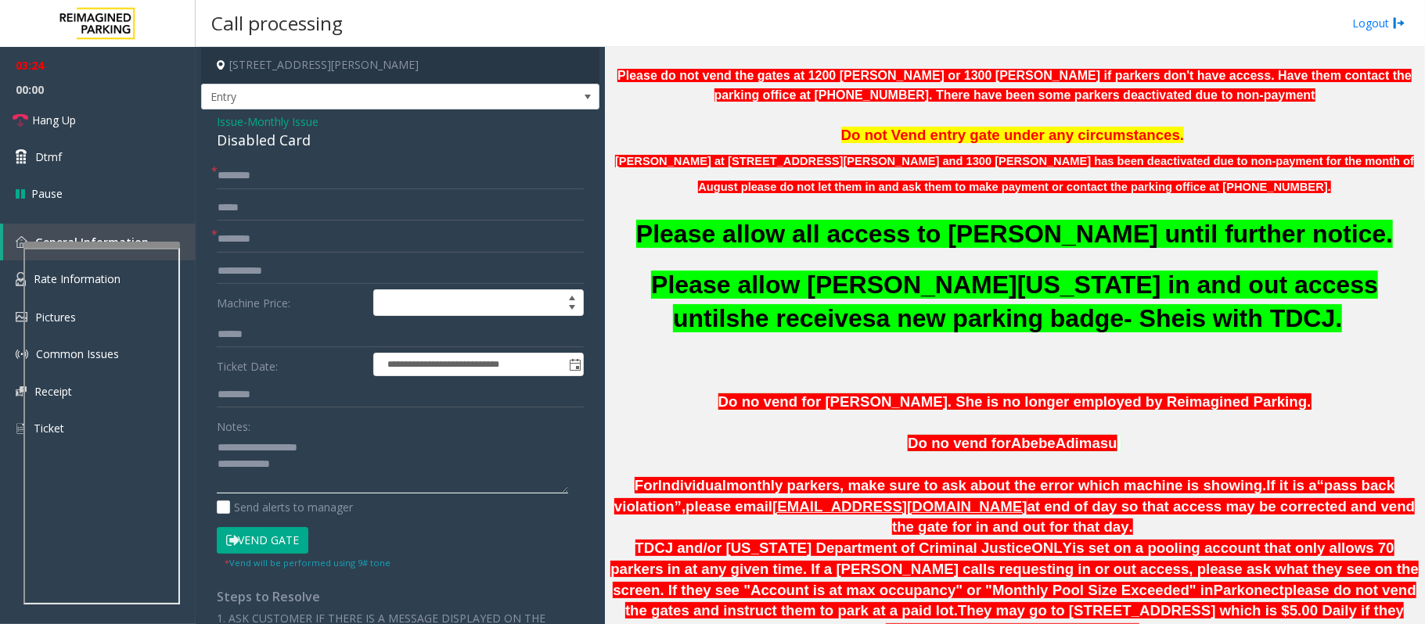
click at [292, 473] on textarea at bounding box center [392, 464] width 351 height 59
click at [293, 476] on textarea at bounding box center [392, 464] width 351 height 59
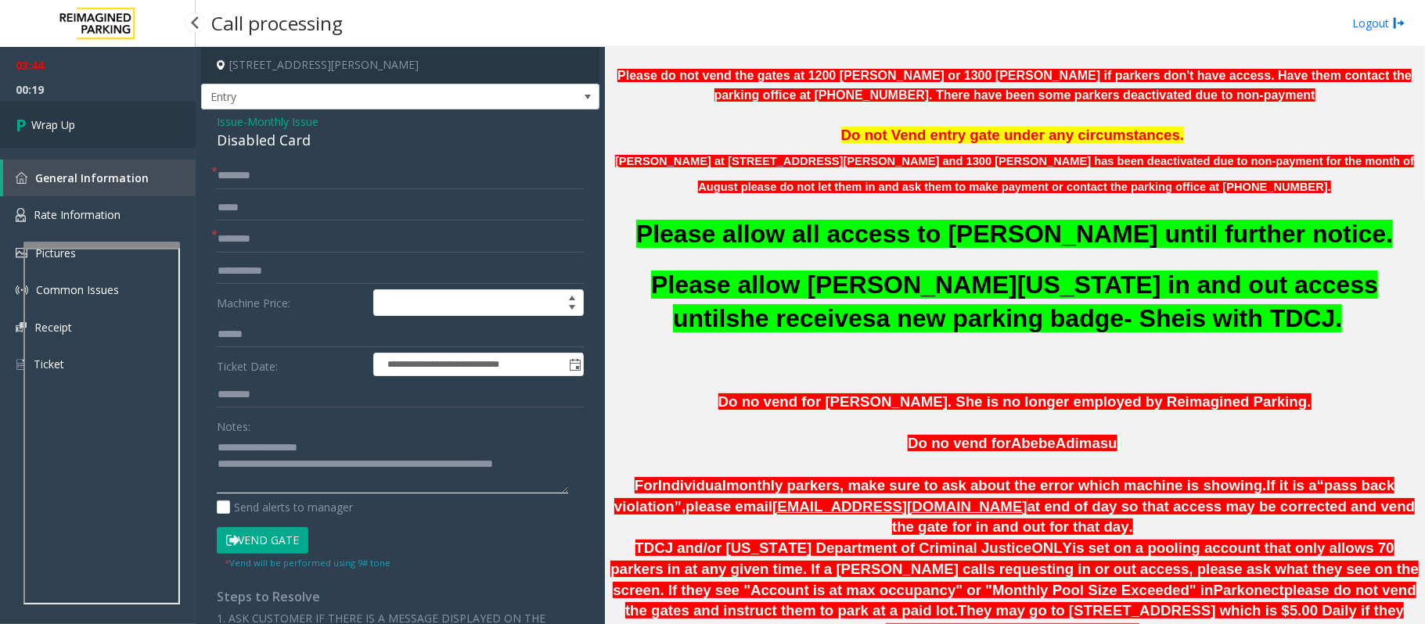
type textarea "**********"
click at [78, 113] on link "Wrap Up" at bounding box center [98, 125] width 196 height 46
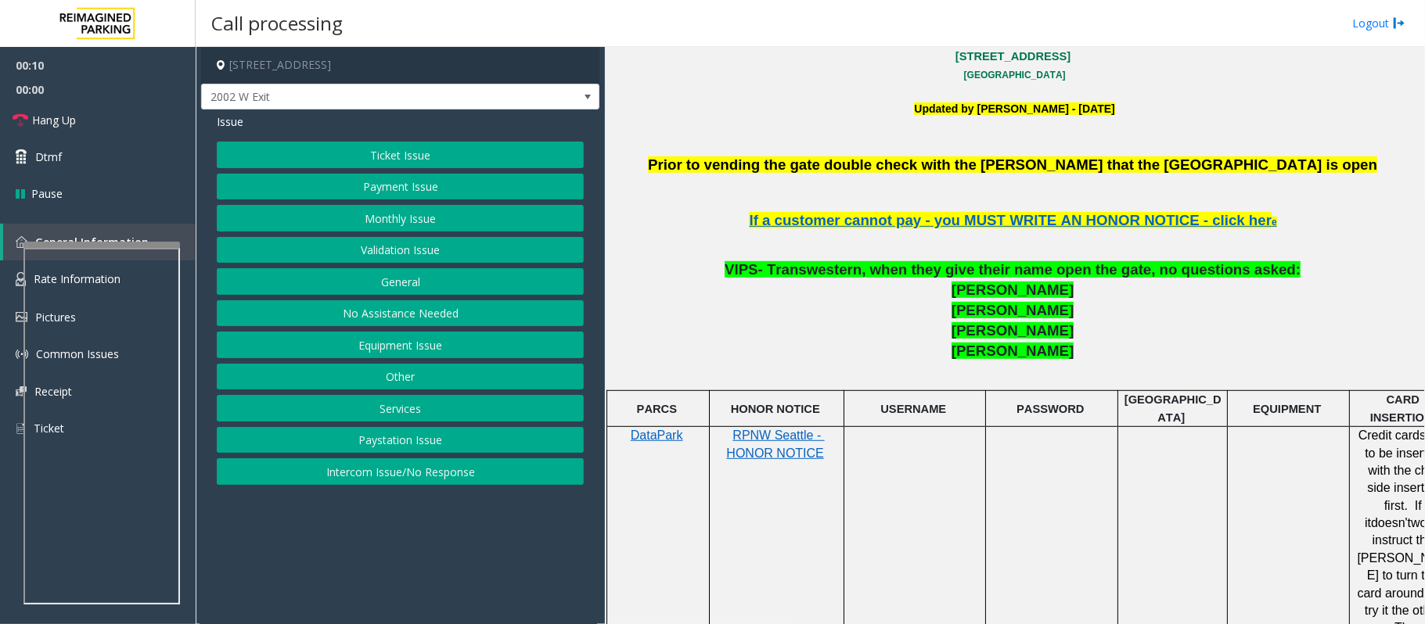
scroll to position [730, 0]
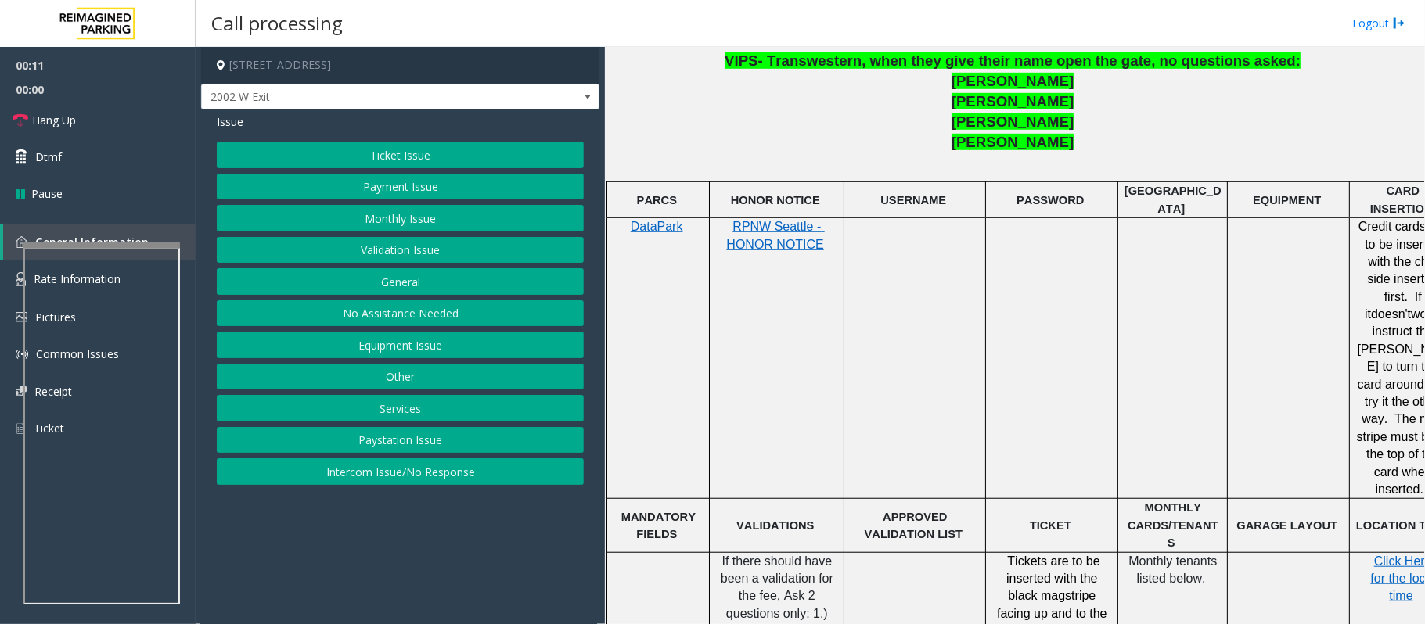
click at [386, 211] on button "Monthly Issue" at bounding box center [400, 218] width 367 height 27
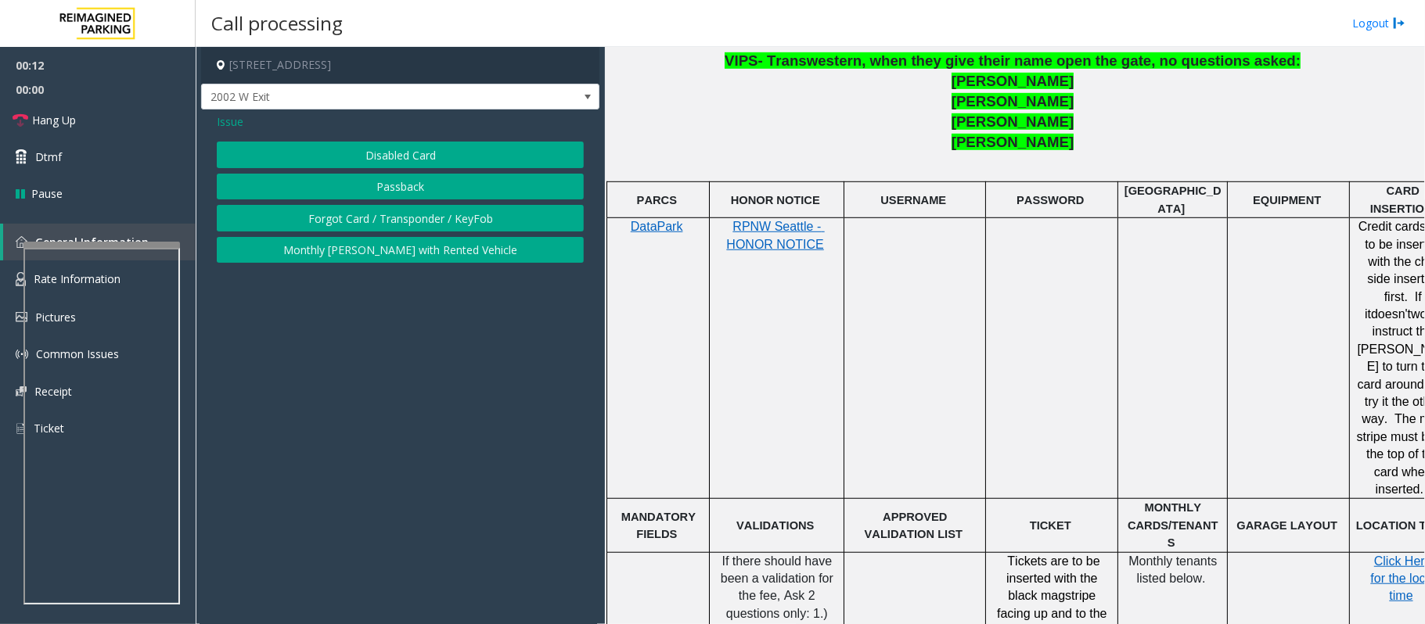
click at [386, 142] on button "Disabled Card" at bounding box center [400, 155] width 367 height 27
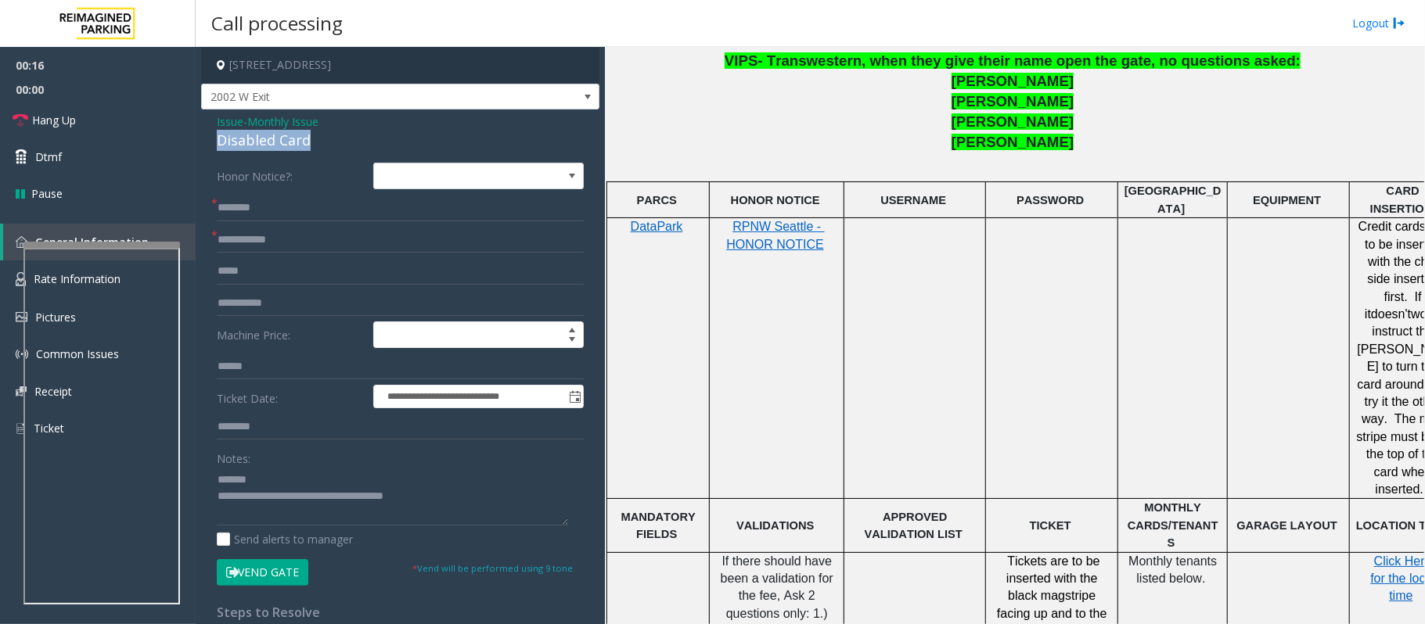
drag, startPoint x: 319, startPoint y: 142, endPoint x: 211, endPoint y: 133, distance: 108.3
click at [211, 133] on div "**********" at bounding box center [400, 540] width 398 height 861
type textarea "**********"
click at [238, 220] on input "text" at bounding box center [400, 208] width 367 height 27
click at [250, 238] on input "text" at bounding box center [400, 240] width 367 height 27
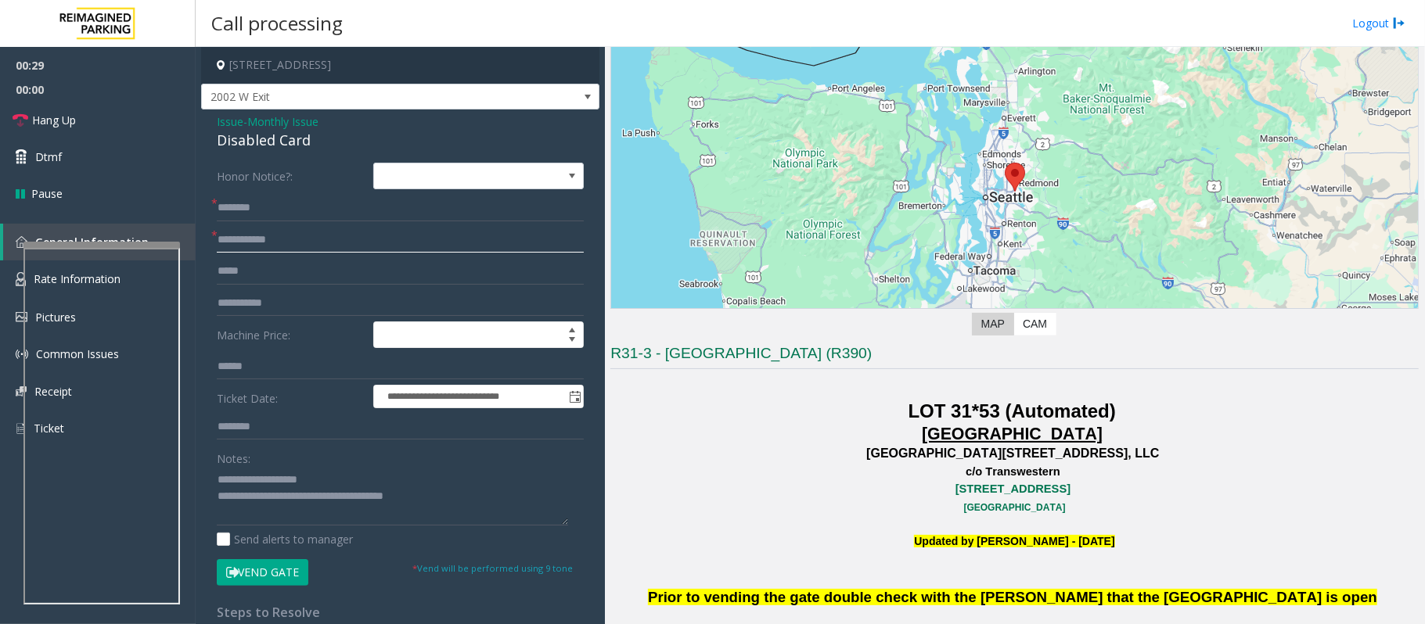
scroll to position [313, 0]
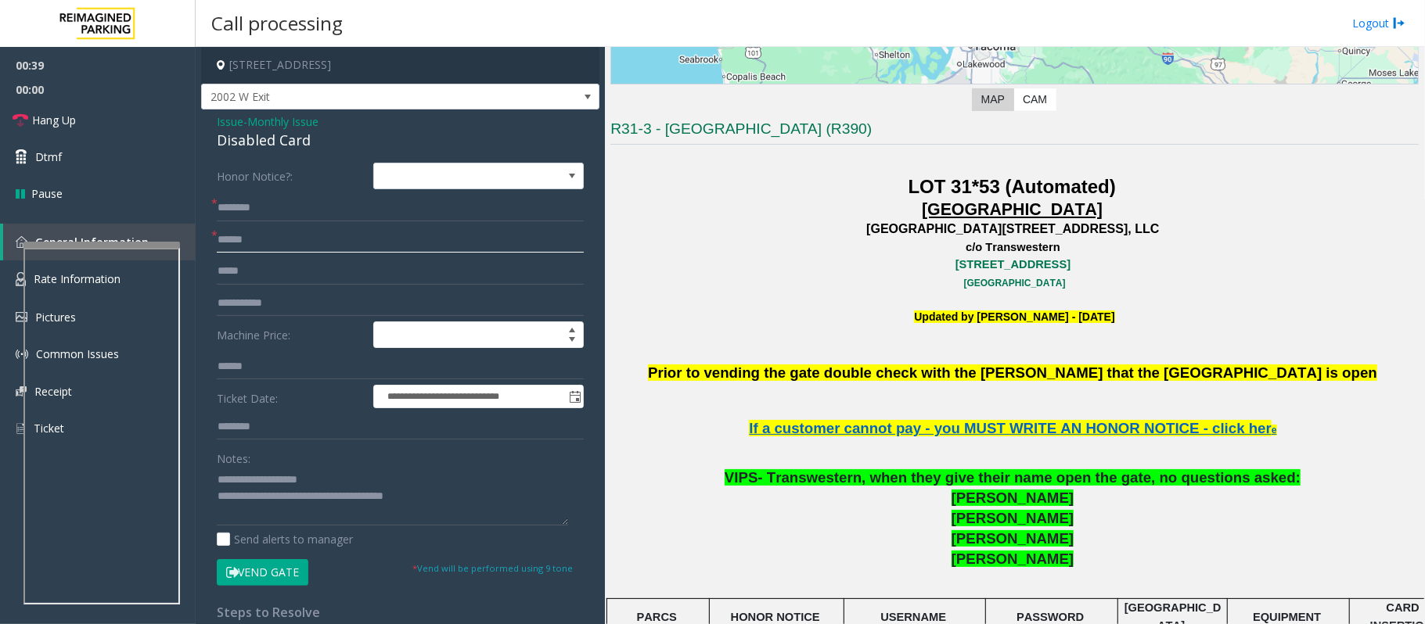
type input "******"
click at [239, 196] on input "text" at bounding box center [400, 208] width 367 height 27
type input "******"
click at [253, 576] on button "Vend Gate" at bounding box center [263, 572] width 92 height 27
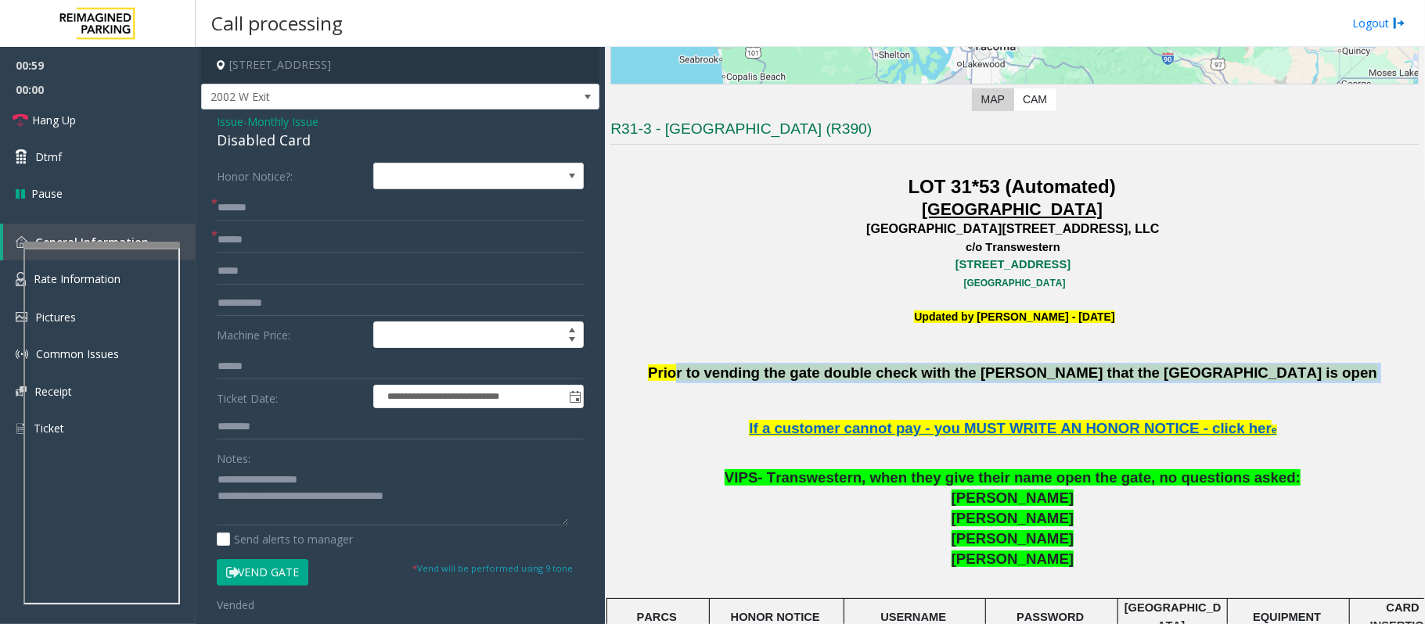
drag, startPoint x: 784, startPoint y: 370, endPoint x: 1253, endPoint y: 376, distance: 469.5
click at [1253, 376] on p "Prior to vending the gate double check with the parker that the grill gate is o…" at bounding box center [1014, 373] width 808 height 20
click at [1258, 376] on p "Prior to vending the gate double check with the parker that the grill gate is o…" at bounding box center [1014, 373] width 808 height 20
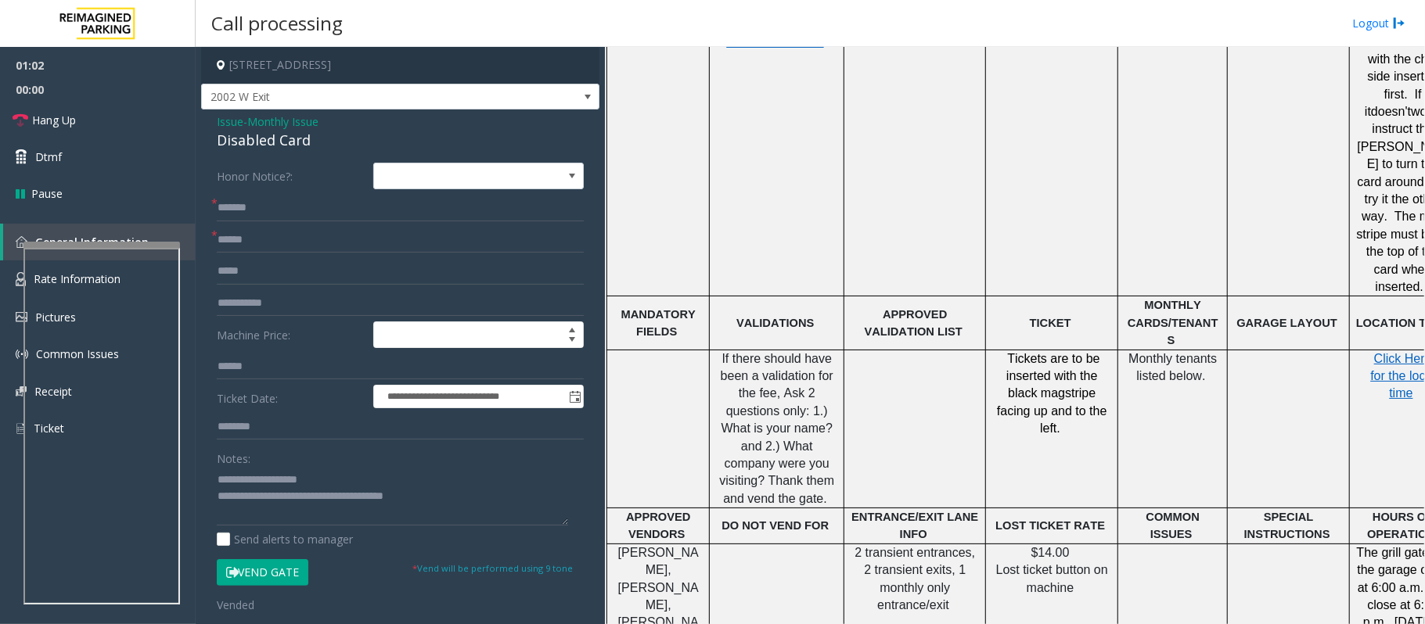
scroll to position [939, 0]
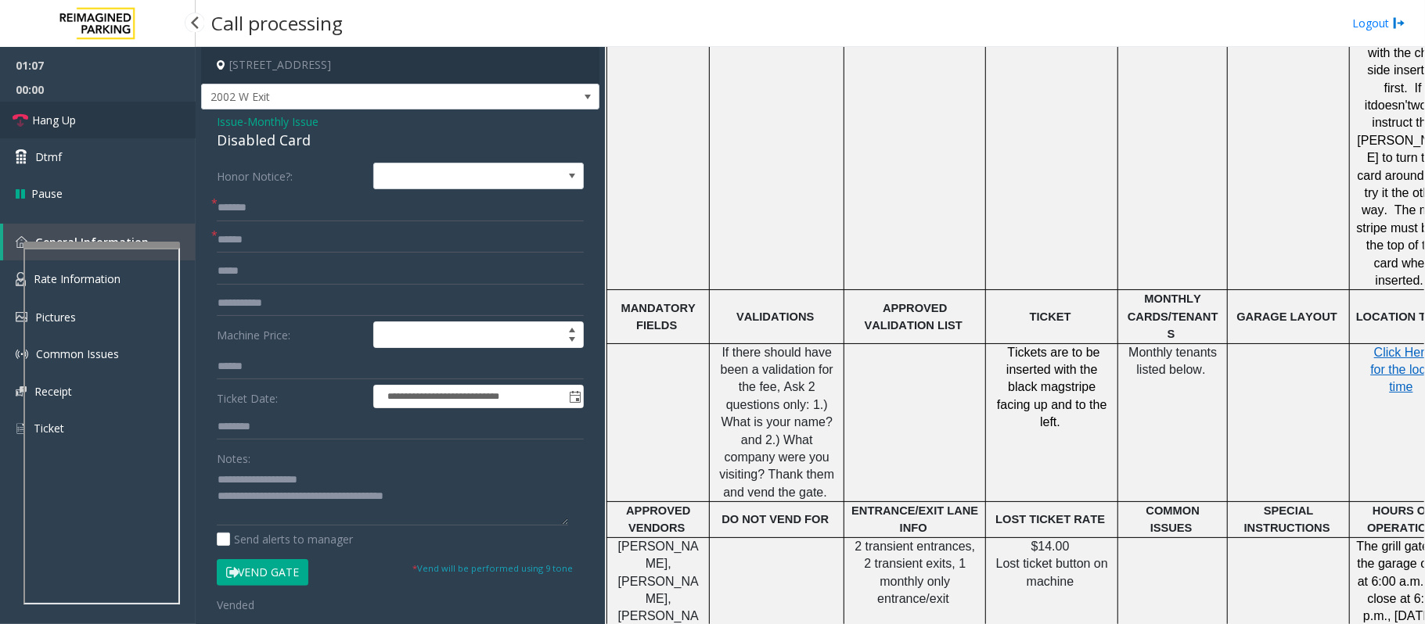
click at [51, 114] on span "Hang Up" at bounding box center [54, 120] width 44 height 16
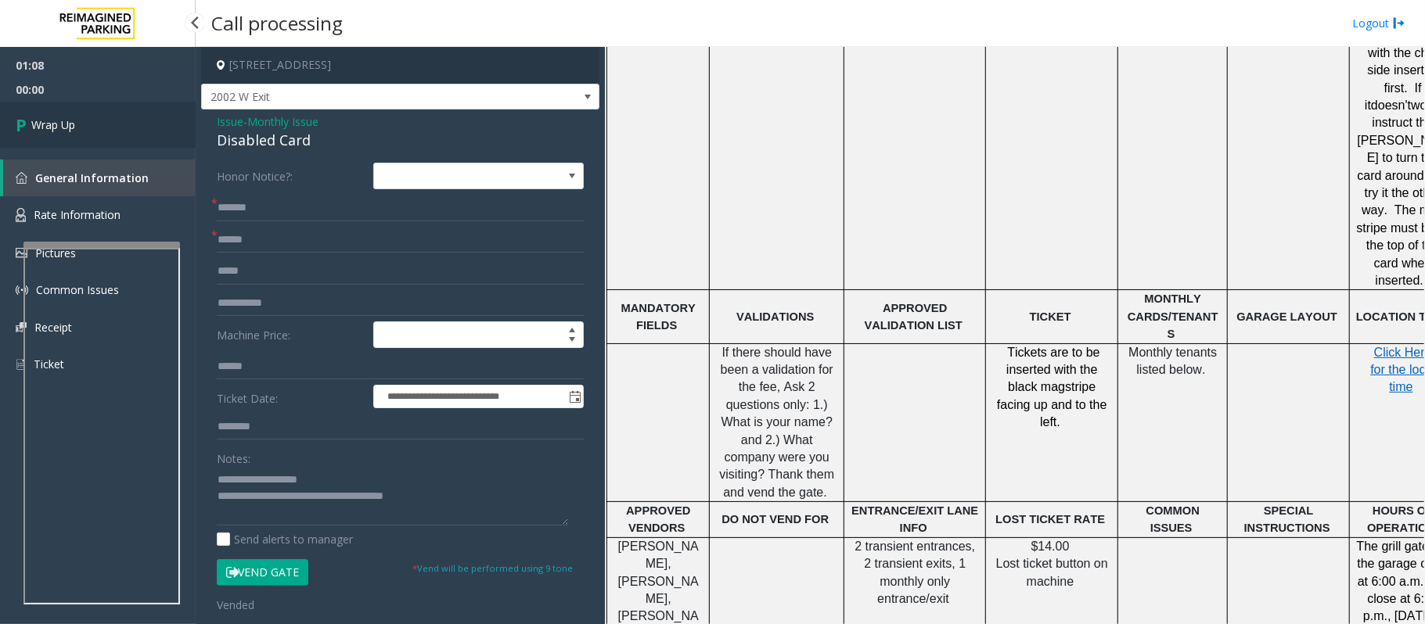
click at [51, 114] on link "Wrap Up" at bounding box center [98, 125] width 196 height 46
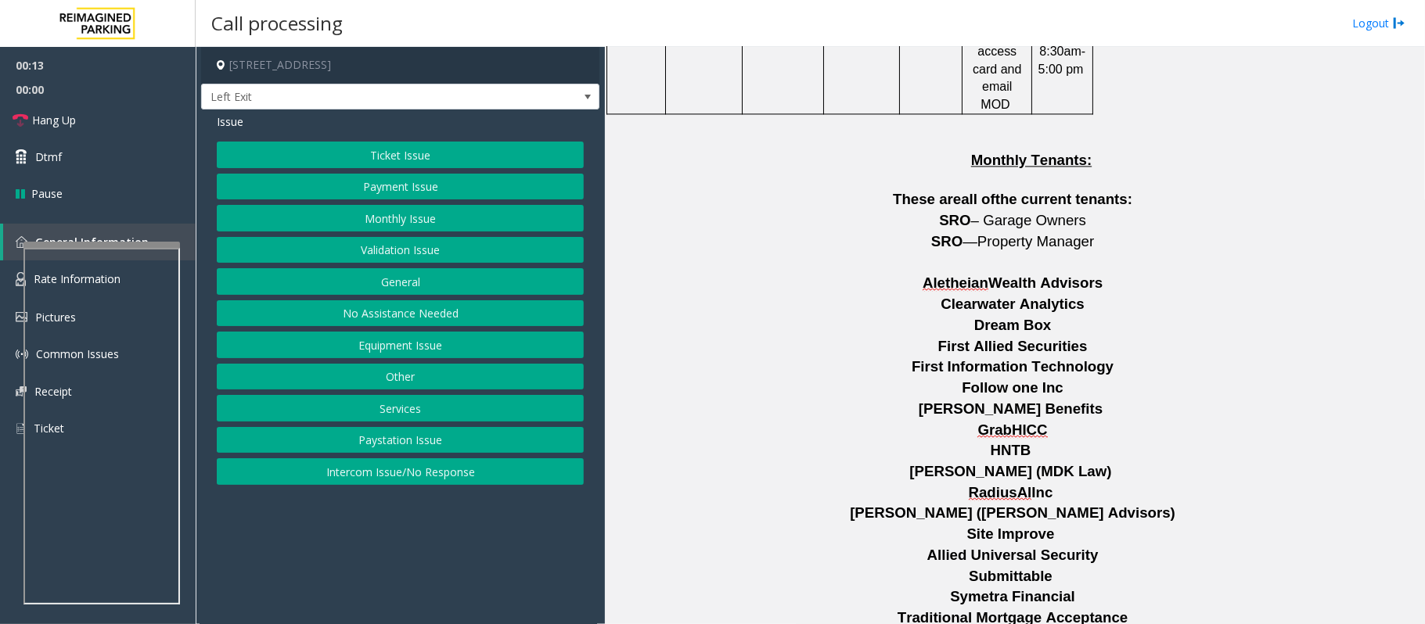
scroll to position [2636, 0]
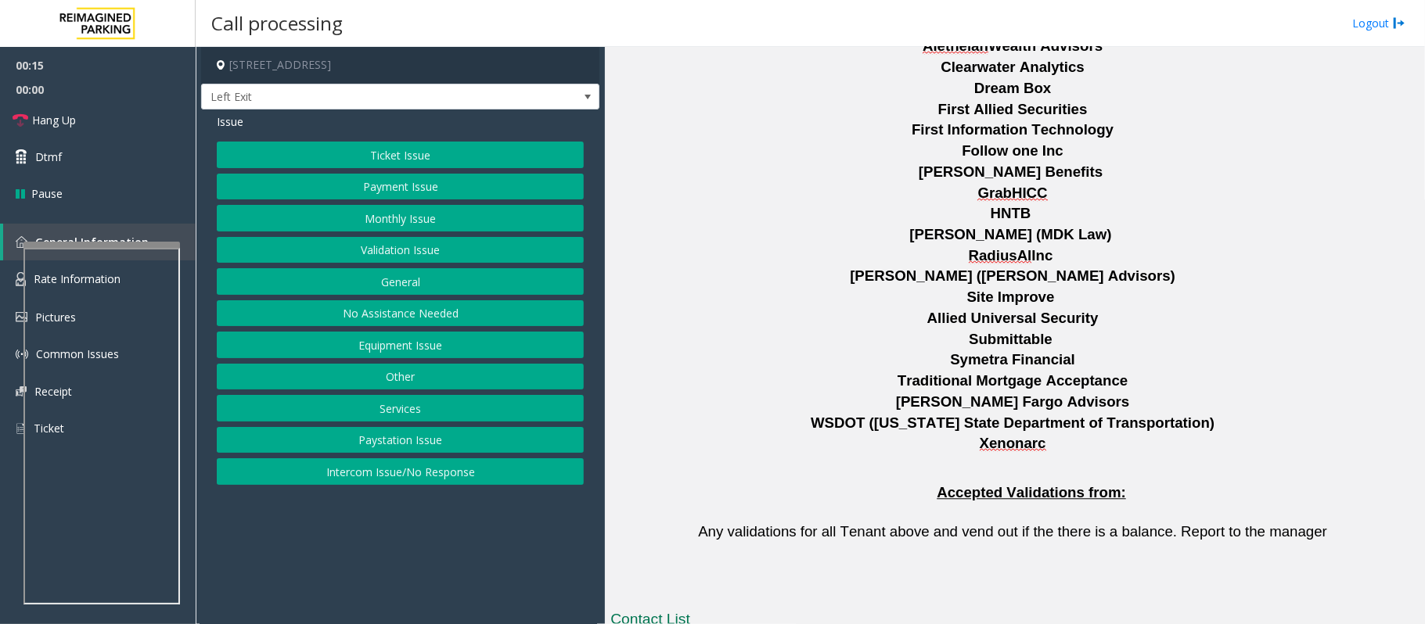
drag, startPoint x: 896, startPoint y: 483, endPoint x: 774, endPoint y: 483, distance: 122.0
copy tr "206-573-1682"
click at [370, 342] on button "Equipment Issue" at bounding box center [400, 345] width 367 height 27
click at [389, 276] on button "Gate / Door Won't Open" at bounding box center [400, 281] width 367 height 27
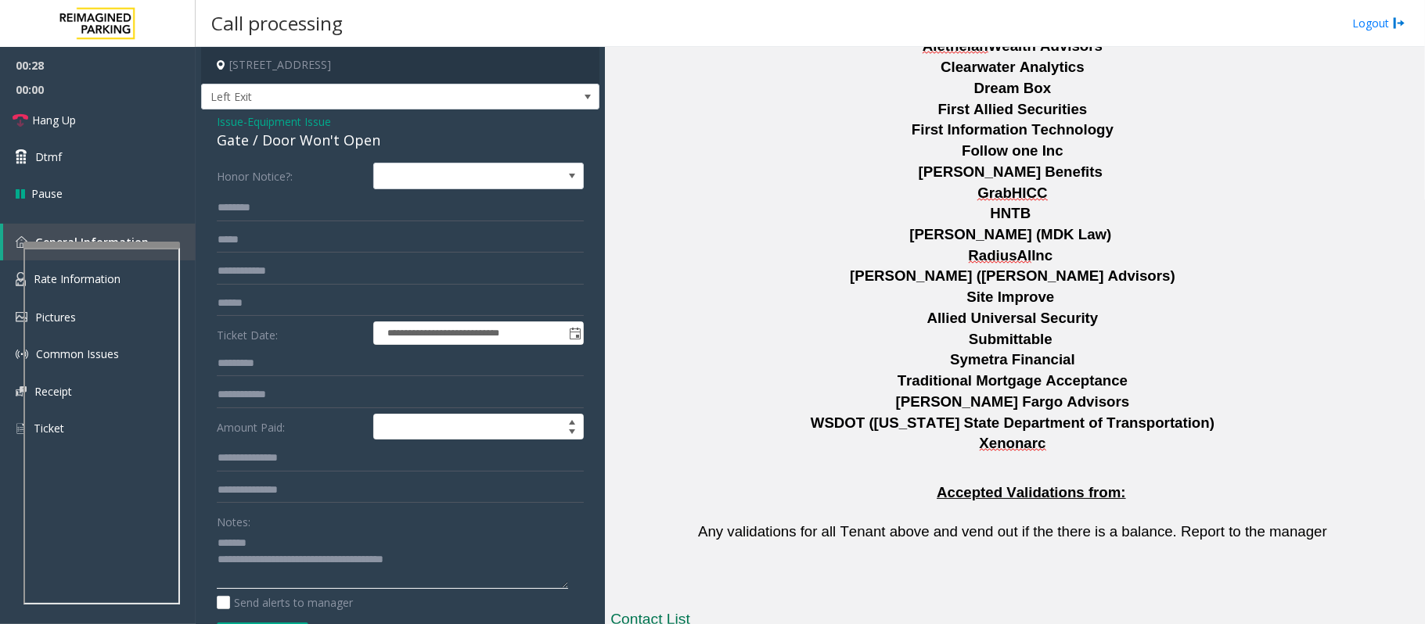
type textarea "**********"
click at [326, 130] on div "Gate / Door Won't Open" at bounding box center [400, 140] width 367 height 21
click at [326, 119] on span "Equipment Issue" at bounding box center [289, 121] width 84 height 16
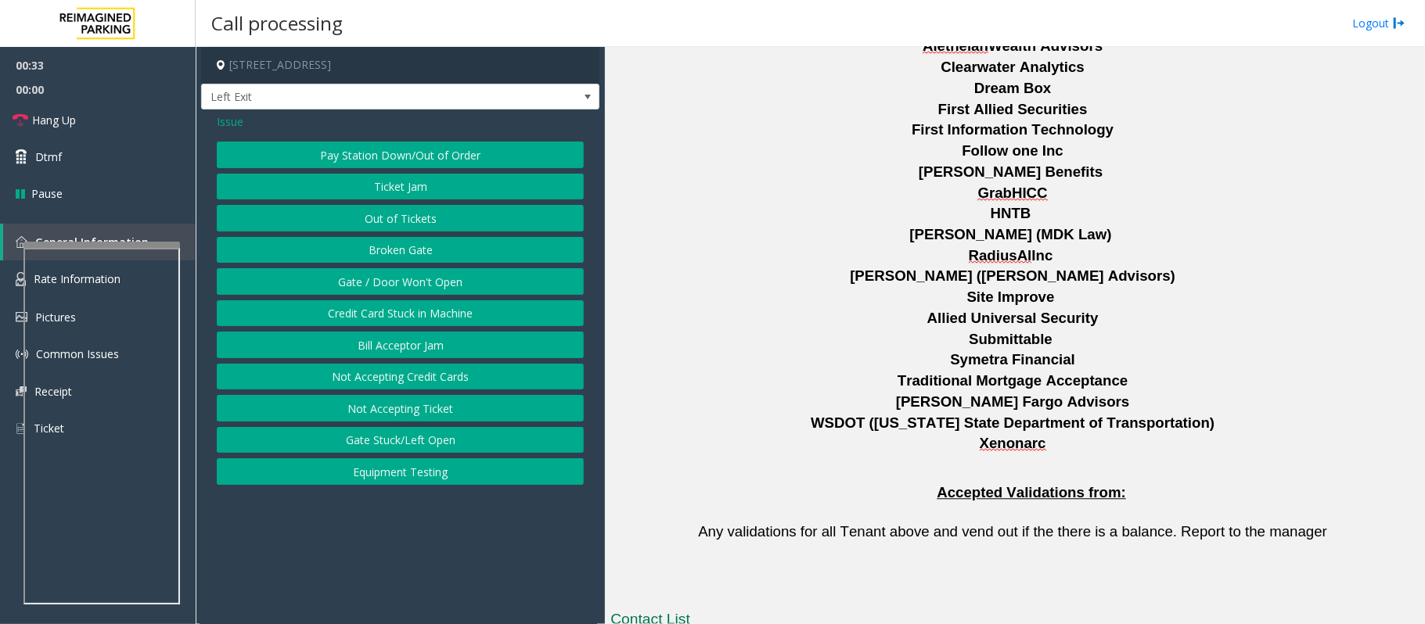
click at [420, 318] on button "Credit Card Stuck in Machine" at bounding box center [400, 313] width 367 height 27
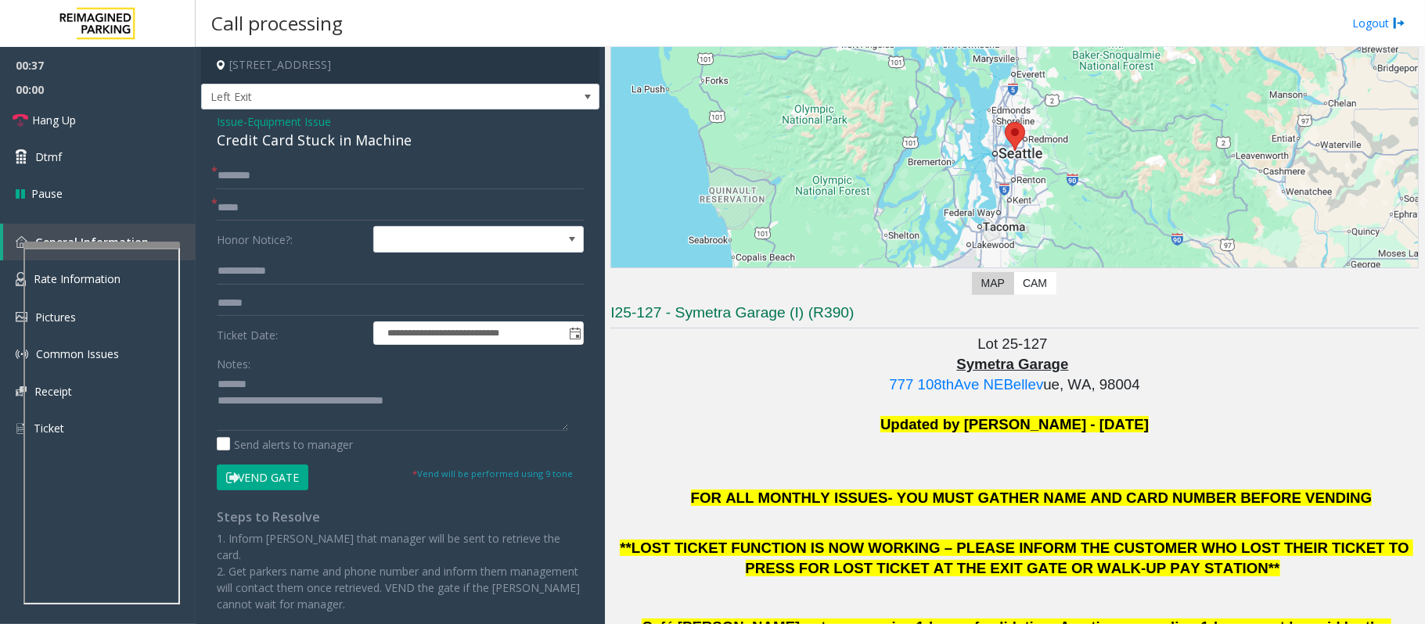
scroll to position [28, 0]
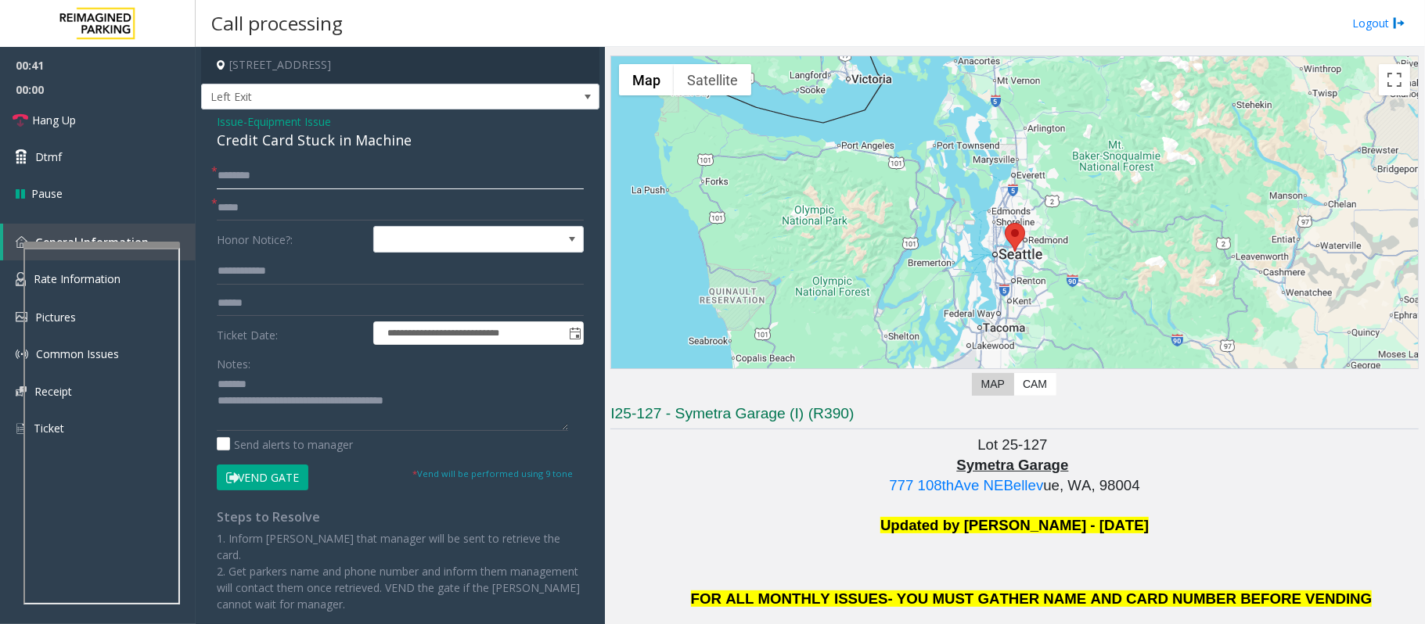
click at [249, 183] on input "text" at bounding box center [400, 176] width 367 height 27
type input "**"
click at [239, 205] on input "text" at bounding box center [400, 208] width 367 height 27
type input "**"
drag, startPoint x: 449, startPoint y: 135, endPoint x: 214, endPoint y: 145, distance: 234.9
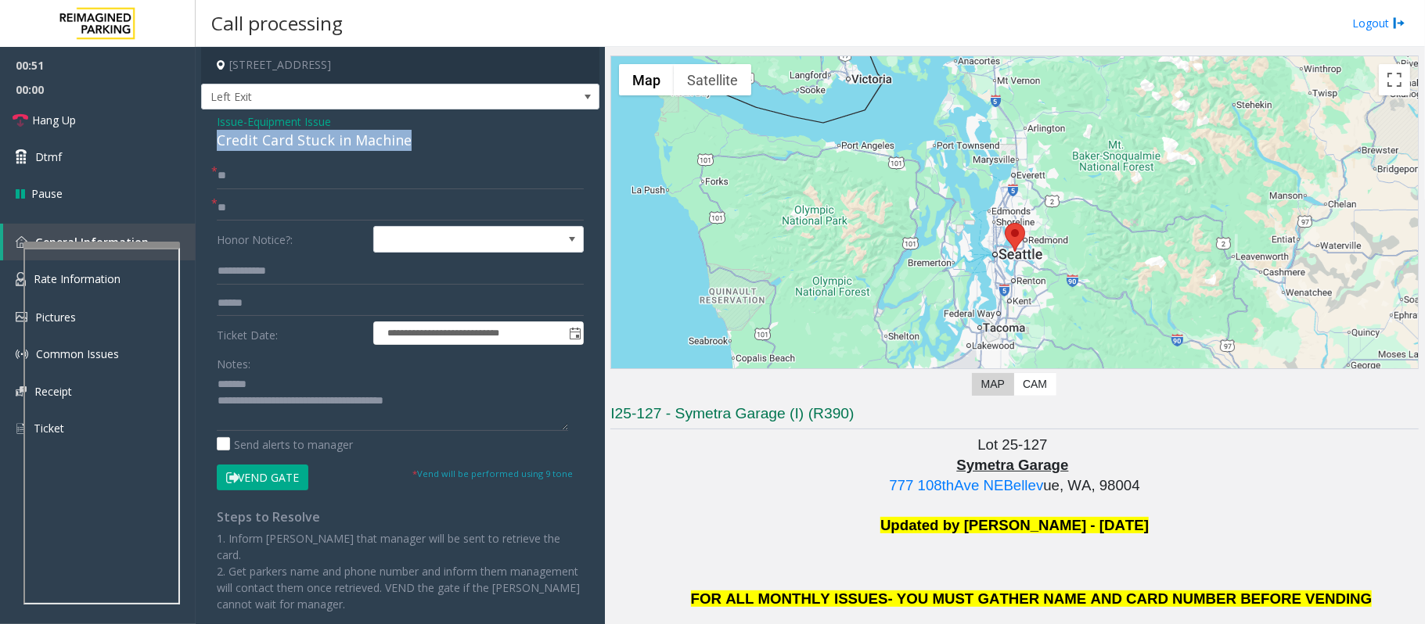
click at [214, 145] on div "**********" at bounding box center [400, 402] width 398 height 584
click at [448, 401] on textarea at bounding box center [392, 401] width 351 height 59
drag, startPoint x: 448, startPoint y: 401, endPoint x: 285, endPoint y: 401, distance: 162.7
click at [285, 401] on textarea at bounding box center [392, 401] width 351 height 59
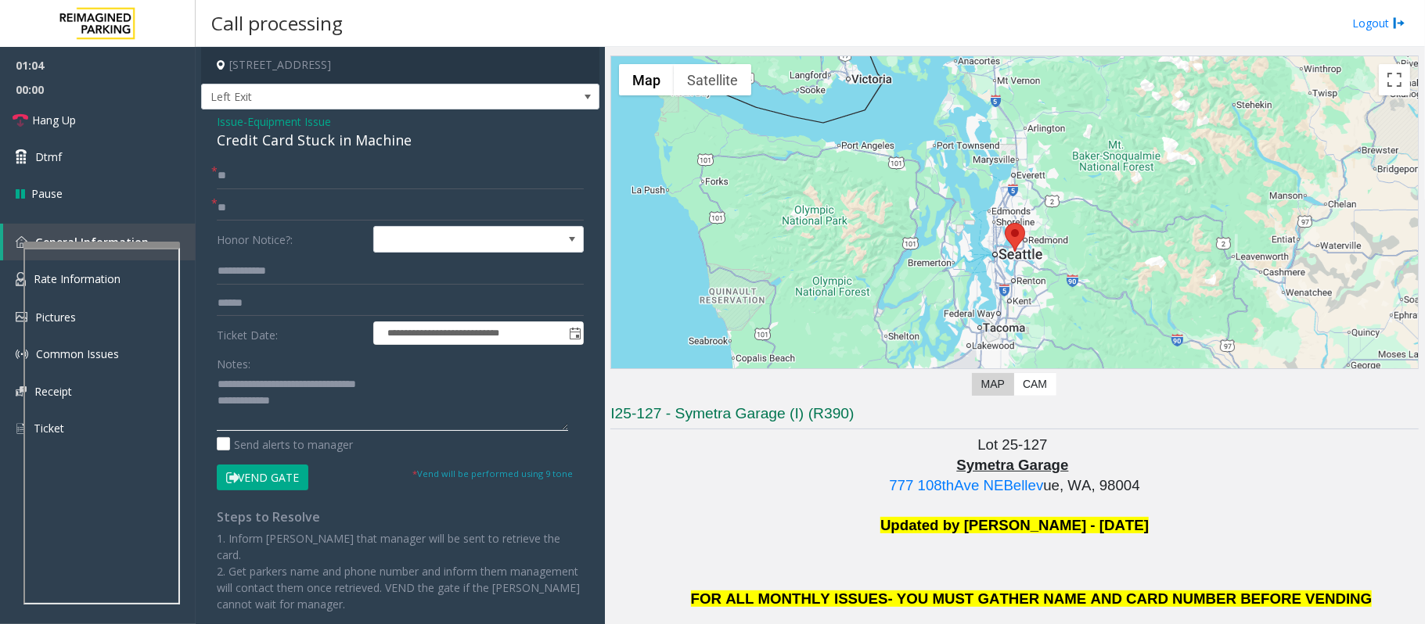
click at [304, 402] on textarea at bounding box center [392, 401] width 351 height 59
click at [304, 412] on textarea at bounding box center [392, 401] width 351 height 59
click at [298, 414] on textarea at bounding box center [392, 401] width 351 height 59
click at [300, 404] on textarea at bounding box center [392, 401] width 351 height 59
click at [106, 125] on link "Hang Up" at bounding box center [98, 120] width 196 height 37
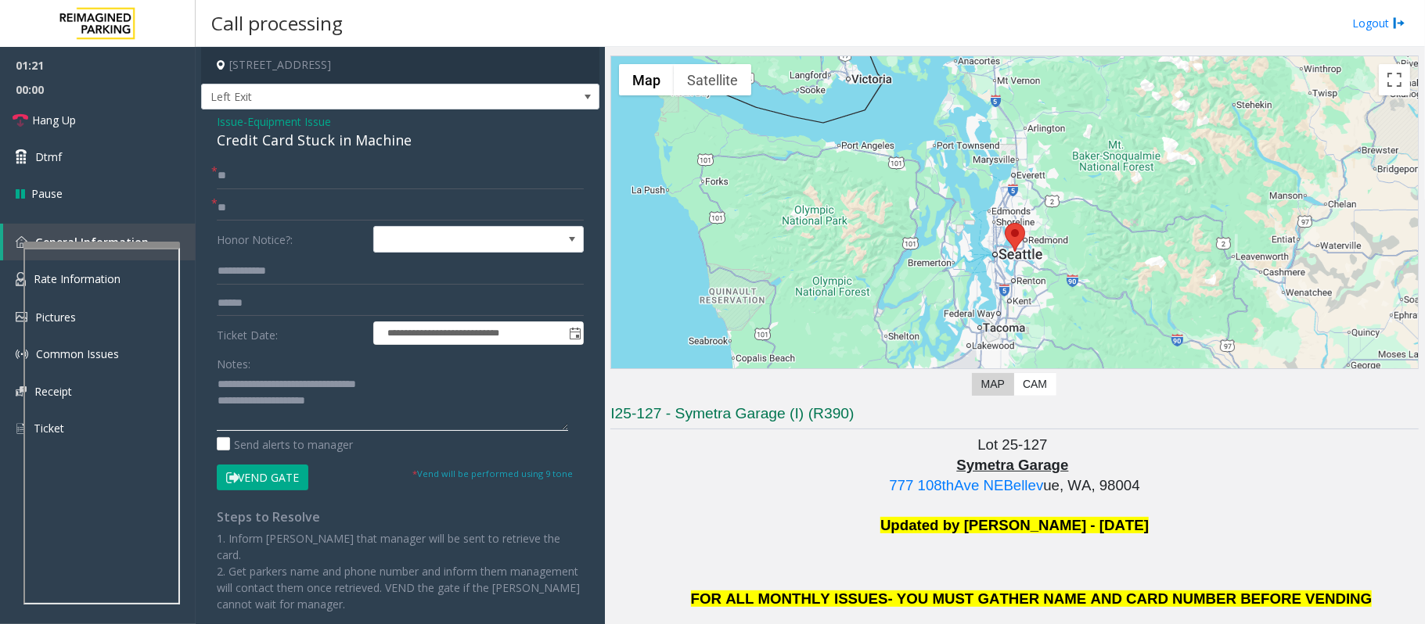
click at [366, 414] on textarea at bounding box center [392, 401] width 351 height 59
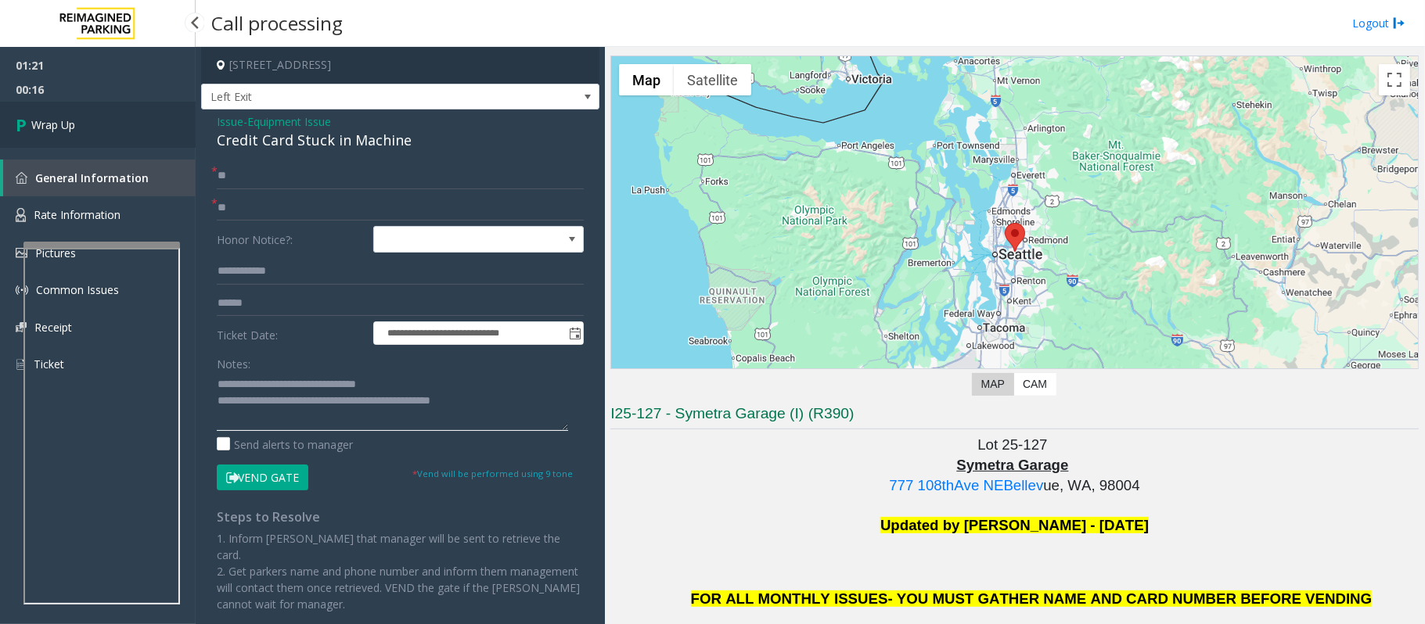
type textarea "**********"
drag, startPoint x: 63, startPoint y: 125, endPoint x: 70, endPoint y: 135, distance: 11.9
click at [63, 125] on span "Wrap Up" at bounding box center [53, 125] width 44 height 16
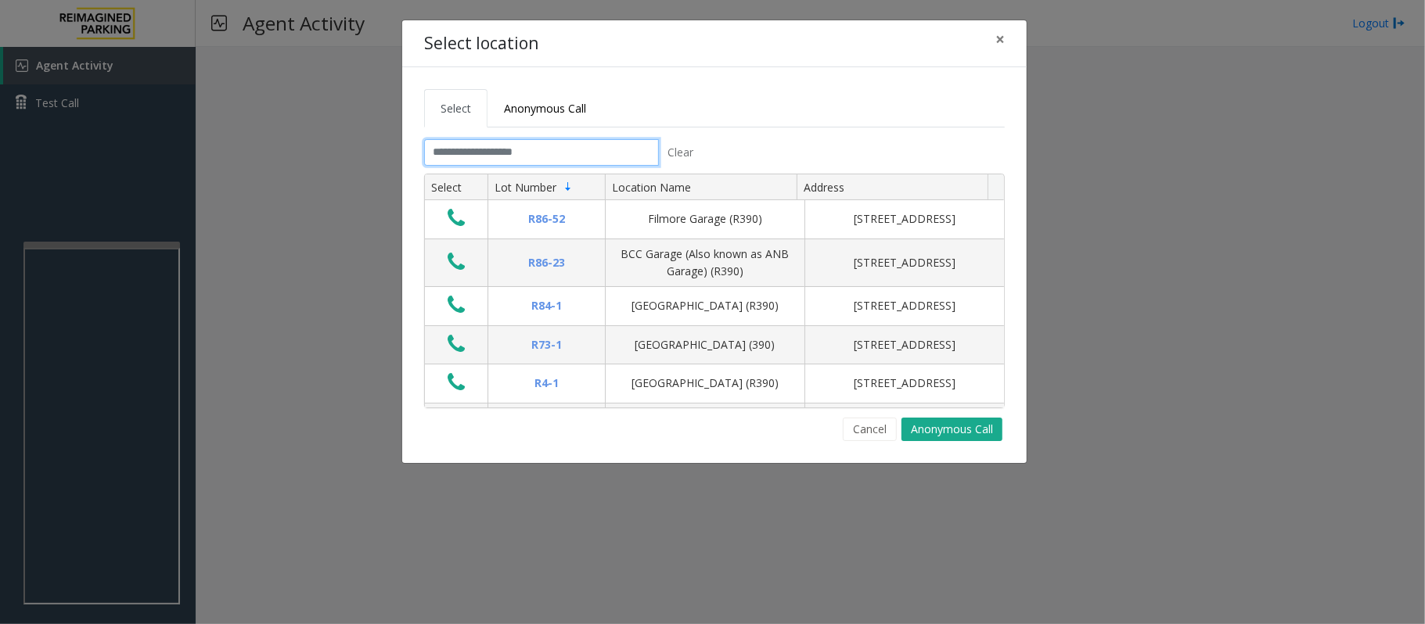
click at [504, 150] on input "text" at bounding box center [541, 152] width 235 height 27
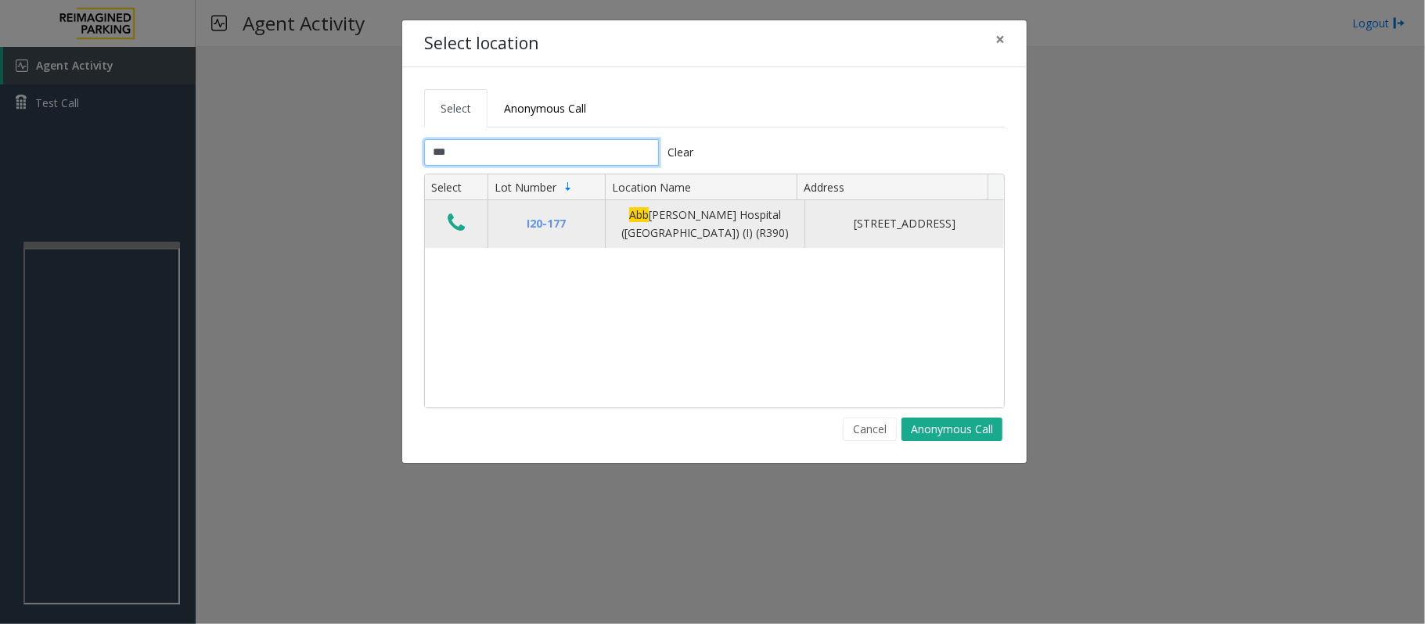
type input "***"
click at [454, 219] on icon "Data table" at bounding box center [456, 223] width 17 height 22
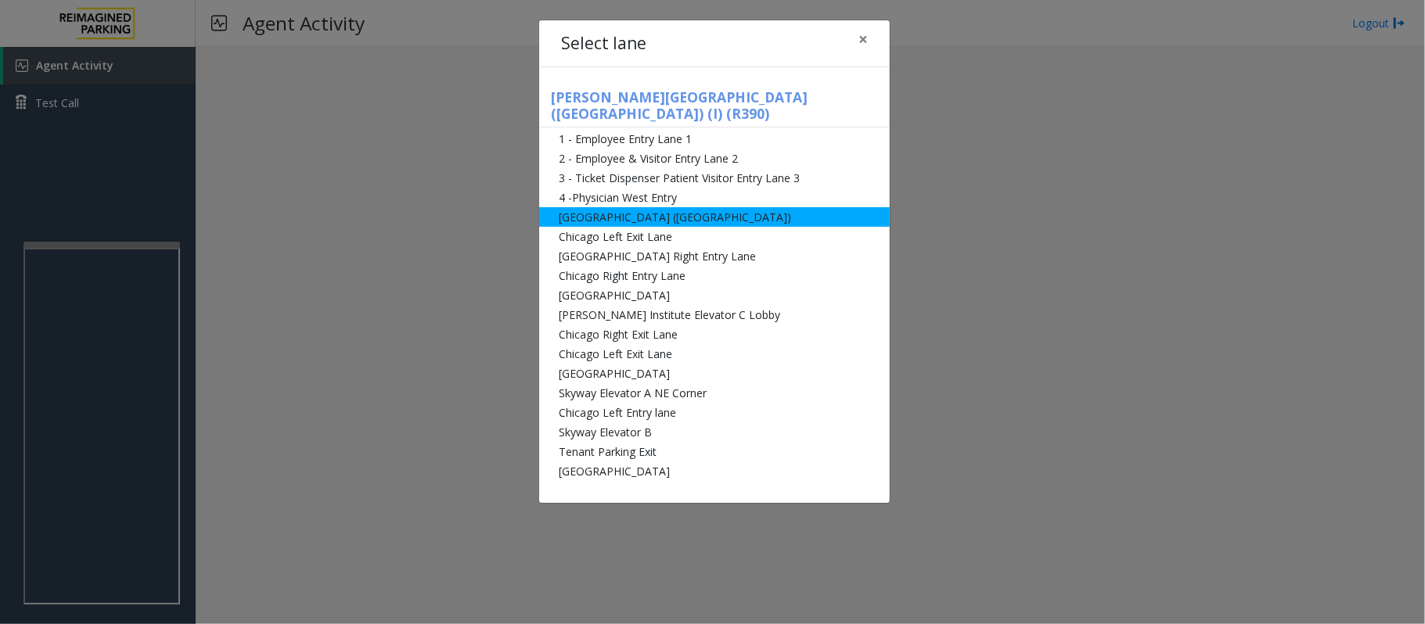
click at [734, 207] on li "[GEOGRAPHIC_DATA] ([GEOGRAPHIC_DATA])" at bounding box center [714, 217] width 351 height 20
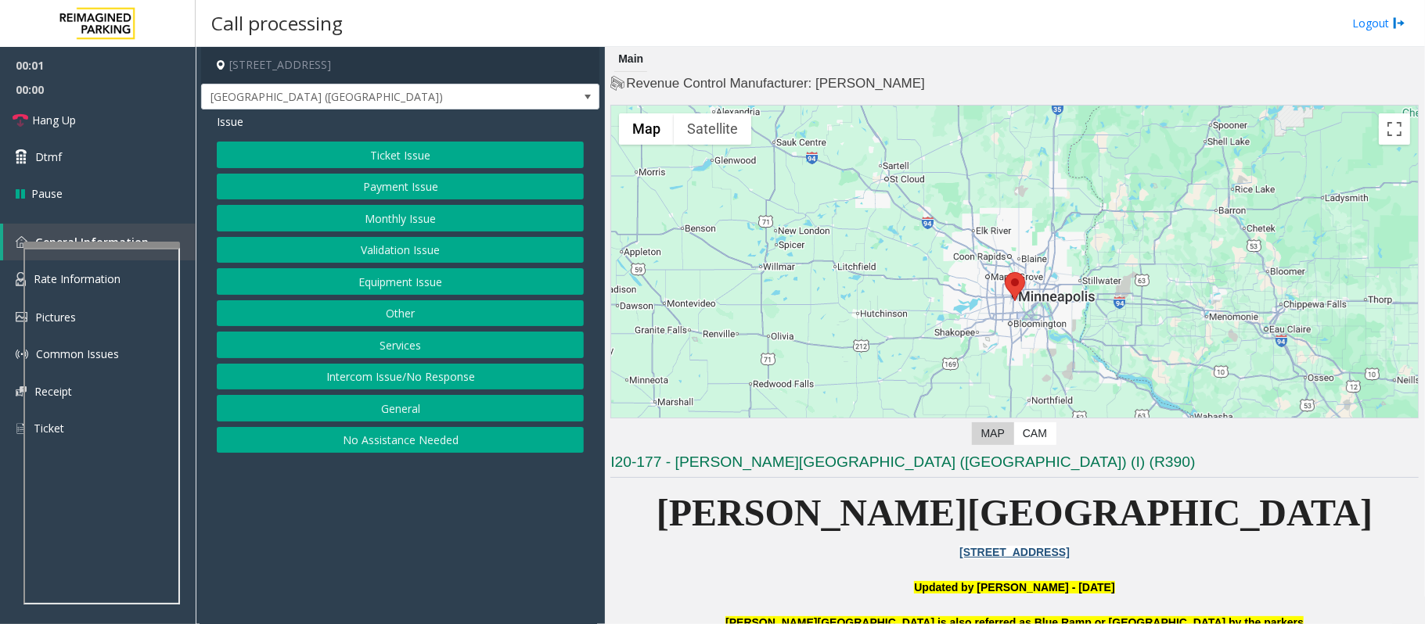
click at [394, 220] on button "Monthly Issue" at bounding box center [400, 218] width 367 height 27
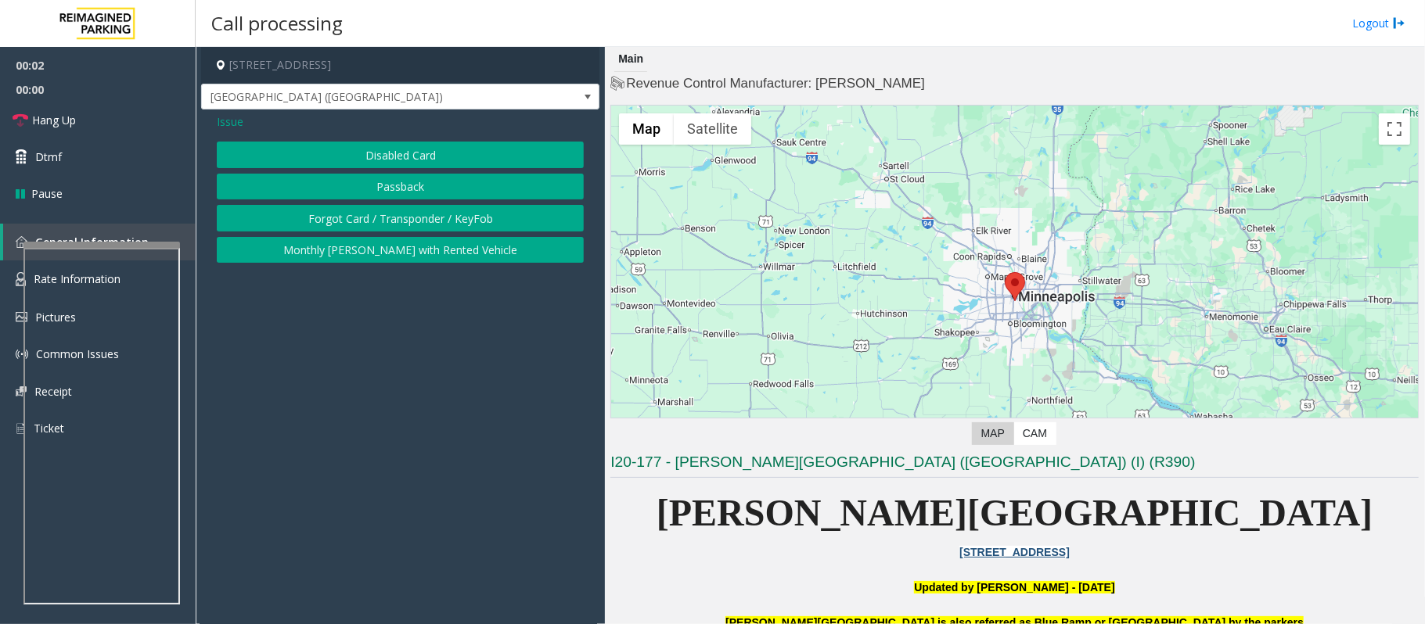
click at [373, 156] on button "Disabled Card" at bounding box center [400, 155] width 367 height 27
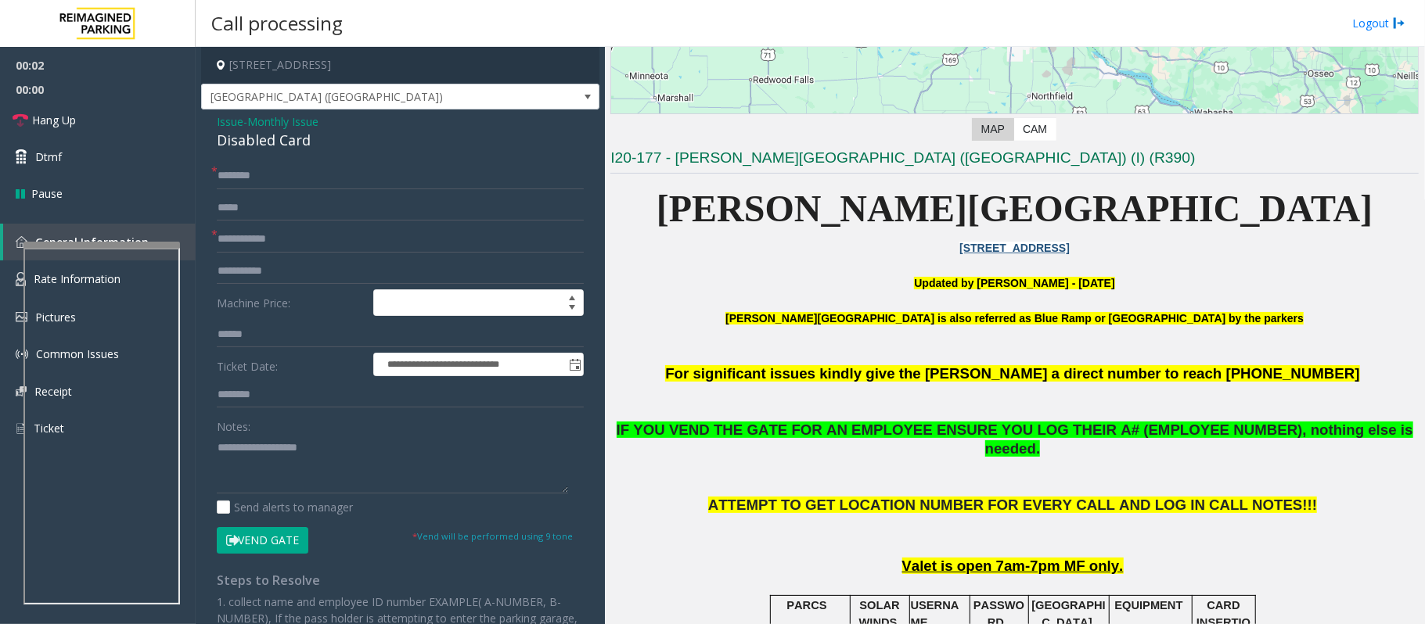
scroll to position [313, 0]
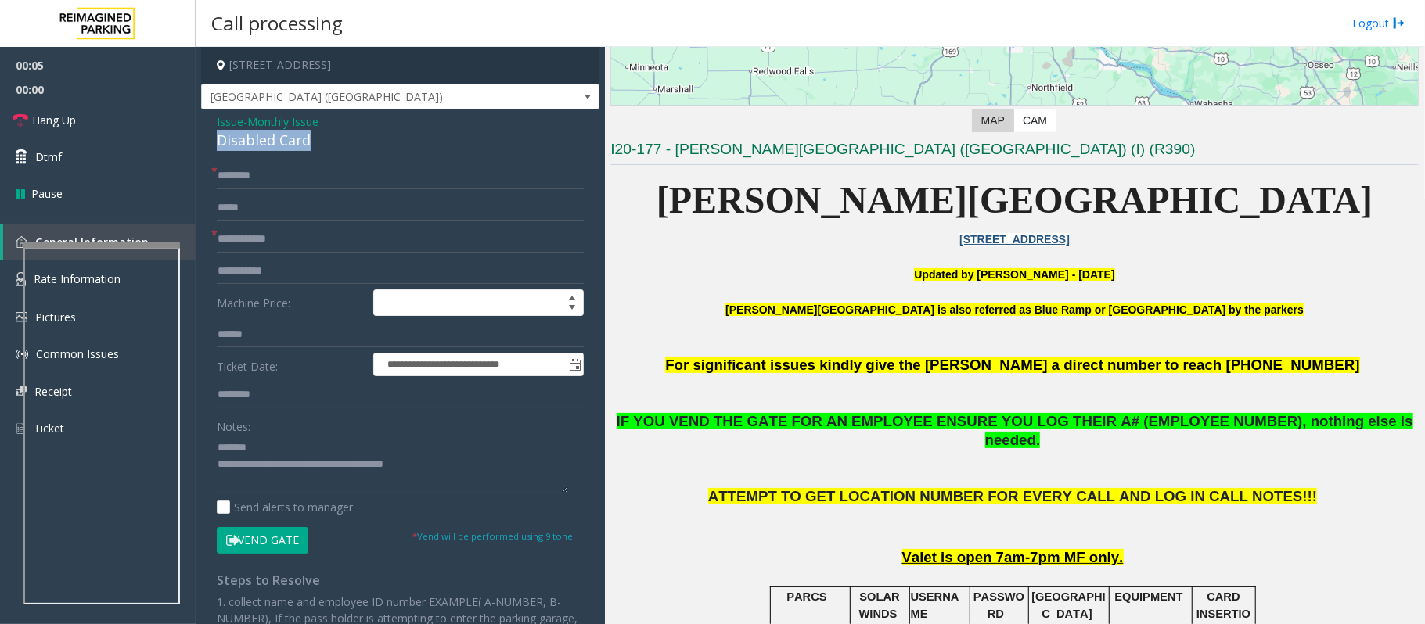
drag, startPoint x: 330, startPoint y: 147, endPoint x: 213, endPoint y: 144, distance: 117.4
click at [213, 144] on div "**********" at bounding box center [400, 483] width 398 height 746
type textarea "**********"
click at [243, 179] on input "text" at bounding box center [400, 176] width 367 height 27
type input "**"
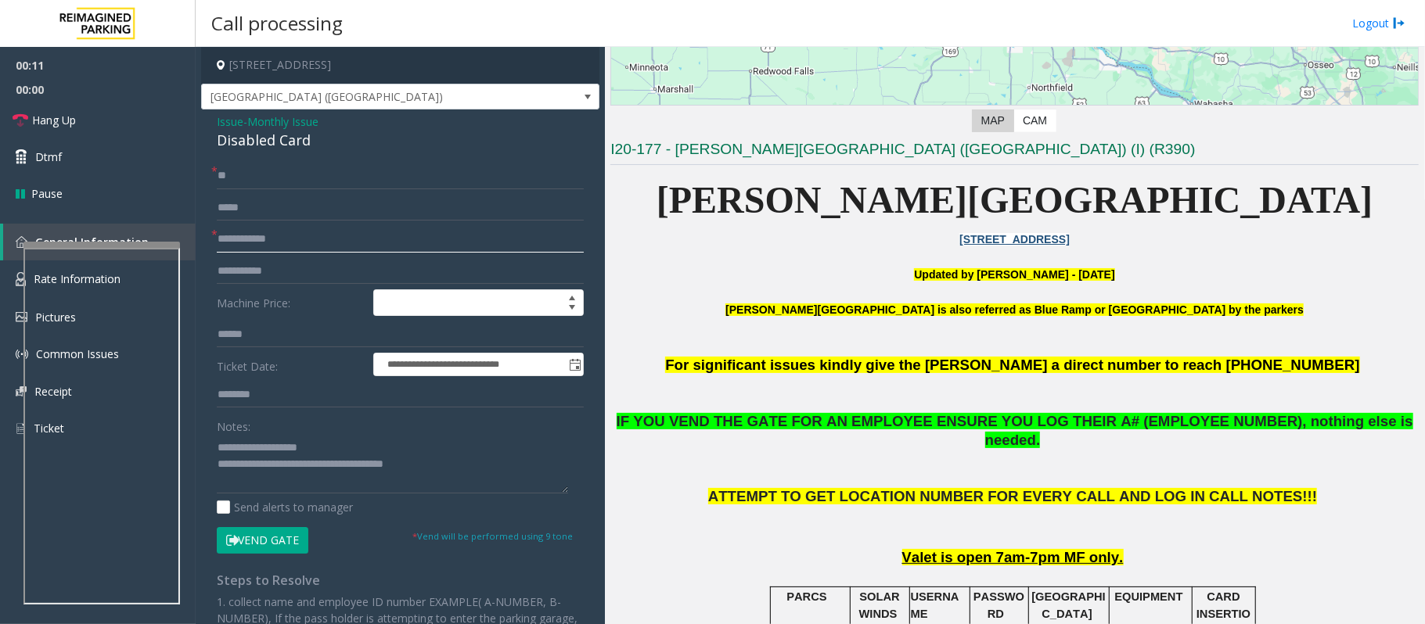
click at [235, 243] on input "text" at bounding box center [400, 239] width 367 height 27
type input "******"
click at [279, 539] on button "Vend Gate" at bounding box center [263, 540] width 92 height 27
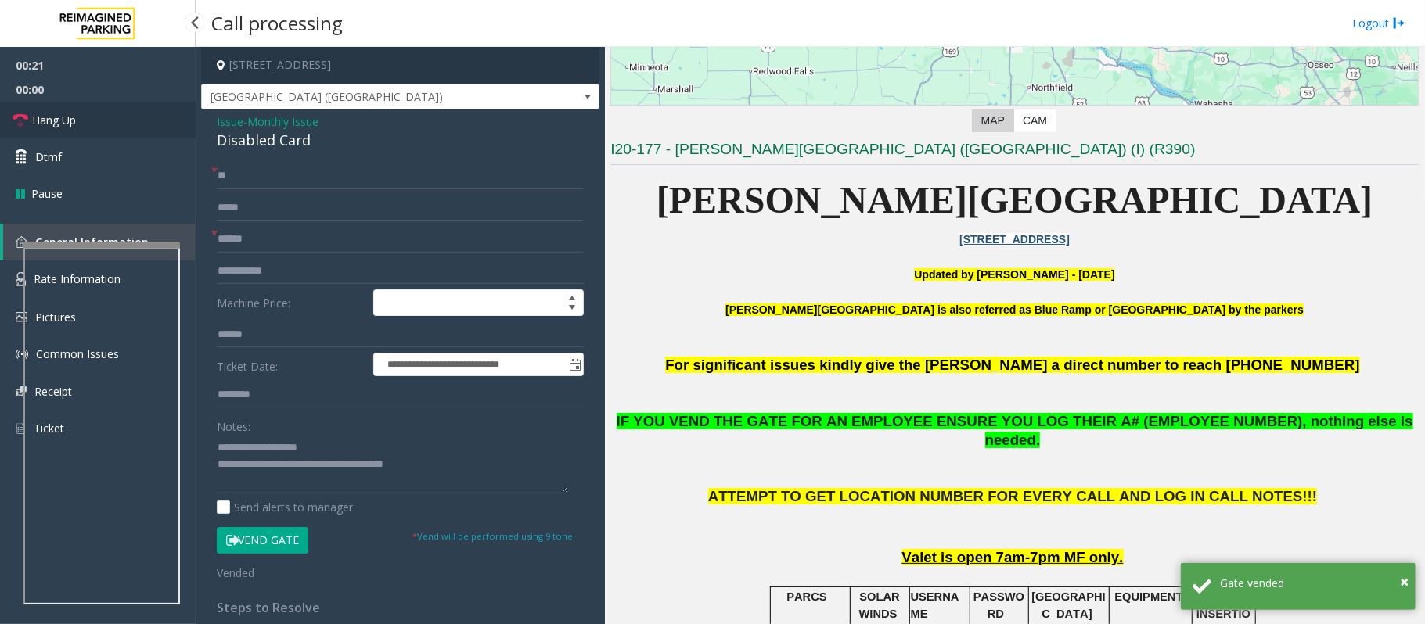
click at [81, 126] on link "Hang Up" at bounding box center [98, 120] width 196 height 37
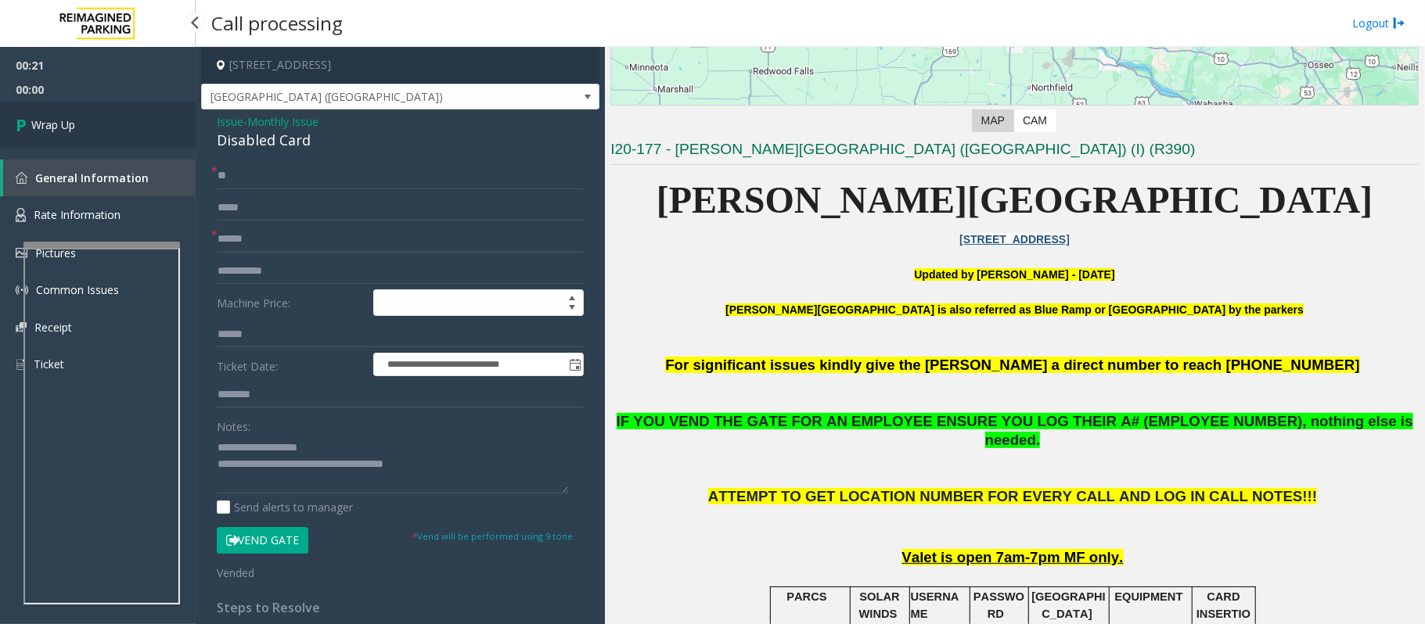
click at [81, 126] on link "Wrap Up" at bounding box center [98, 125] width 196 height 46
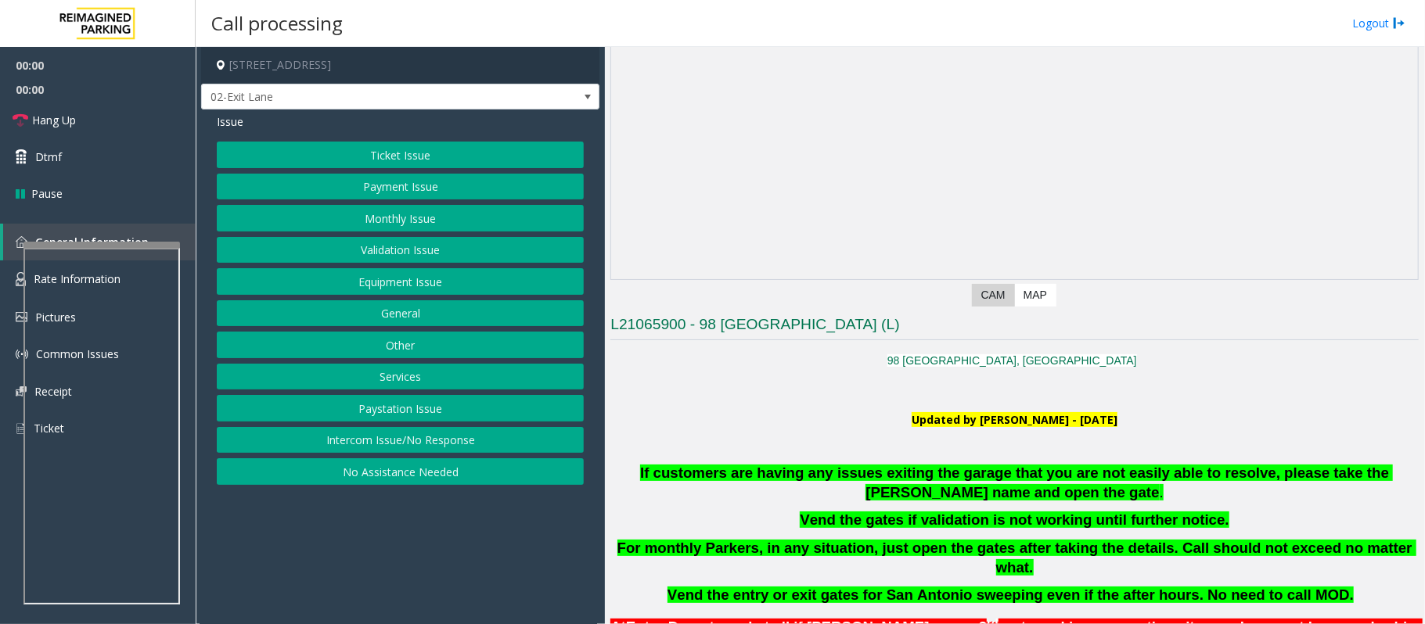
scroll to position [417, 0]
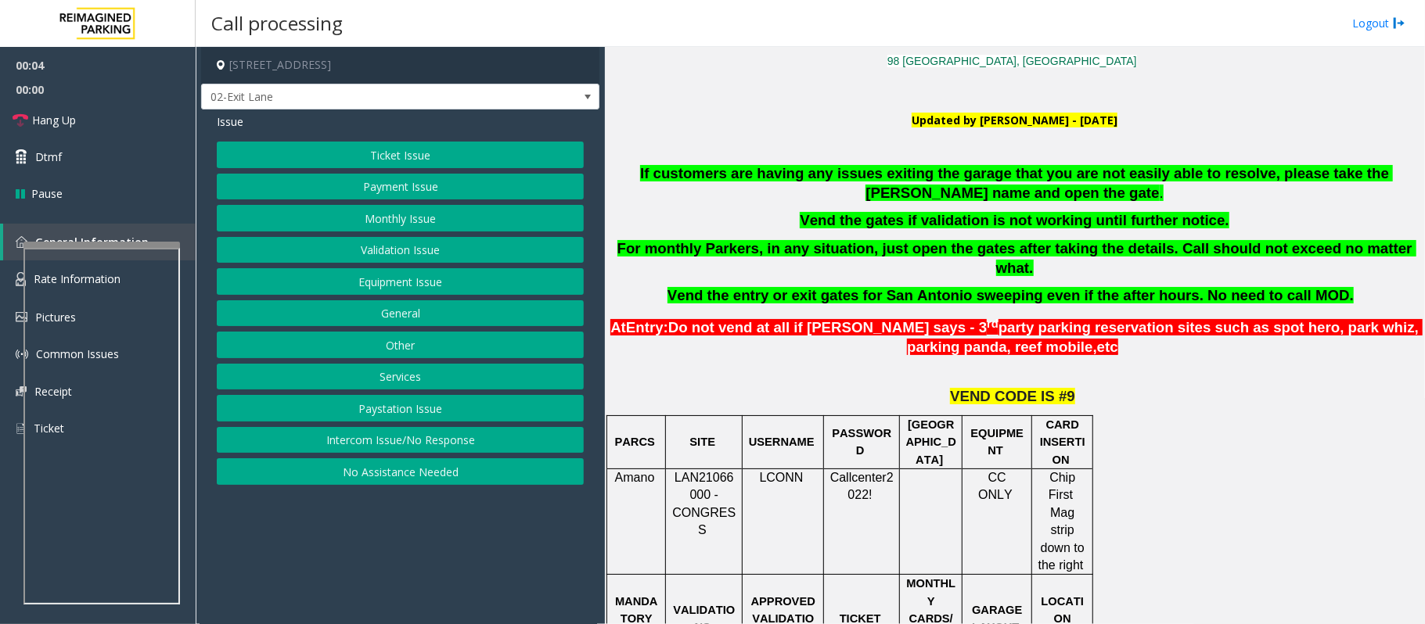
click at [376, 154] on button "Ticket Issue" at bounding box center [400, 155] width 367 height 27
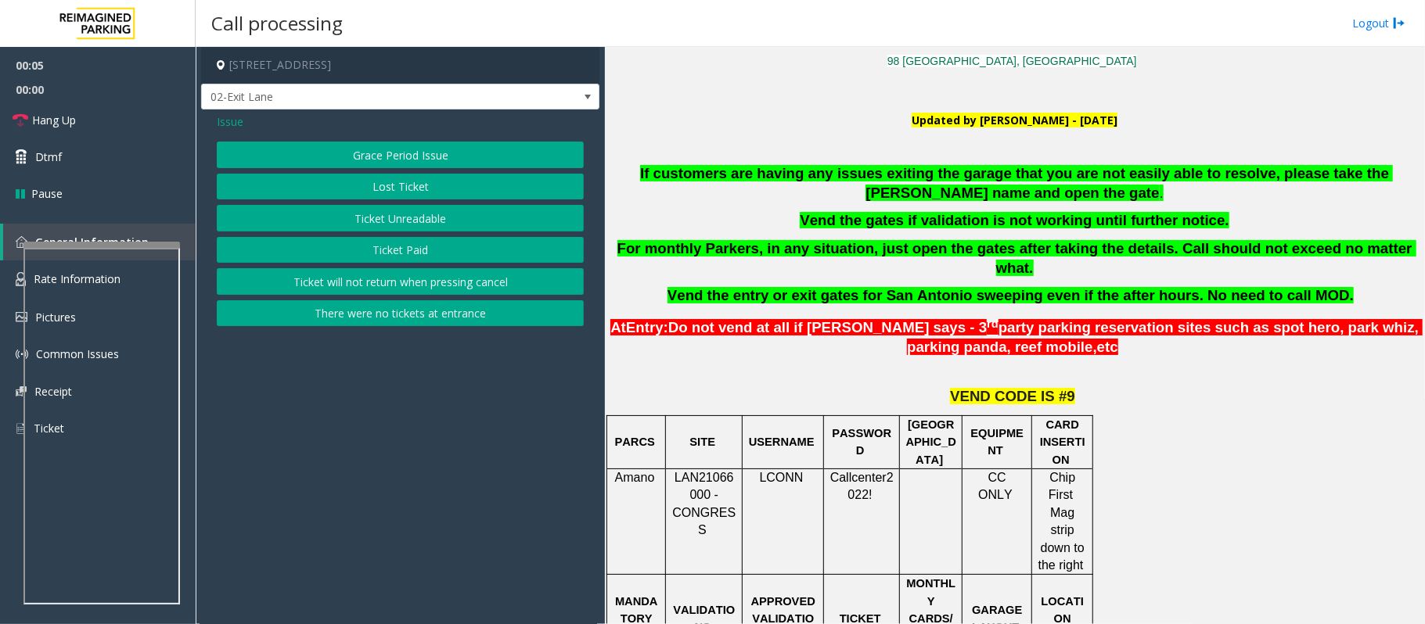
click at [392, 219] on button "Ticket Unreadable" at bounding box center [400, 218] width 367 height 27
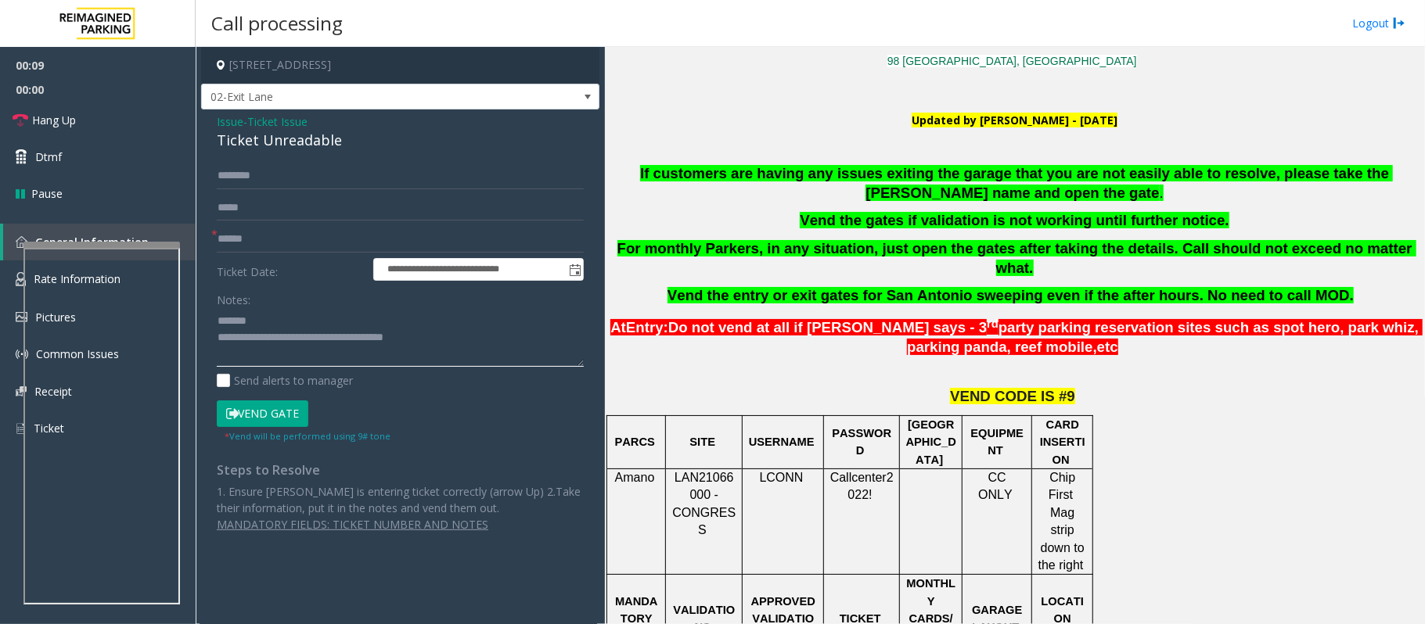
type textarea "**********"
click at [241, 182] on input "text" at bounding box center [400, 176] width 367 height 27
type input "****"
drag, startPoint x: 354, startPoint y: 139, endPoint x: 202, endPoint y: 142, distance: 151.8
click at [202, 142] on div "**********" at bounding box center [400, 329] width 398 height 439
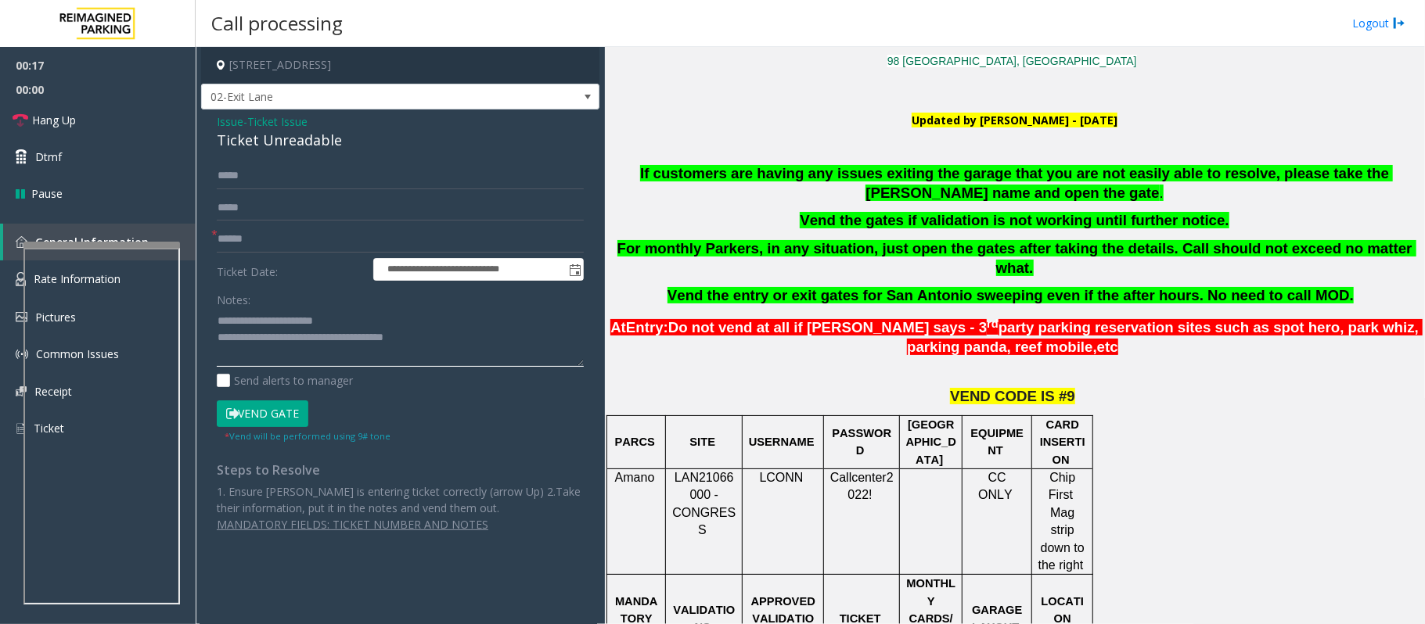
type textarea "**********"
click at [246, 239] on input "text" at bounding box center [400, 239] width 367 height 27
click at [243, 174] on input "****" at bounding box center [400, 176] width 367 height 27
click at [250, 236] on input "text" at bounding box center [400, 239] width 367 height 27
click at [225, 236] on input "text" at bounding box center [400, 239] width 367 height 27
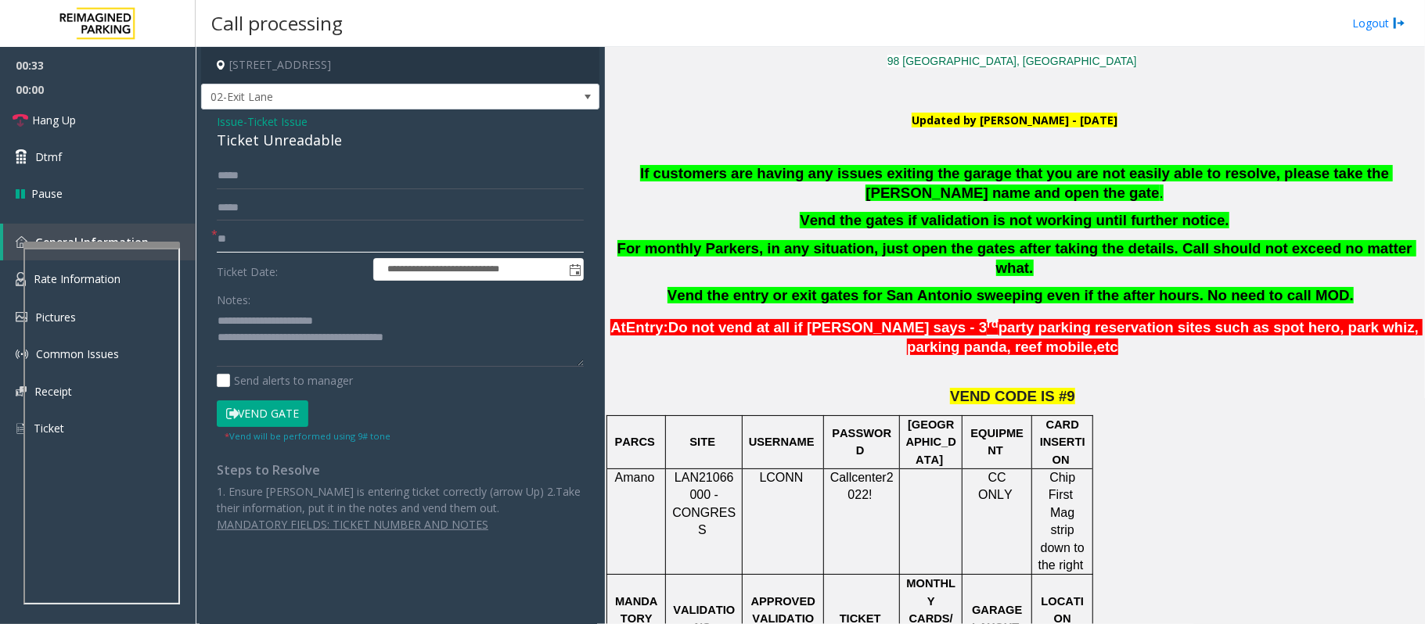
click at [229, 243] on input "**" at bounding box center [400, 239] width 367 height 27
type input "*"
click at [249, 413] on button "Vend Gate" at bounding box center [263, 414] width 92 height 27
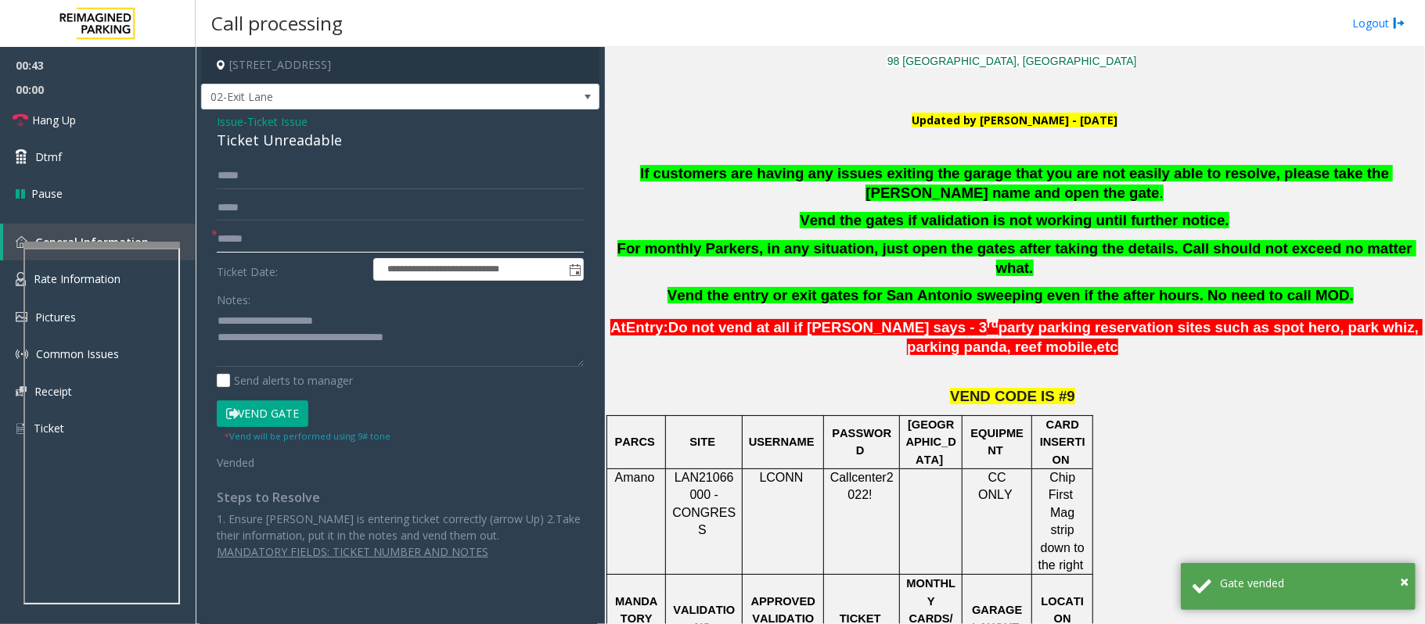
click at [252, 241] on input "******" at bounding box center [400, 239] width 367 height 27
click at [235, 239] on input "******" at bounding box center [400, 239] width 367 height 27
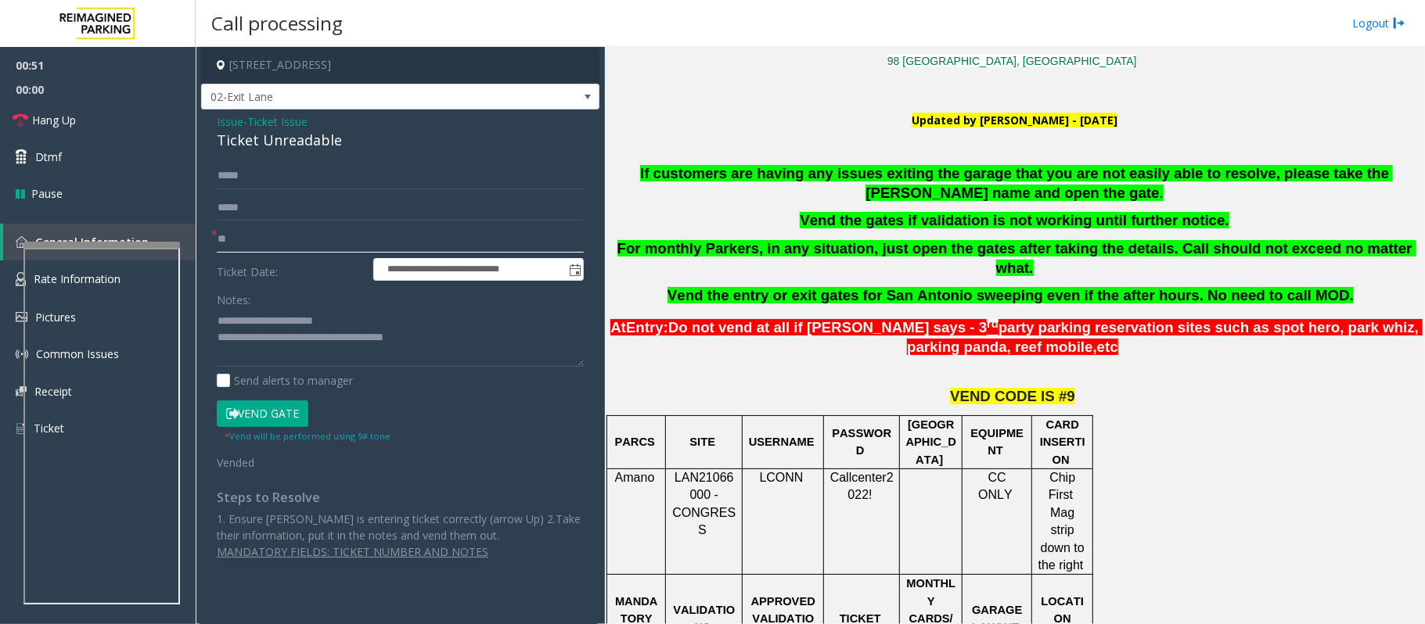
type input "*"
type input "**"
click at [102, 129] on link "Hang Up" at bounding box center [98, 120] width 196 height 37
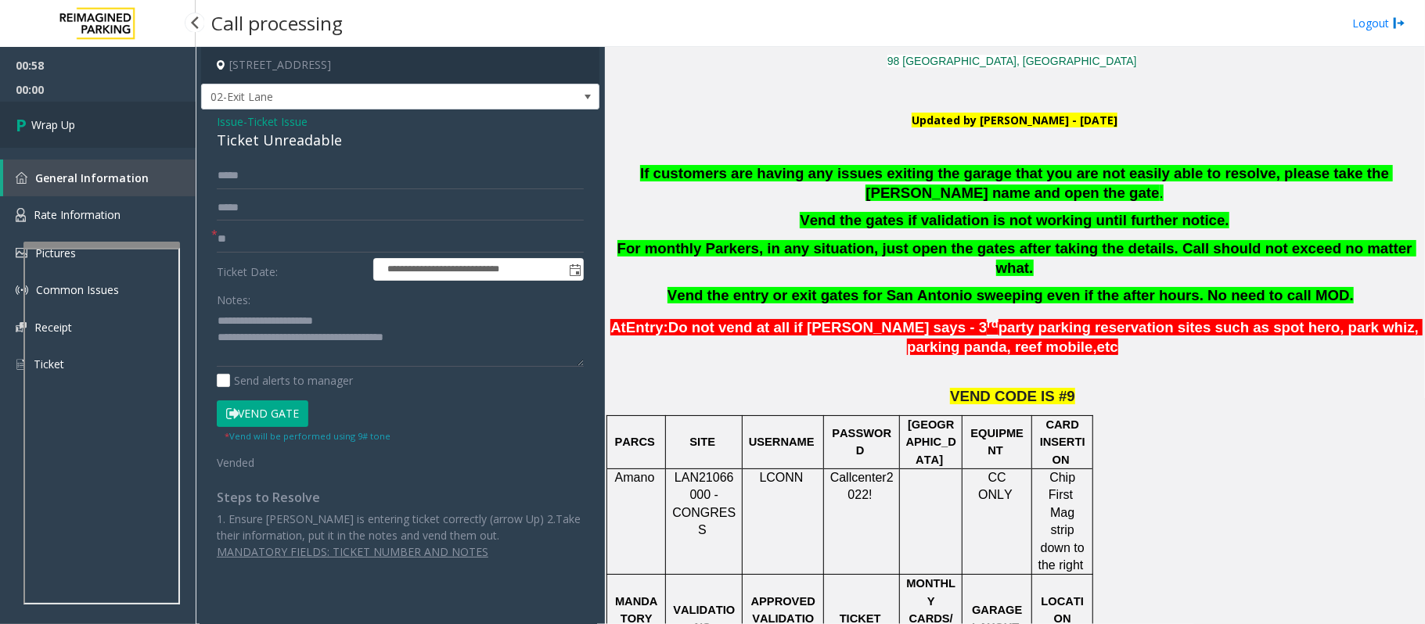
click at [75, 126] on span "Wrap Up" at bounding box center [53, 125] width 44 height 16
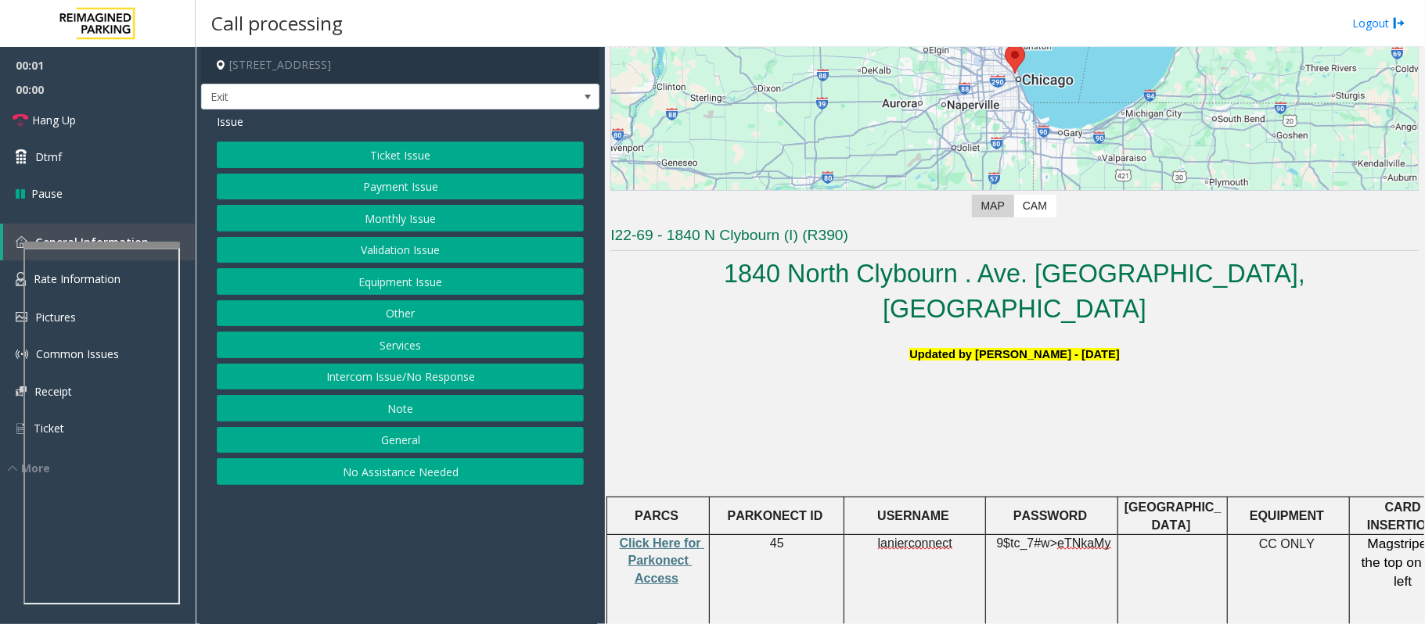
scroll to position [208, 0]
click at [376, 250] on button "Validation Issue" at bounding box center [400, 250] width 367 height 27
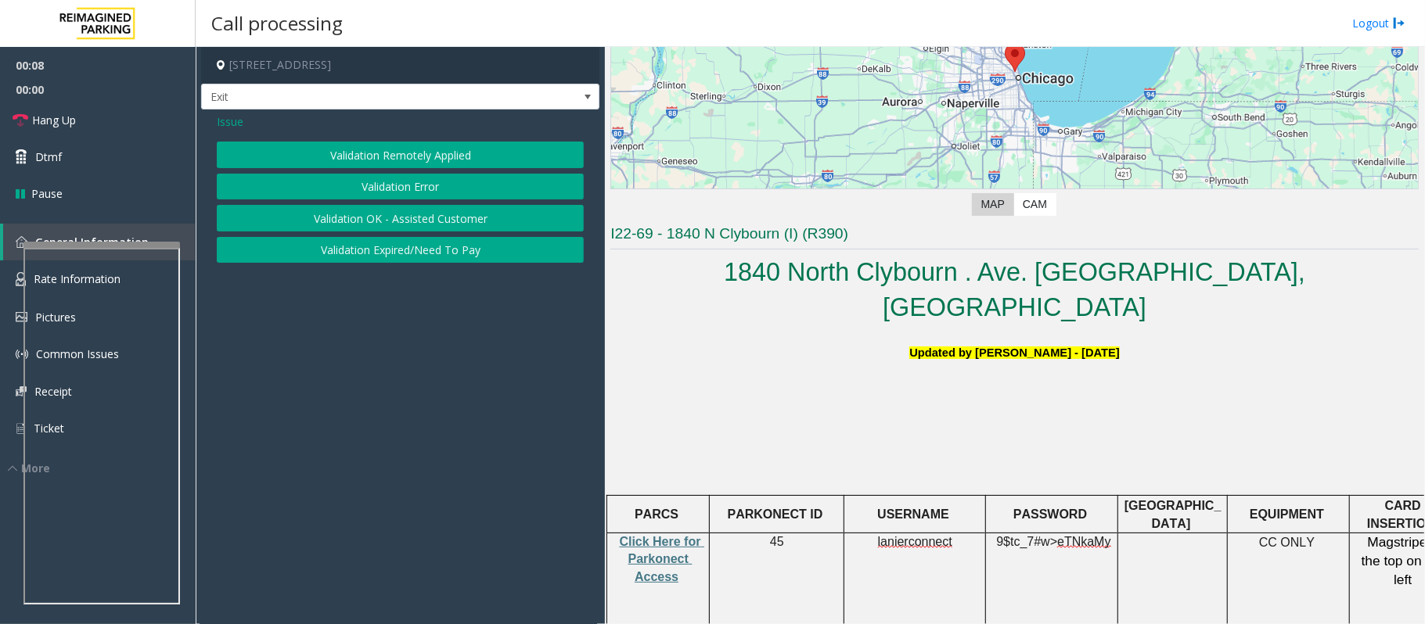
click at [383, 182] on button "Validation Error" at bounding box center [400, 187] width 367 height 27
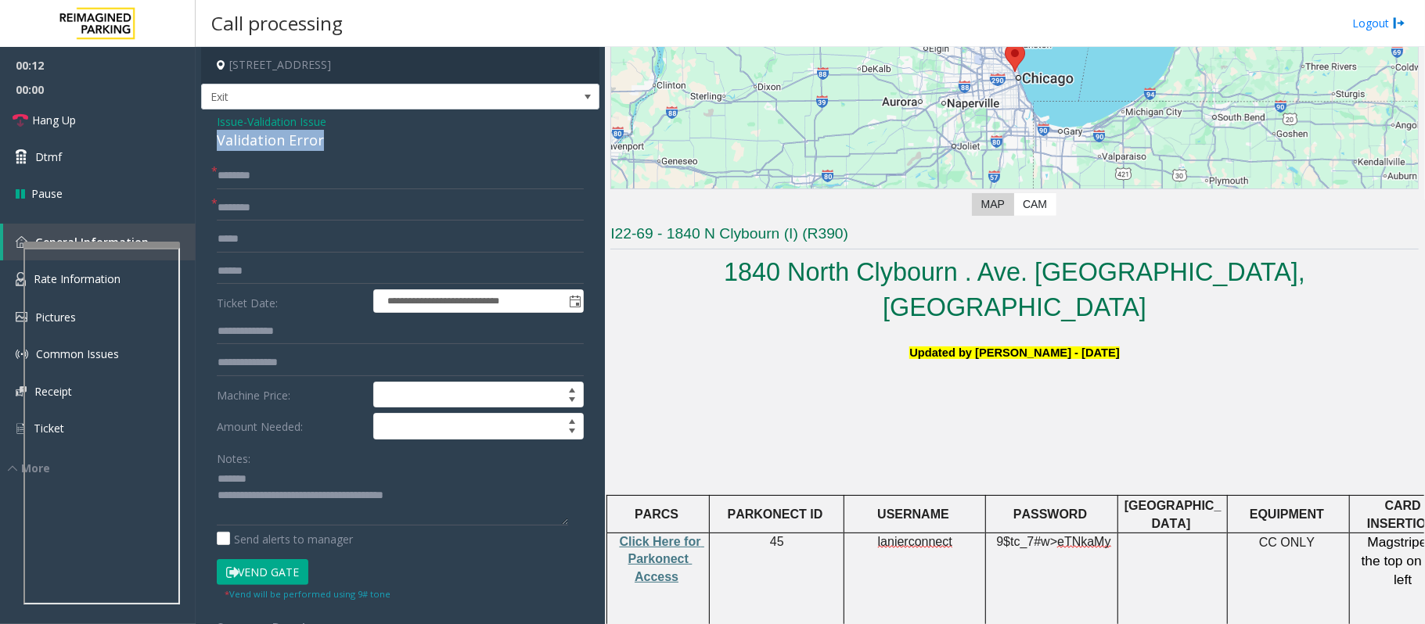
drag, startPoint x: 338, startPoint y: 142, endPoint x: 220, endPoint y: 138, distance: 118.2
click at [220, 138] on div "Validation Error" at bounding box center [400, 140] width 367 height 21
type textarea "**********"
click at [637, 535] on span "Click Here for Parkonect Access" at bounding box center [662, 559] width 85 height 49
drag, startPoint x: 881, startPoint y: 502, endPoint x: 950, endPoint y: 512, distance: 69.6
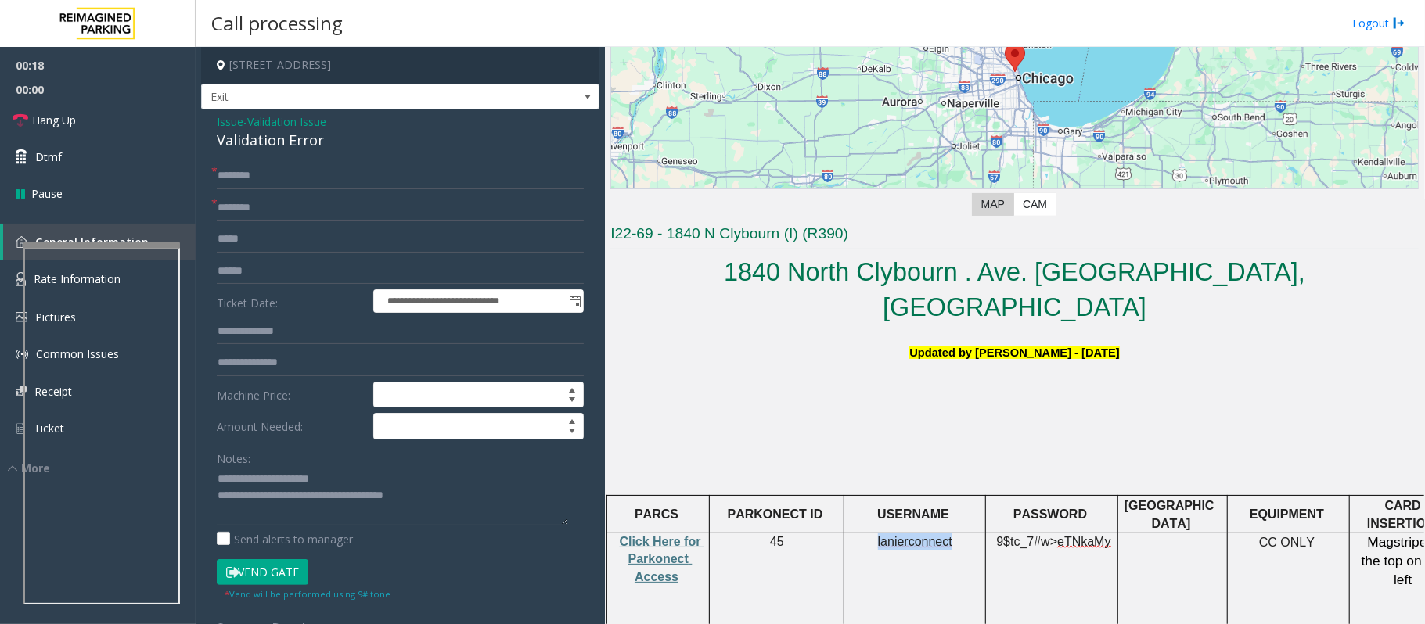
click at [950, 534] on td "lanierconnect" at bounding box center [915, 596] width 142 height 124
copy span "lanierconnect"
drag, startPoint x: 1001, startPoint y: 502, endPoint x: 1105, endPoint y: 508, distance: 103.5
click at [1105, 534] on p "9$tc_7#w> eTNkaMy" at bounding box center [1051, 551] width 120 height 35
copy span "9$tc_7#w> eTNkaMy"
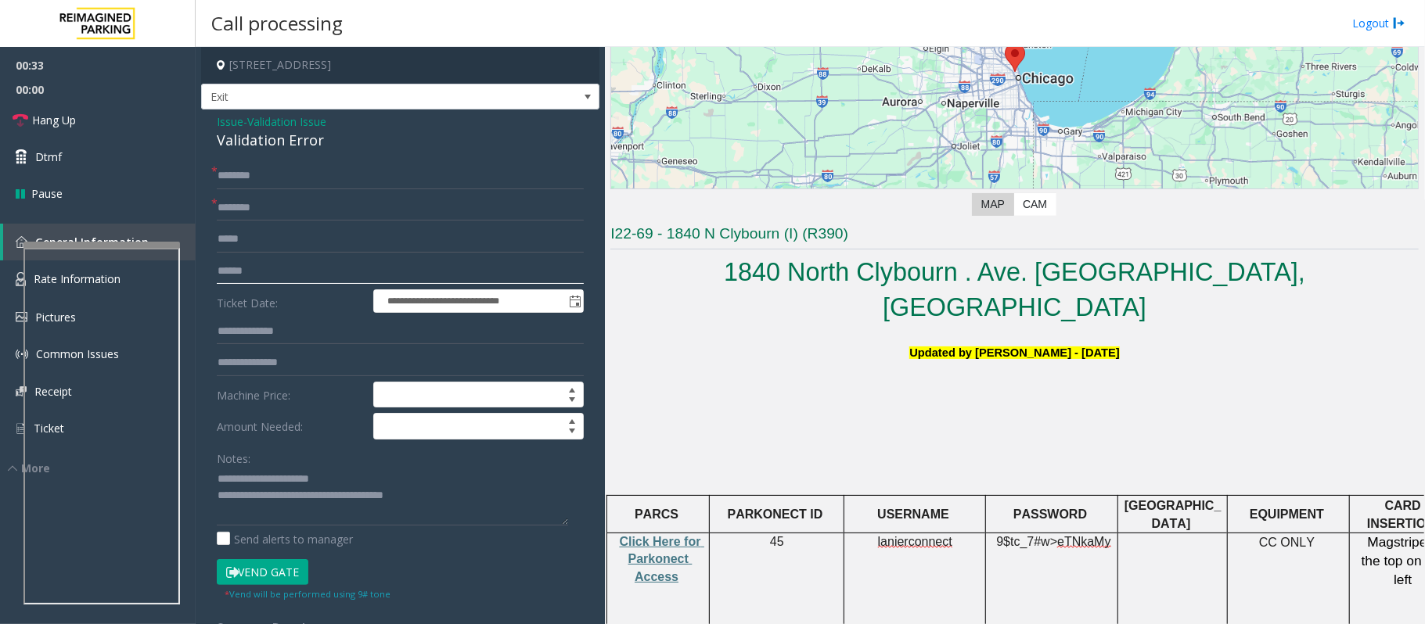
click at [257, 272] on input "text" at bounding box center [400, 271] width 367 height 27
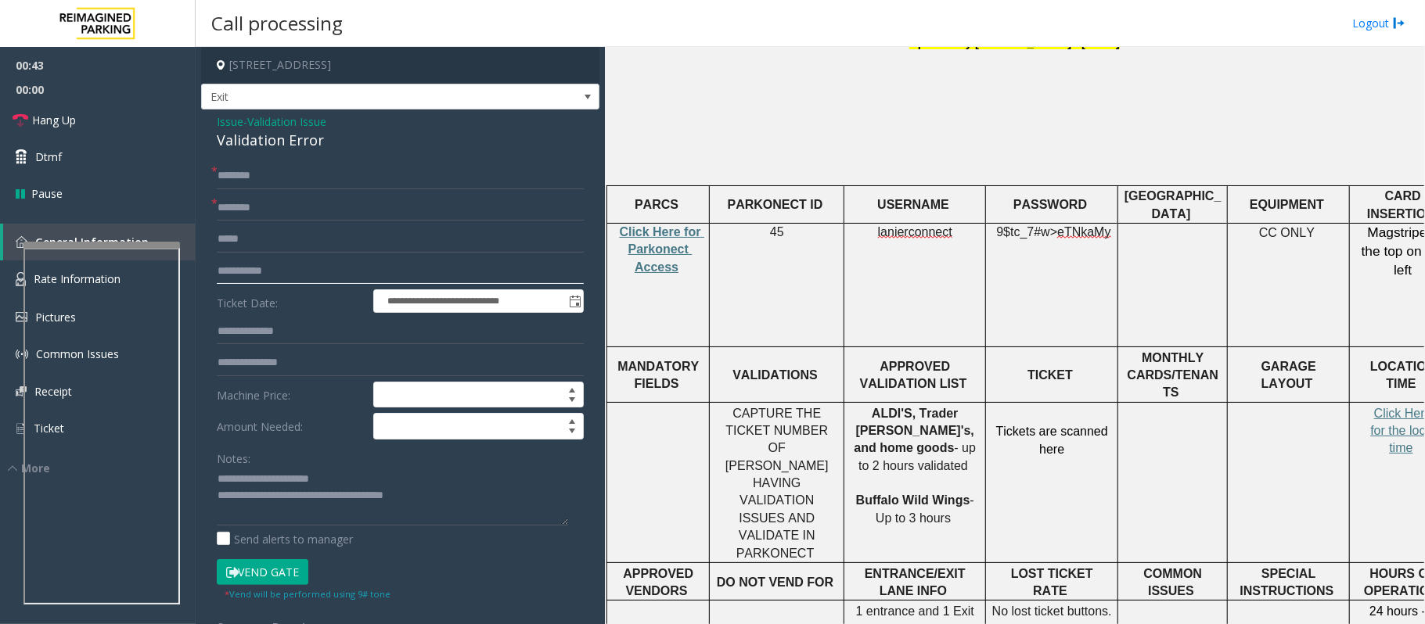
scroll to position [521, 0]
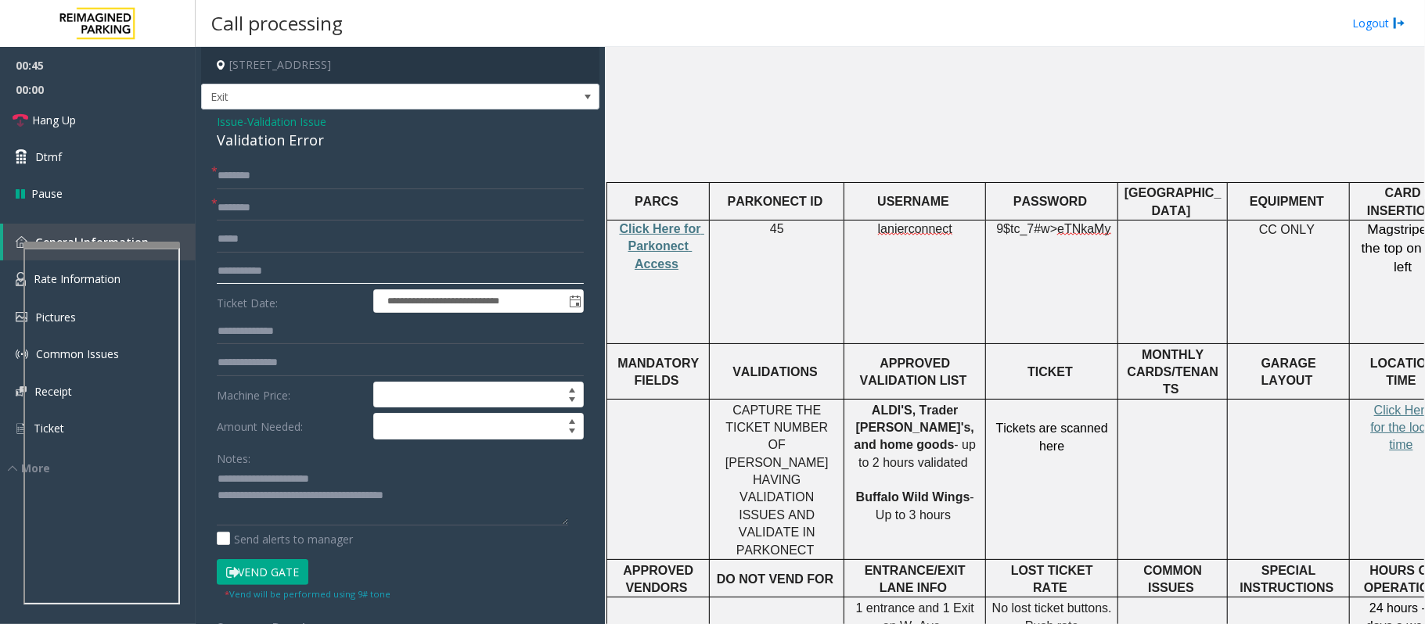
type input "**********"
drag, startPoint x: 861, startPoint y: 370, endPoint x: 926, endPoint y: 379, distance: 65.5
click at [926, 402] on p "ALDI'S, Trader Joe's, and home goods - up to 2 hours validated Buffalo Wild Win…" at bounding box center [915, 463] width 130 height 123
type input "**********"
click at [252, 264] on input "**********" at bounding box center [400, 271] width 367 height 27
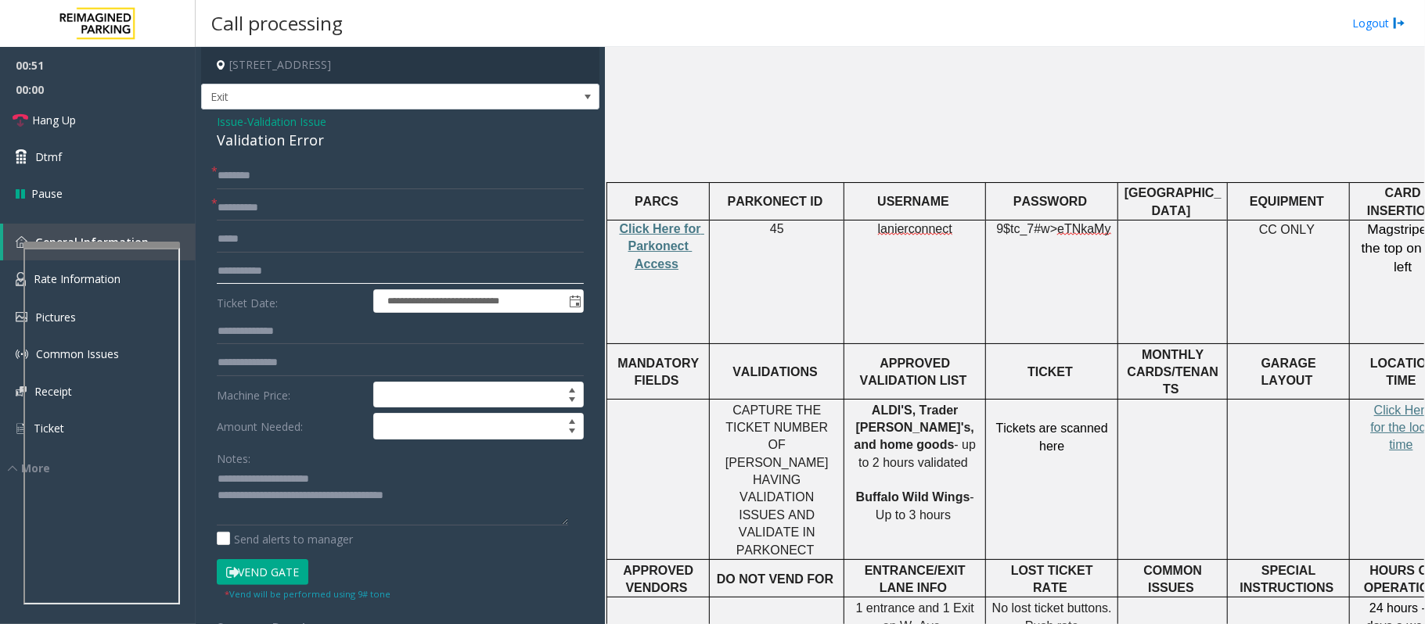
click at [252, 264] on input "**********" at bounding box center [400, 271] width 367 height 27
click at [232, 171] on input "text" at bounding box center [400, 176] width 367 height 27
type input "*****"
click at [1378, 402] on p "Click Here for the local time" at bounding box center [1402, 428] width 95 height 52
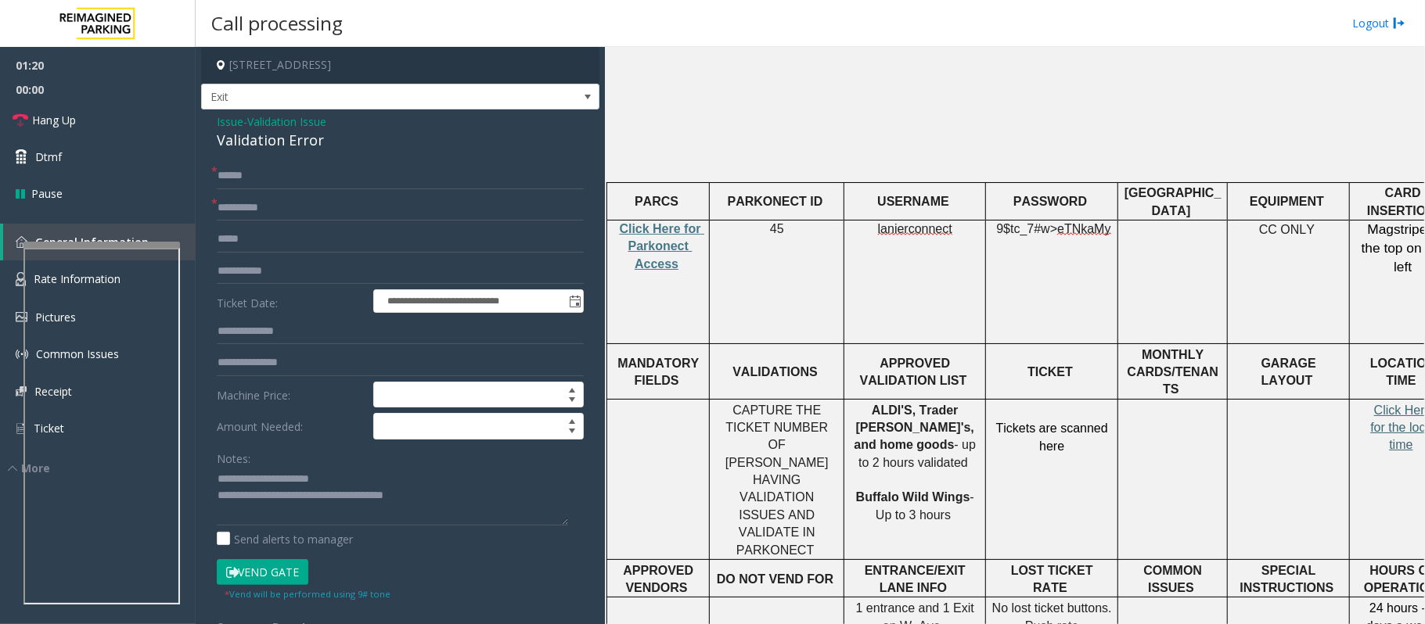
click at [1382, 404] on span "Click Here for the local time" at bounding box center [1404, 428] width 68 height 49
click at [307, 577] on button "Vend Gate" at bounding box center [263, 572] width 92 height 27
click at [305, 577] on button "Vend Gate" at bounding box center [263, 572] width 92 height 27
click at [82, 124] on link "Hang Up" at bounding box center [98, 120] width 196 height 37
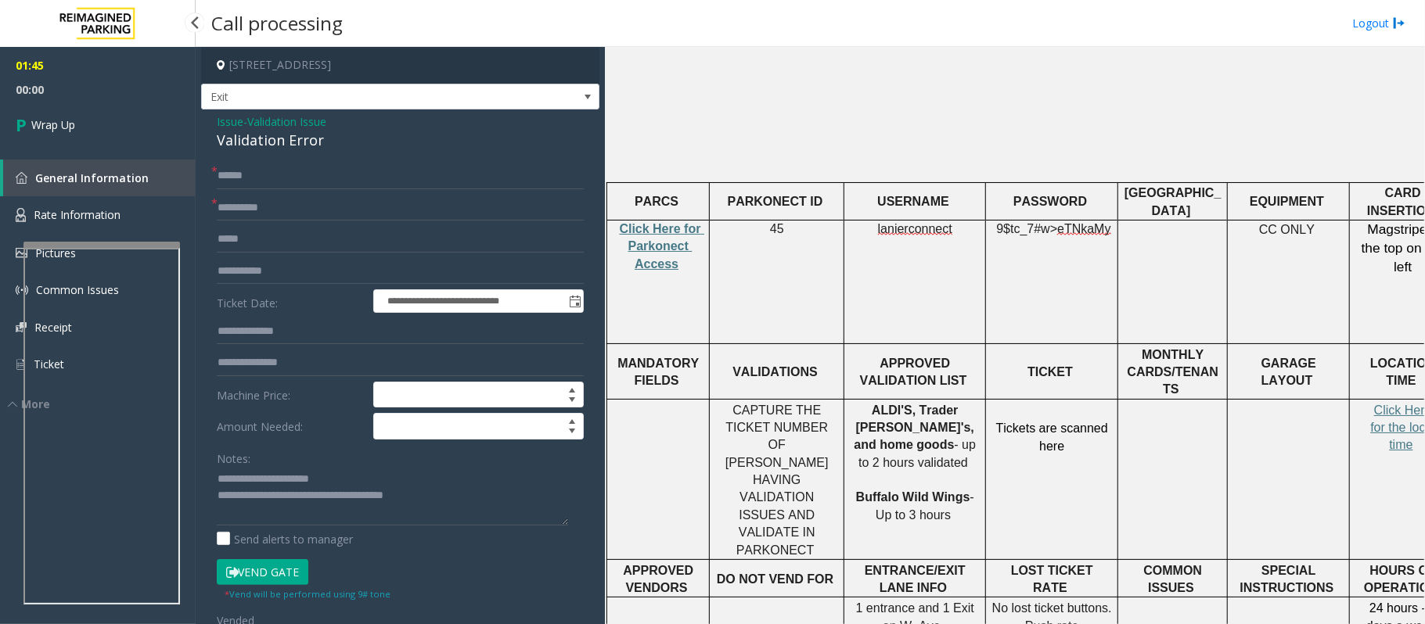
click at [82, 124] on link "Wrap Up" at bounding box center [98, 125] width 196 height 46
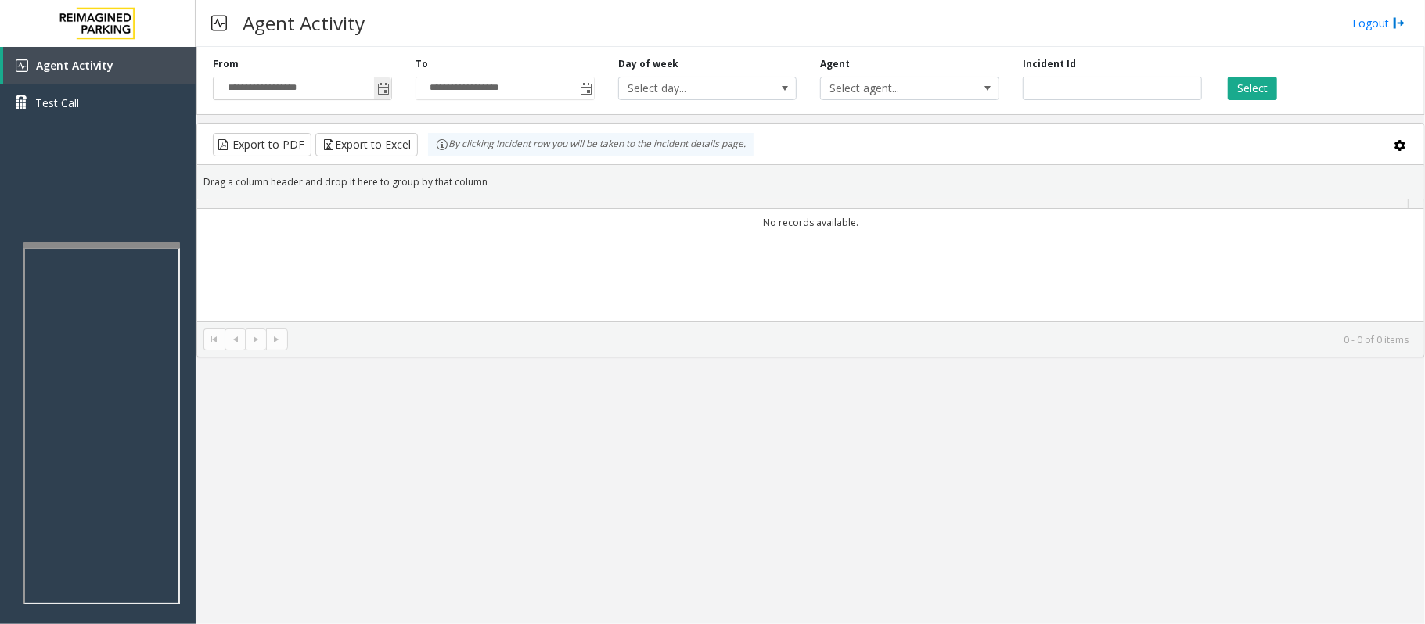
click at [383, 92] on span "Toggle popup" at bounding box center [383, 89] width 13 height 13
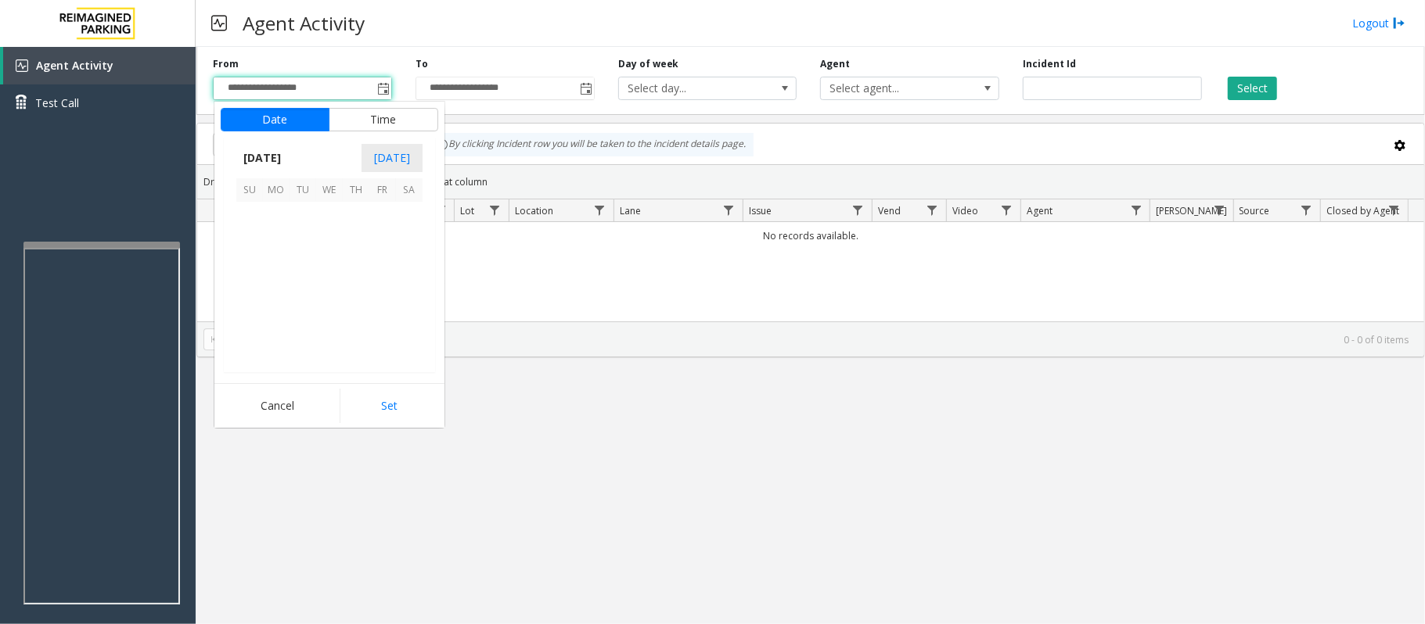
scroll to position [280610, 0]
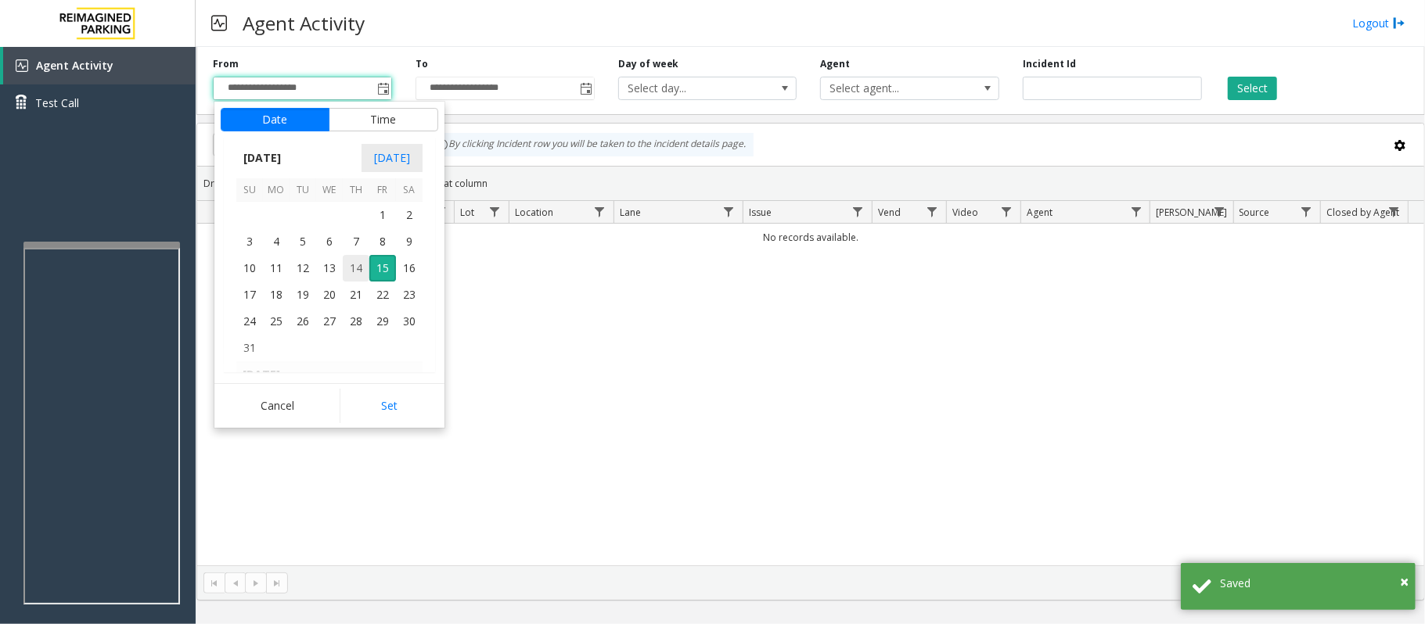
click at [357, 275] on span "14" at bounding box center [356, 268] width 27 height 27
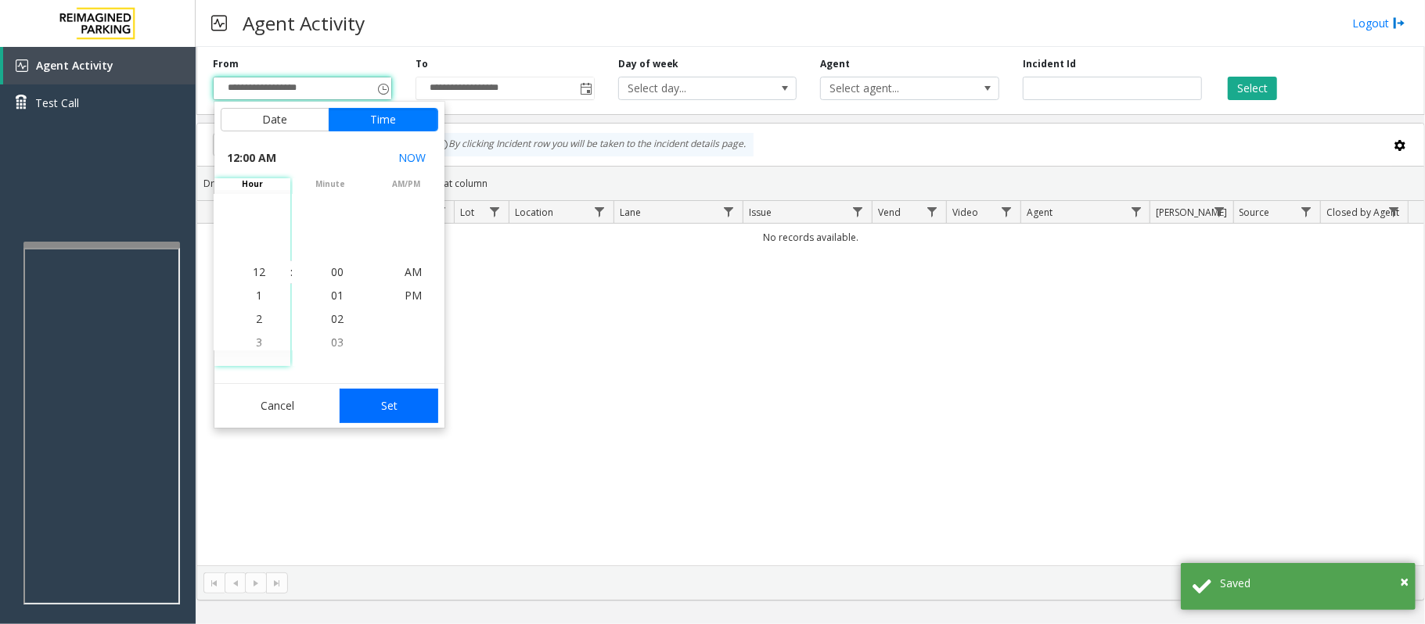
click at [392, 417] on button "Set" at bounding box center [389, 406] width 99 height 34
type input "**********"
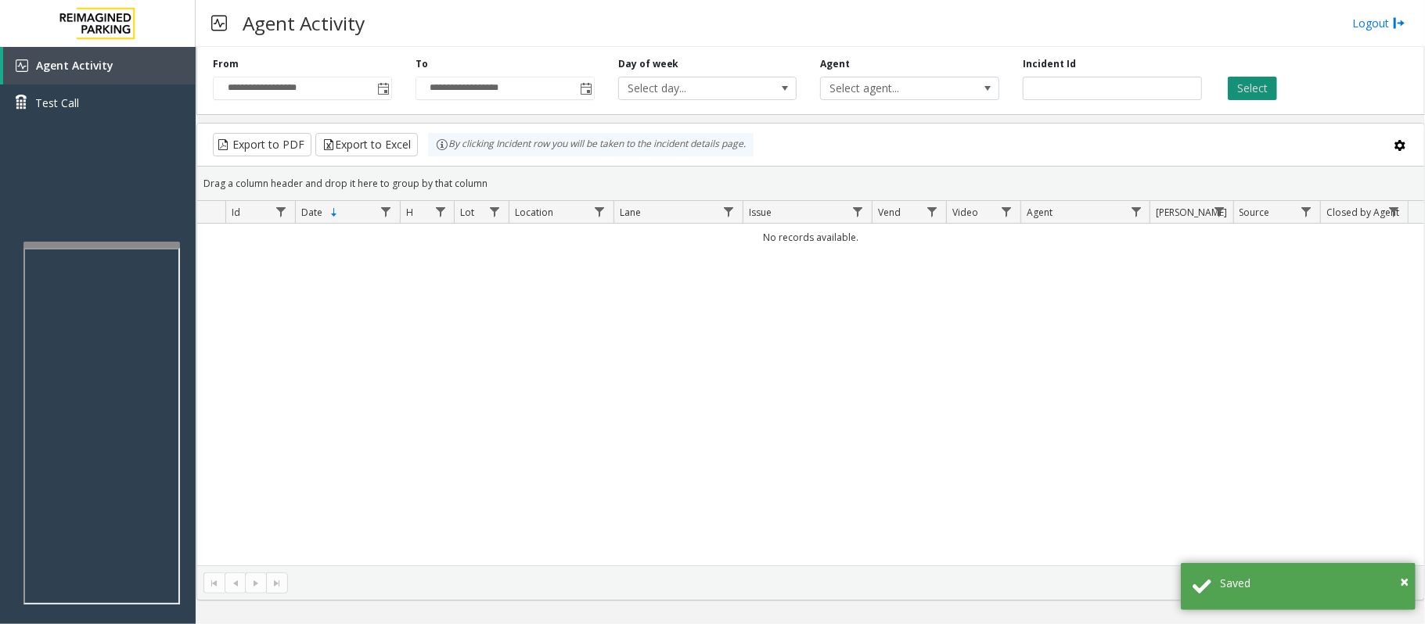
click at [1264, 78] on button "Select" at bounding box center [1252, 88] width 49 height 23
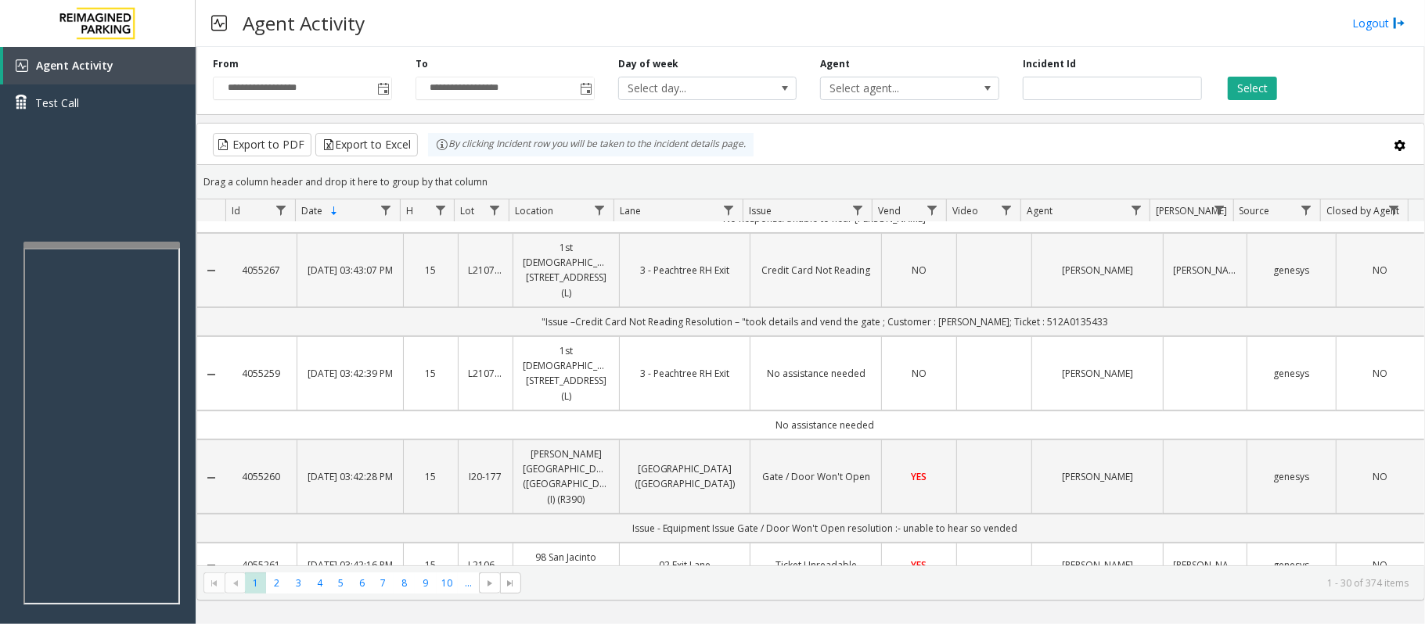
scroll to position [313, 0]
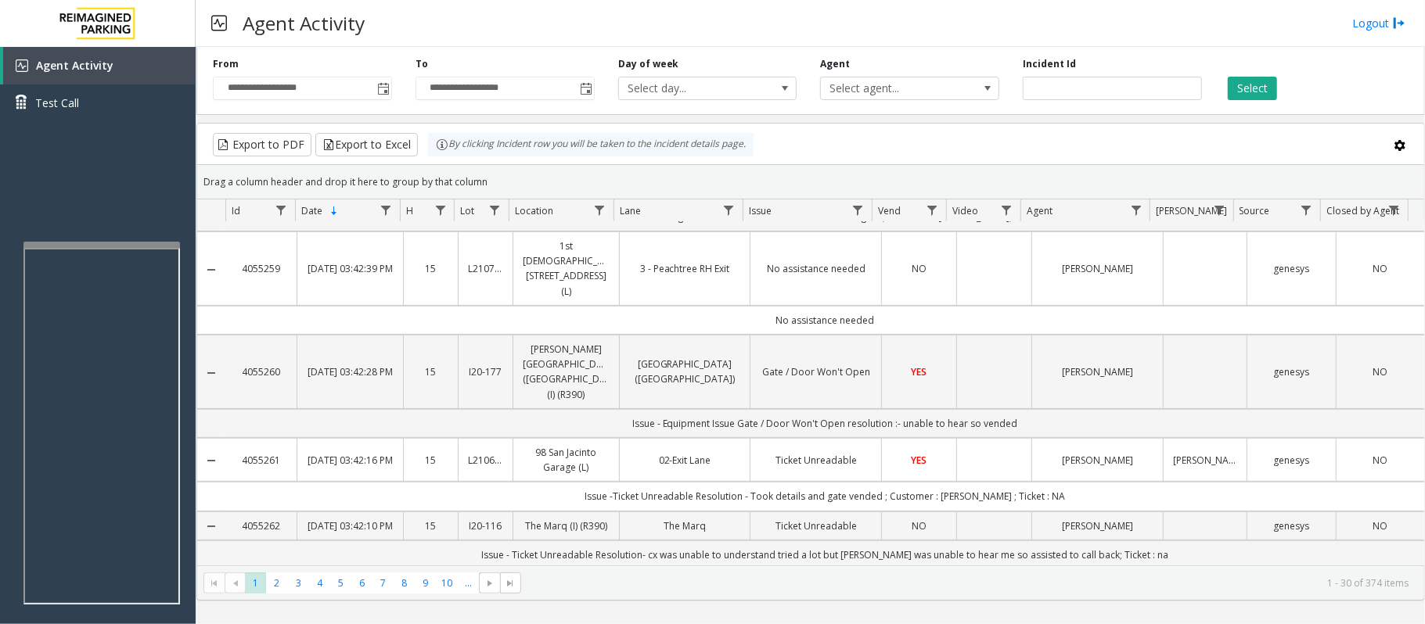
click at [802, 453] on link "Ticket Unreadable" at bounding box center [816, 460] width 112 height 15
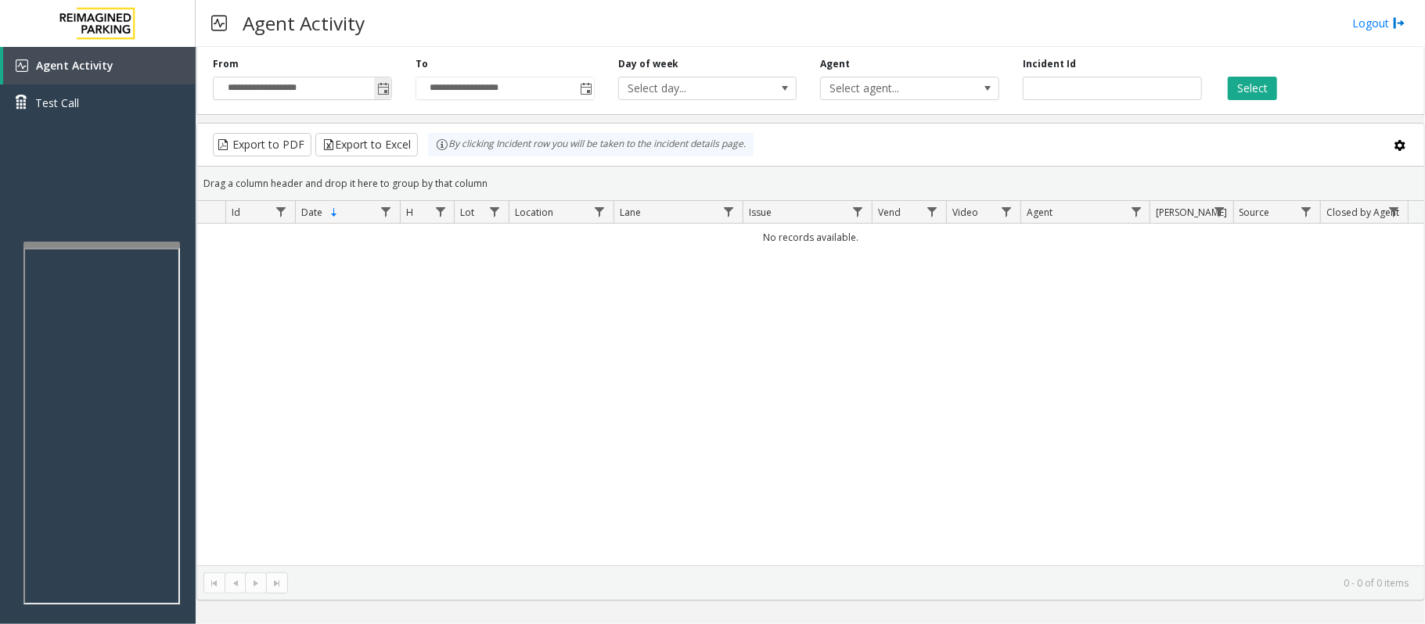
click at [386, 85] on span "Toggle popup" at bounding box center [383, 89] width 13 height 13
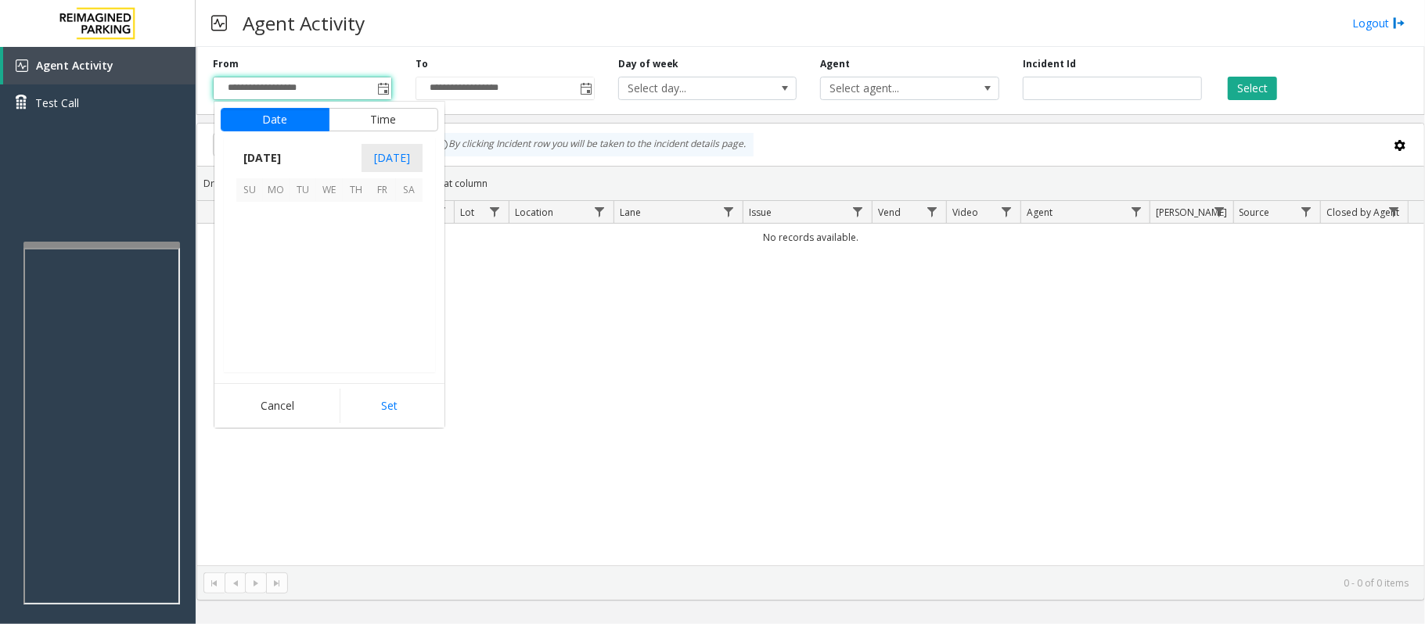
scroll to position [280610, 0]
click at [352, 261] on span "14" at bounding box center [356, 268] width 27 height 27
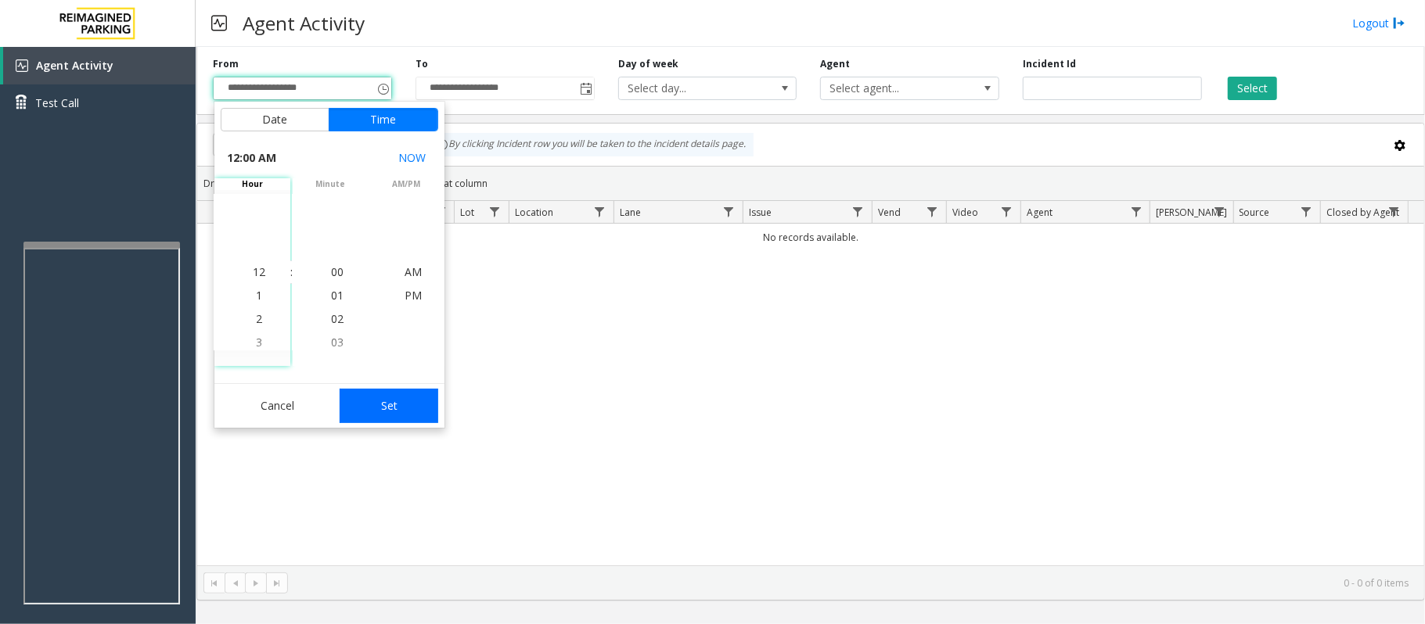
click at [411, 394] on button "Set" at bounding box center [389, 406] width 99 height 34
type input "**********"
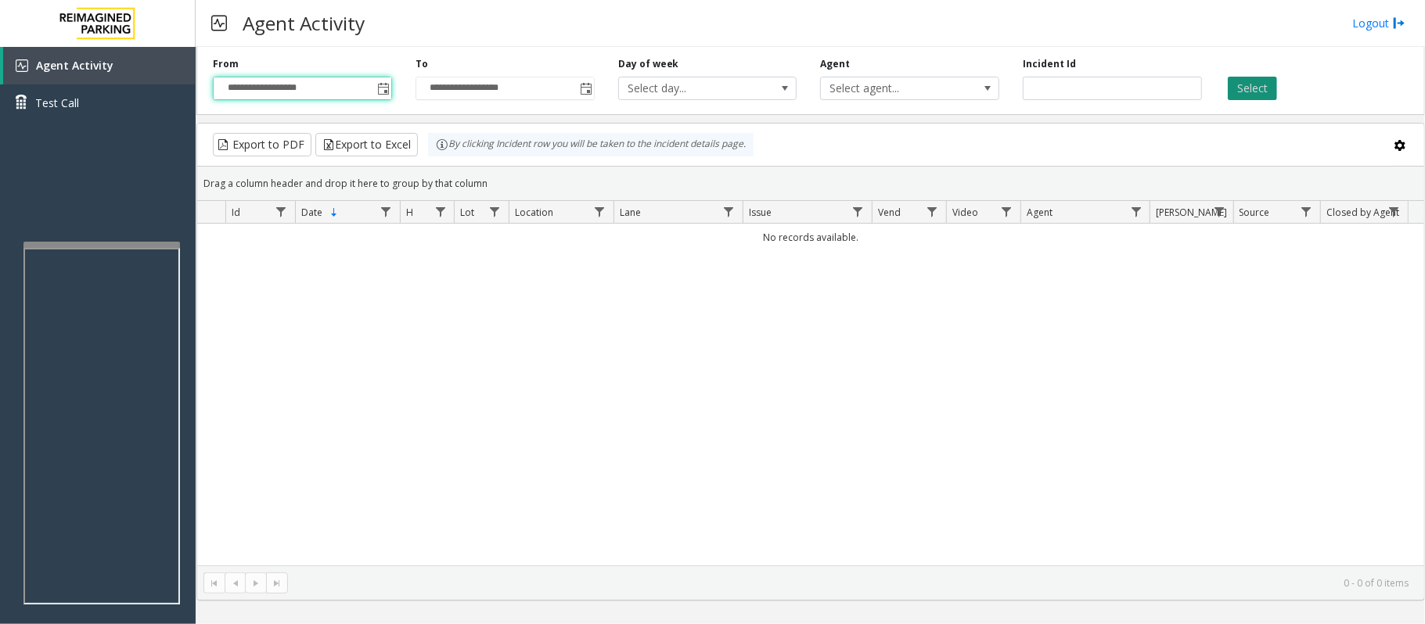
click at [1244, 86] on button "Select" at bounding box center [1252, 88] width 49 height 23
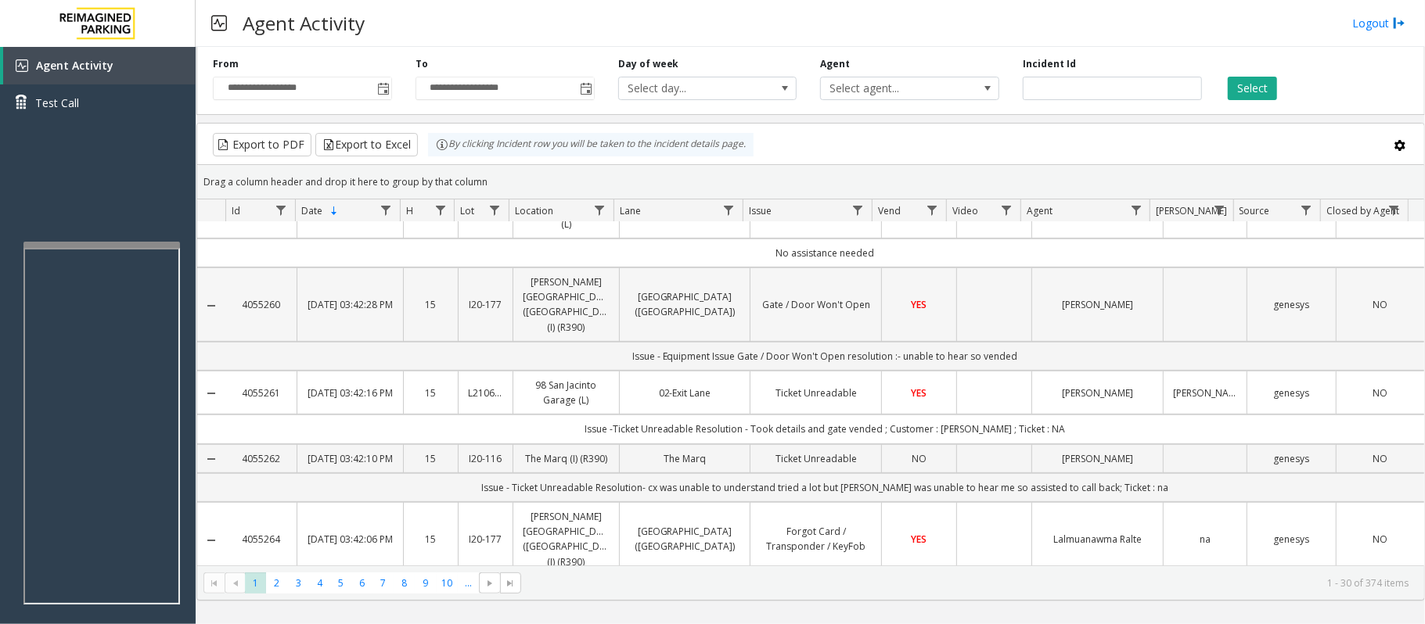
scroll to position [417, 0]
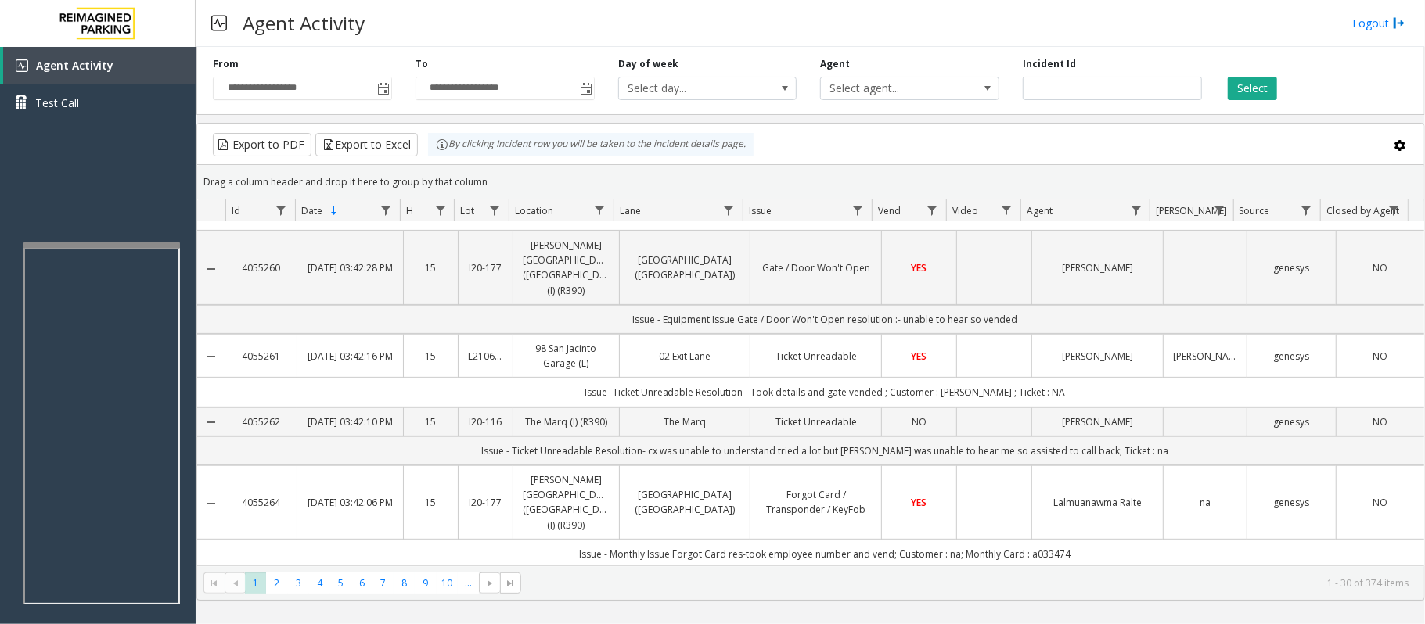
click at [1170, 378] on td "Issue -Ticket Unreadable Resolution - Took details and gate vended ; Customer :…" at bounding box center [824, 392] width 1199 height 29
click at [849, 378] on td "Issue -Ticket Unreadable Resolution - Took details and gate vended ; Customer :…" at bounding box center [824, 392] width 1199 height 29
click at [834, 349] on link "Ticket Unreadable" at bounding box center [816, 356] width 112 height 15
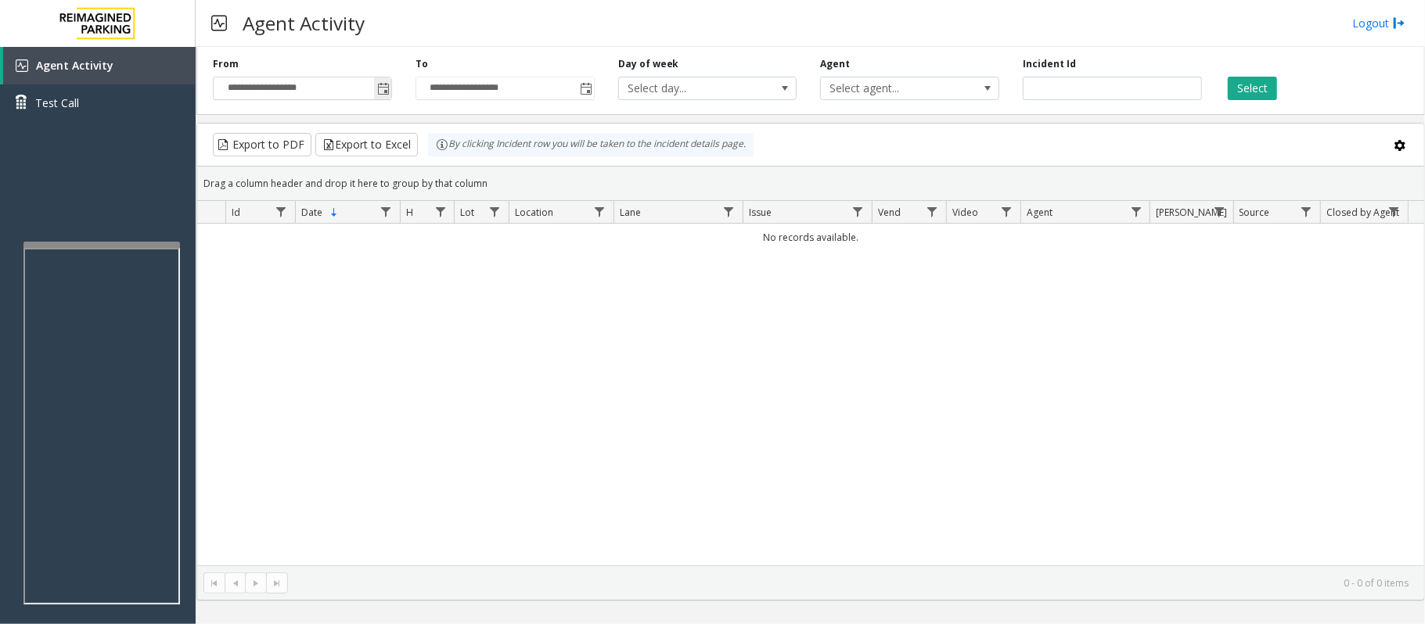
click at [386, 94] on span "Toggle popup" at bounding box center [383, 89] width 13 height 13
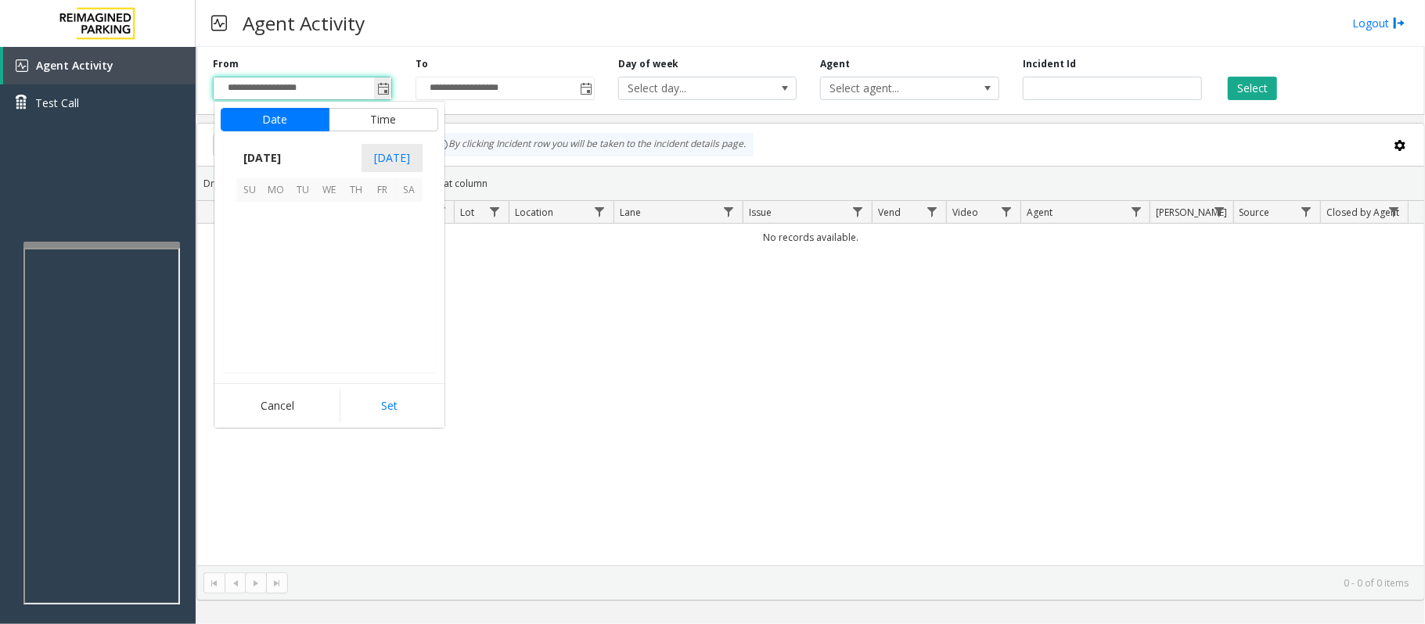
scroll to position [280610, 0]
click at [355, 264] on span "14" at bounding box center [356, 268] width 27 height 27
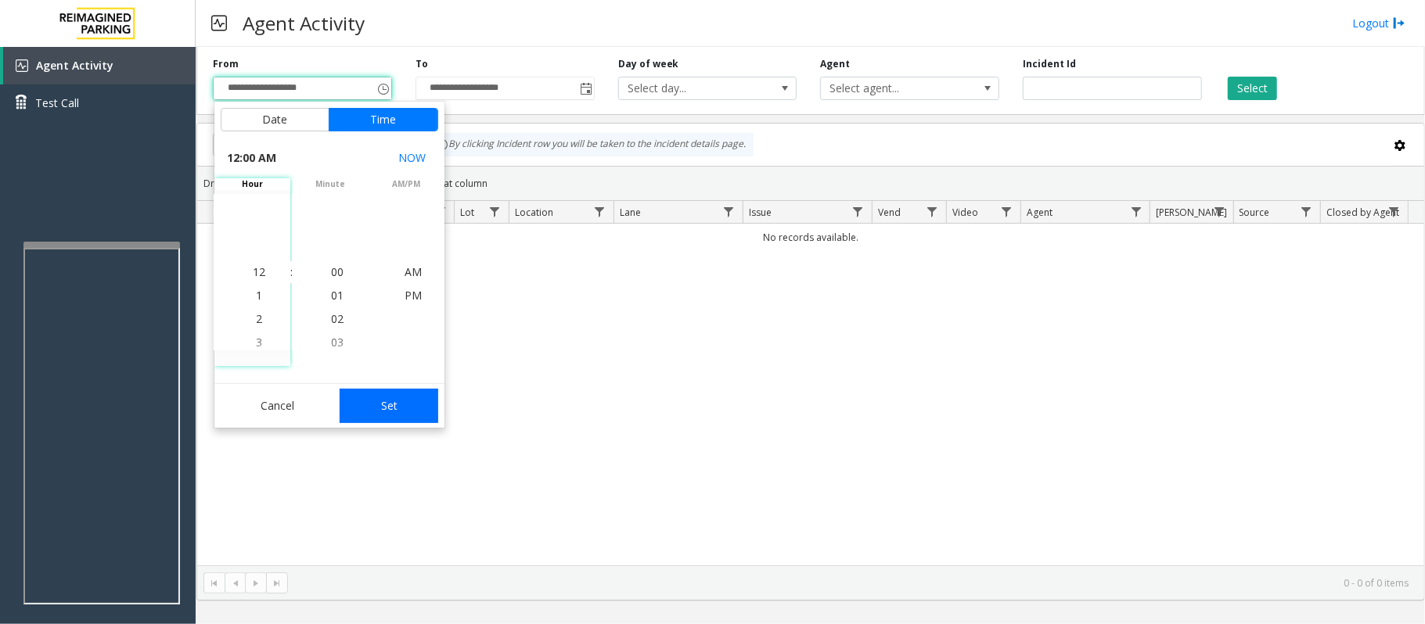
click at [404, 401] on button "Set" at bounding box center [389, 406] width 99 height 34
type input "**********"
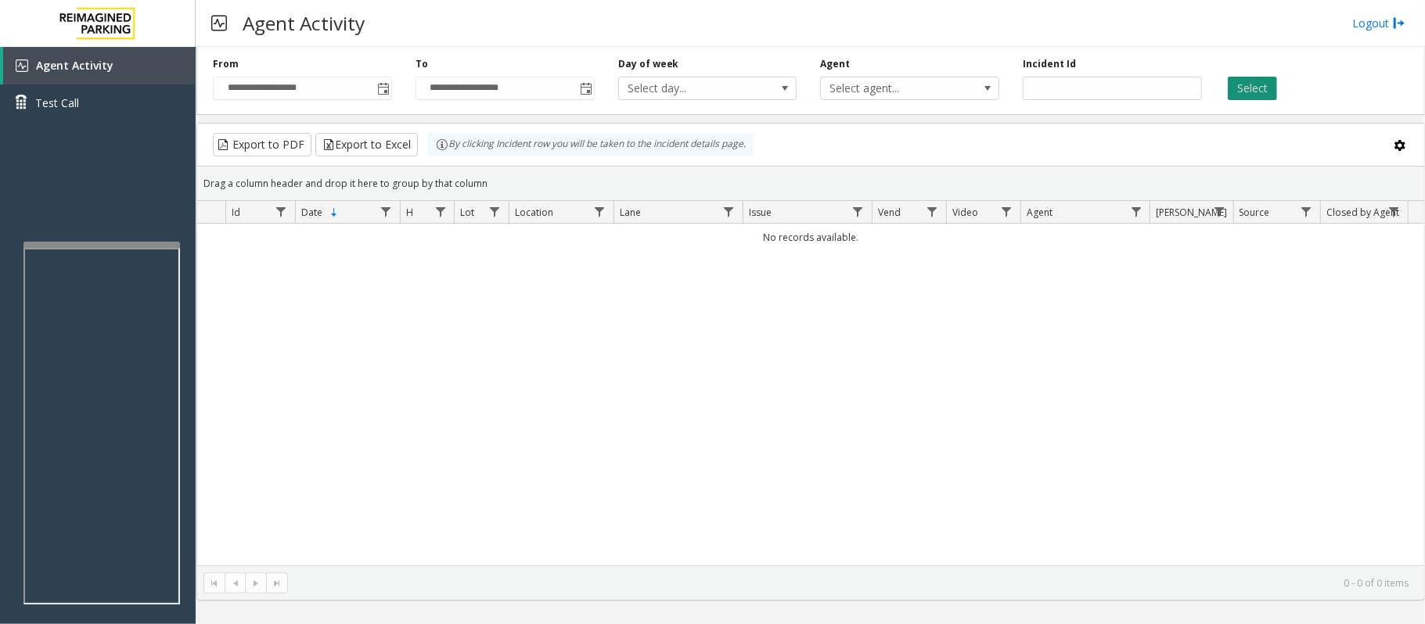
click at [1258, 84] on button "Select" at bounding box center [1252, 88] width 49 height 23
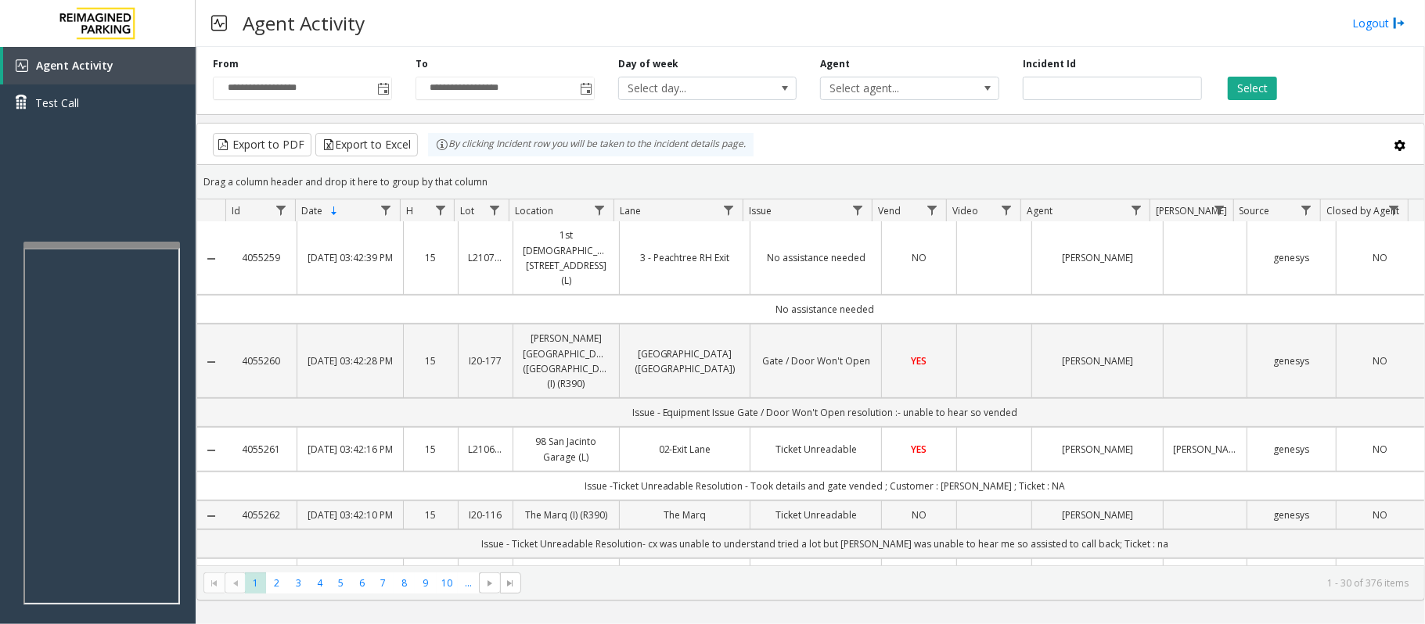
scroll to position [521, 0]
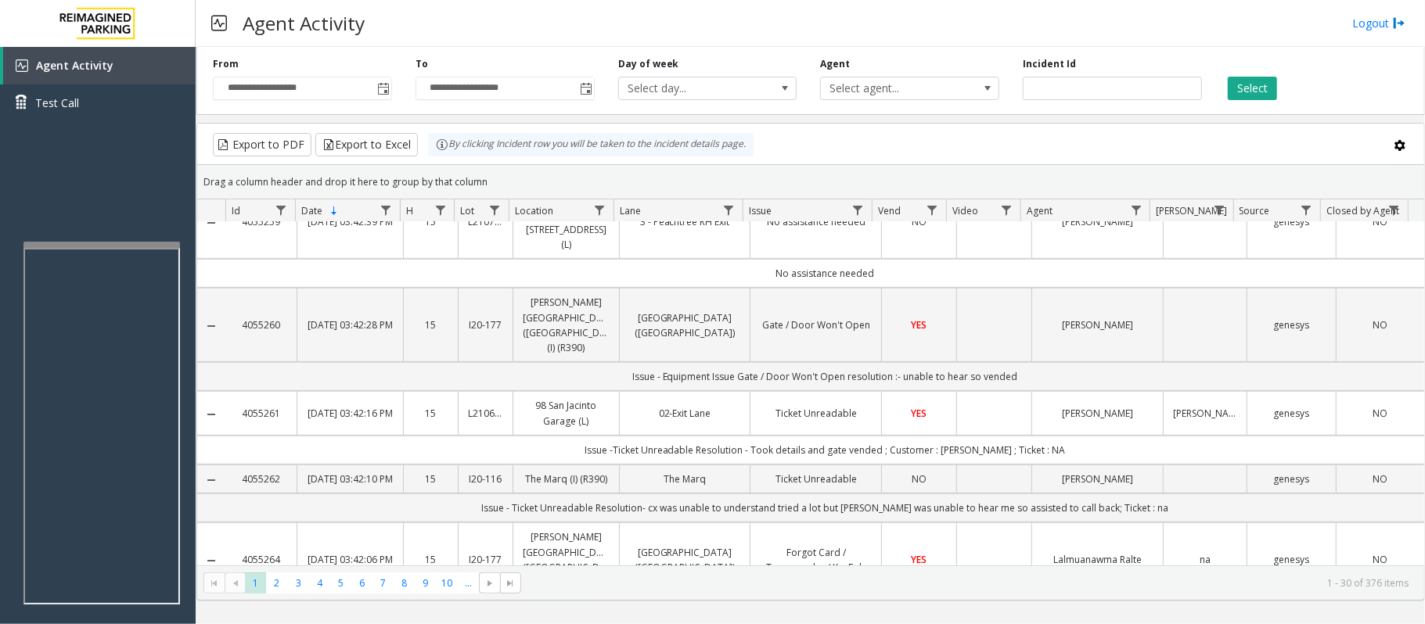
click at [740, 436] on td "Issue -Ticket Unreadable Resolution - Took details and gate vended ; Customer :…" at bounding box center [824, 450] width 1199 height 29
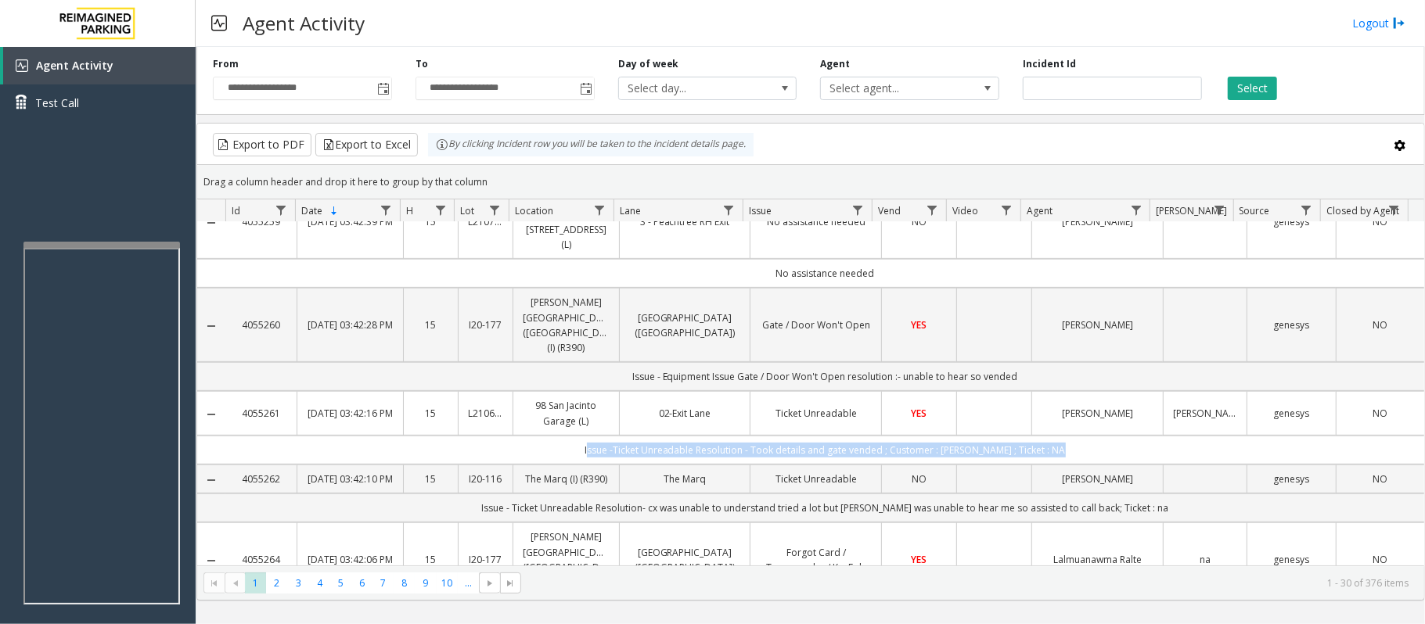
click at [740, 436] on td "Issue -Ticket Unreadable Resolution - Took details and gate vended ; Customer :…" at bounding box center [824, 450] width 1199 height 29
click at [676, 436] on td "Issue -Ticket Unreadable Resolution - Took details and gate vended ; Customer :…" at bounding box center [824, 450] width 1199 height 29
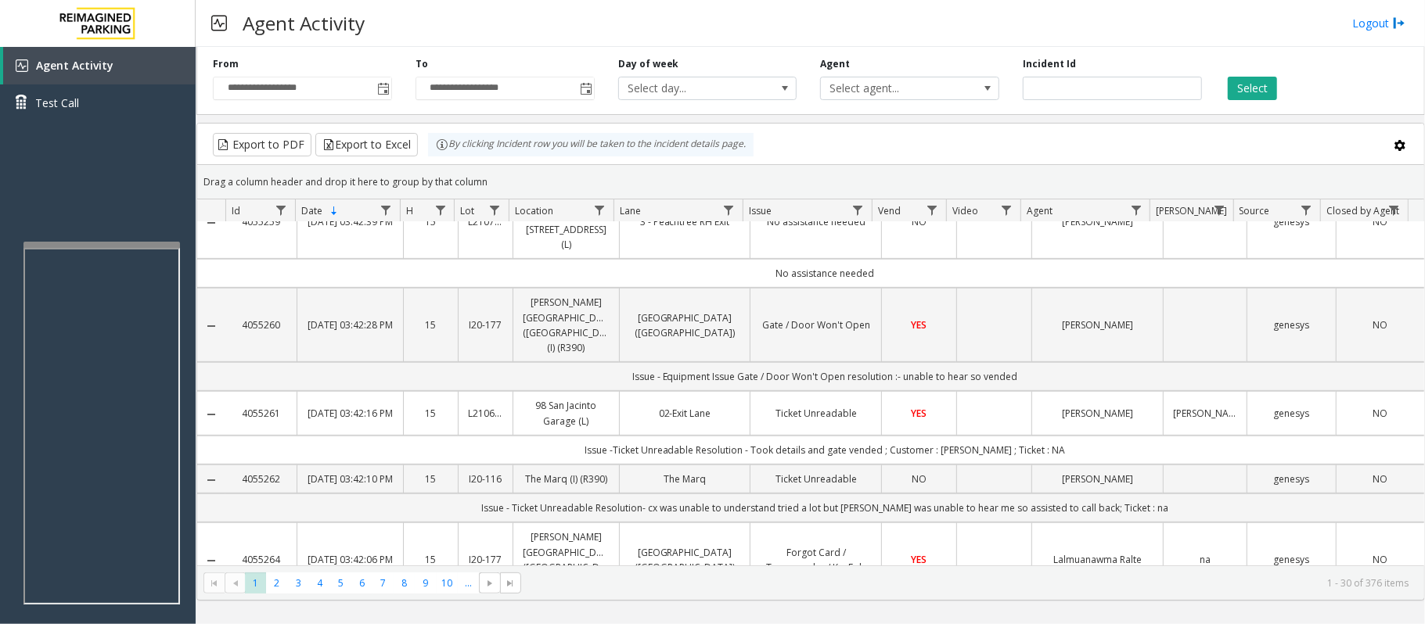
click at [660, 406] on link "02-Exit Lane" at bounding box center [685, 413] width 112 height 15
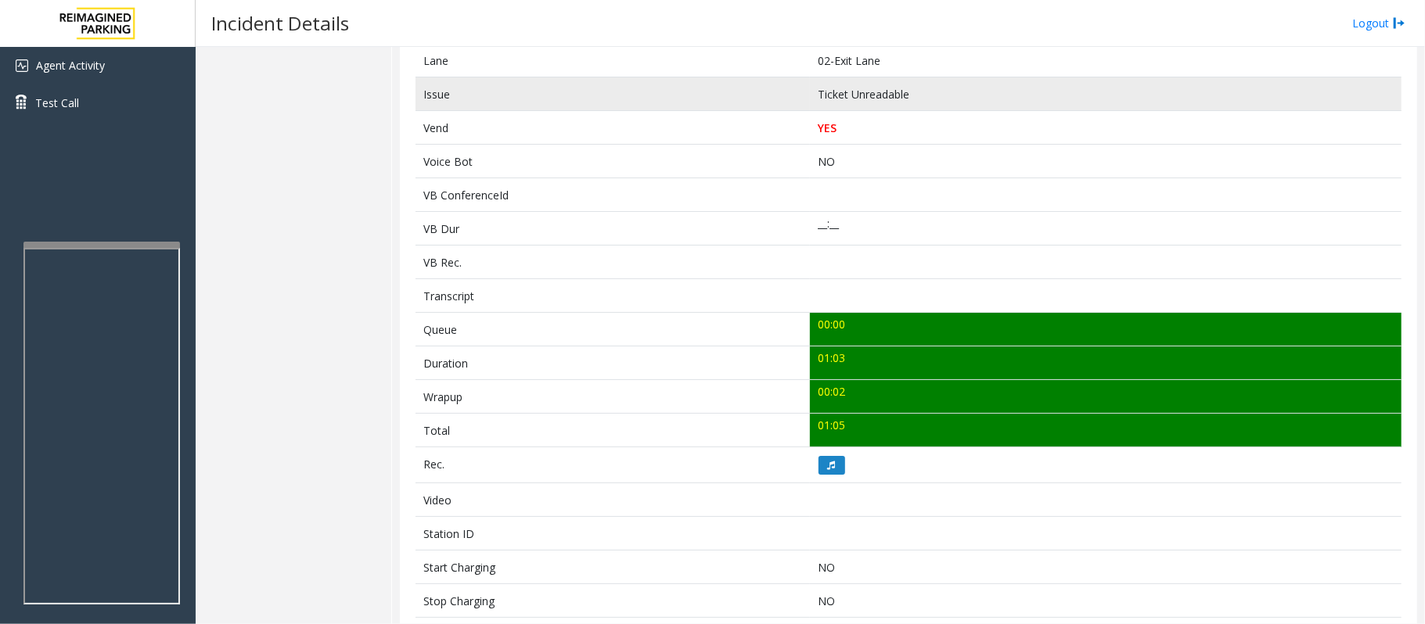
scroll to position [617, 0]
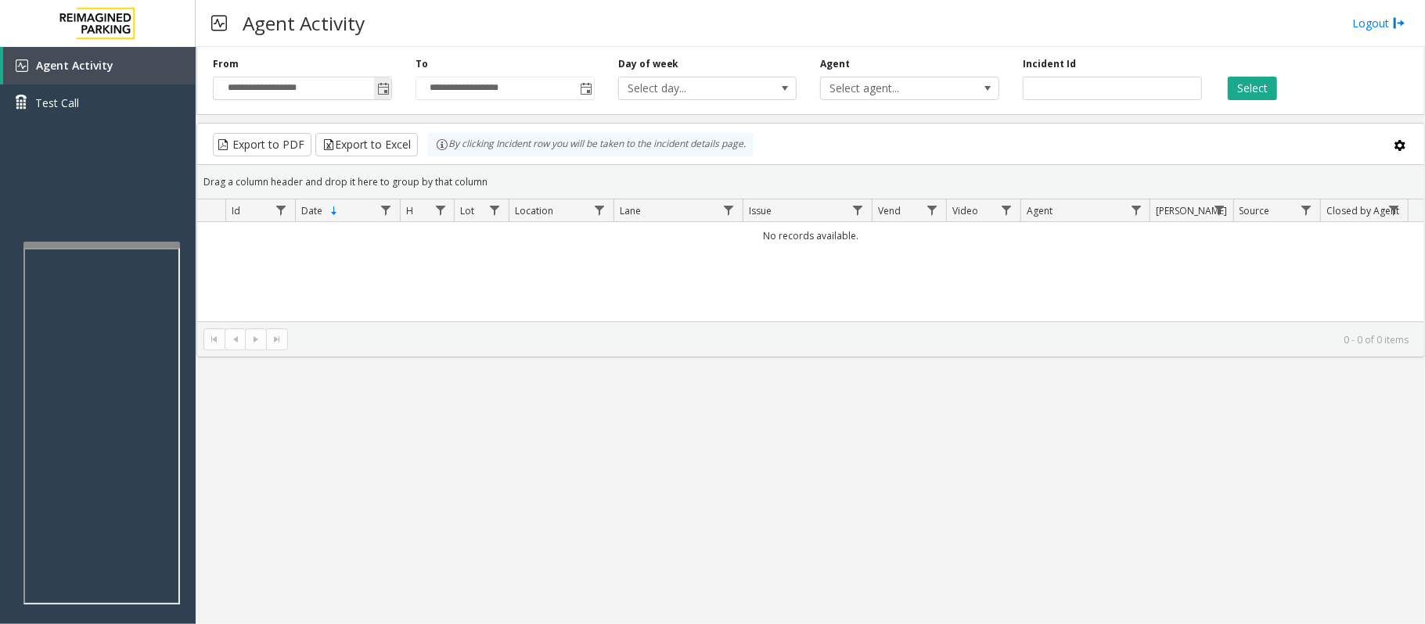
click at [379, 86] on span "Toggle popup" at bounding box center [383, 89] width 13 height 13
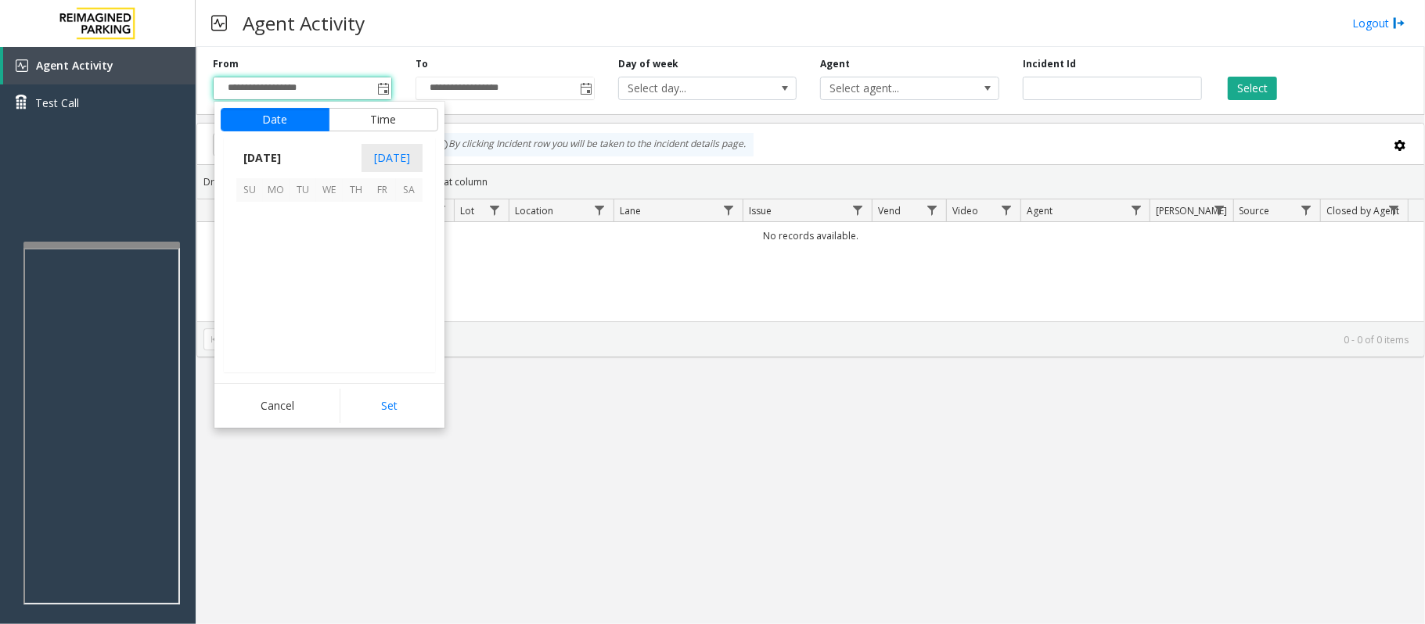
scroll to position [280610, 0]
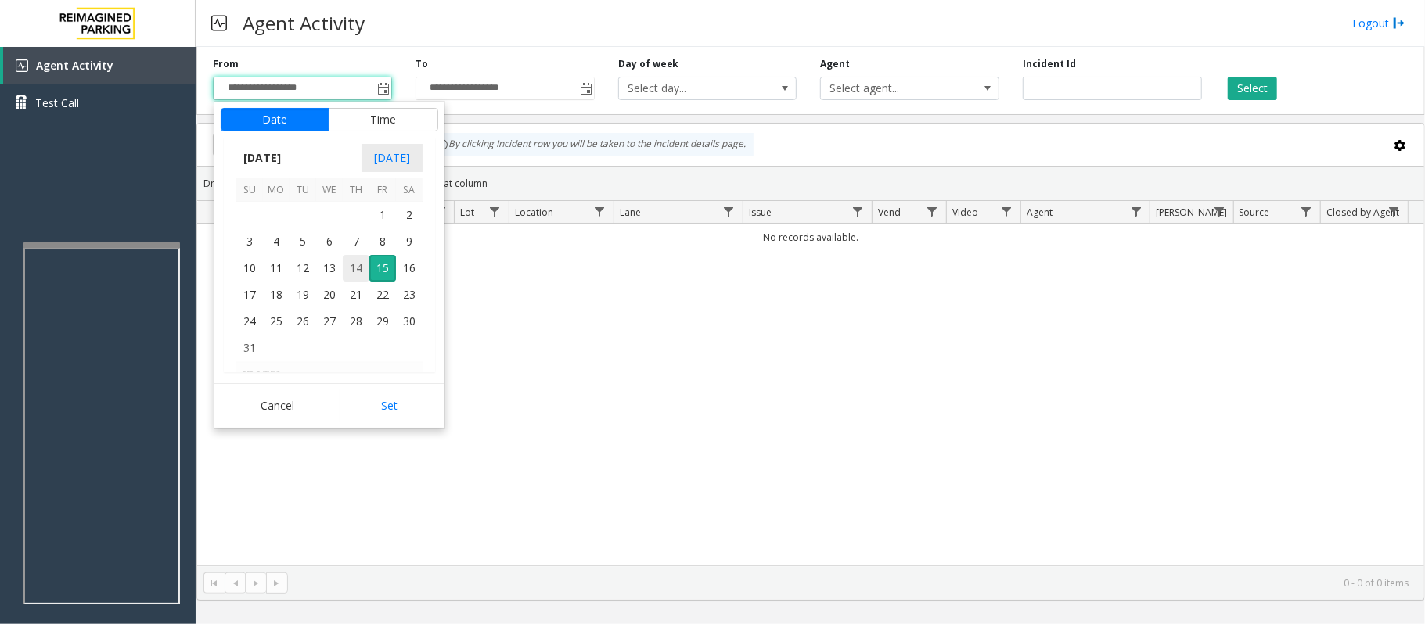
click at [354, 264] on span "14" at bounding box center [356, 268] width 27 height 27
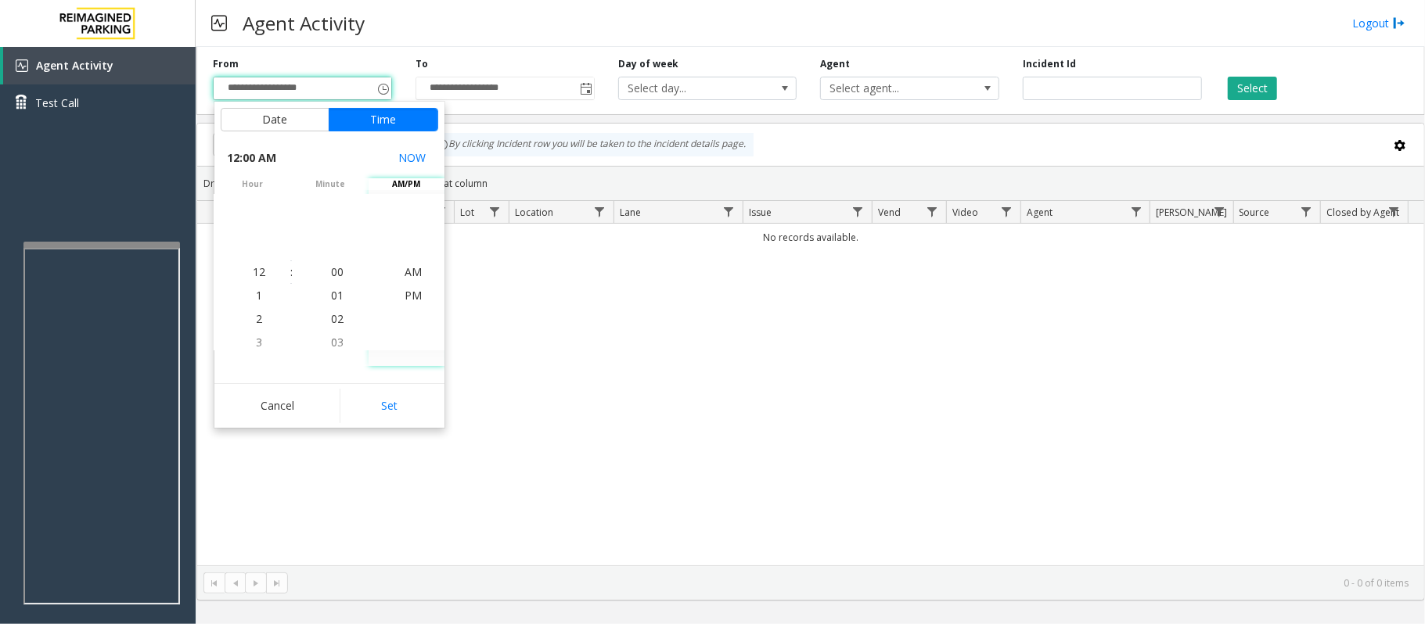
click at [390, 382] on div "Date Time [DATE] [DATE] Su Mo Tu We Th Fr Sa [DATE] 1 2 3 4 5 6 7 8 9 10 11 12 …" at bounding box center [329, 265] width 230 height 326
click at [399, 407] on button "Set" at bounding box center [389, 406] width 99 height 34
type input "**********"
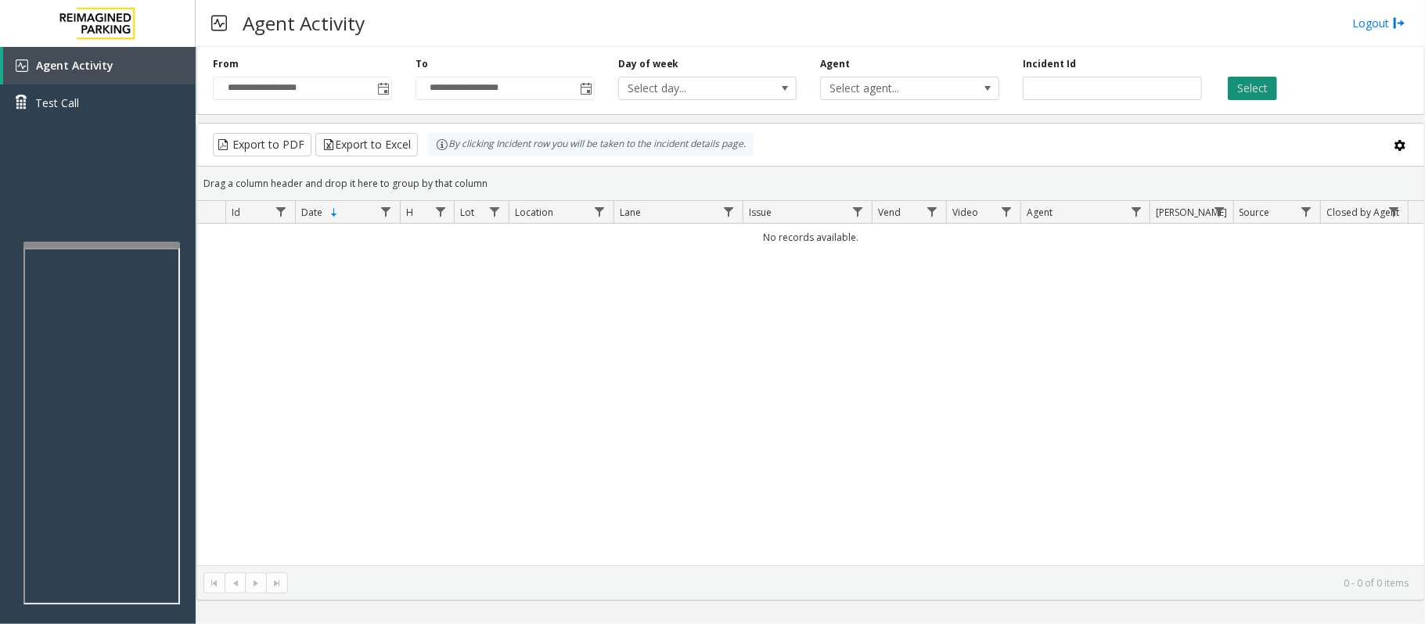
click at [1256, 92] on button "Select" at bounding box center [1252, 88] width 49 height 23
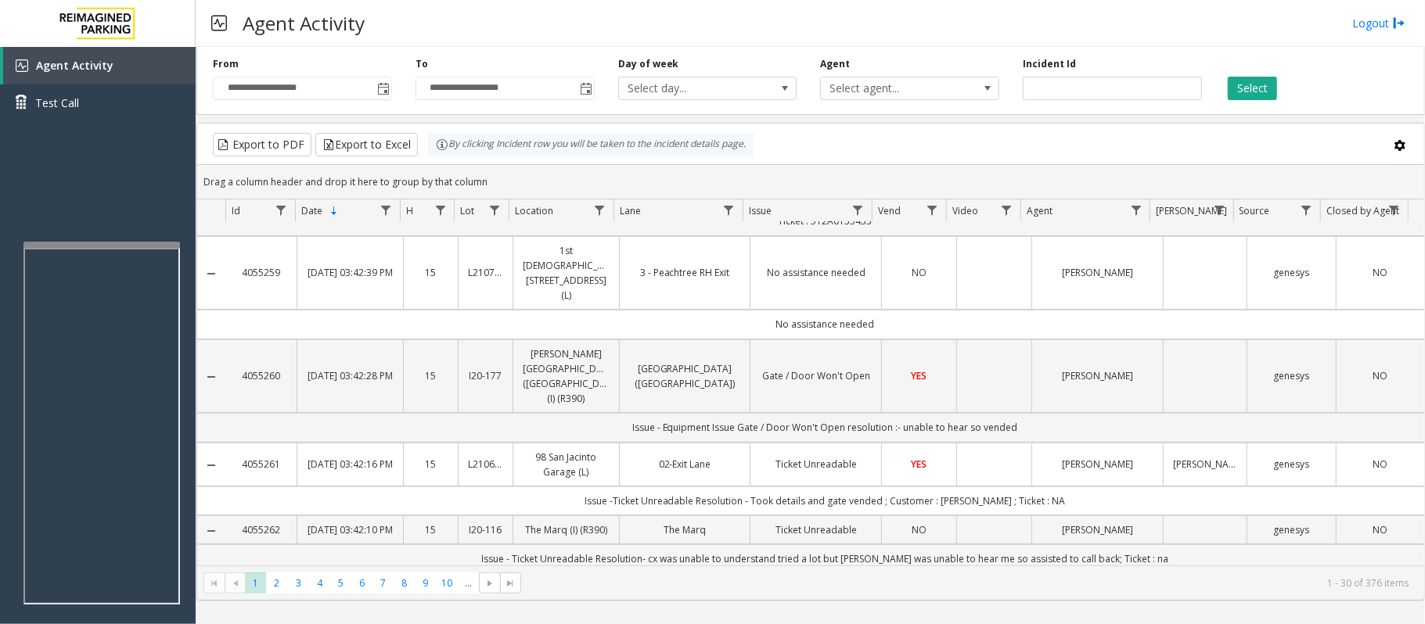
scroll to position [521, 0]
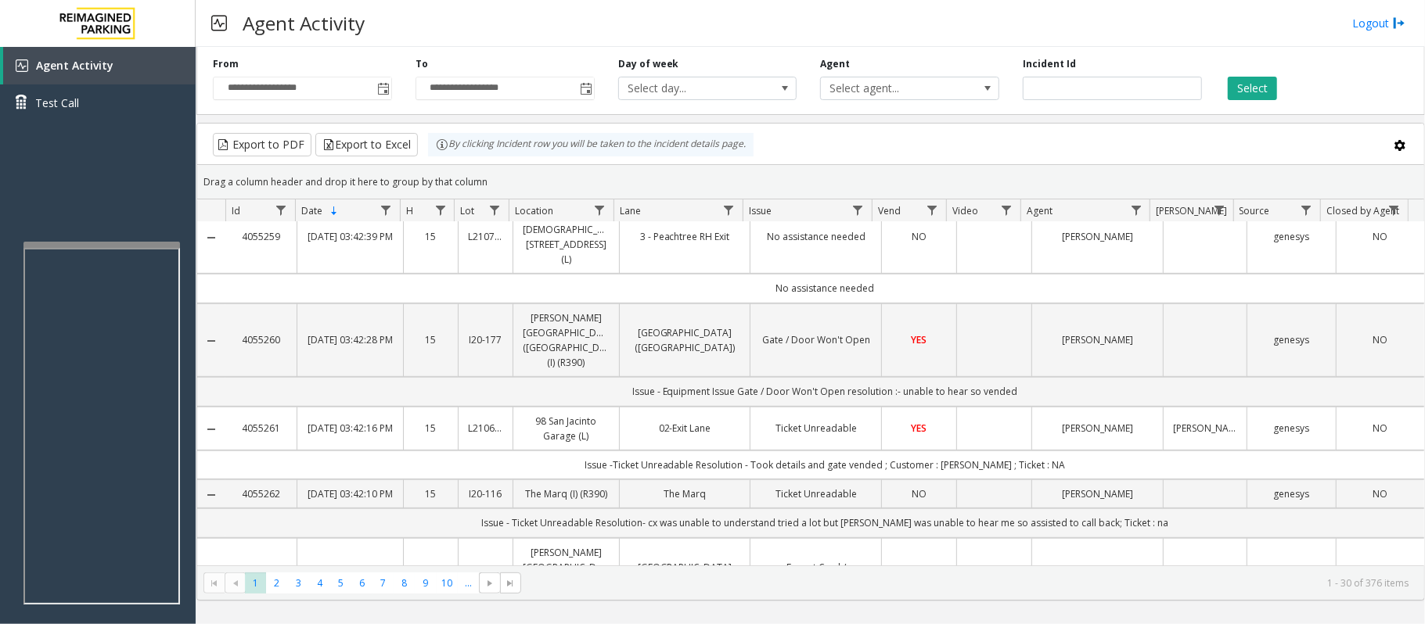
click at [836, 421] on link "Ticket Unreadable" at bounding box center [816, 428] width 112 height 15
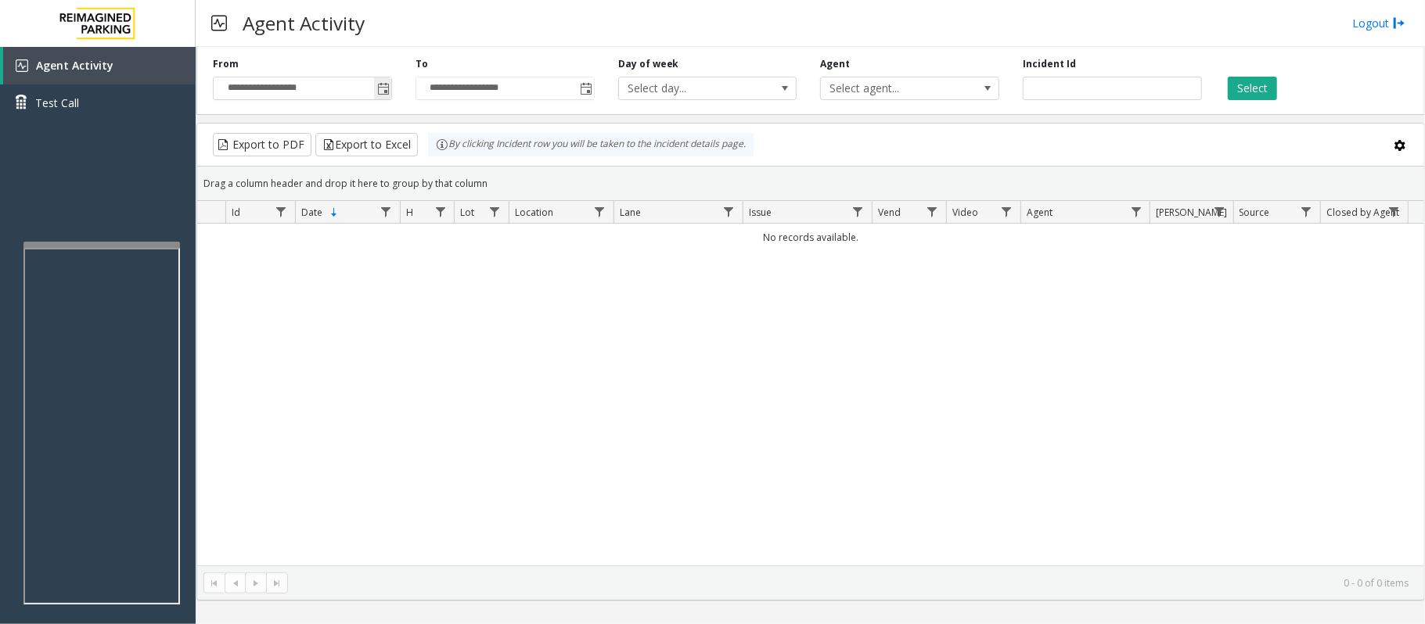
click at [380, 79] on span "Toggle popup" at bounding box center [382, 88] width 17 height 25
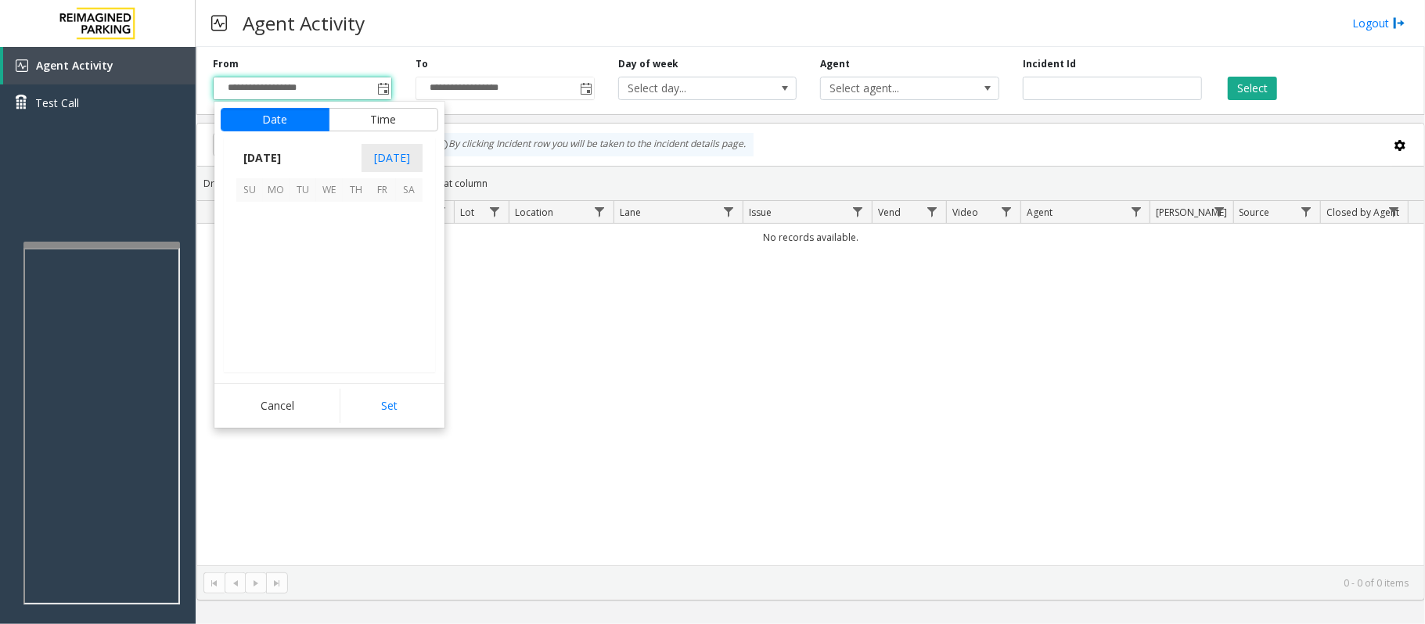
scroll to position [280610, 0]
click at [354, 264] on span "14" at bounding box center [356, 268] width 27 height 27
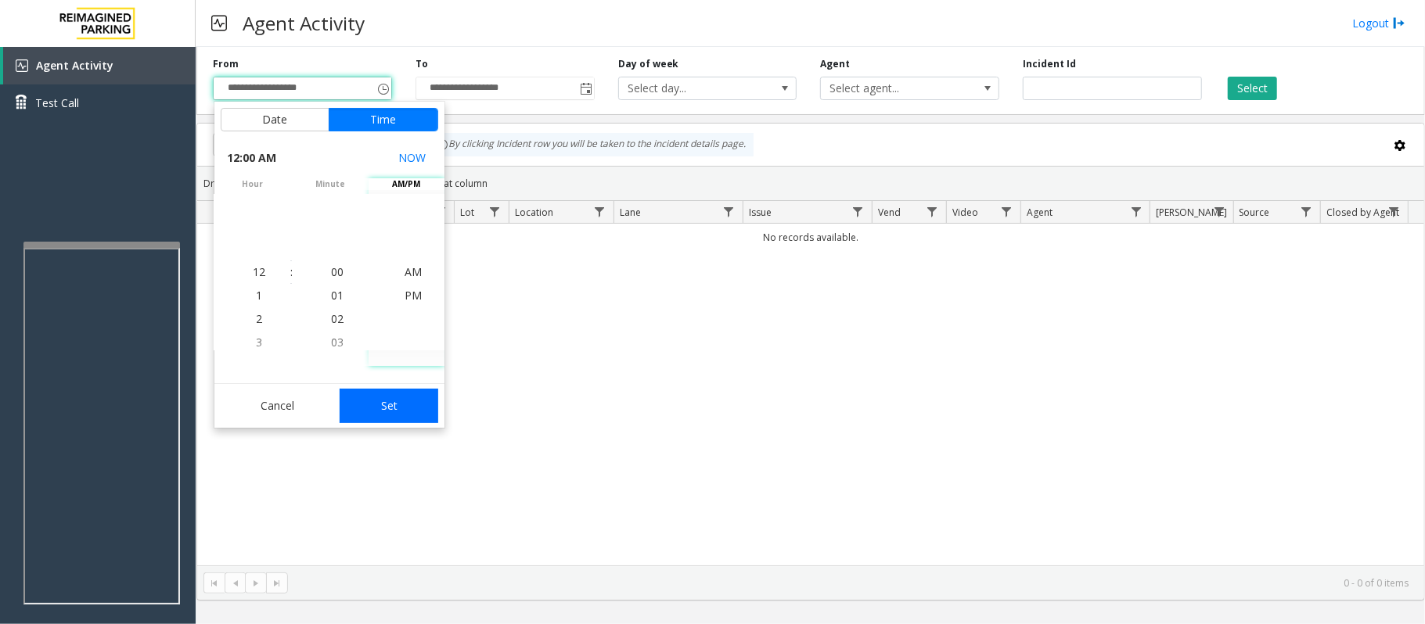
click at [393, 390] on button "Set" at bounding box center [389, 406] width 99 height 34
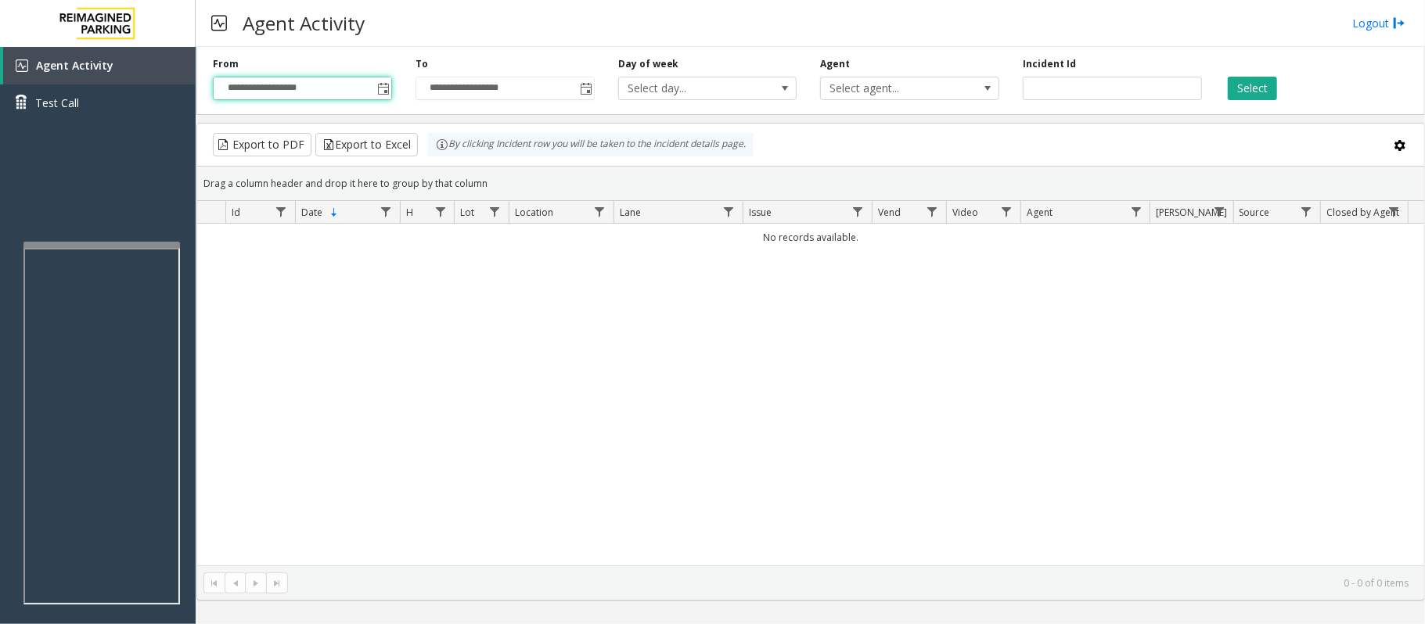
type input "**********"
click at [1256, 83] on button "Select" at bounding box center [1252, 88] width 49 height 23
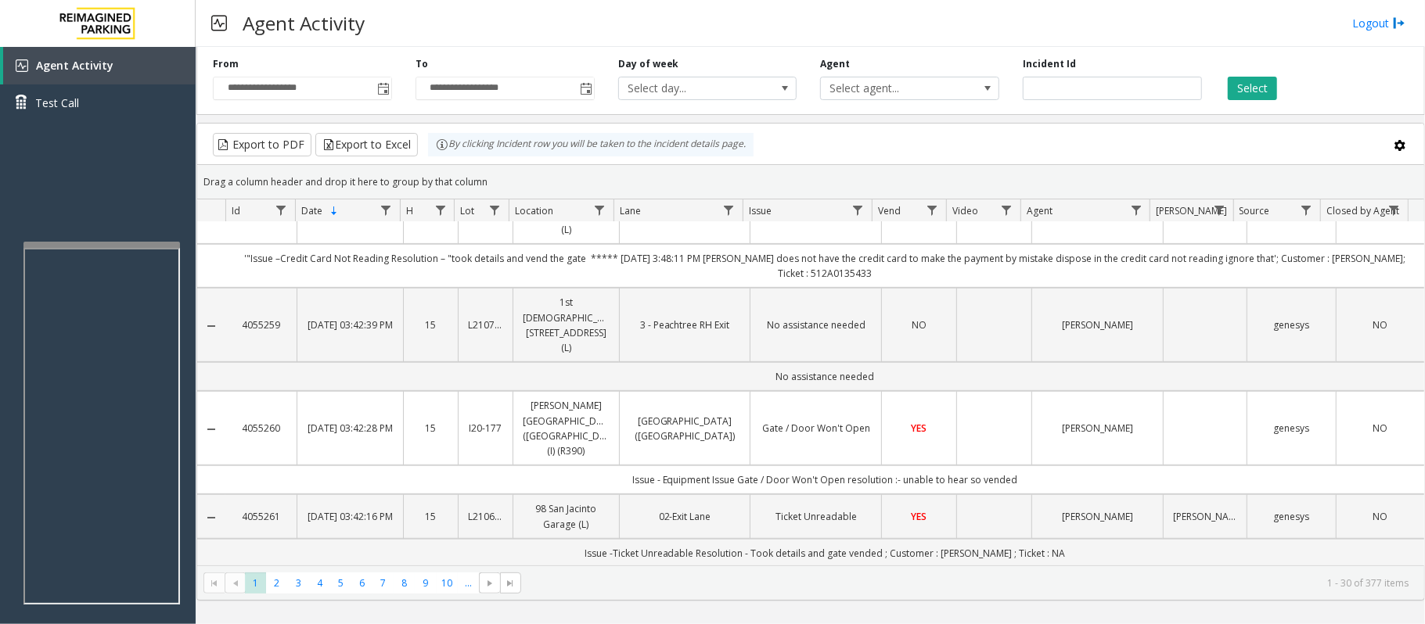
scroll to position [626, 0]
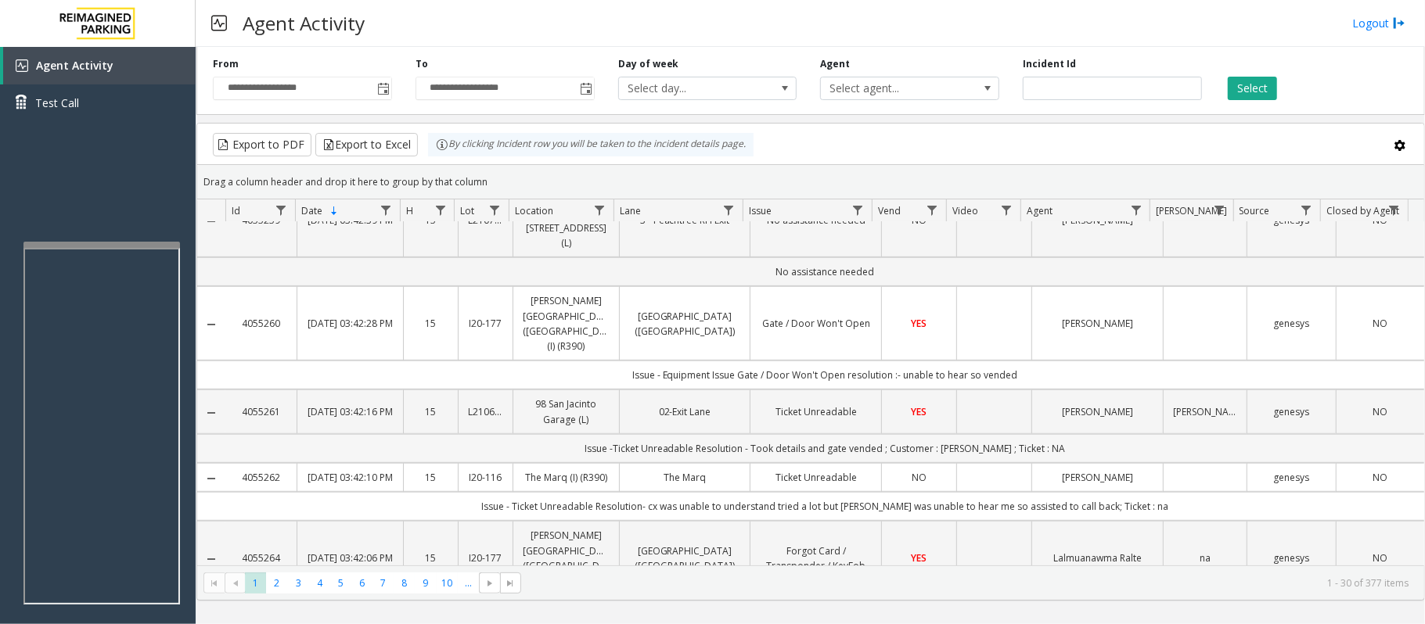
click at [660, 434] on td "Issue -Ticket Unreadable Resolution - Took details and gate vended ; Customer :…" at bounding box center [824, 448] width 1199 height 29
click at [552, 463] on td "The Marq (I) (R390)" at bounding box center [565, 477] width 106 height 29
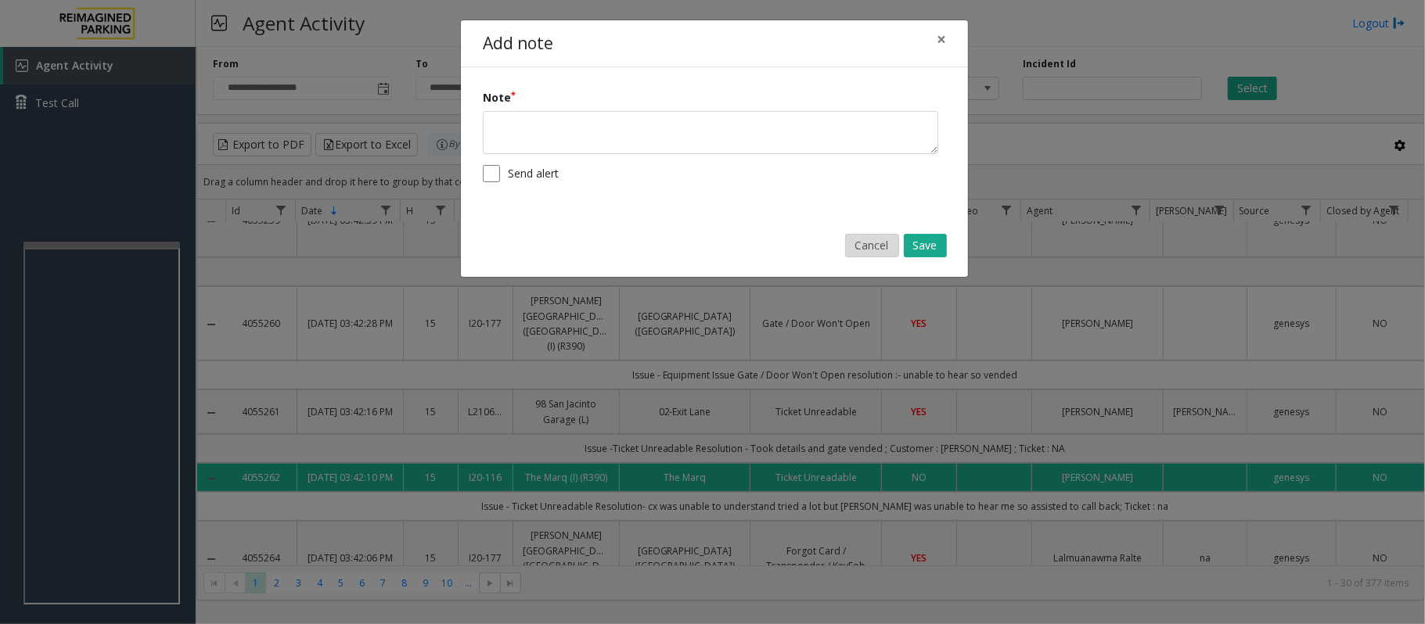
click at [861, 255] on button "Cancel" at bounding box center [872, 245] width 54 height 23
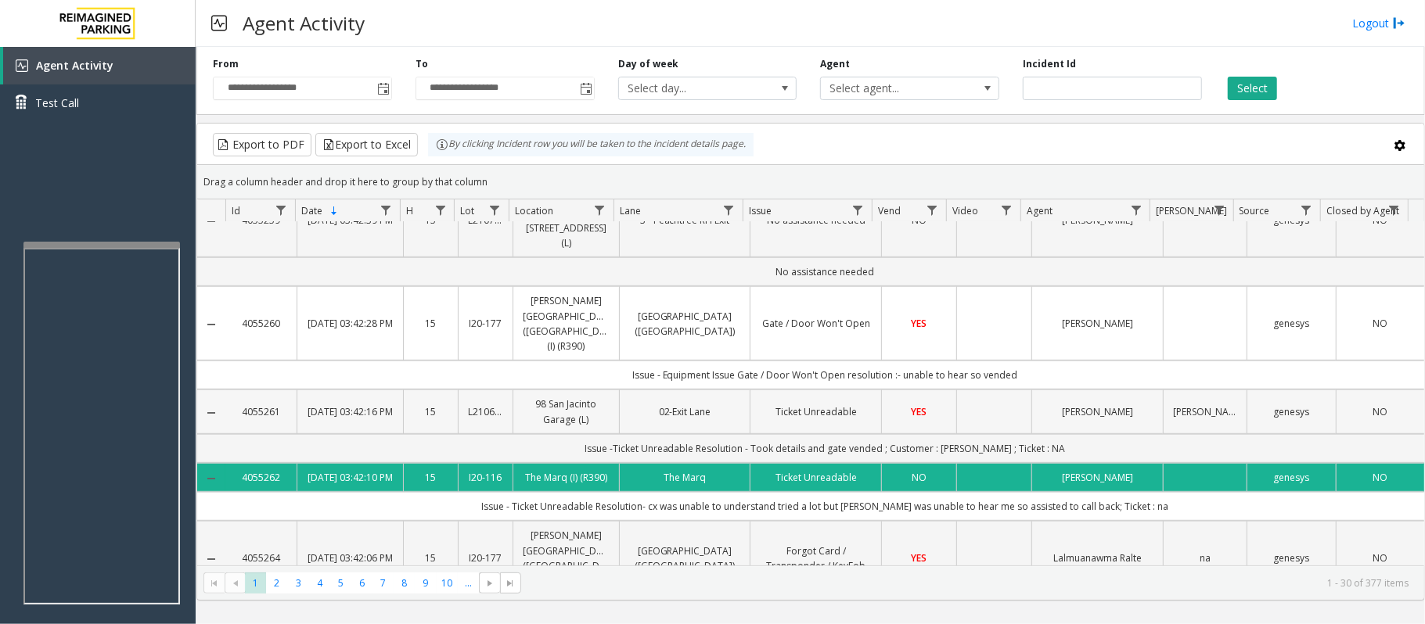
click at [552, 397] on link "98 San Jacinto Garage (L)" at bounding box center [566, 412] width 87 height 30
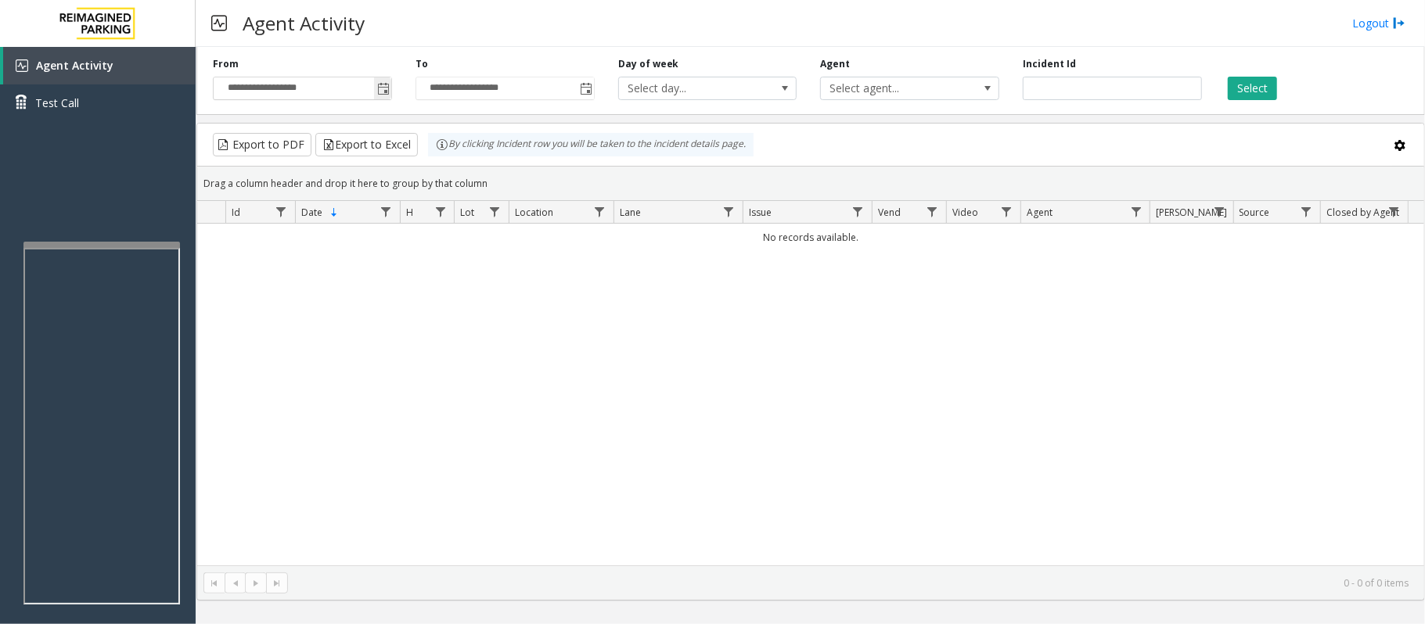
click at [388, 84] on span "Toggle popup" at bounding box center [383, 89] width 13 height 13
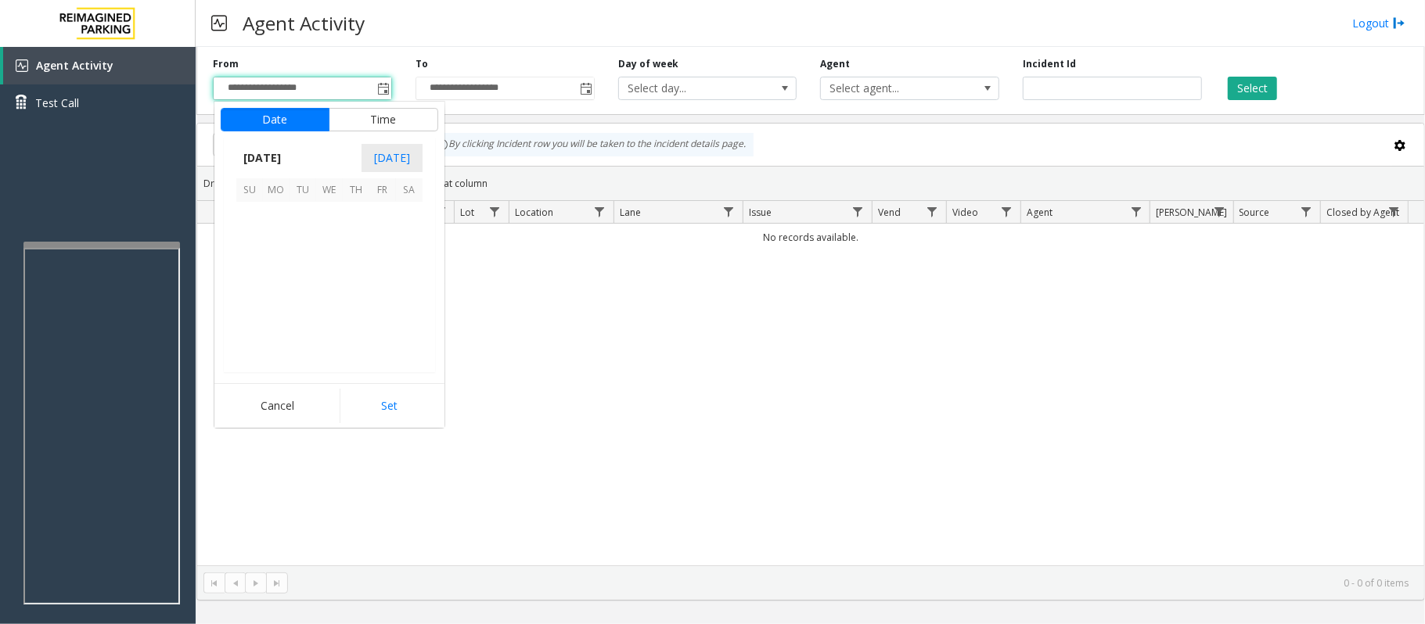
scroll to position [280610, 0]
click at [344, 267] on span "14" at bounding box center [356, 268] width 27 height 27
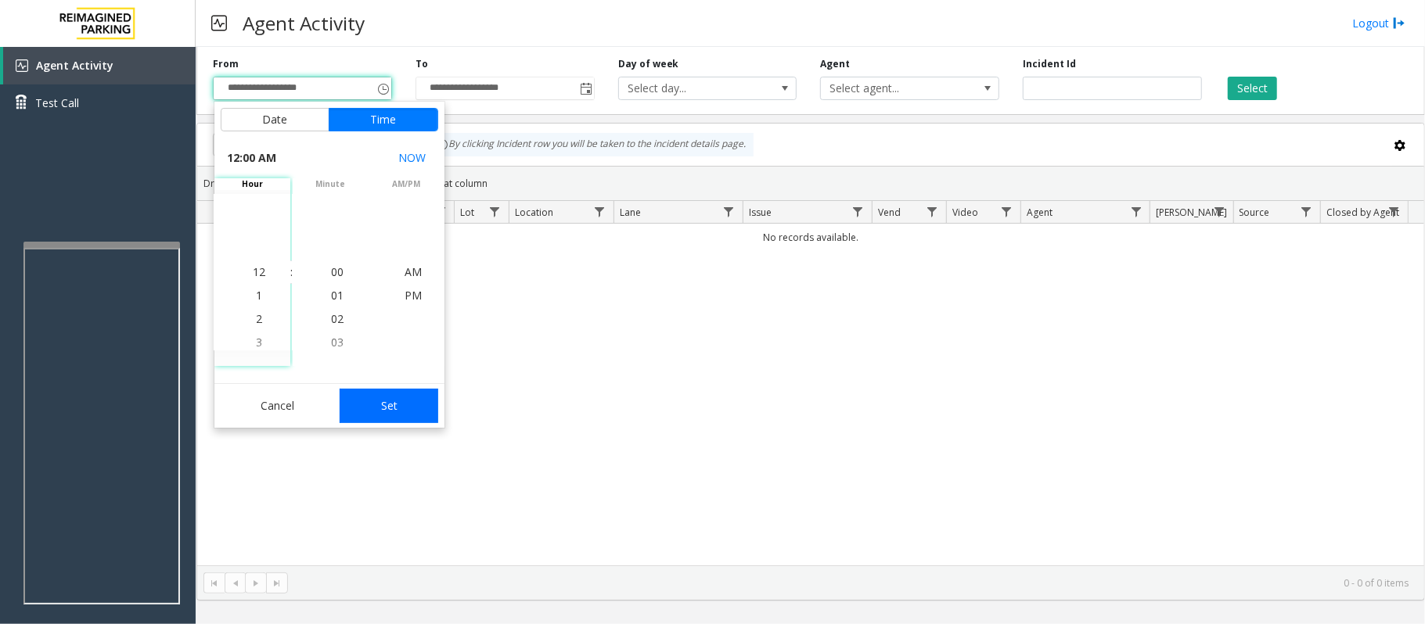
click at [391, 407] on button "Set" at bounding box center [389, 406] width 99 height 34
type input "**********"
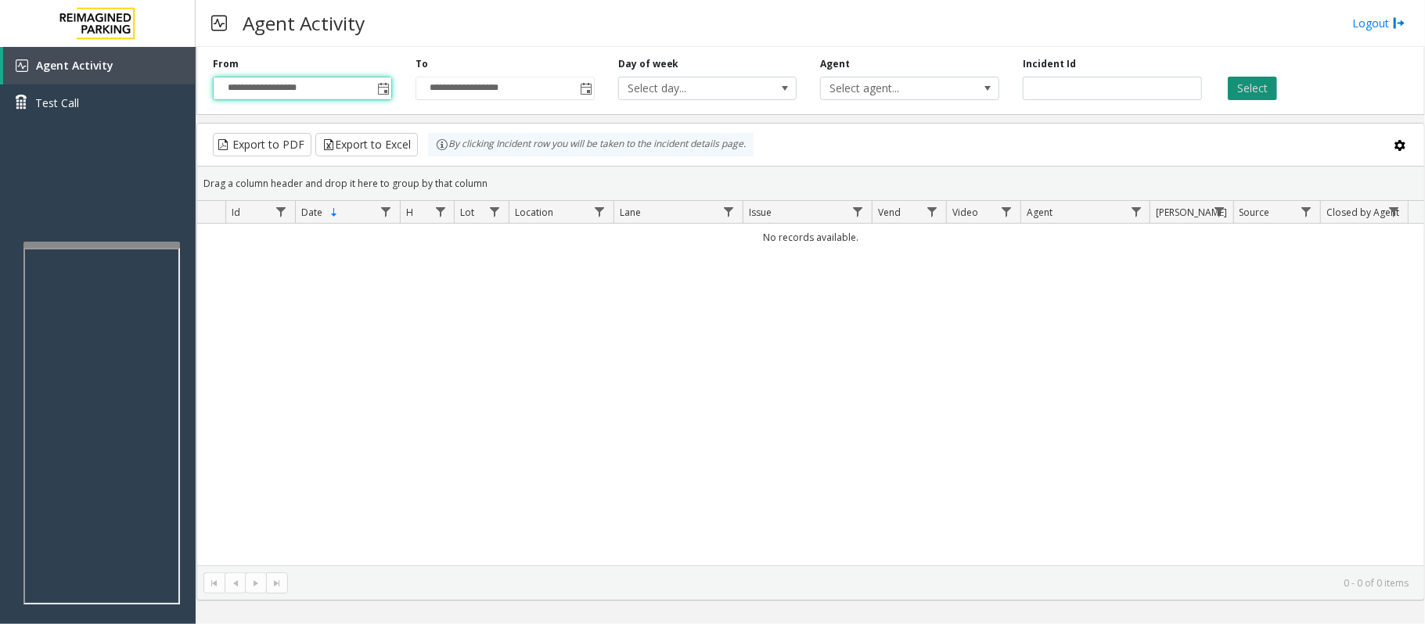
click at [1243, 86] on button "Select" at bounding box center [1252, 88] width 49 height 23
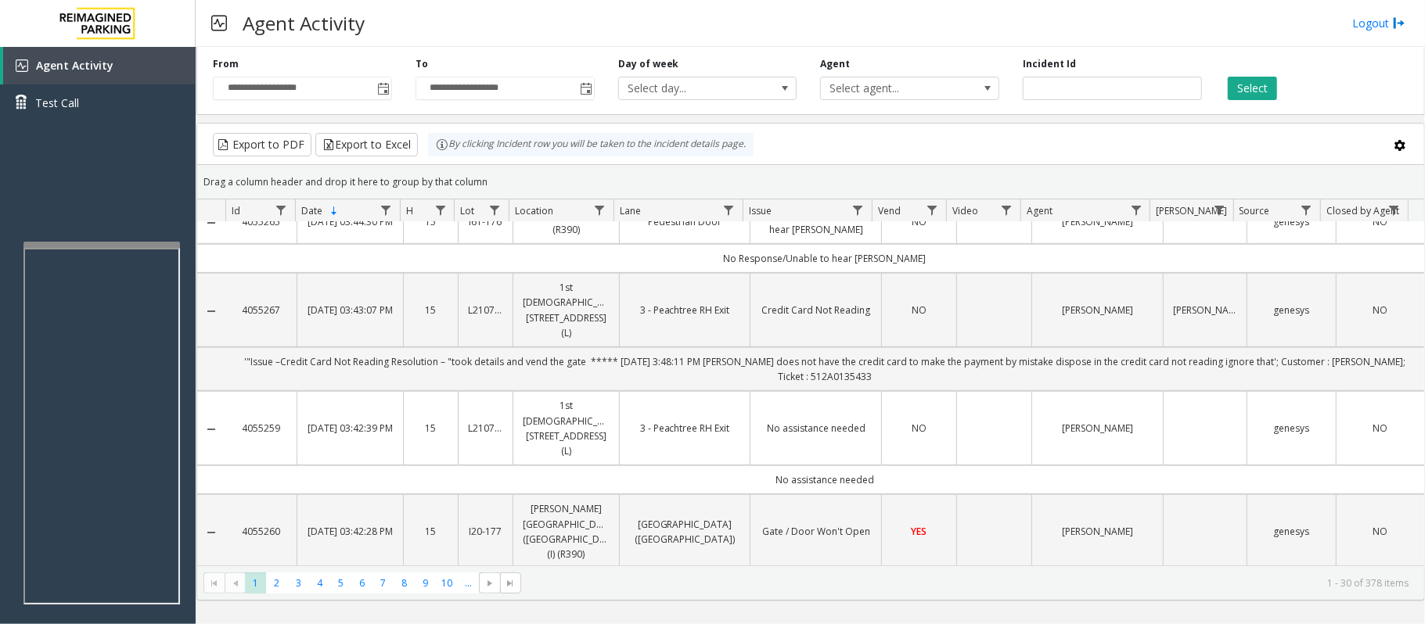
scroll to position [626, 0]
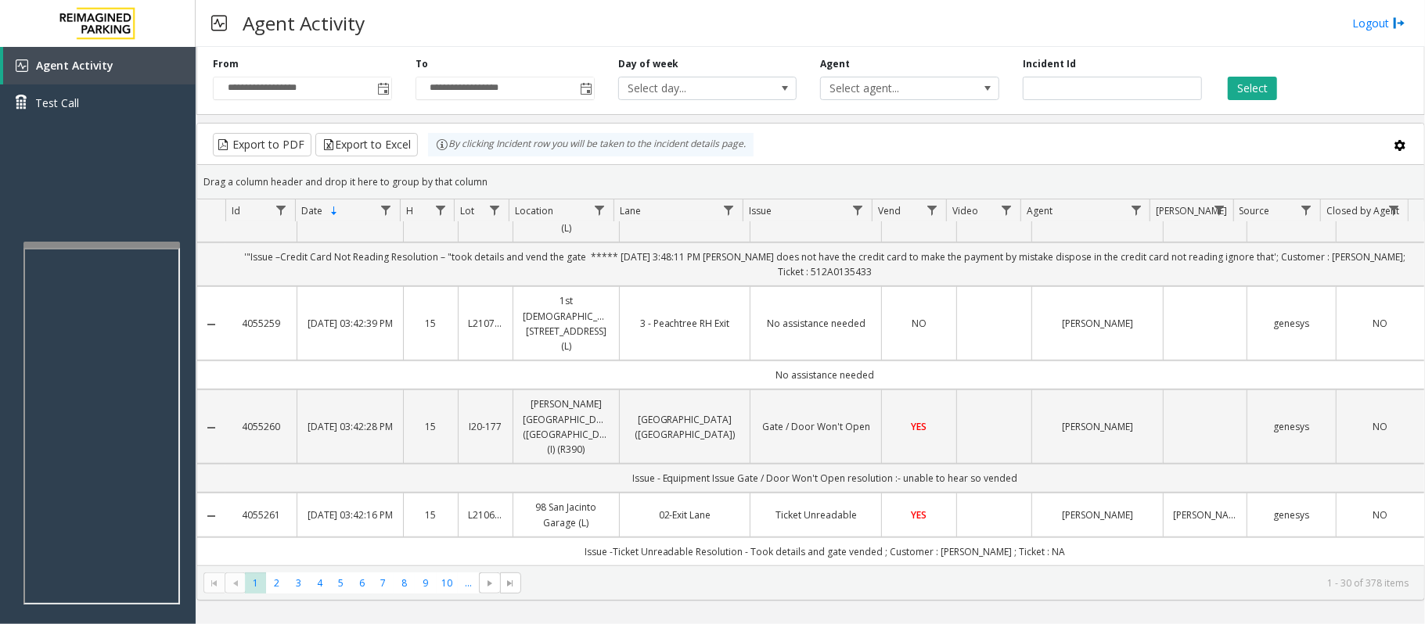
click at [768, 508] on link "Ticket Unreadable" at bounding box center [816, 515] width 112 height 15
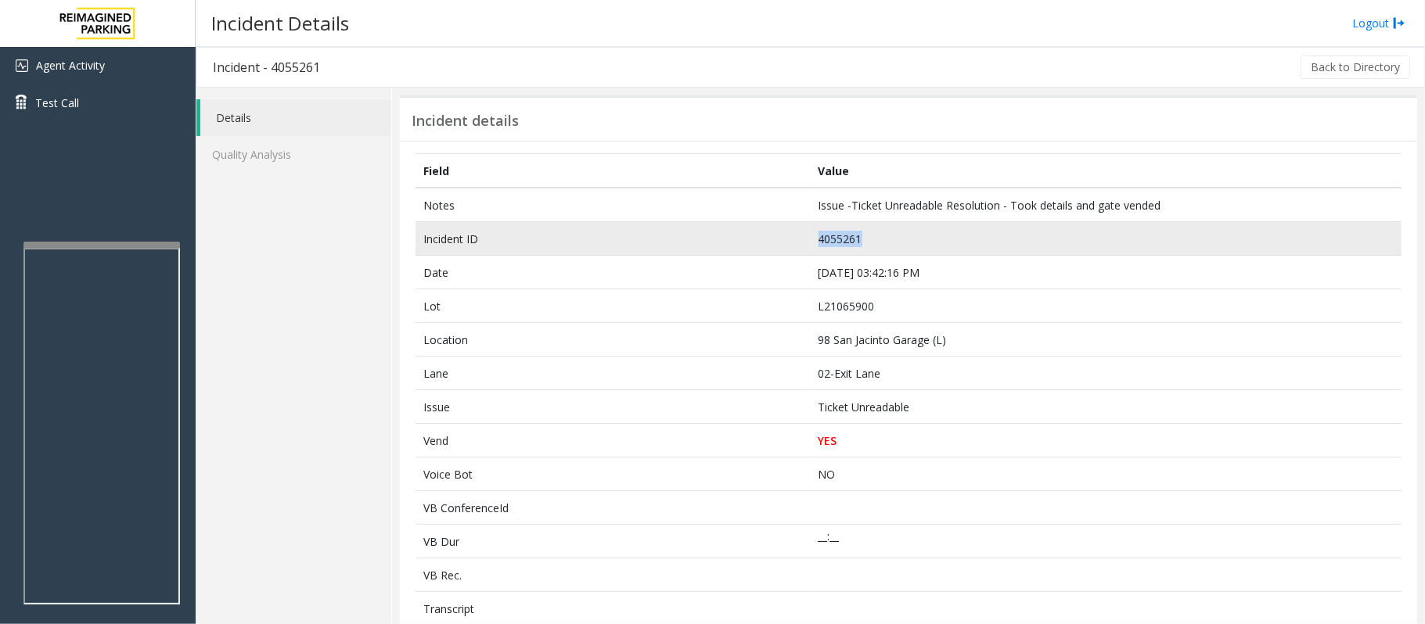
drag, startPoint x: 861, startPoint y: 239, endPoint x: 798, endPoint y: 239, distance: 63.4
click at [798, 239] on tr "Incident ID 4055261" at bounding box center [908, 239] width 986 height 34
copy tr "4055261"
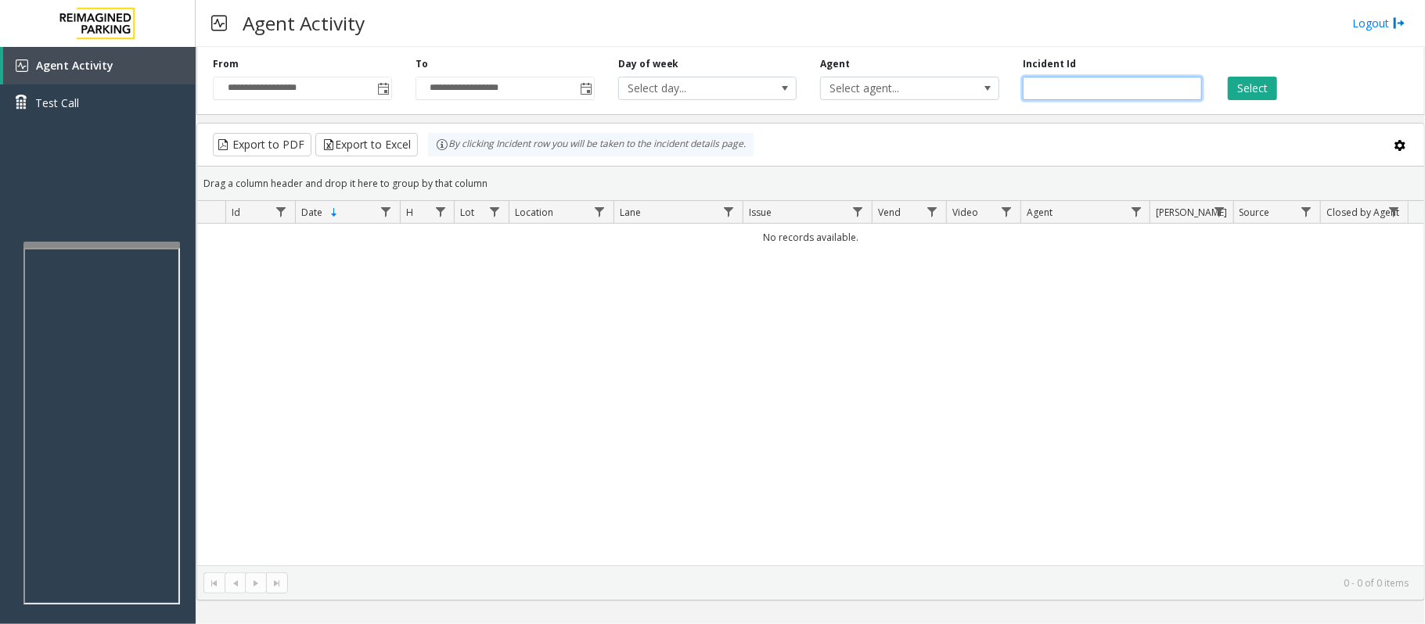
click at [1067, 84] on input "number" at bounding box center [1112, 88] width 179 height 23
paste input "*******"
type input "*******"
click at [1262, 95] on button "Select" at bounding box center [1252, 88] width 49 height 23
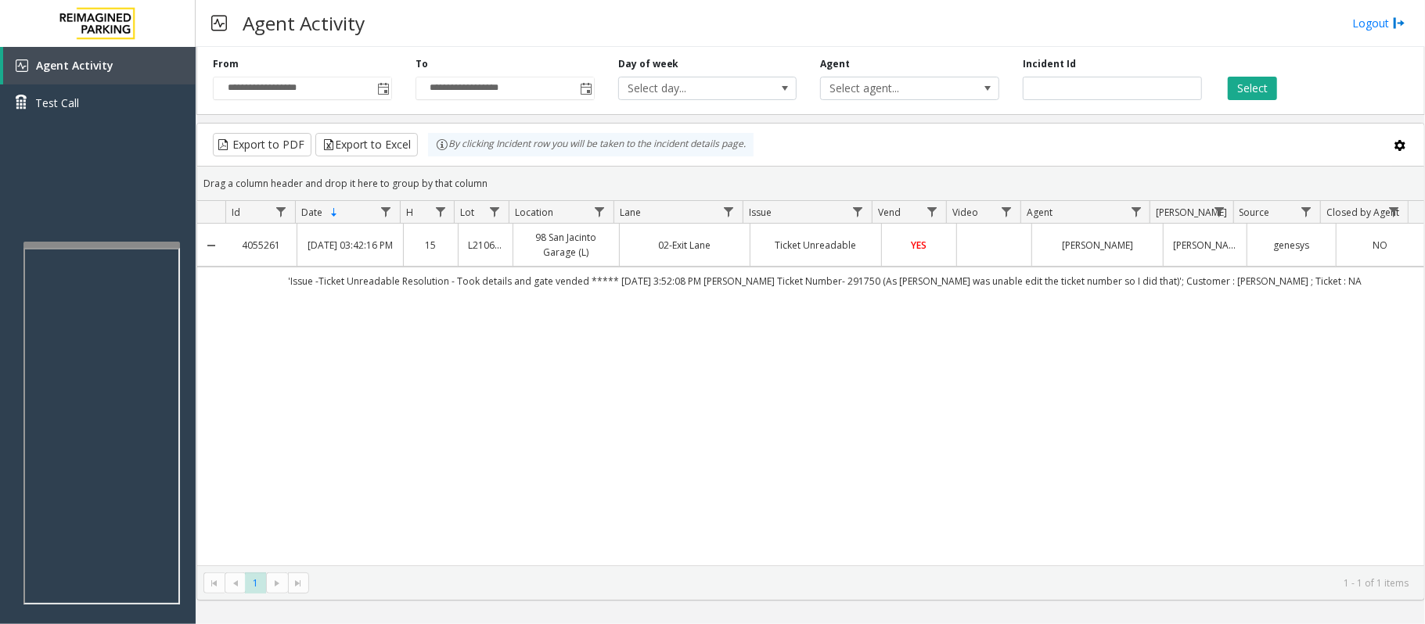
click at [817, 349] on div "4055261 [DATE] 03:42:16 PM 15 L21065900 98 [GEOGRAPHIC_DATA] (L) 02-Exit Lane T…" at bounding box center [810, 395] width 1227 height 342
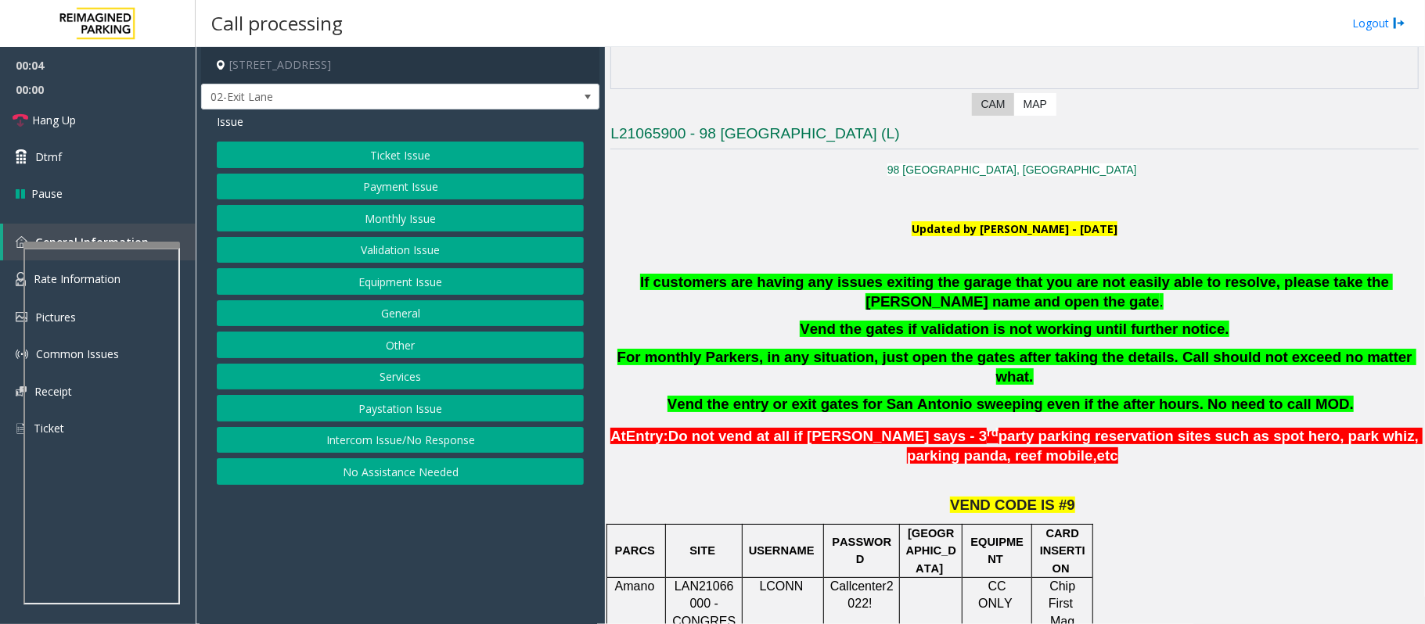
scroll to position [313, 0]
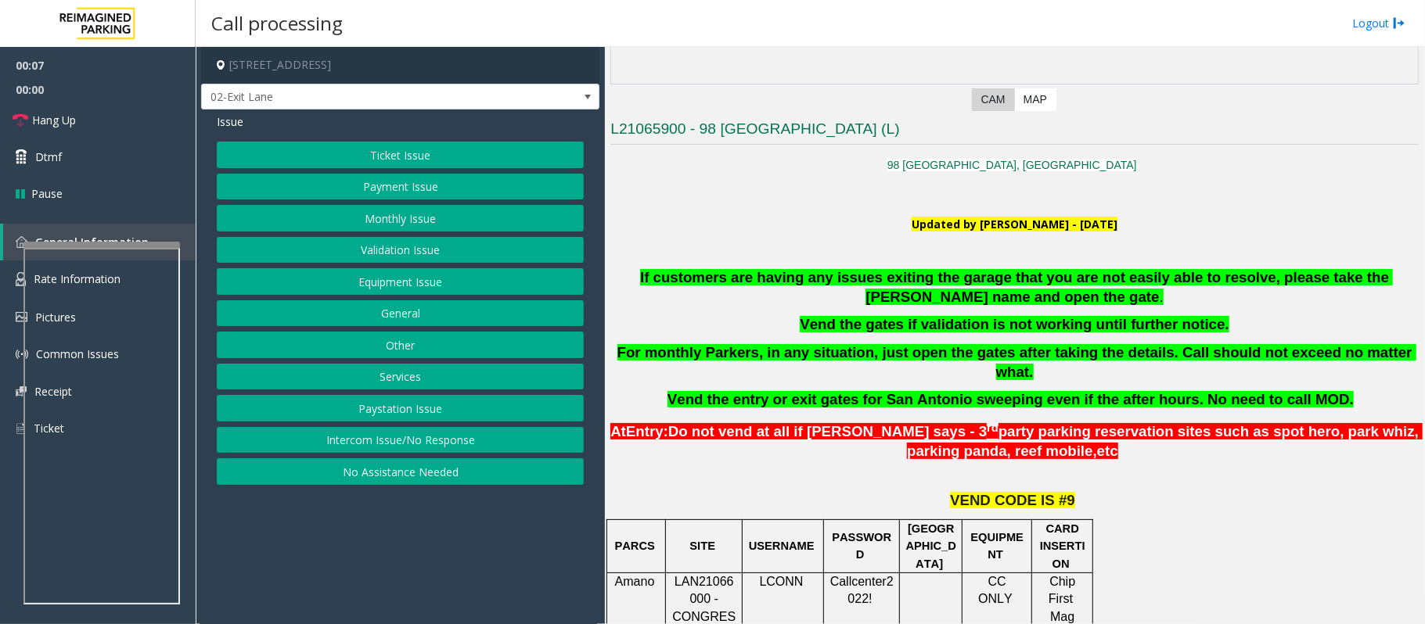
click at [420, 454] on button "Intercom Issue/No Response" at bounding box center [400, 440] width 367 height 27
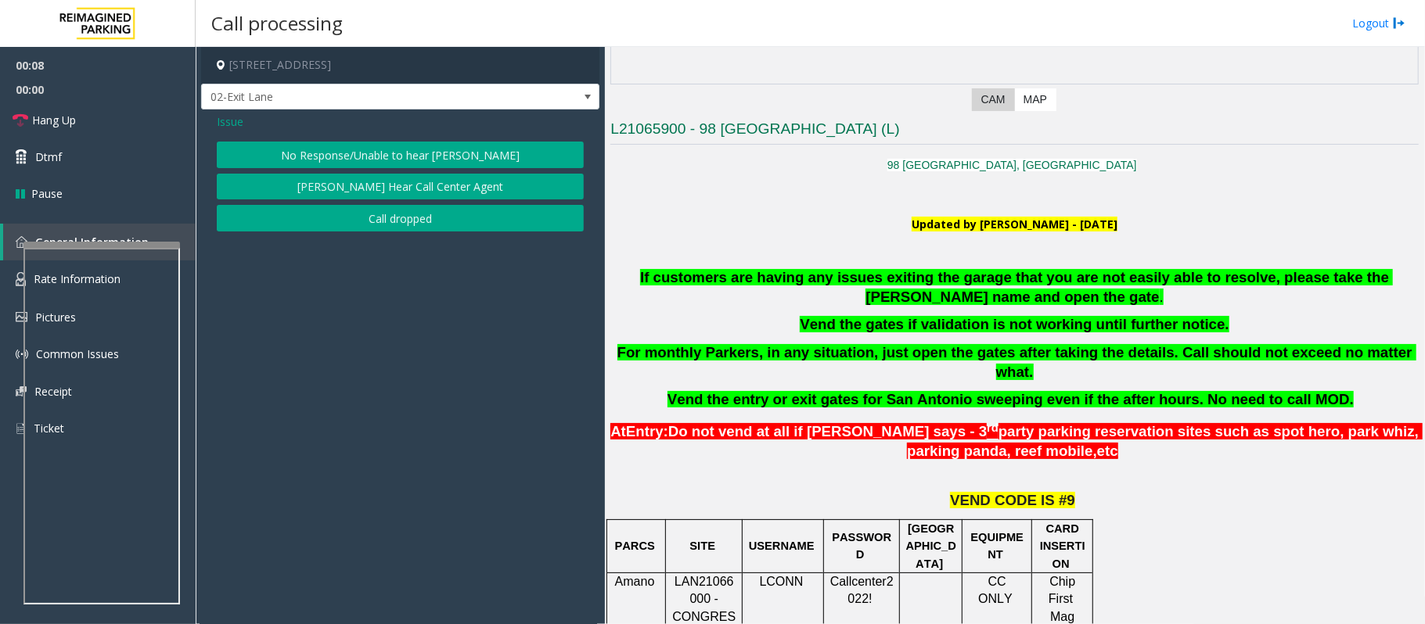
click at [347, 156] on button "No Response/Unable to hear [PERSON_NAME]" at bounding box center [400, 155] width 367 height 27
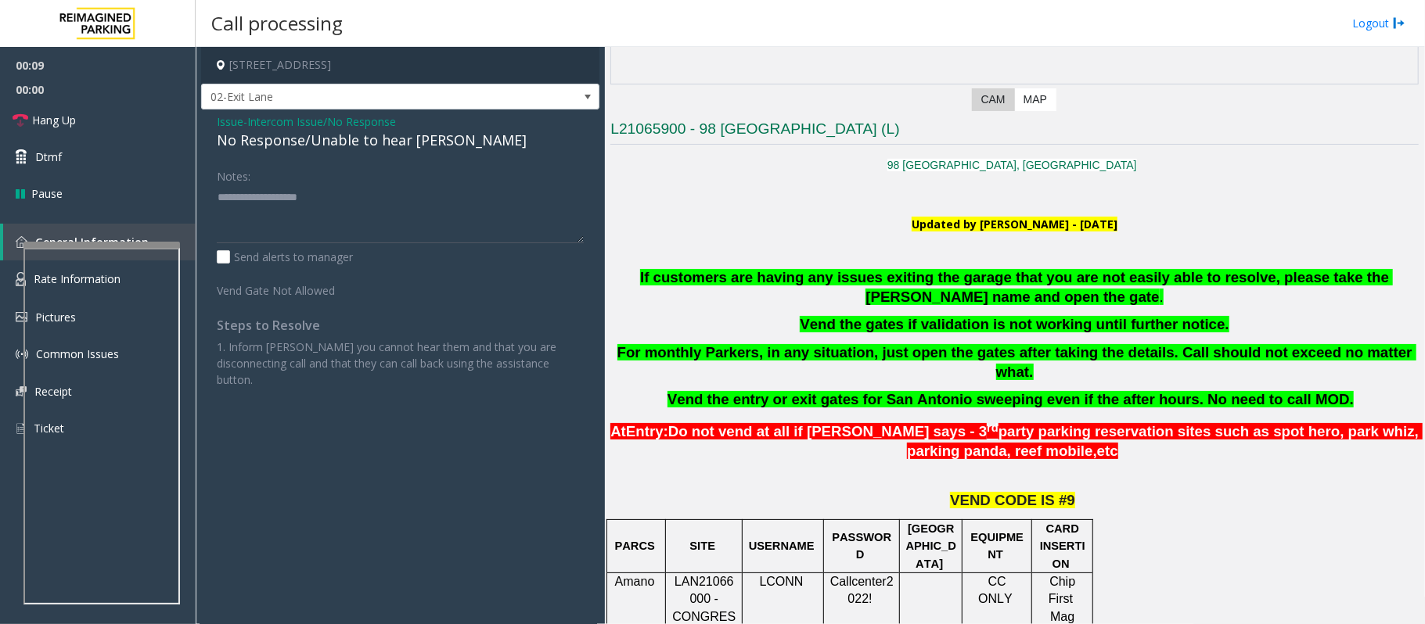
click at [346, 148] on div "No Response/Unable to hear [PERSON_NAME]" at bounding box center [400, 140] width 367 height 21
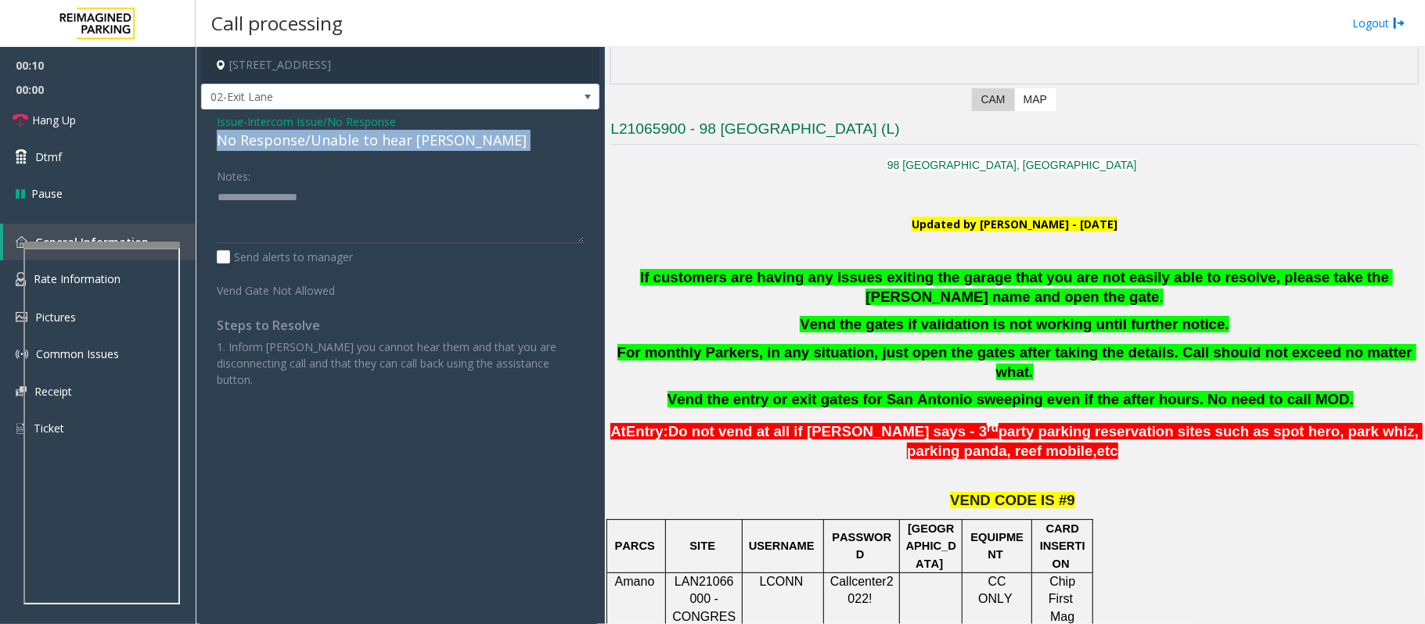
click at [346, 148] on div "No Response/Unable to hear [PERSON_NAME]" at bounding box center [400, 140] width 367 height 21
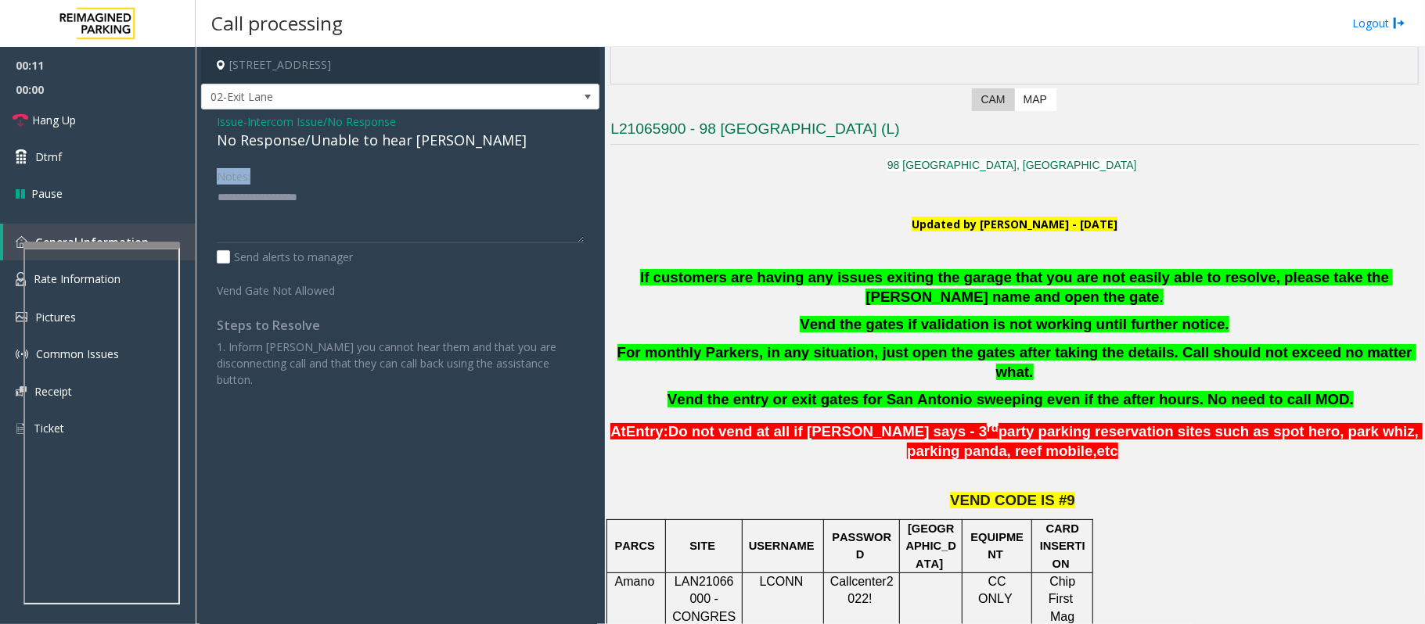
drag, startPoint x: 397, startPoint y: 152, endPoint x: 396, endPoint y: 192, distance: 39.9
click at [408, 208] on div "Issue - Intercom Issue/No Response No Response/Unable to hear [PERSON_NAME] Not…" at bounding box center [400, 257] width 398 height 294
click at [379, 148] on div "No Response/Unable to hear [PERSON_NAME]" at bounding box center [400, 140] width 367 height 21
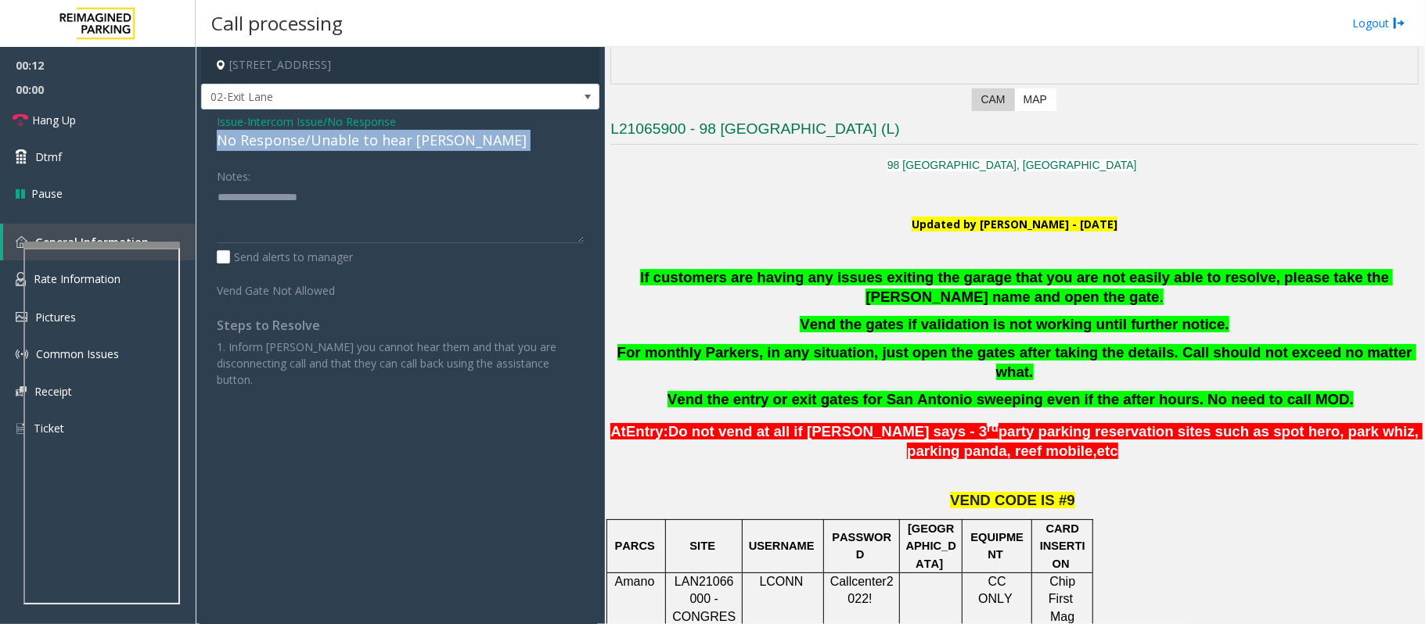
click at [379, 148] on div "No Response/Unable to hear [PERSON_NAME]" at bounding box center [400, 140] width 367 height 21
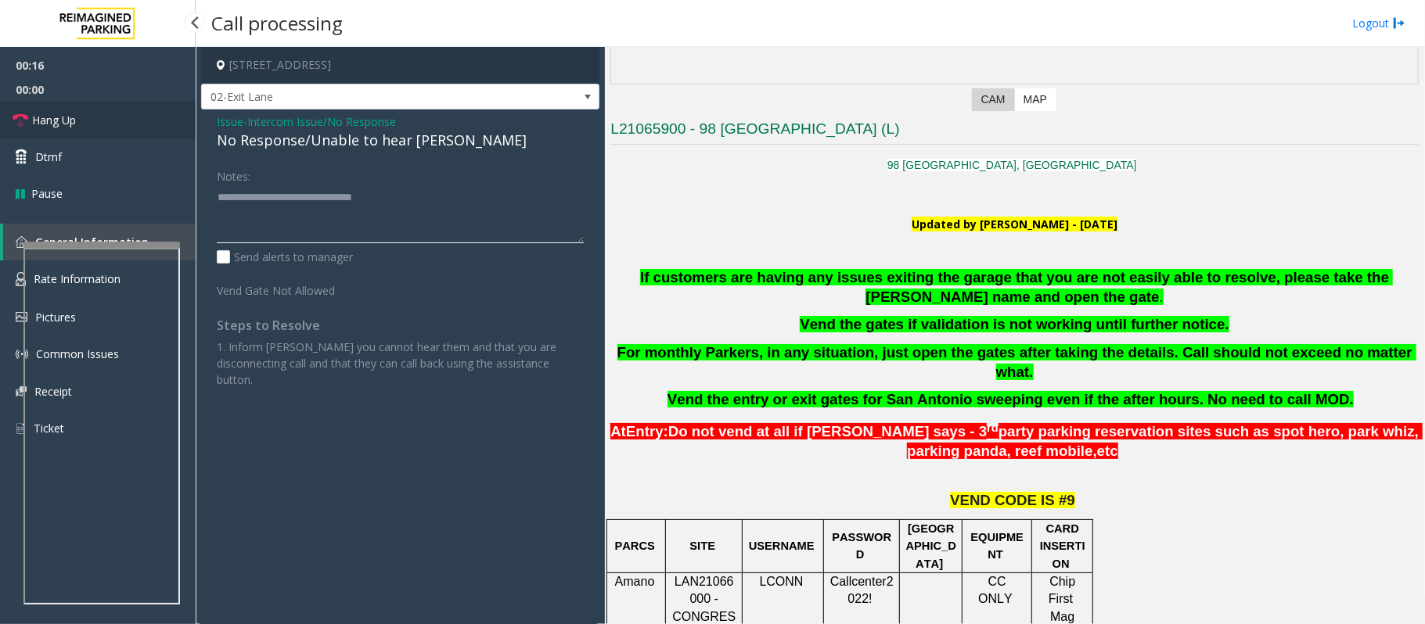
type textarea "**********"
click at [63, 126] on span "Hang Up" at bounding box center [54, 120] width 44 height 16
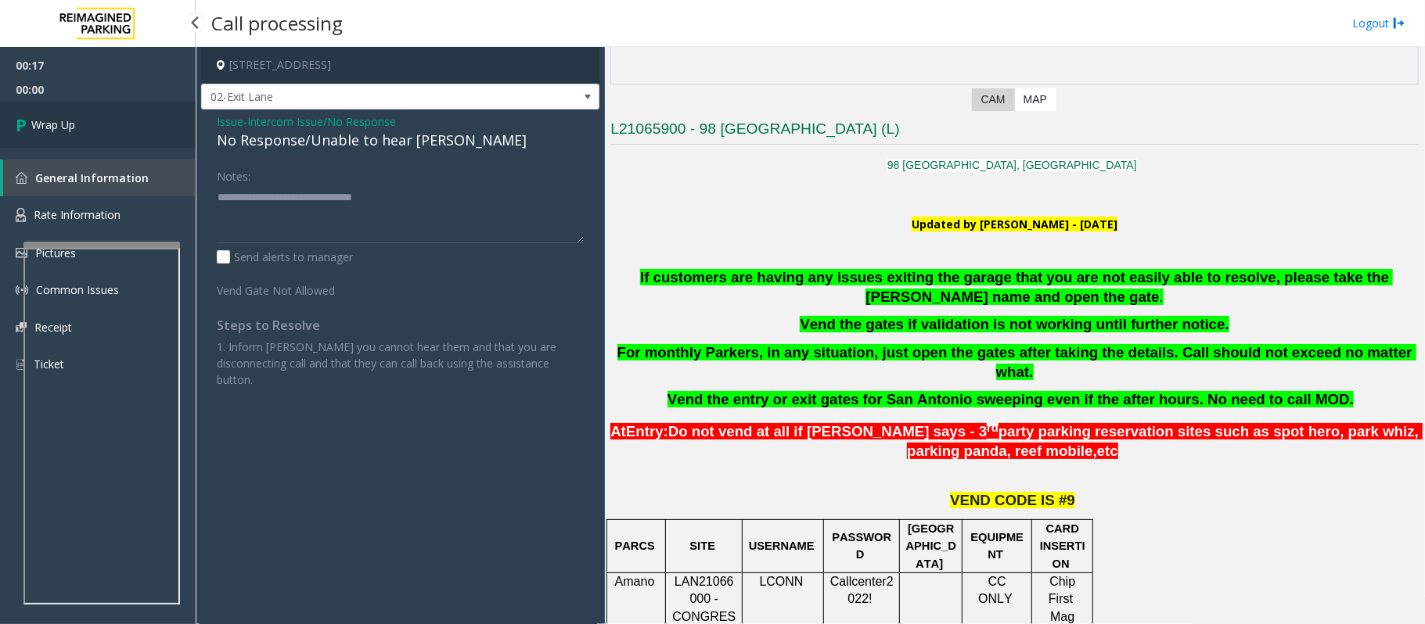
click at [63, 126] on span "Wrap Up" at bounding box center [53, 125] width 44 height 16
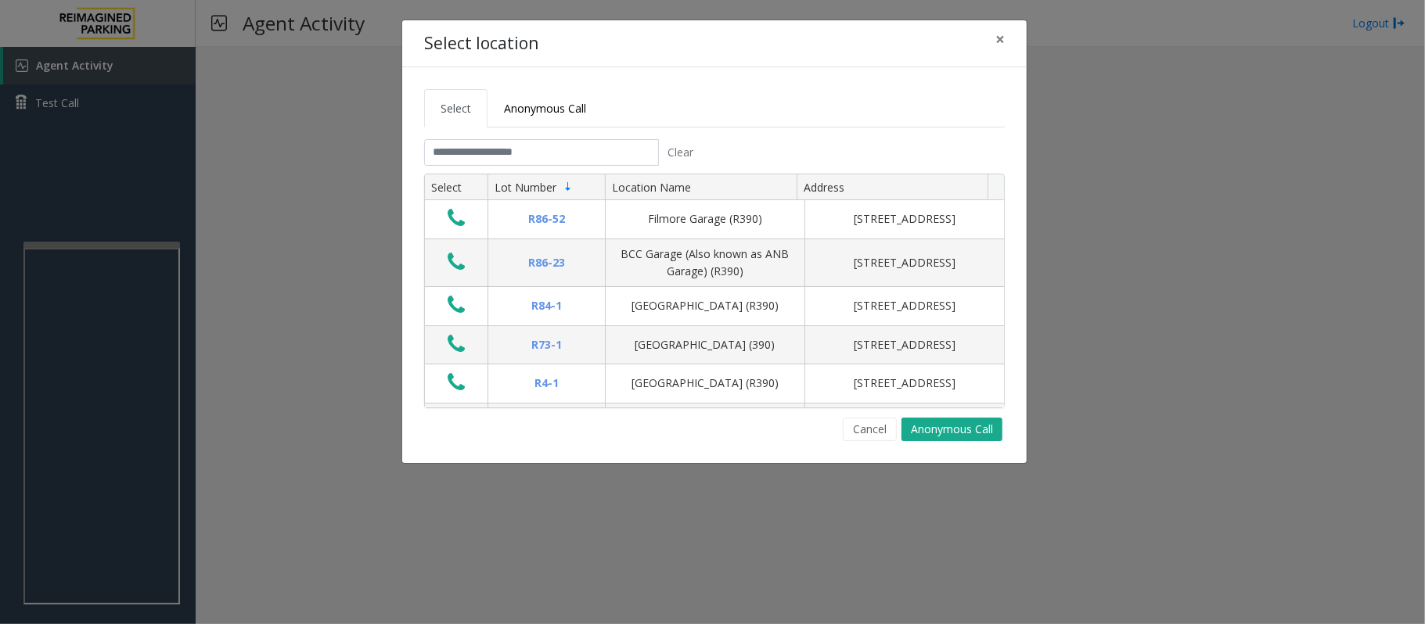
click at [627, 441] on div "Cancel Anonymous Call" at bounding box center [714, 429] width 581 height 23
click at [511, 157] on input "text" at bounding box center [541, 152] width 235 height 27
click at [865, 426] on button "Cancel" at bounding box center [870, 429] width 54 height 23
click at [859, 440] on button "Cancel" at bounding box center [870, 429] width 54 height 23
